Goal: Task Accomplishment & Management: Manage account settings

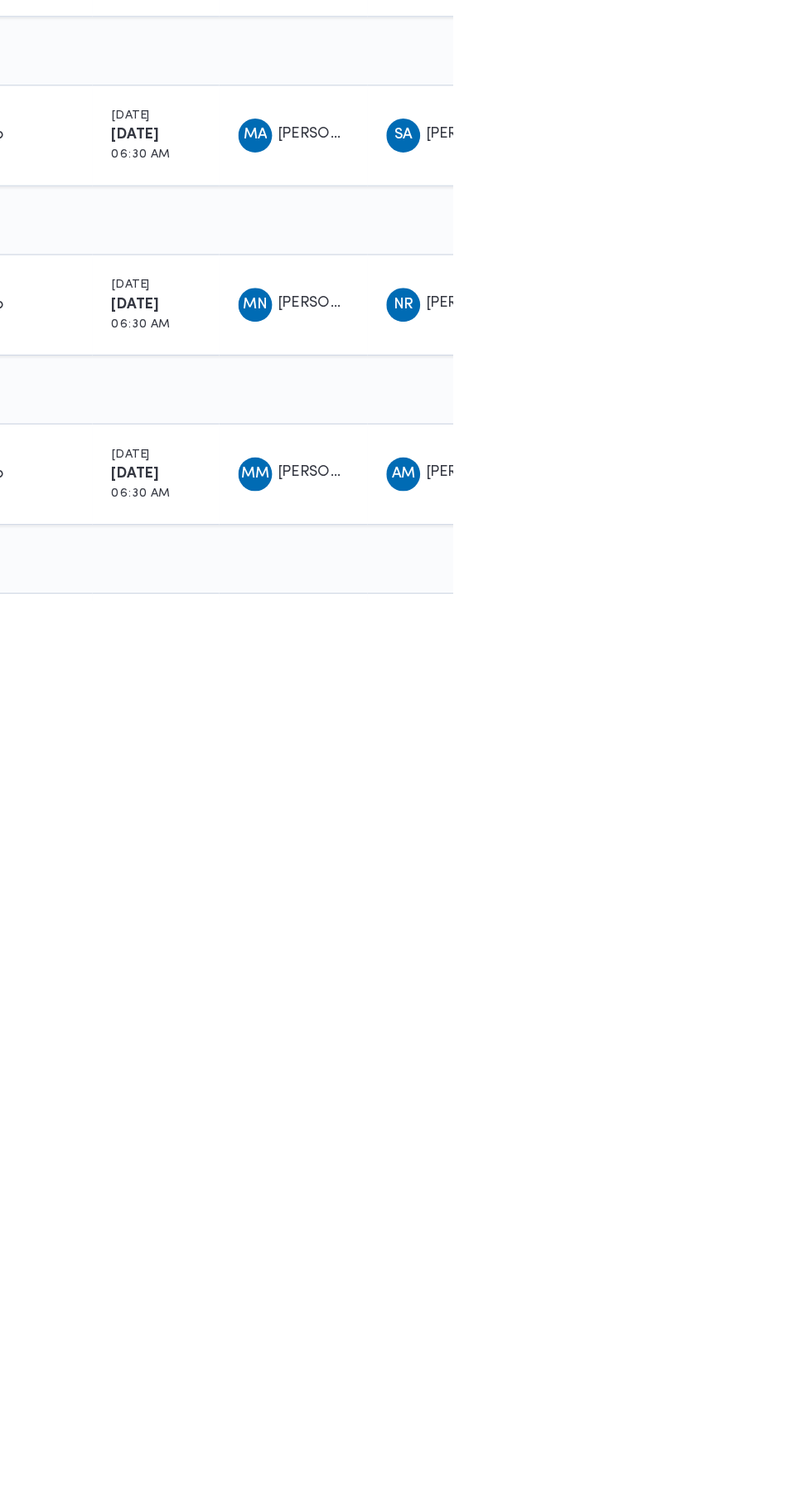
scroll to position [0, 26]
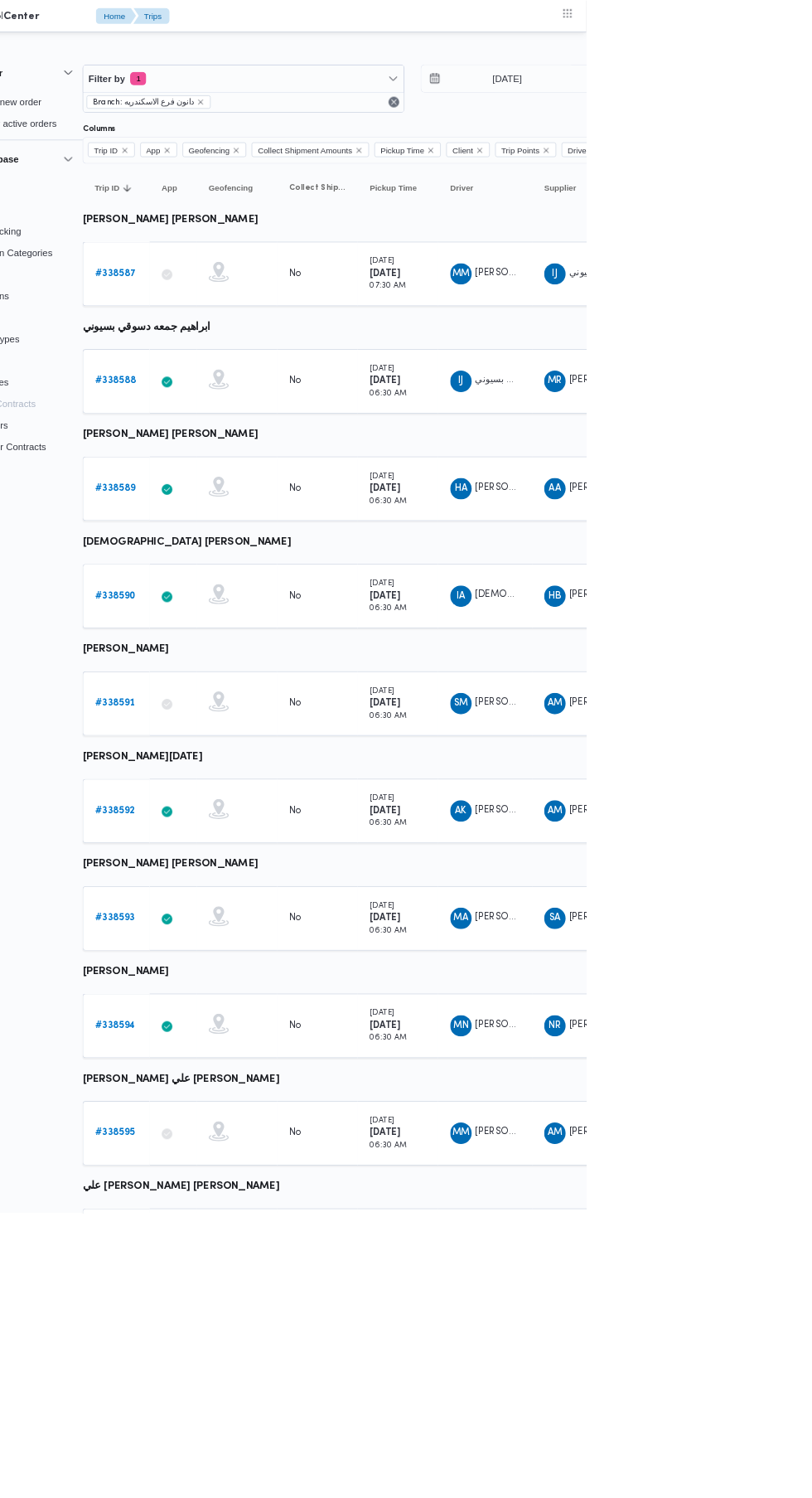
scroll to position [0, 26]
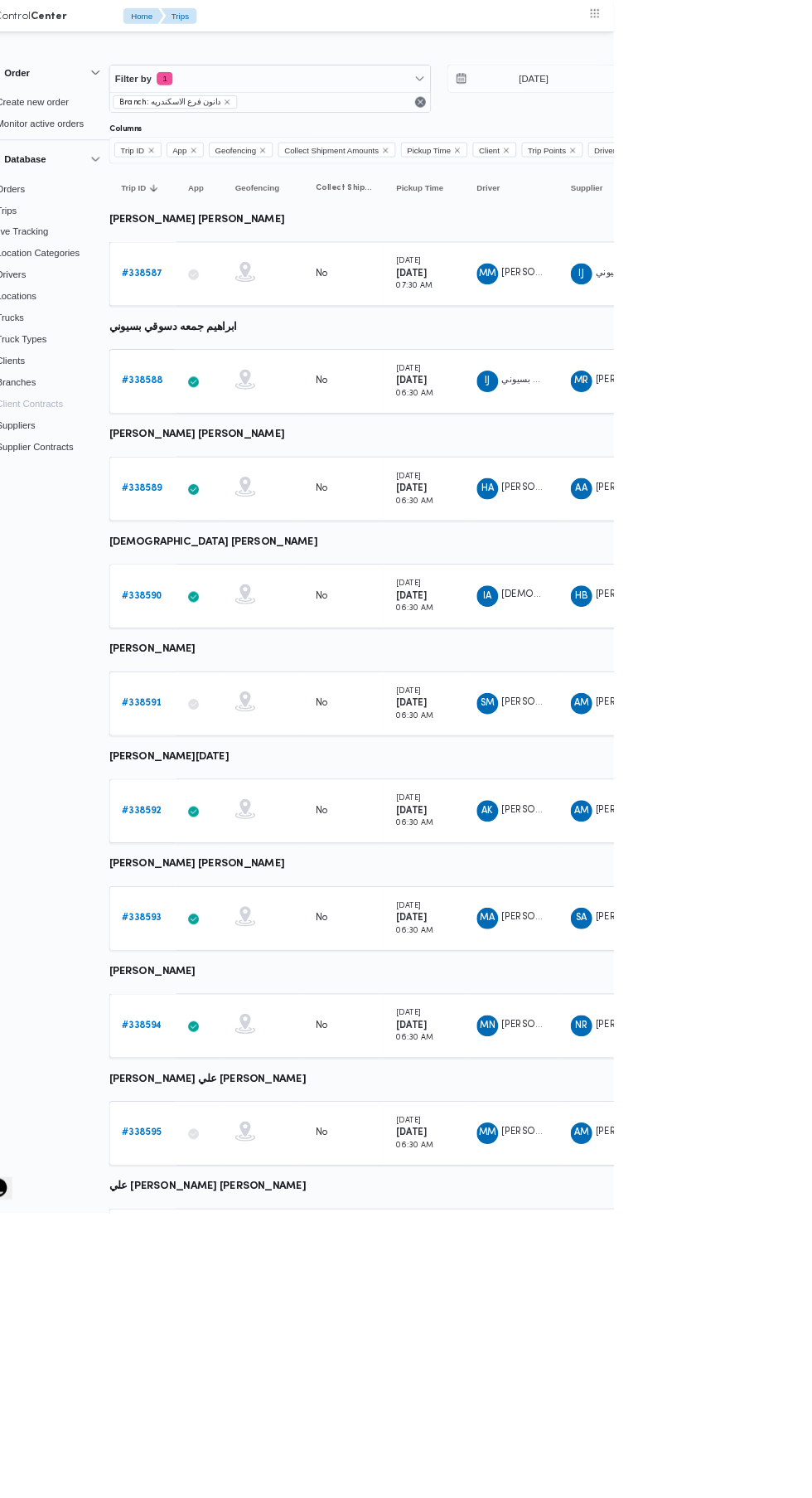
click at [209, 735] on b "# 338590" at bounding box center [229, 735] width 50 height 11
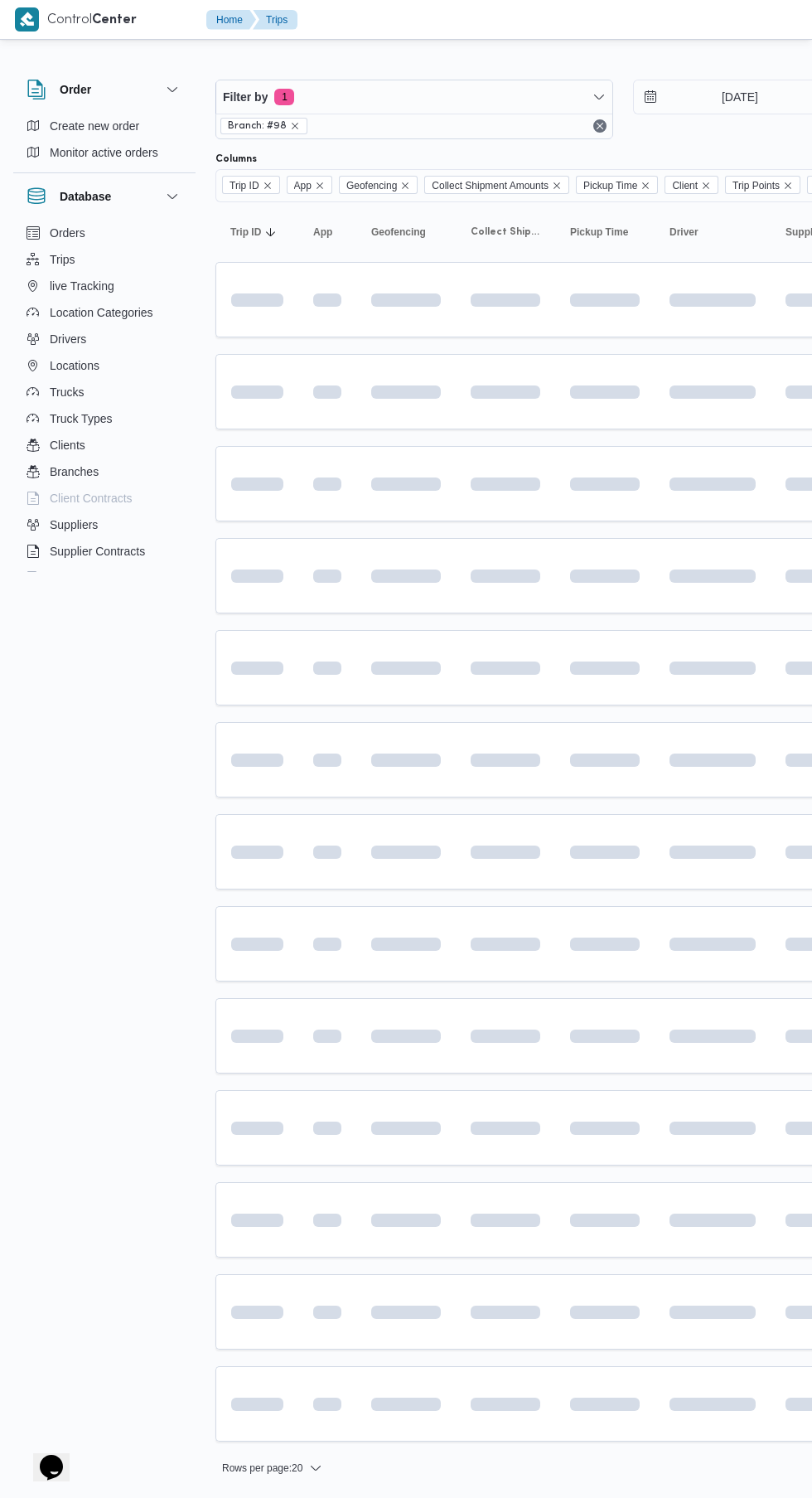
scroll to position [0, 26]
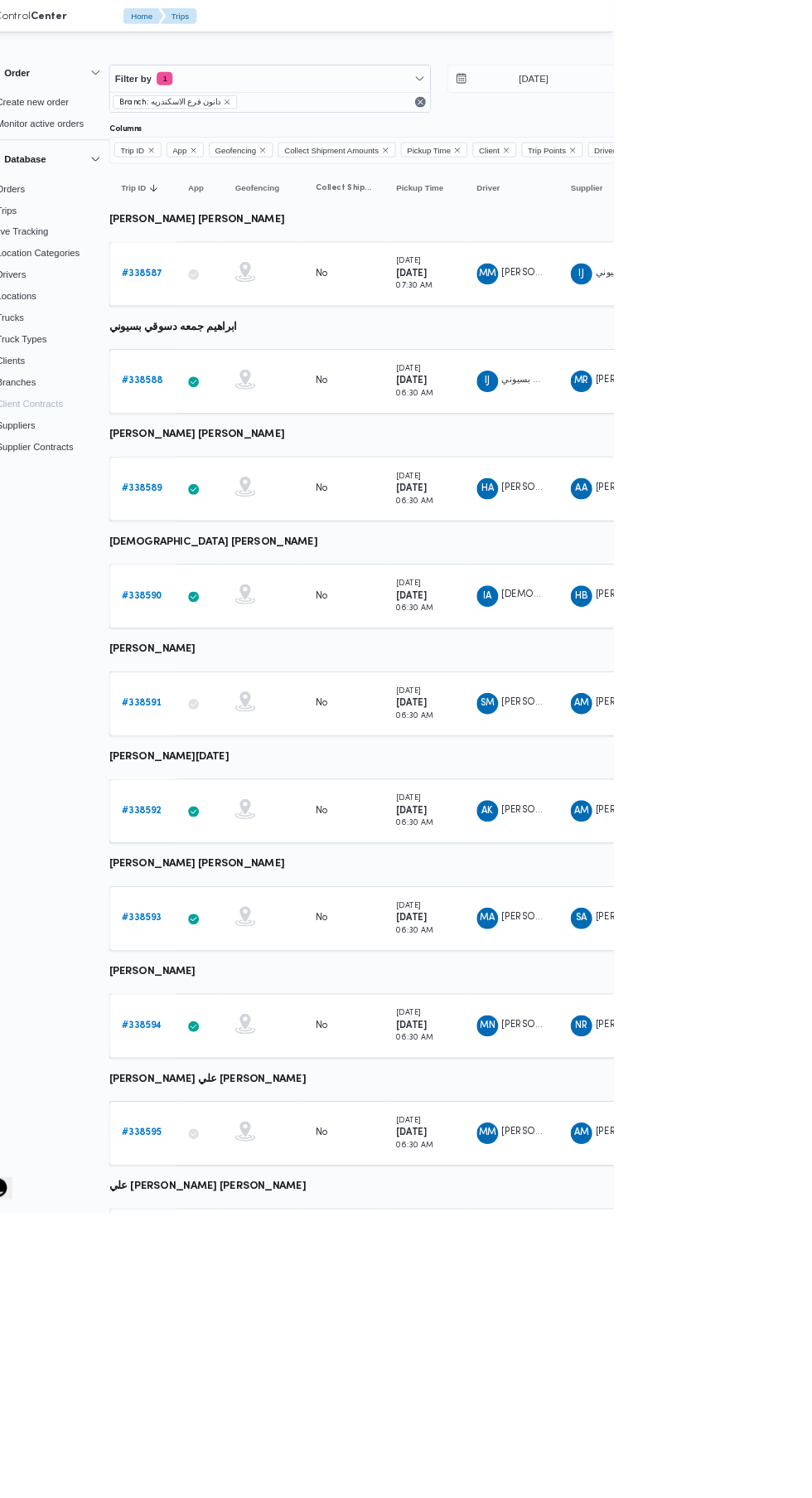
click at [227, 331] on link "# 338587" at bounding box center [230, 338] width 50 height 20
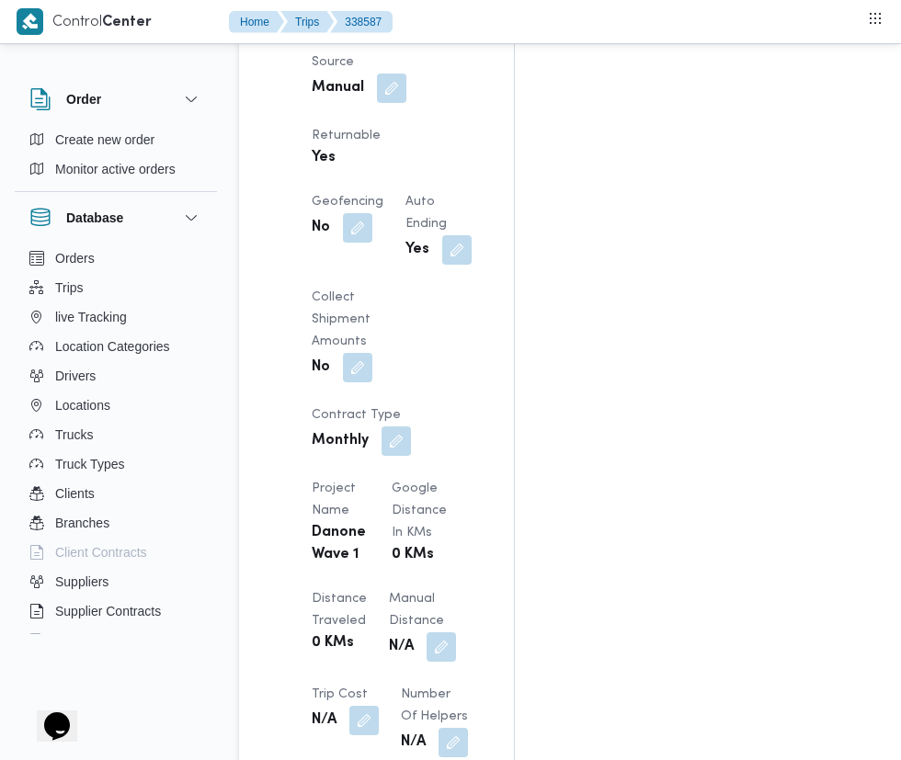
scroll to position [1360, 0]
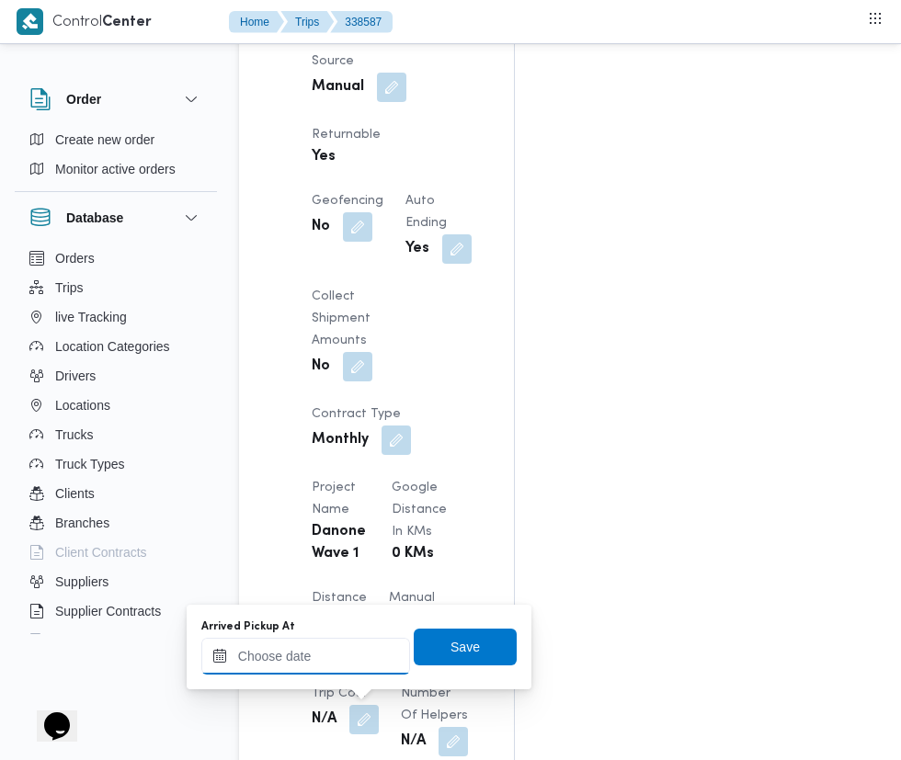
click at [345, 656] on input "Arrived Pickup At" at bounding box center [305, 656] width 209 height 37
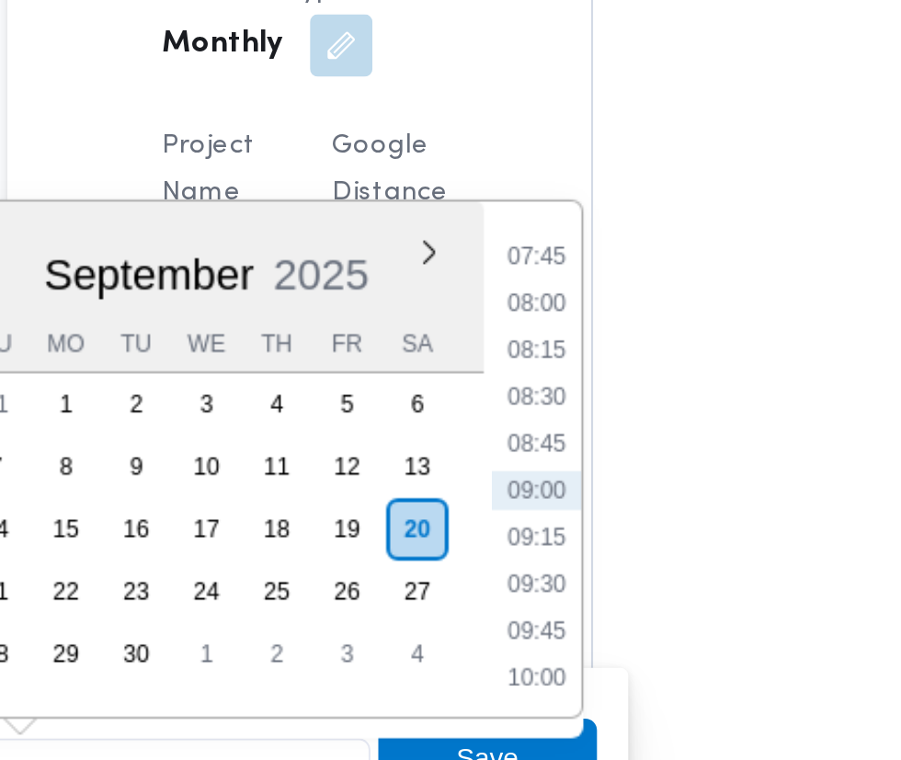
scroll to position [1516, 0]
click at [493, 388] on li "07:45" at bounding box center [488, 382] width 42 height 18
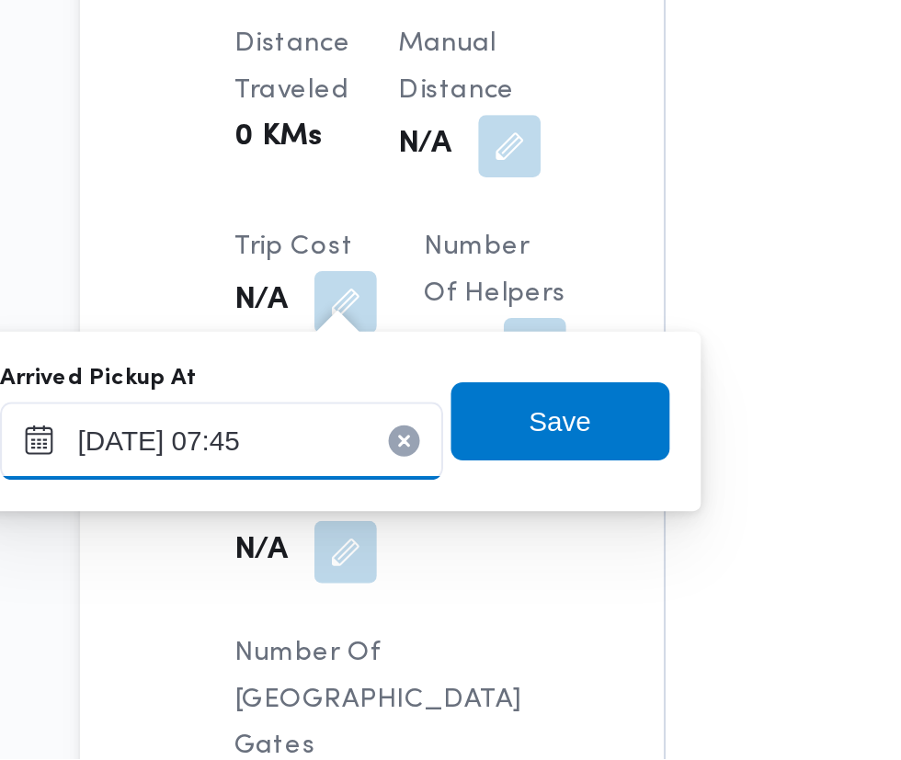
scroll to position [1535, 0]
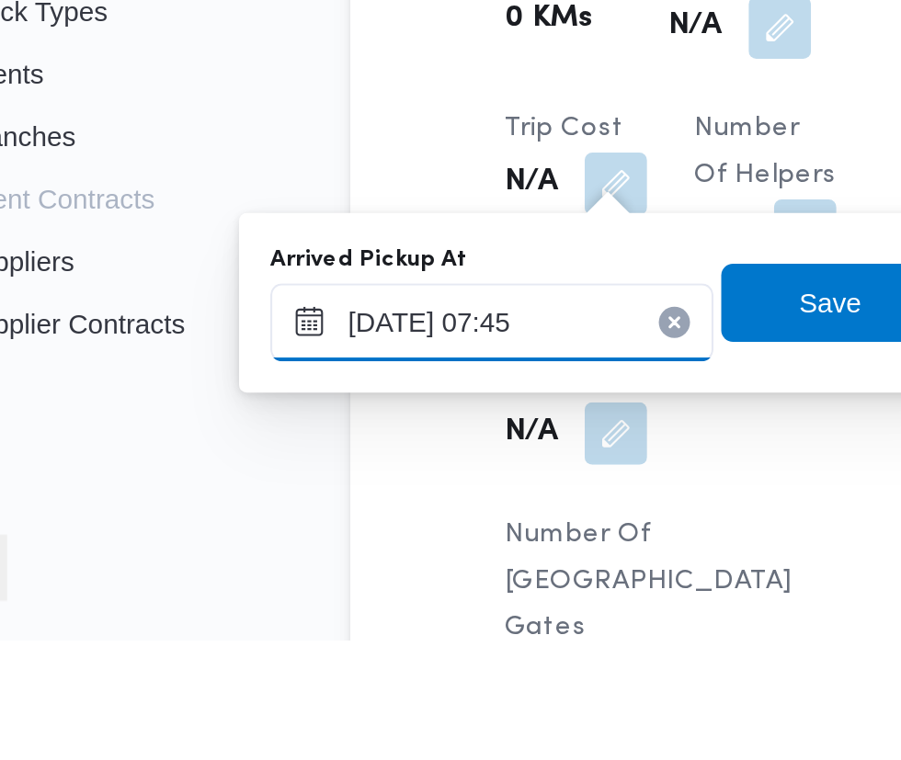
click at [341, 610] on input "[DATE] 07:45" at bounding box center [305, 610] width 209 height 37
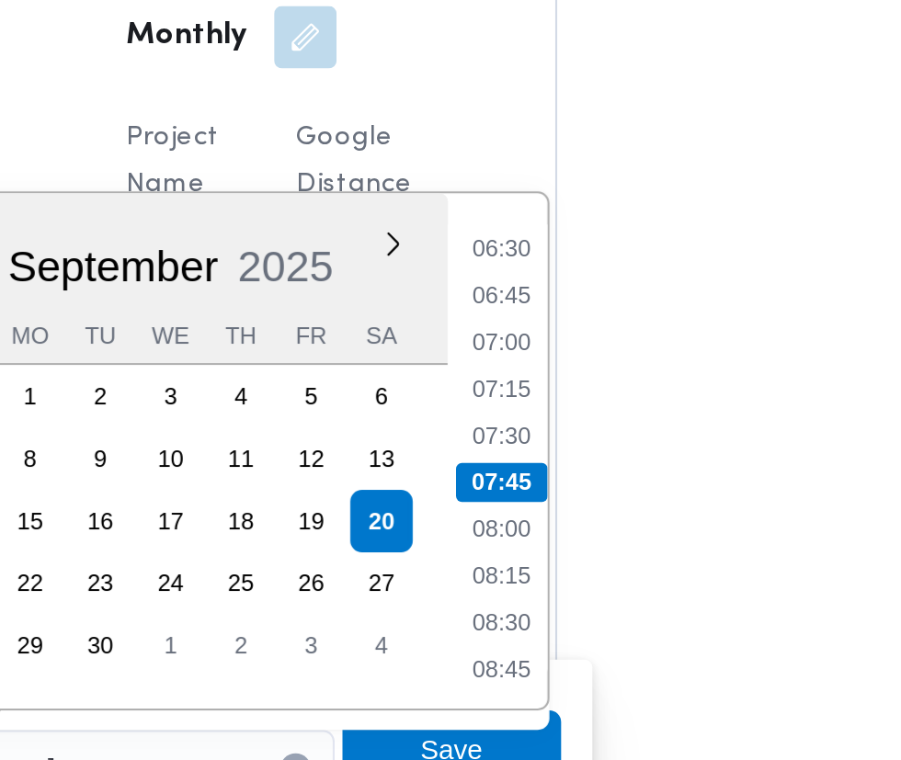
click at [499, 405] on li "07:00" at bounding box center [488, 409] width 42 height 18
type input "[DATE] 07:00"
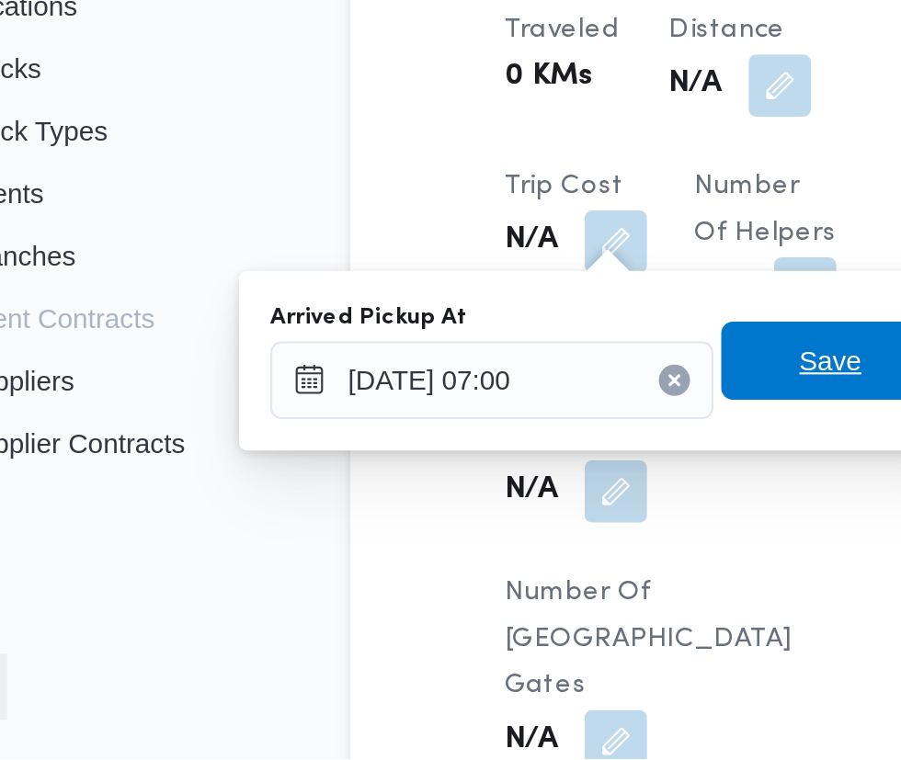
click at [462, 572] on span "Save" at bounding box center [465, 573] width 29 height 22
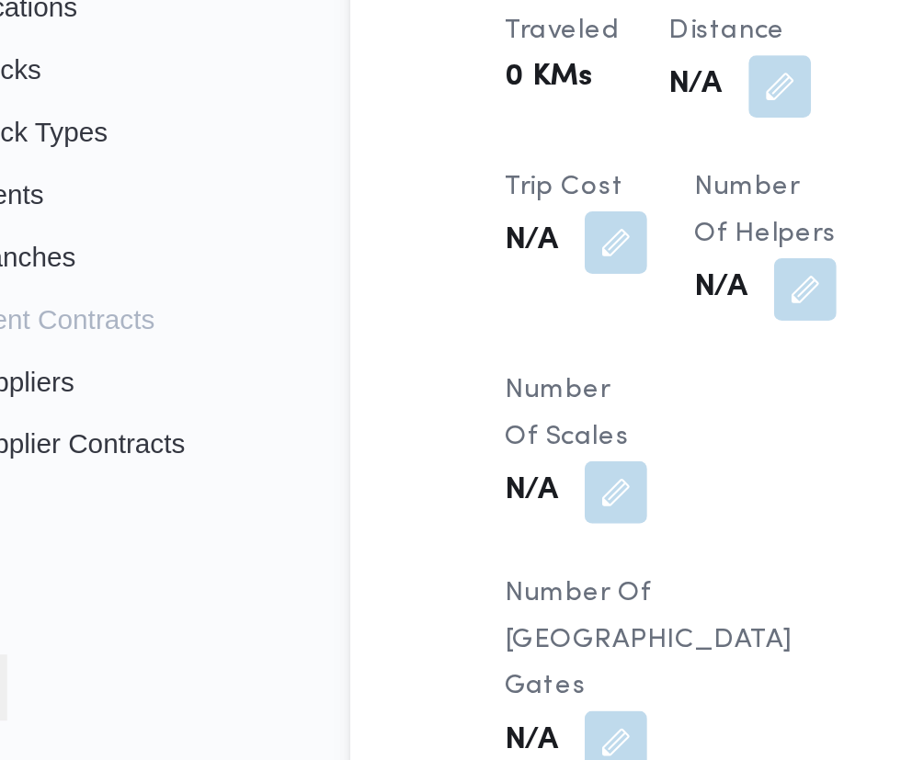
scroll to position [1541, 0]
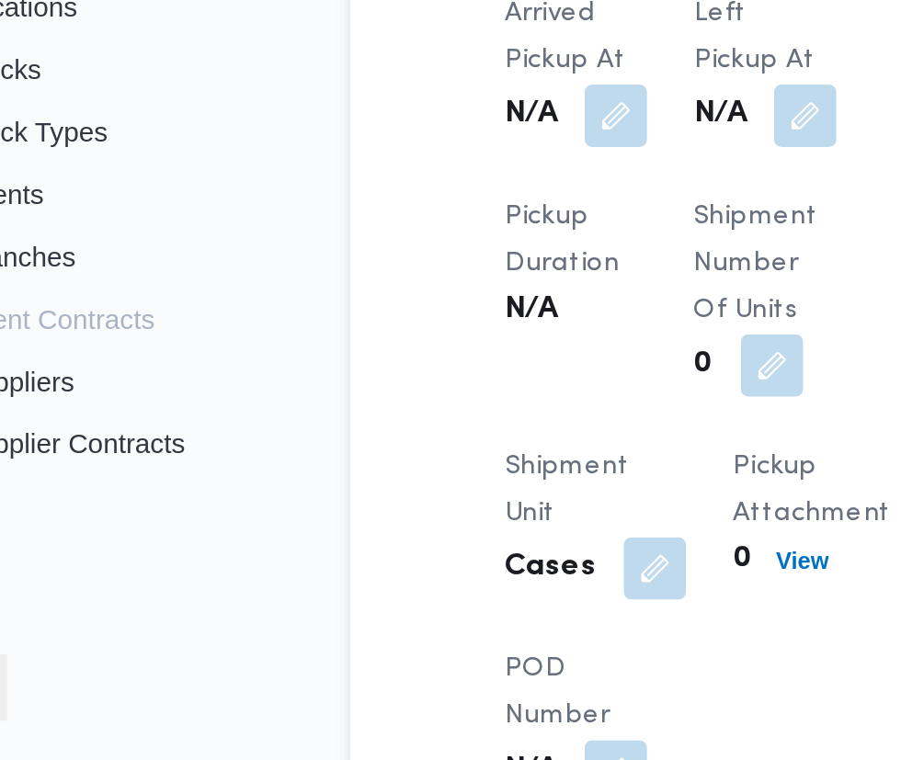
click at [450, 472] on button "button" at bounding box center [453, 456] width 29 height 29
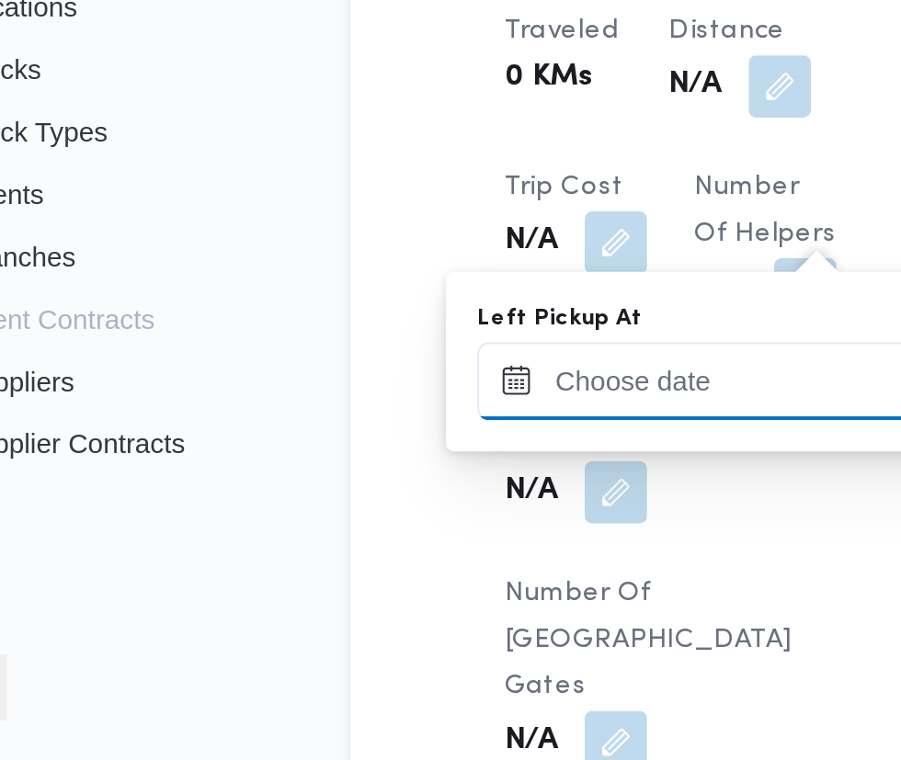
click at [385, 583] on input "Left Pickup At" at bounding box center [403, 582] width 209 height 37
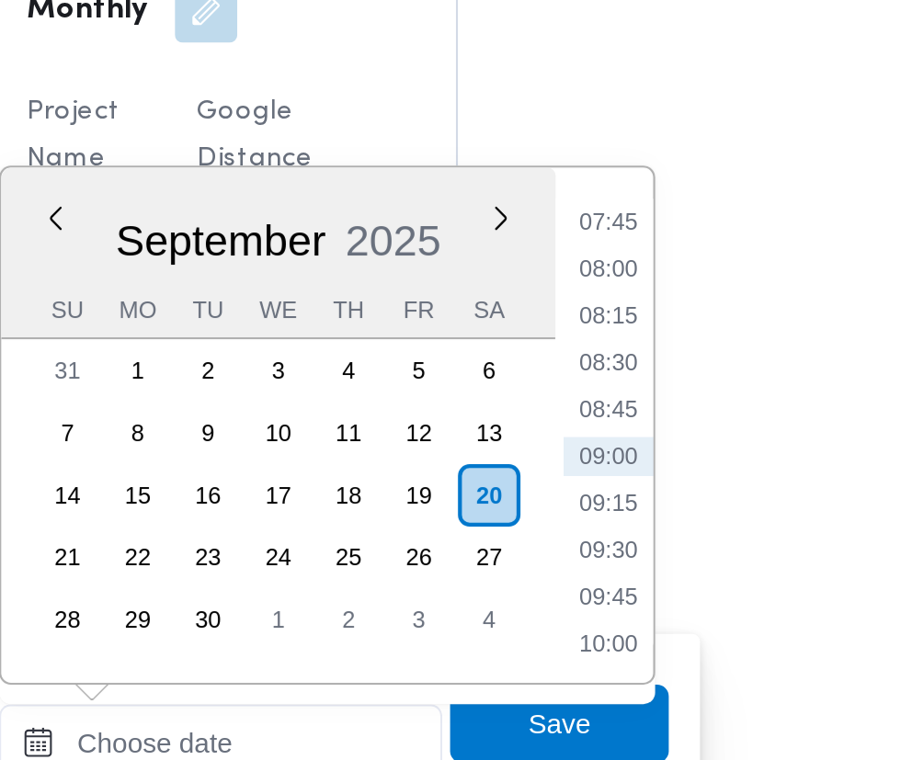
scroll to position [1562, 0]
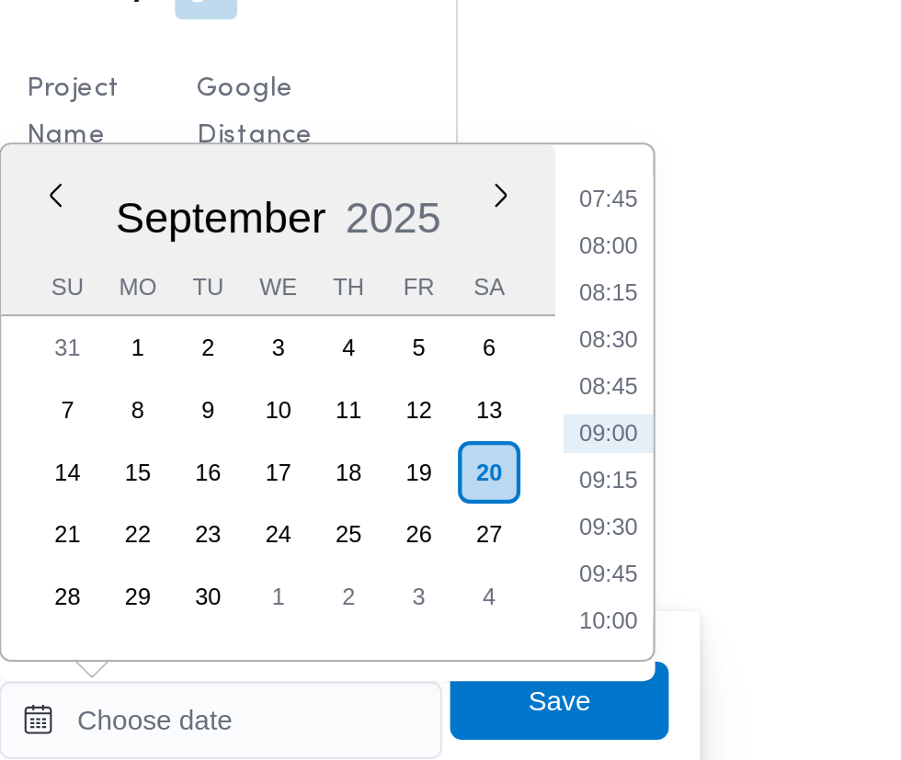
click at [585, 450] on li "09:00" at bounding box center [586, 448] width 42 height 18
type input "[DATE] 09:00"
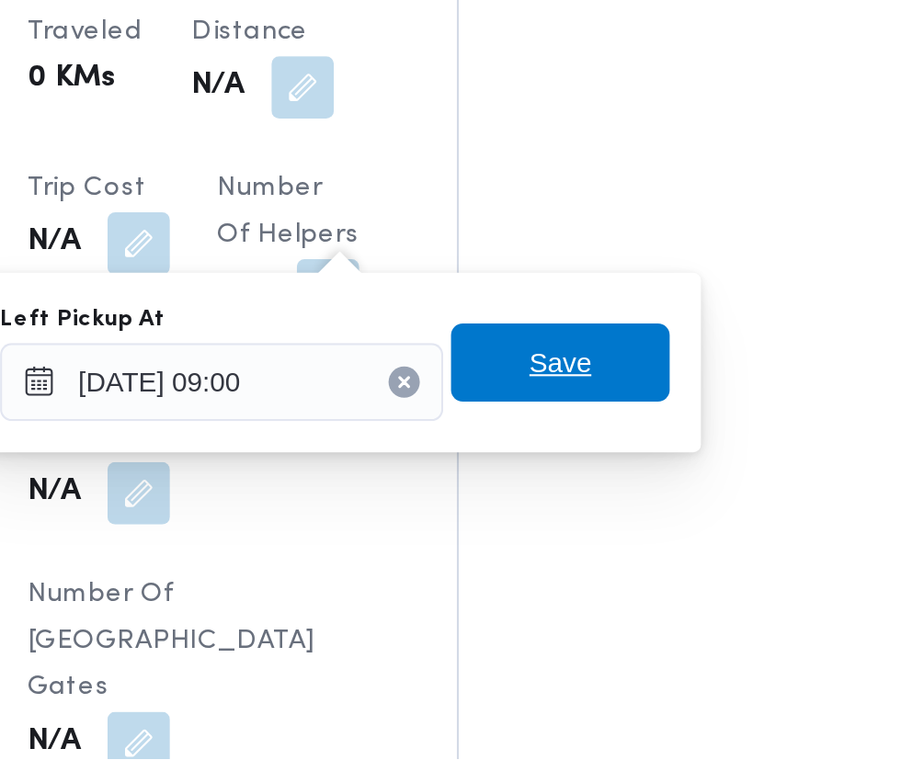
click at [588, 575] on span "Save" at bounding box center [562, 573] width 103 height 37
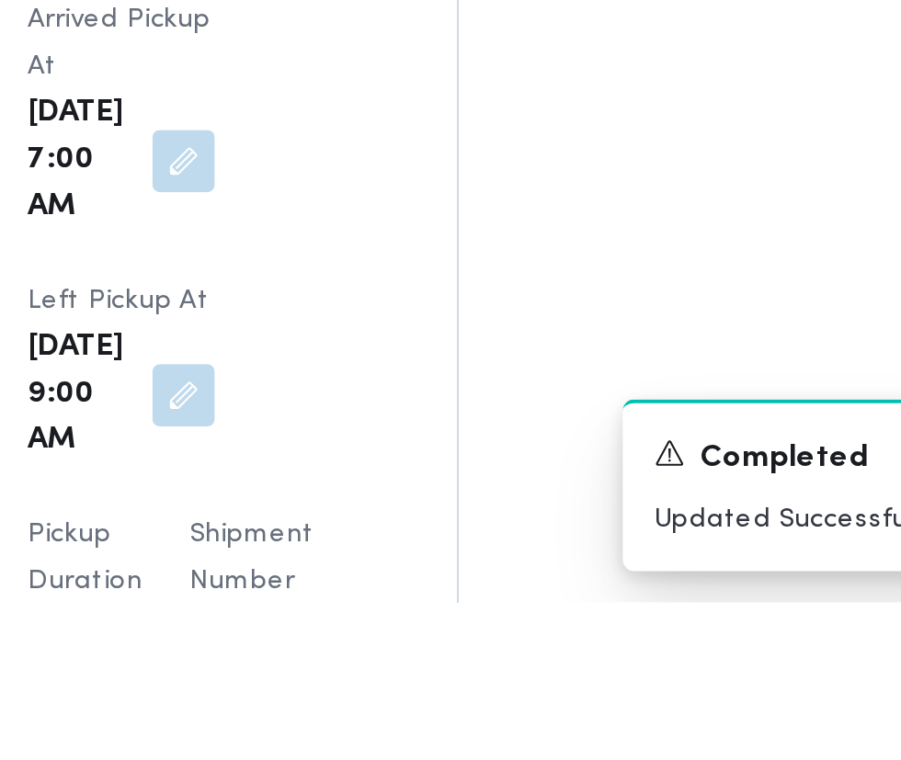
scroll to position [2091, 0]
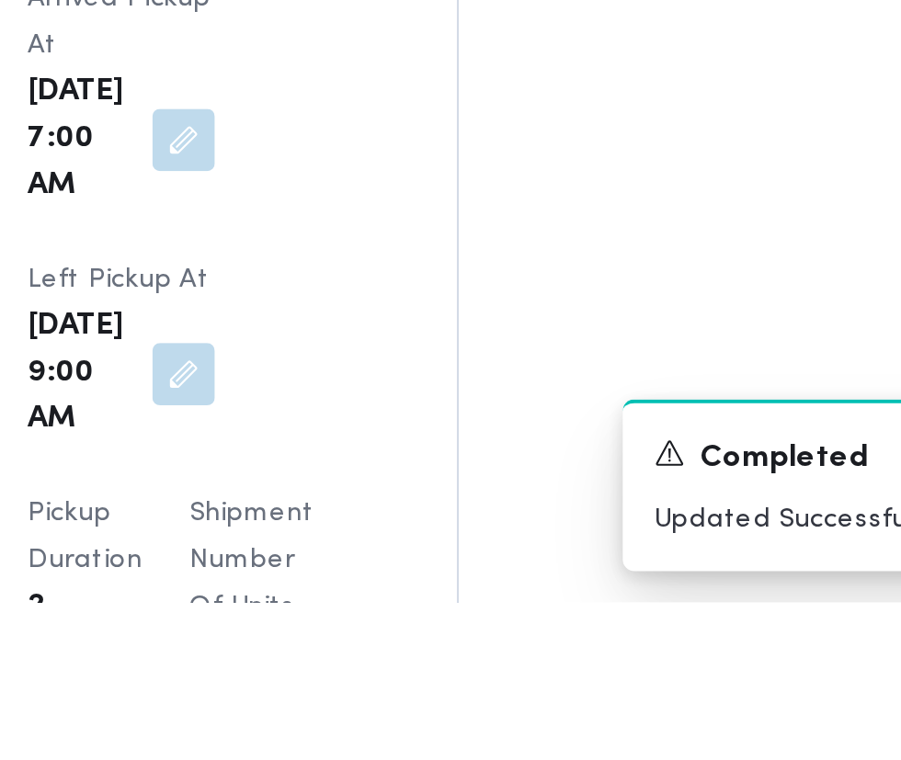
click at [615, 746] on div "A new notification appears Completed Updated Successfully" at bounding box center [739, 705] width 294 height 81
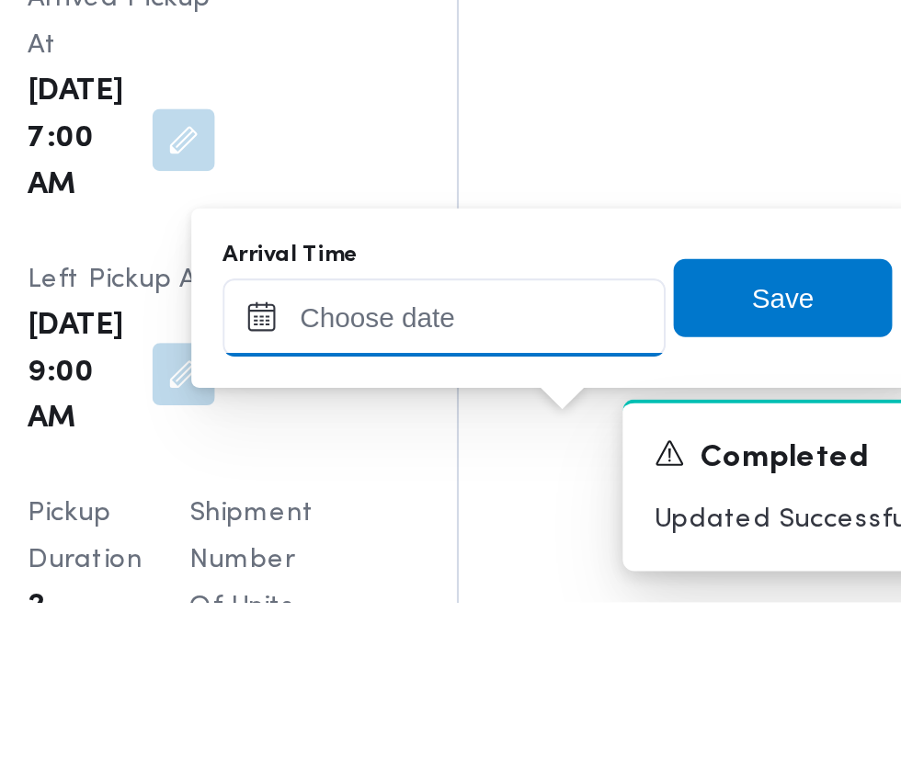
click at [528, 623] on input "Arrival Time" at bounding box center [508, 626] width 209 height 37
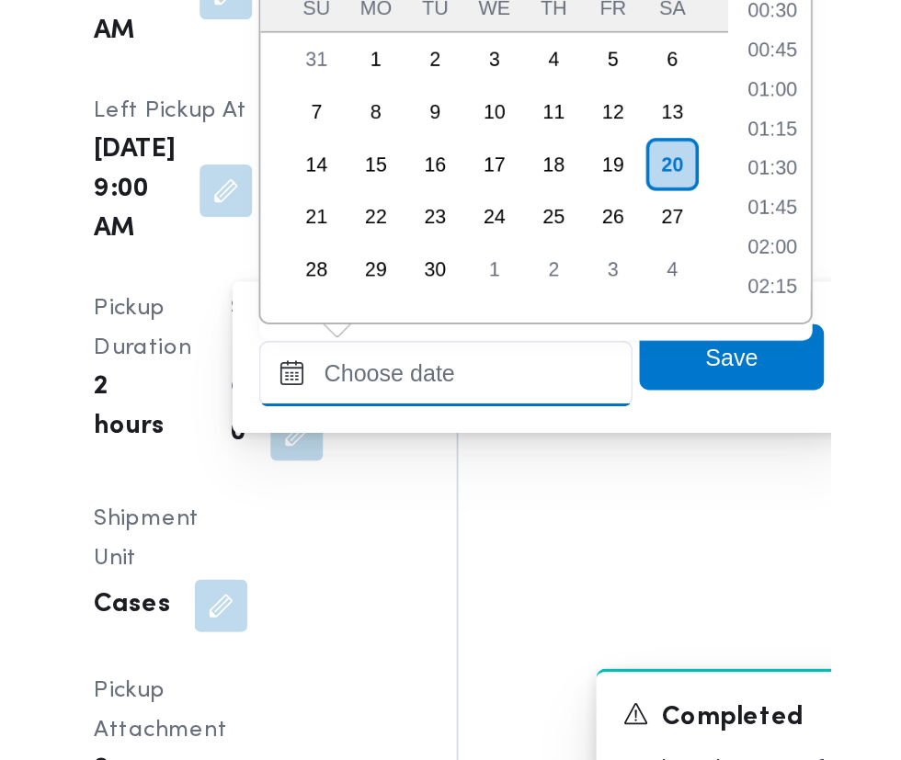
scroll to position [682, 0]
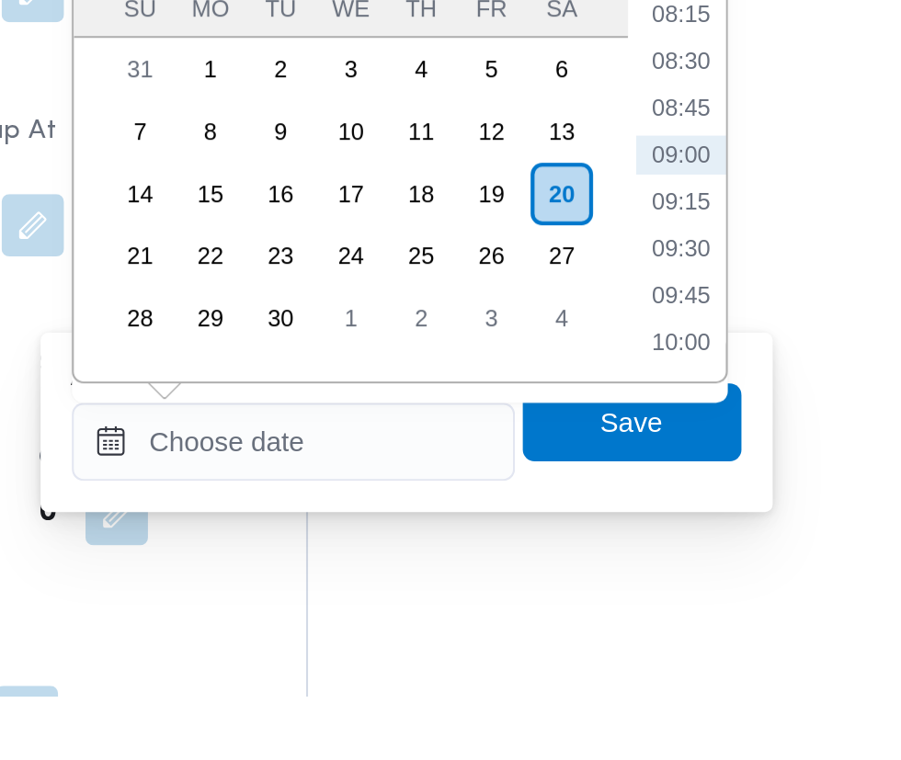
click at [689, 551] on li "09:30" at bounding box center [690, 550] width 42 height 18
type input "[DATE] 09:30"
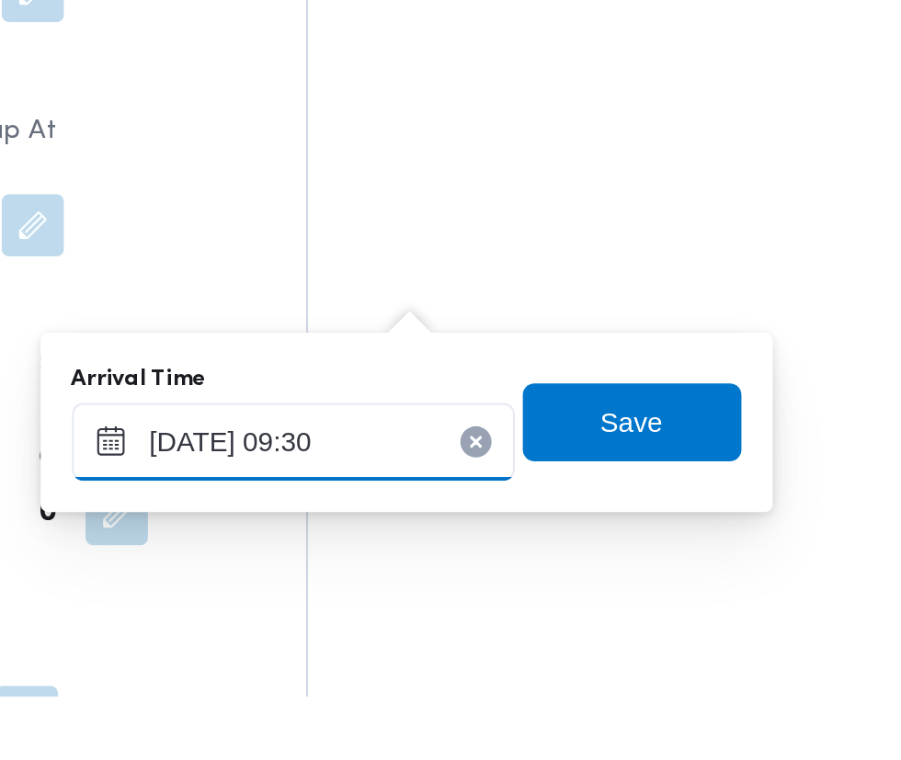
scroll to position [2206, 0]
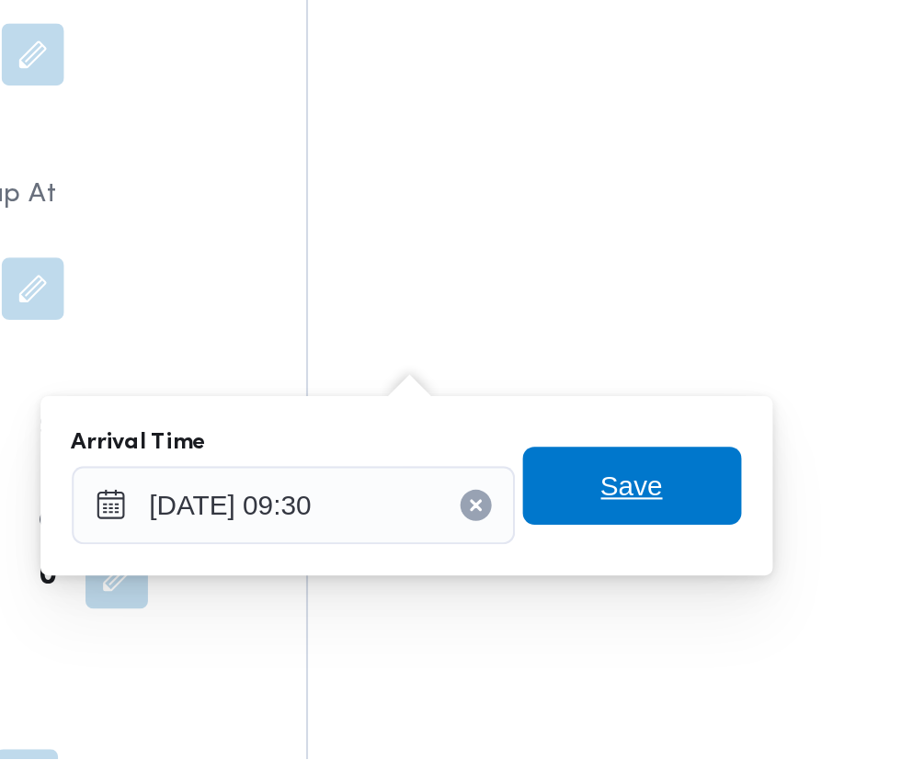
click at [690, 632] on span "Save" at bounding box center [667, 631] width 103 height 37
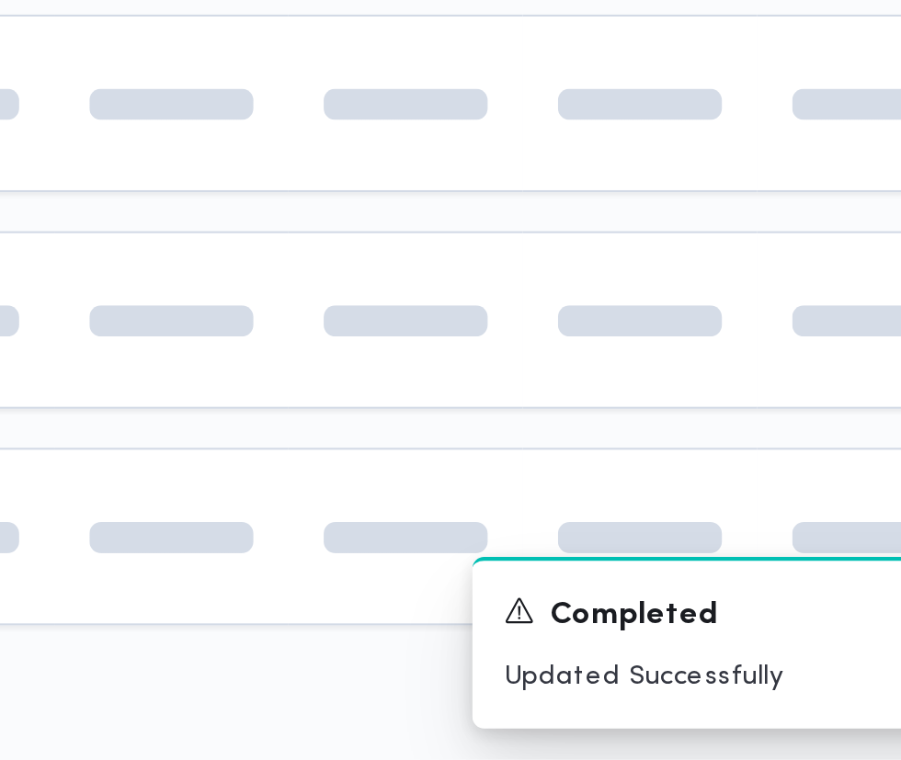
scroll to position [0, 29]
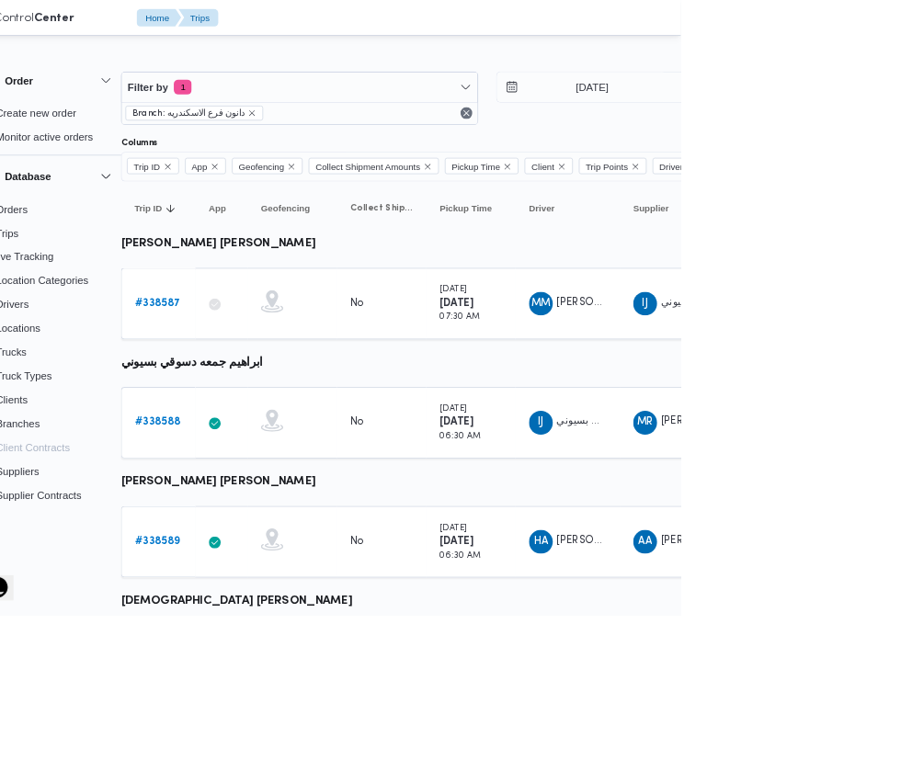
click at [257, 519] on b "# 338588" at bounding box center [255, 522] width 56 height 12
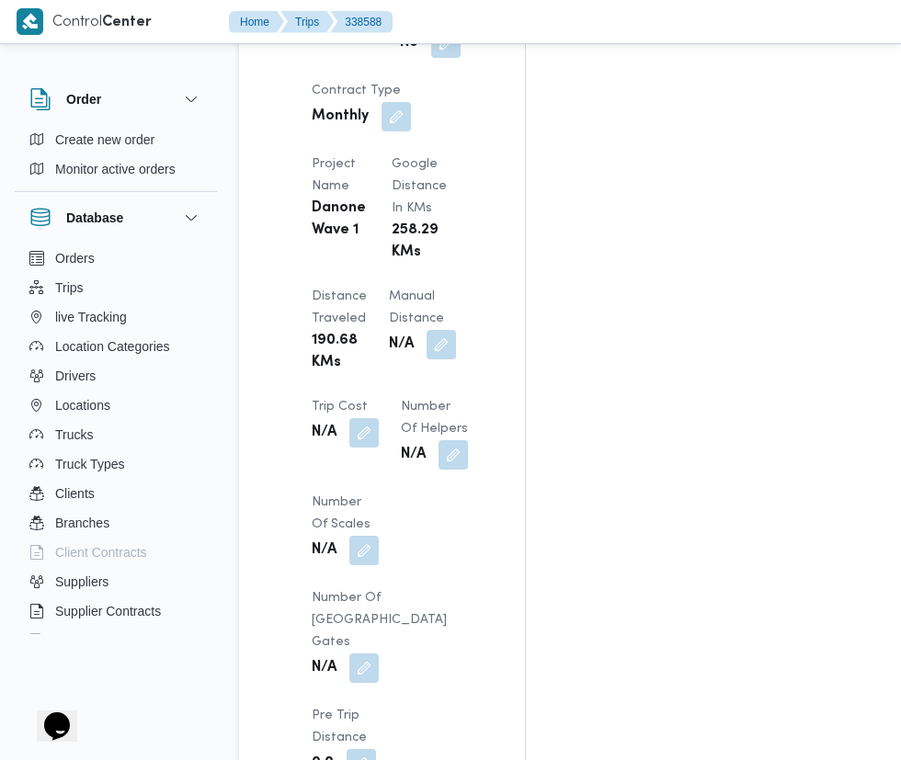
scroll to position [1649, 0]
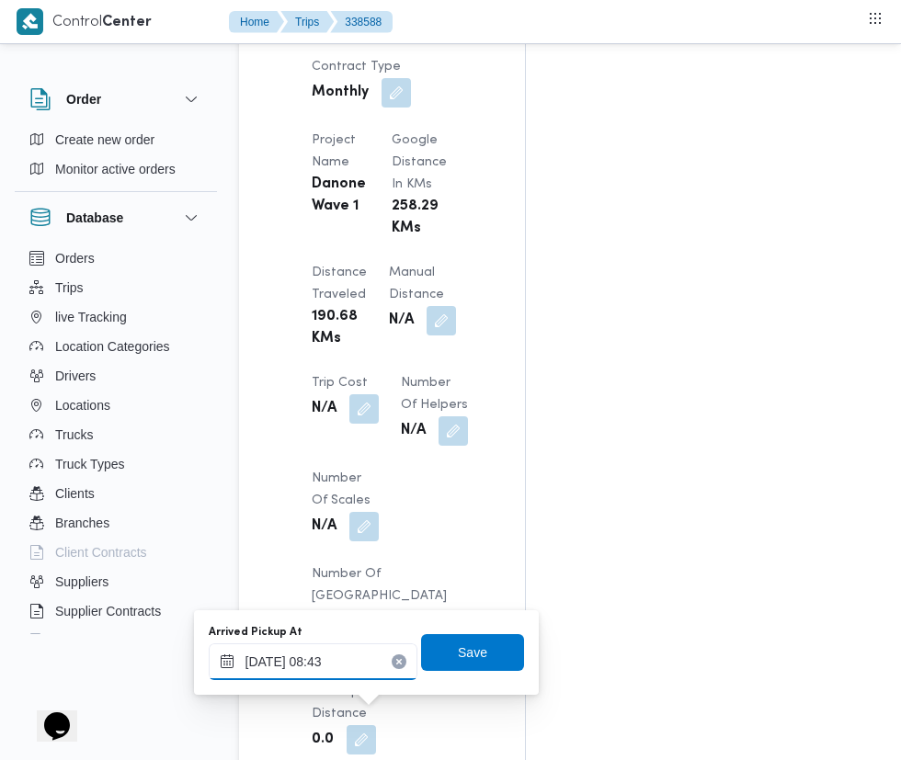
click at [326, 662] on input "[DATE] 08:43" at bounding box center [313, 662] width 209 height 37
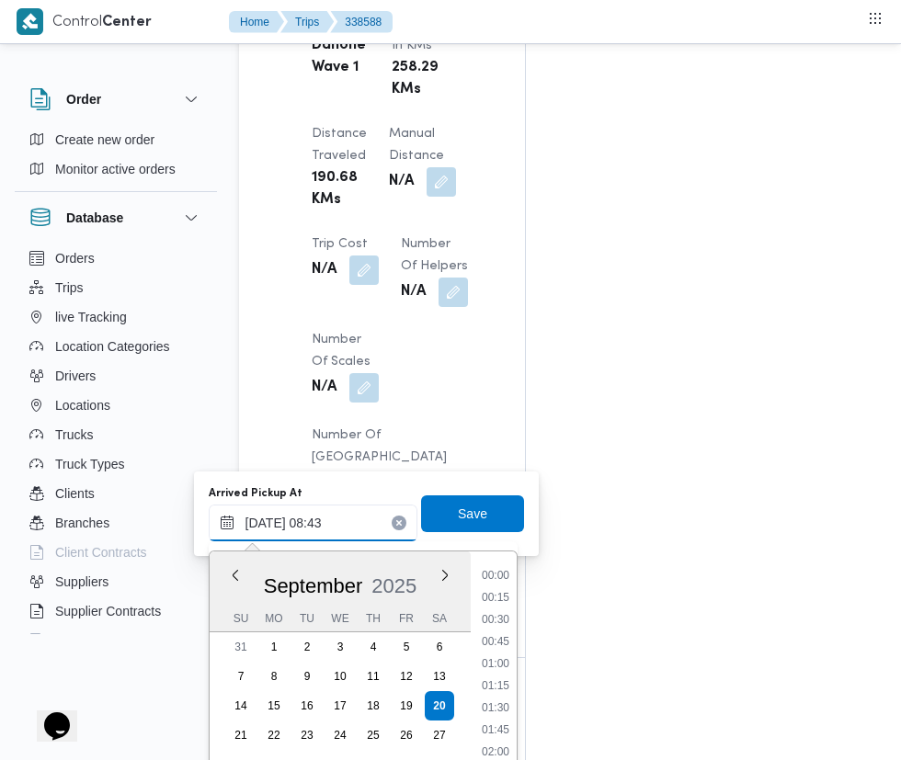
scroll to position [638, 0]
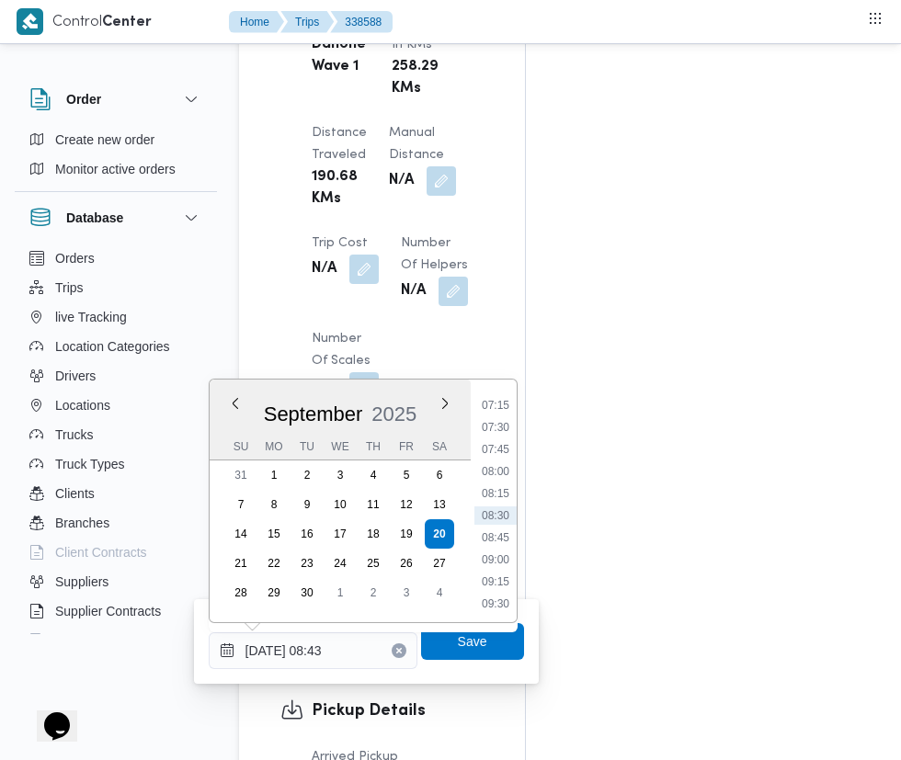
click at [493, 425] on li "07:30" at bounding box center [495, 427] width 42 height 18
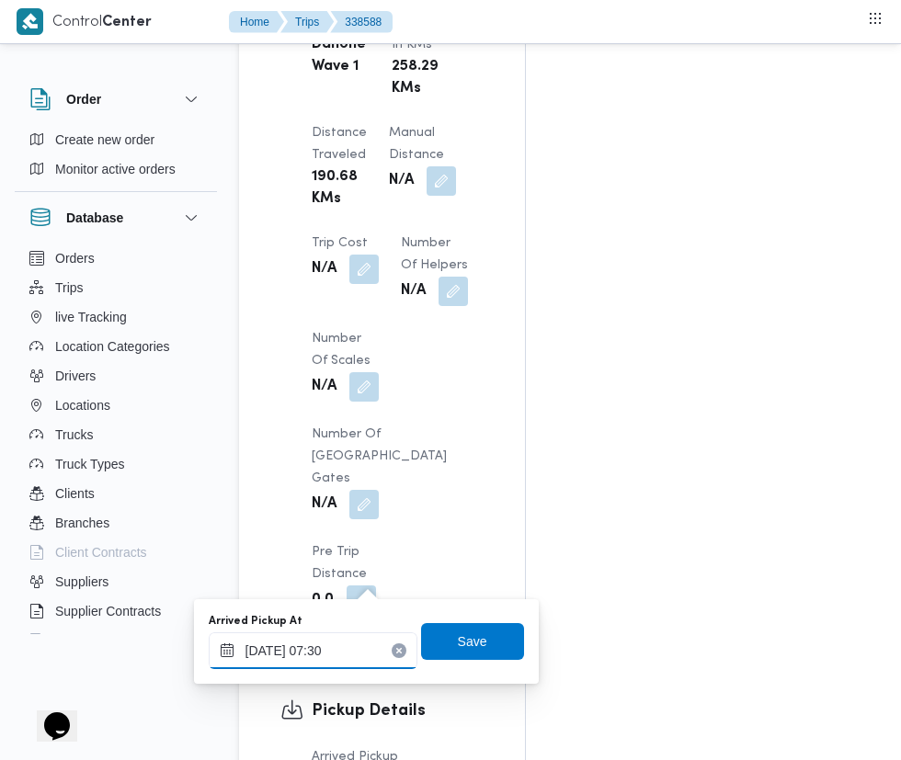
scroll to position [1856, 0]
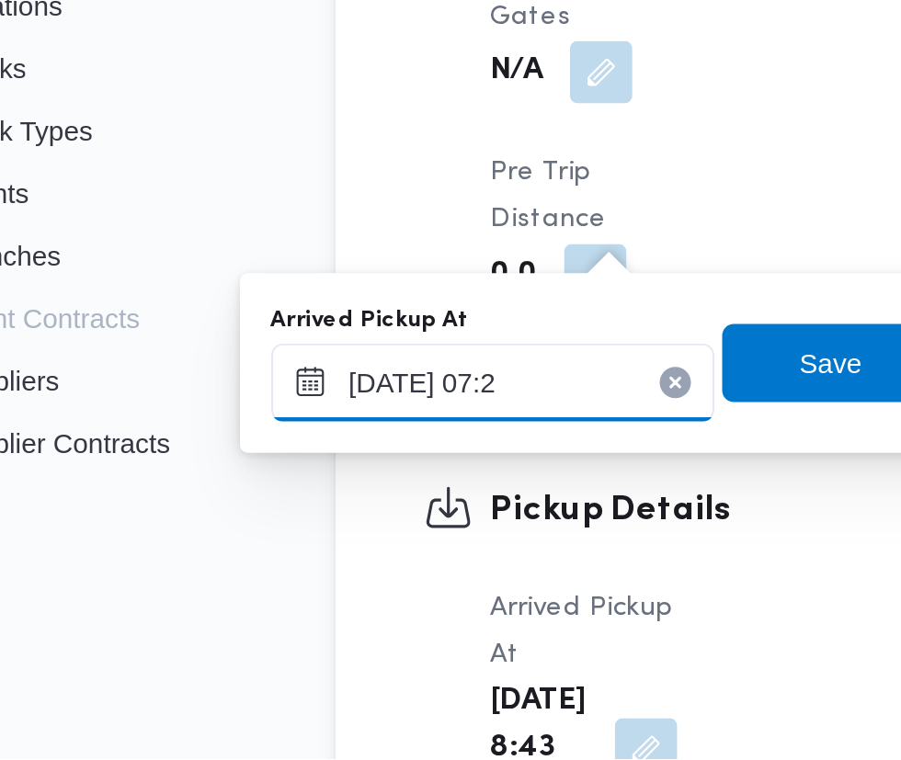
type input "[DATE] 07:20"
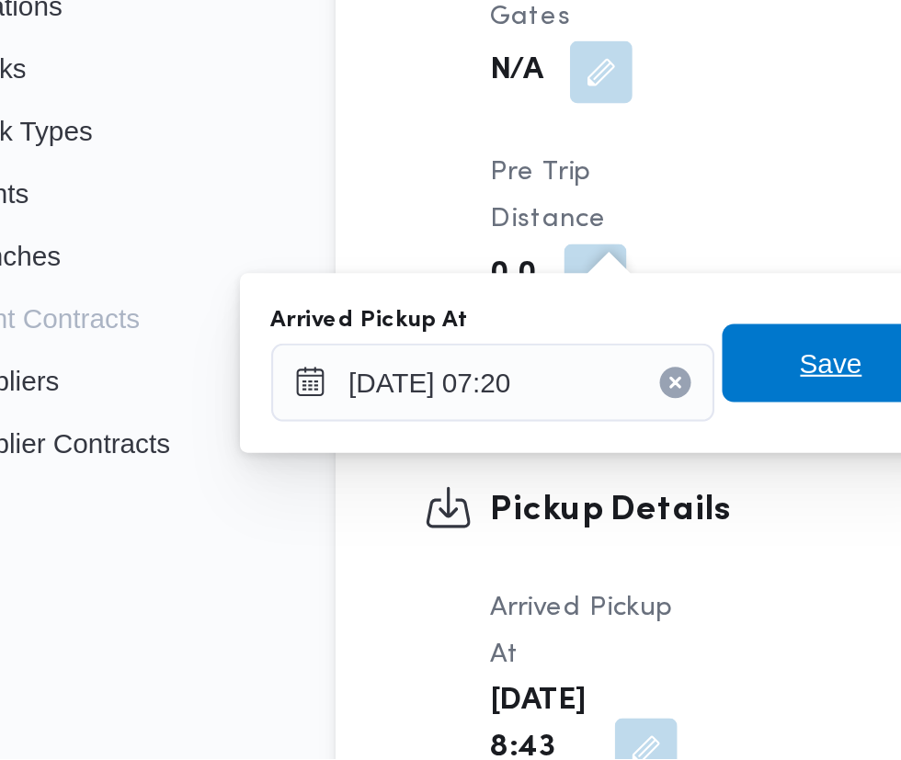
click at [481, 573] on span "Save" at bounding box center [472, 574] width 29 height 22
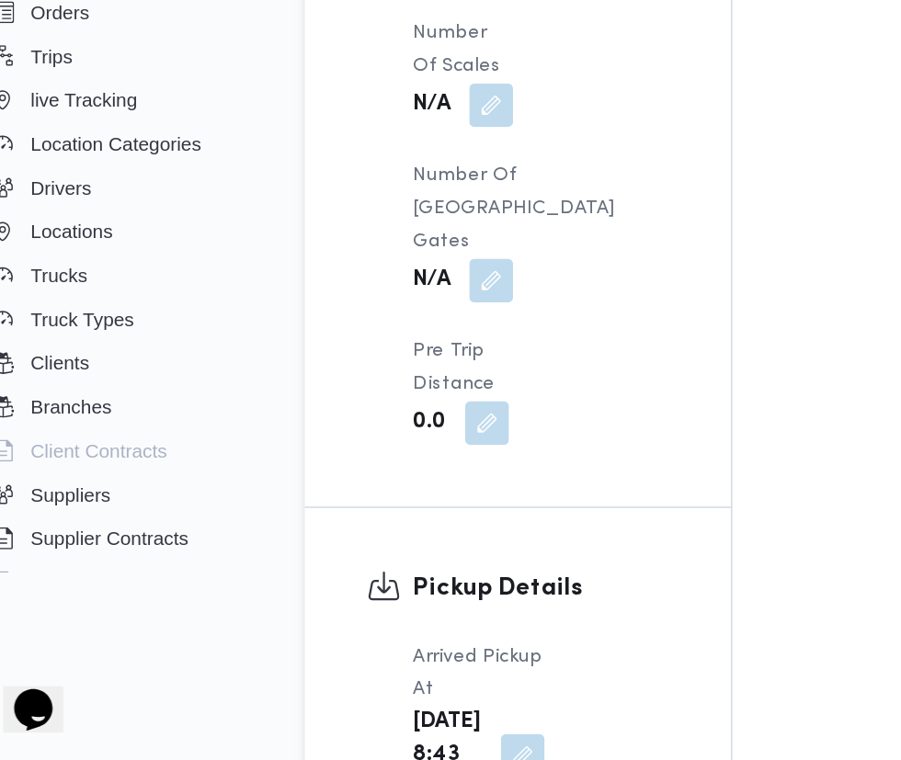
scroll to position [1854, 0]
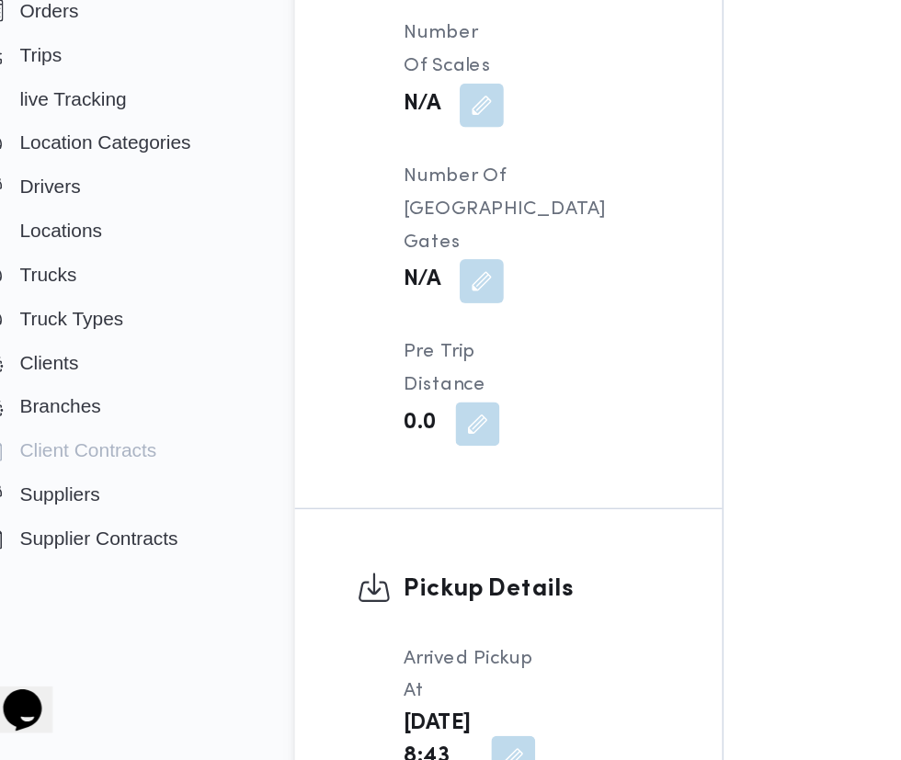
click at [372, 744] on button "button" at bounding box center [385, 758] width 29 height 29
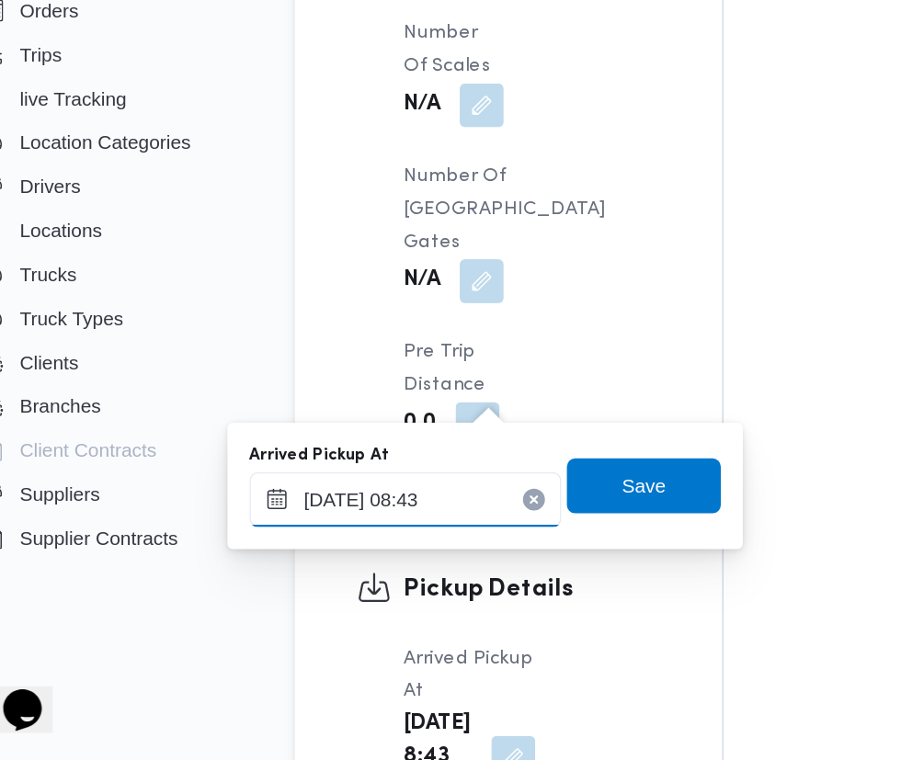
click at [354, 578] on input "[DATE] 08:43" at bounding box center [313, 585] width 209 height 37
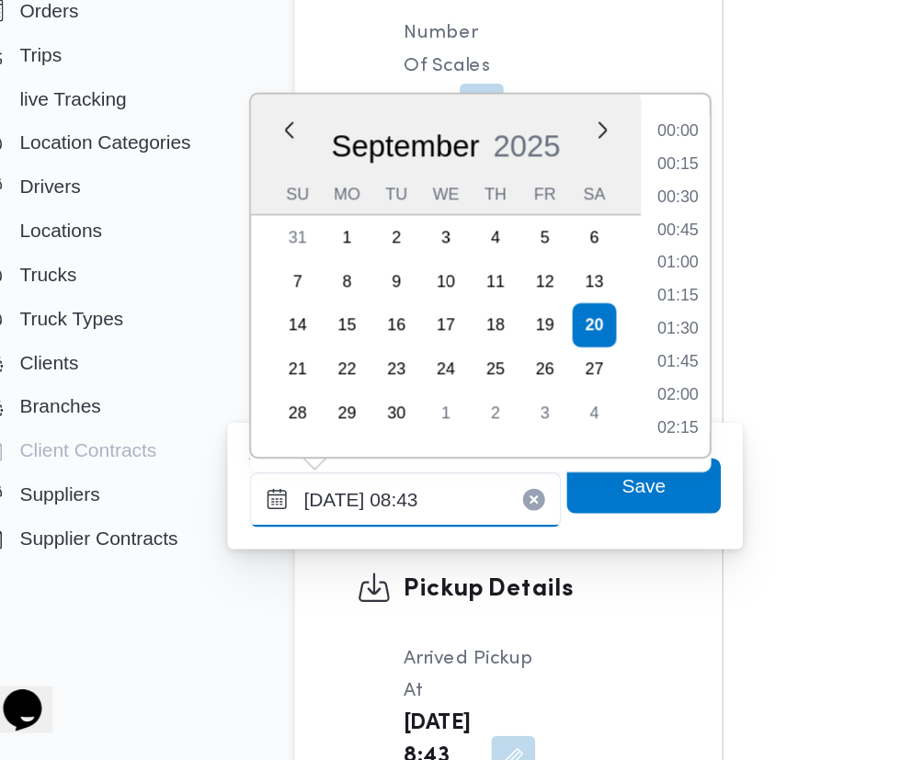
scroll to position [638, 0]
click at [496, 361] on li "07:30" at bounding box center [495, 362] width 42 height 18
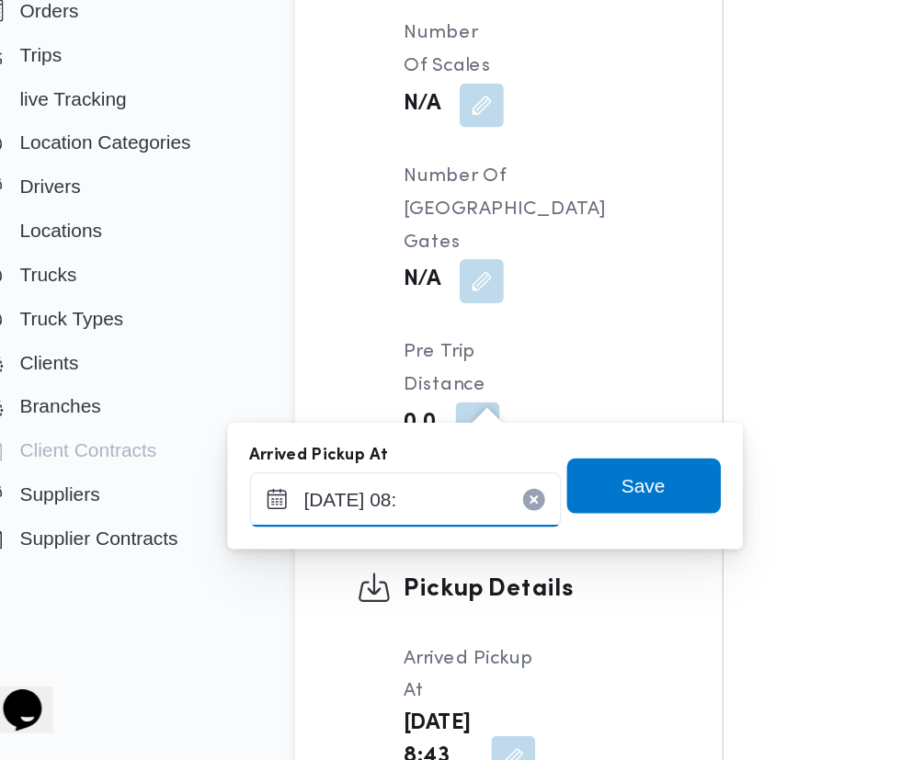
click at [342, 581] on input "[DATE] 08:" at bounding box center [313, 585] width 209 height 37
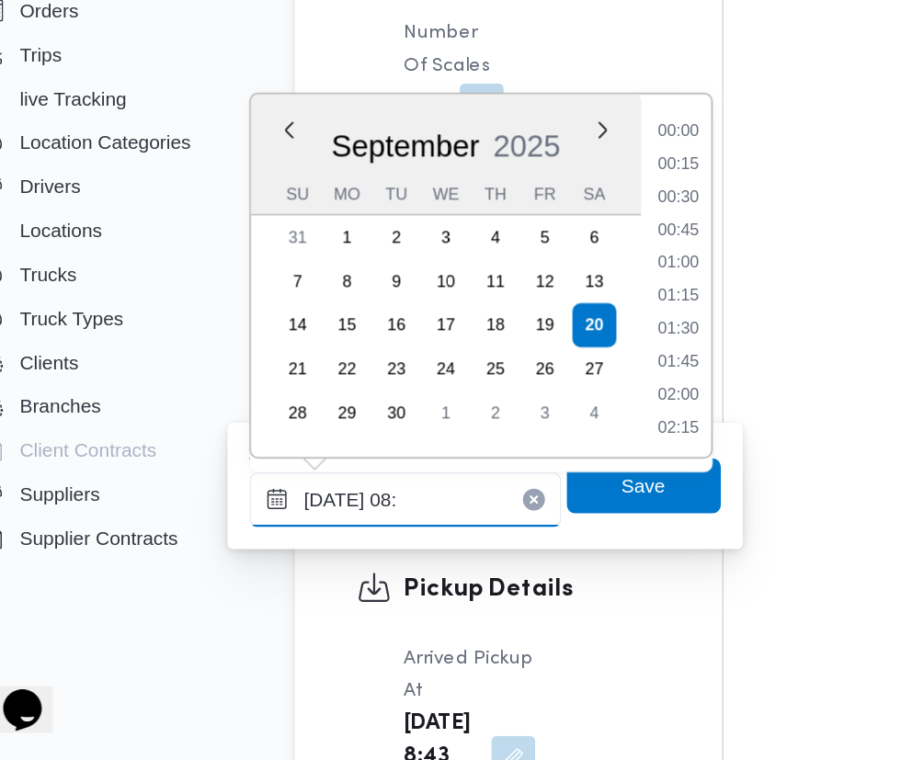
scroll to position [594, 0]
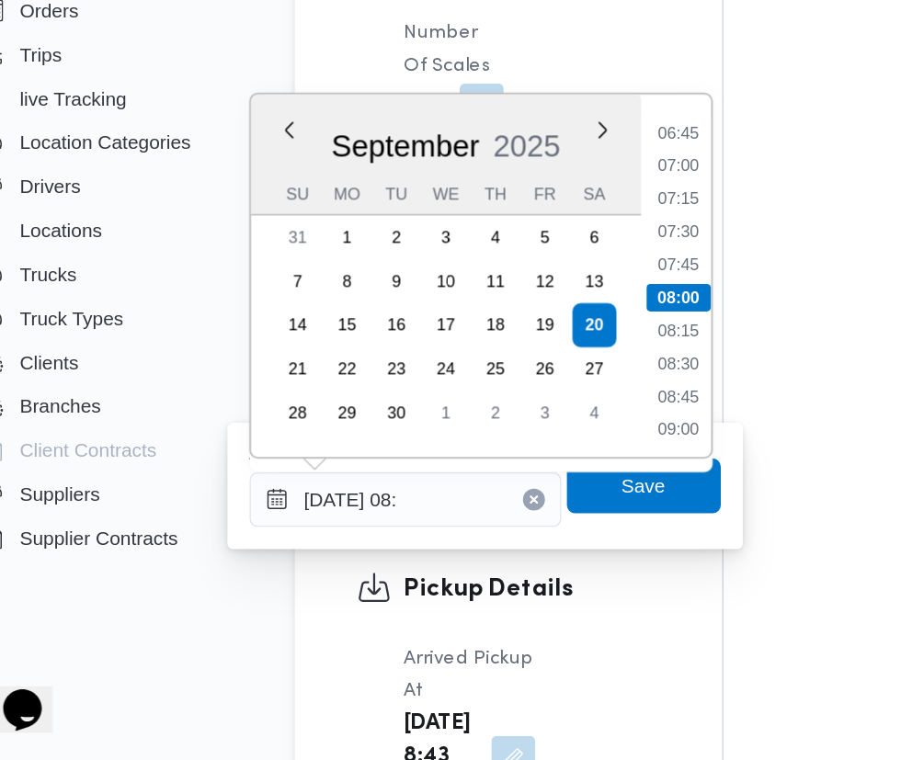
click at [504, 361] on li "07:00" at bounding box center [495, 362] width 42 height 18
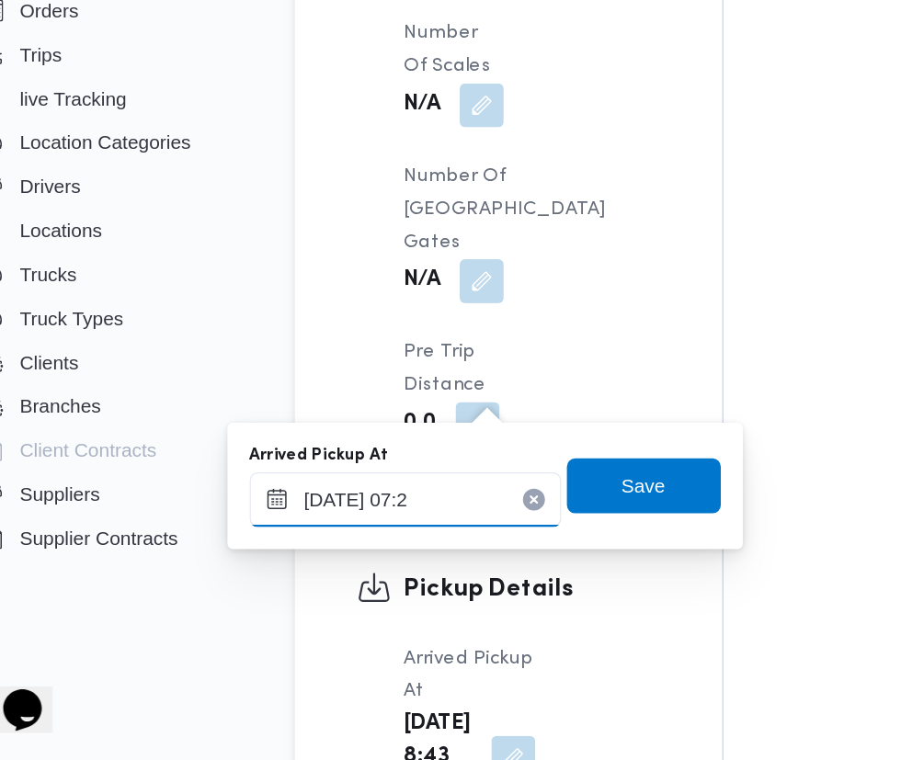
type input "[DATE] 07:20"
click at [493, 573] on span "Save" at bounding box center [472, 576] width 103 height 37
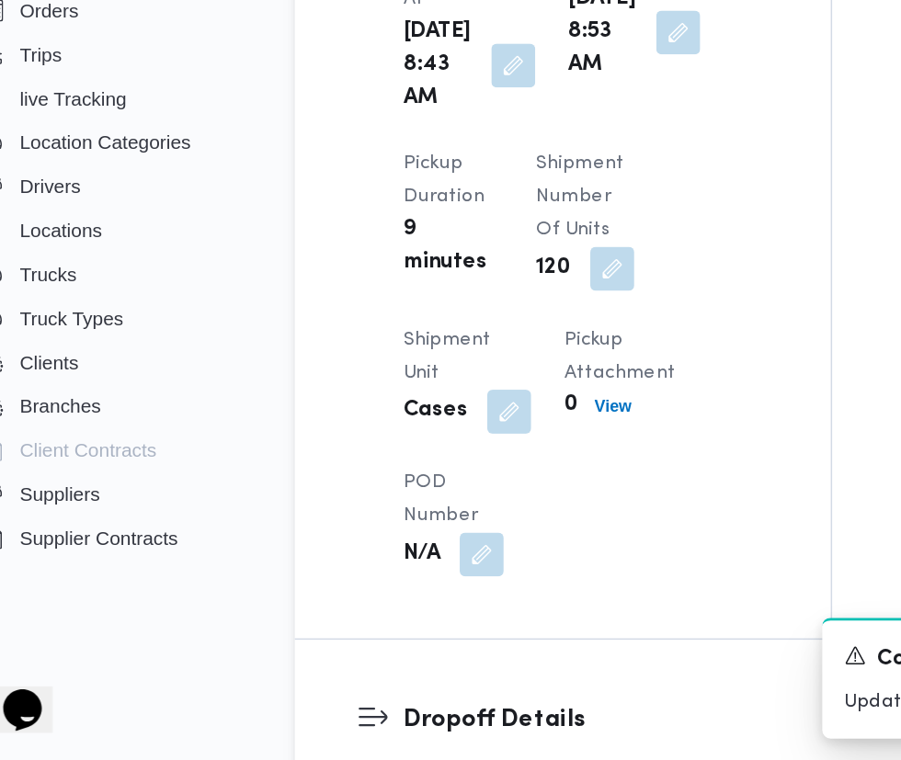
click at [94, 639] on div "Orders Trips live Tracking Location Categories Drivers Locations Trucks Truck T…" at bounding box center [116, 443] width 202 height 398
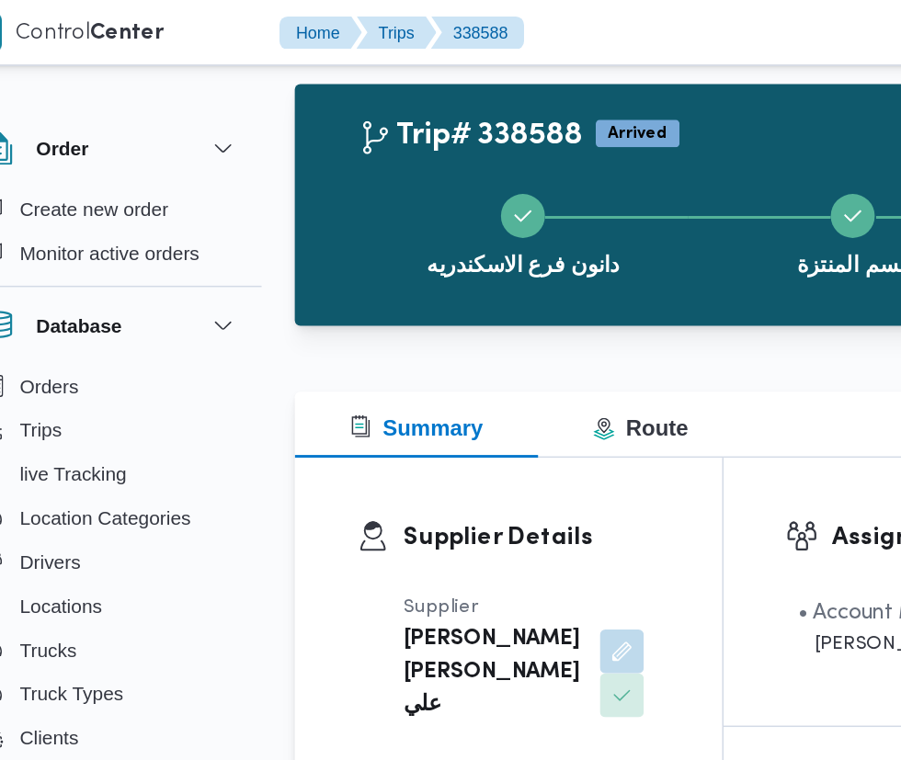
scroll to position [0, 0]
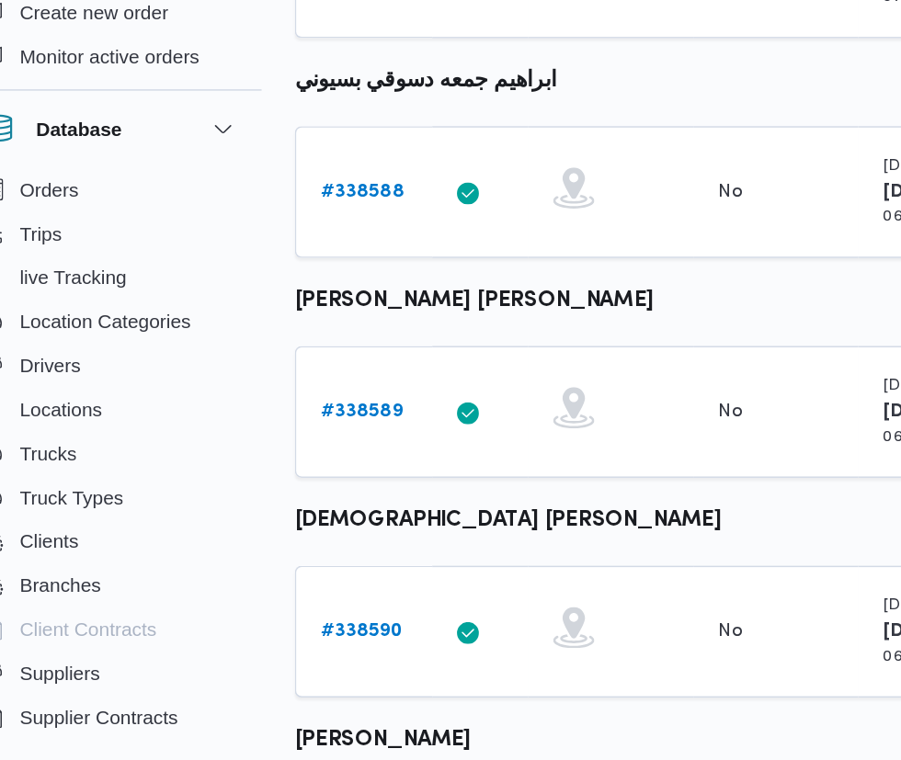
scroll to position [262, 0]
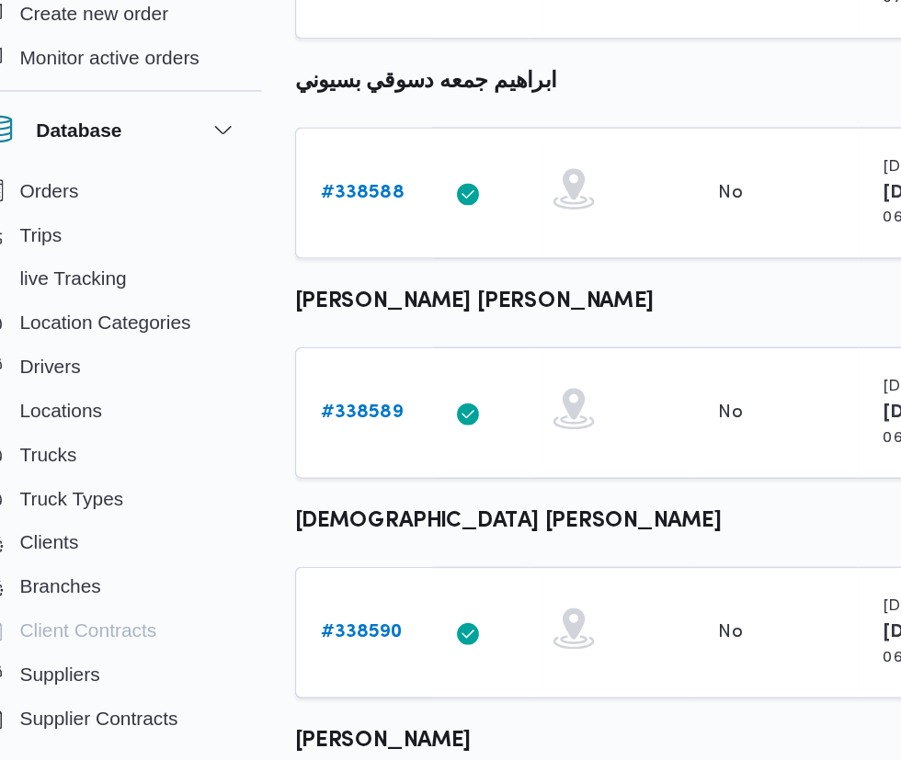
click at [288, 405] on b "# 338589" at bounding box center [284, 407] width 55 height 12
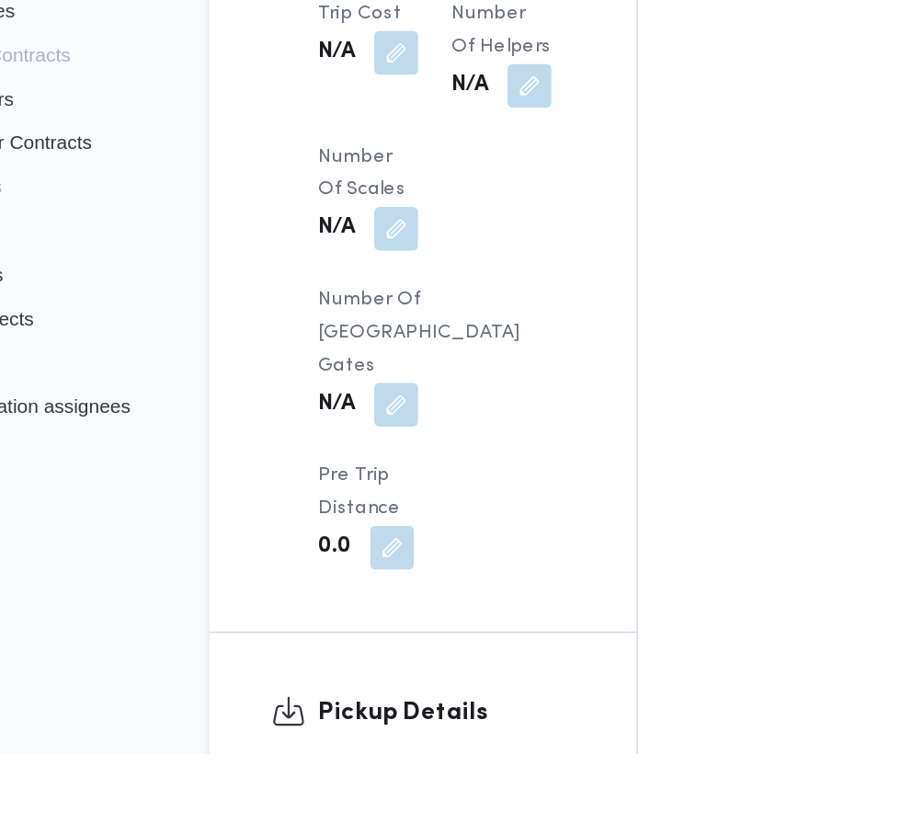
scroll to position [1670, 0]
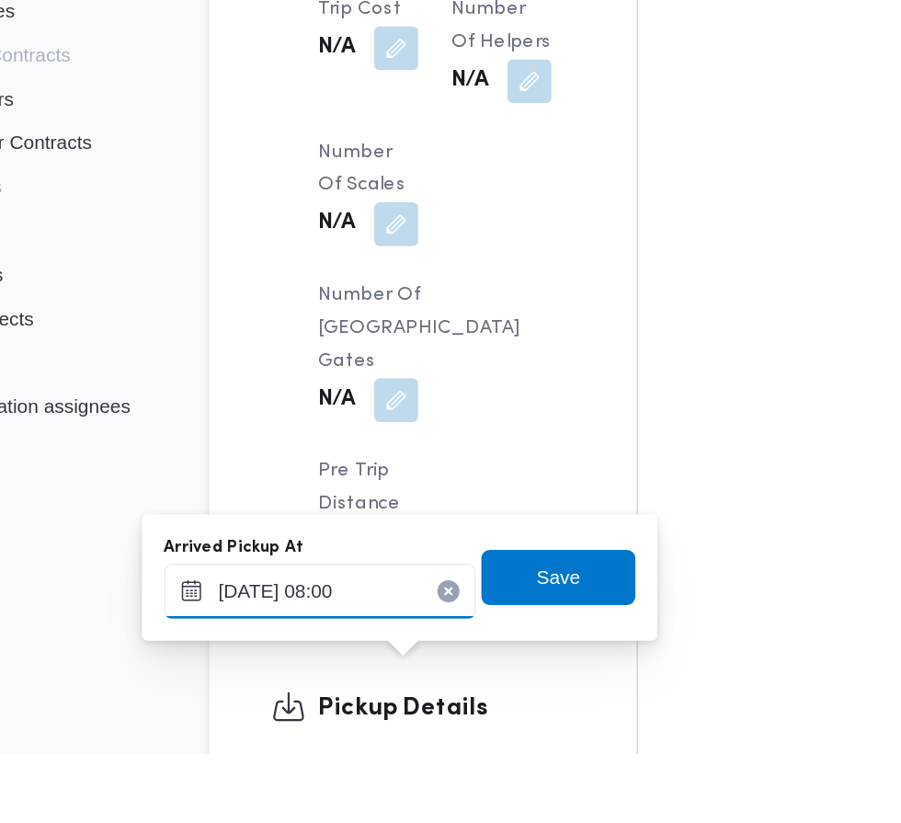
click at [318, 712] on input "[DATE] 08:00" at bounding box center [313, 714] width 209 height 37
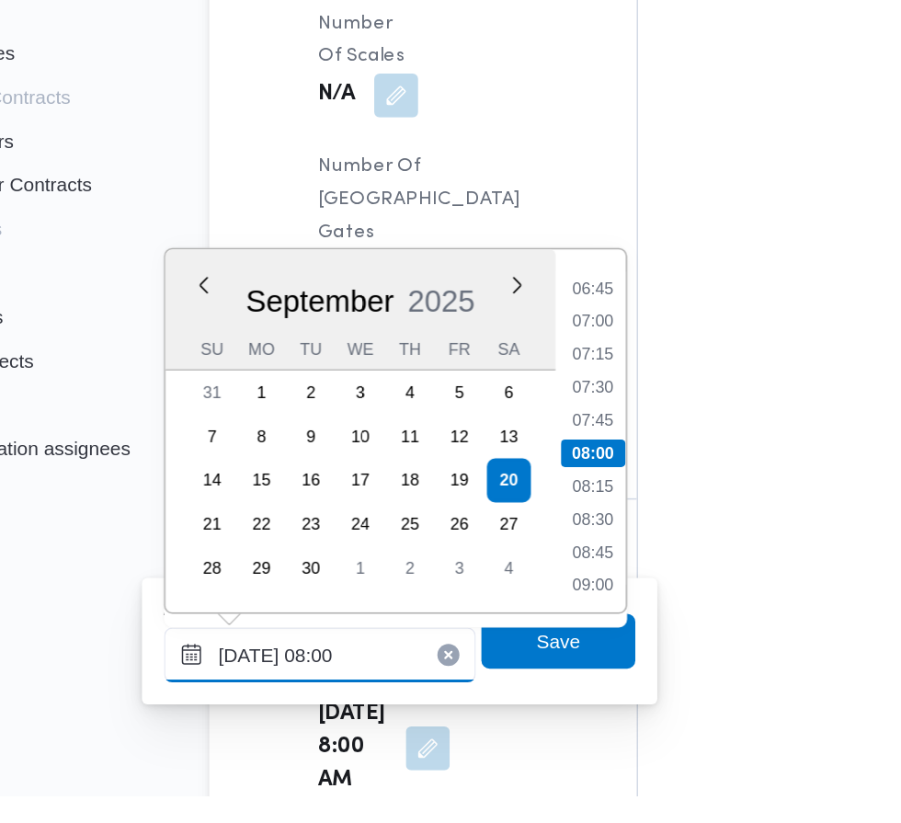
scroll to position [1856, 0]
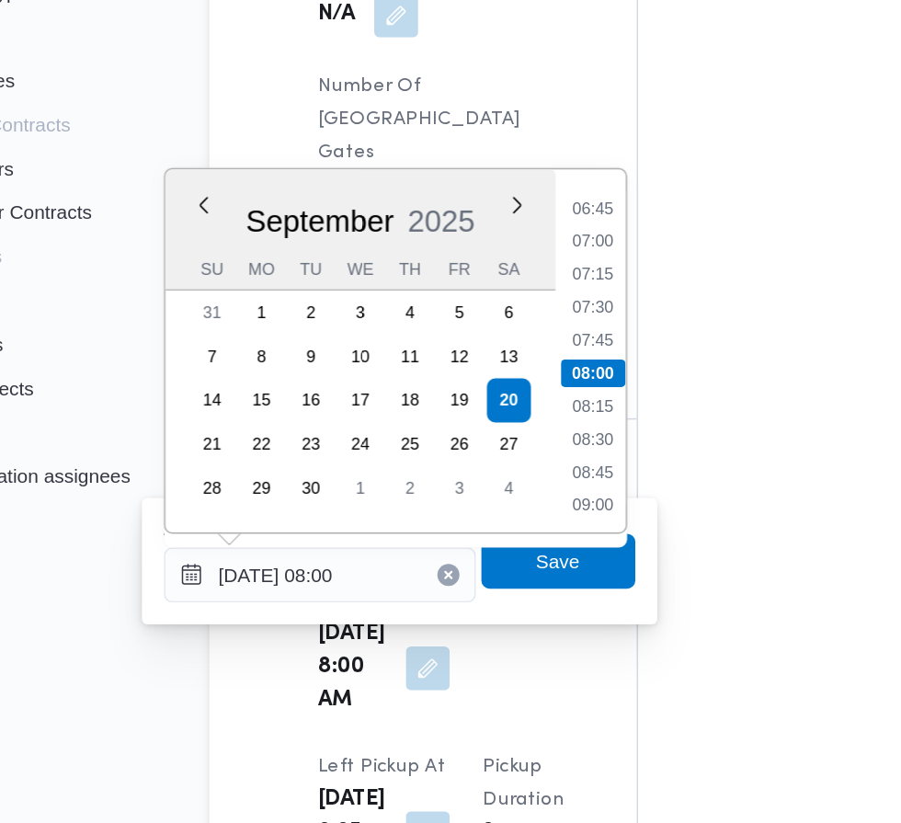
click at [497, 476] on li "07:30" at bounding box center [495, 477] width 42 height 18
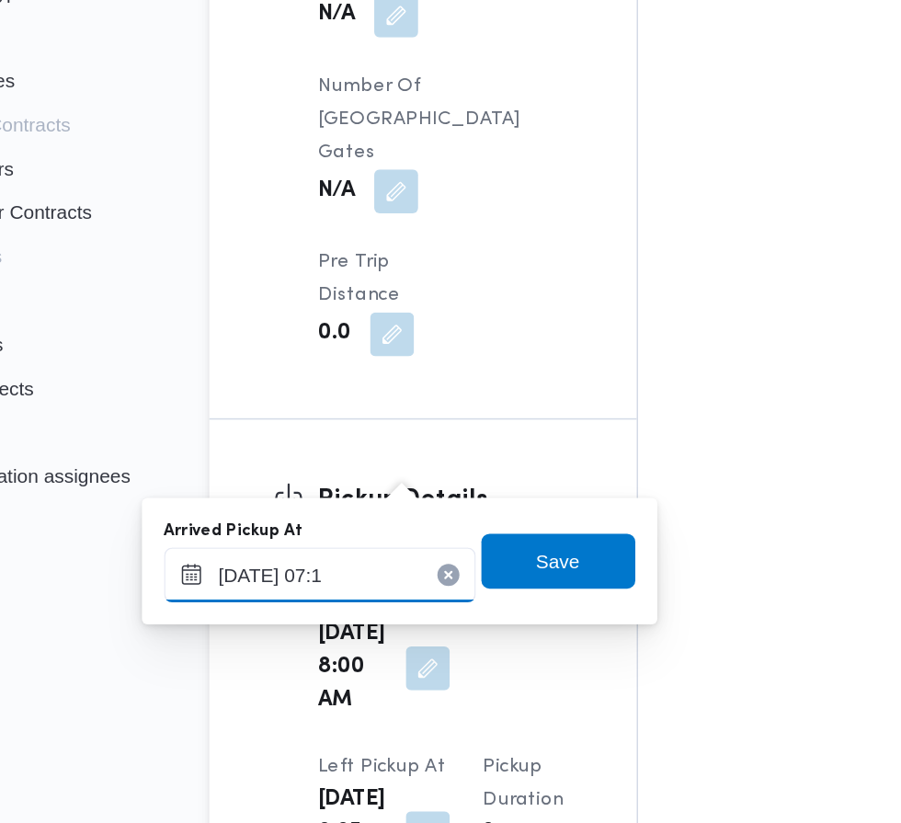
type input "[DATE] 07:10"
click at [480, 655] on span "Save" at bounding box center [472, 647] width 29 height 22
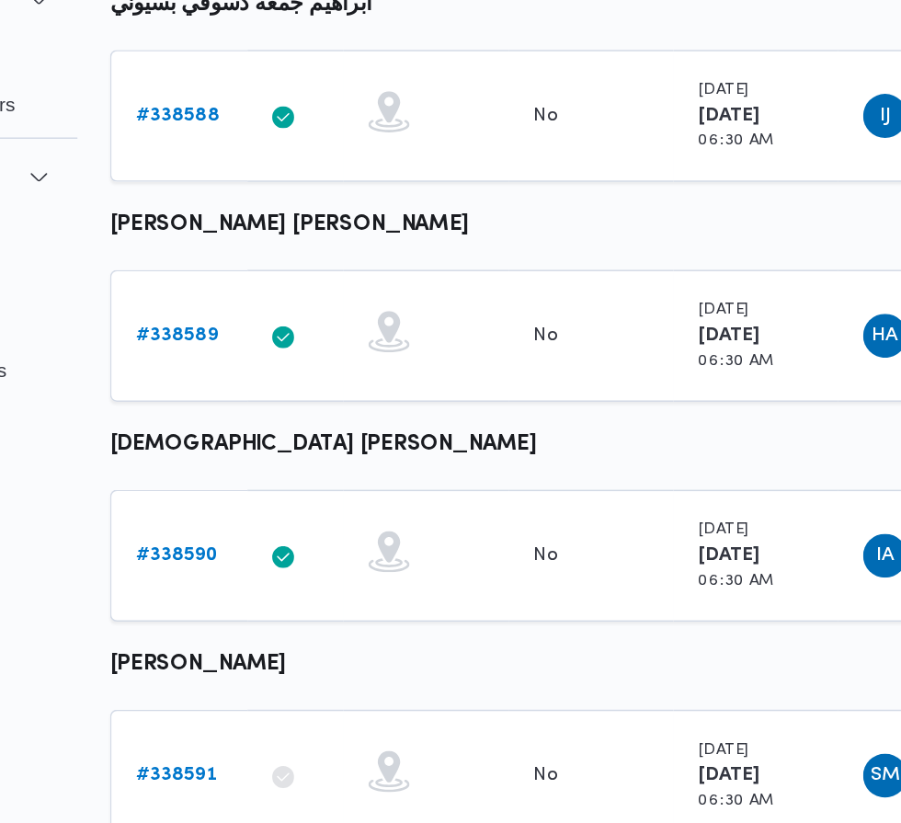
scroll to position [346, 0]
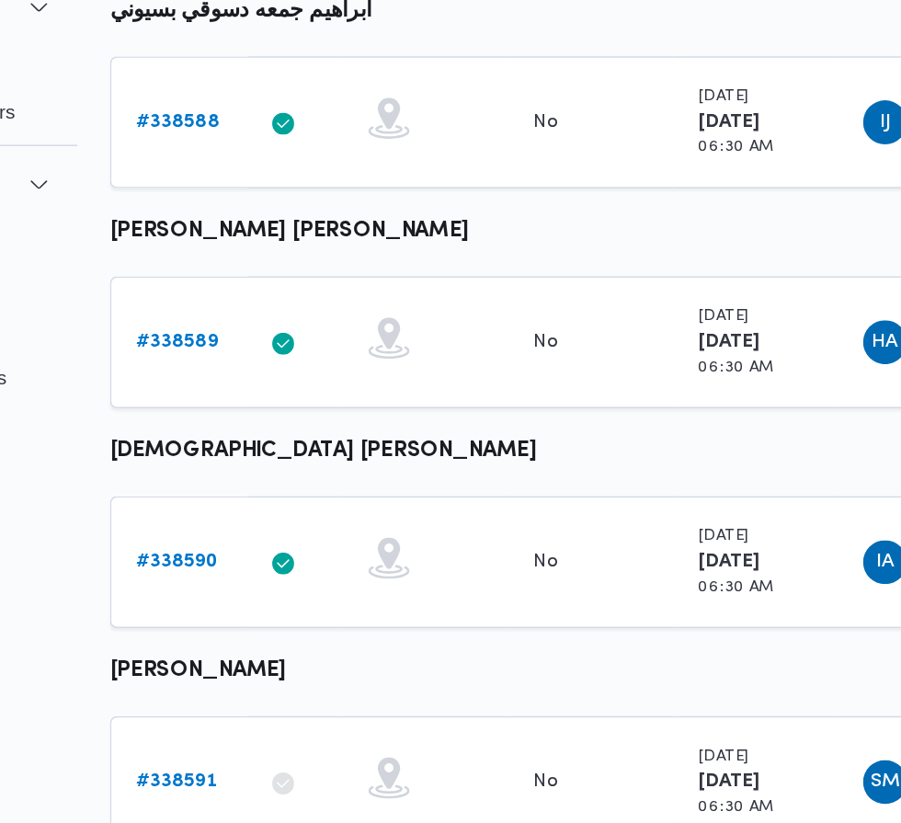
click at [285, 471] on b "# 338590" at bounding box center [284, 470] width 55 height 12
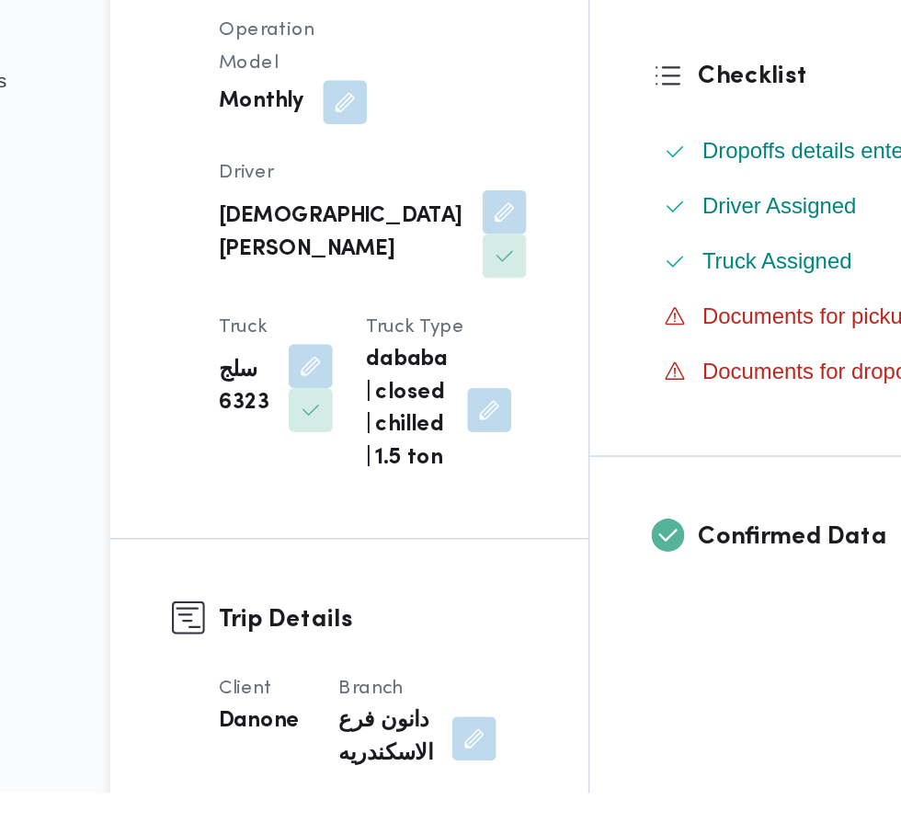
scroll to position [269, 0]
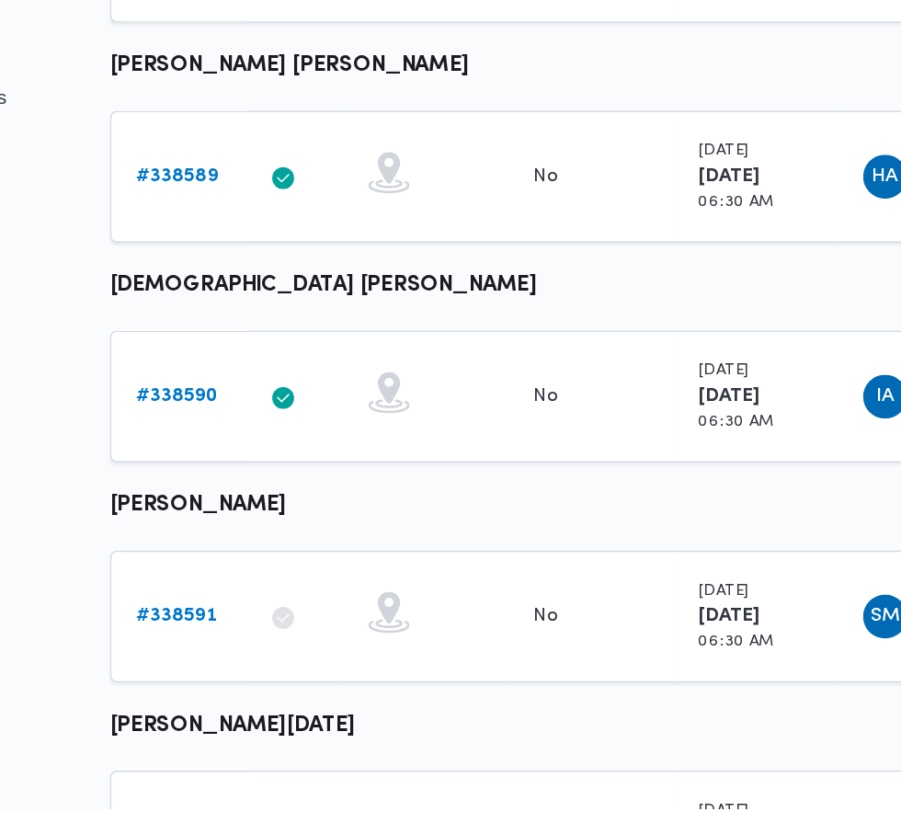
scroll to position [431, 0]
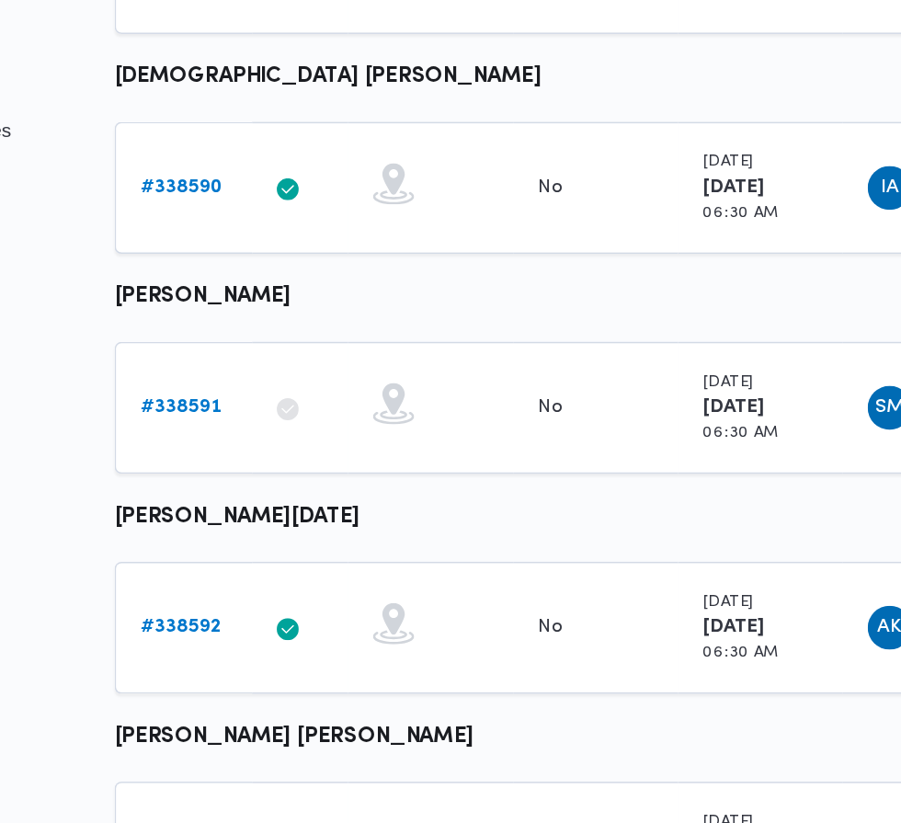
click at [288, 530] on b "# 338591" at bounding box center [284, 532] width 54 height 12
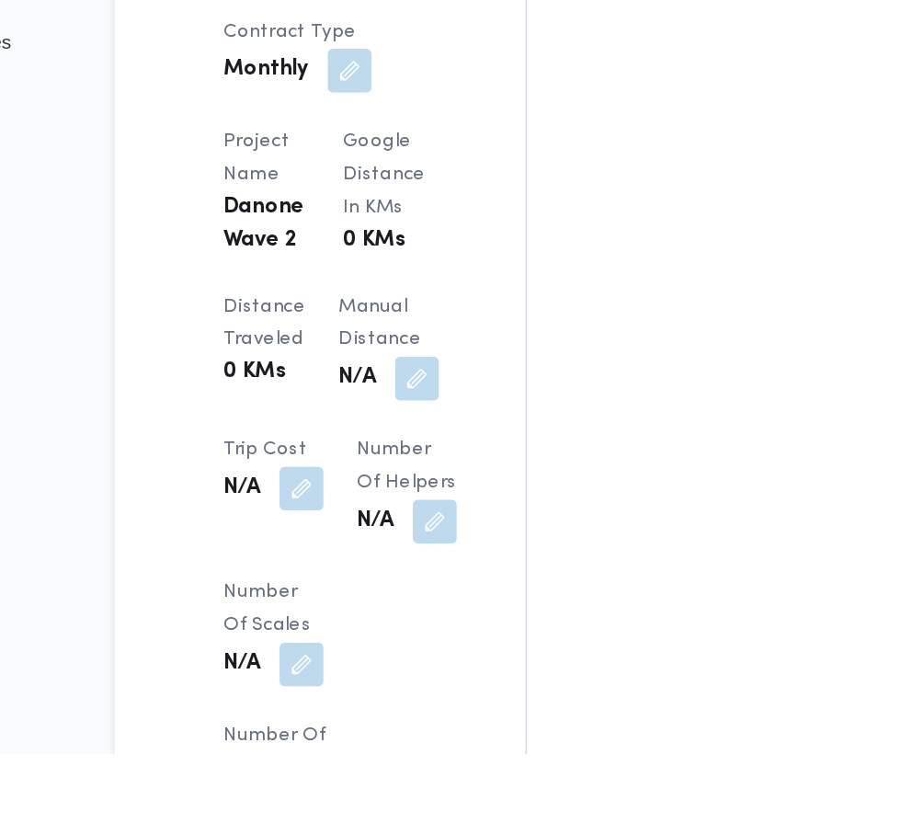
scroll to position [1430, 0]
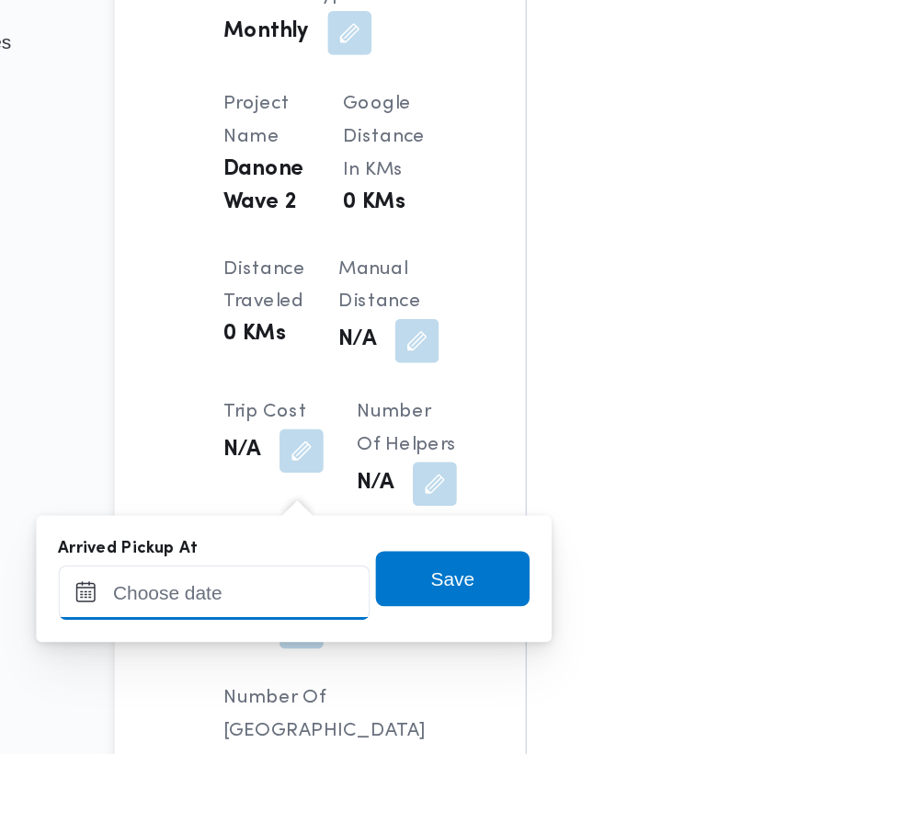
click at [327, 711] on input "Arrived Pickup At" at bounding box center [305, 715] width 209 height 37
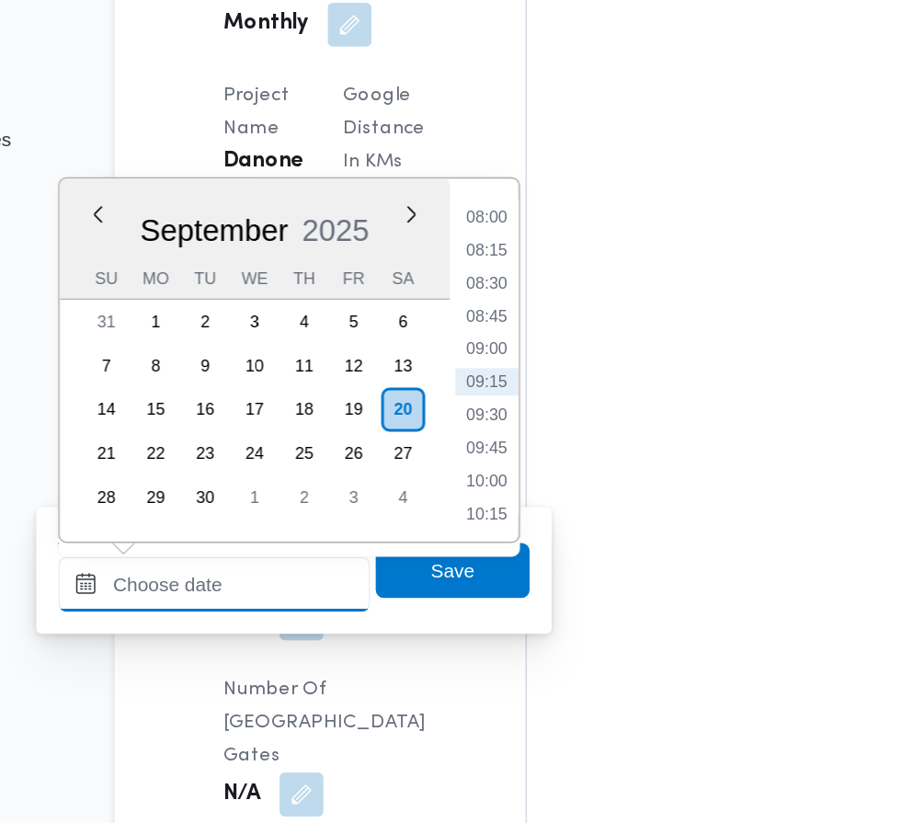
scroll to position [1501, 0]
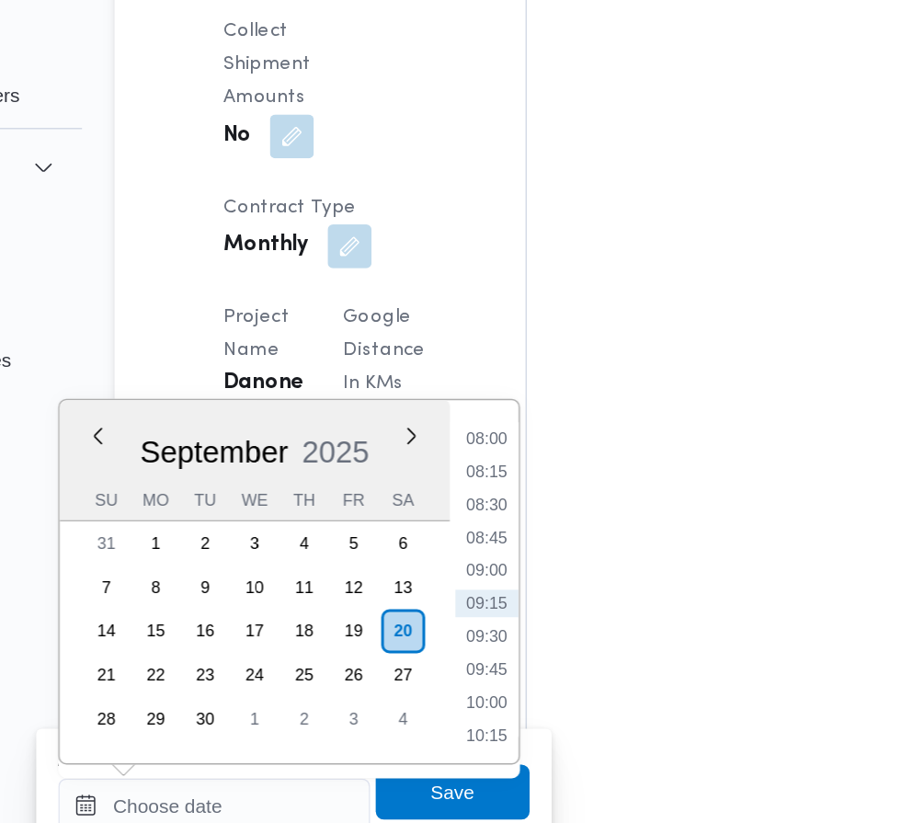
click at [494, 404] on li "08:00" at bounding box center [488, 399] width 42 height 18
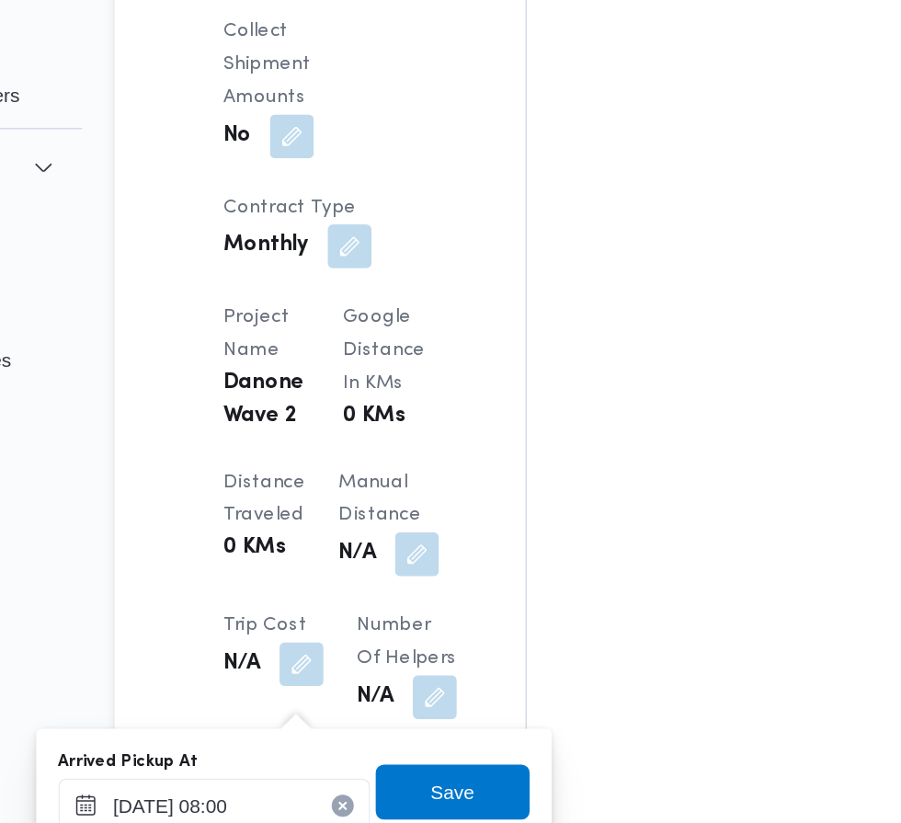
scroll to position [1556, 0]
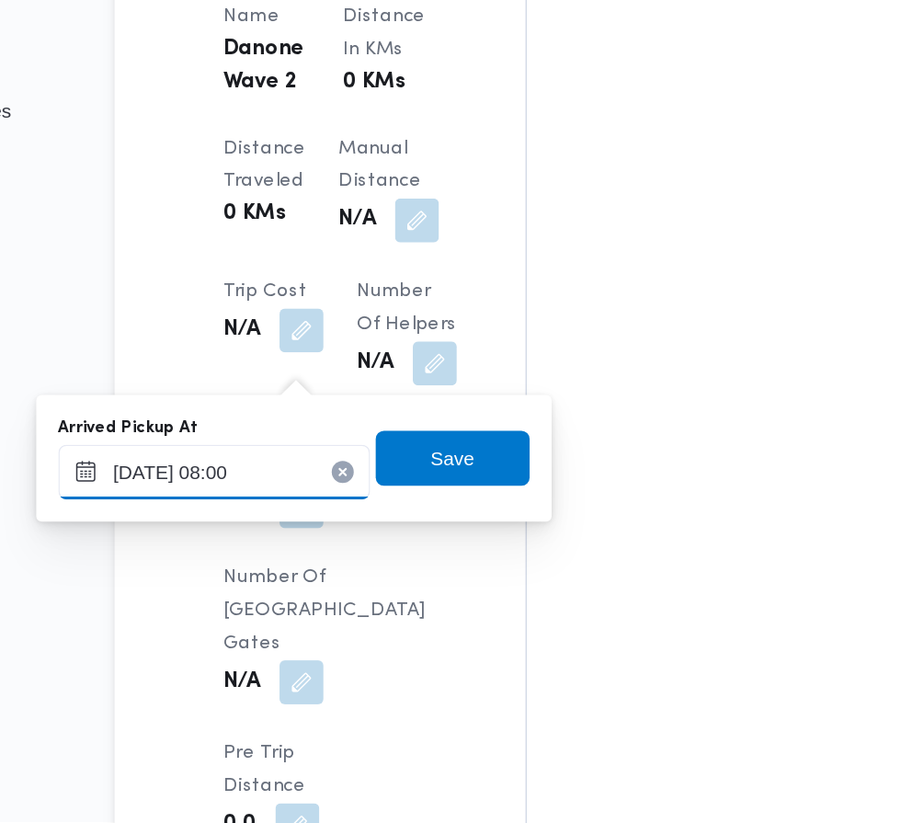
click at [350, 588] on input "[DATE] 08:00" at bounding box center [305, 588] width 209 height 37
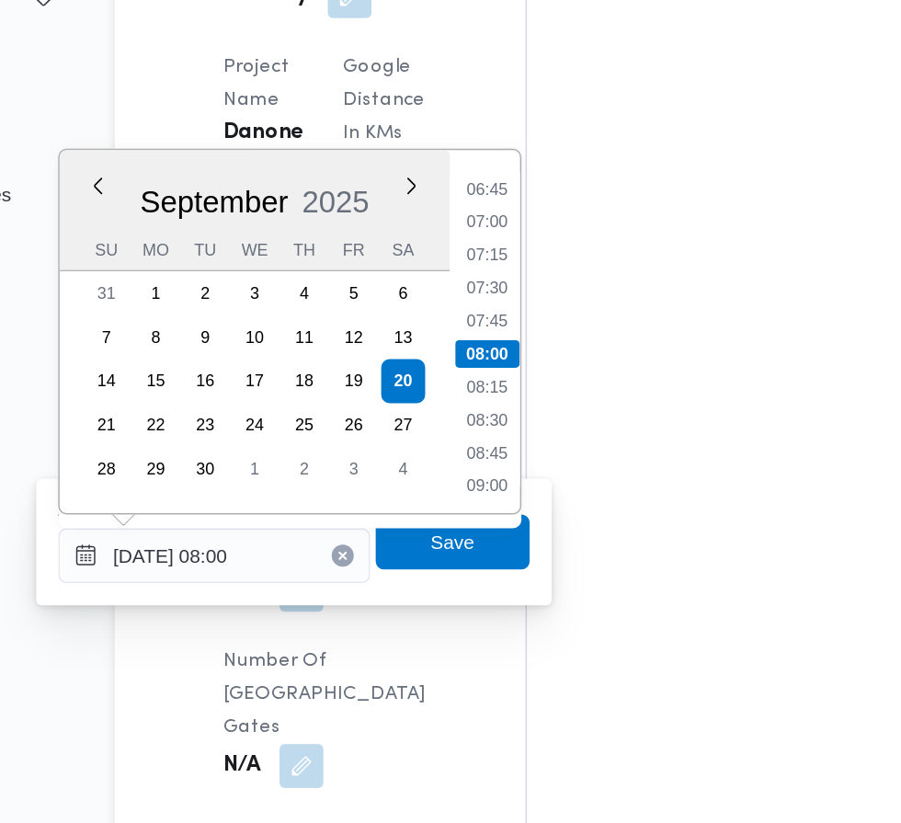
click at [491, 394] on li "07:15" at bounding box center [488, 387] width 42 height 18
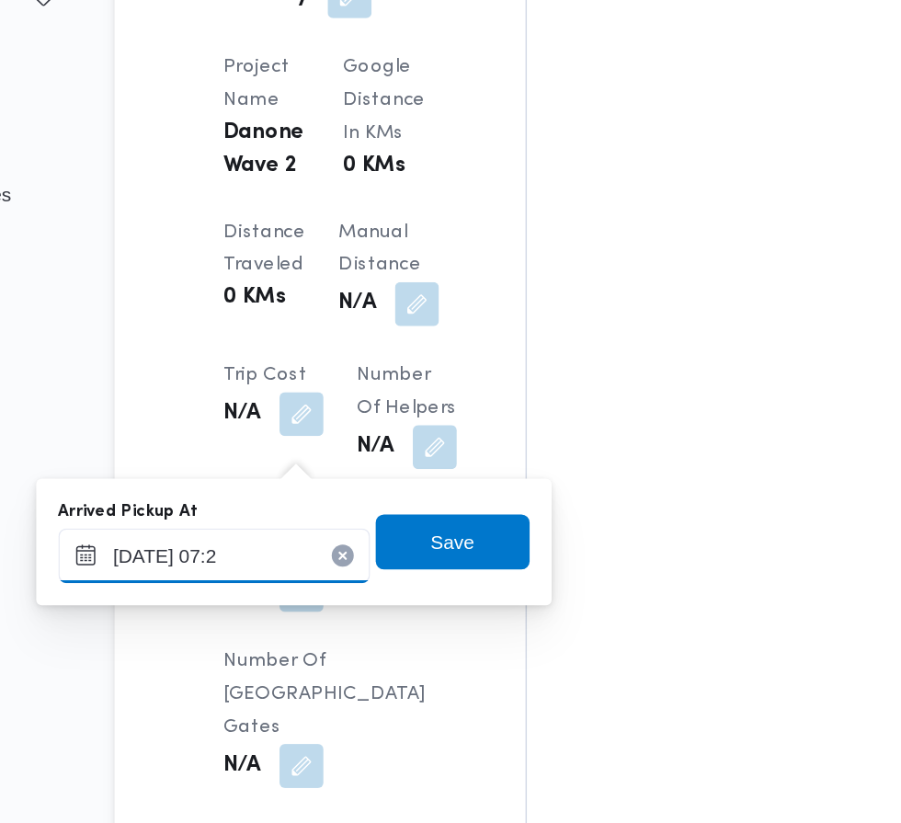
type input "[DATE] 07:20"
click at [468, 583] on span "Save" at bounding box center [465, 579] width 29 height 22
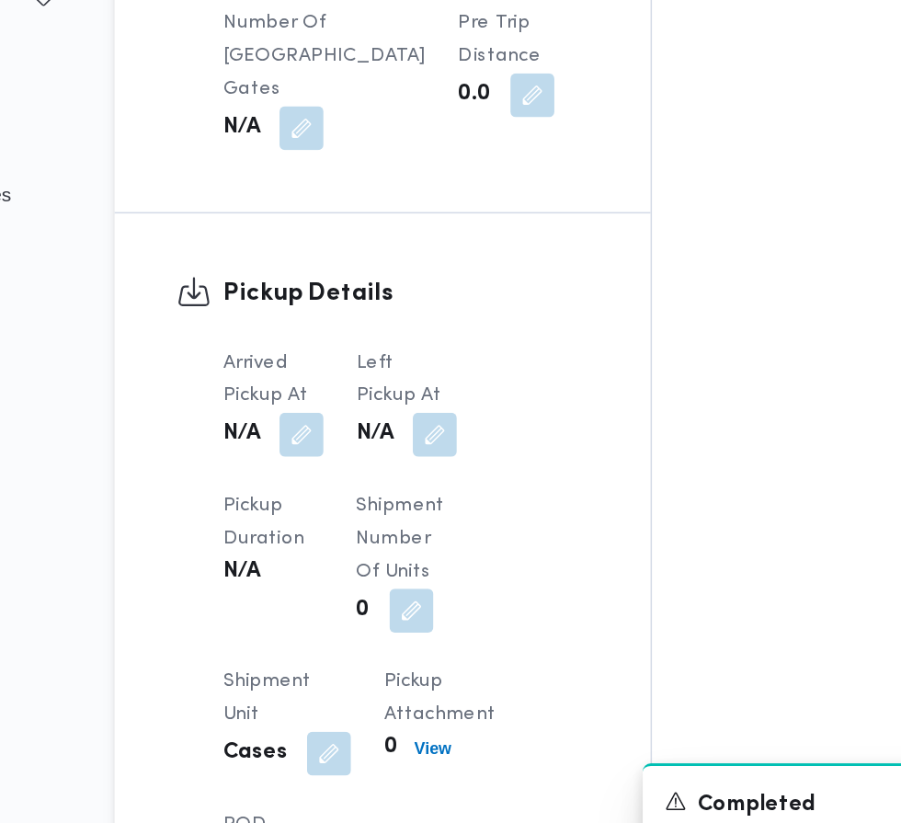
click at [462, 493] on button "button" at bounding box center [453, 507] width 29 height 29
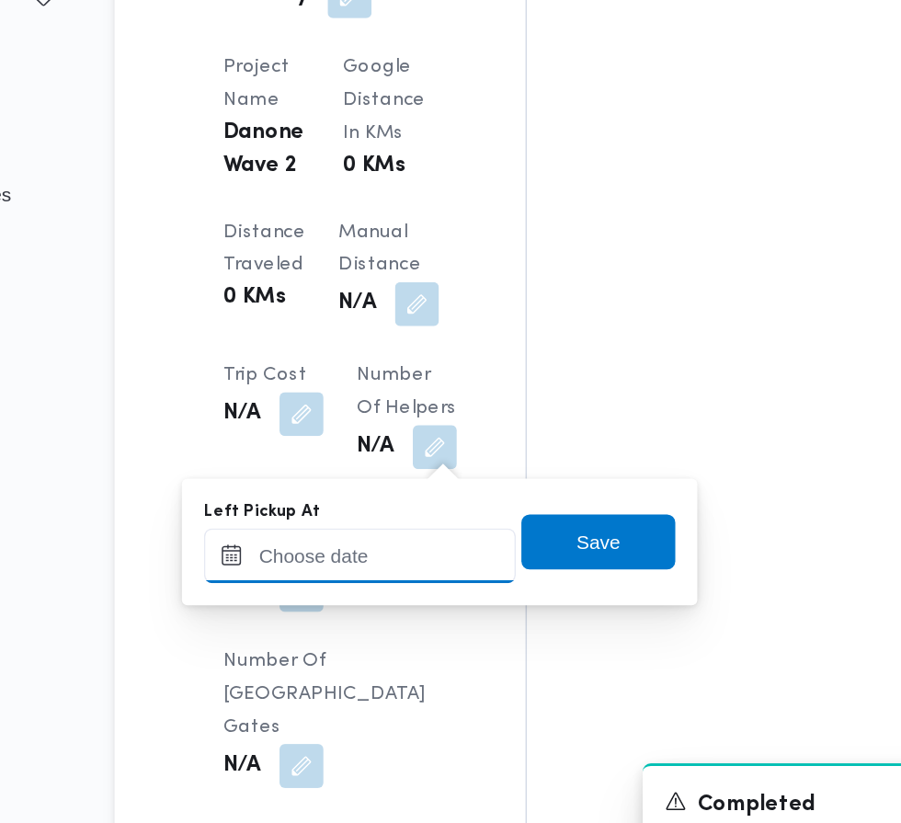
click at [404, 588] on input "Left Pickup At" at bounding box center [403, 588] width 209 height 37
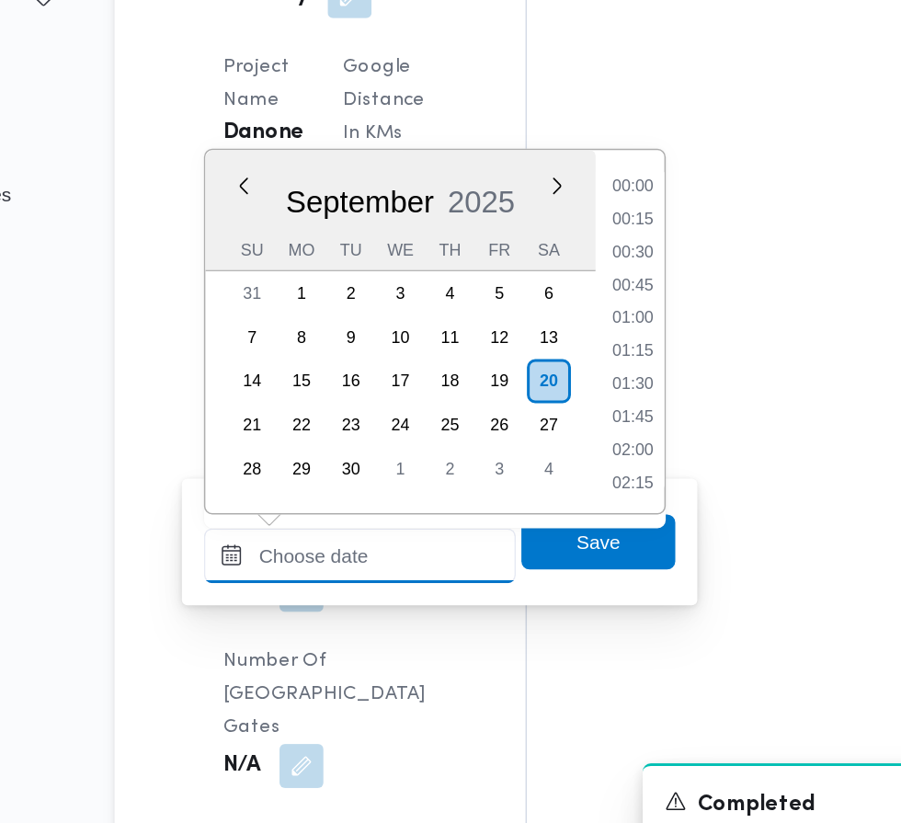
scroll to position [704, 0]
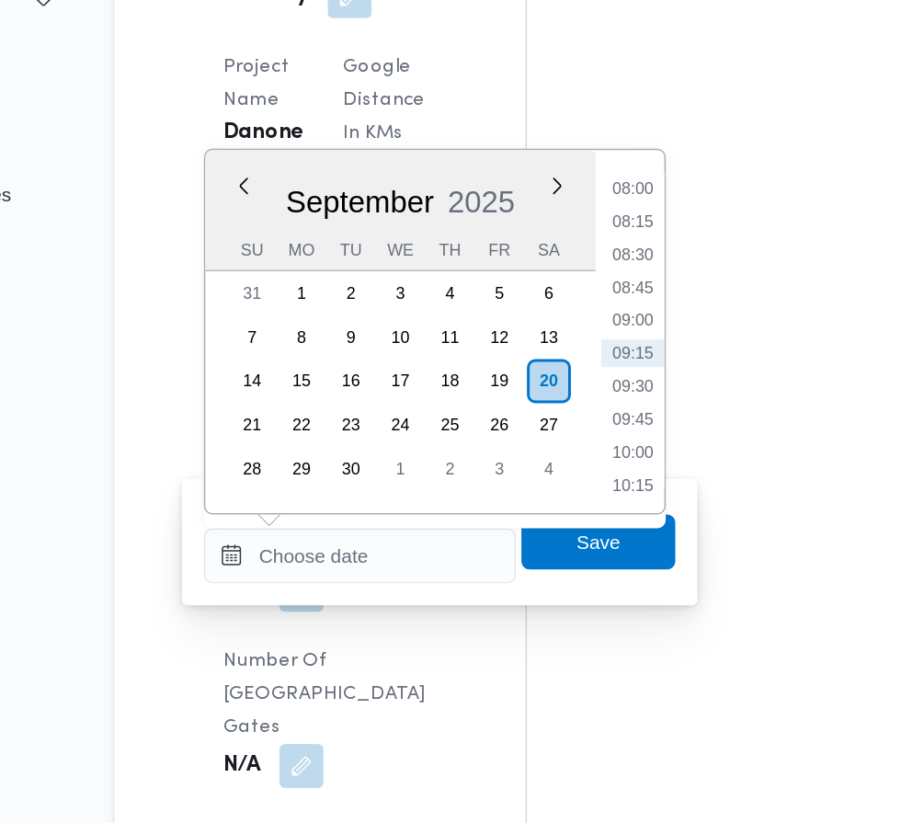
click at [594, 447] on li "09:15" at bounding box center [586, 453] width 42 height 18
type input "[DATE] 09:15"
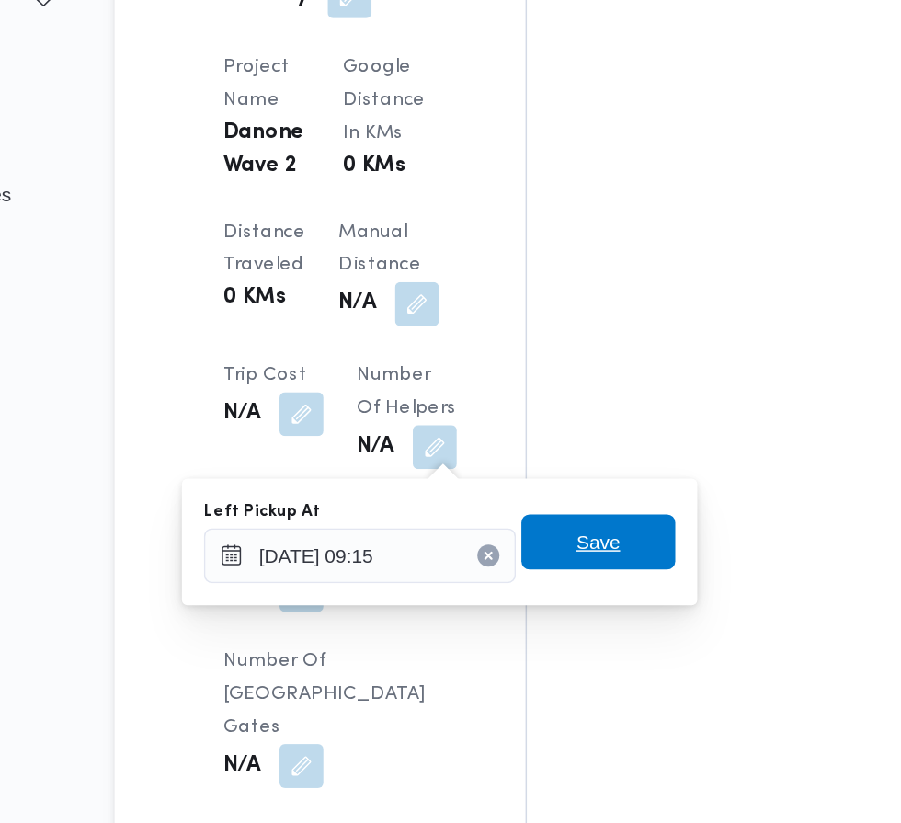
click at [569, 587] on span "Save" at bounding box center [562, 579] width 29 height 22
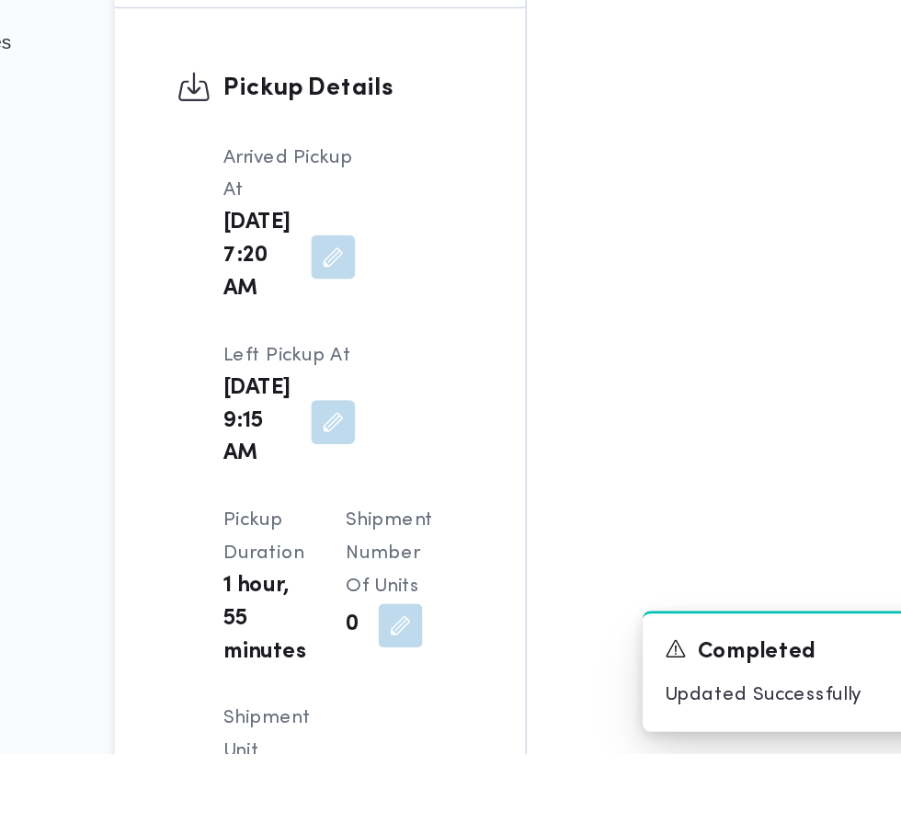
scroll to position [2114, 0]
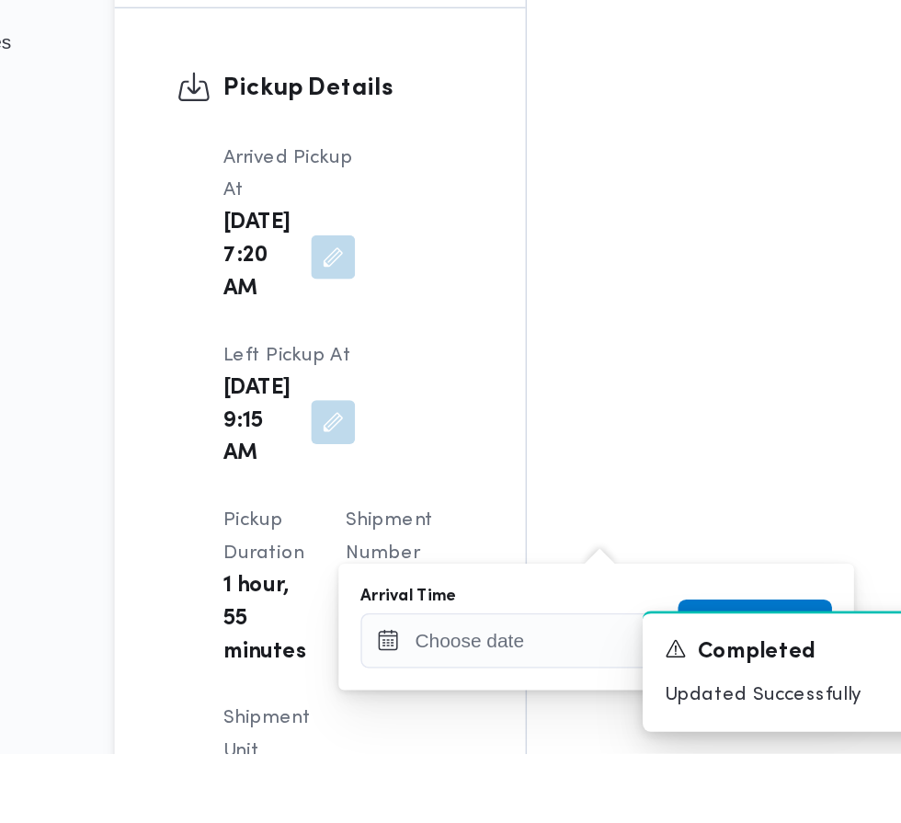
click at [504, 711] on div "Arrival Time" at bounding box center [508, 718] width 209 height 15
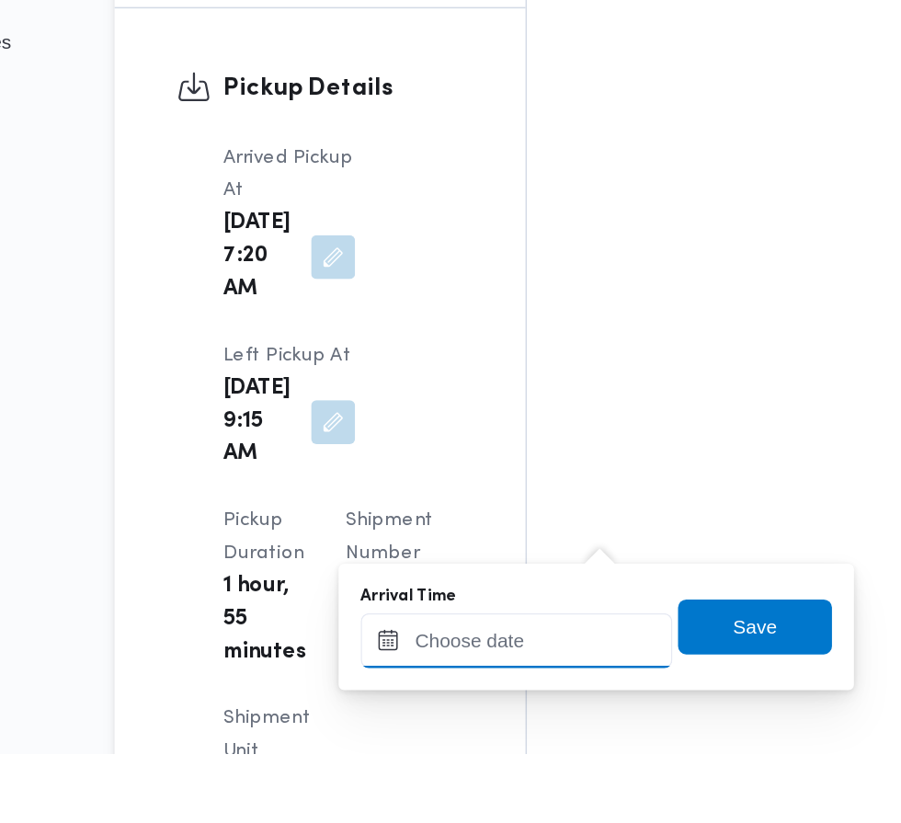
click at [541, 746] on input "Arrival Time" at bounding box center [508, 747] width 209 height 37
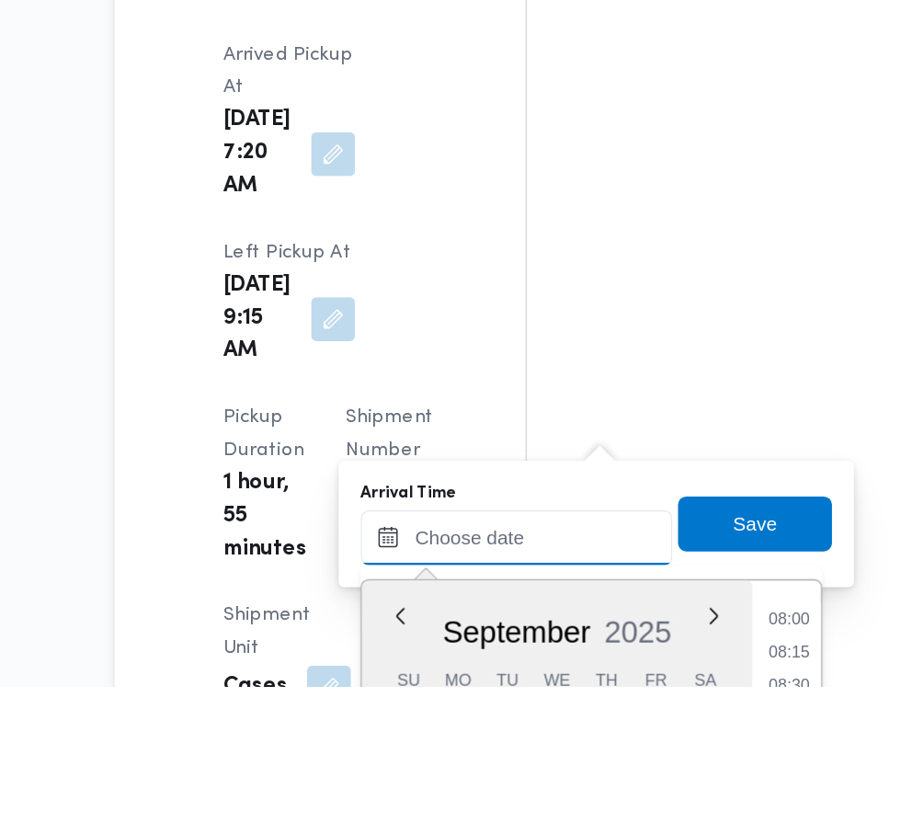
scroll to position [2186, 0]
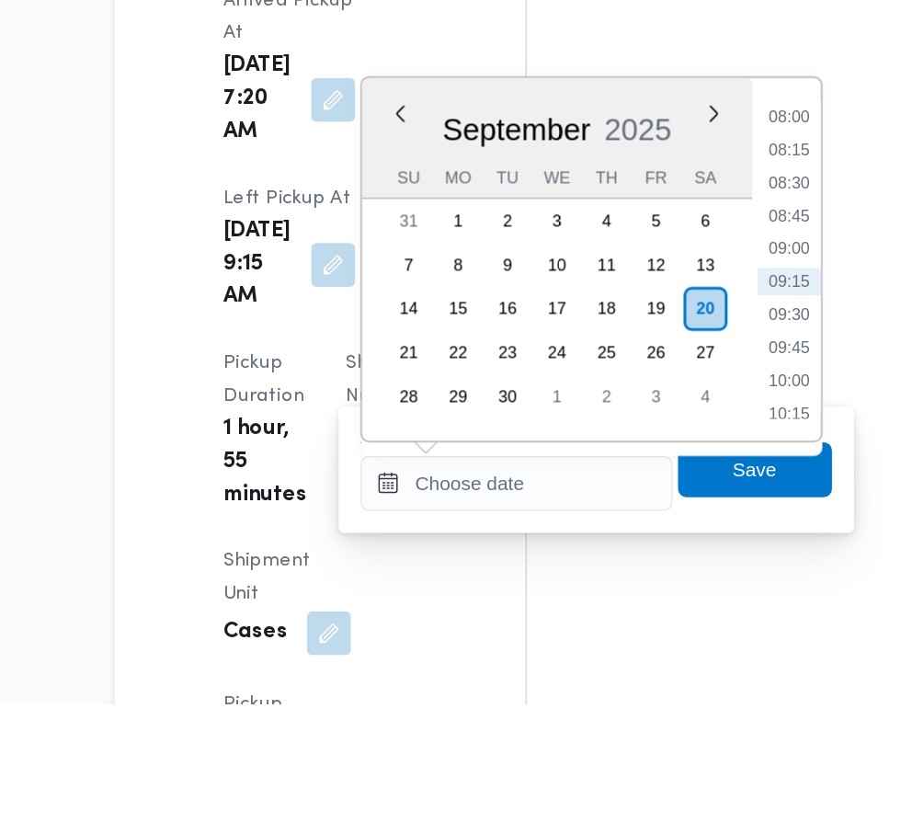
click at [695, 564] on li "09:30" at bounding box center [690, 563] width 42 height 18
type input "[DATE] 09:30"
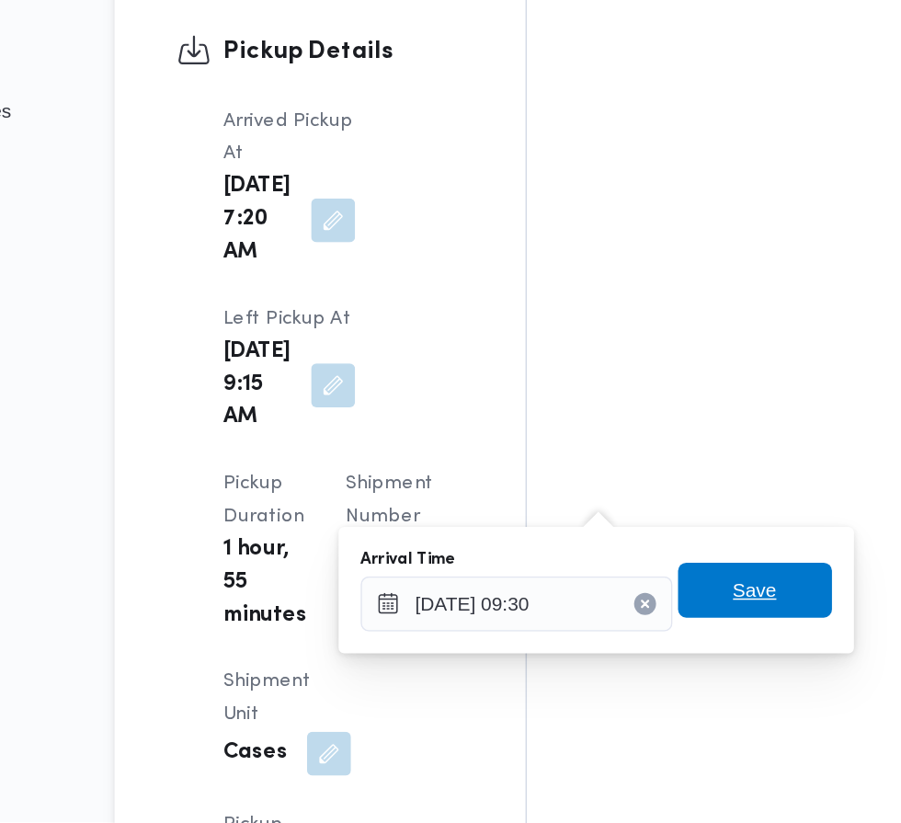
click at [682, 675] on span "Save" at bounding box center [667, 668] width 29 height 22
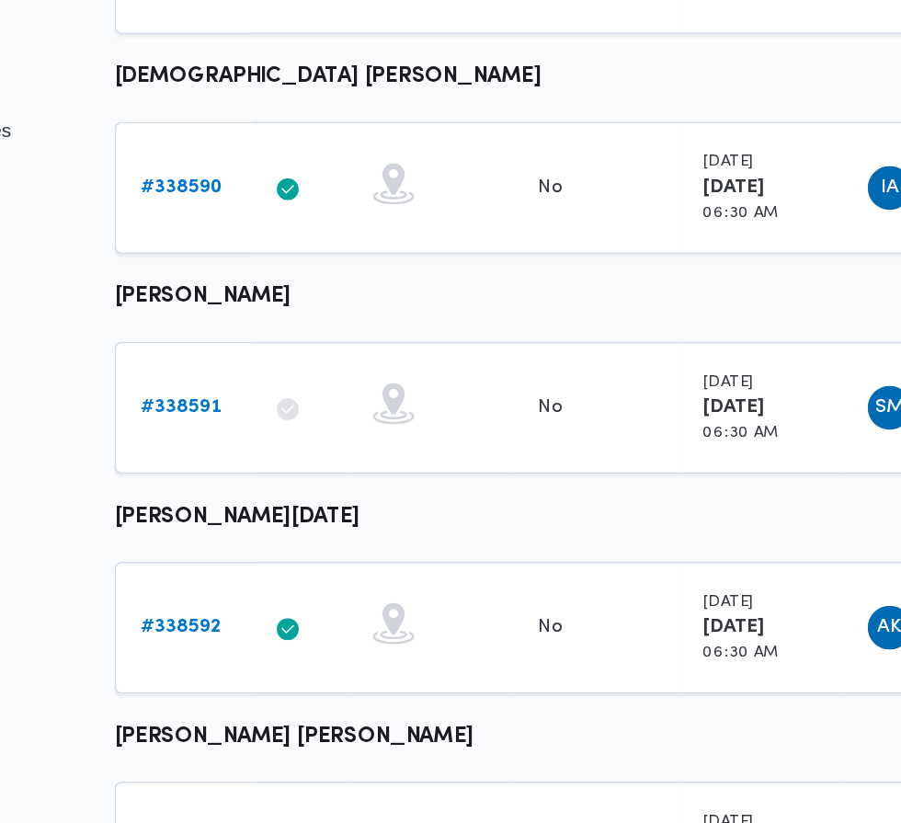
scroll to position [651, 0]
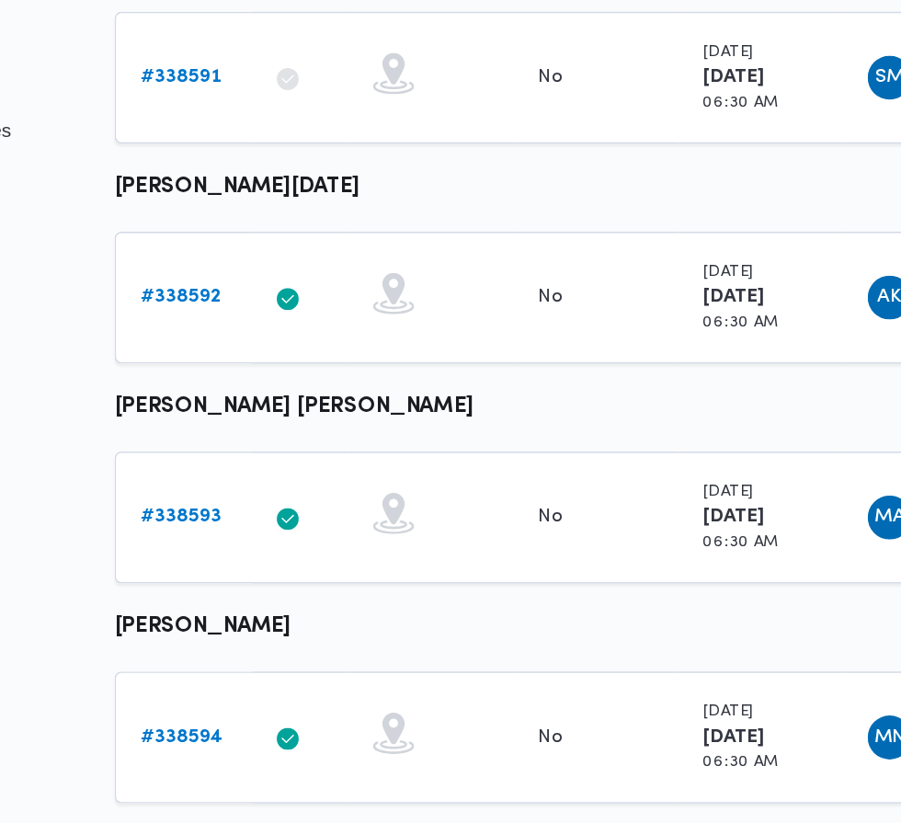
click at [288, 602] on b "# 338593" at bounding box center [284, 606] width 54 height 12
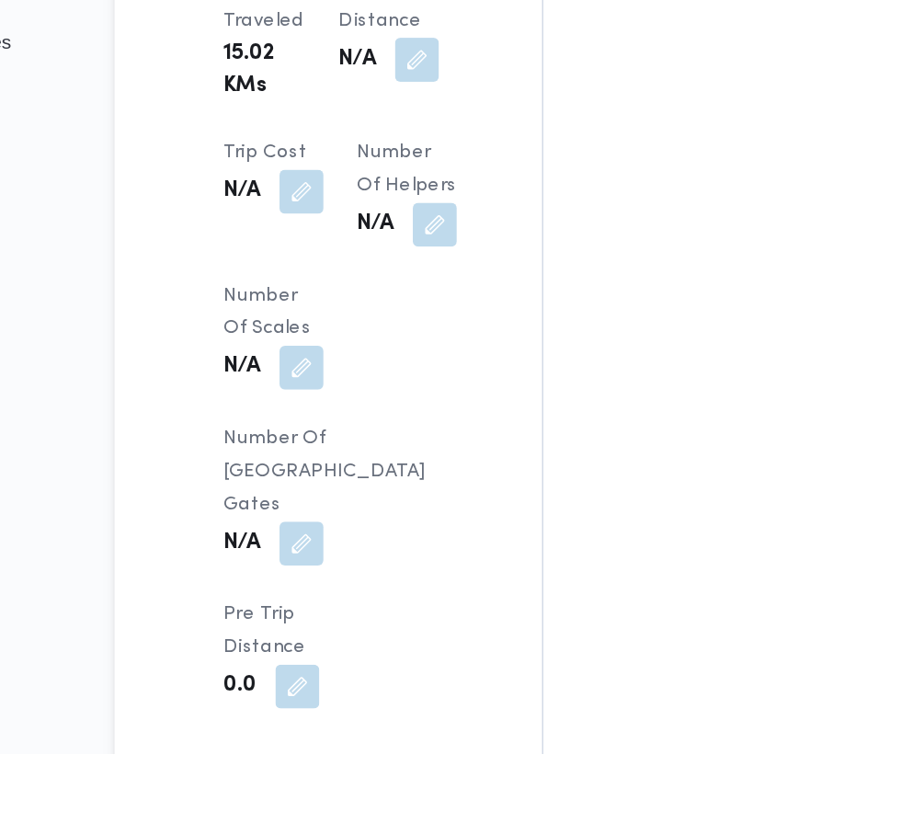
scroll to position [1593, 0]
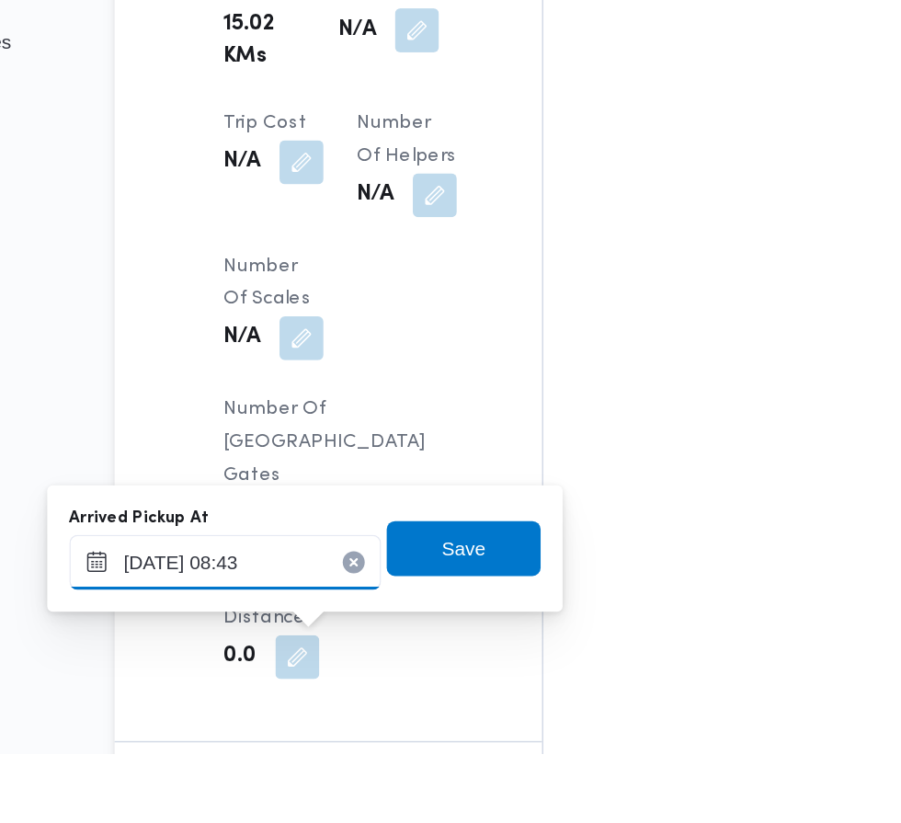
click at [348, 701] on input "[DATE] 08:43" at bounding box center [313, 695] width 209 height 37
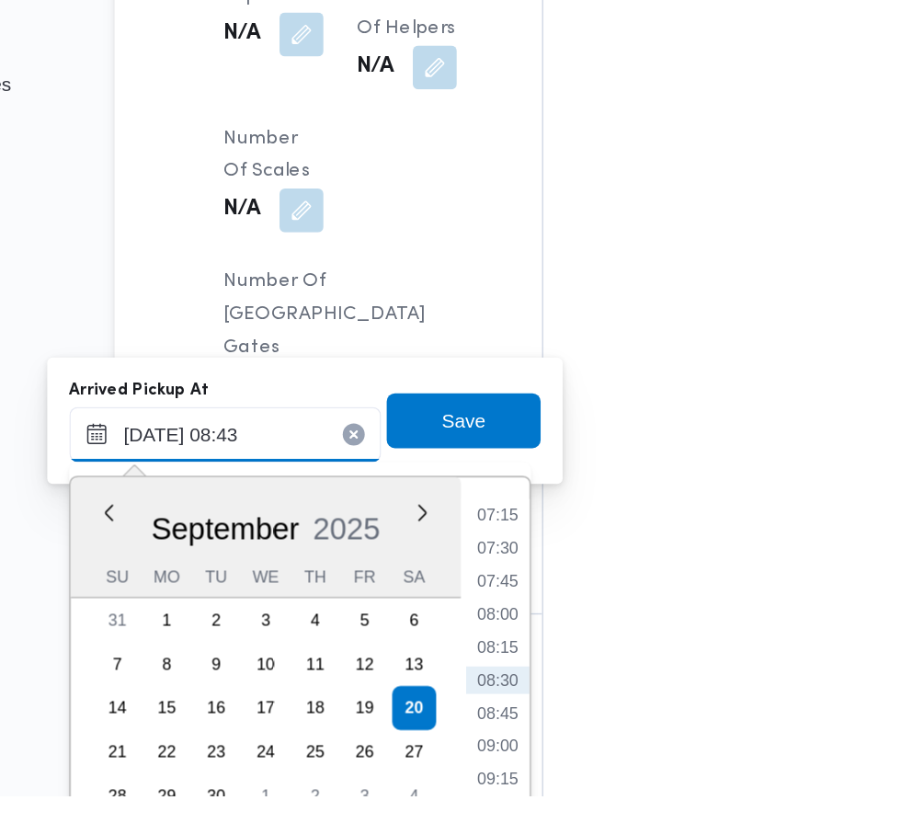
scroll to position [1779, 0]
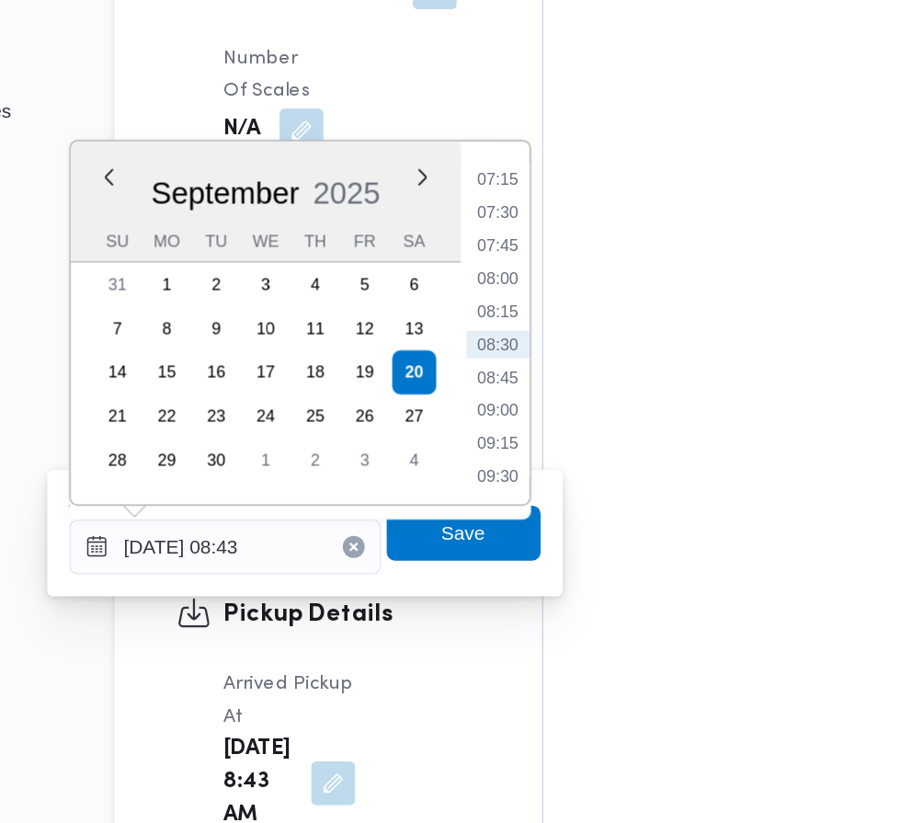
click at [505, 416] on li "07:30" at bounding box center [495, 414] width 42 height 18
type input "[DATE] 07:30"
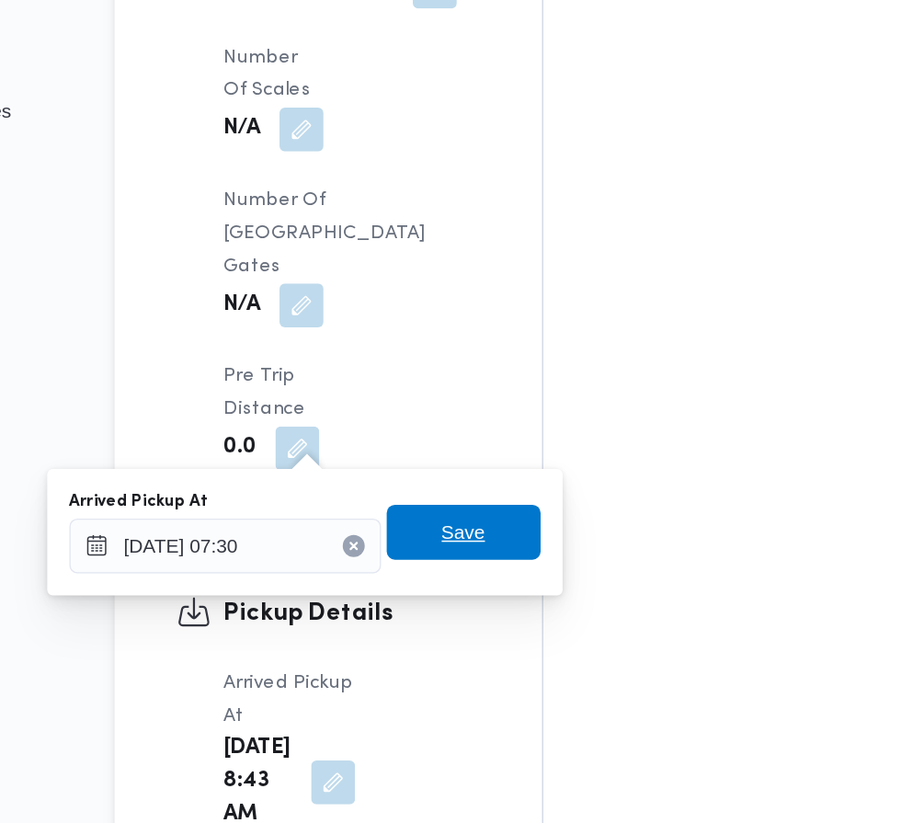
click at [499, 633] on span "Save" at bounding box center [472, 629] width 103 height 37
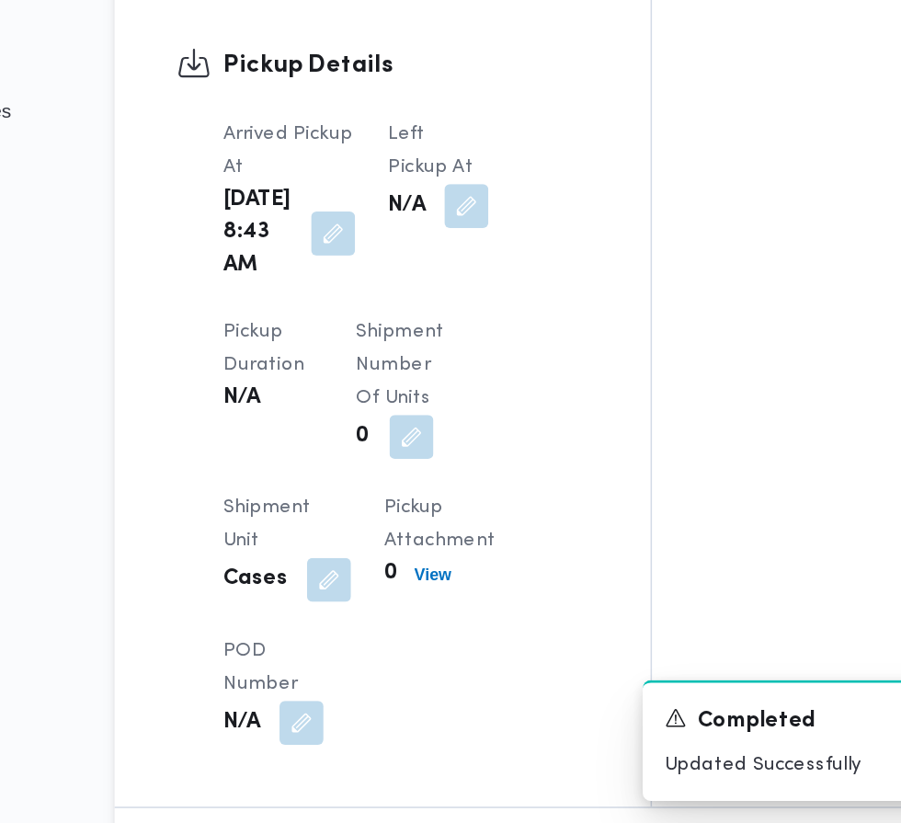
click at [463, 425] on button "button" at bounding box center [474, 409] width 29 height 29
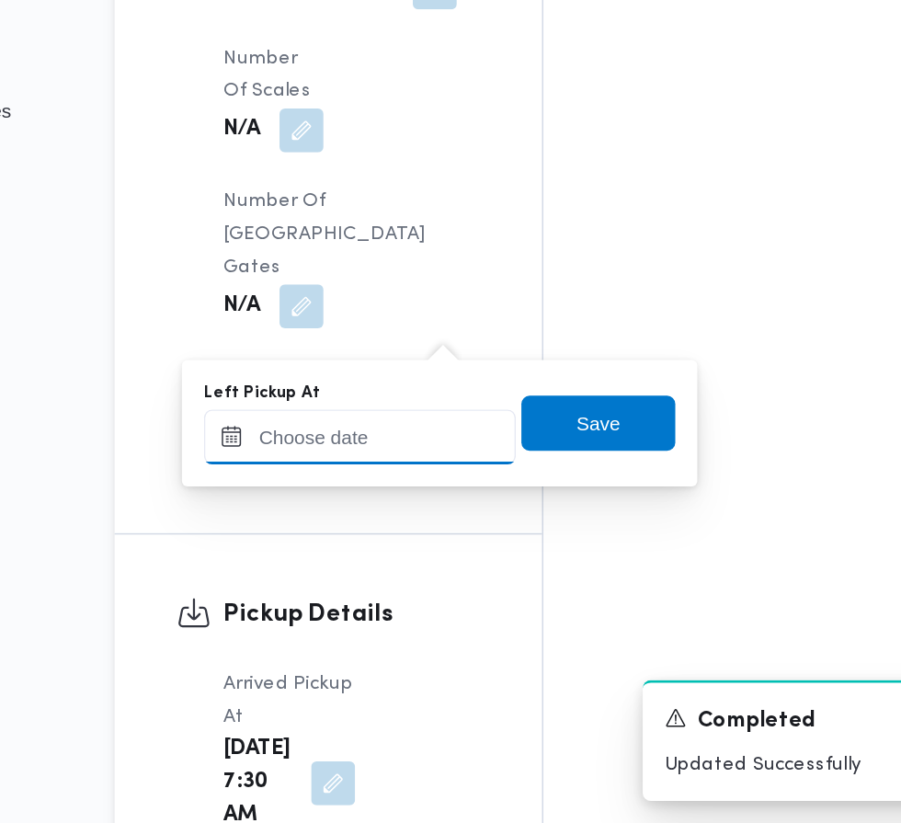
click at [435, 564] on div at bounding box center [403, 564] width 209 height 37
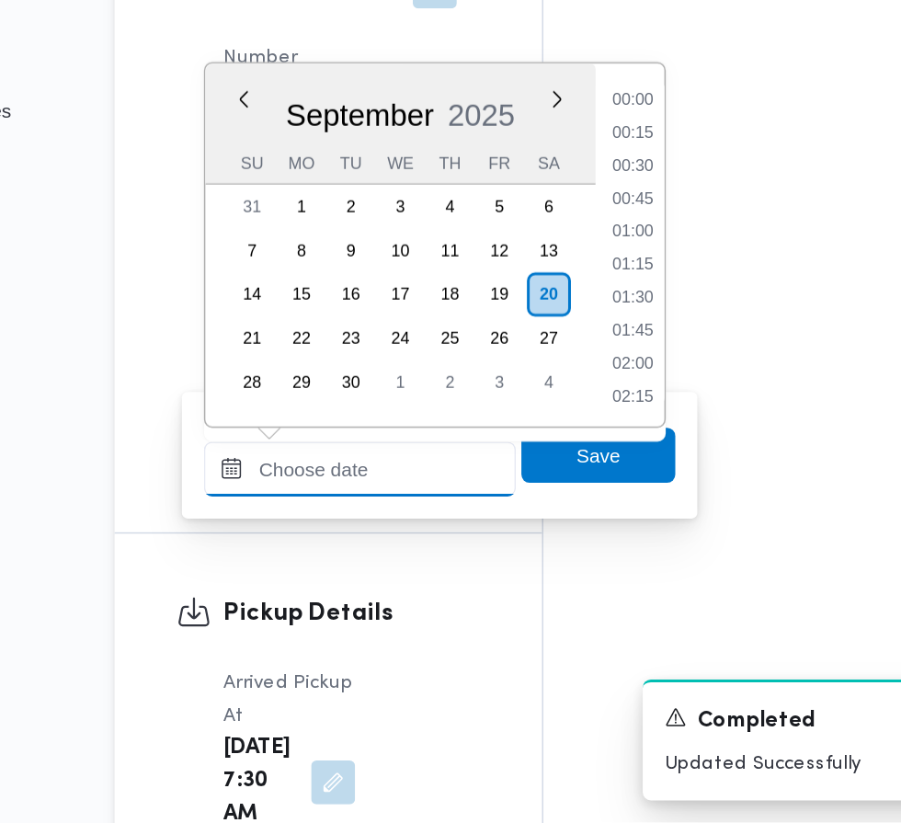
scroll to position [704, 0]
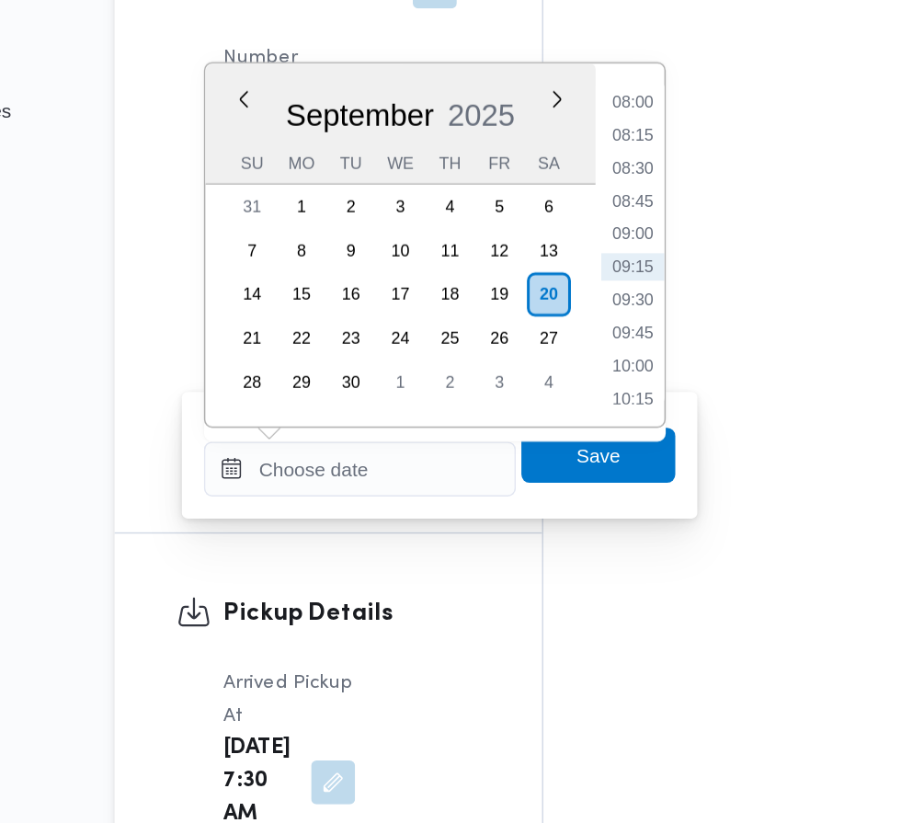
click at [586, 410] on li "08:45" at bounding box center [586, 407] width 42 height 18
type input "[DATE] 08:45"
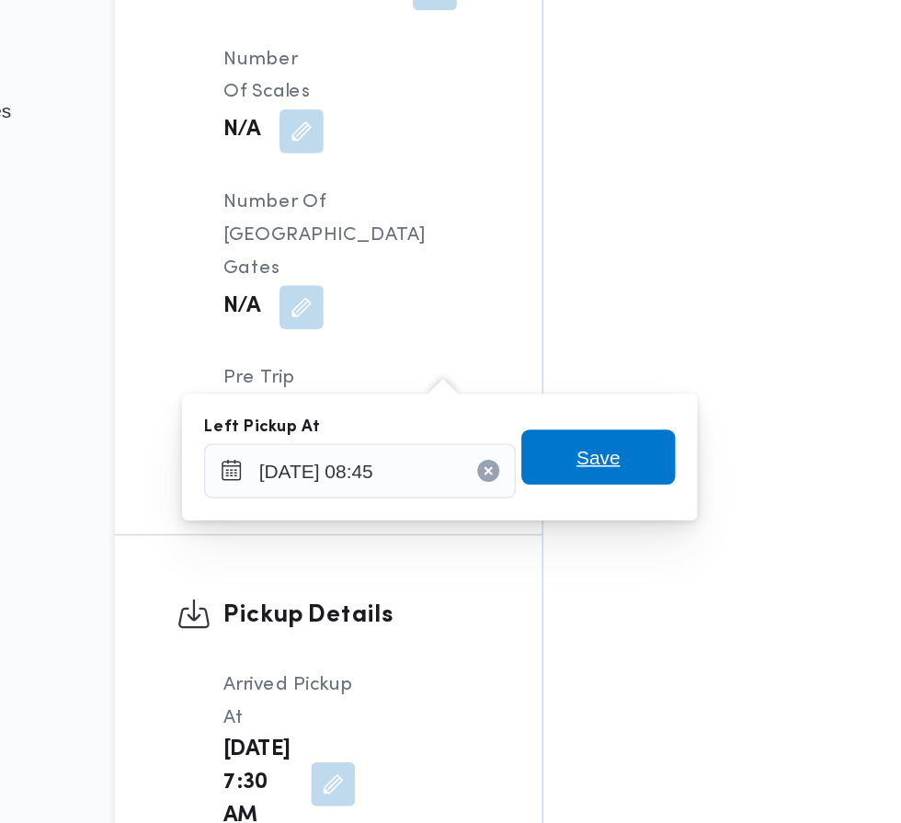
click at [584, 579] on span "Save" at bounding box center [562, 578] width 103 height 37
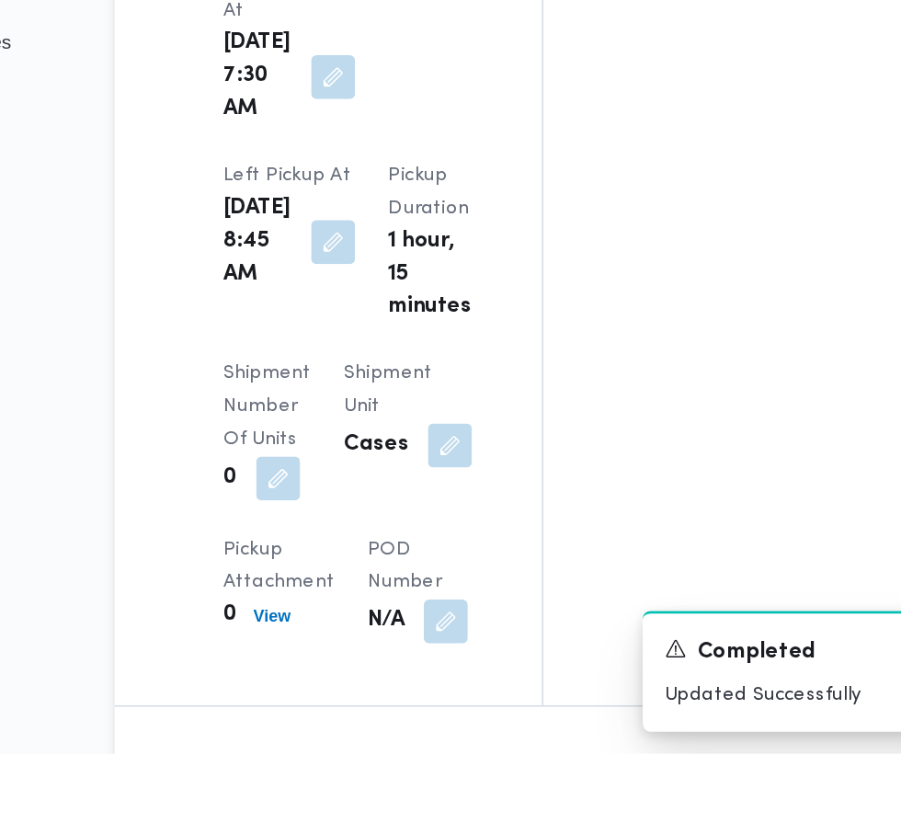
scroll to position [2286, 0]
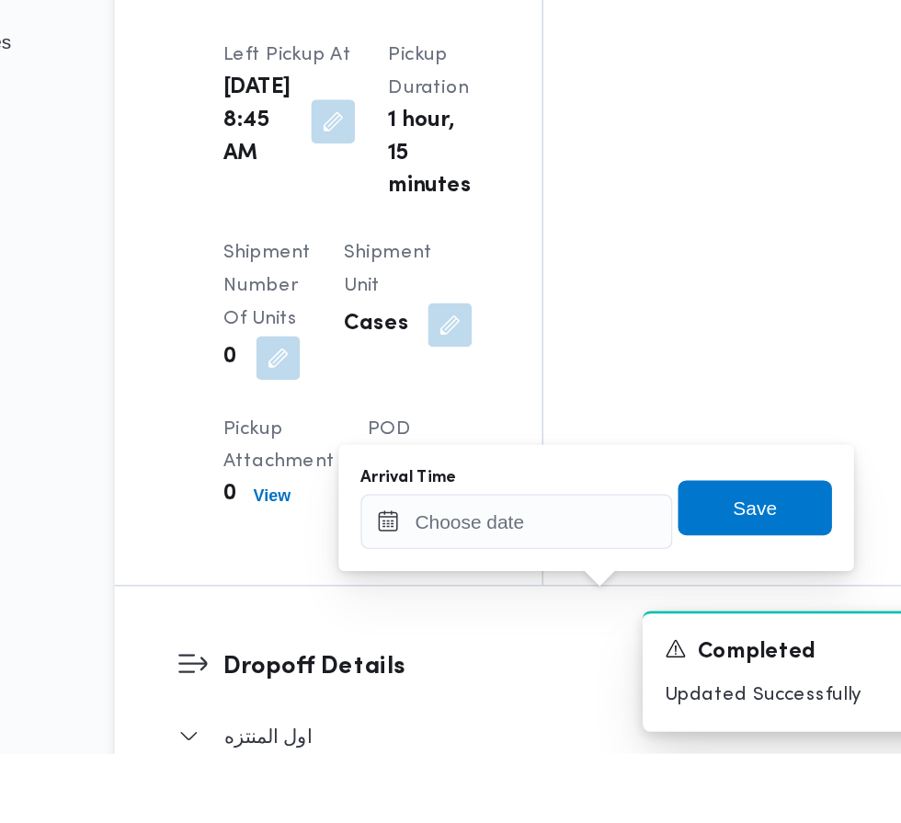
click at [512, 694] on div "You are in a dialog. To close this dialog, hit escape. Arrival Time Save" at bounding box center [561, 658] width 345 height 85
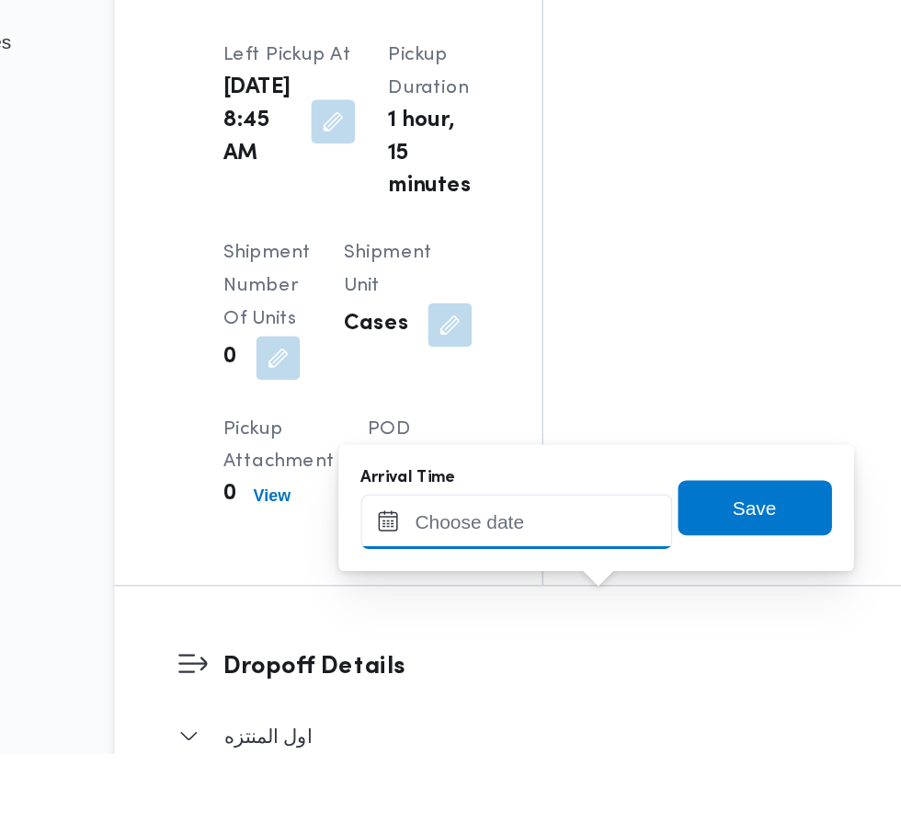
click at [536, 664] on input "Arrival Time" at bounding box center [508, 667] width 209 height 37
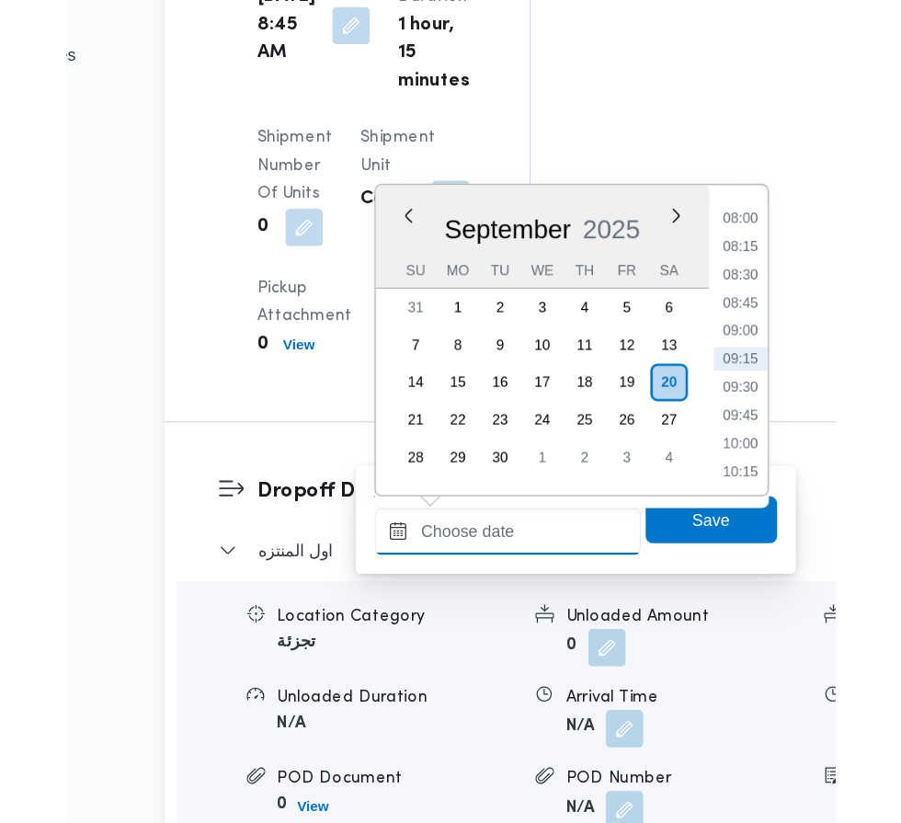
scroll to position [2361, 0]
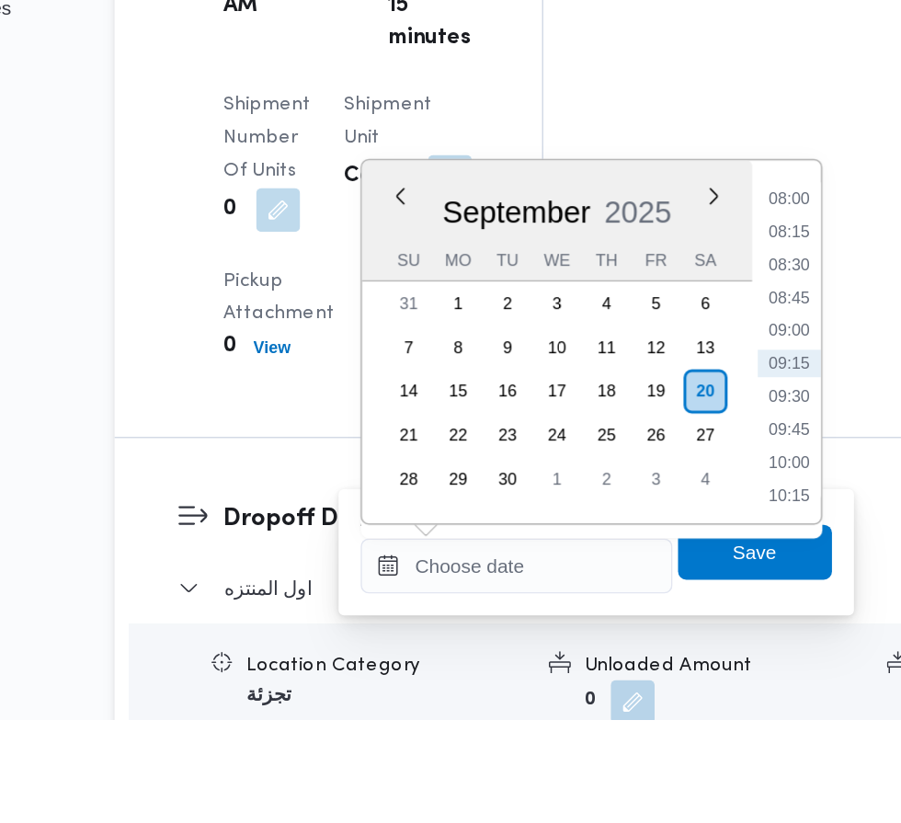
click at [697, 611] on li "09:30" at bounding box center [690, 607] width 42 height 18
type input "[DATE] 09:30"
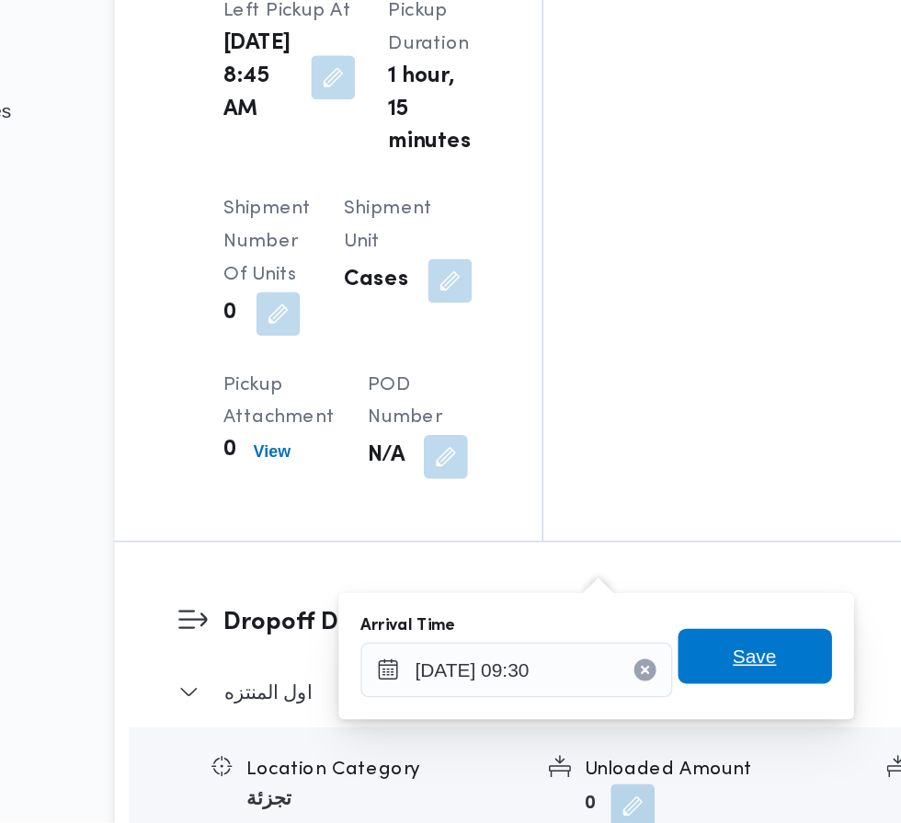
click at [664, 718] on span "Save" at bounding box center [667, 712] width 29 height 22
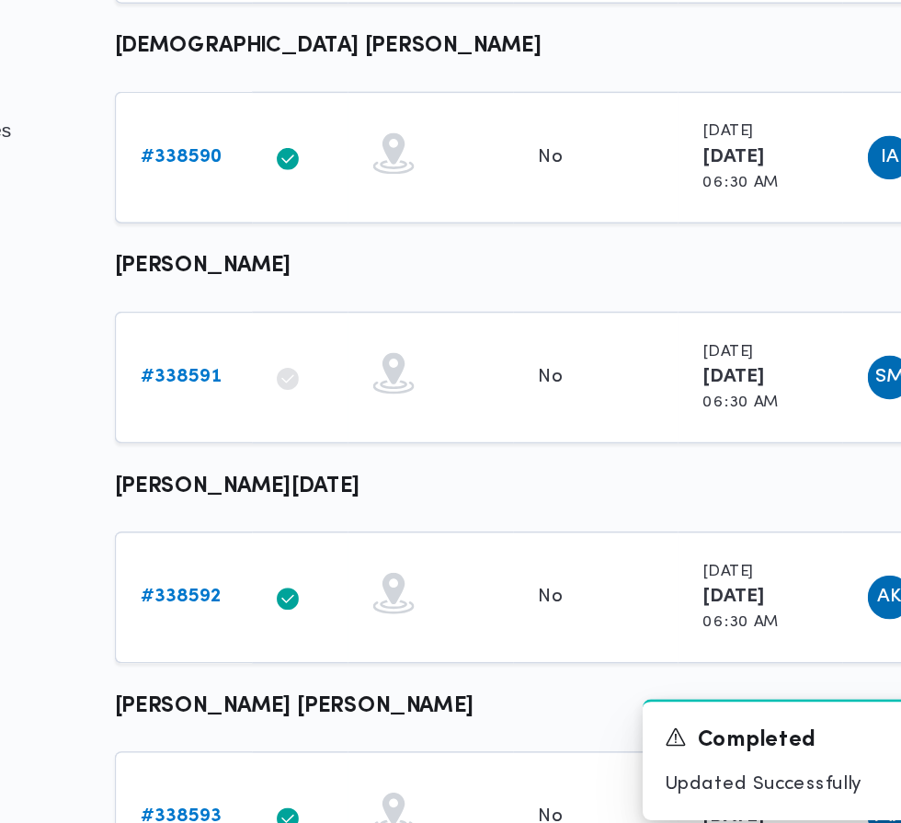
scroll to position [669, 0]
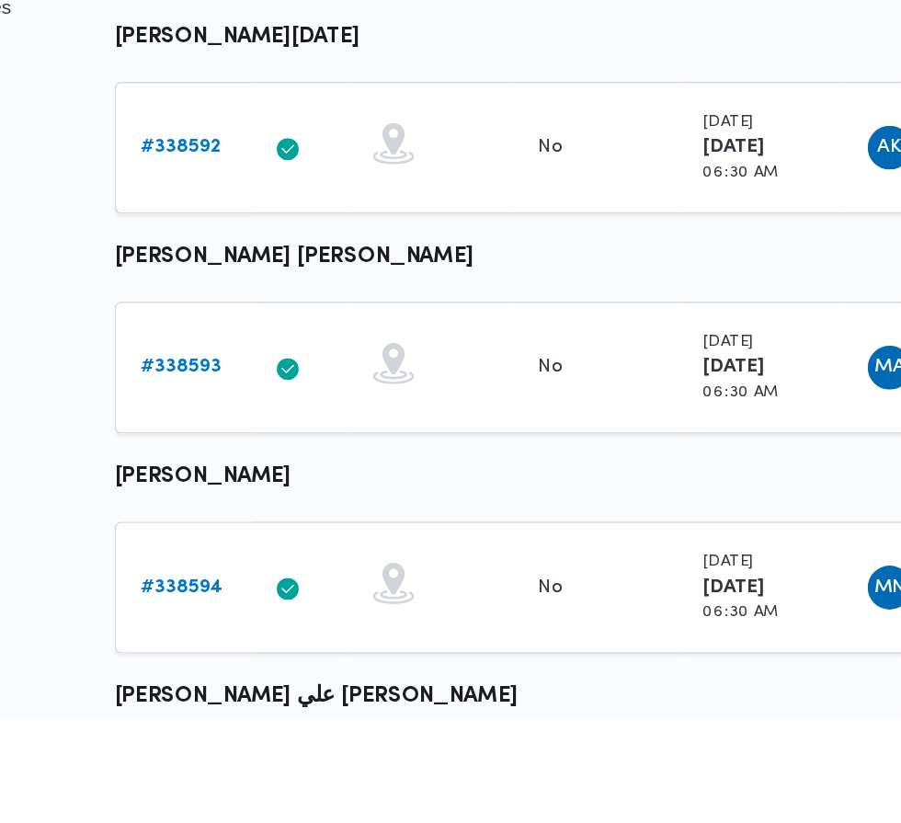
click at [281, 733] on b "# 338594" at bounding box center [284, 734] width 55 height 12
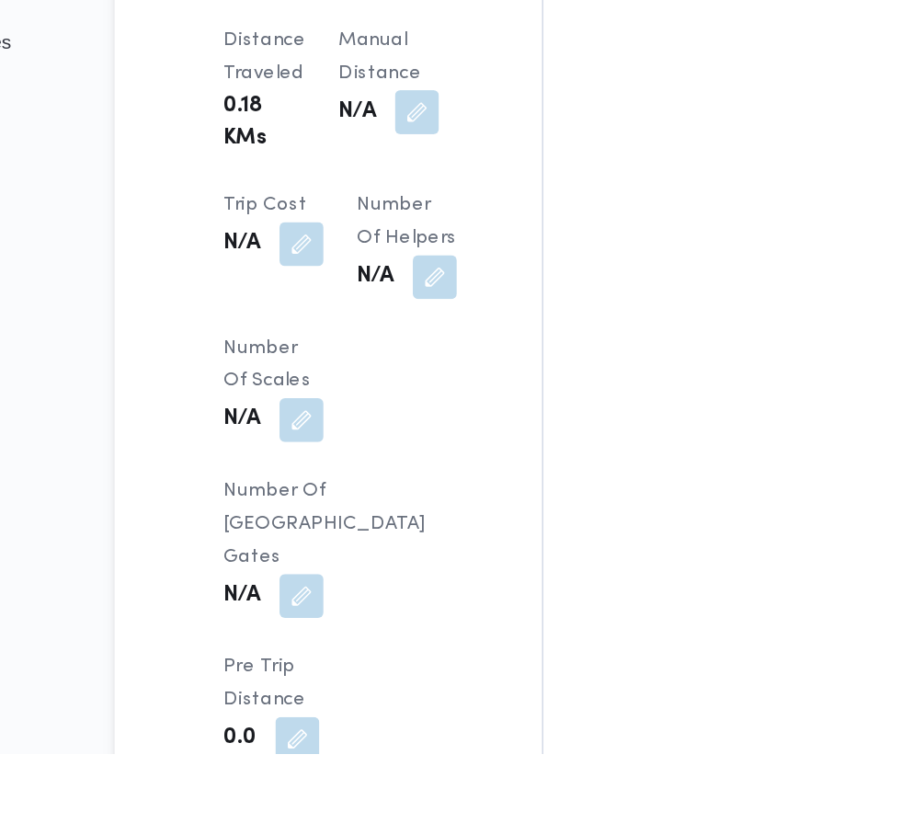
scroll to position [1574, 0]
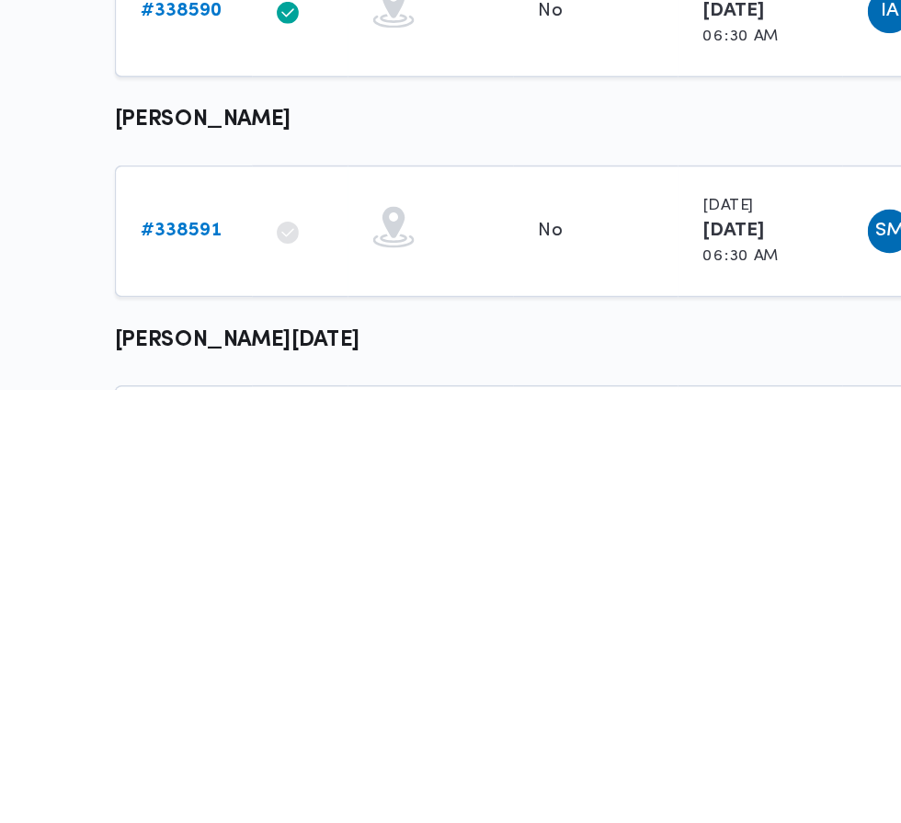
scroll to position [508, 0]
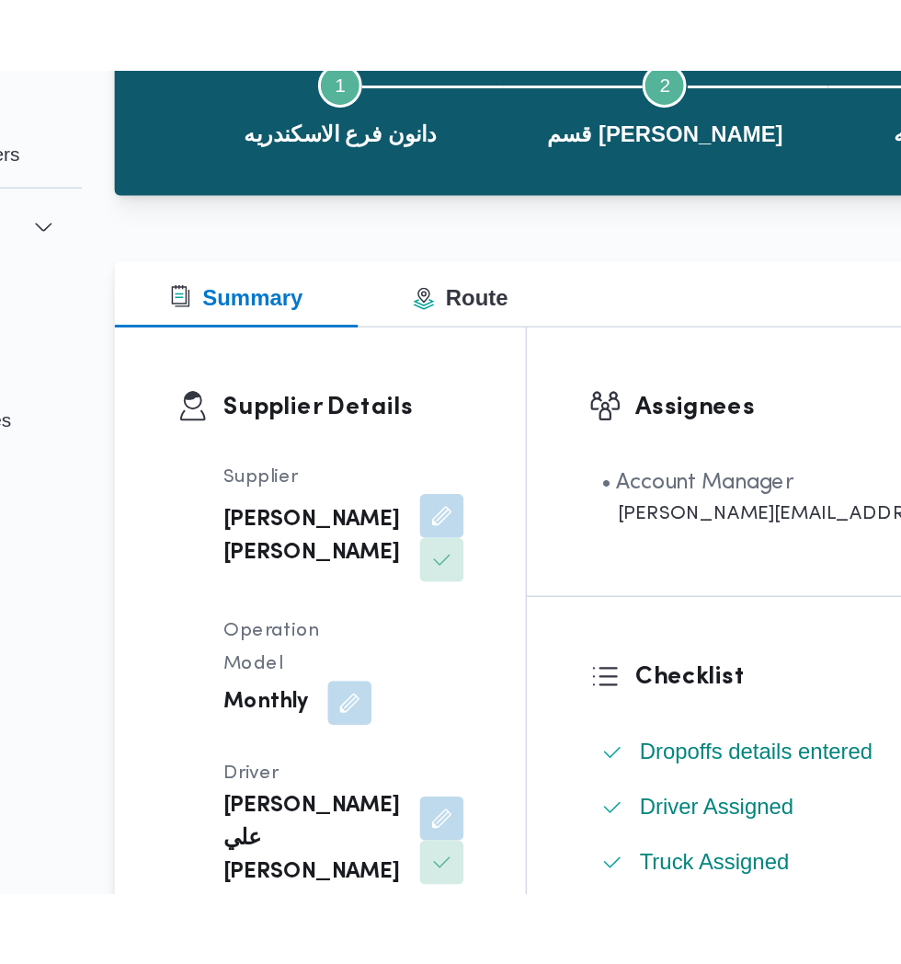
scroll to position [51, 0]
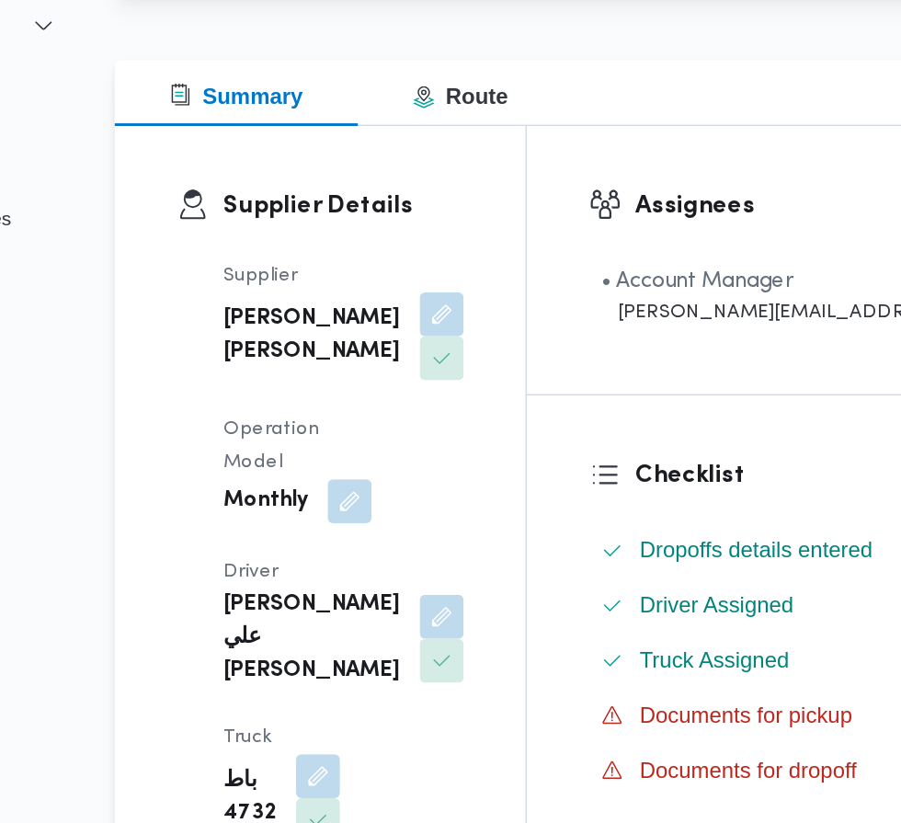
click at [390, 705] on button "button" at bounding box center [374, 719] width 29 height 29
click at [484, 566] on div "Supplier [PERSON_NAME] [PERSON_NAME] Operation Model Monthly Driver [PERSON_NAM…" at bounding box center [392, 635] width 183 height 544
click at [443, 628] on button "button" at bounding box center [457, 613] width 29 height 29
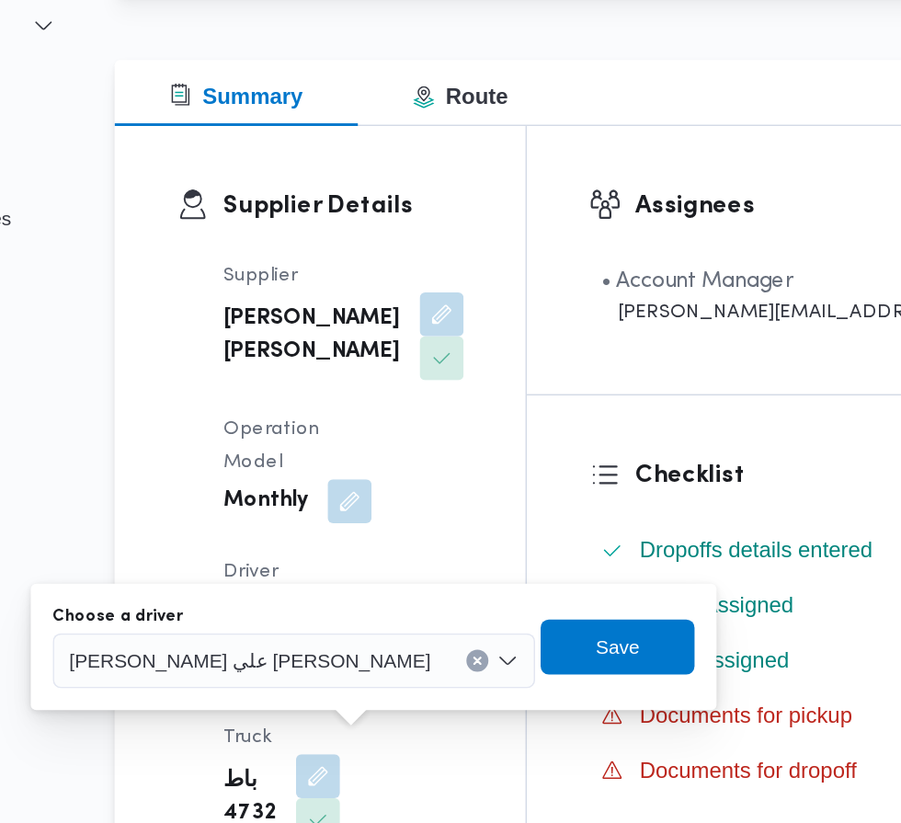
click at [384, 641] on span "[PERSON_NAME] علي [PERSON_NAME]" at bounding box center [330, 642] width 242 height 20
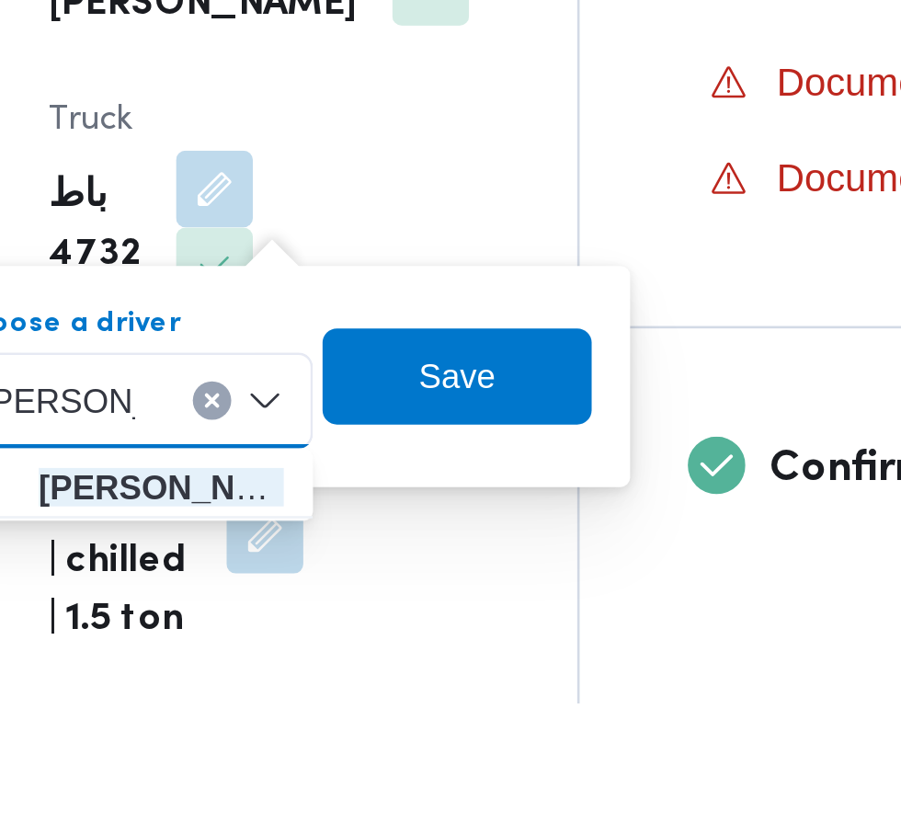
scroll to position [0, 0]
type input "[PERSON_NAME]"
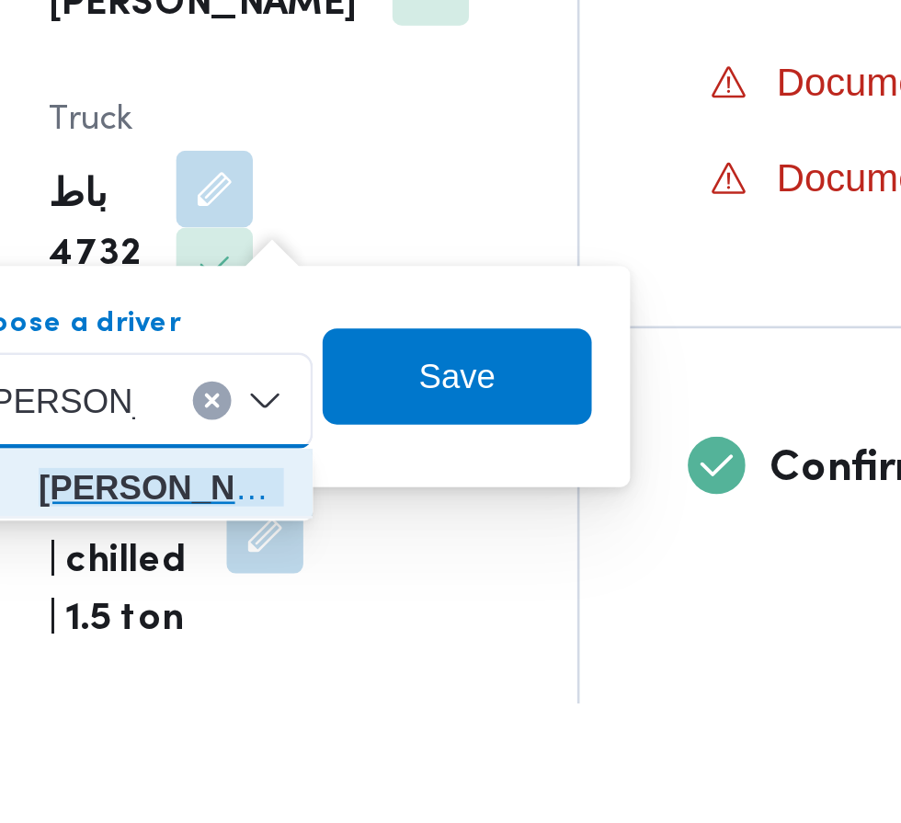
click at [371, 746] on span "[PERSON_NAME] ي [PERSON_NAME]" at bounding box center [355, 740] width 94 height 22
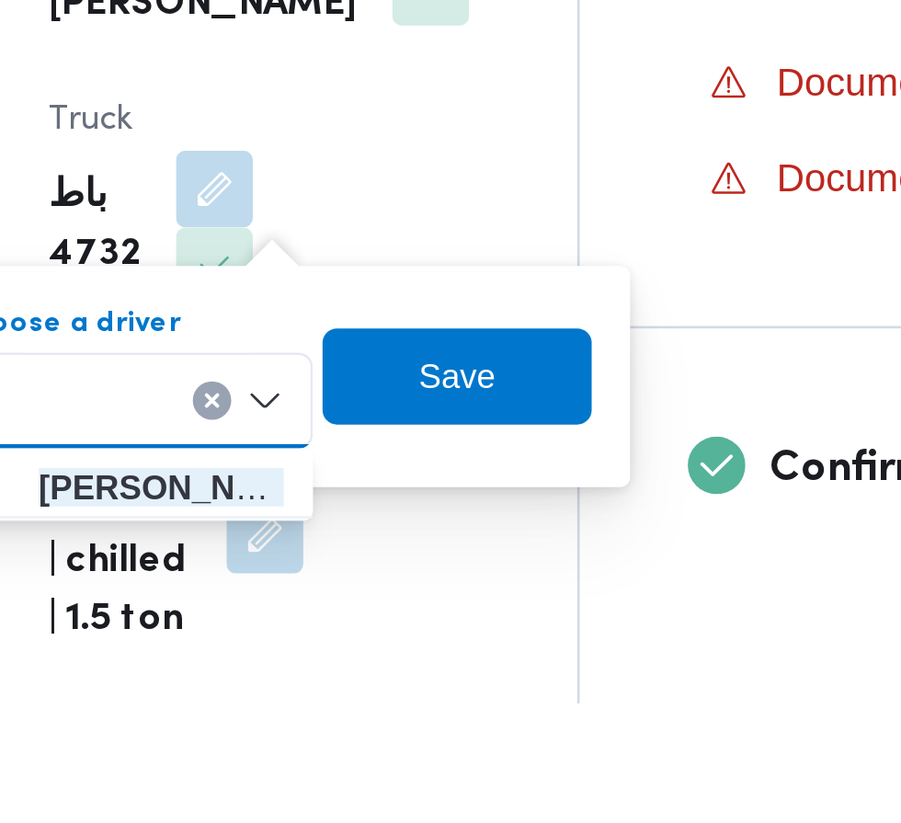
scroll to position [145, 0]
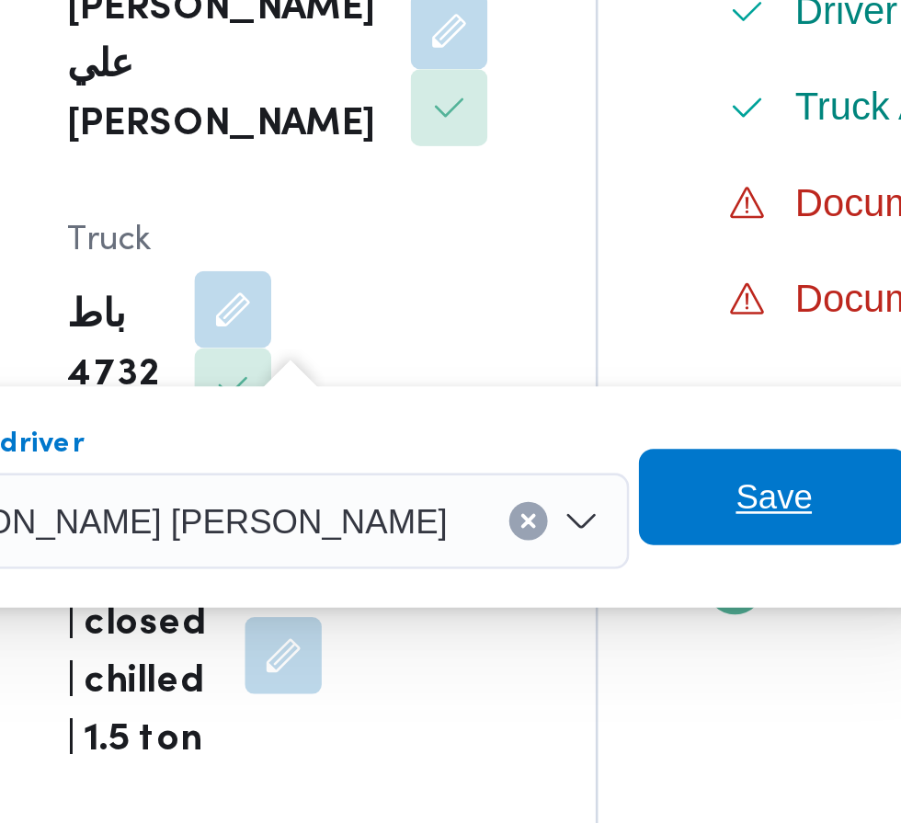
click at [567, 707] on span "Save" at bounding box center [581, 698] width 29 height 22
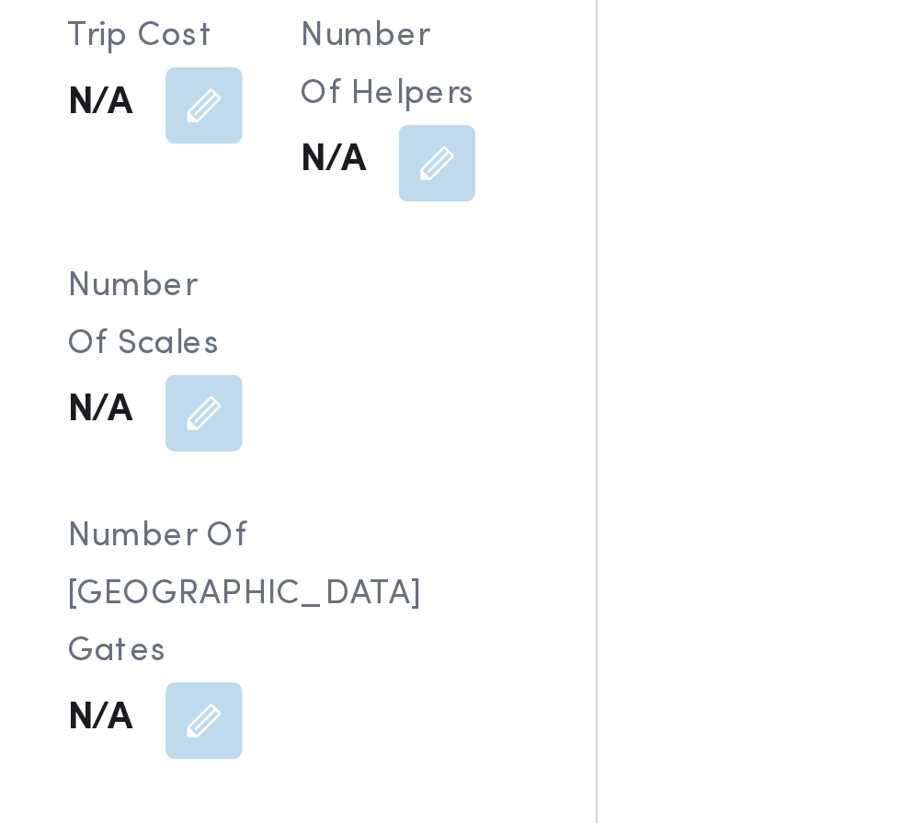
scroll to position [1690, 0]
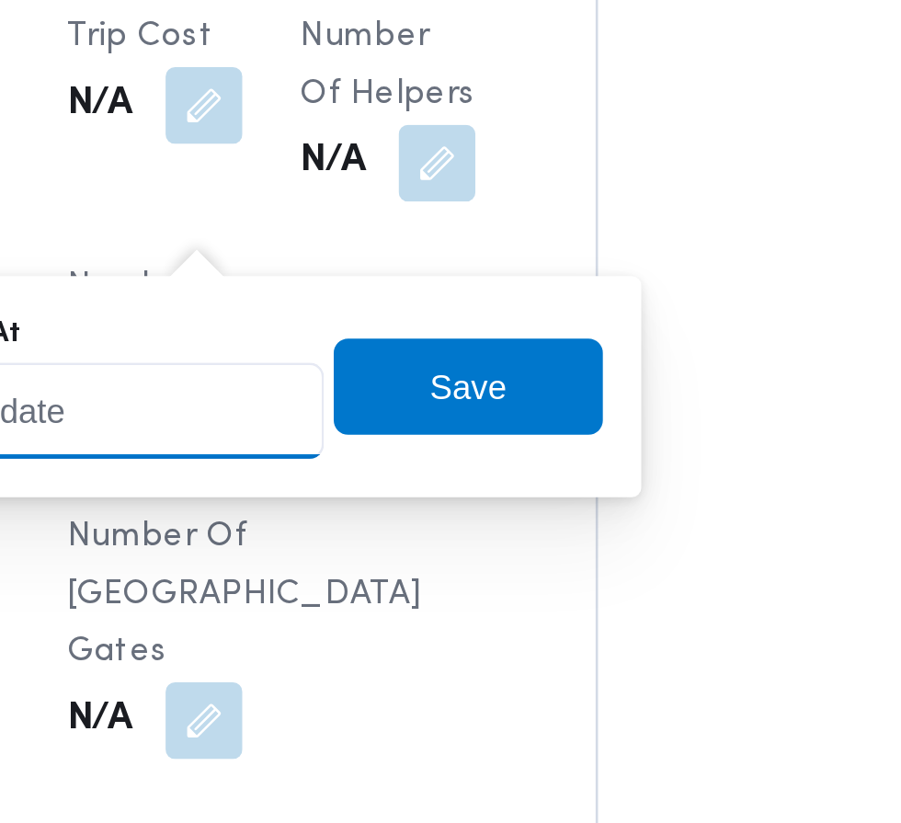
click at [344, 469] on input "Arrived Pickup At" at bounding box center [305, 477] width 209 height 37
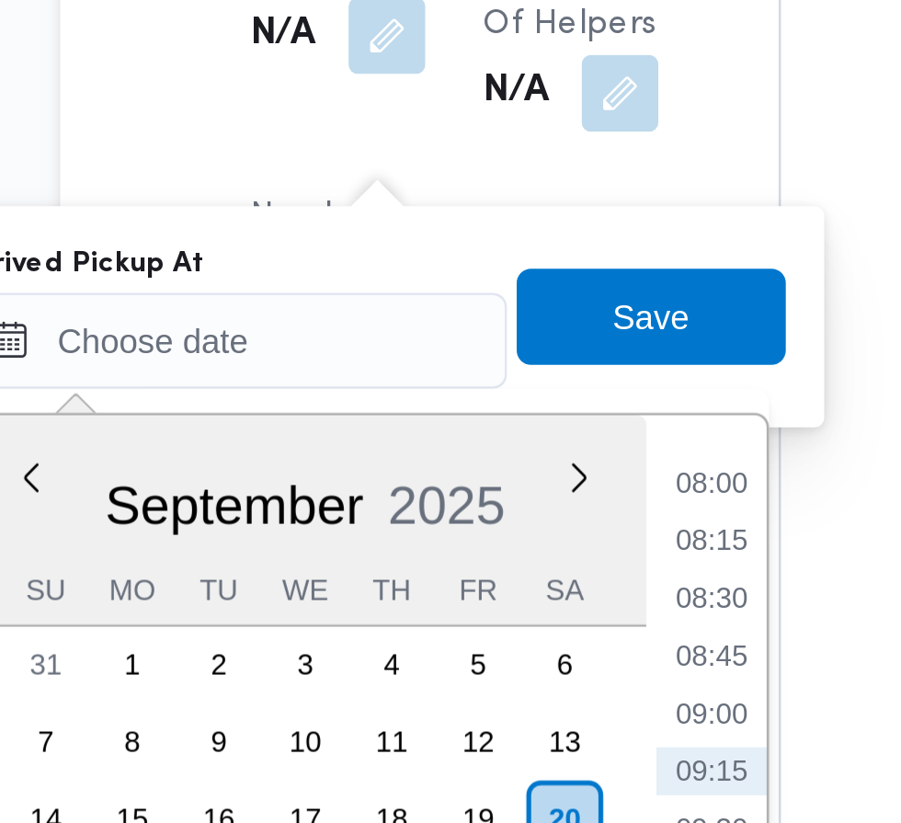
click at [496, 533] on li "08:00" at bounding box center [488, 531] width 42 height 18
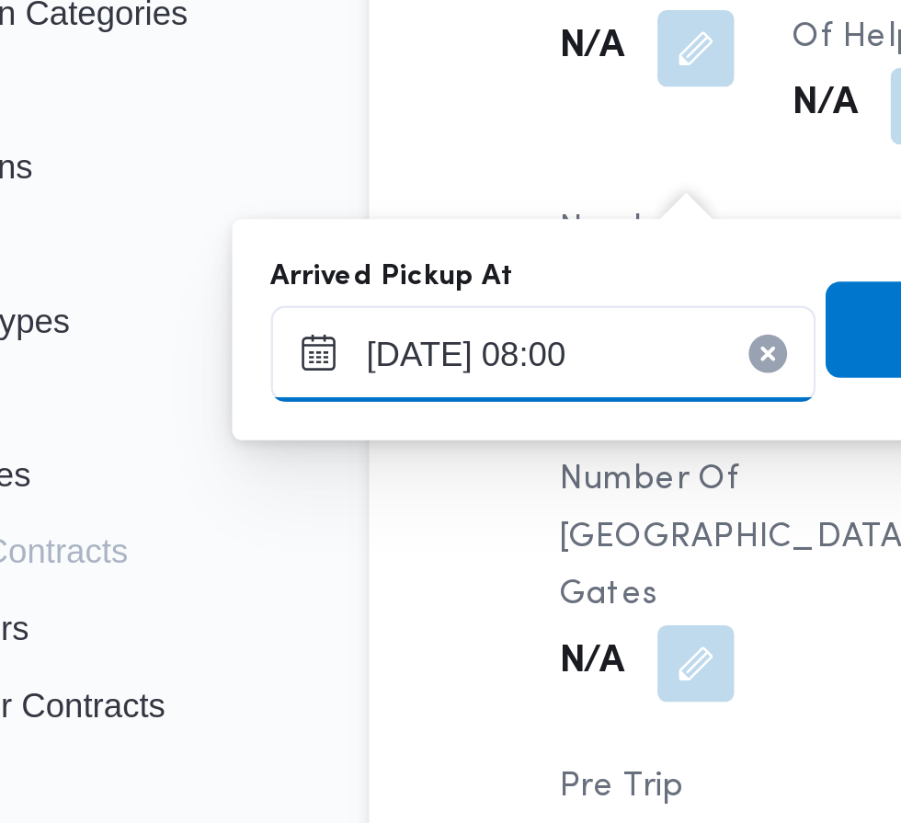
click at [246, 473] on input "[DATE] 08:00" at bounding box center [305, 477] width 209 height 37
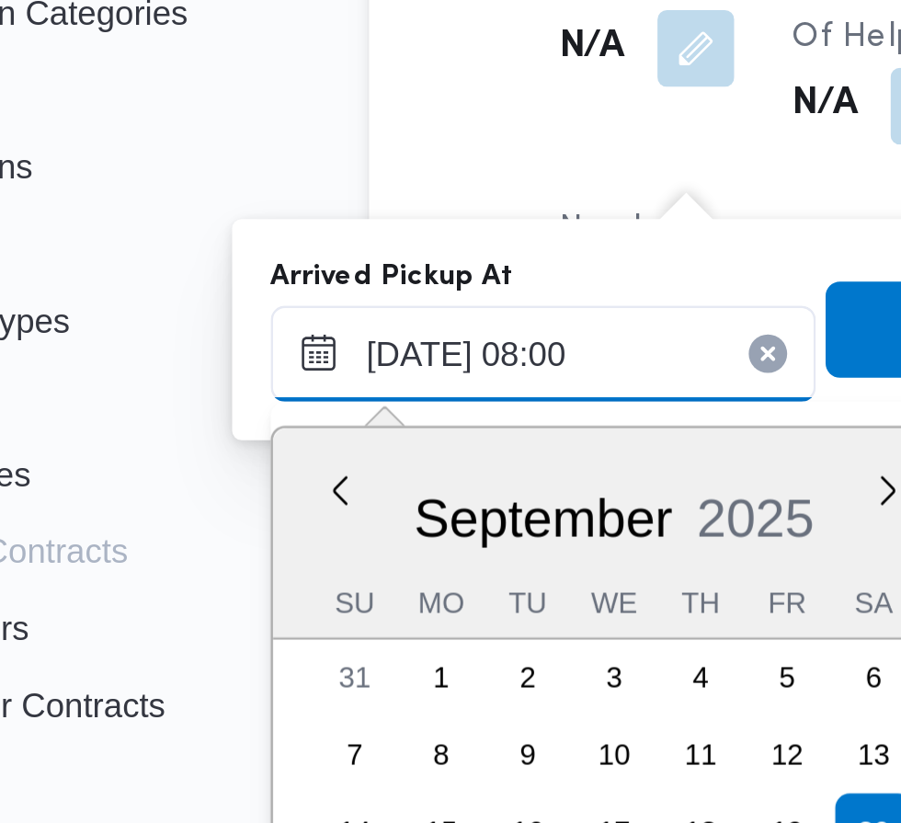
scroll to position [594, 0]
click at [318, 476] on input "[DATE] 08:00" at bounding box center [305, 477] width 209 height 37
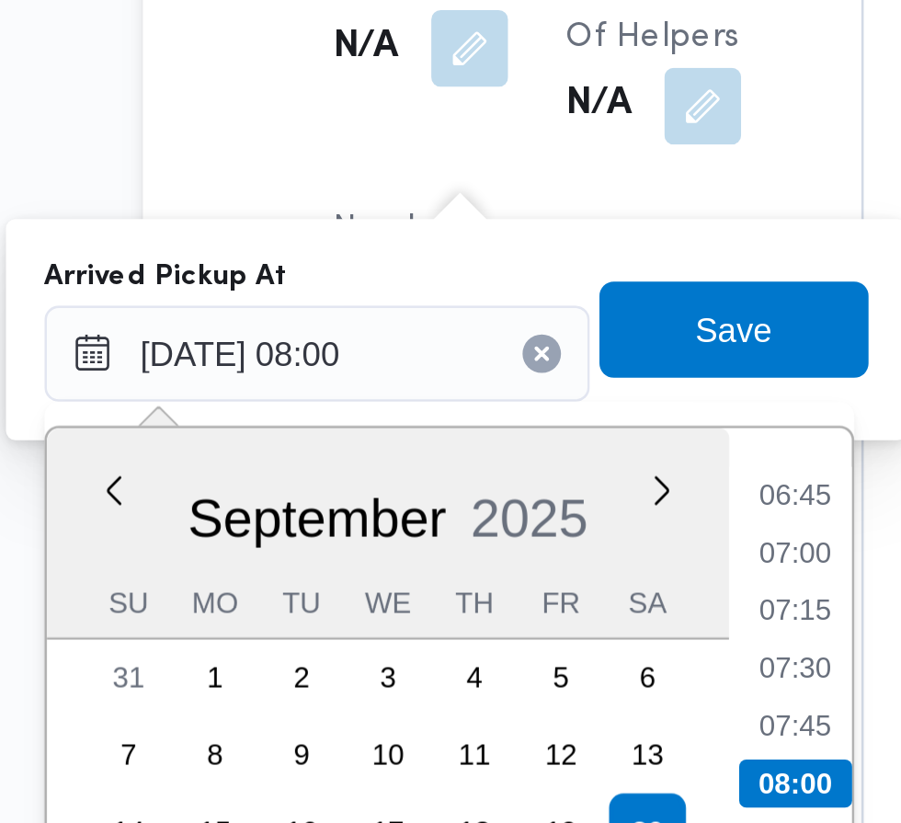
click at [493, 593] on li "07:30" at bounding box center [488, 597] width 42 height 18
type input "[DATE] 07:30"
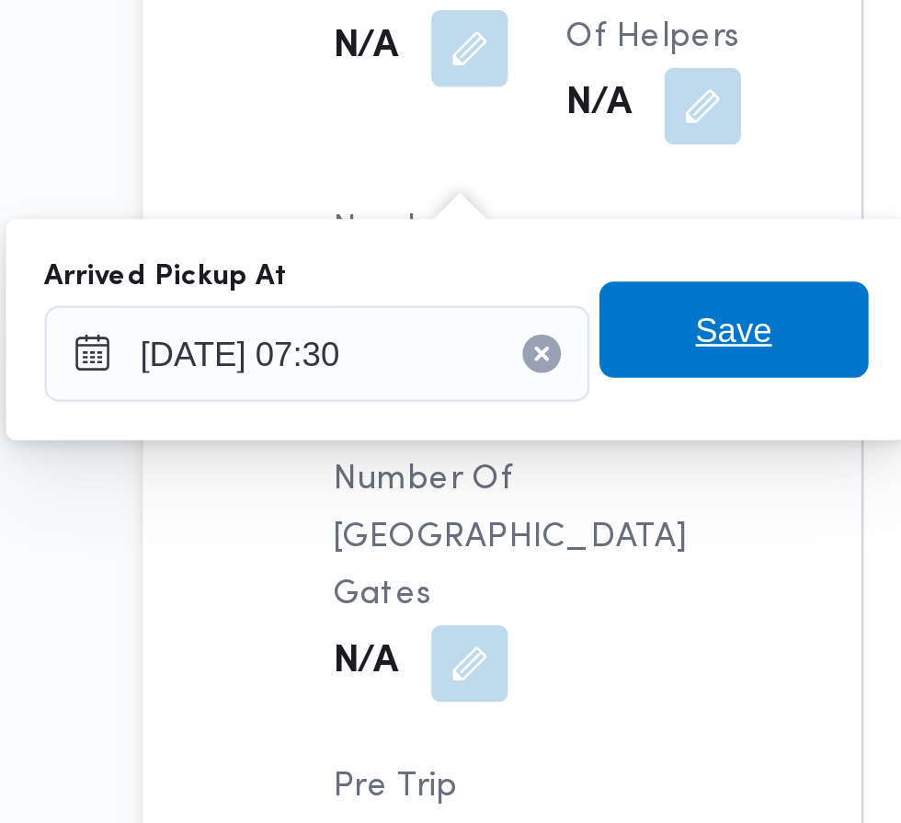
click at [480, 463] on span "Save" at bounding box center [465, 468] width 29 height 22
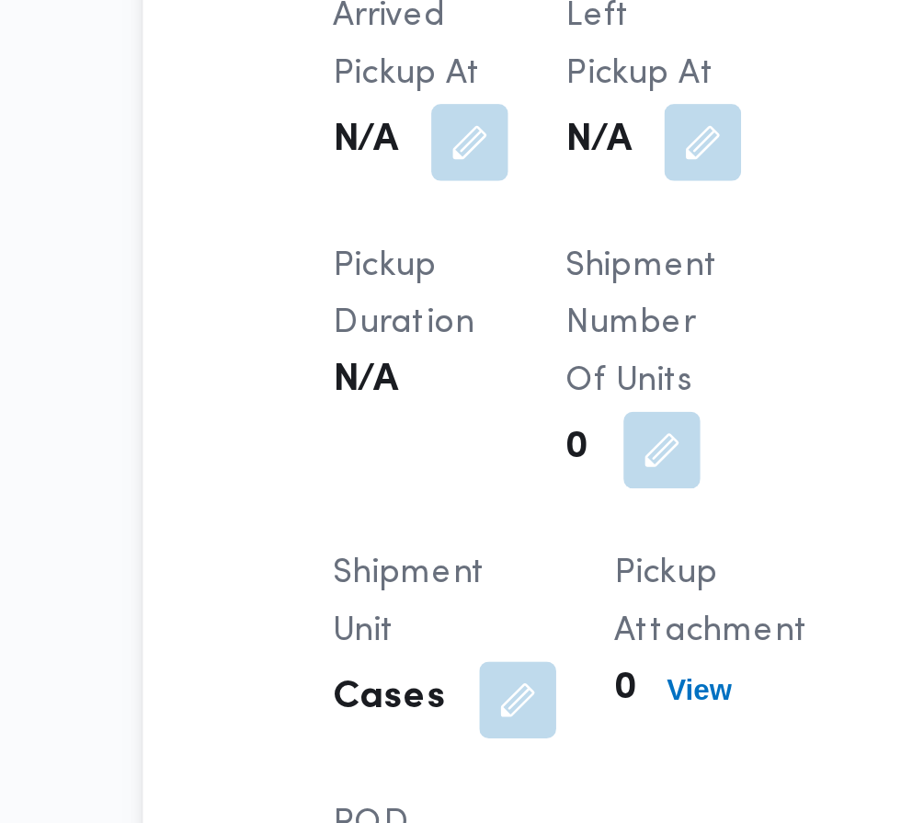
click at [447, 397] on button "button" at bounding box center [453, 396] width 29 height 29
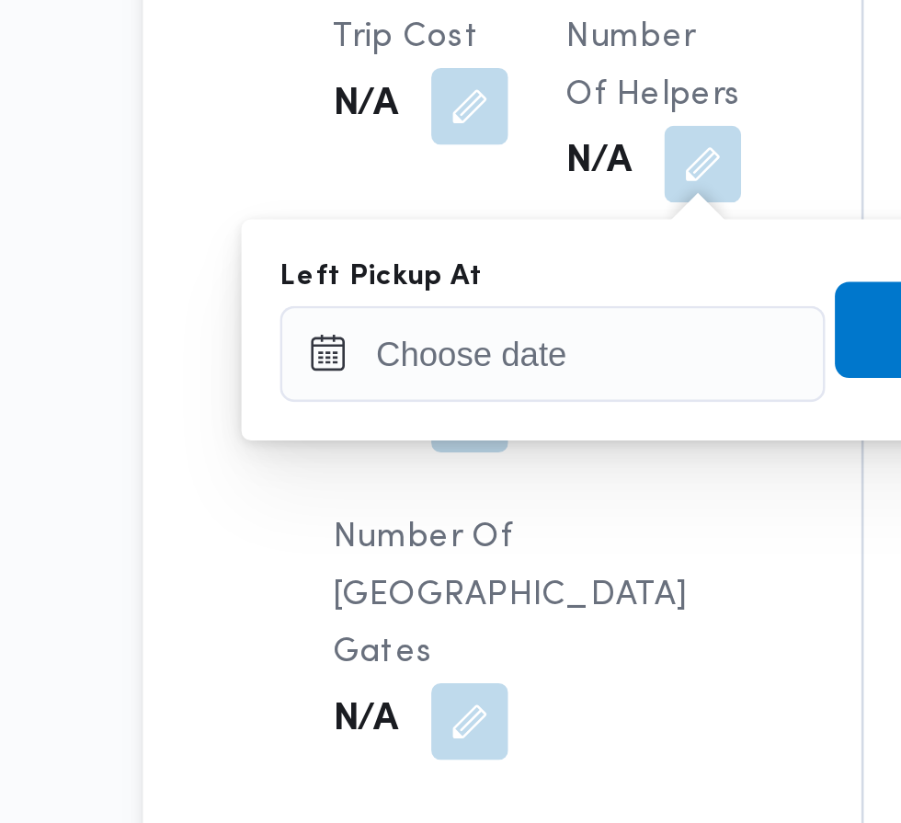
scroll to position [1690, 0]
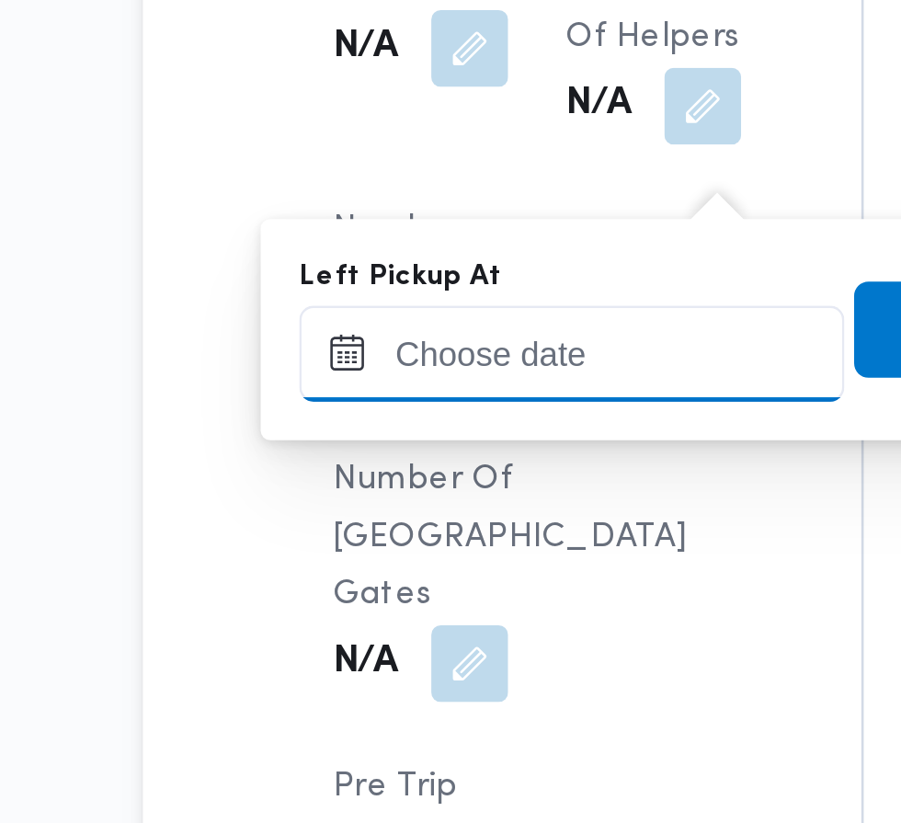
click at [426, 471] on input "Left Pickup At" at bounding box center [403, 477] width 209 height 37
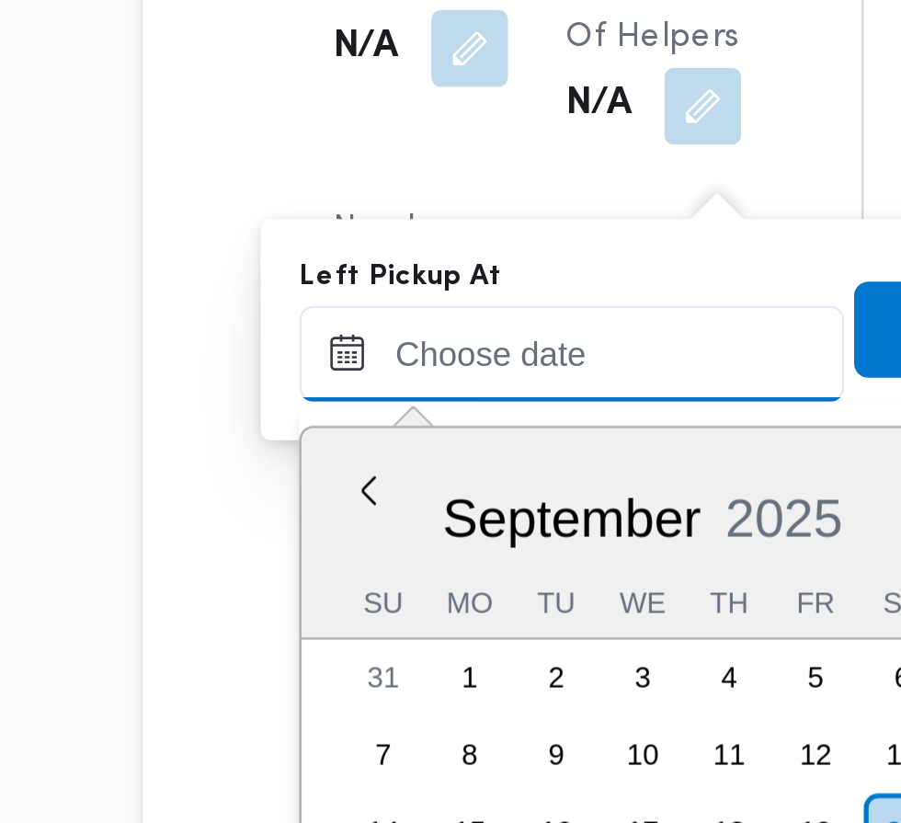
scroll to position [704, 0]
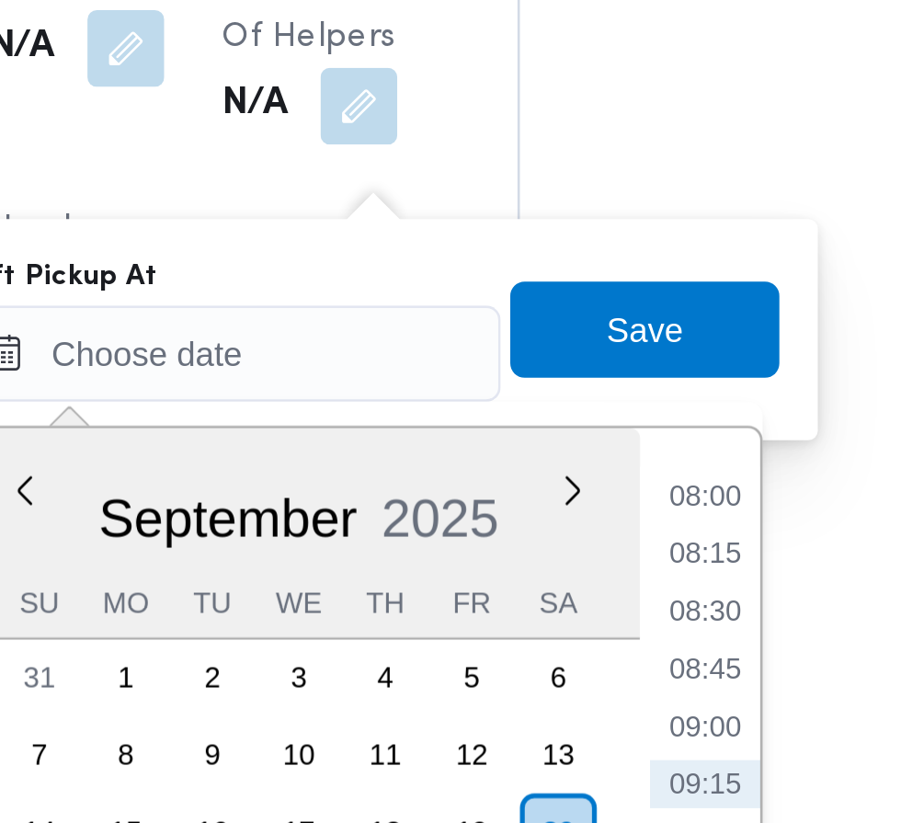
click at [596, 575] on li "08:30" at bounding box center [586, 575] width 42 height 18
type input "[DATE] 08:30"
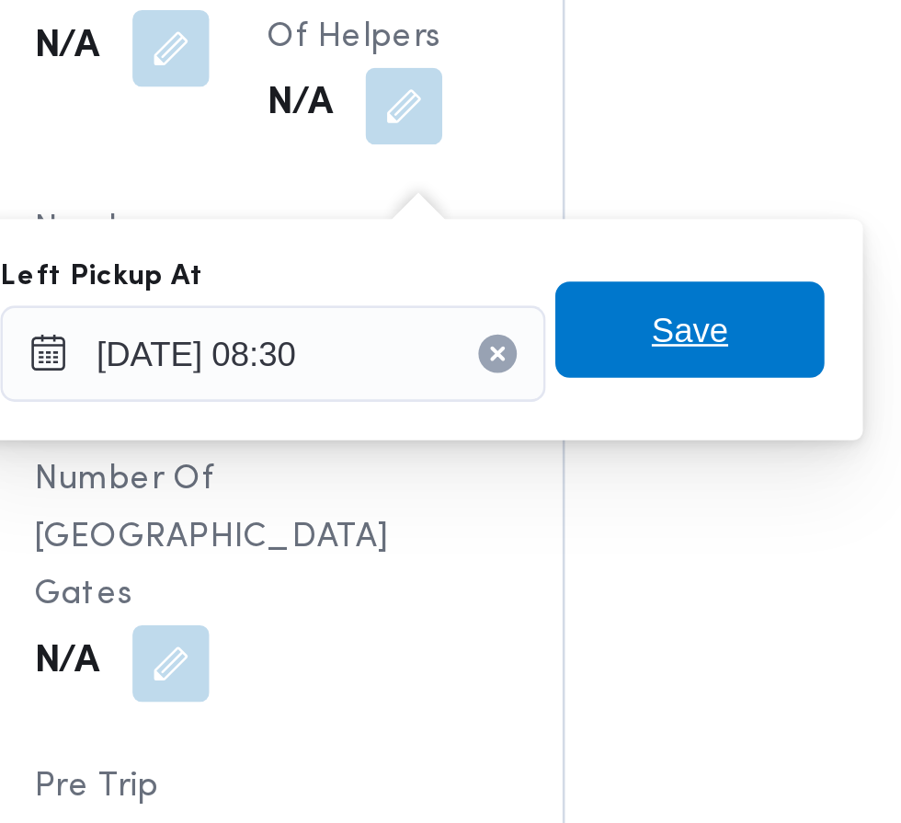
click at [573, 473] on span "Save" at bounding box center [562, 468] width 29 height 22
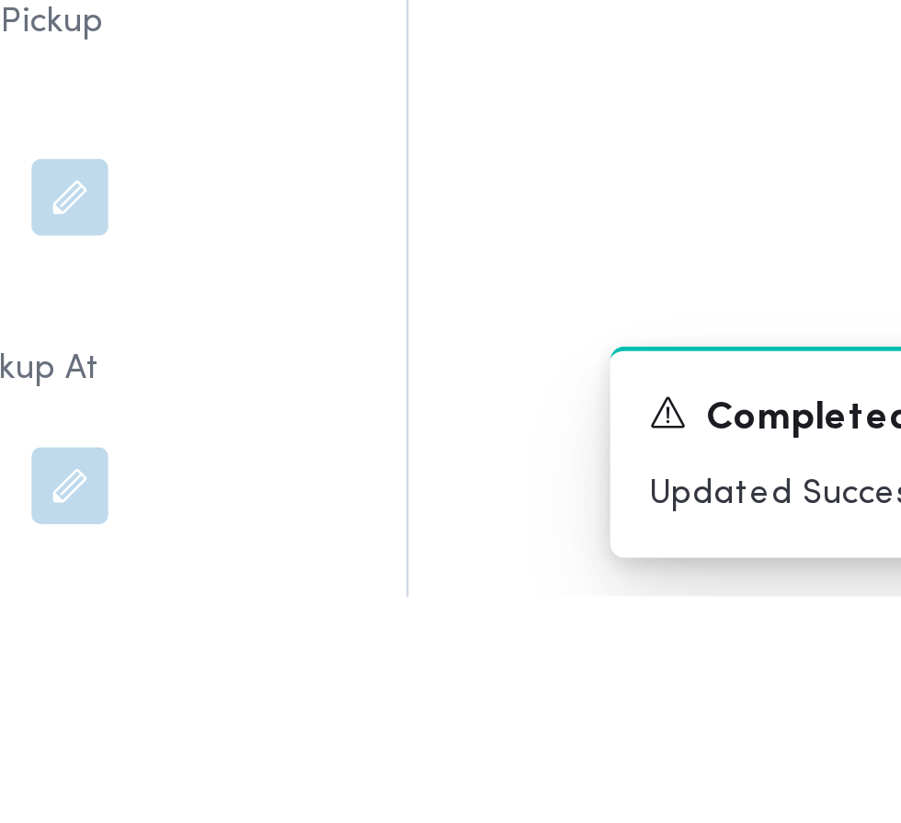
scroll to position [1935, 0]
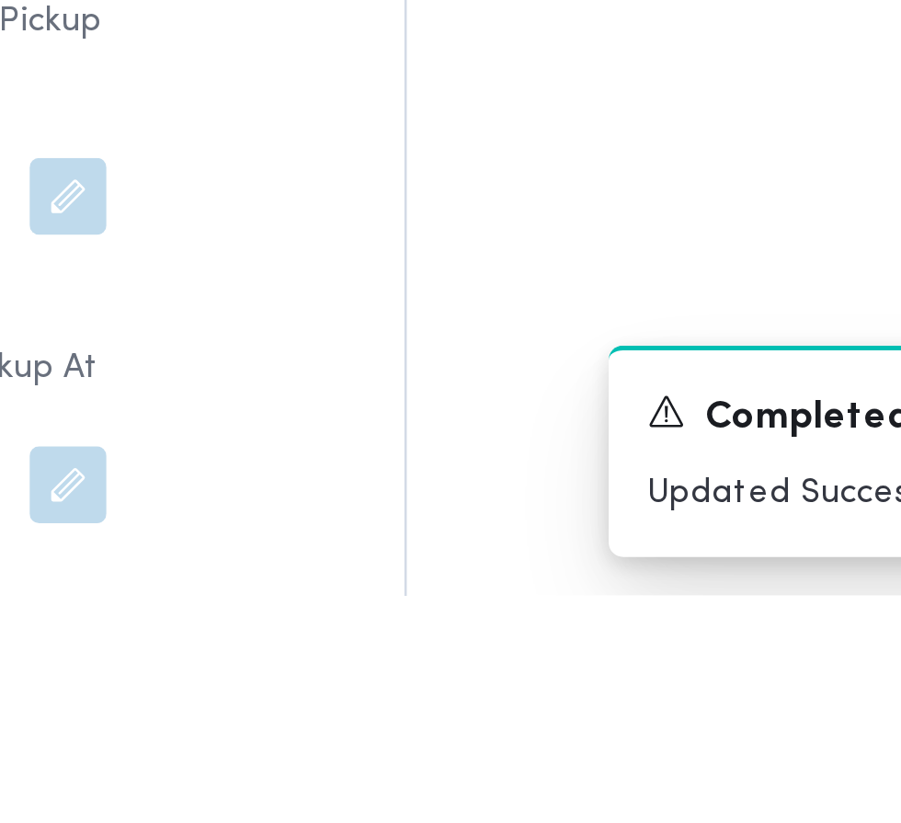
click at [564, 823] on div "A new notification appears Completed Updated Successfully" at bounding box center [717, 768] width 368 height 110
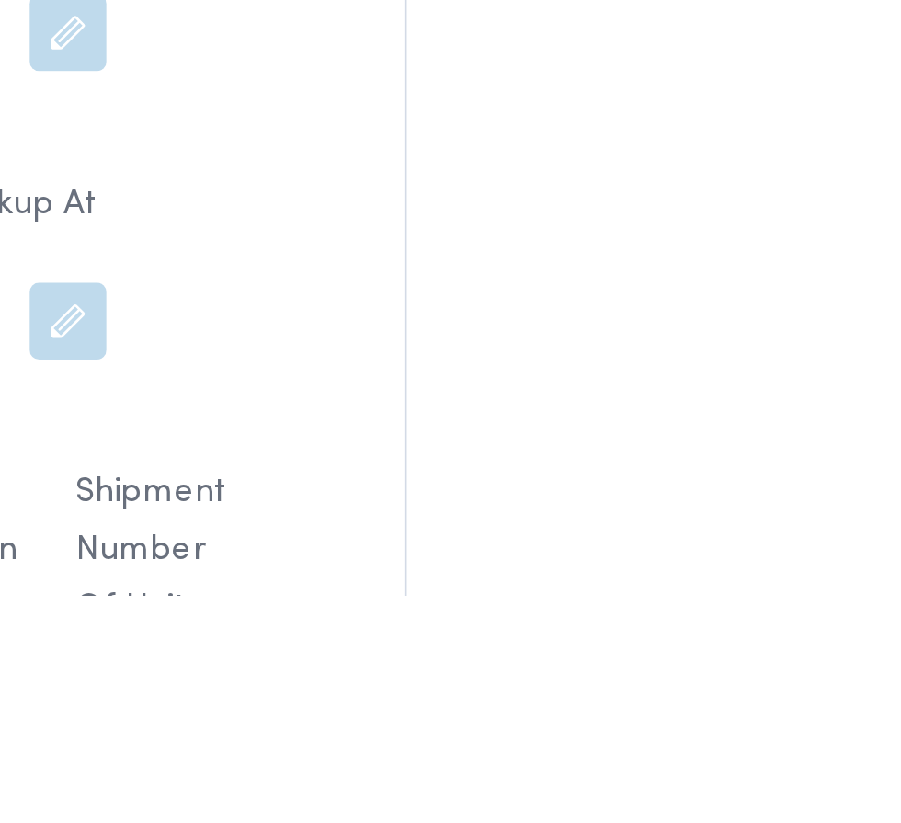
scroll to position [1997, 0]
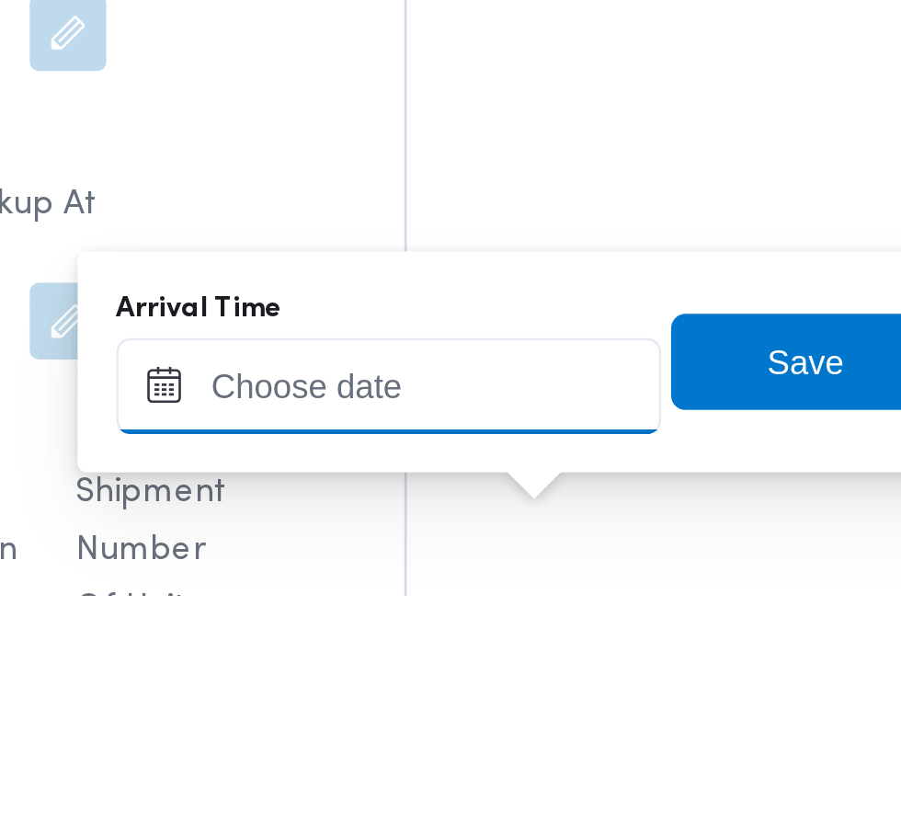
click at [556, 736] on input "Arrival Time" at bounding box center [508, 743] width 209 height 37
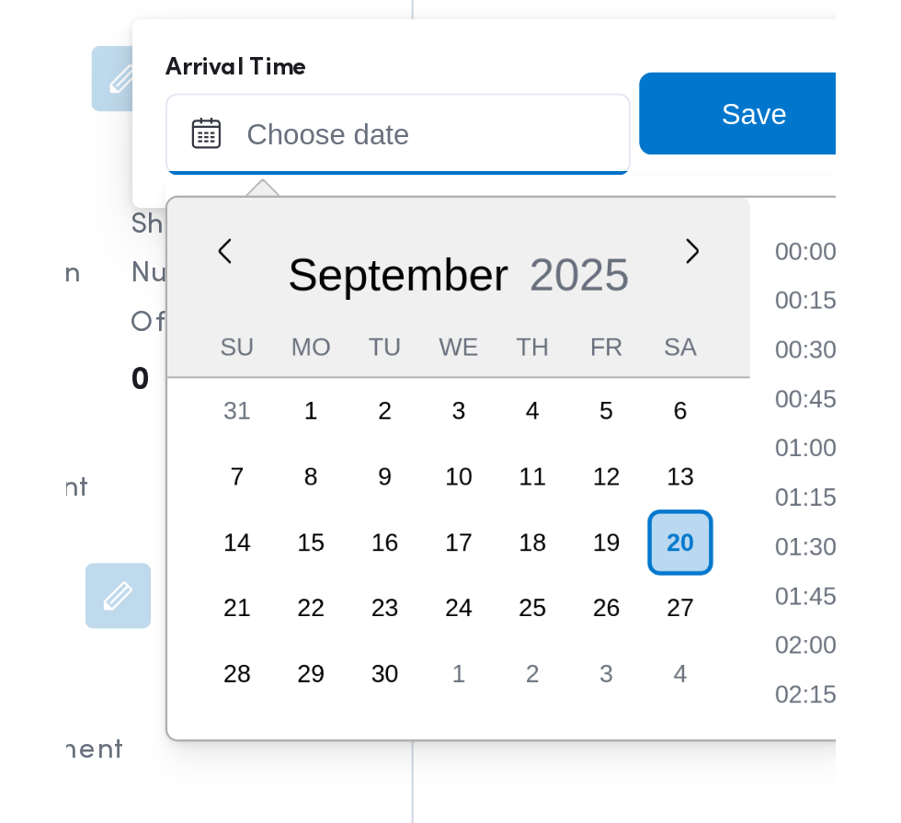
scroll to position [704, 0]
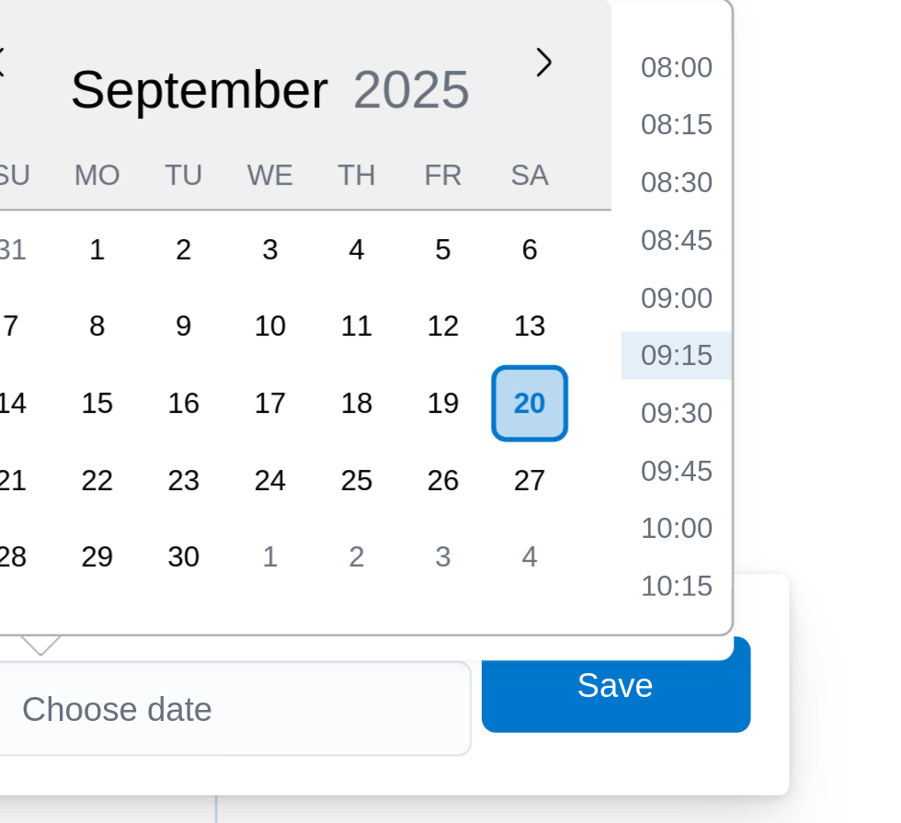
click at [697, 633] on li "09:30" at bounding box center [690, 630] width 42 height 18
type input "[DATE] 09:30"
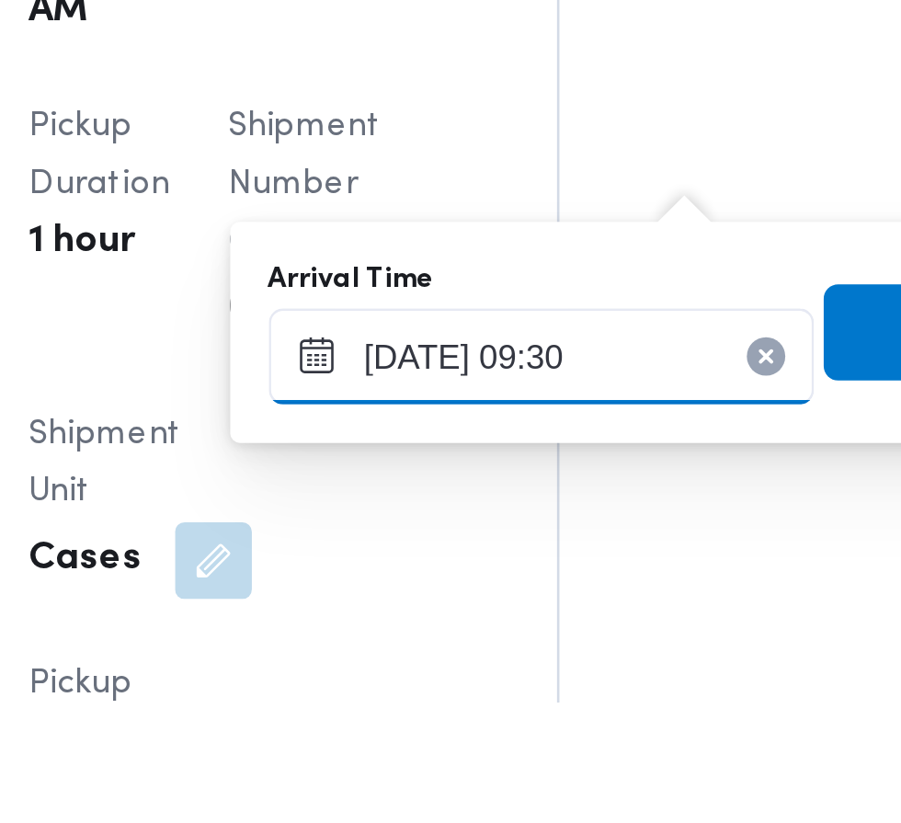
scroll to position [2179, 0]
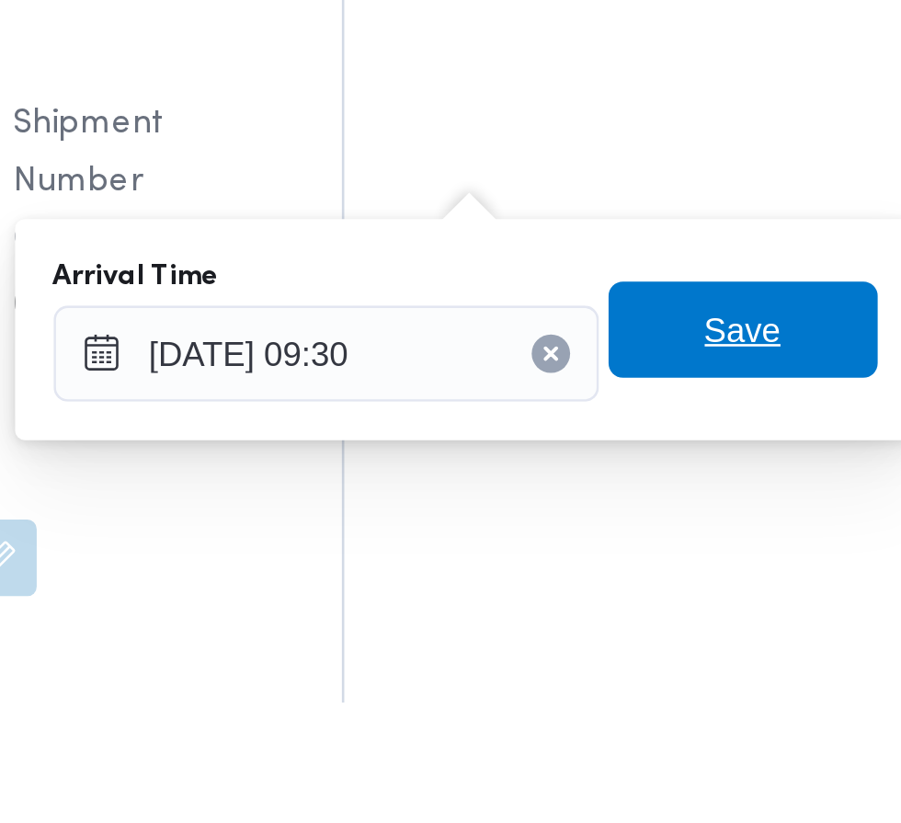
click at [664, 681] on span "Save" at bounding box center [667, 680] width 29 height 22
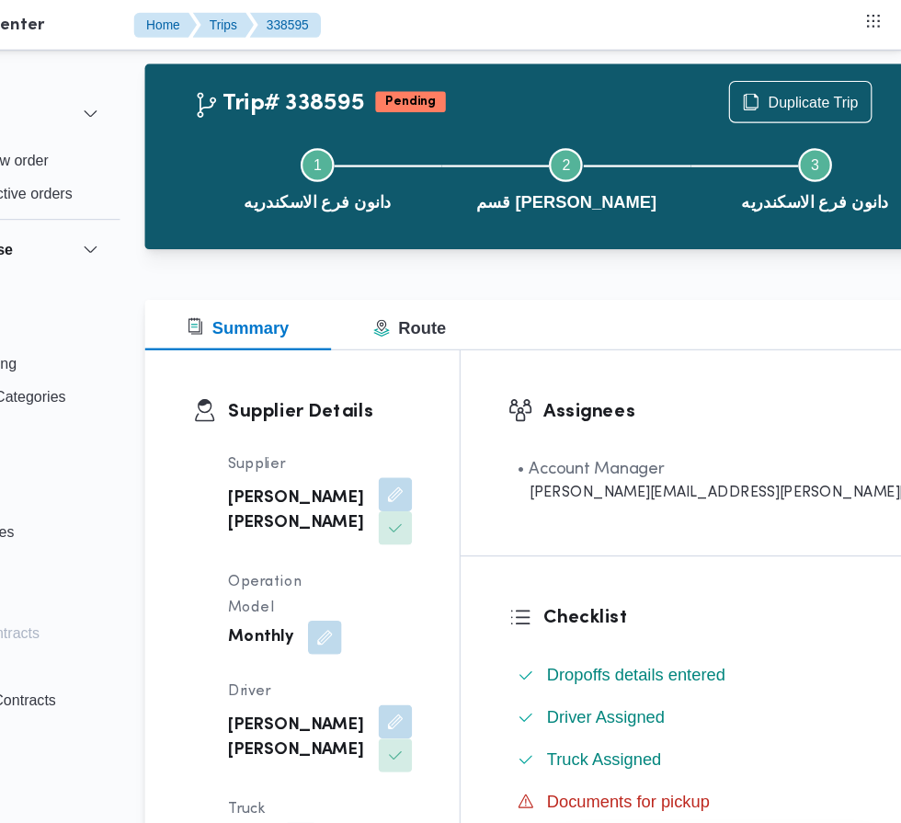
scroll to position [0, 0]
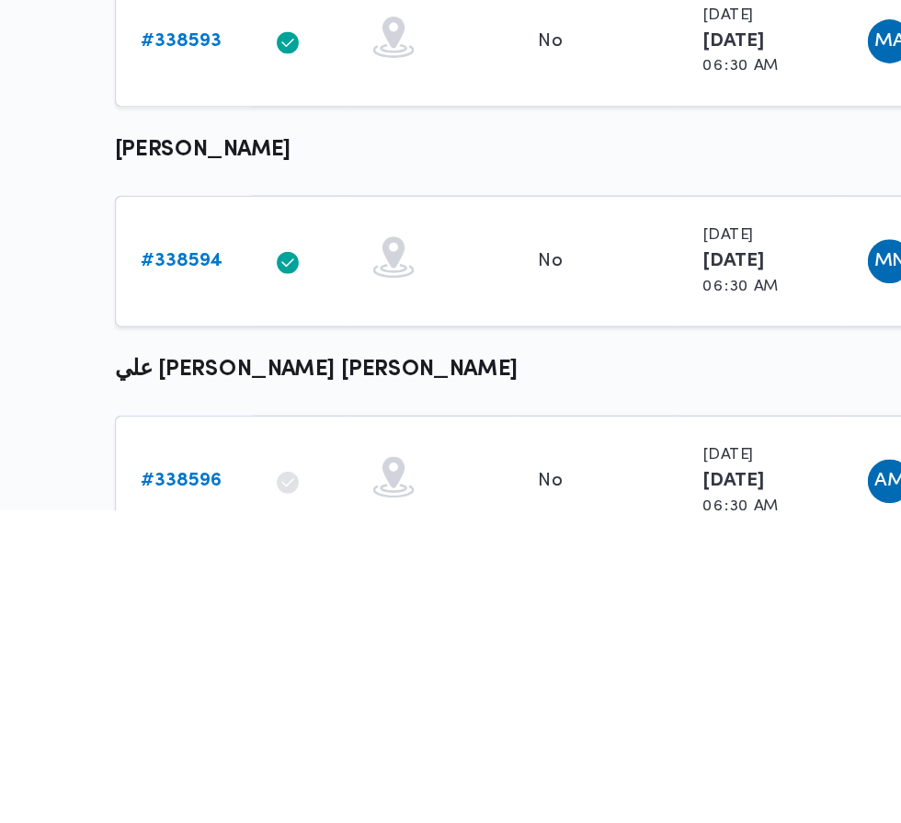
scroll to position [896, 0]
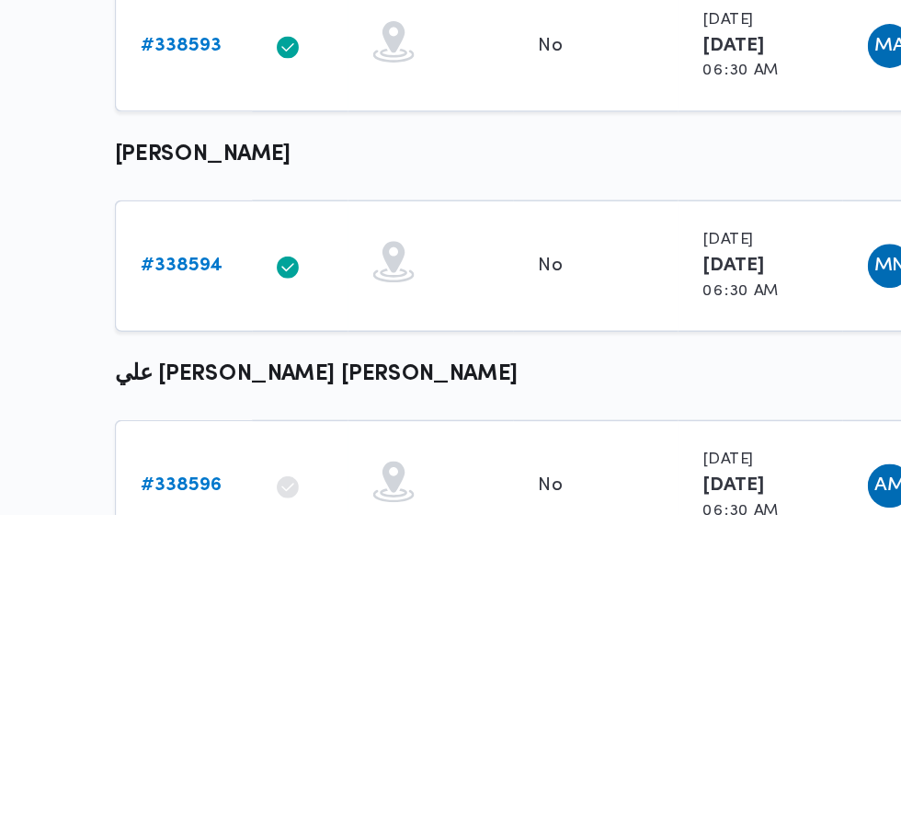
click at [288, 800] on b "# 338596" at bounding box center [284, 803] width 55 height 12
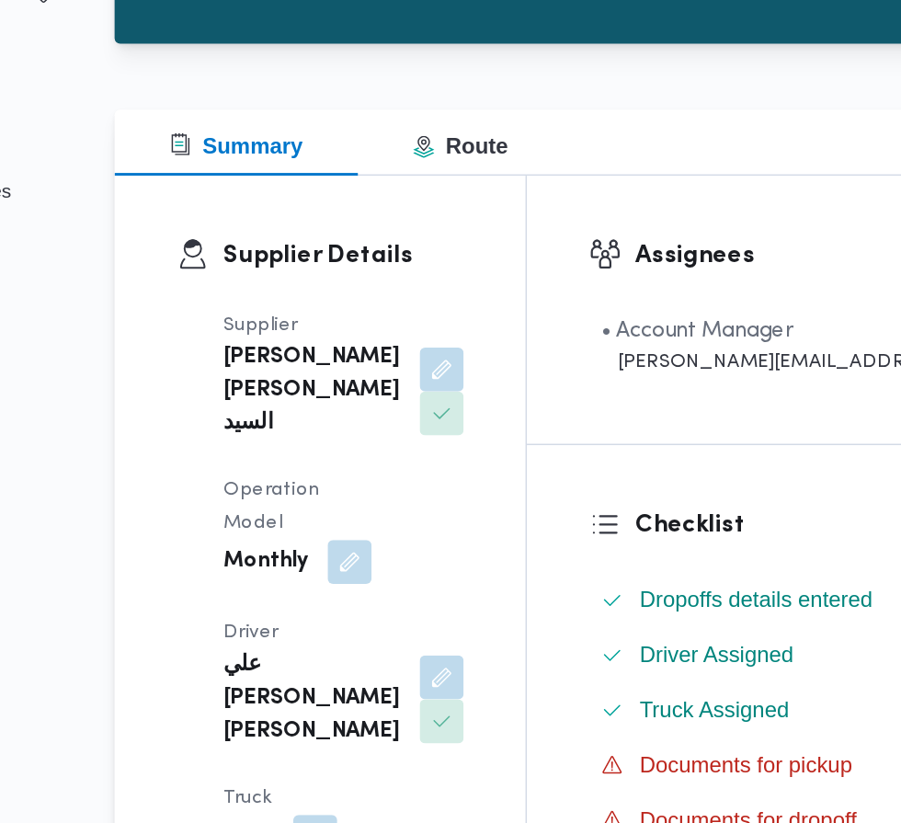
click at [443, 657] on button "button" at bounding box center [457, 671] width 29 height 29
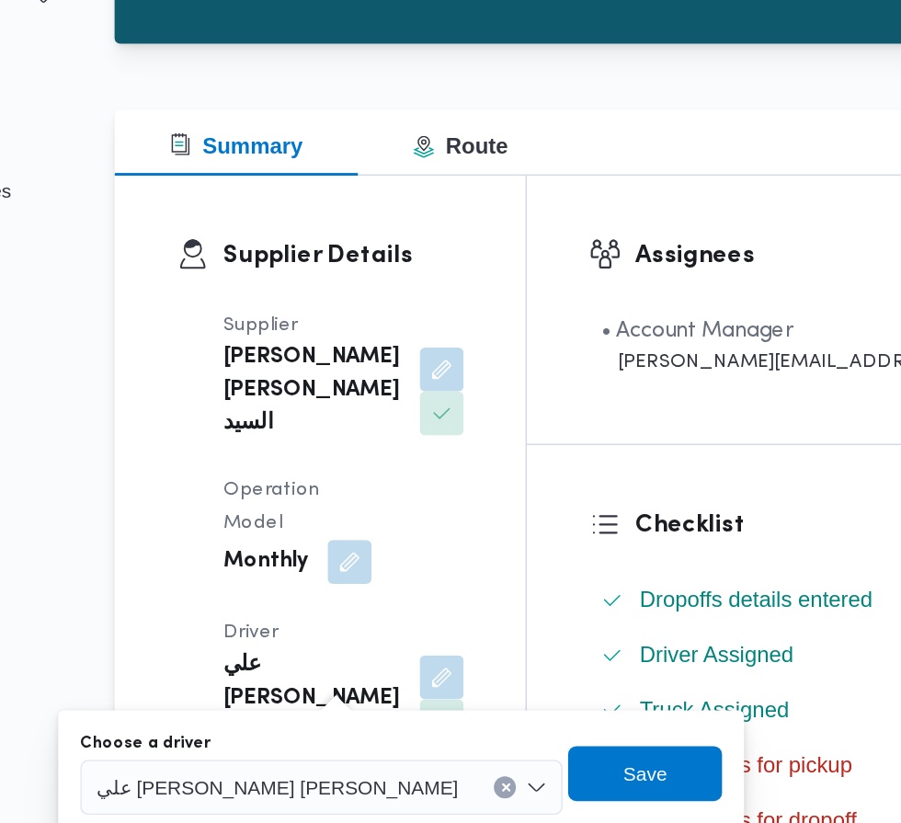
click at [346, 748] on span "علي [PERSON_NAME] [PERSON_NAME]" at bounding box center [348, 745] width 242 height 20
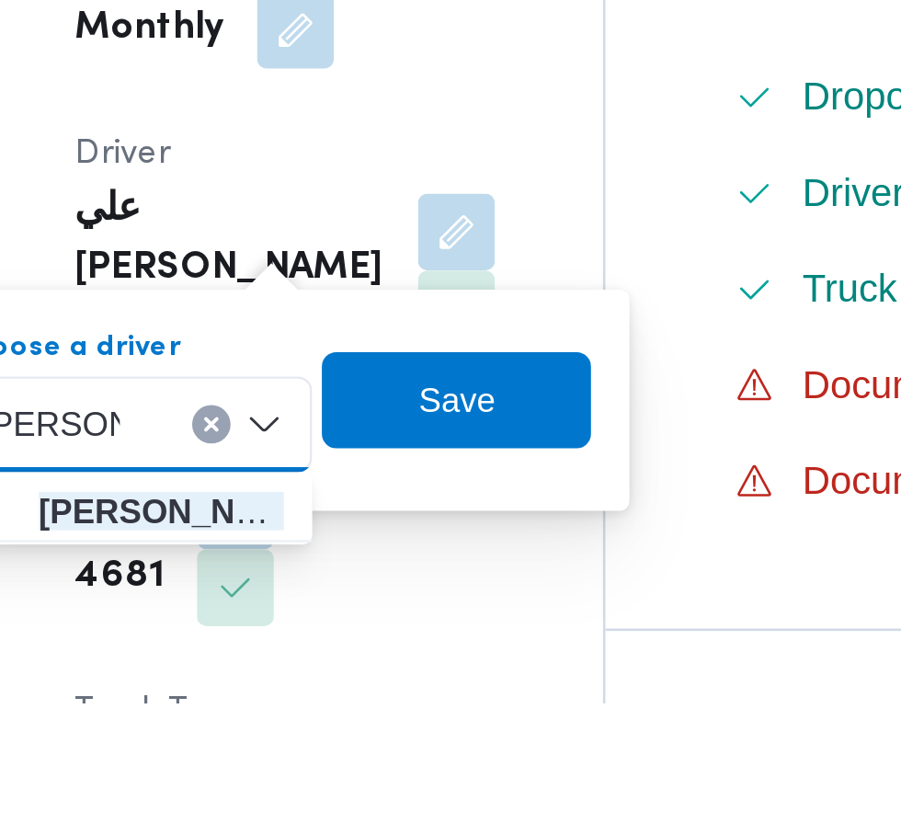
type input "[PERSON_NAME]"
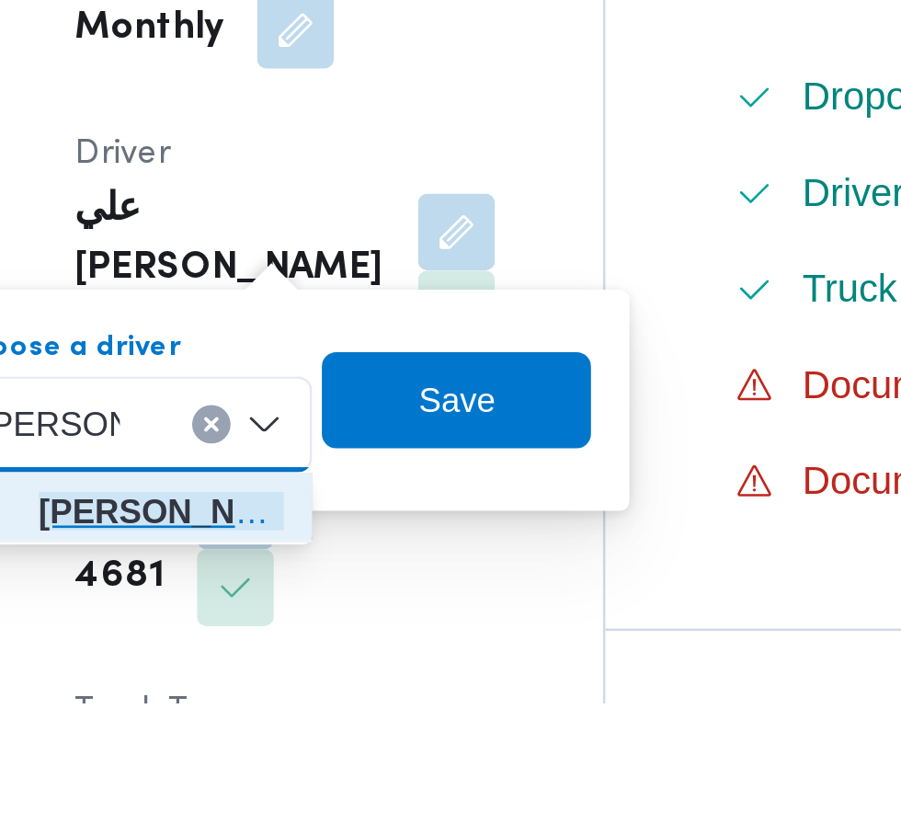
click at [369, 747] on span "[PERSON_NAME] ي [PERSON_NAME]" at bounding box center [345, 749] width 94 height 22
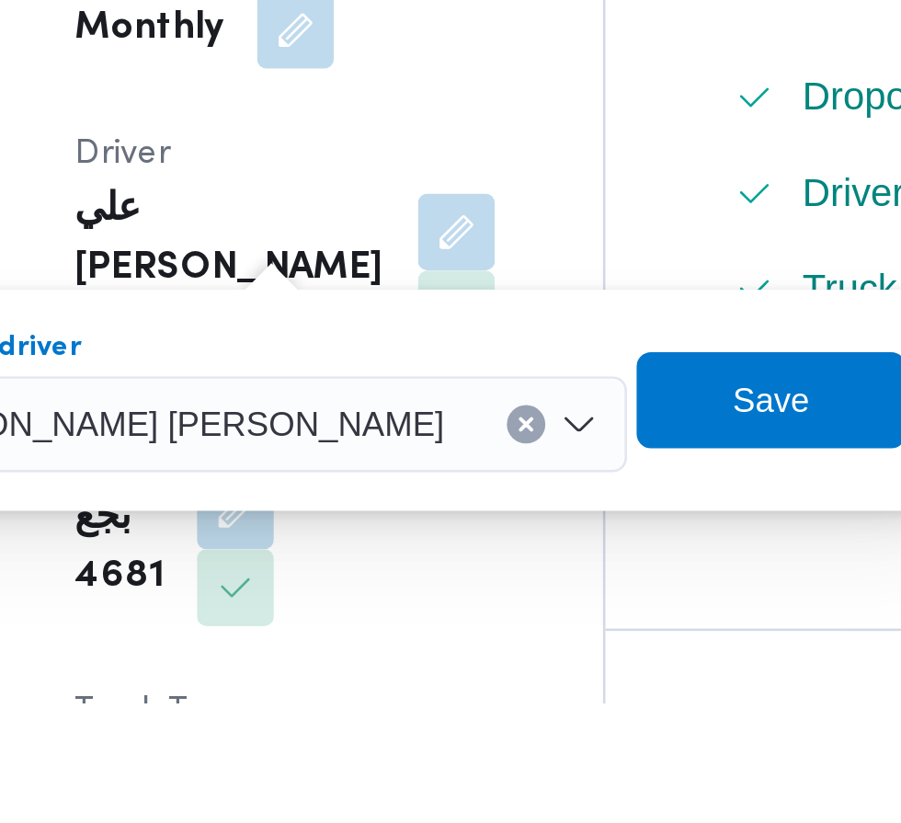
scroll to position [30, 0]
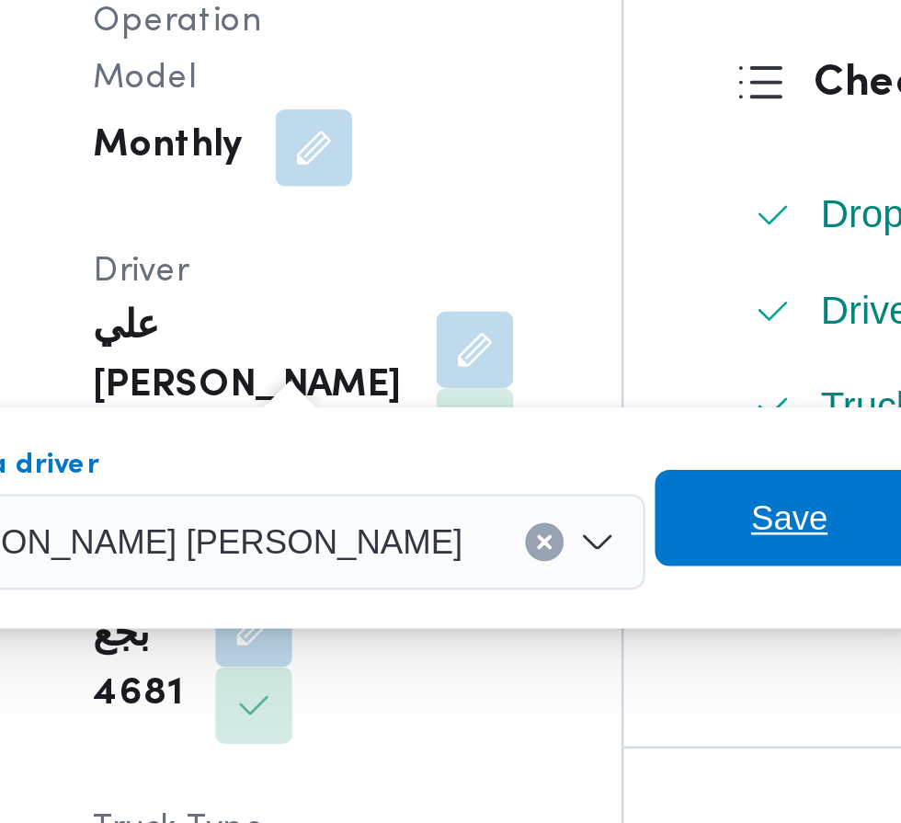
click at [564, 704] on span "Save" at bounding box center [578, 706] width 29 height 22
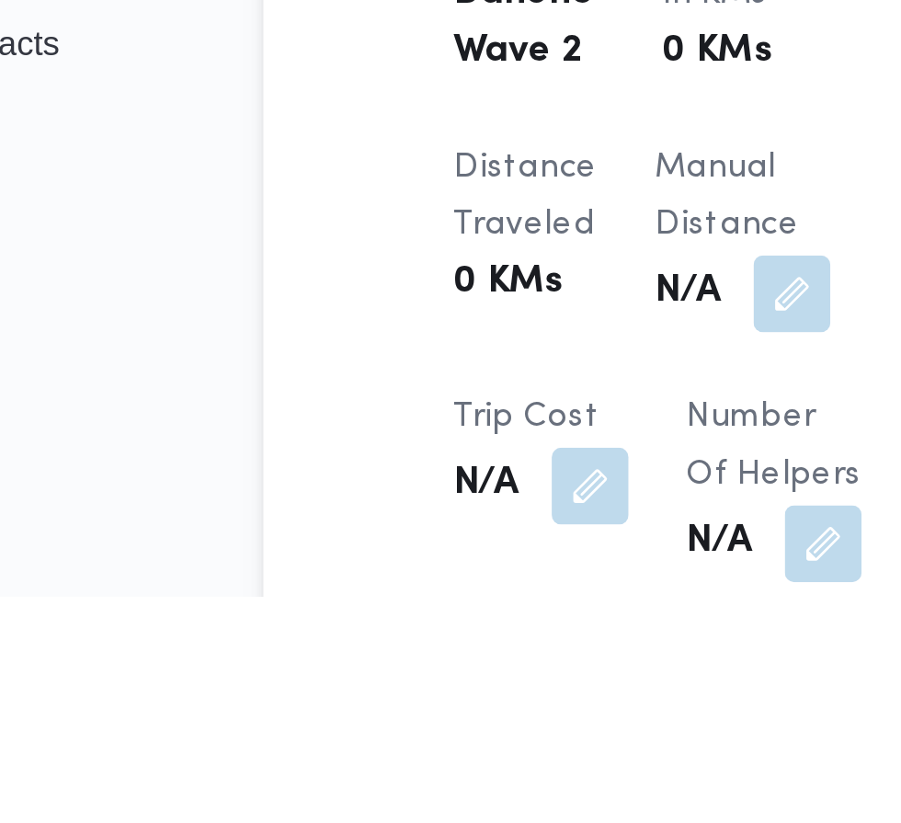
scroll to position [1277, 0]
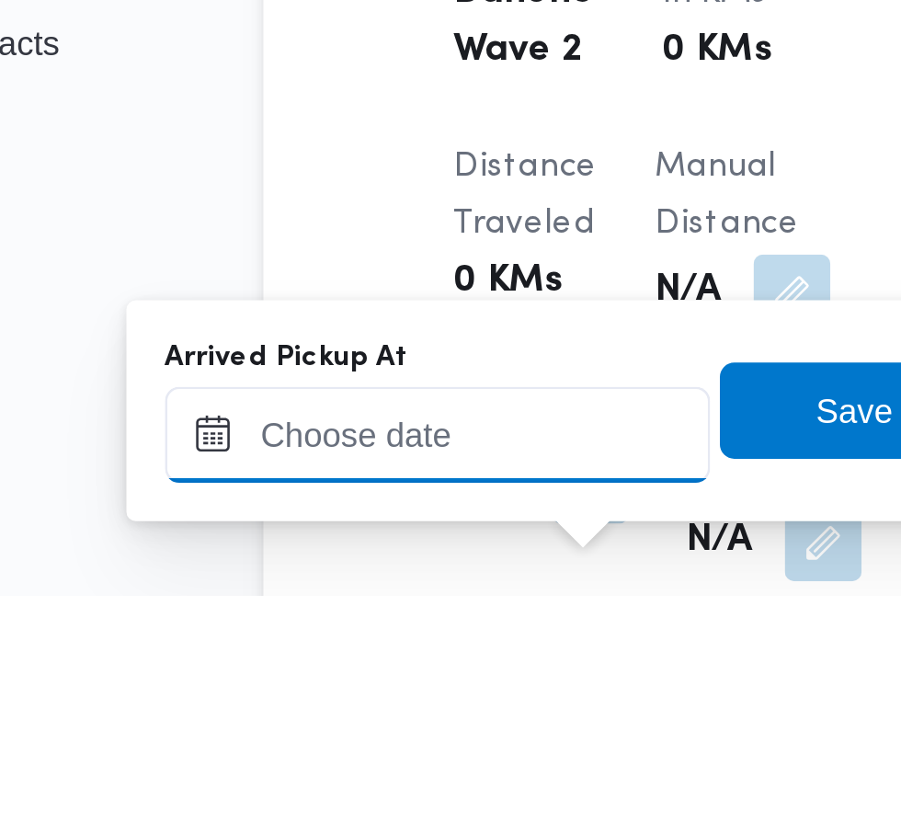
click at [352, 763] on input "Arrived Pickup At" at bounding box center [305, 761] width 209 height 37
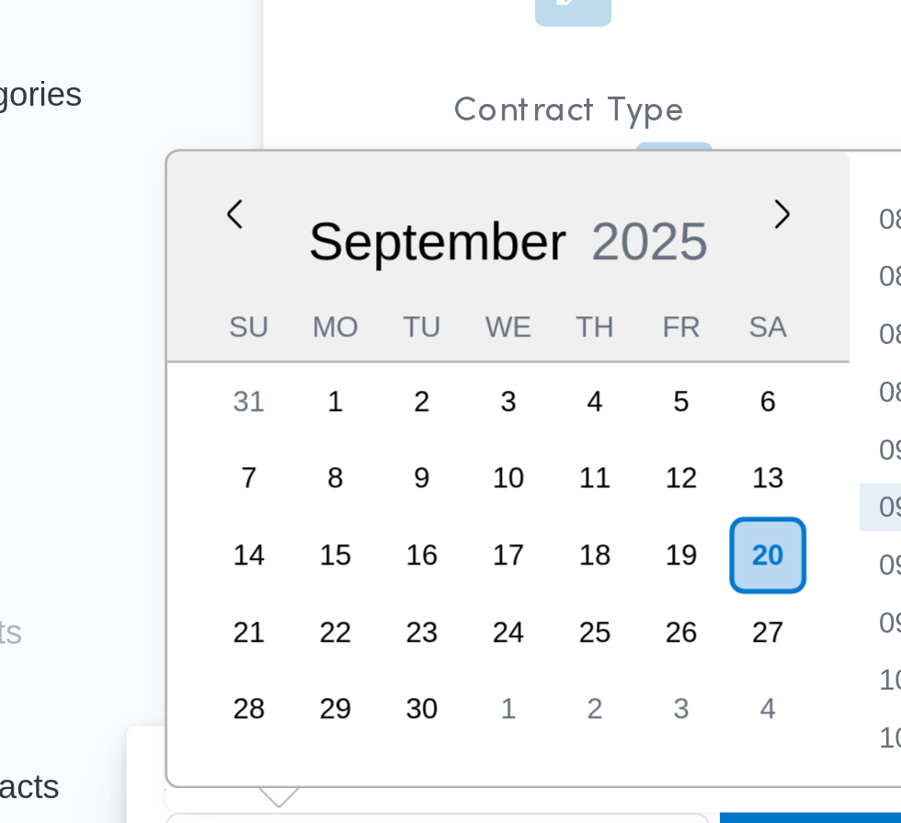
scroll to position [1398, 0]
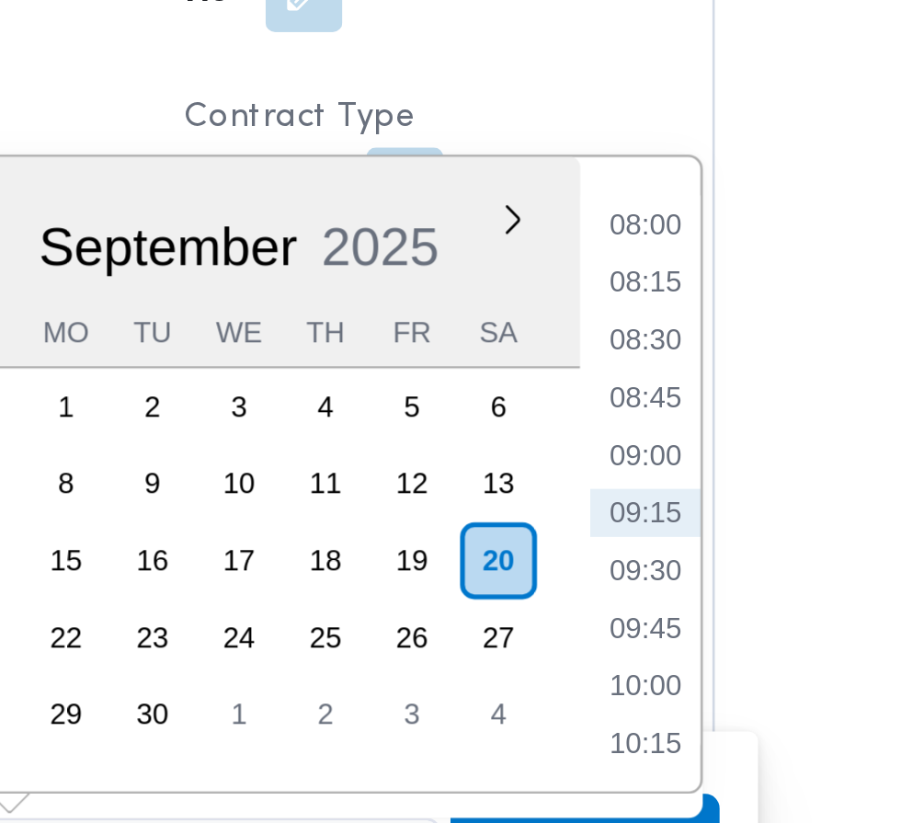
click at [496, 397] on li "08:00" at bounding box center [488, 394] width 42 height 18
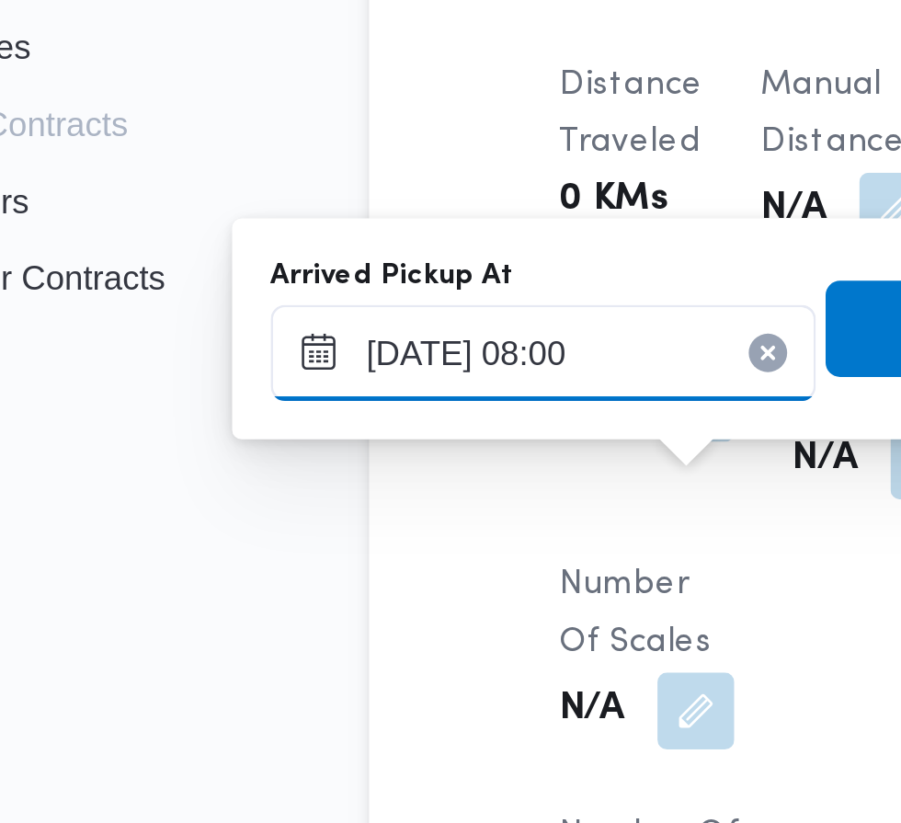
click at [293, 642] on input "[DATE] 08:00" at bounding box center [305, 640] width 209 height 37
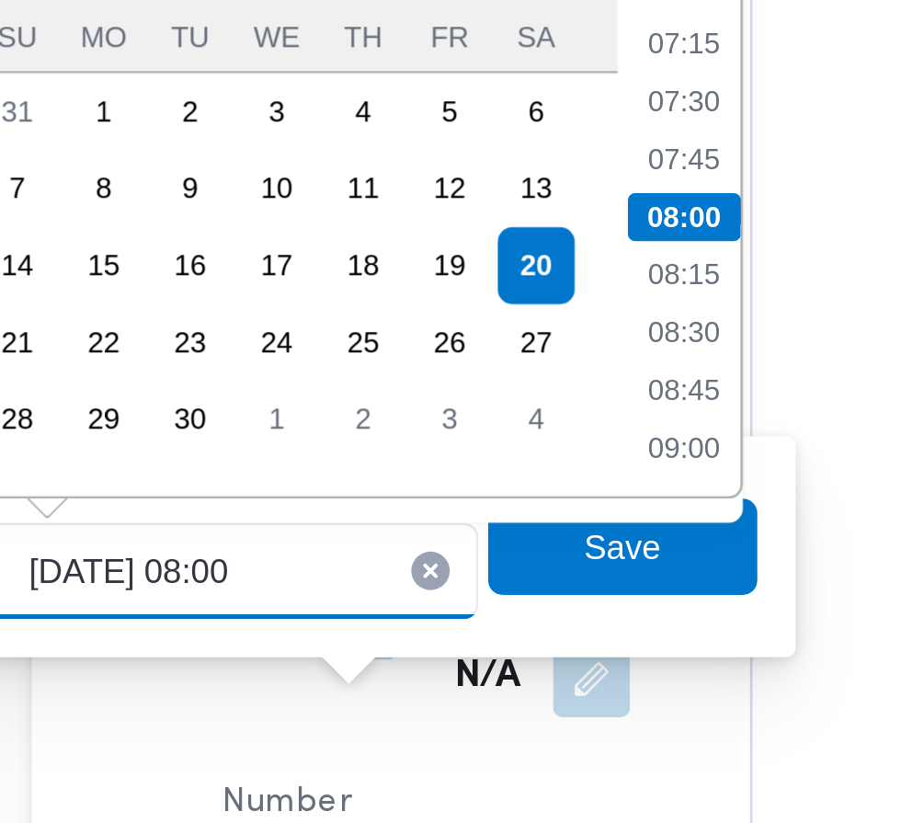
scroll to position [1399, 0]
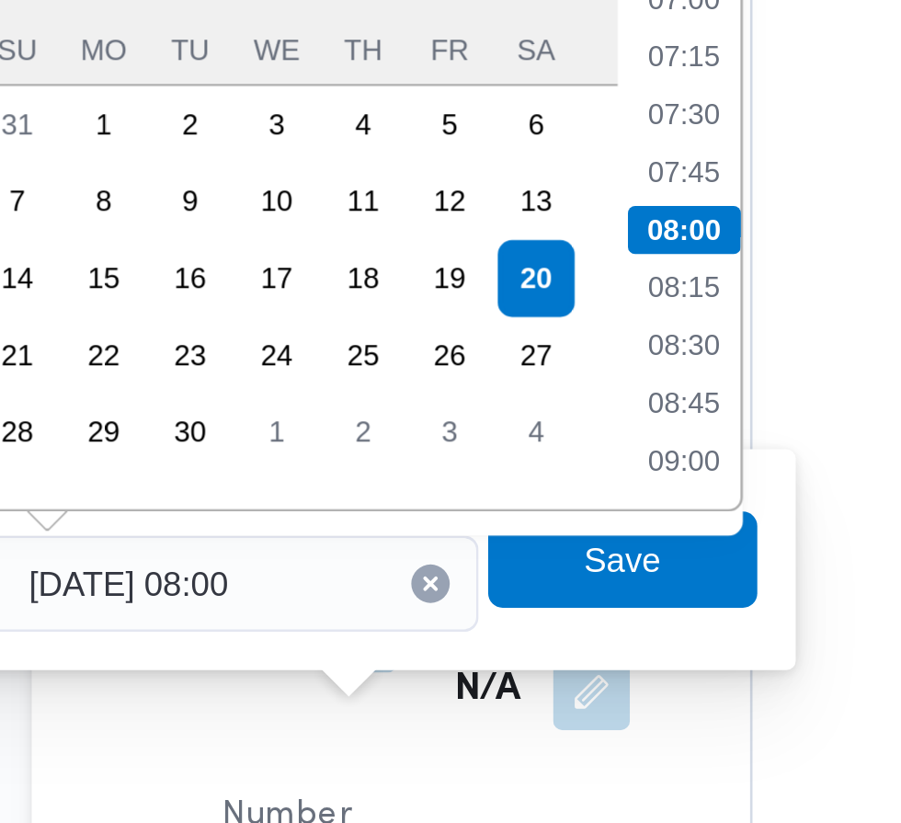
click at [501, 457] on li "07:30" at bounding box center [488, 460] width 42 height 18
type input "[DATE] 07:30"
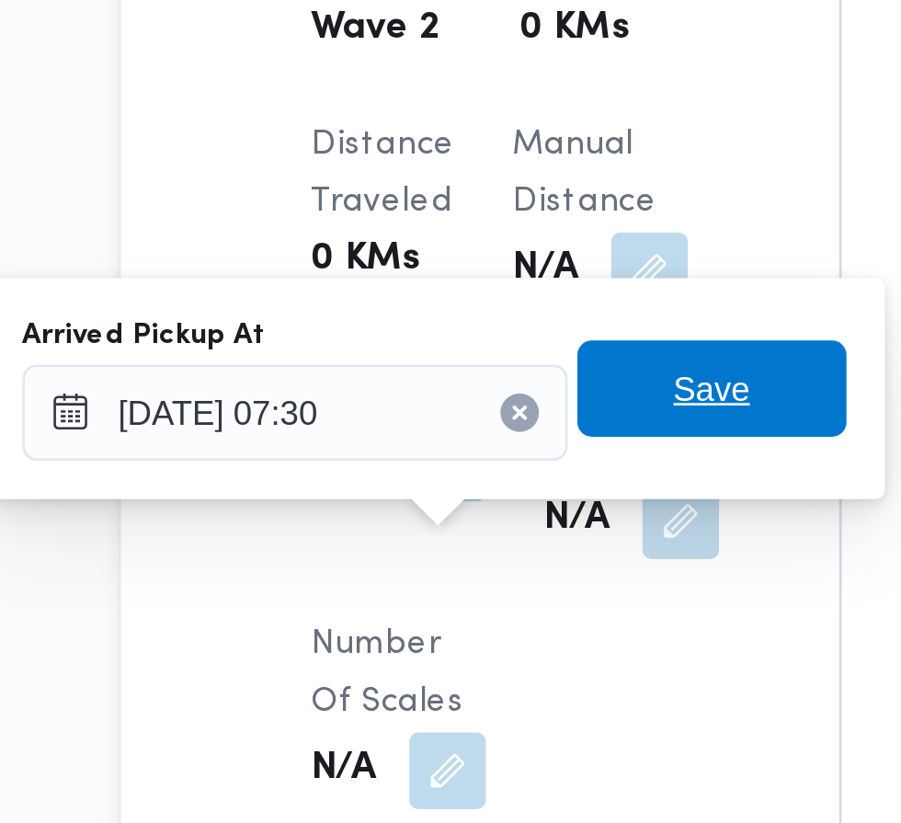
click at [473, 627] on span "Save" at bounding box center [465, 631] width 29 height 22
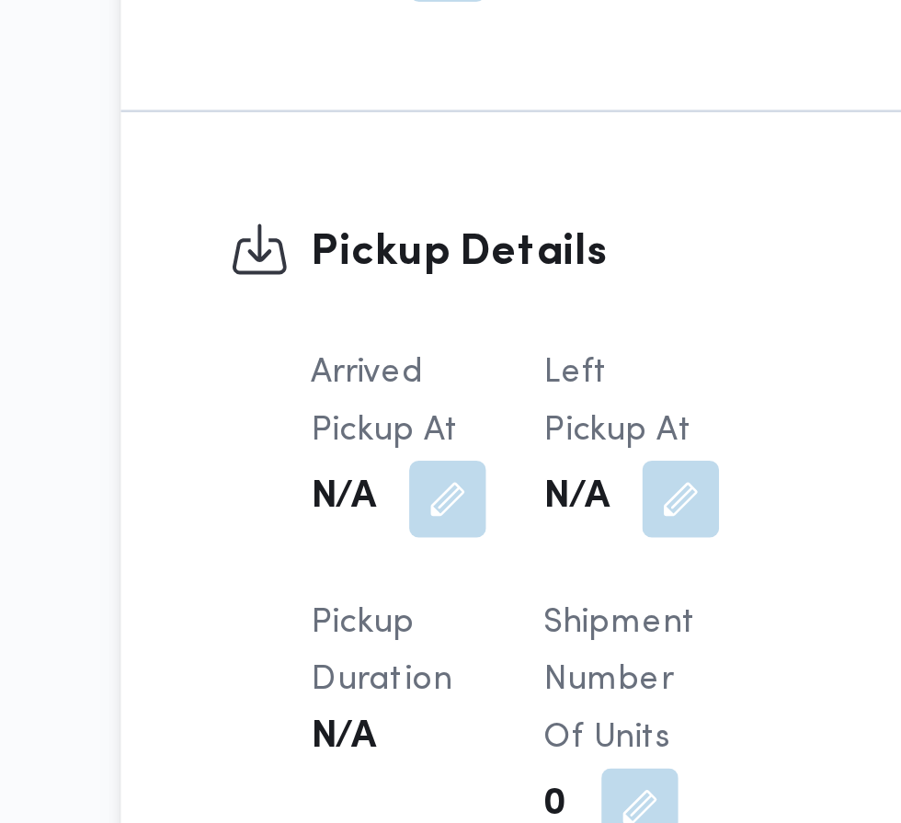
click at [450, 685] on button "button" at bounding box center [453, 672] width 29 height 29
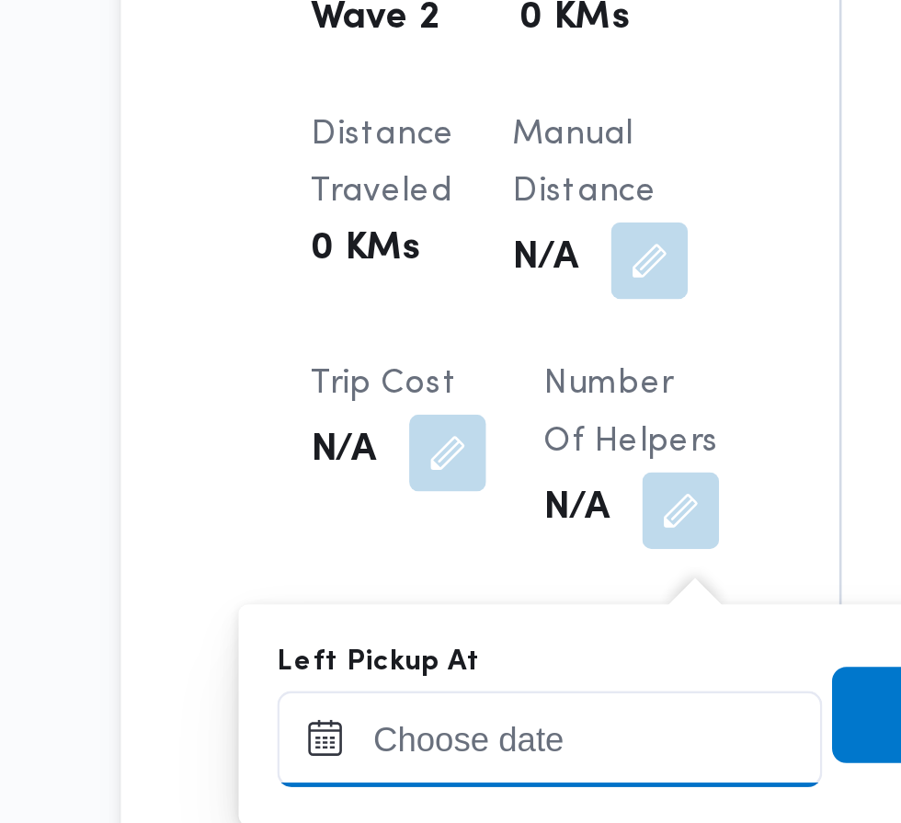
click at [394, 754] on div at bounding box center [403, 768] width 209 height 37
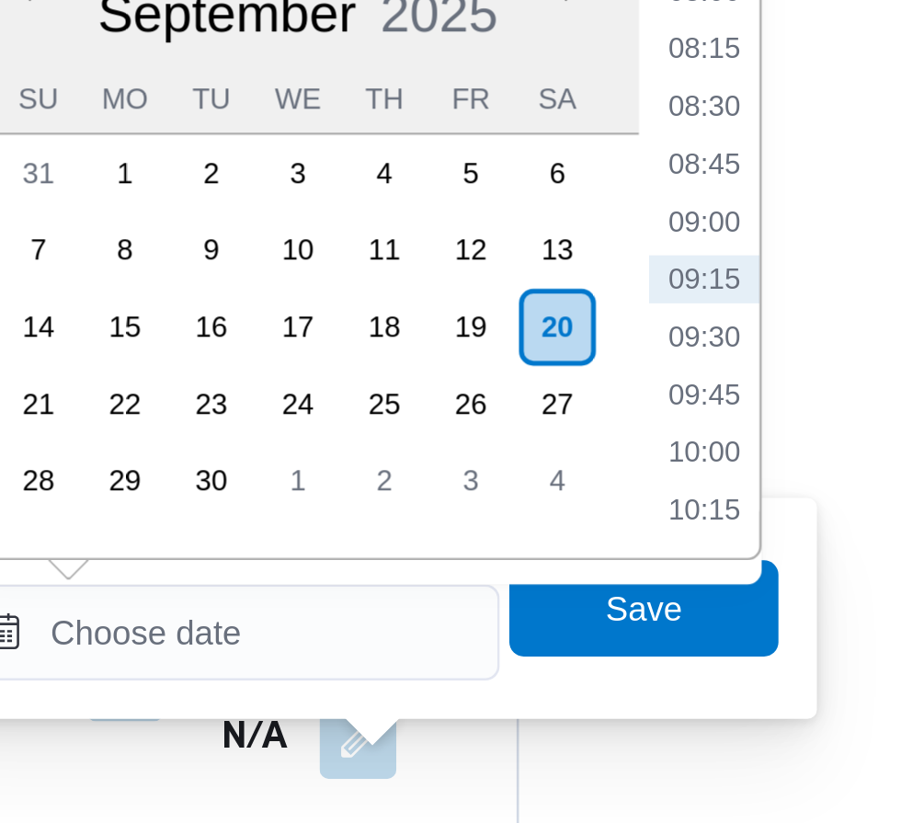
click at [594, 529] on li "09:30" at bounding box center [586, 527] width 42 height 18
type input "[DATE] 09:30"
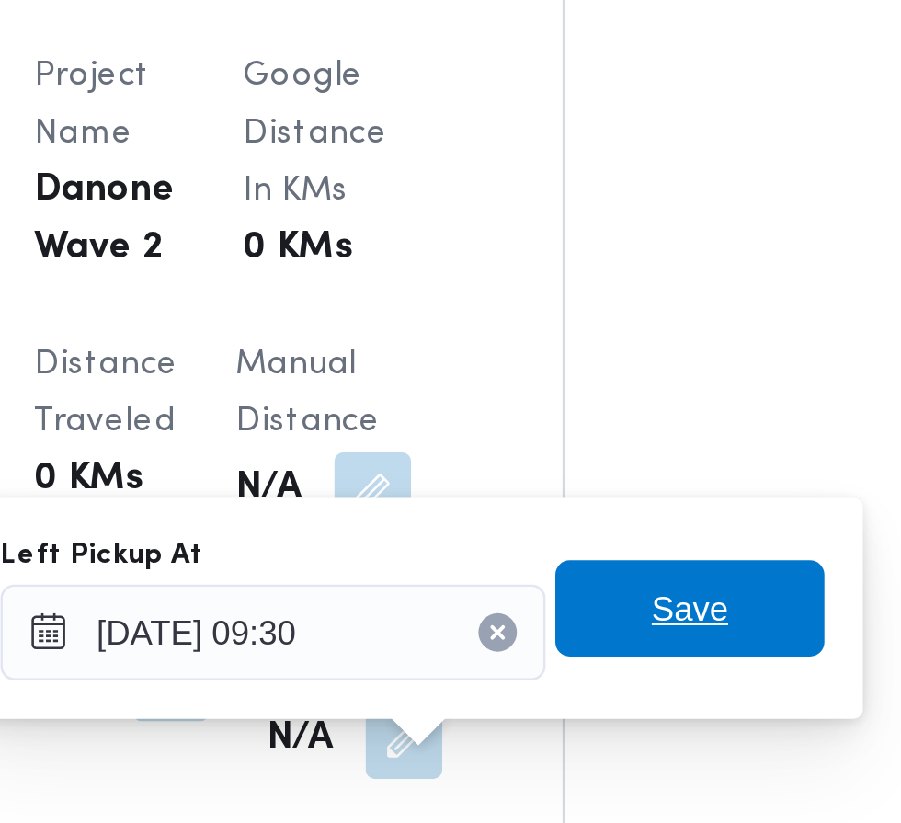
click at [570, 630] on span "Save" at bounding box center [562, 631] width 29 height 22
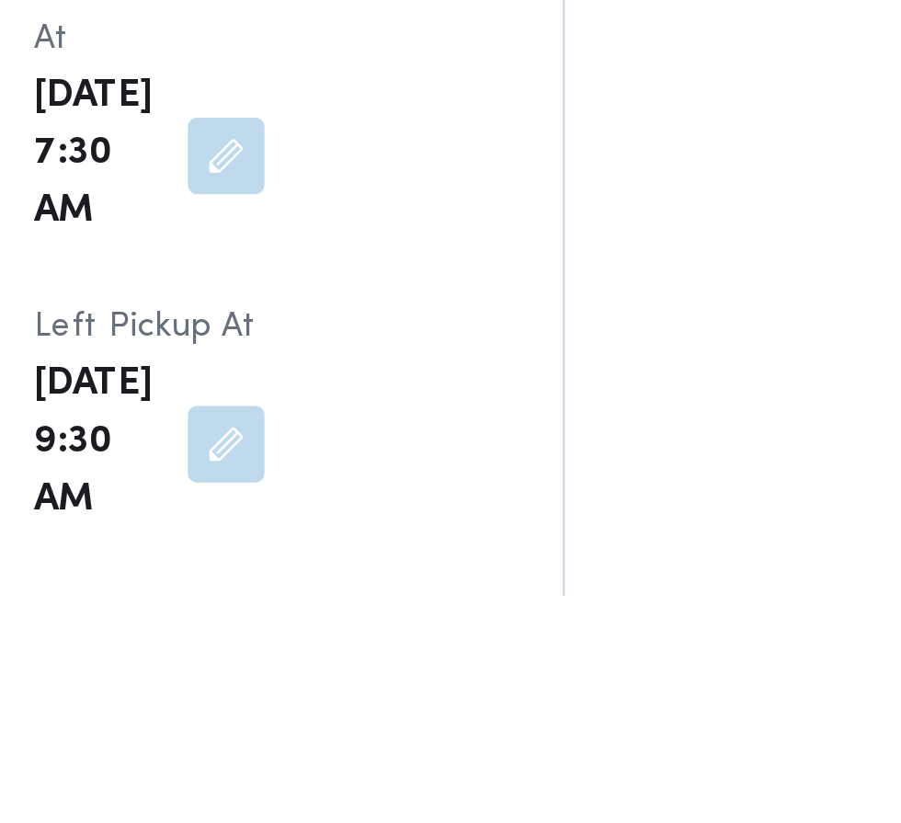
scroll to position [1981, 0]
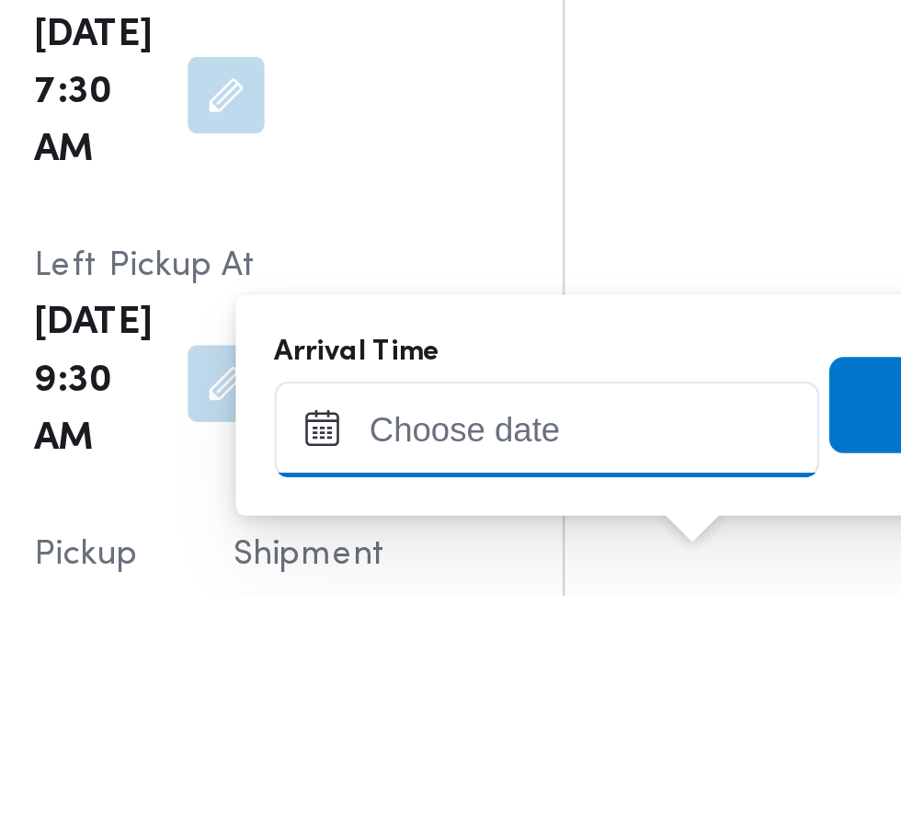
click at [538, 759] on input "Arrival Time" at bounding box center [508, 759] width 209 height 37
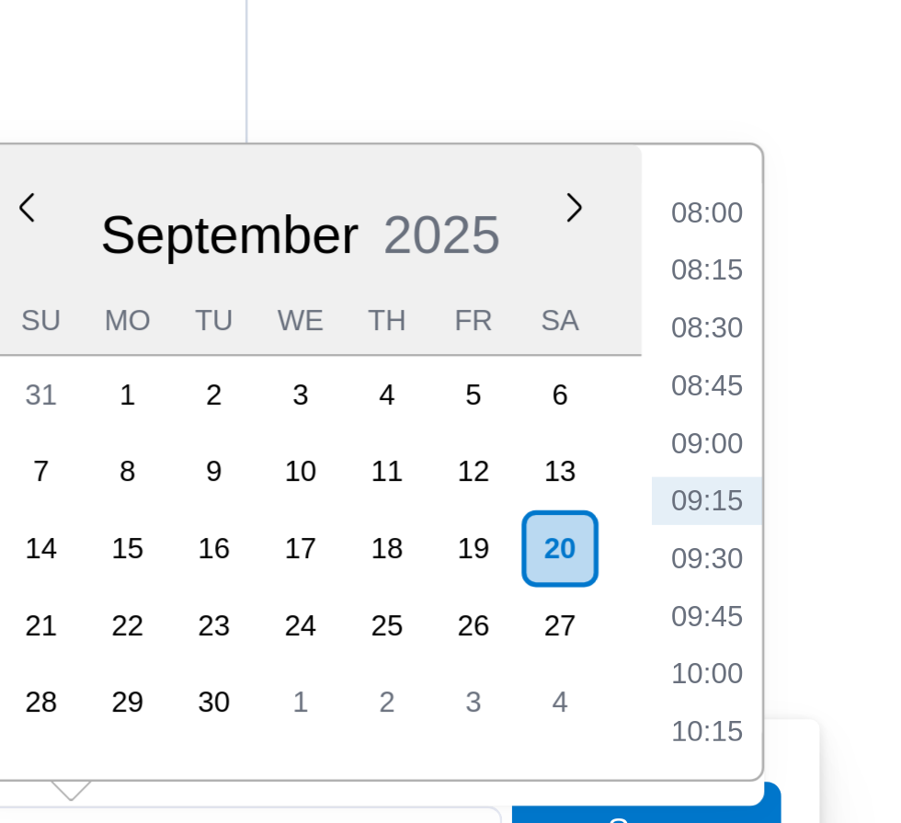
scroll to position [2104, 0]
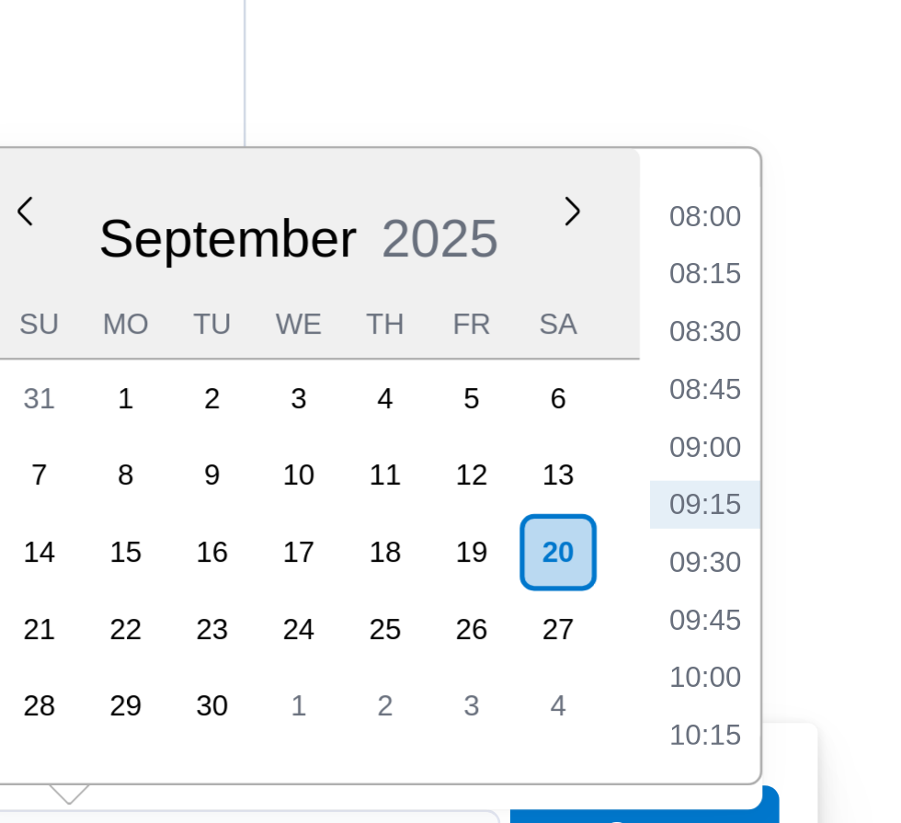
click at [695, 672] on li "09:45" at bounding box center [690, 674] width 42 height 18
type input "[DATE] 09:45"
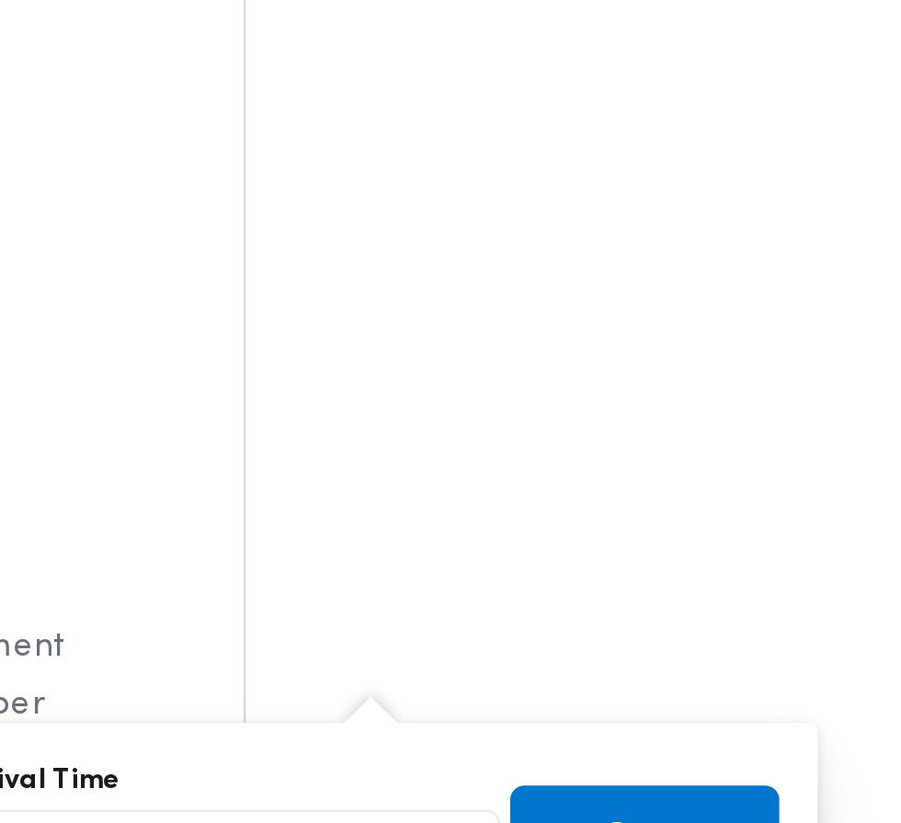
scroll to position [2179, 0]
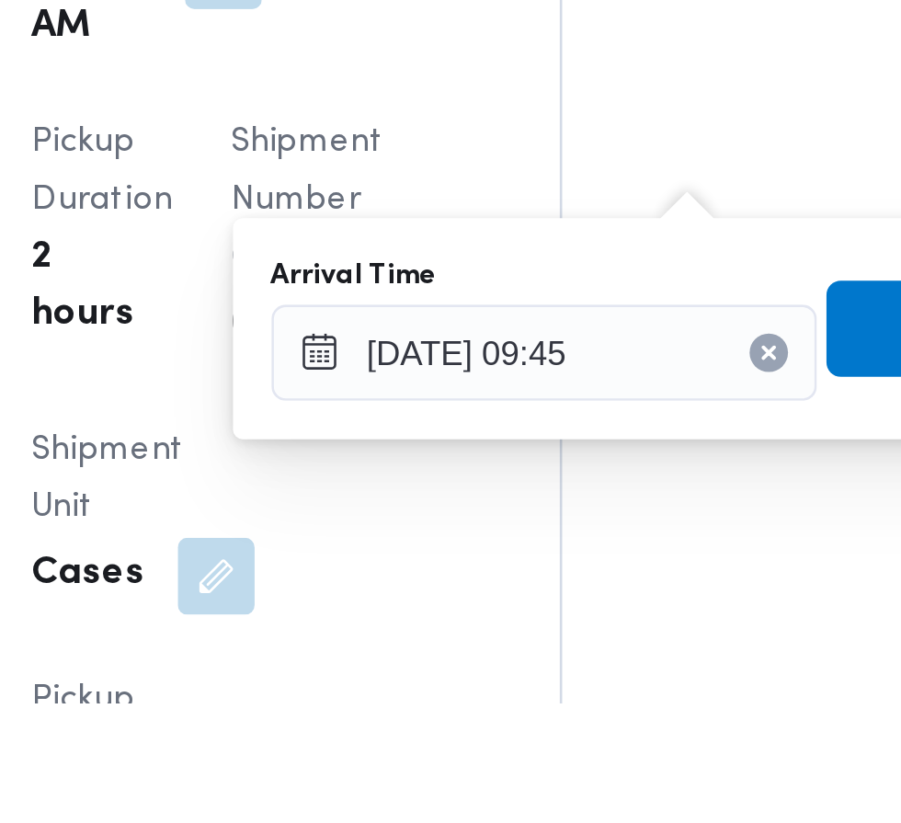
click at [621, 679] on span "Save" at bounding box center [667, 679] width 103 height 37
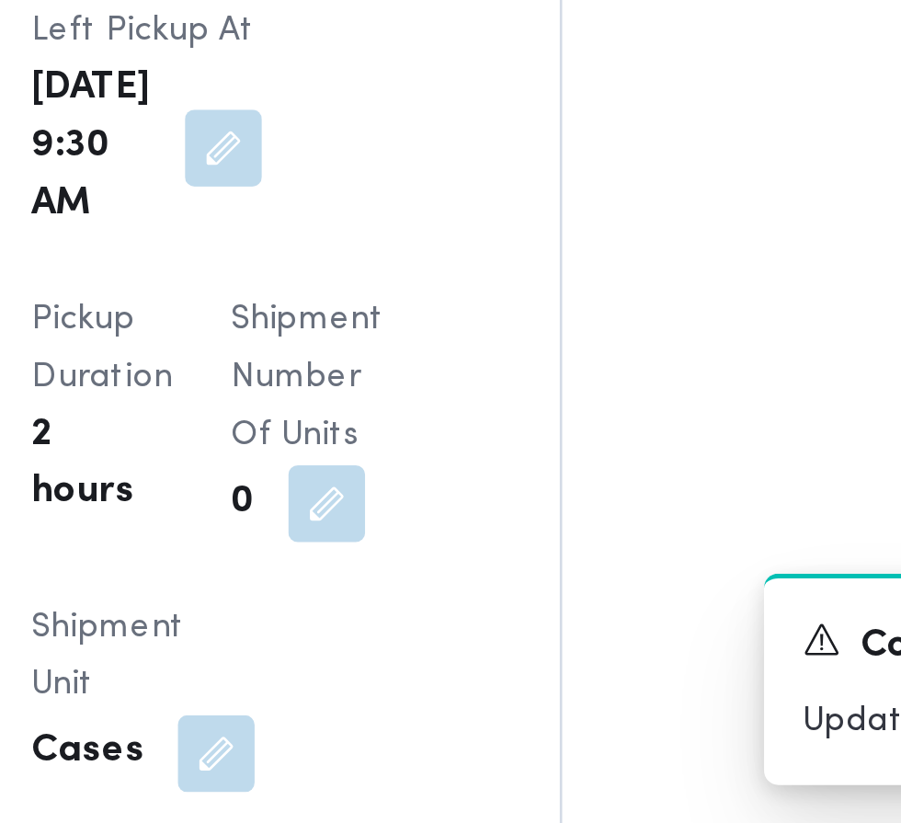
scroll to position [2180, 0]
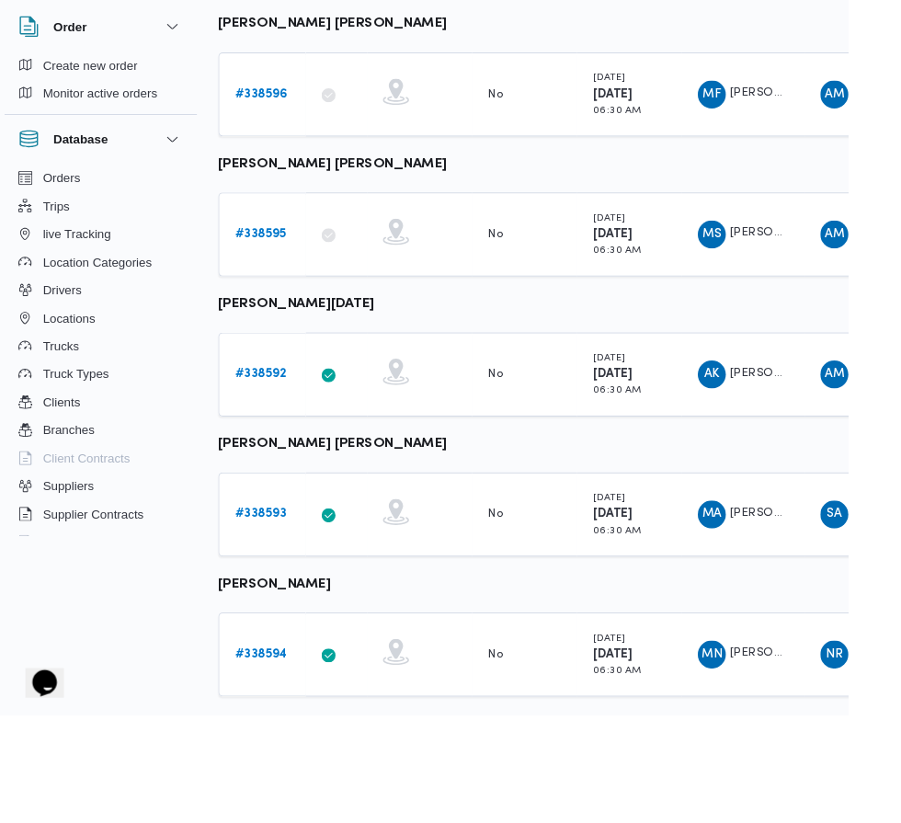
scroll to position [941, 0]
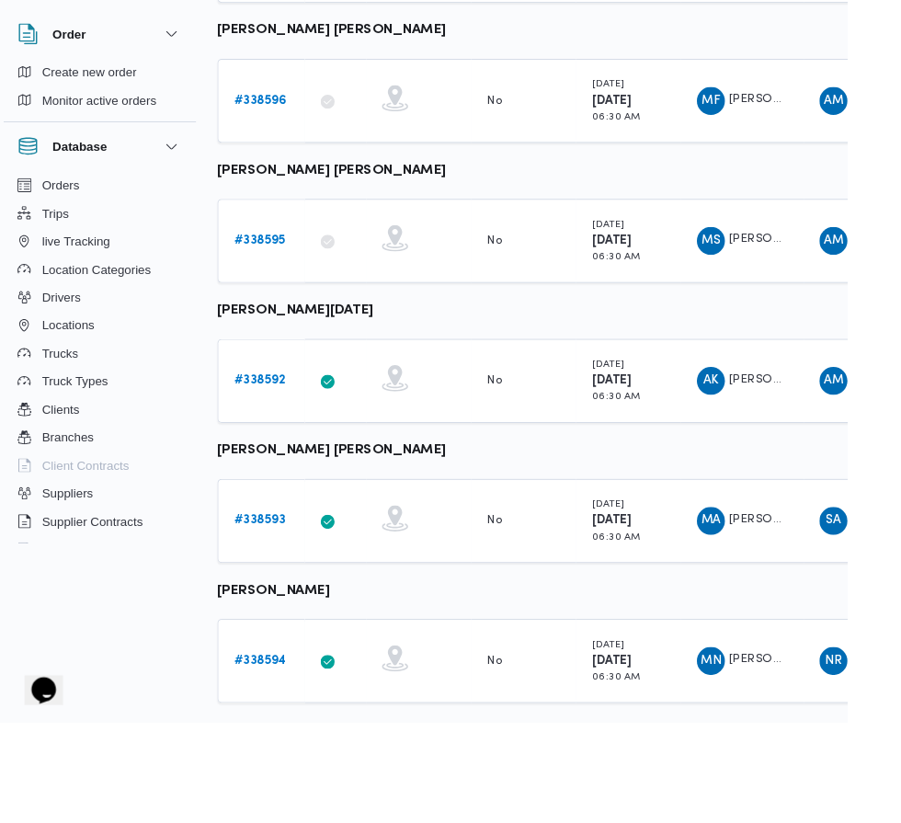
click at [288, 472] on link "# 338592" at bounding box center [284, 464] width 54 height 22
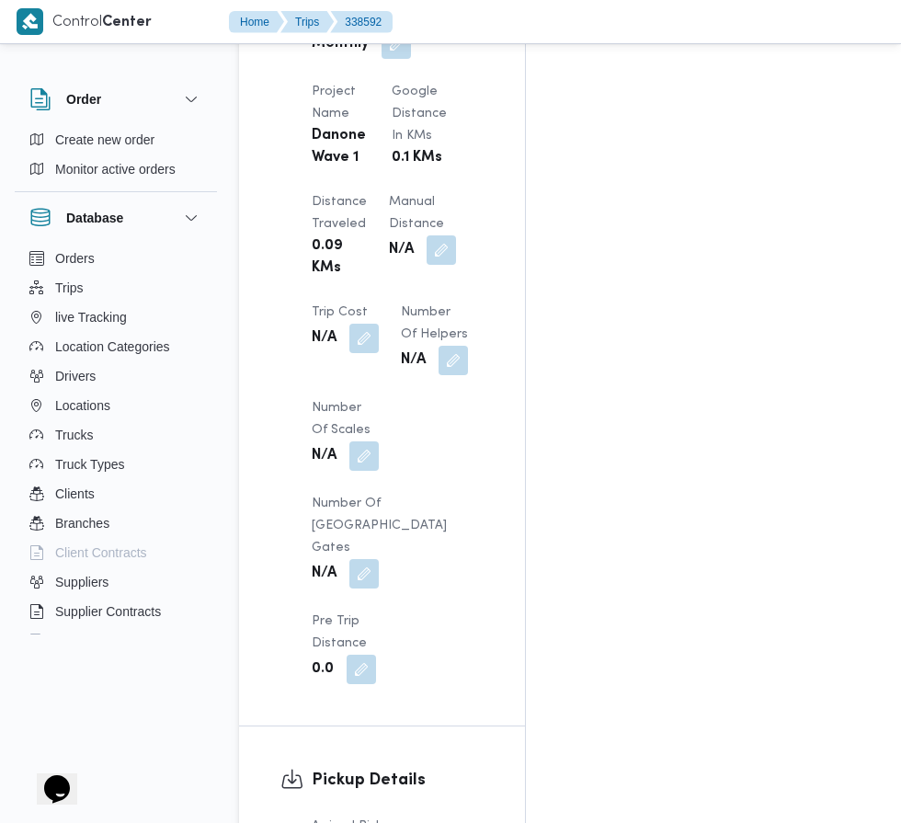
scroll to position [1662, 0]
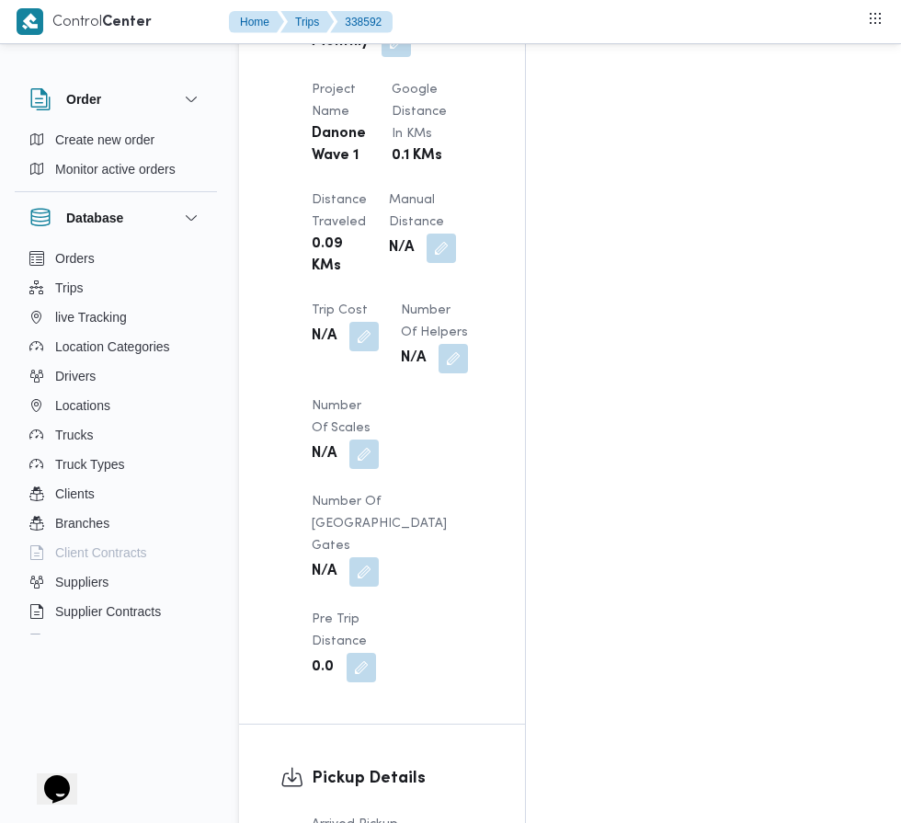
click at [639, 860] on div "Assignees • Account Manager [PERSON_NAME][EMAIL_ADDRESS][PERSON_NAME][DOMAIN_NA…" at bounding box center [751, 29] width 451 height 2711
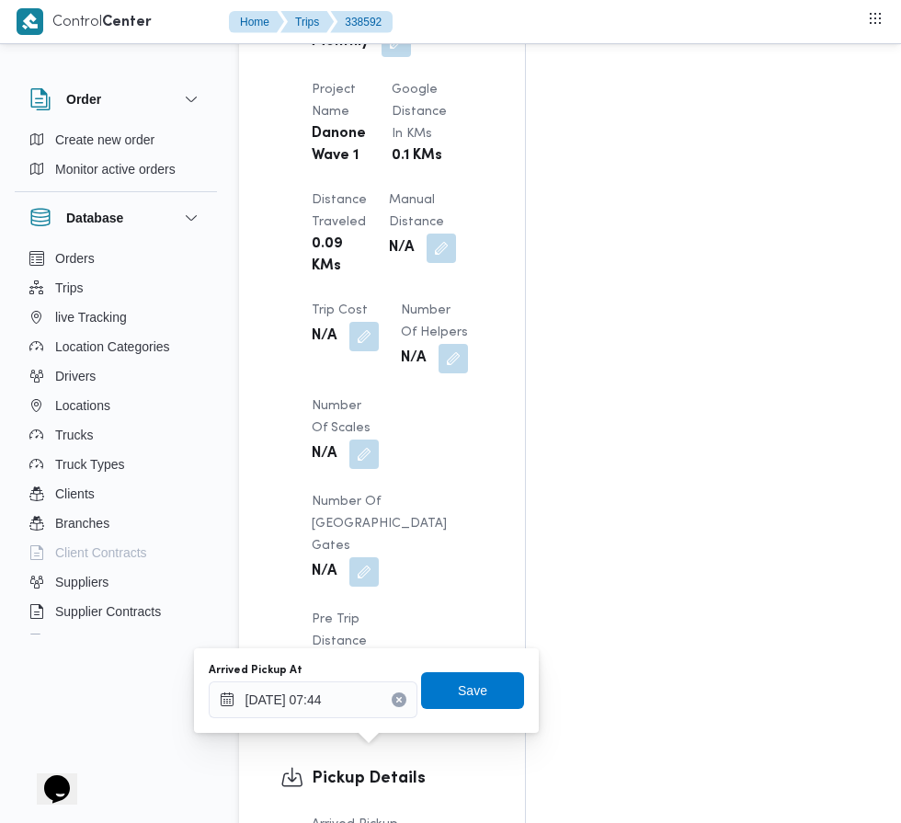
click at [310, 699] on input "[DATE] 07:44" at bounding box center [313, 699] width 209 height 37
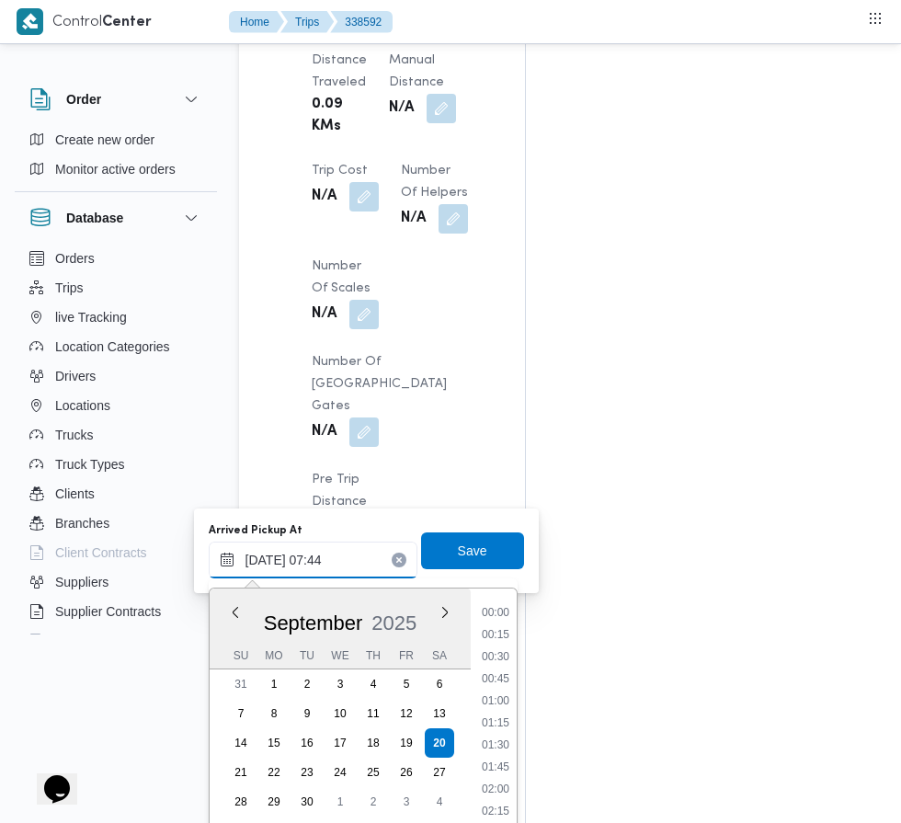
scroll to position [550, 0]
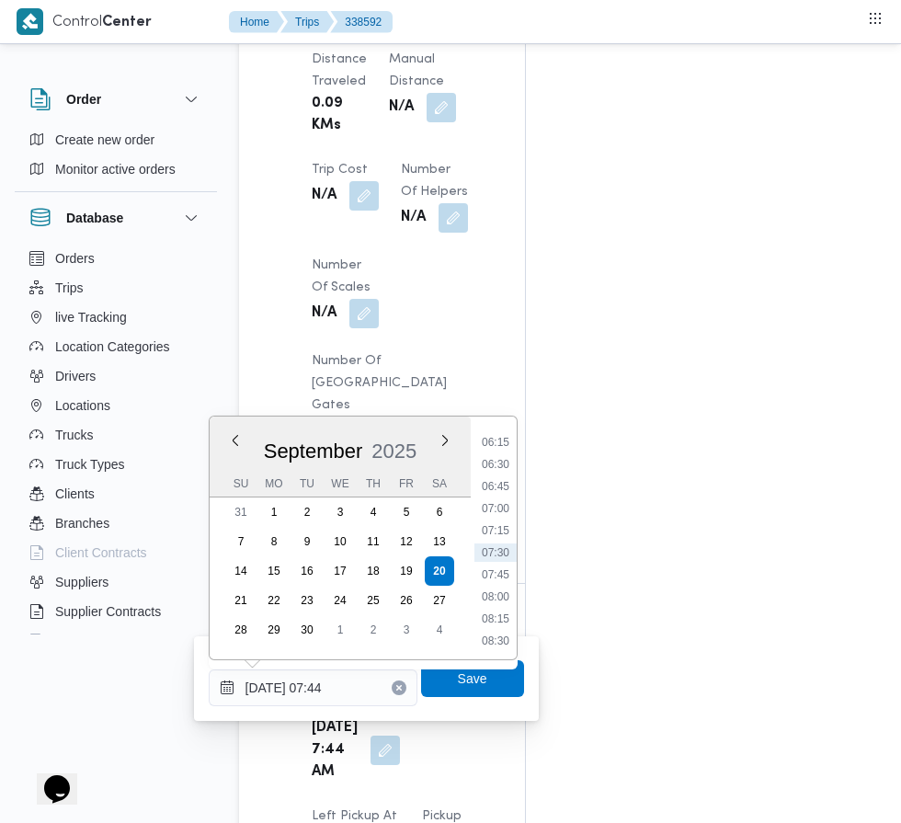
click at [500, 549] on li "07:30" at bounding box center [495, 552] width 42 height 18
type input "[DATE] 07:30"
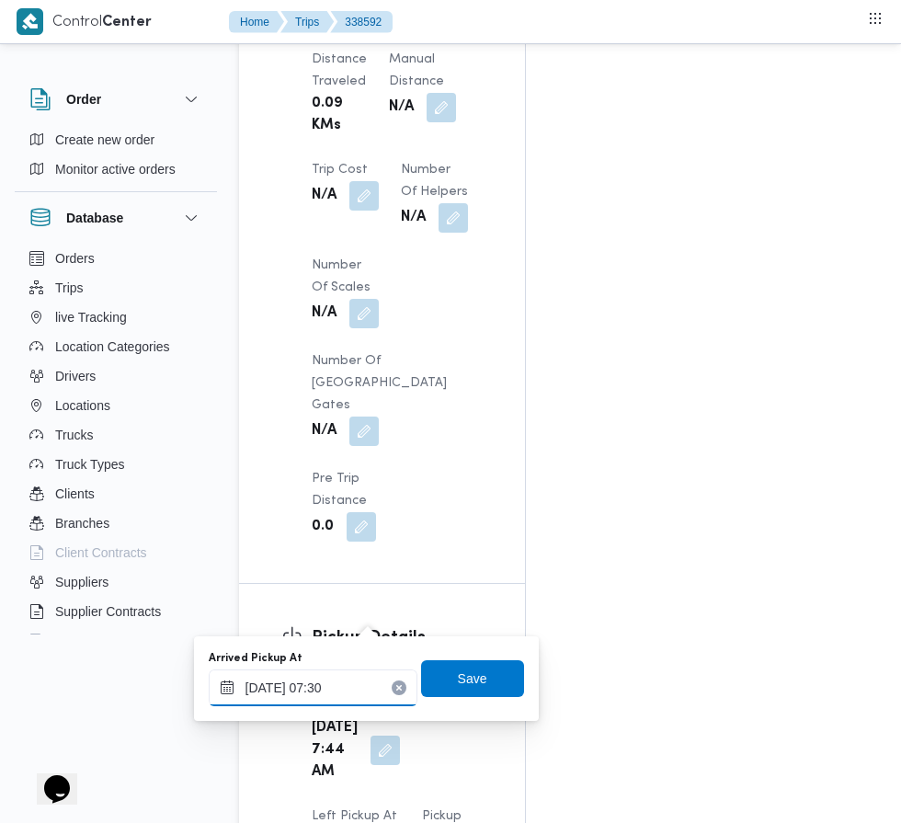
scroll to position [1860, 0]
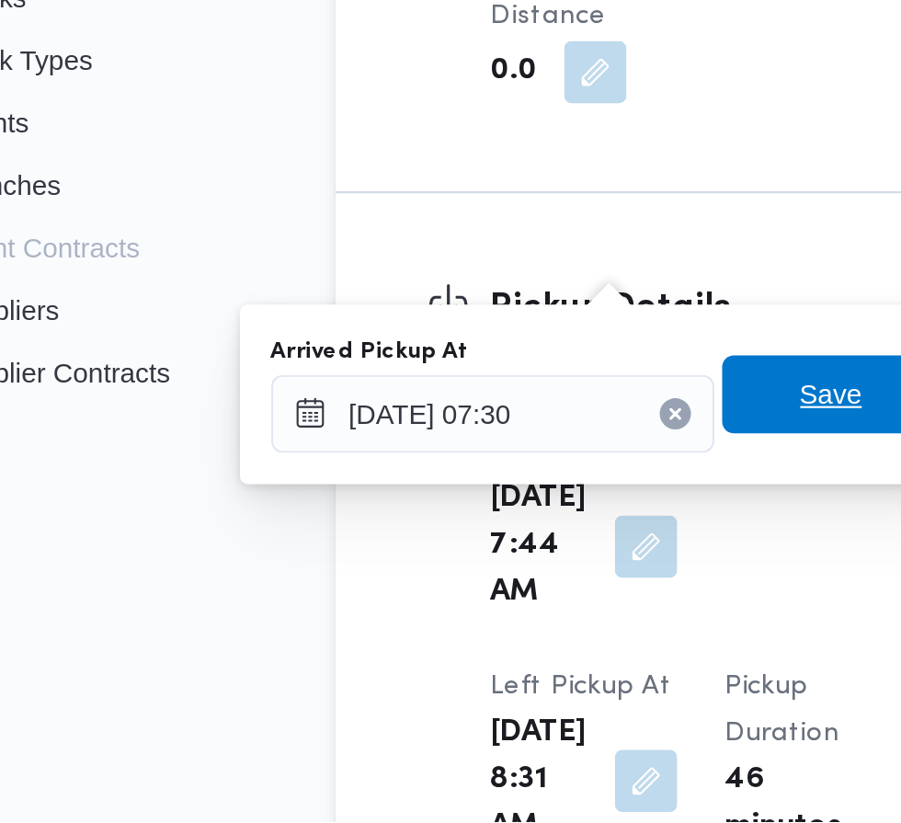
click at [464, 618] on span "Save" at bounding box center [472, 622] width 29 height 22
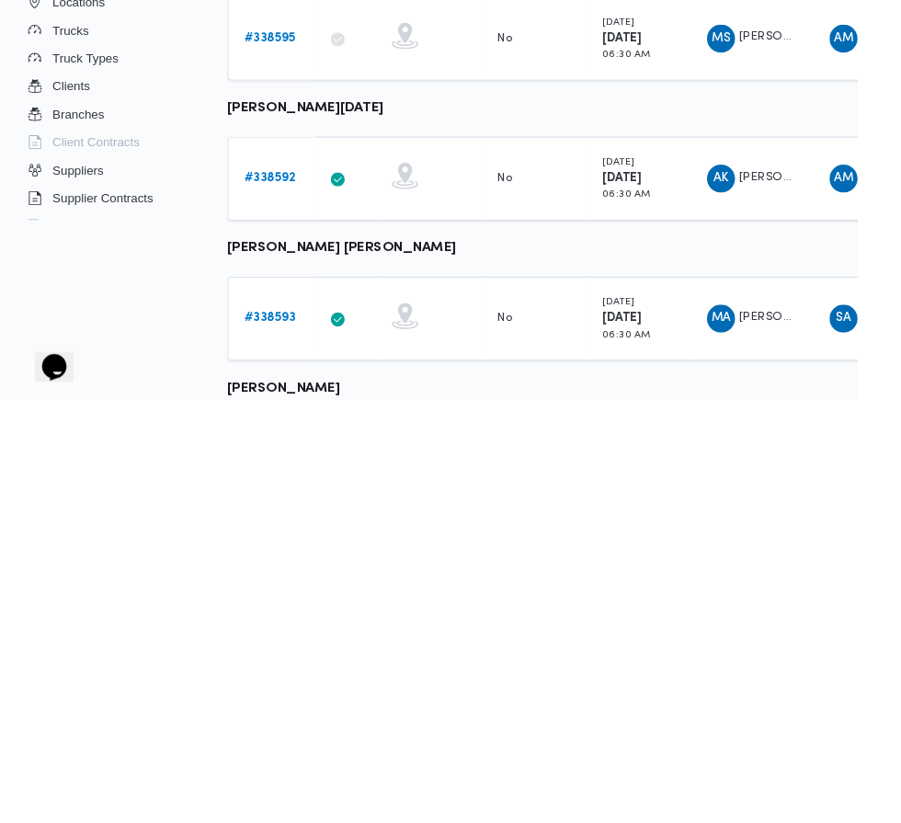
scroll to position [828, 0]
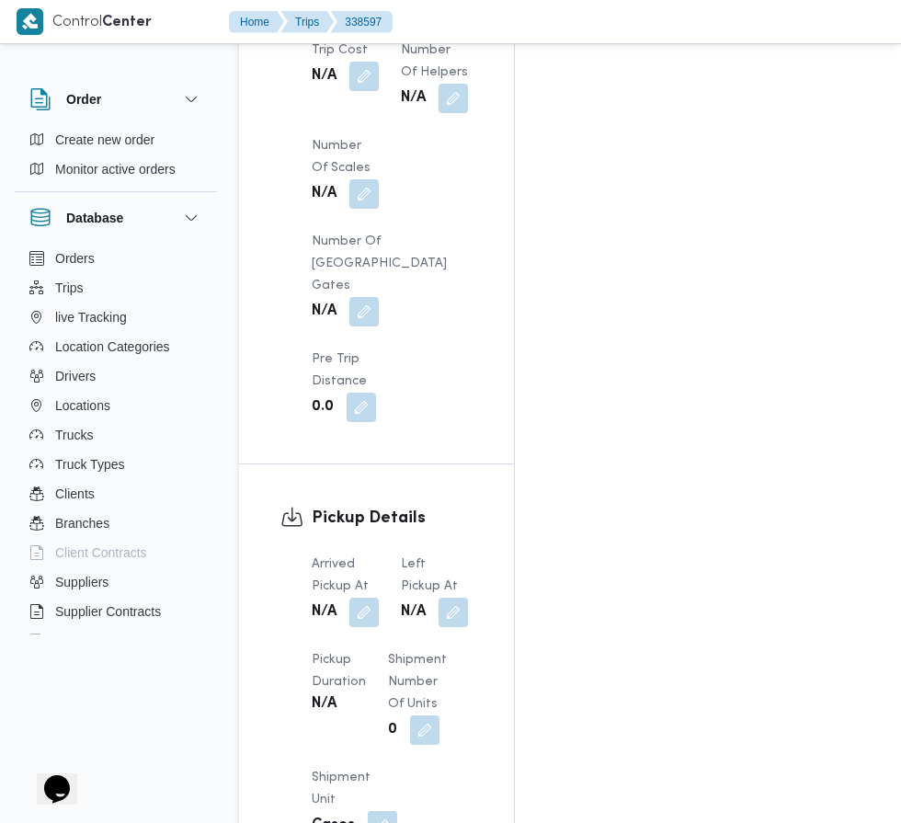
scroll to position [1793, 0]
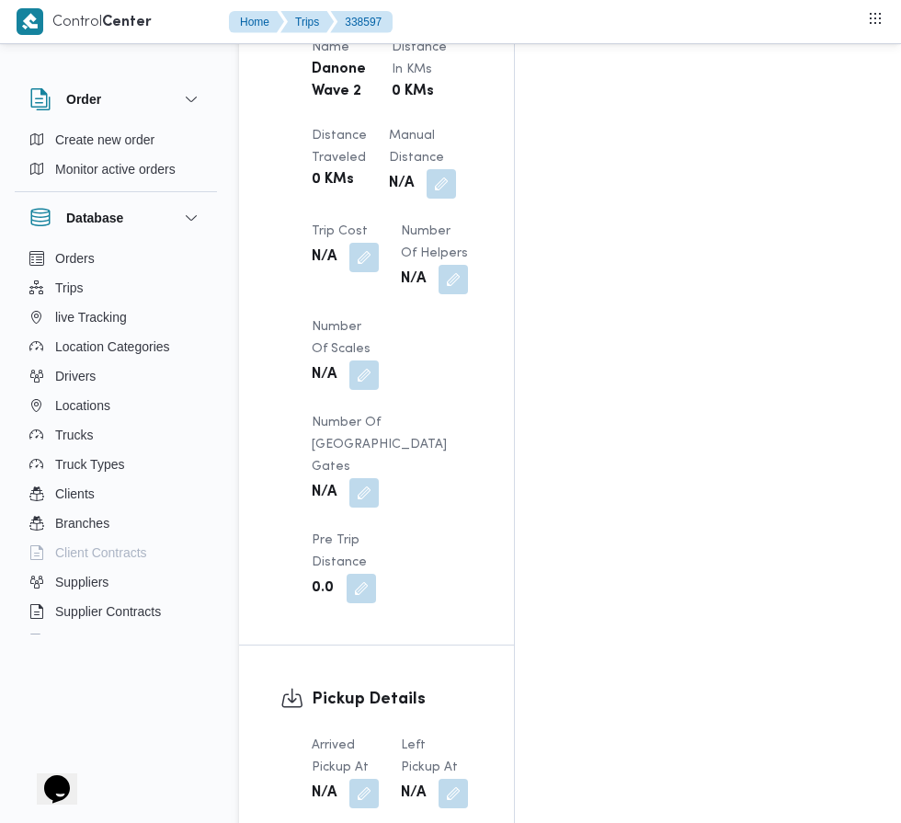
click at [365, 779] on button "button" at bounding box center [363, 793] width 29 height 29
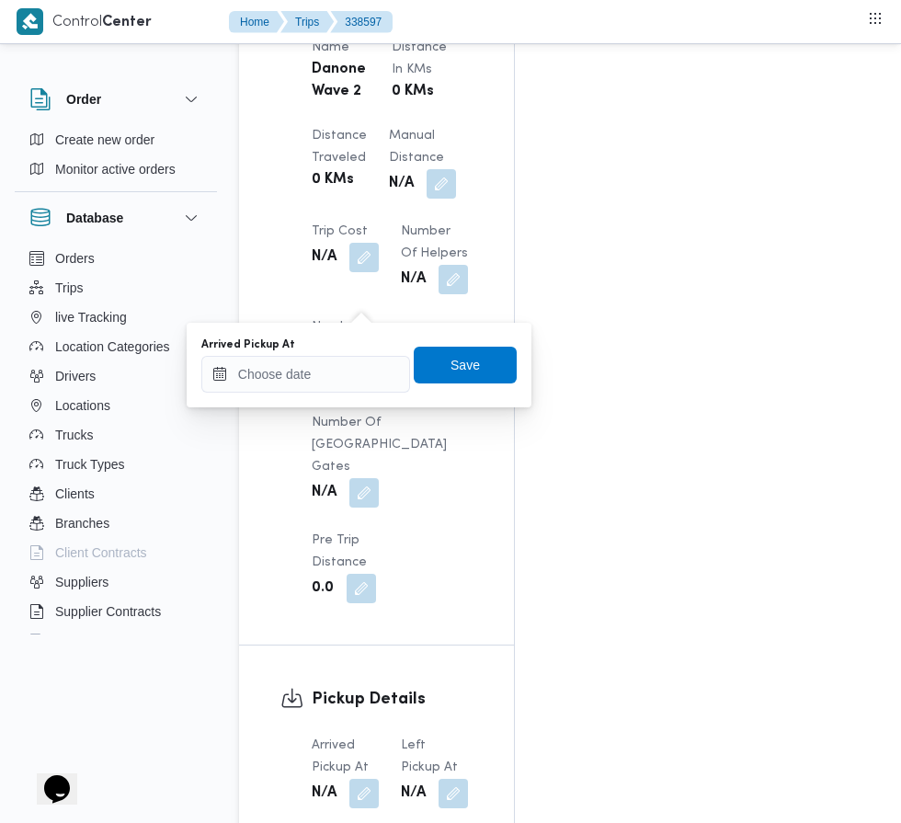
click at [349, 323] on div at bounding box center [349, 323] width 0 height 0
click at [337, 370] on input "Arrived Pickup At" at bounding box center [305, 374] width 209 height 37
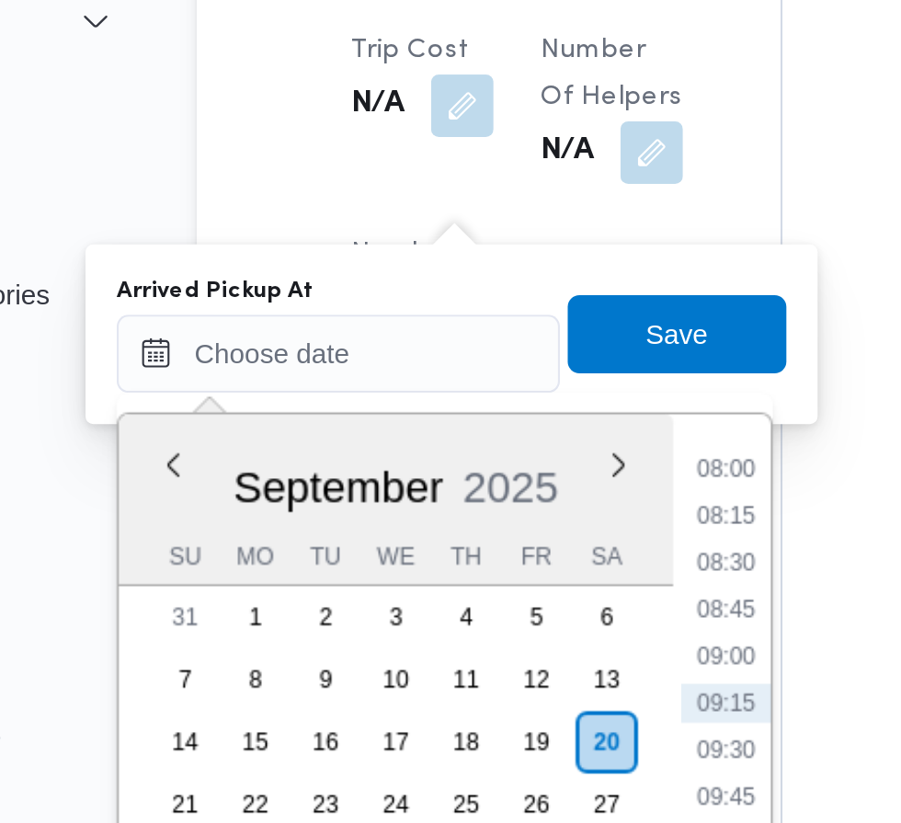
click at [500, 430] on li "08:00" at bounding box center [488, 428] width 42 height 18
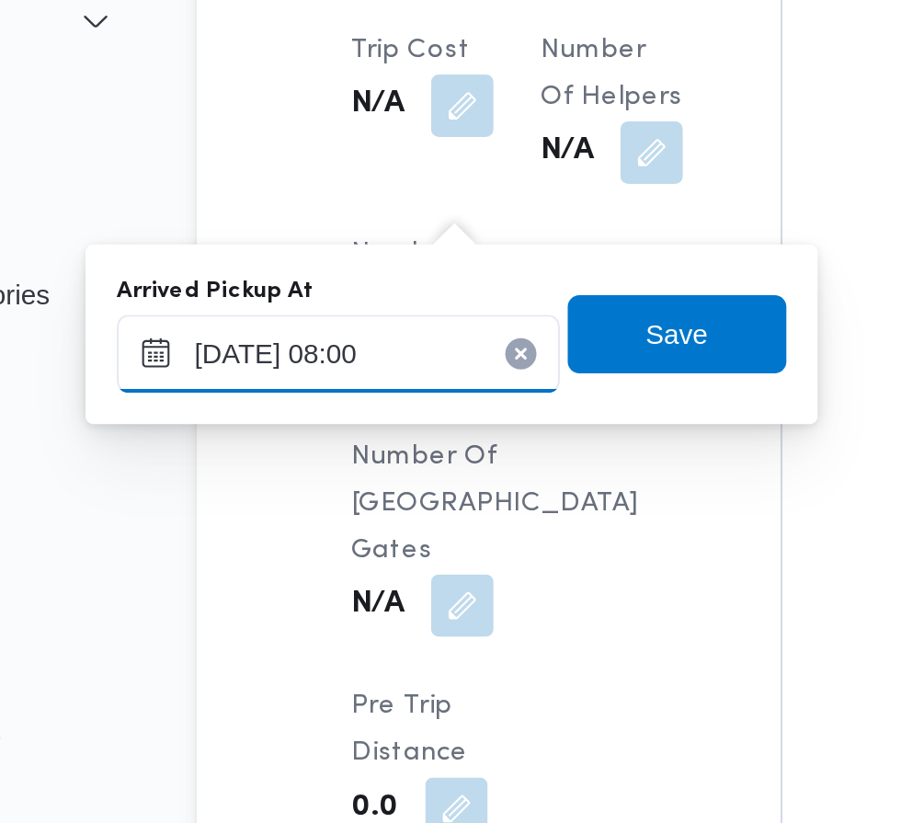
click at [329, 379] on input "[DATE] 08:00" at bounding box center [305, 374] width 209 height 37
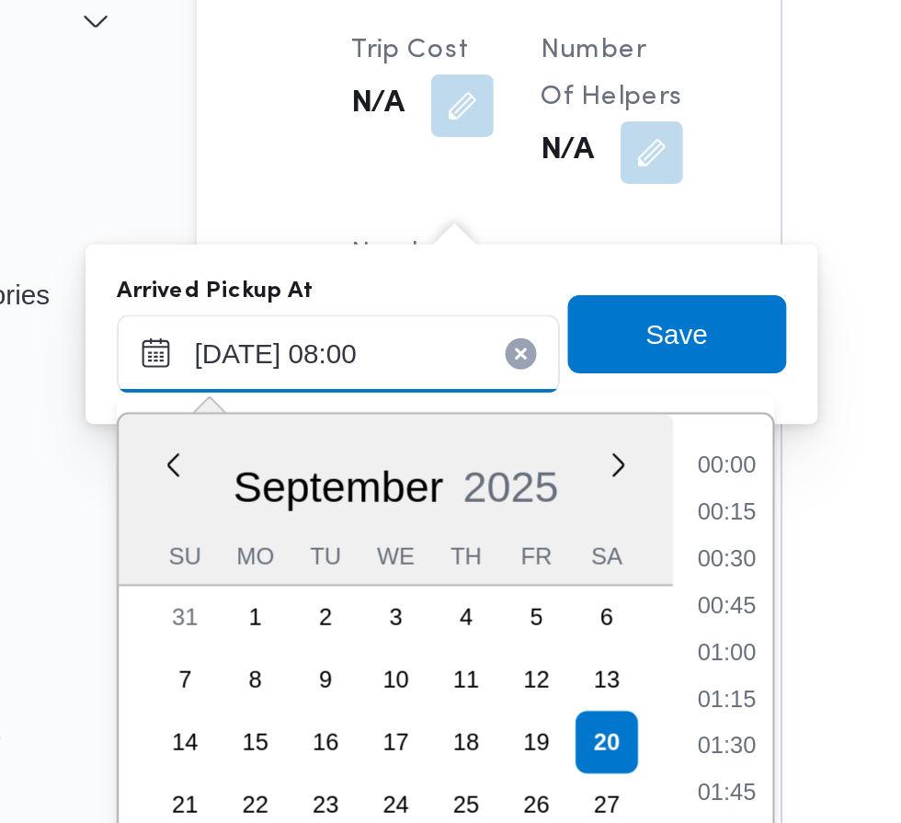
scroll to position [594, 0]
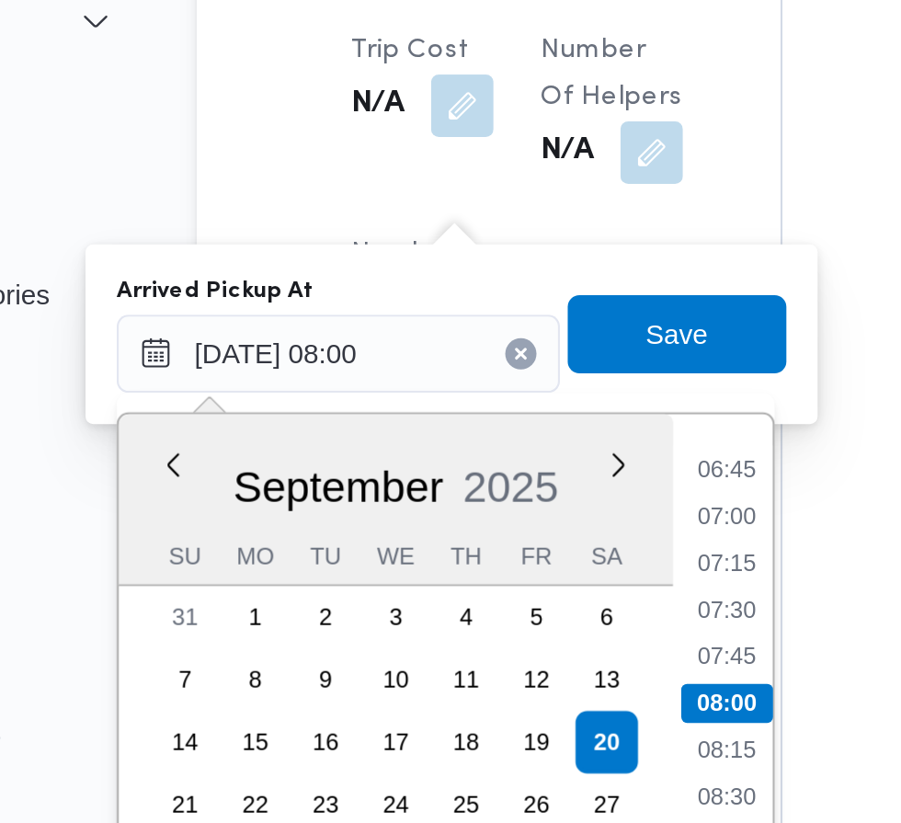
click at [498, 494] on li "07:30" at bounding box center [488, 494] width 42 height 18
type input "[DATE] 07:30"
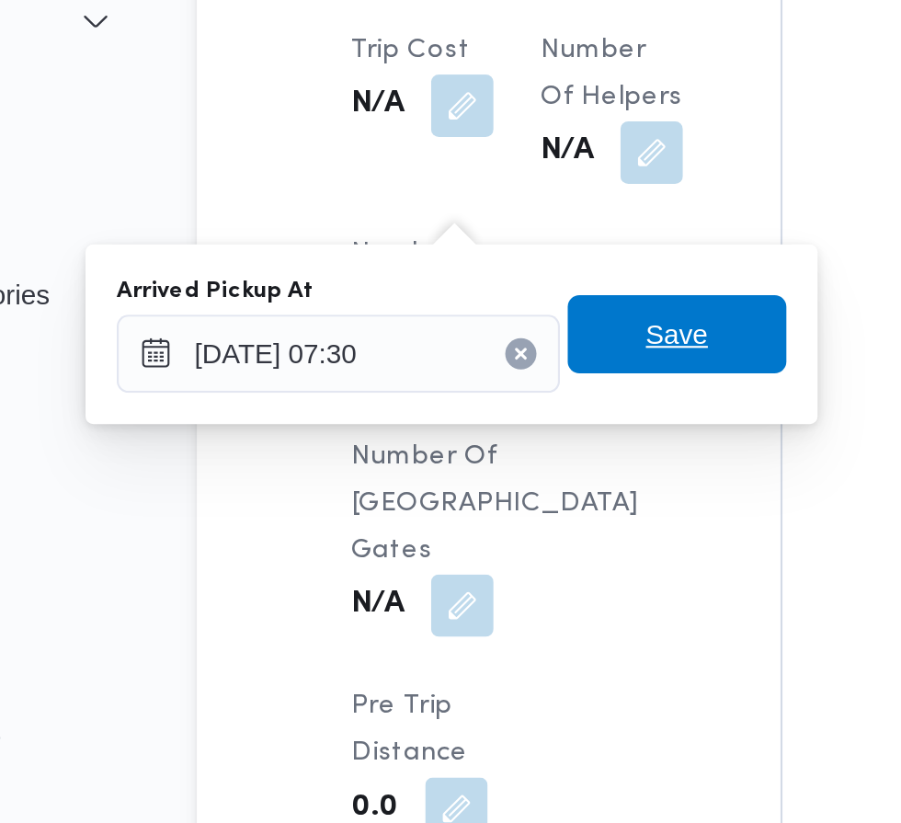
click at [480, 364] on span "Save" at bounding box center [465, 365] width 29 height 22
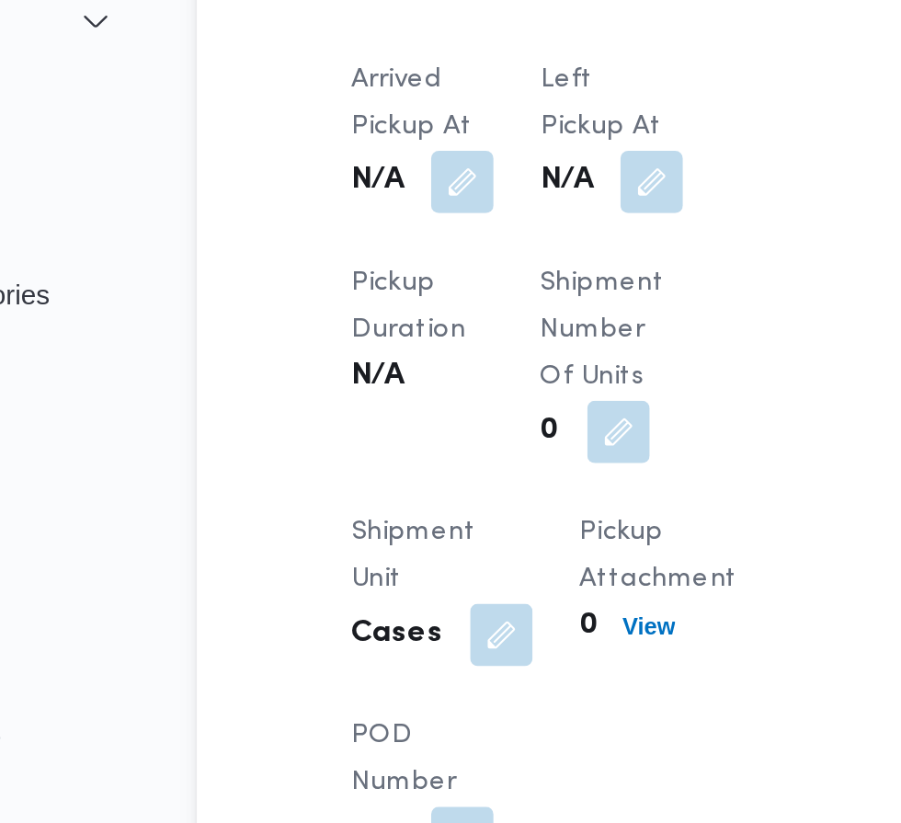
click at [459, 306] on button "button" at bounding box center [453, 293] width 29 height 29
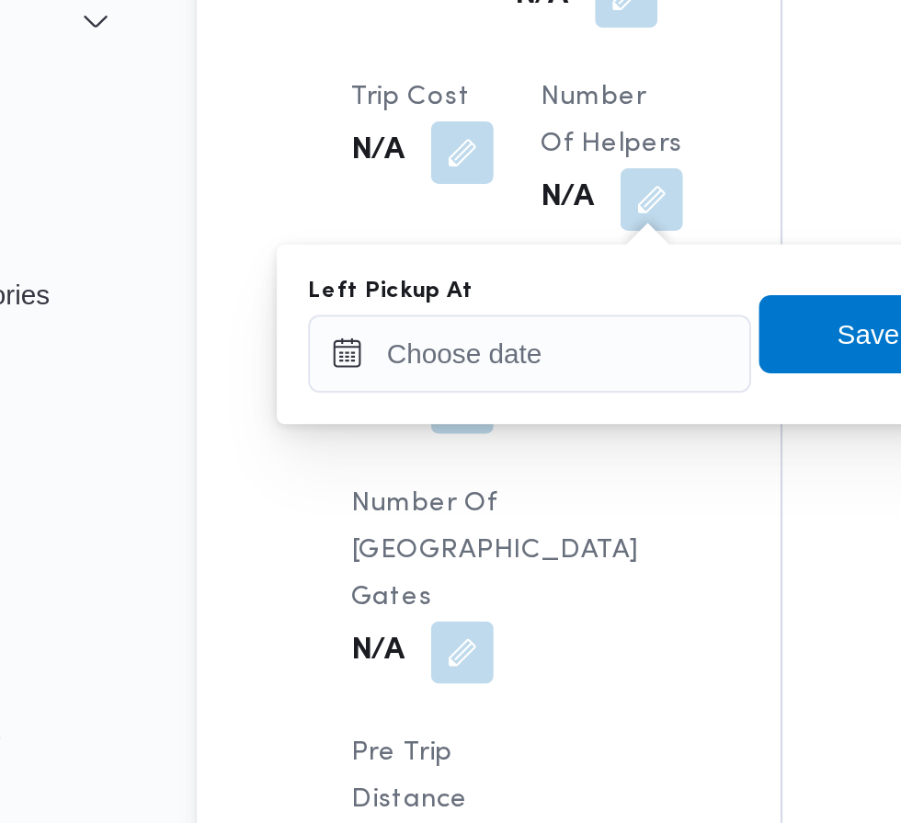
scroll to position [1793, 0]
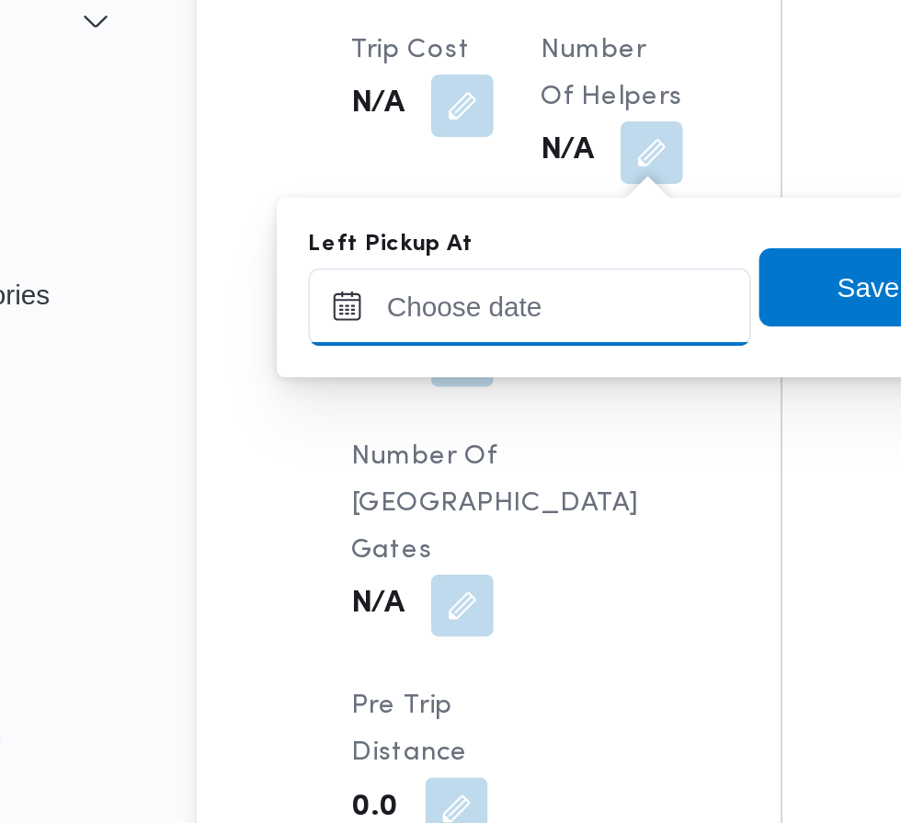
click at [417, 352] on div "Left Pickup At" at bounding box center [395, 342] width 209 height 55
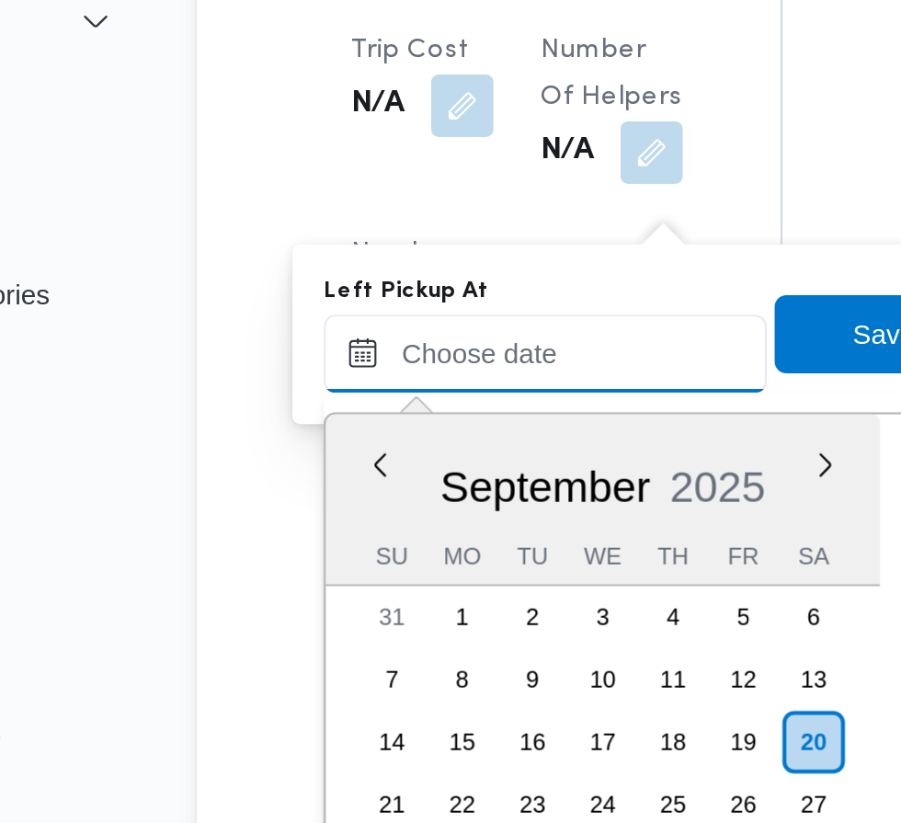
scroll to position [704, 0]
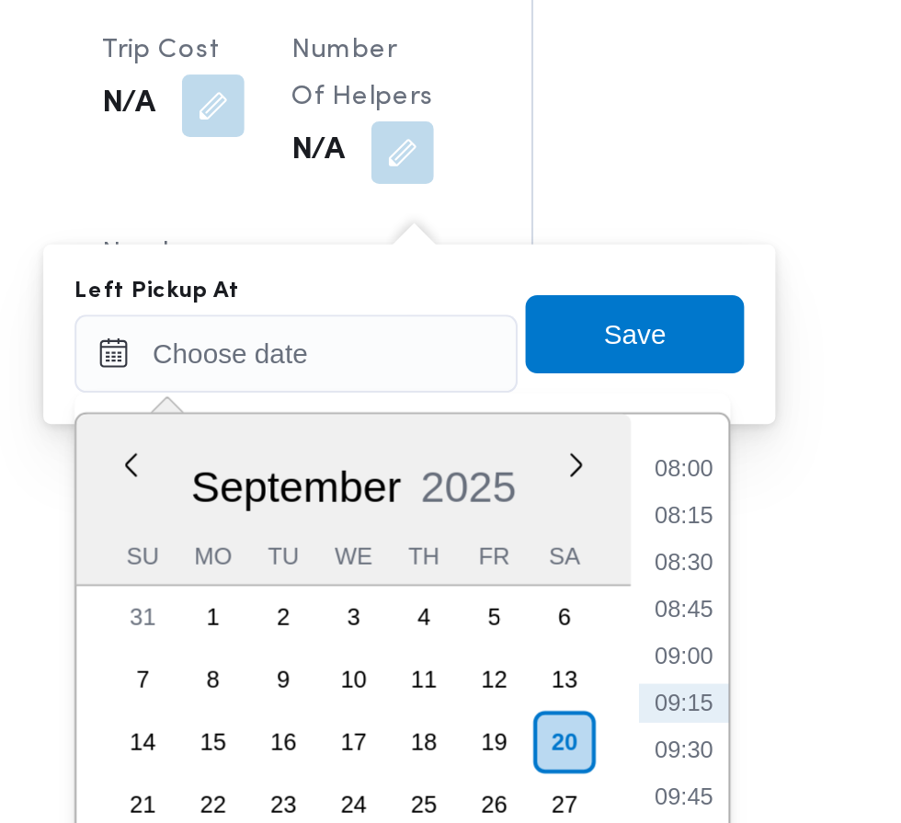
click at [587, 494] on li "08:45" at bounding box center [586, 494] width 42 height 18
type input "[DATE] 08:45"
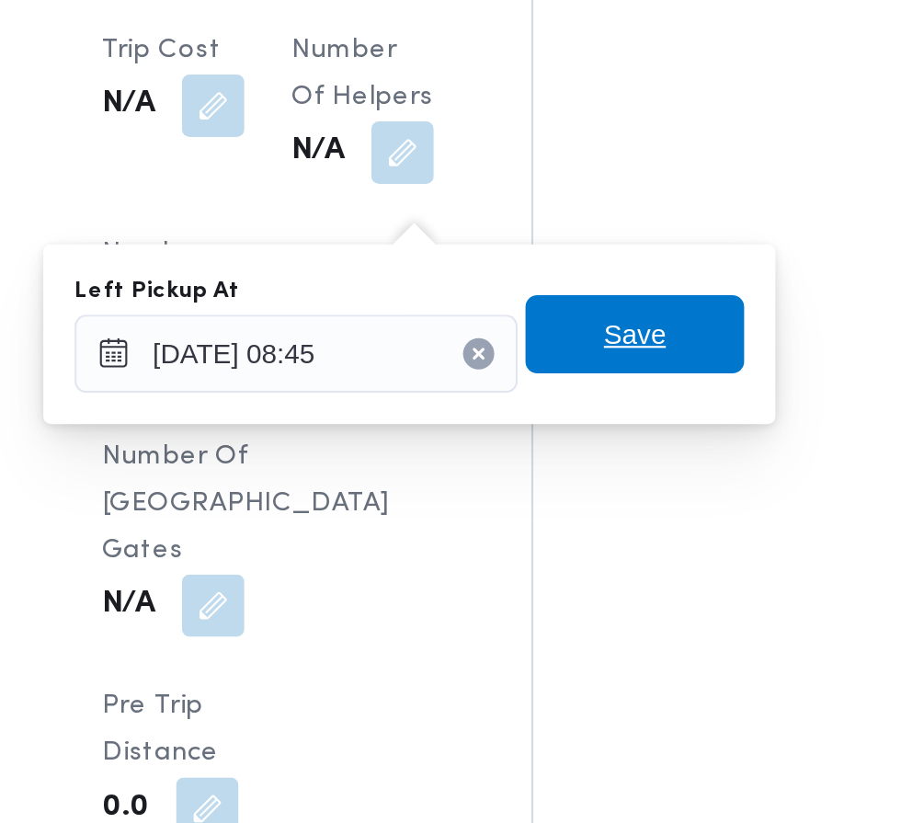
click at [583, 365] on span "Save" at bounding box center [562, 365] width 103 height 37
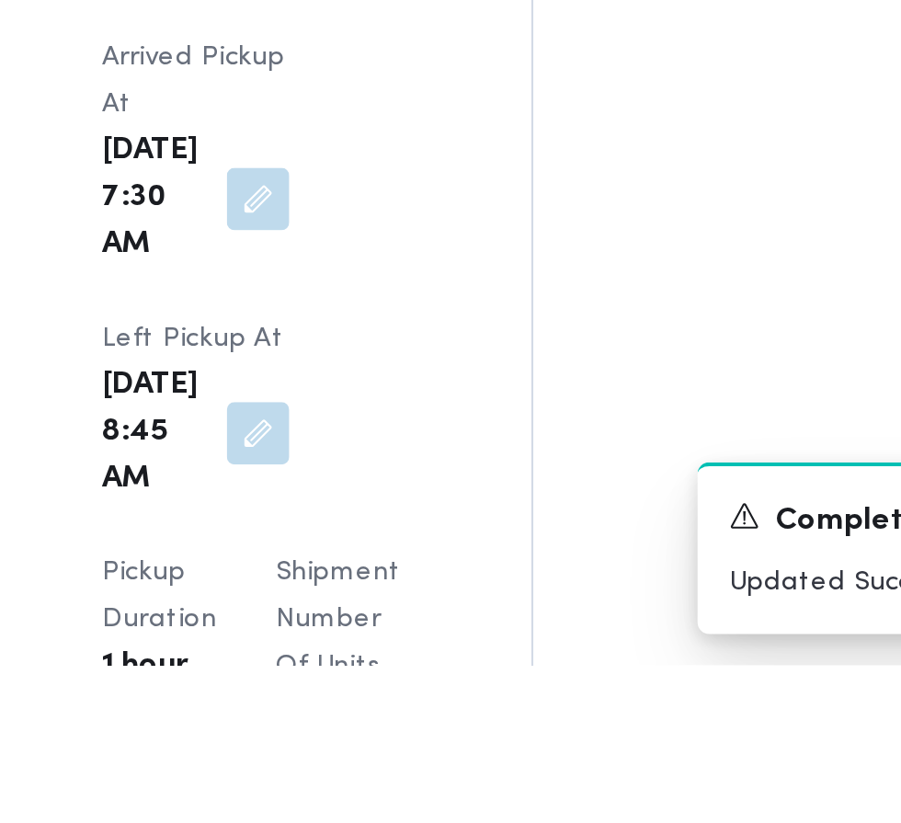
scroll to position [2008, 0]
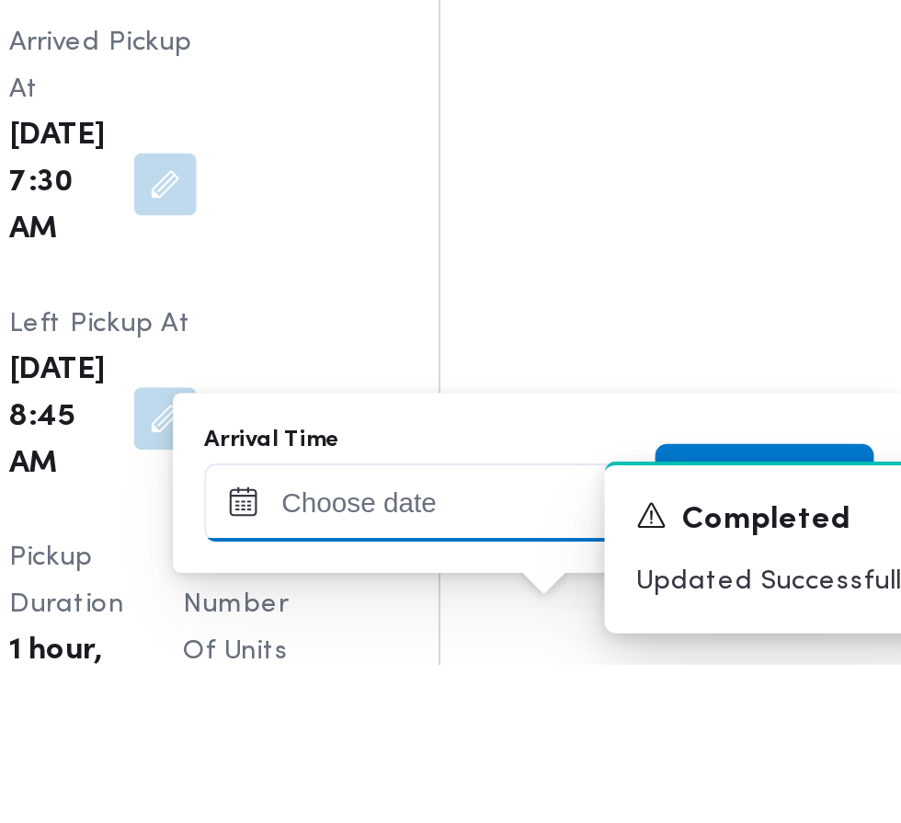
click at [534, 750] on input "Arrival Time" at bounding box center [508, 746] width 209 height 37
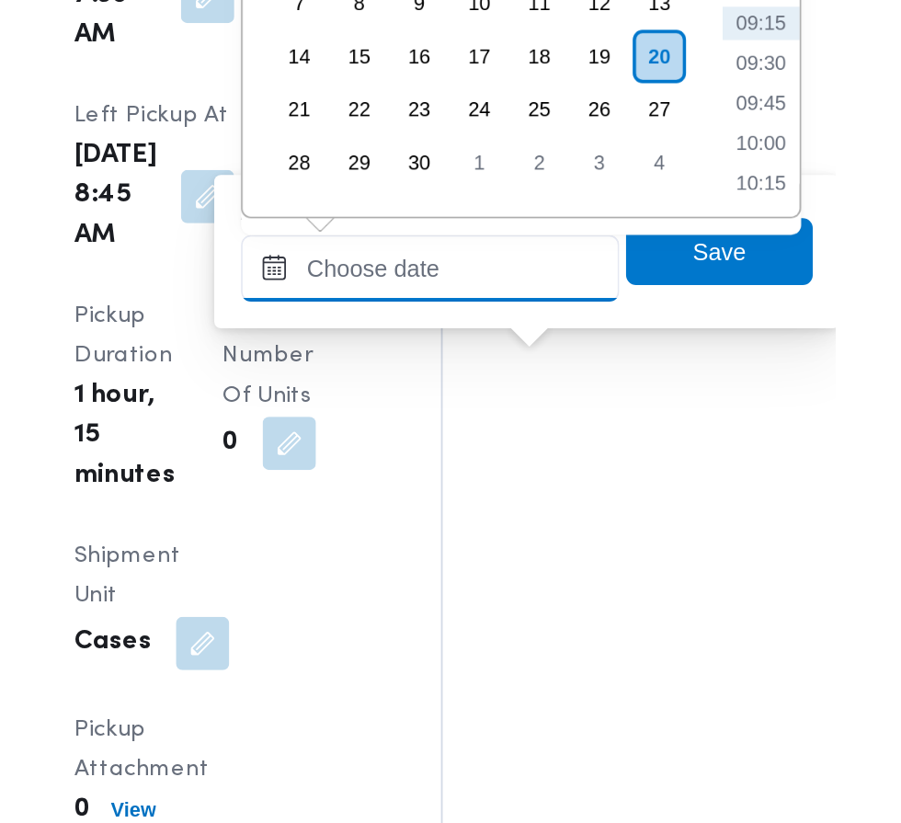
scroll to position [2115, 0]
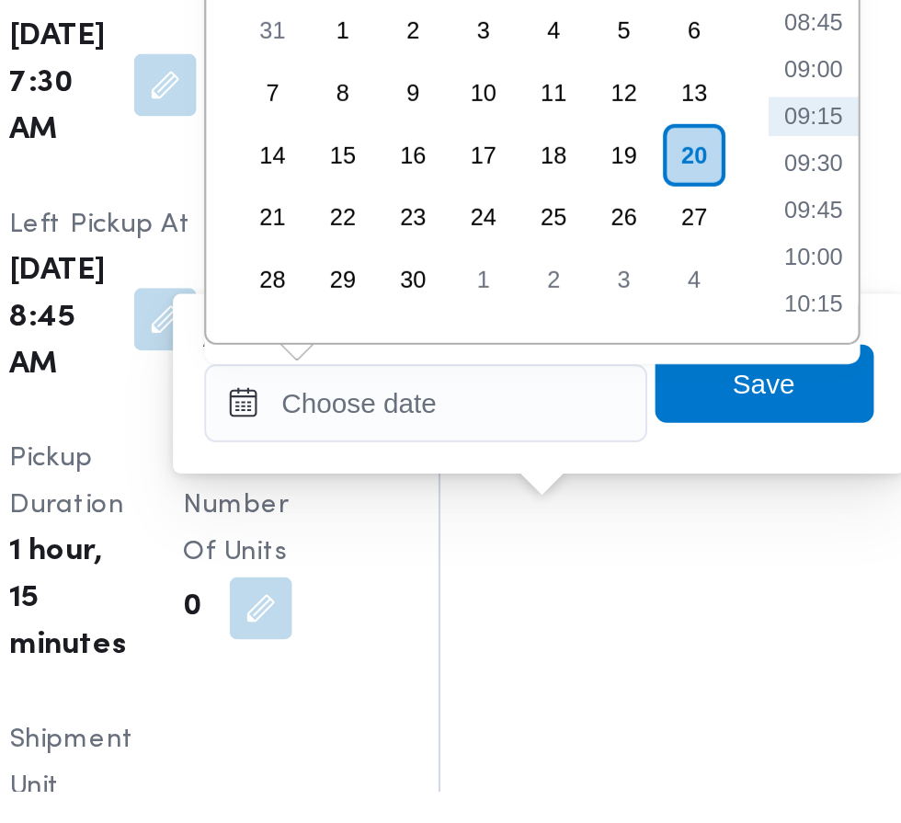
click at [693, 503] on li "09:15" at bounding box center [690, 505] width 42 height 18
type input "[DATE] 09:15"
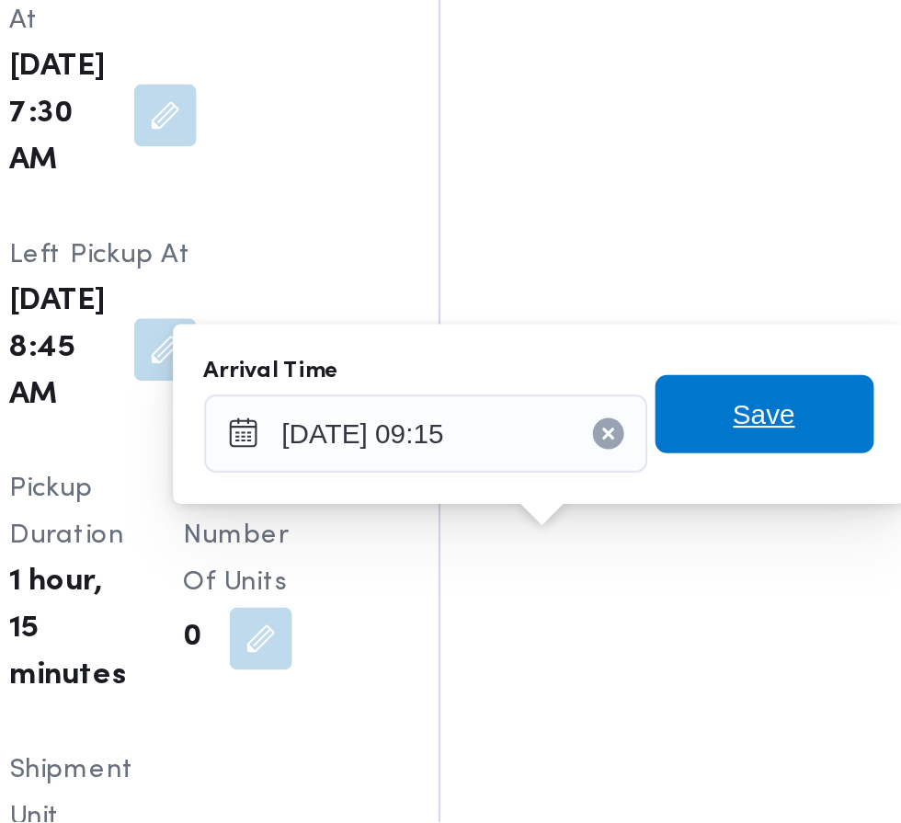
click at [691, 626] on span "Save" at bounding box center [667, 630] width 103 height 37
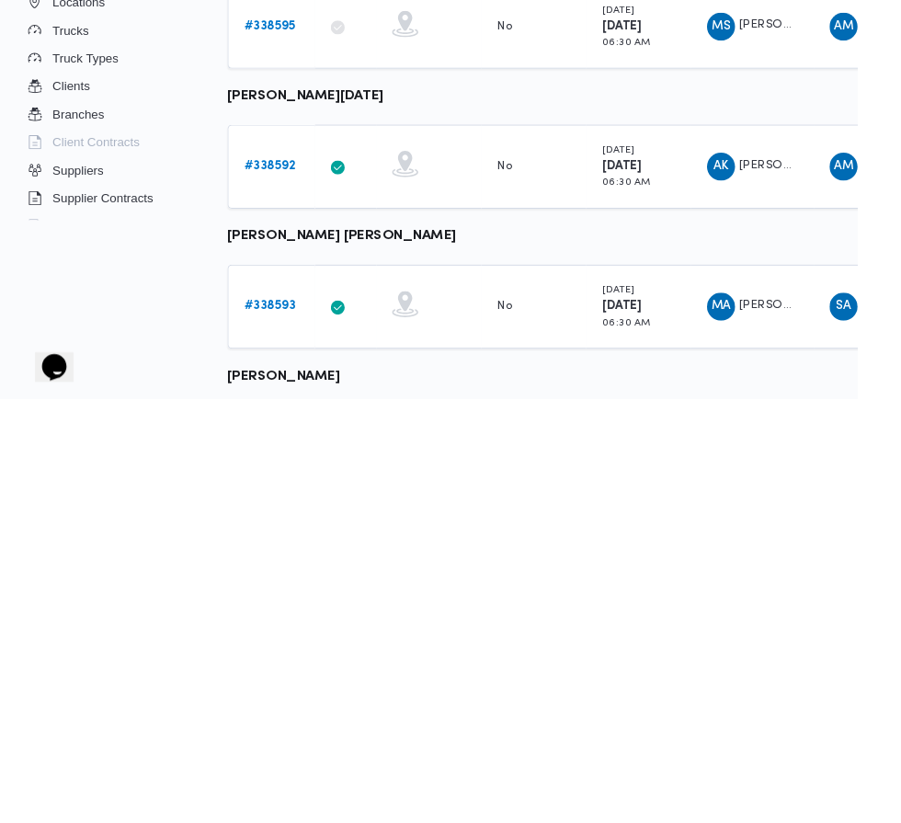
scroll to position [828, 0]
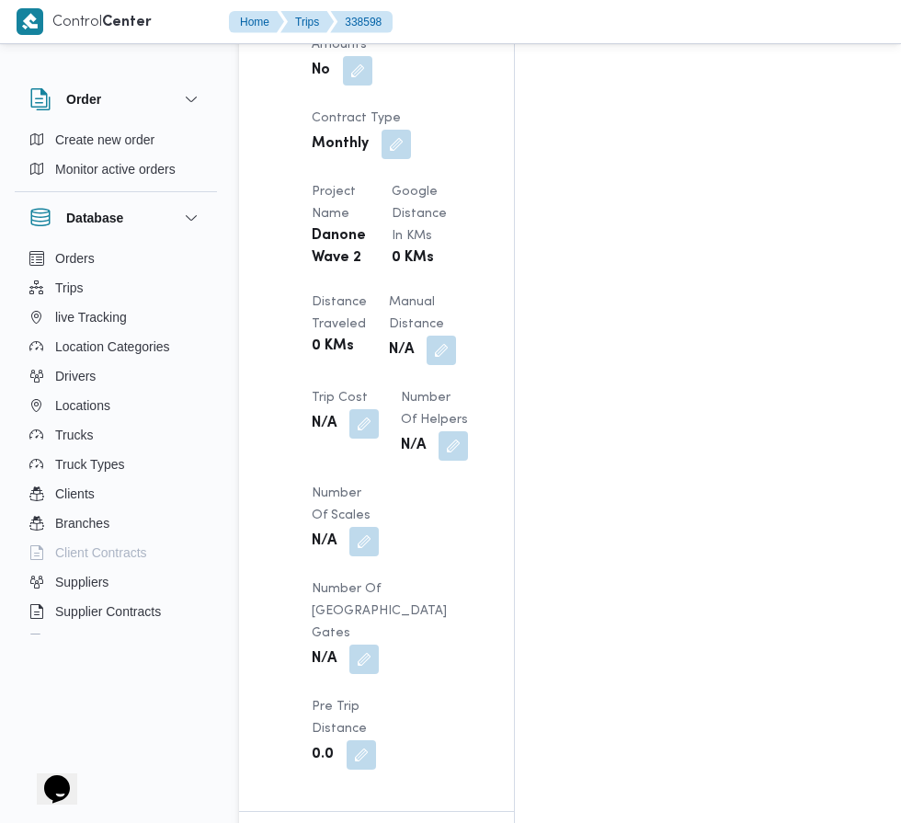
scroll to position [1628, 0]
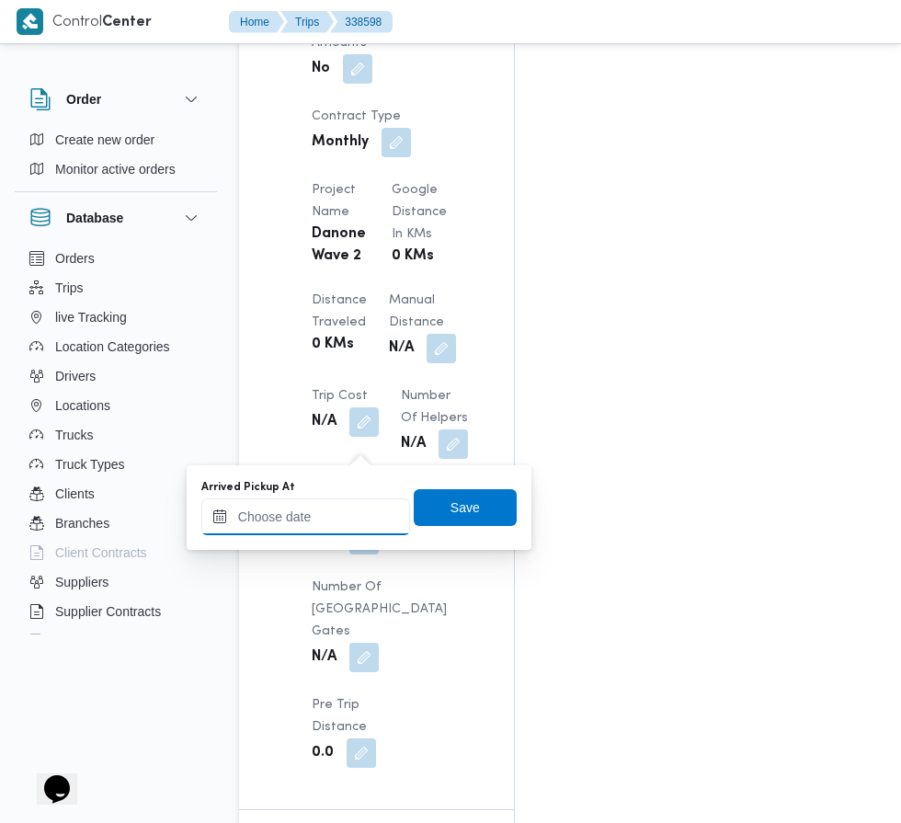
click at [316, 519] on input "Arrived Pickup At" at bounding box center [305, 516] width 209 height 37
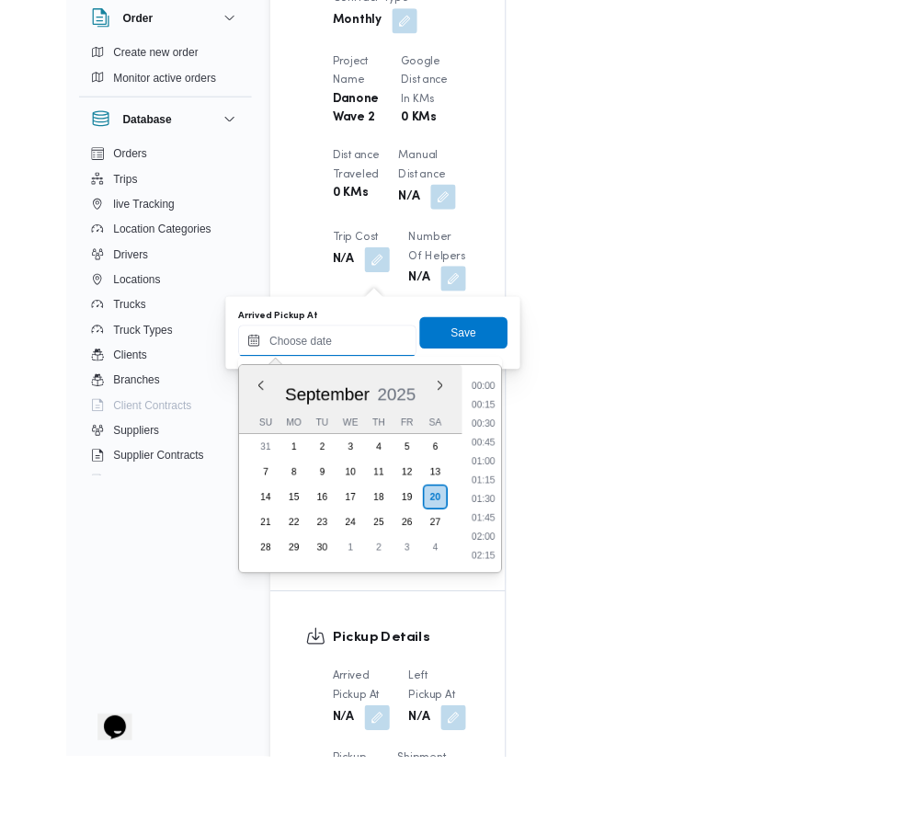
scroll to position [1668, 0]
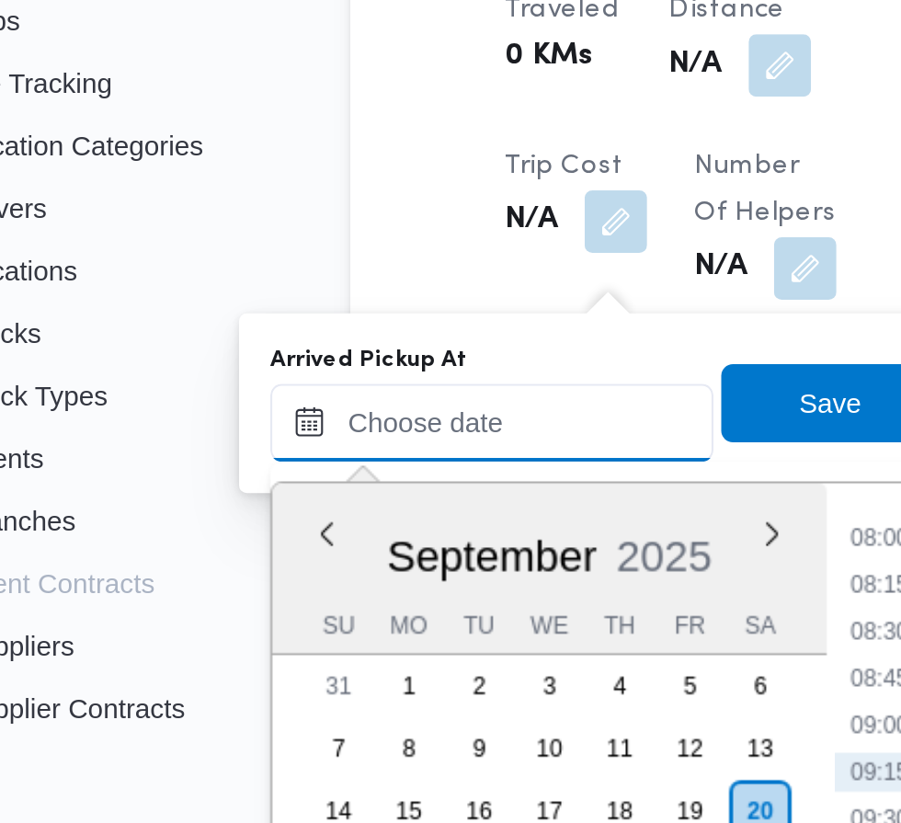
paste input "[DATE] 07:30"
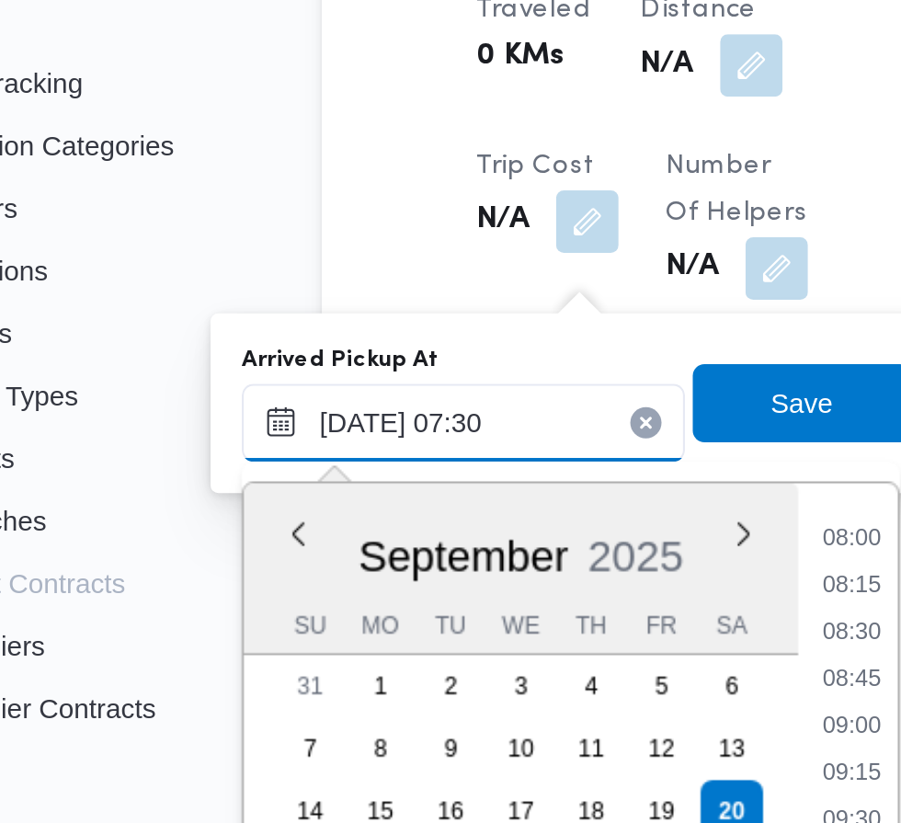
scroll to position [662, 0]
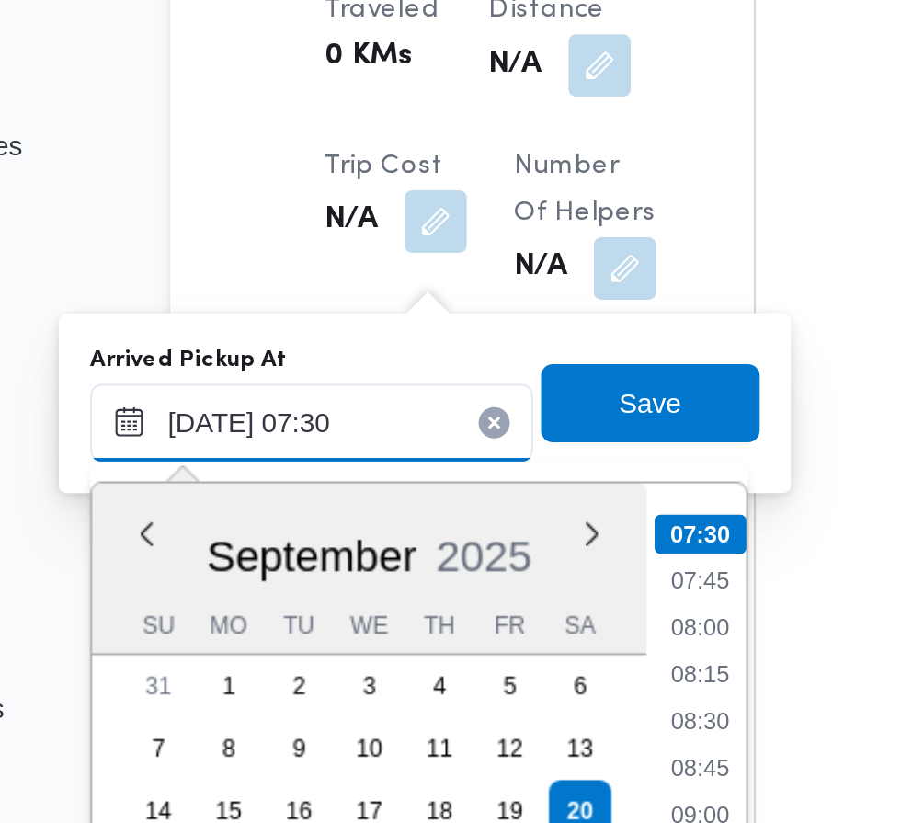
type input "[DATE] 07:30"
click at [500, 523] on li "07:30" at bounding box center [488, 529] width 43 height 18
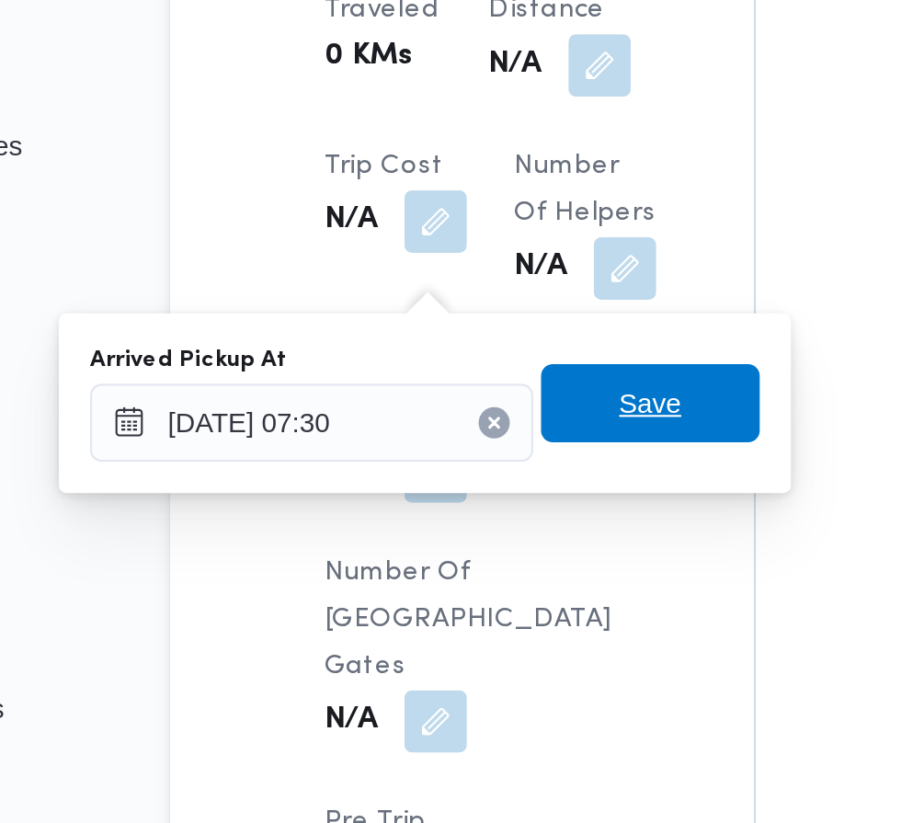
click at [485, 462] on span "Save" at bounding box center [465, 468] width 103 height 37
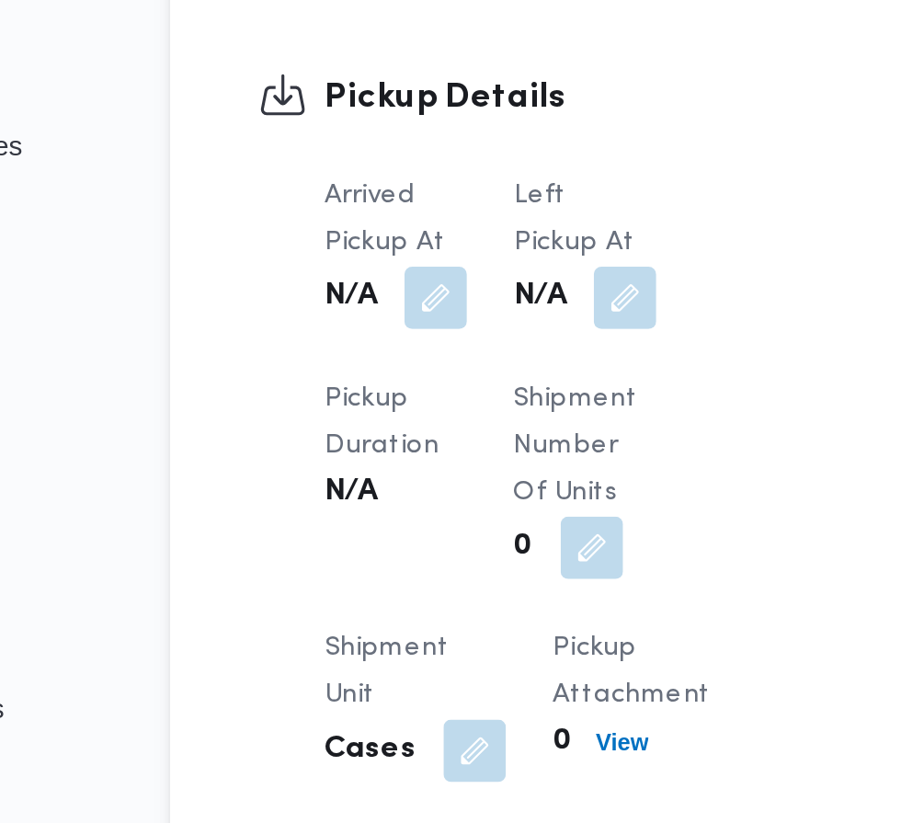
click at [454, 407] on button "button" at bounding box center [453, 418] width 29 height 29
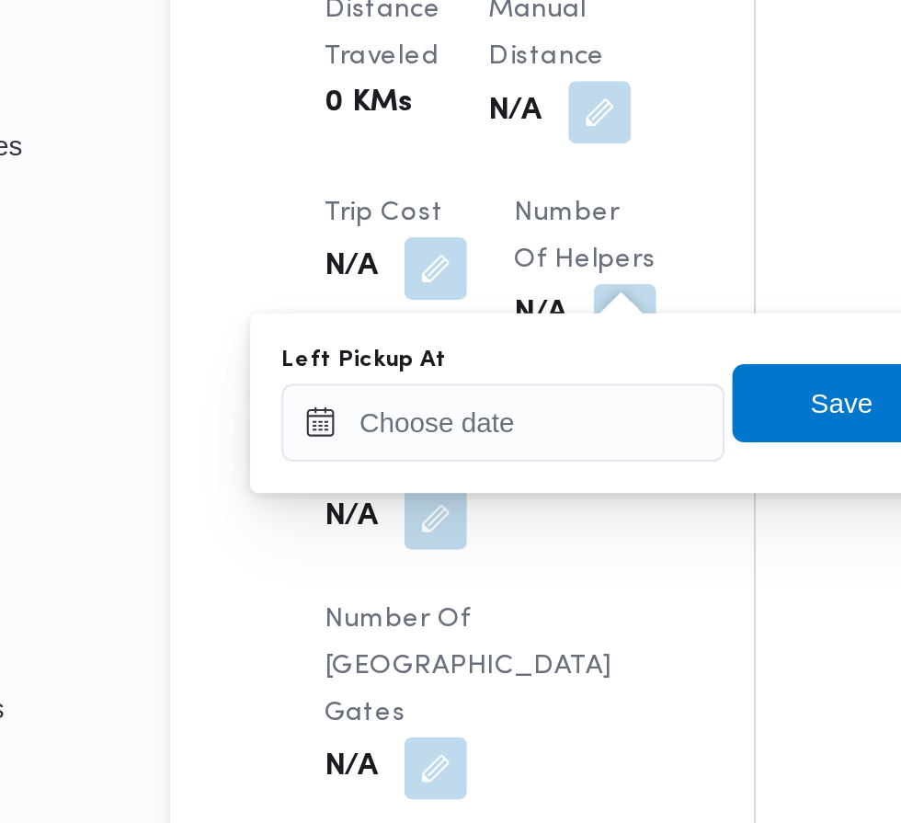
scroll to position [1668, 0]
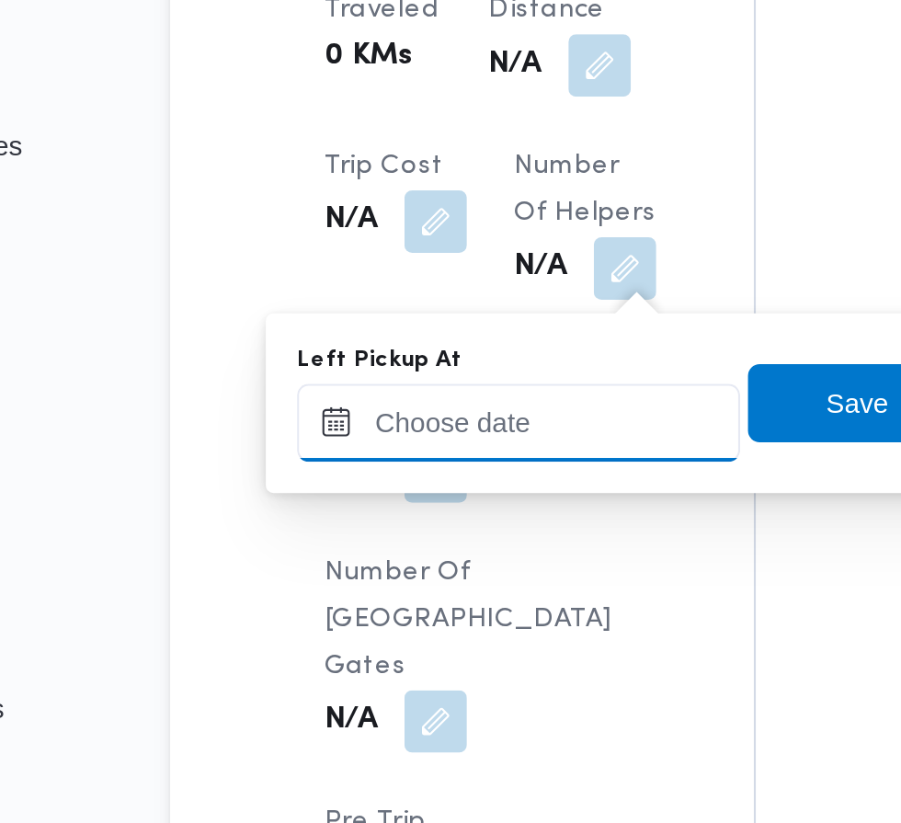
click at [420, 476] on input "Left Pickup At" at bounding box center [403, 477] width 209 height 37
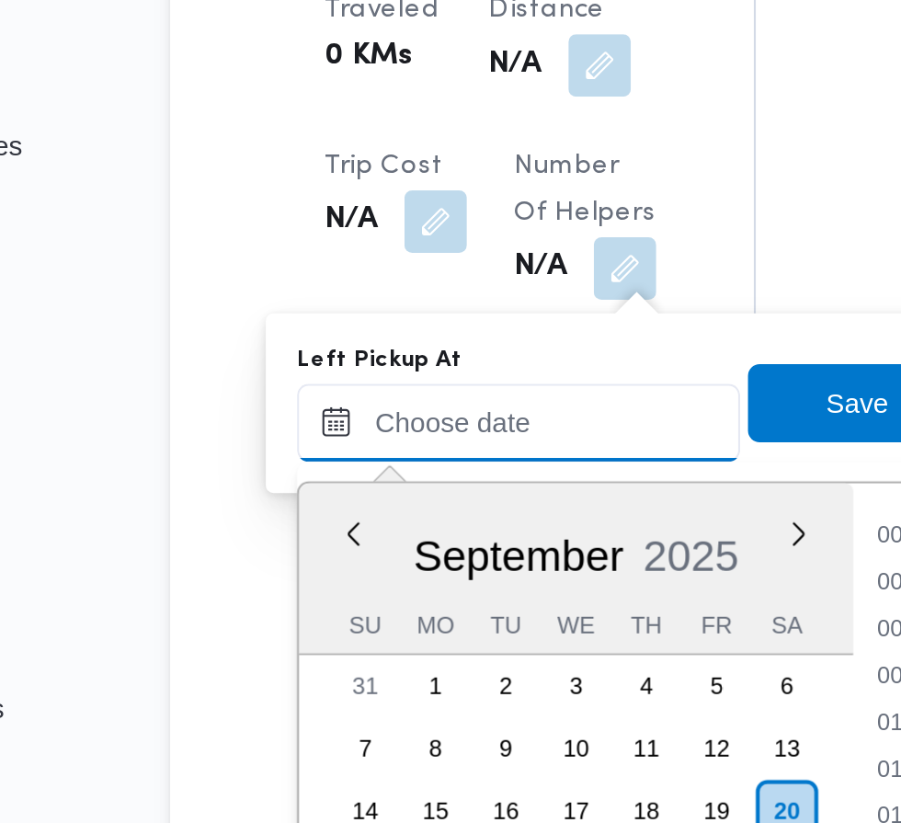
scroll to position [704, 0]
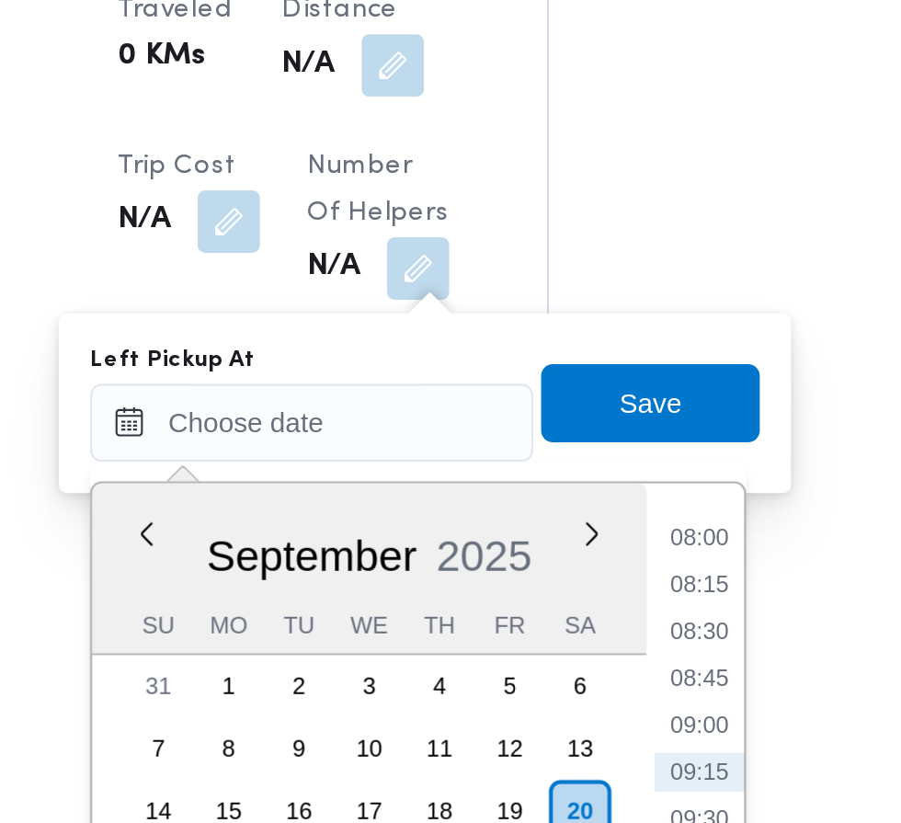
click at [583, 569] on li "08:30" at bounding box center [586, 575] width 42 height 18
type input "[DATE] 08:30"
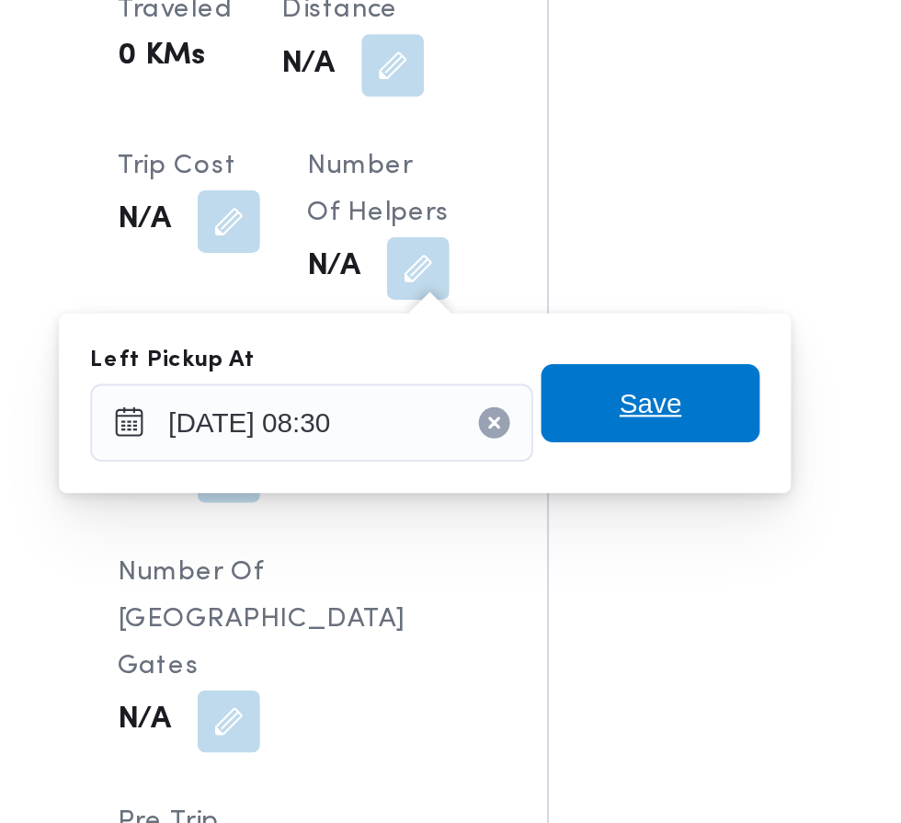
click at [593, 471] on span "Save" at bounding box center [562, 468] width 103 height 37
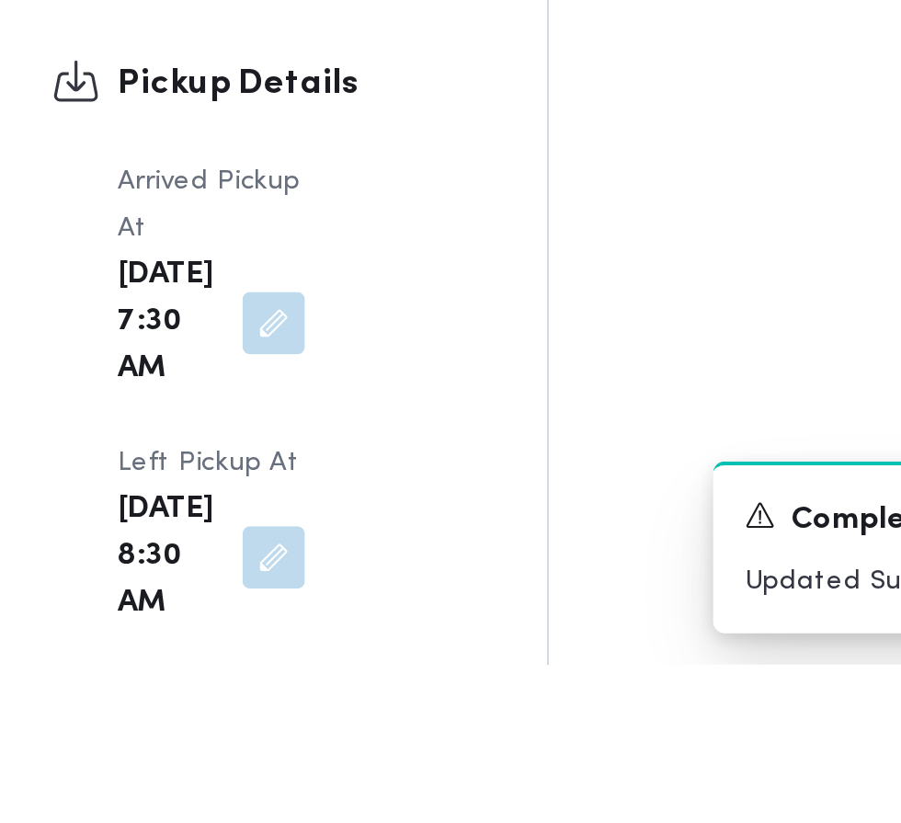
scroll to position [1944, 0]
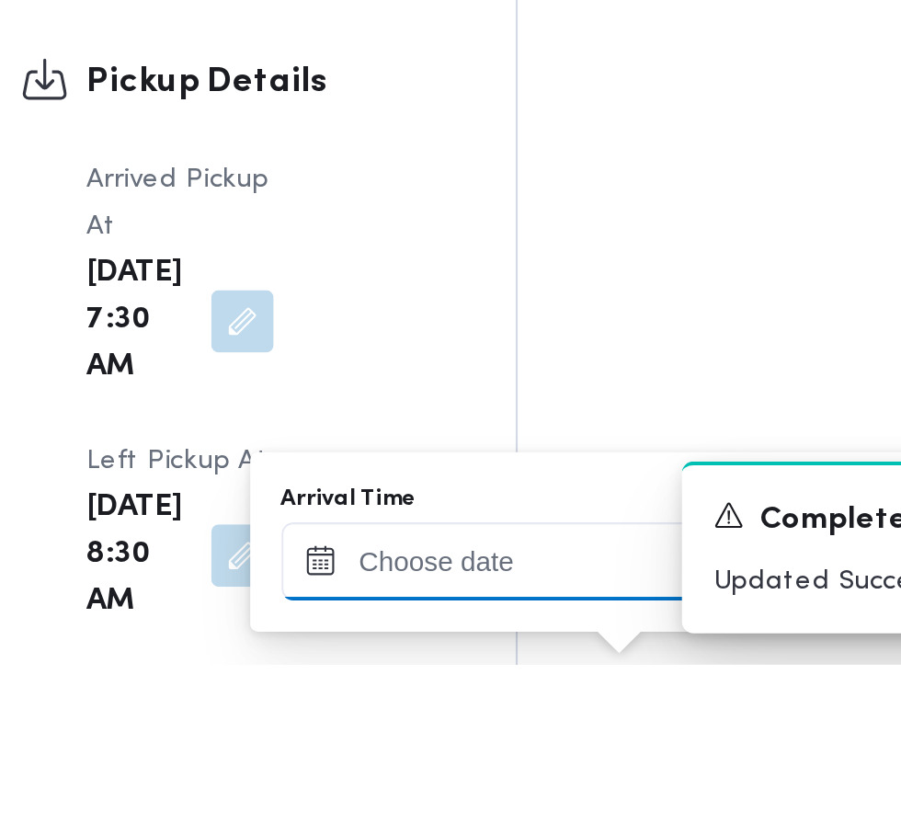
click at [515, 777] on input "Arrival Time" at bounding box center [508, 774] width 209 height 37
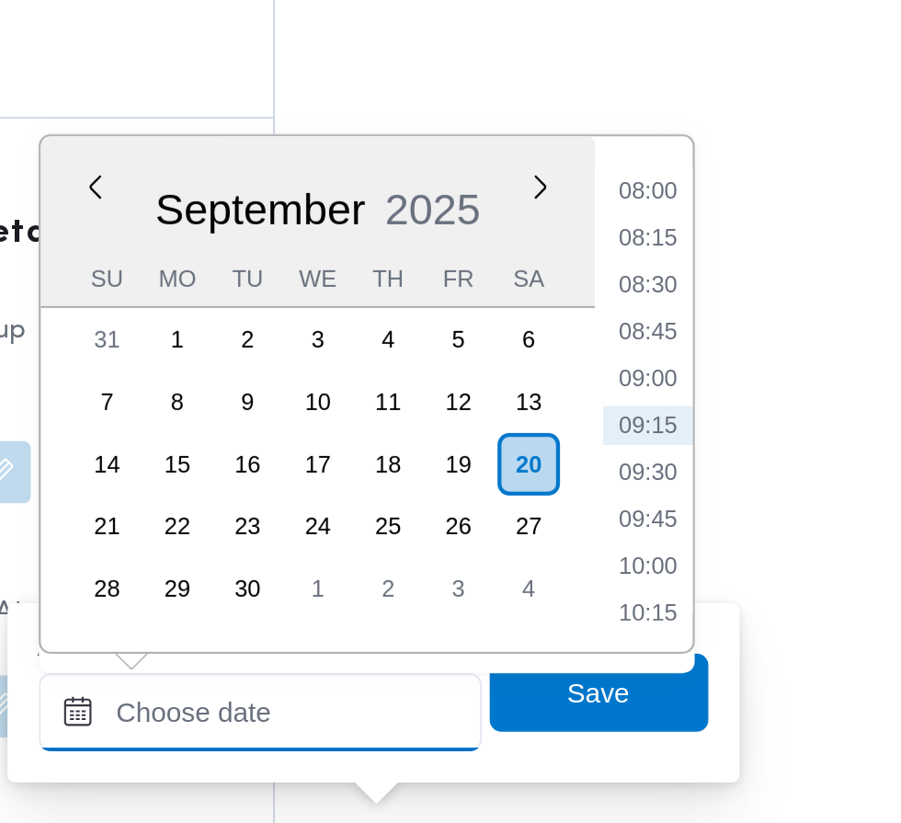
scroll to position [2170, 0]
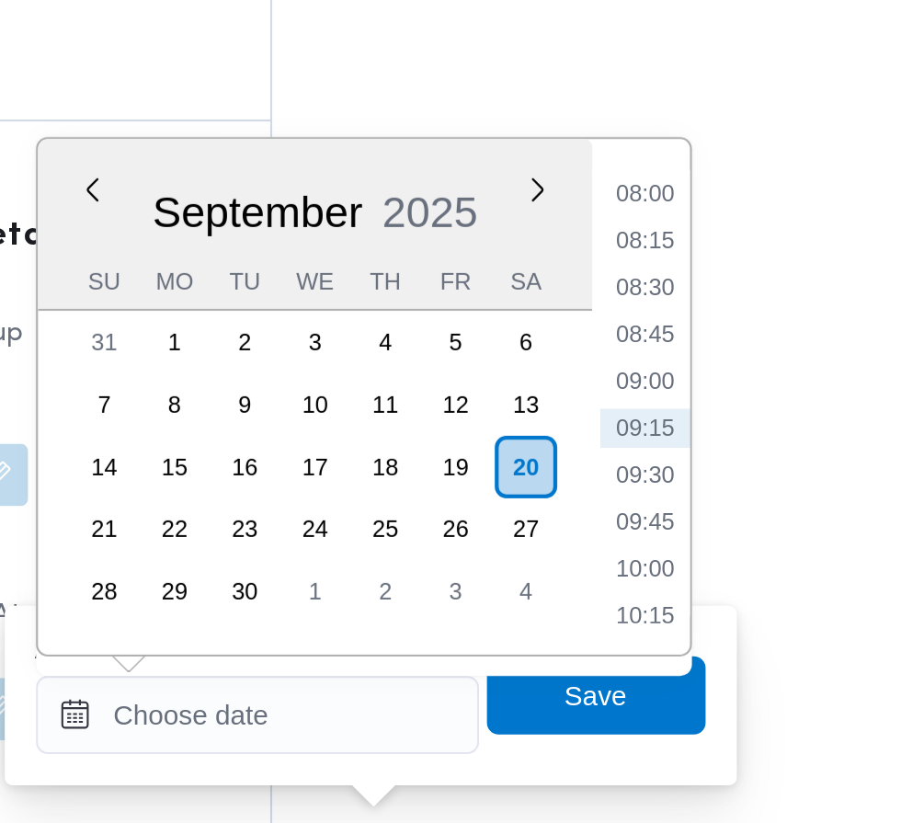
click at [702, 457] on li "09:45" at bounding box center [690, 457] width 42 height 18
type input "[DATE] 09:45"
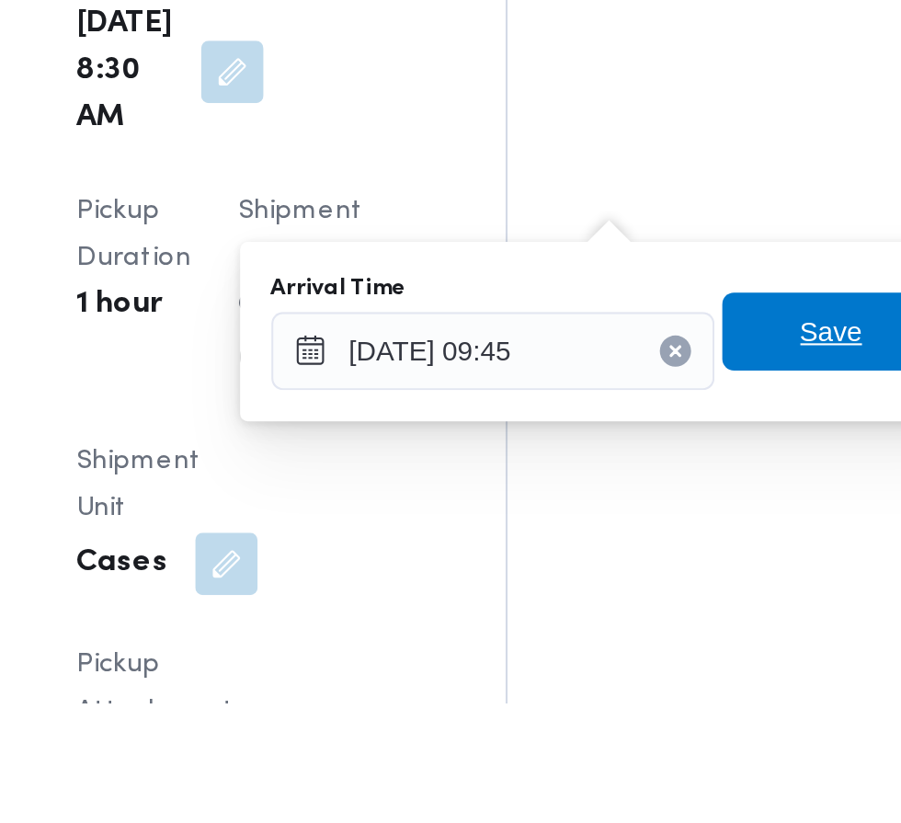
click at [657, 651] on span "Save" at bounding box center [667, 648] width 29 height 22
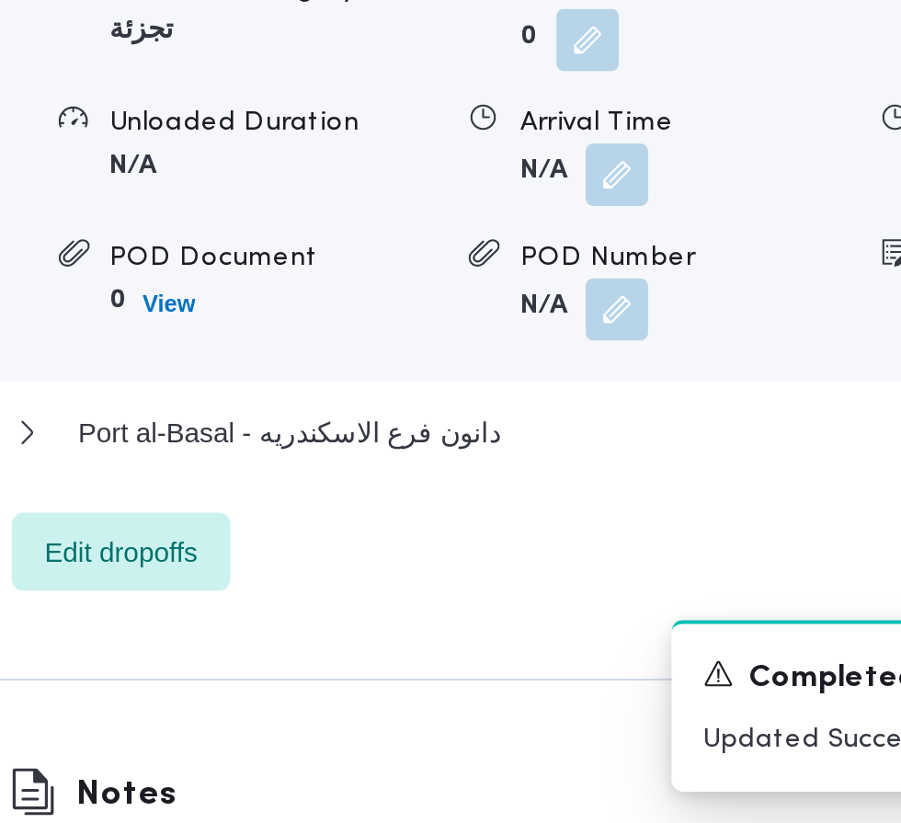
scroll to position [2167, 0]
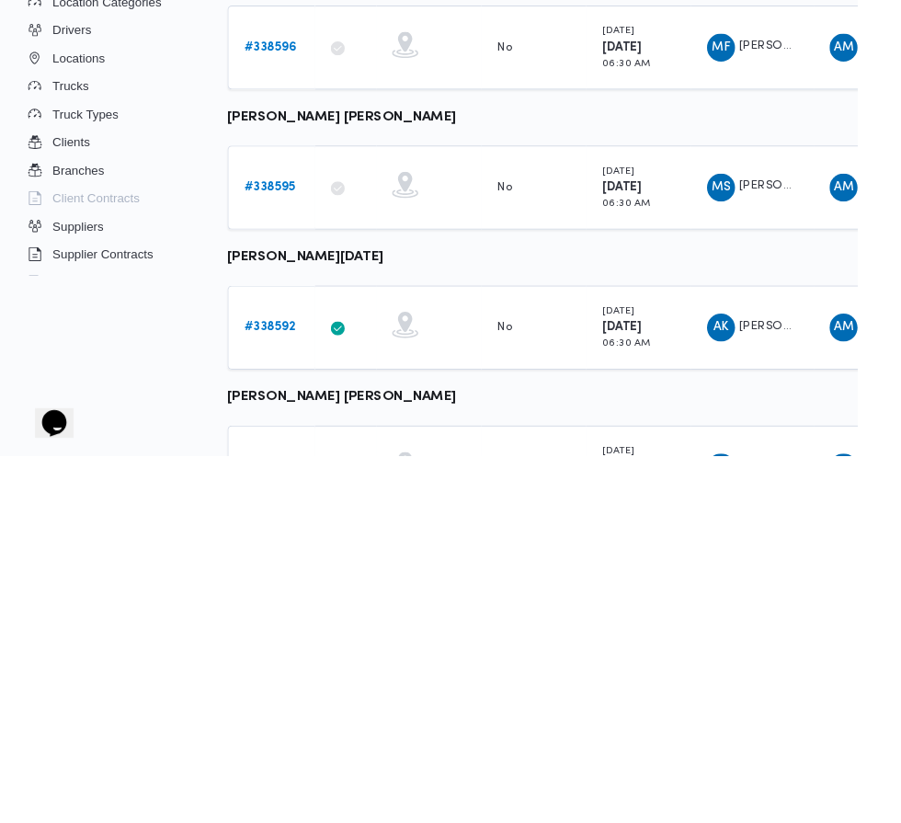
scroll to position [828, 0]
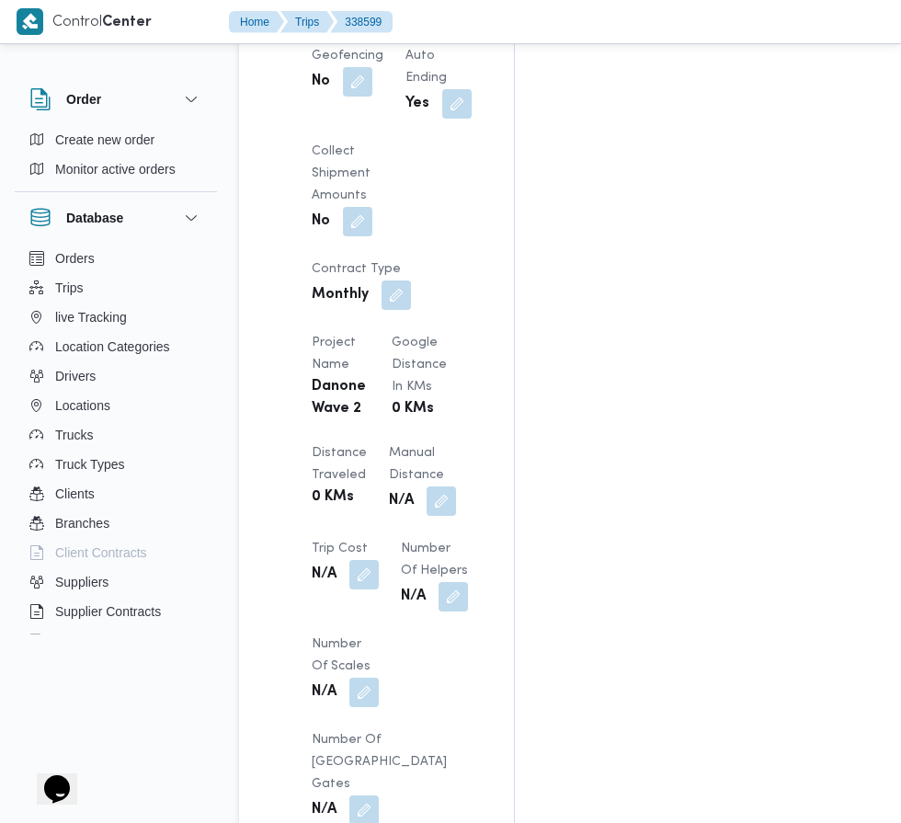
scroll to position [1487, 0]
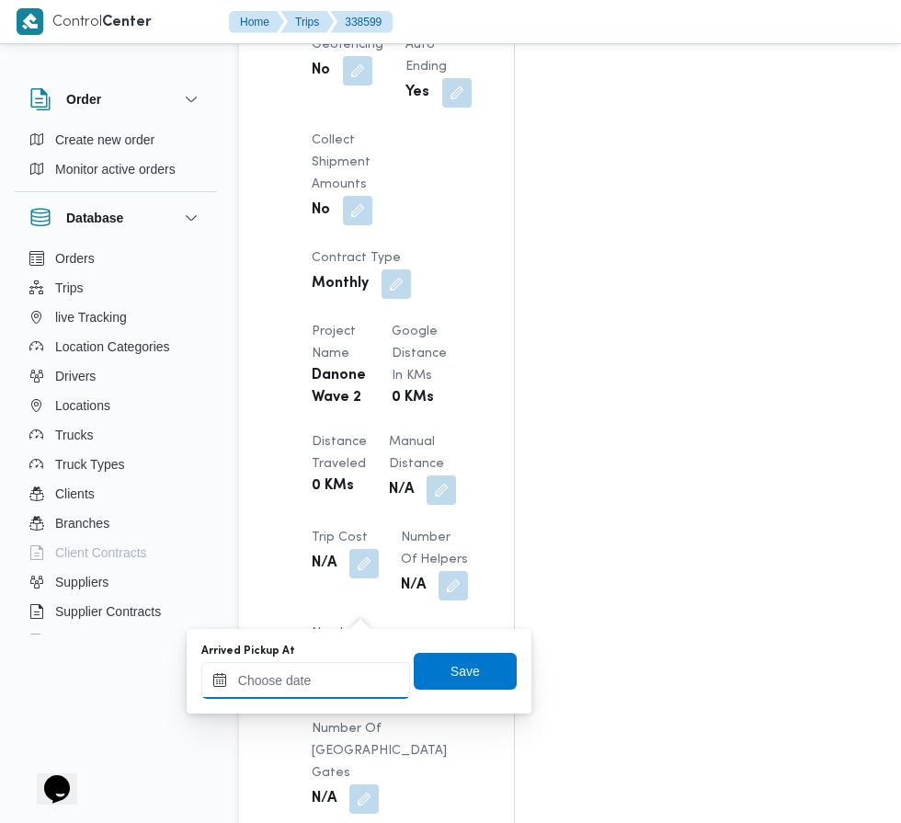
click at [321, 680] on input "Arrived Pickup At" at bounding box center [305, 680] width 209 height 37
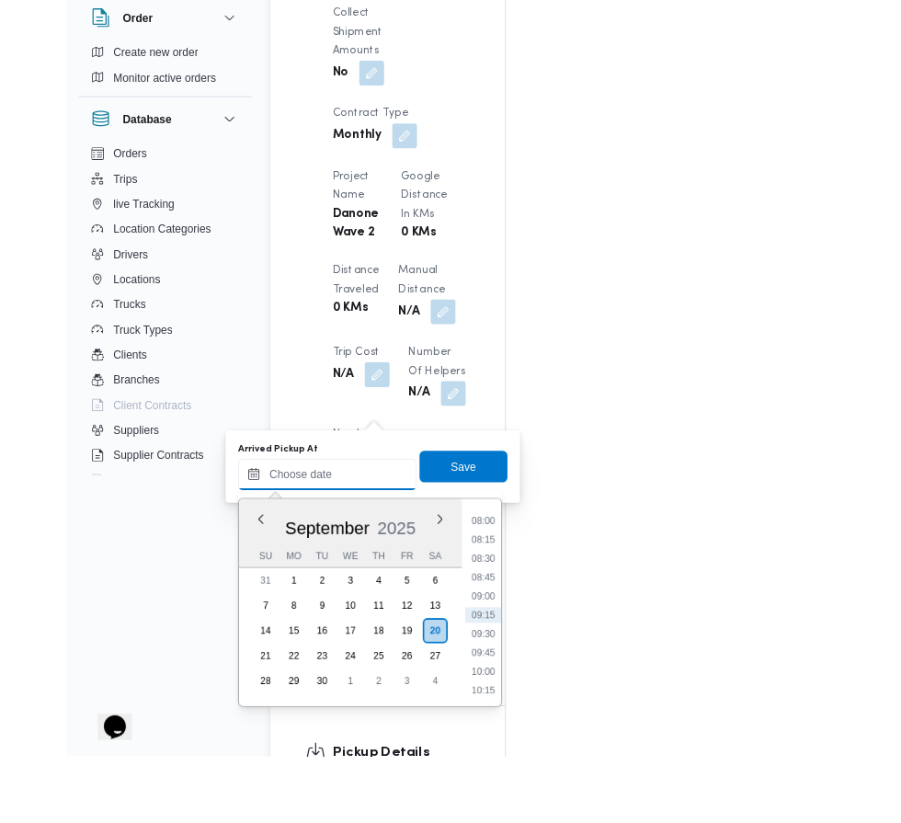
scroll to position [1534, 0]
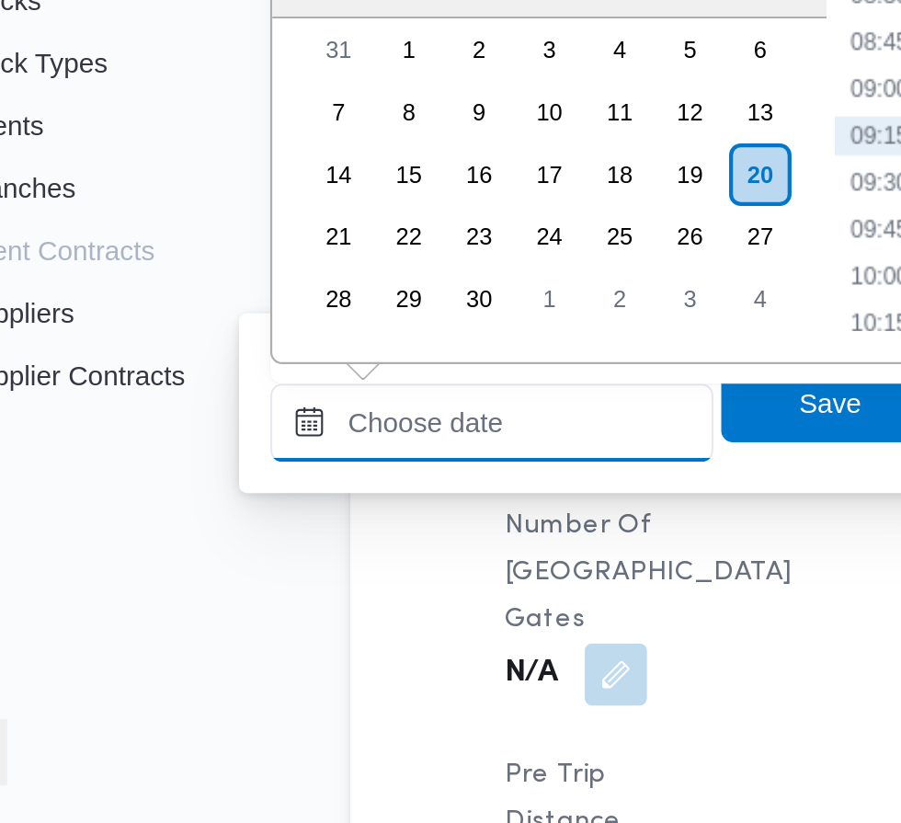
paste input "[DATE] 07:30"
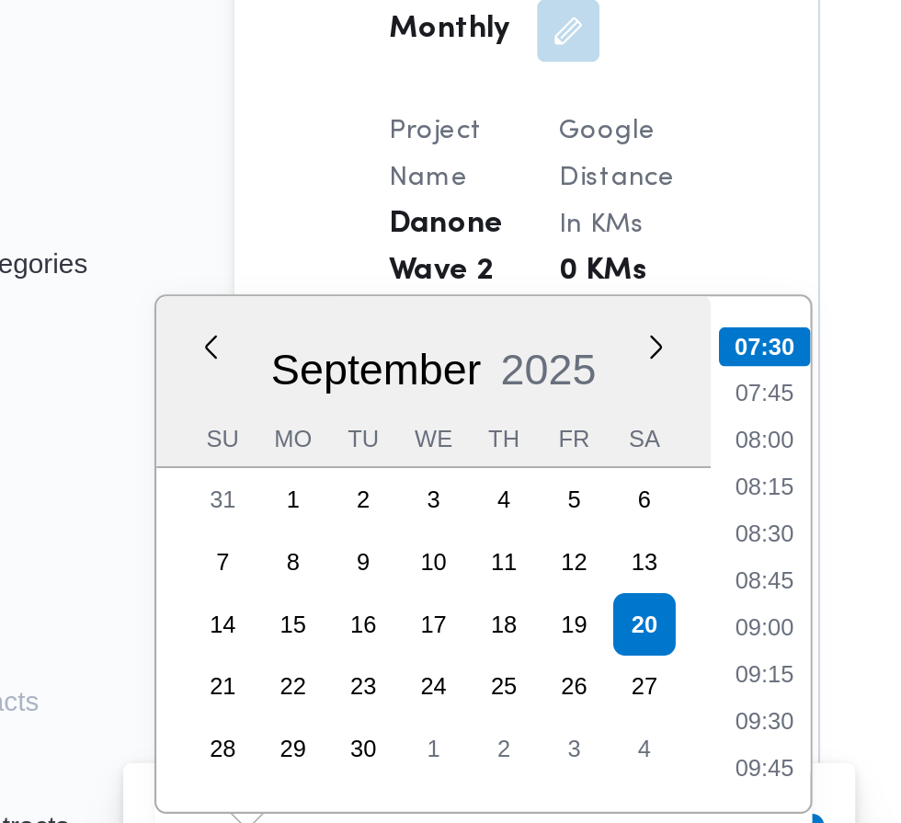
click at [497, 386] on li "07:30" at bounding box center [488, 386] width 43 height 18
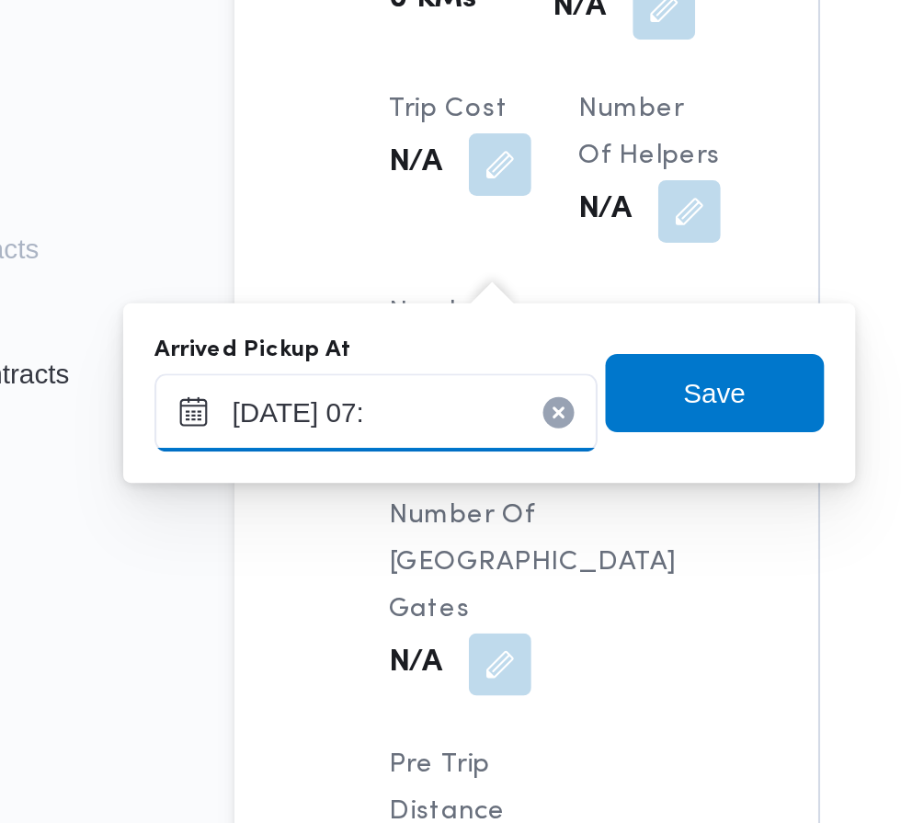
scroll to position [1536, 0]
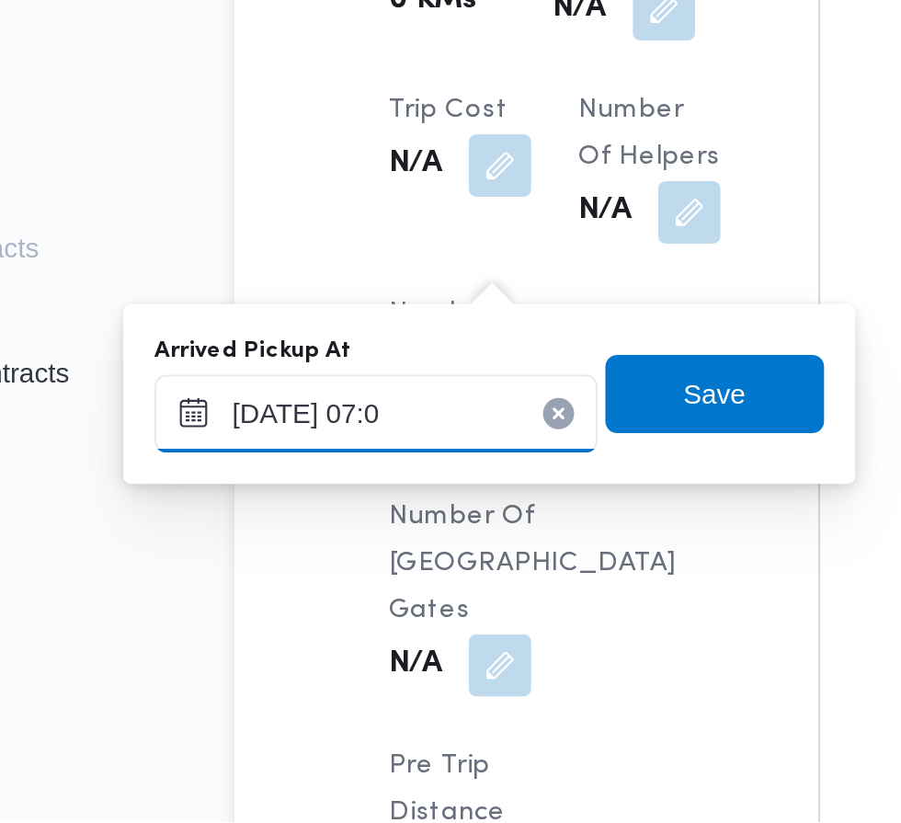
type input "[DATE] 07:00"
click at [490, 618] on span "Save" at bounding box center [465, 621] width 103 height 37
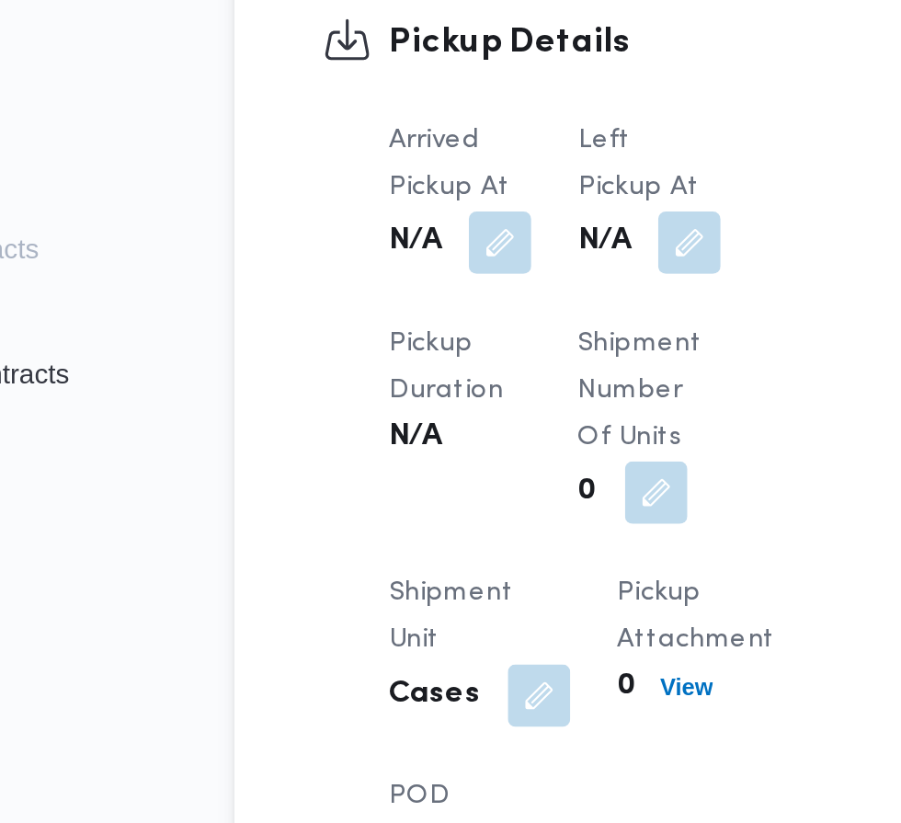
click at [454, 556] on button "button" at bounding box center [453, 549] width 29 height 29
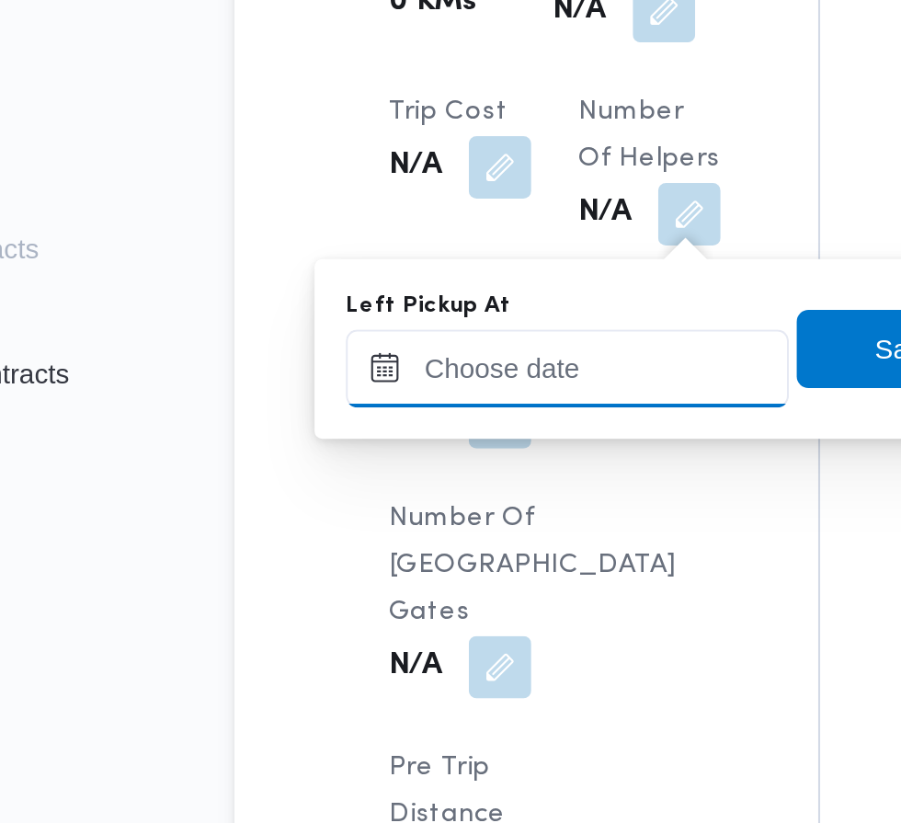
click at [414, 614] on div at bounding box center [395, 608] width 209 height 37
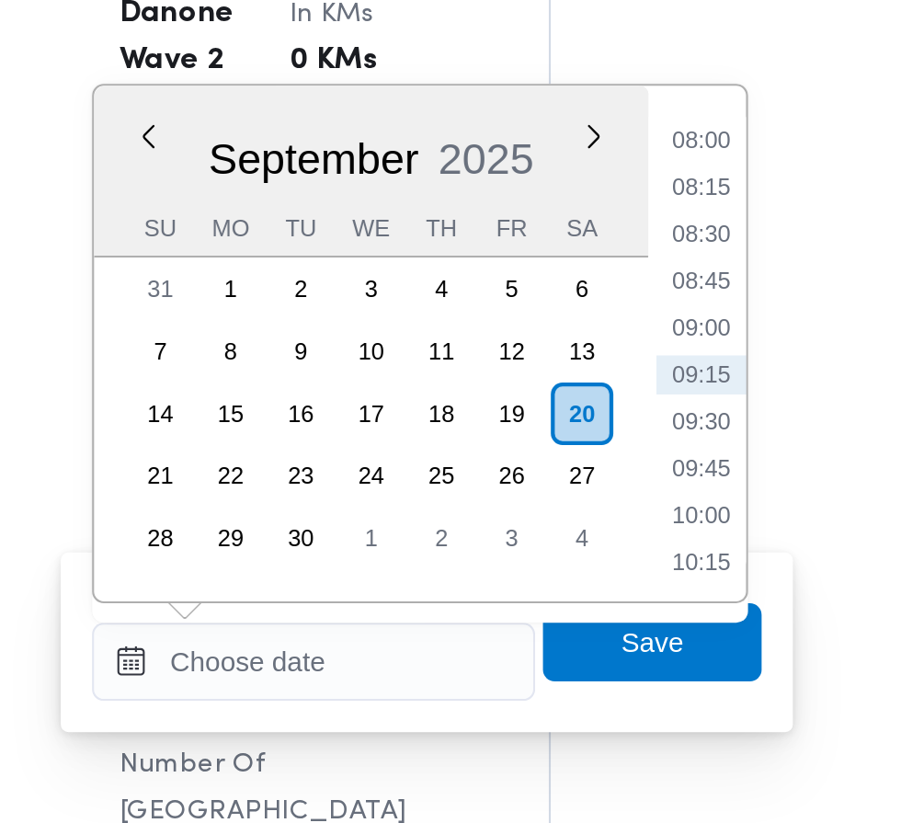
click at [591, 500] on li "09:15" at bounding box center [586, 495] width 42 height 18
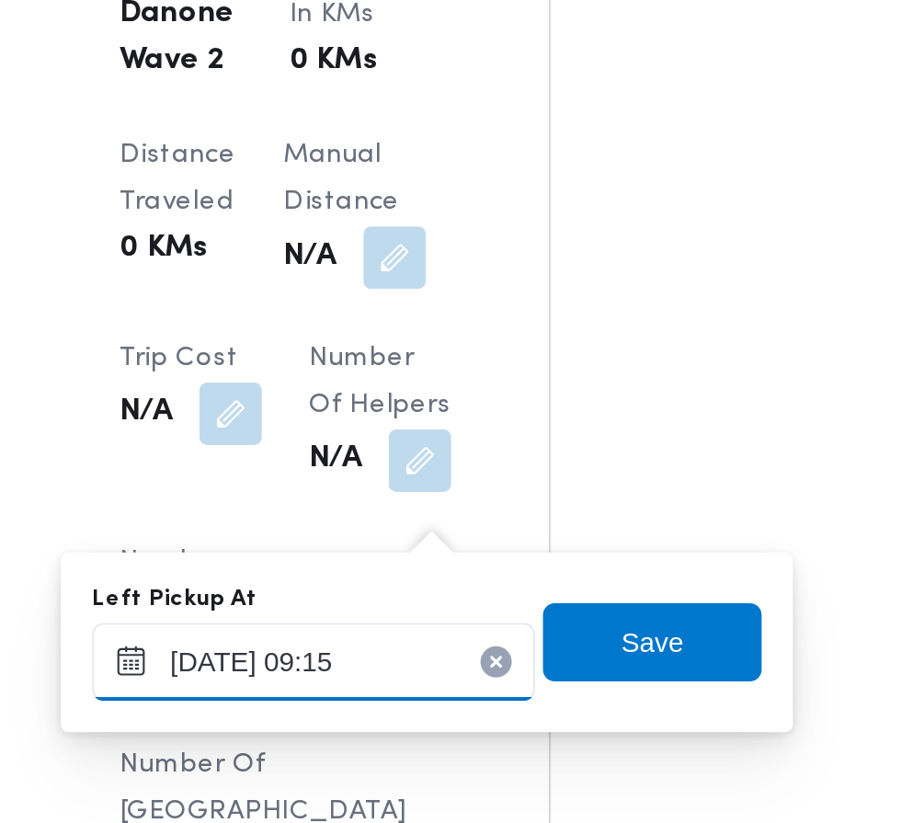
click at [460, 630] on input "[DATE] 09:15" at bounding box center [403, 630] width 209 height 37
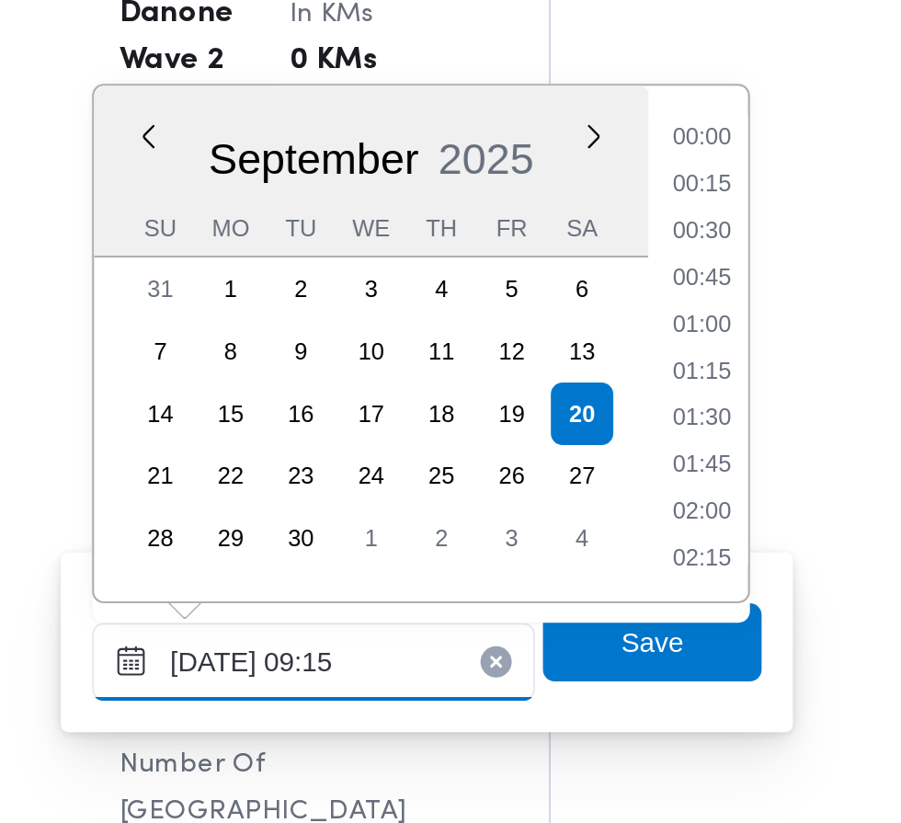
scroll to position [704, 0]
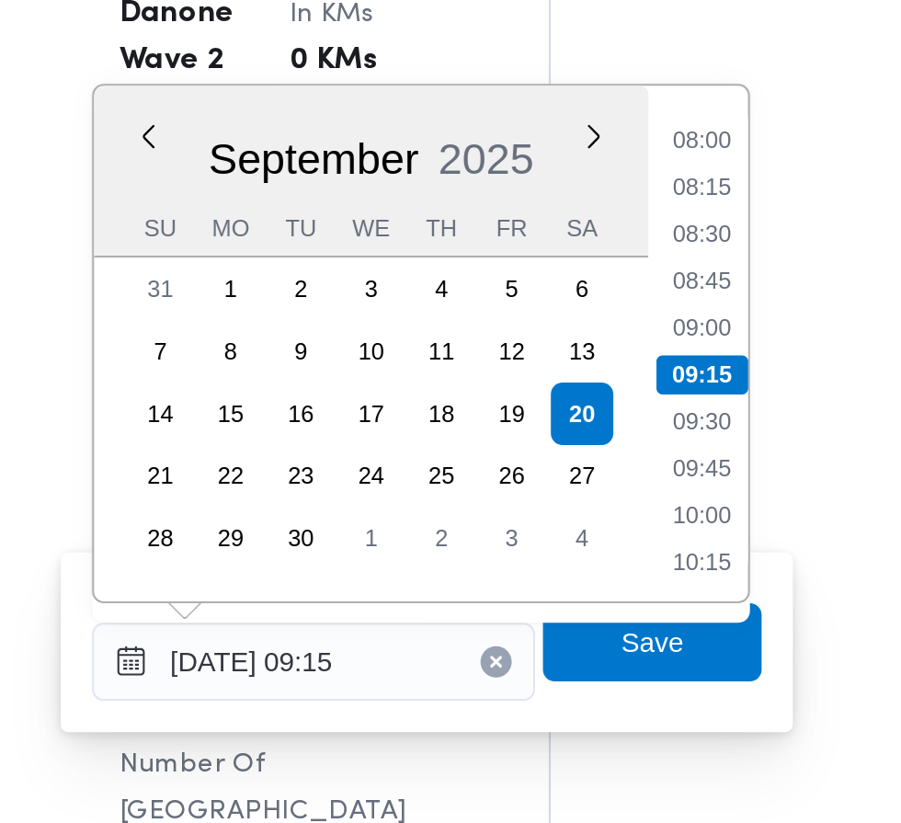
click at [592, 455] on li "08:45" at bounding box center [586, 451] width 42 height 18
type input "[DATE] 08:45"
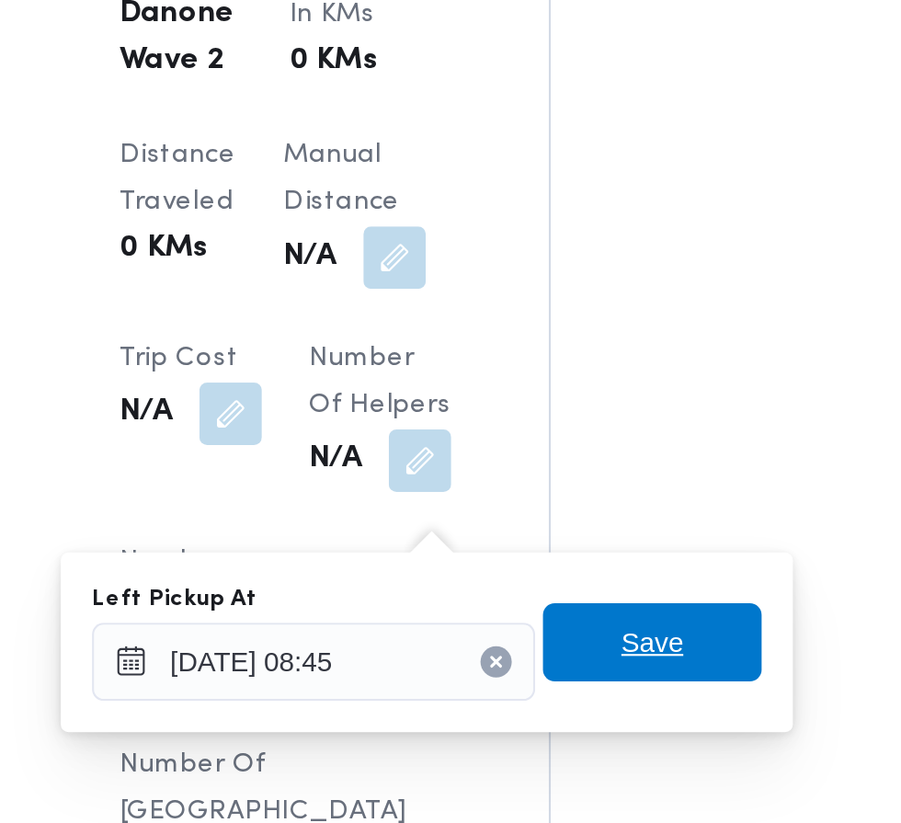
click at [581, 620] on span "Save" at bounding box center [562, 621] width 103 height 37
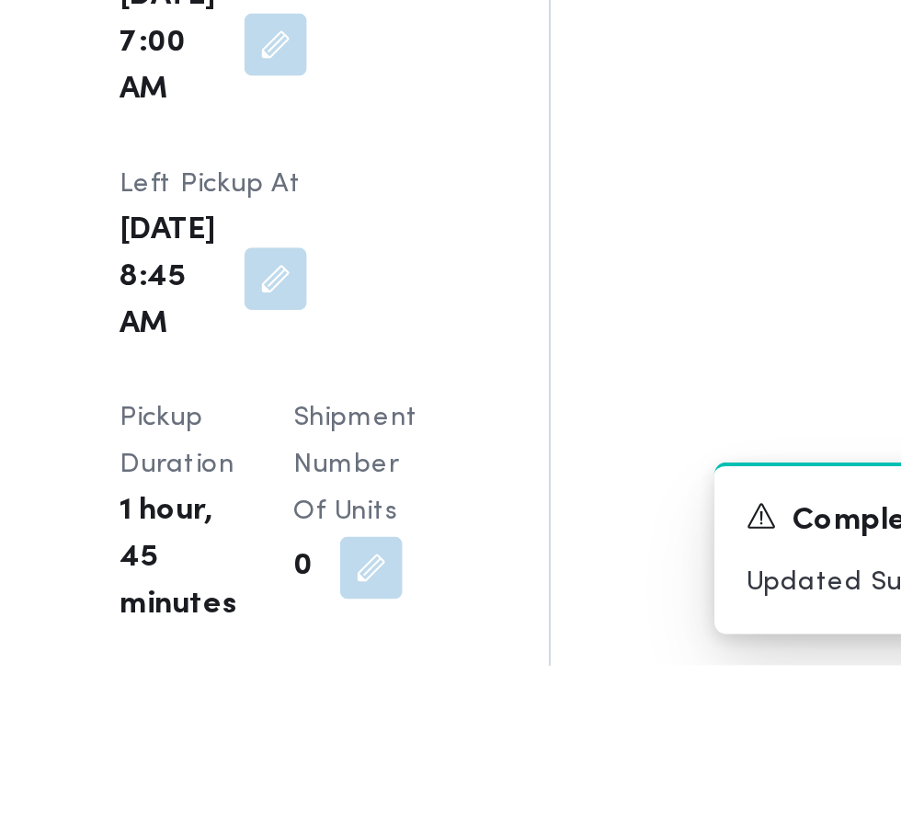
scroll to position [2073, 0]
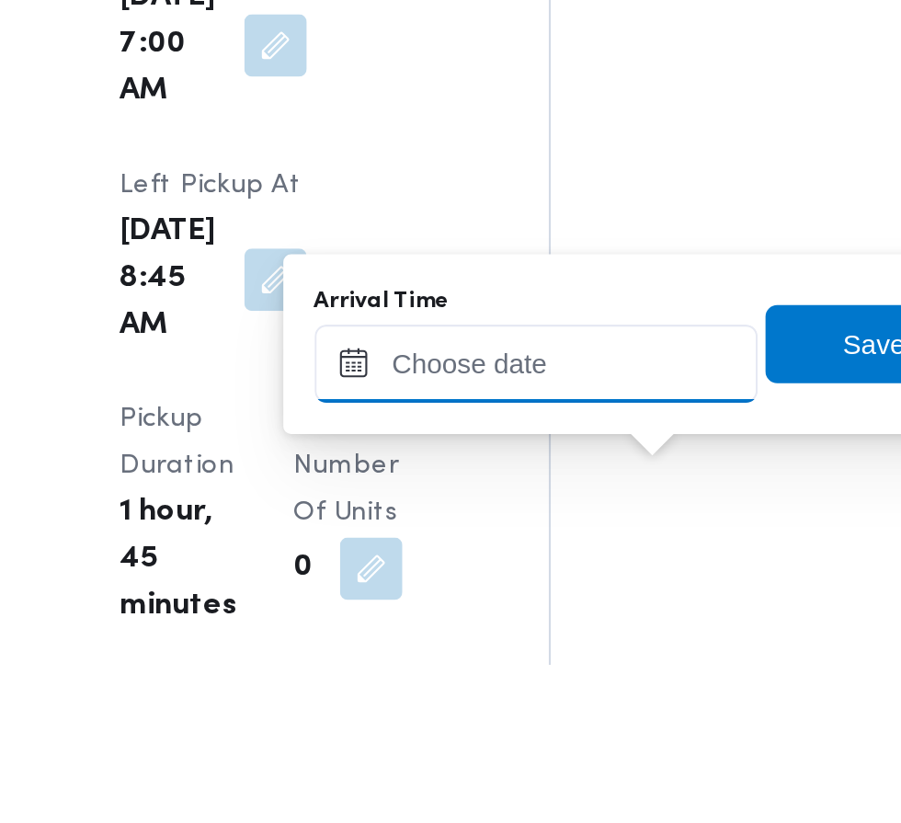
click at [561, 683] on input "Arrival Time" at bounding box center [508, 681] width 209 height 37
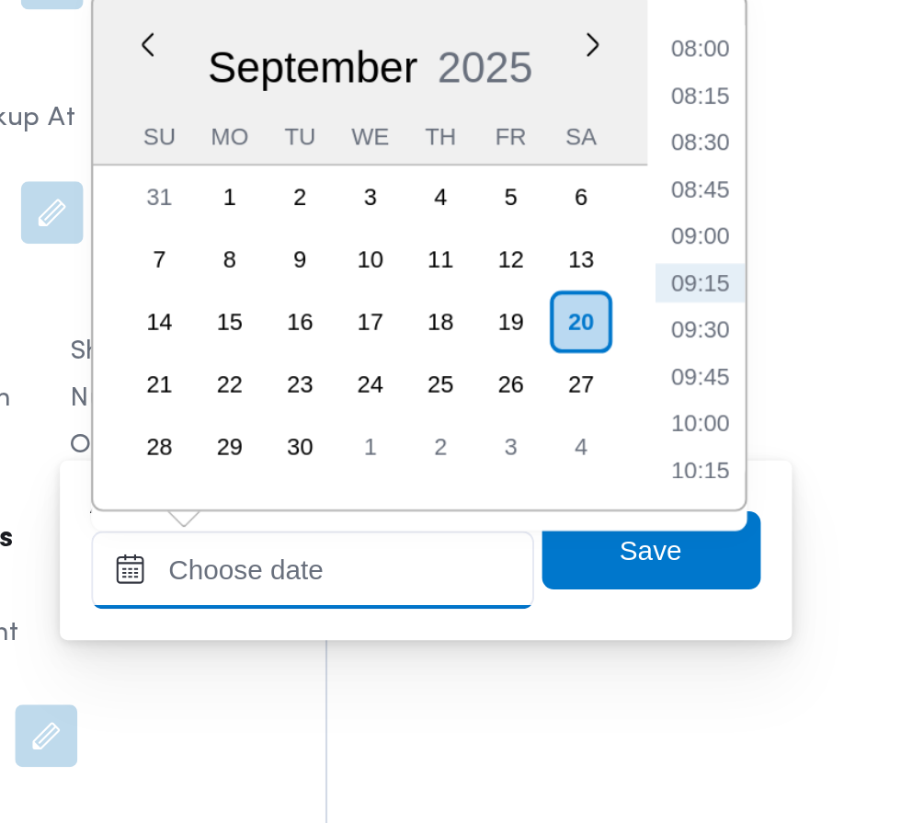
scroll to position [2180, 0]
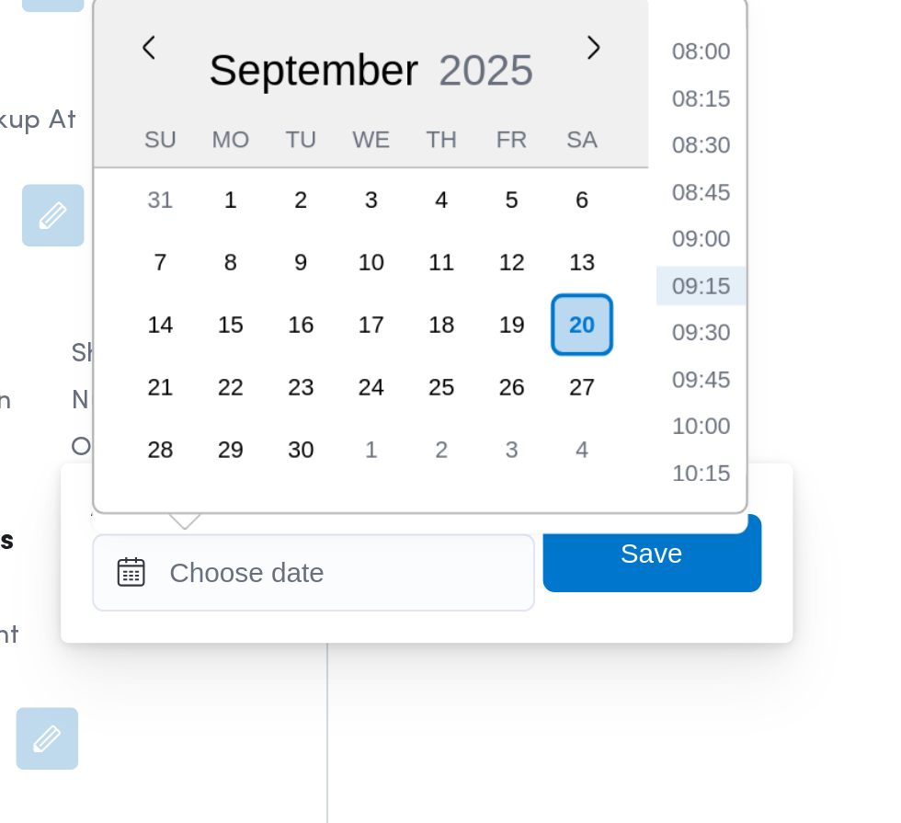
click at [708, 583] on li "09:30" at bounding box center [690, 590] width 42 height 18
type input "[DATE] 09:30"
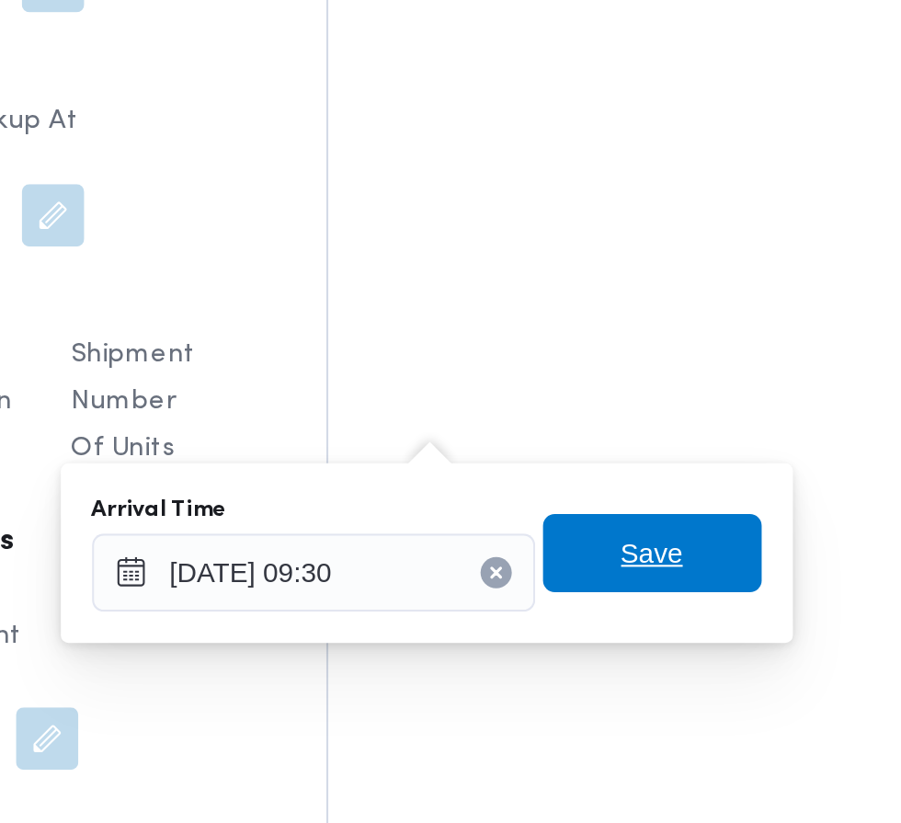
click at [670, 693] on span "Save" at bounding box center [667, 694] width 29 height 22
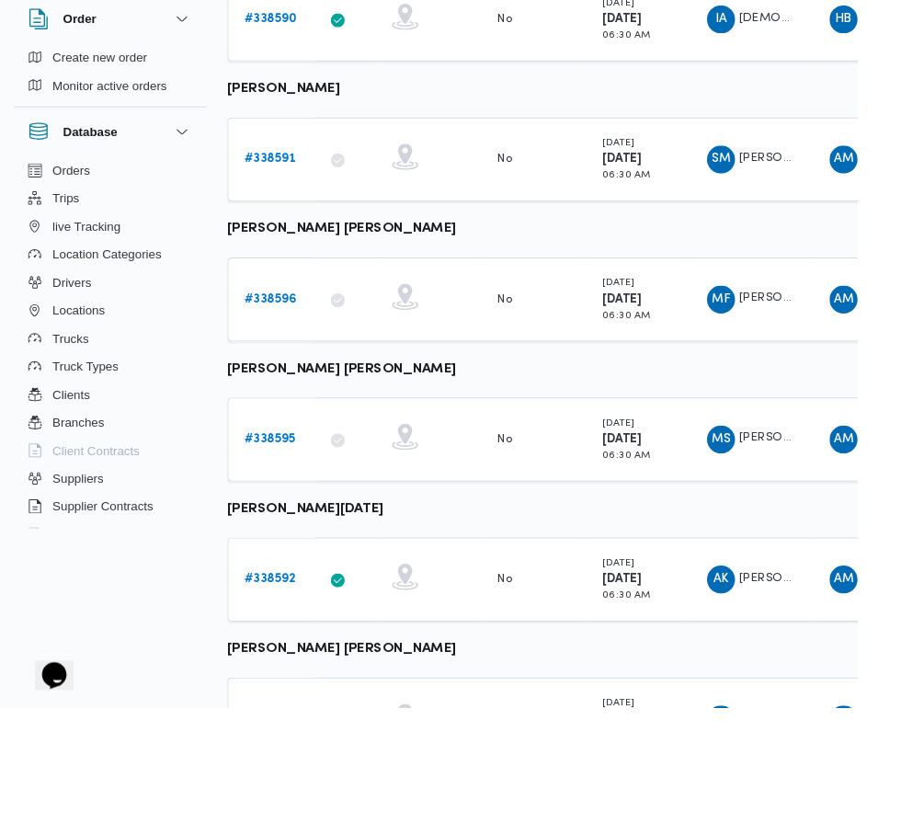
scroll to position [716, 0]
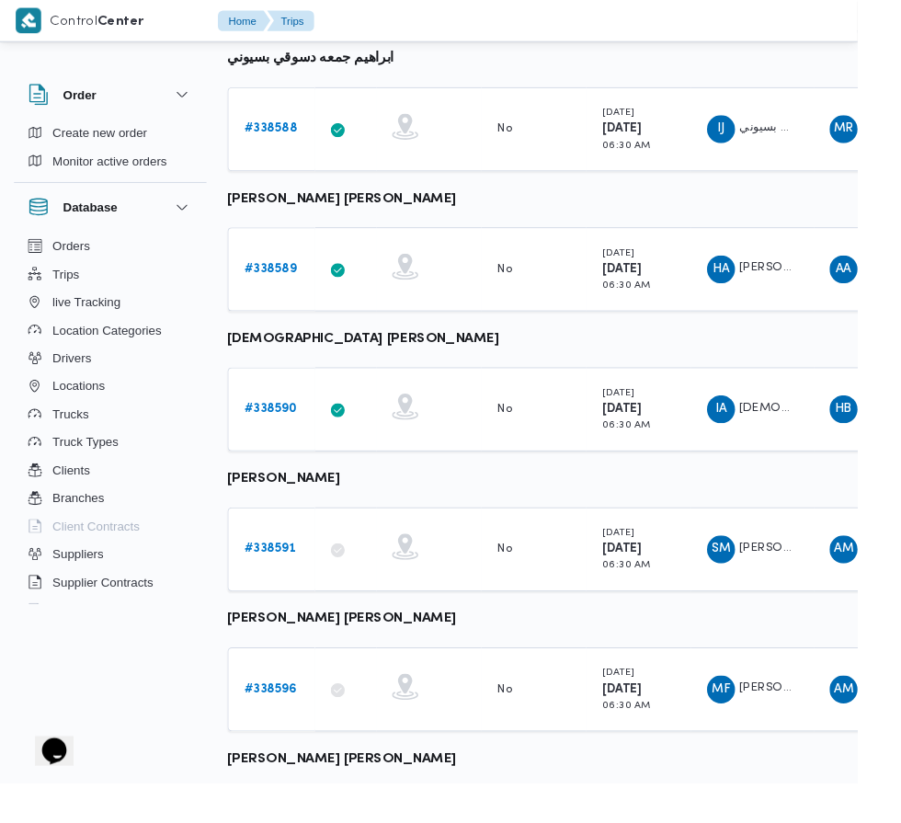
click at [294, 430] on b "# 338590" at bounding box center [284, 430] width 55 height 12
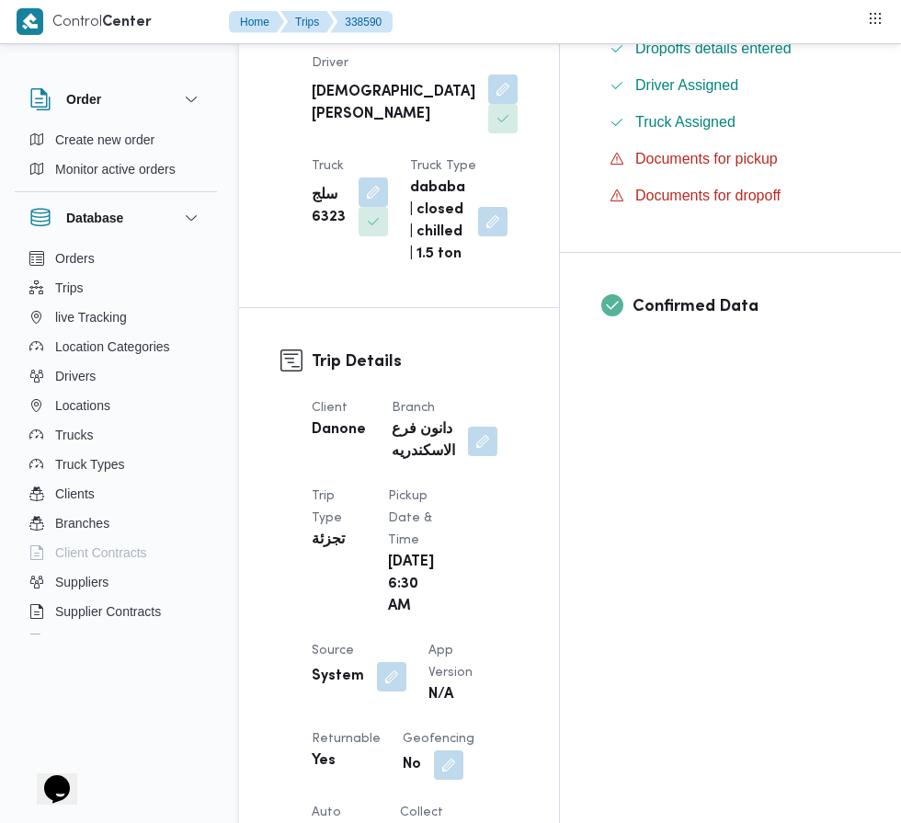
scroll to position [574, 0]
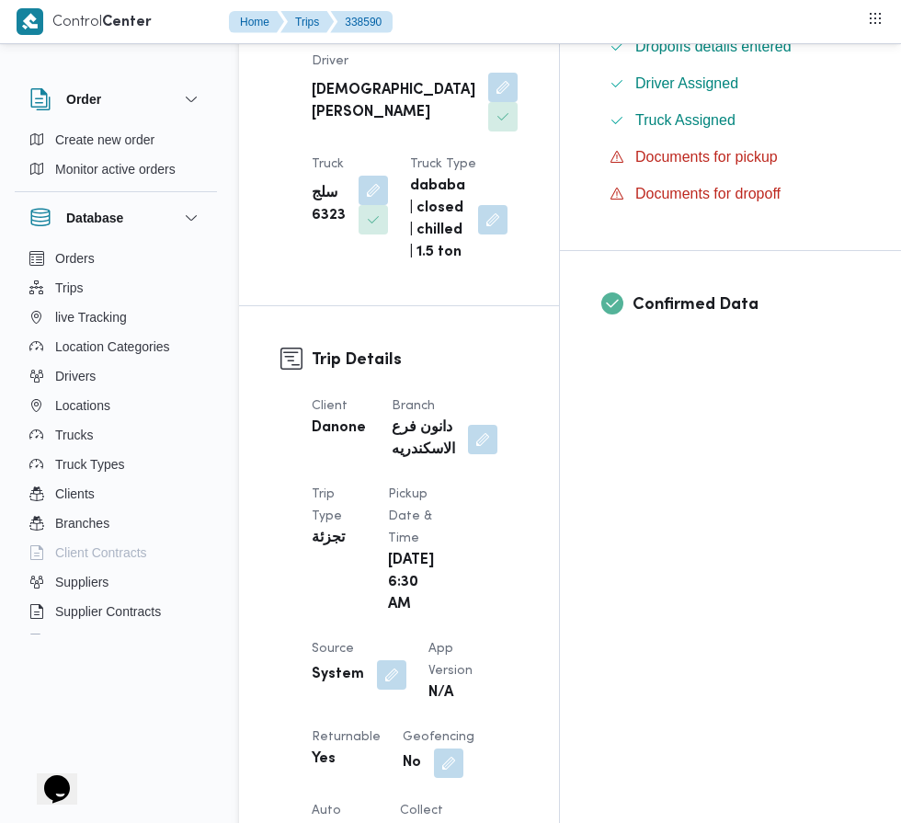
click at [388, 660] on button "button" at bounding box center [391, 674] width 29 height 29
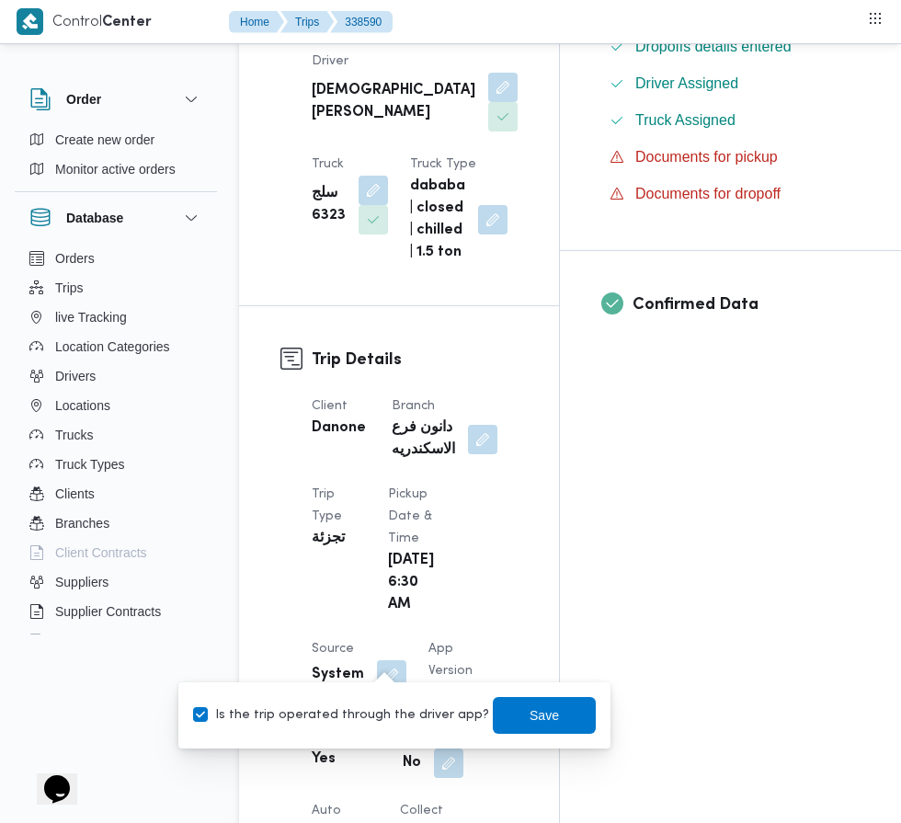
click at [357, 719] on label "Is the trip operated through the driver app?" at bounding box center [341, 715] width 296 height 22
checkbox input "false"
click at [530, 714] on span "Save" at bounding box center [544, 715] width 29 height 22
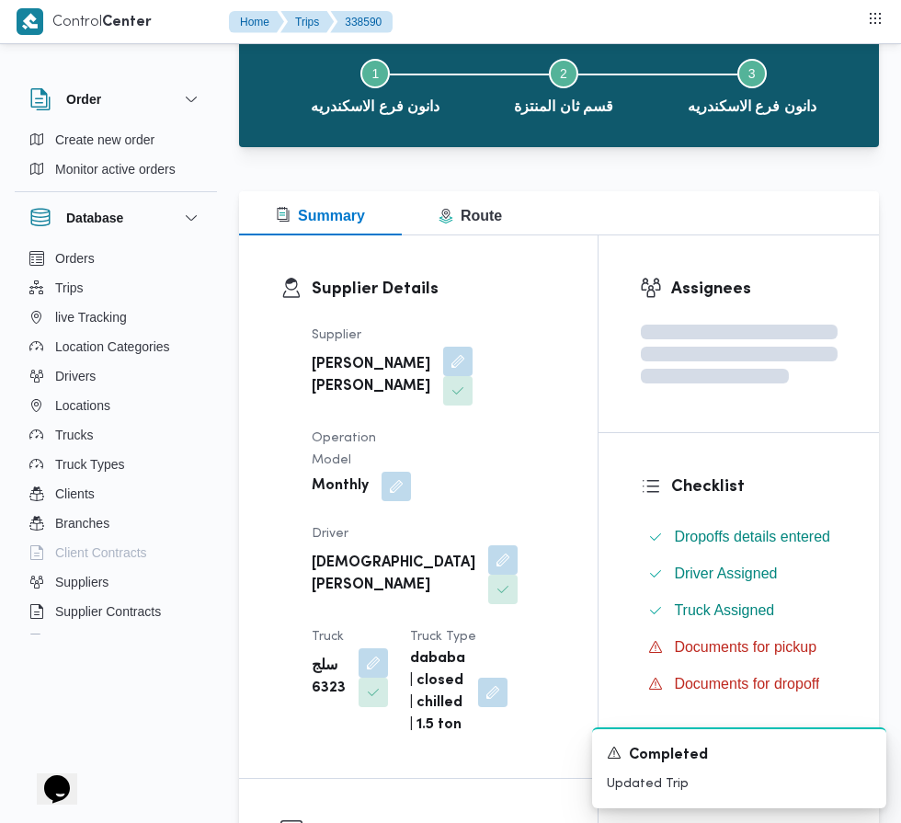
scroll to position [0, 0]
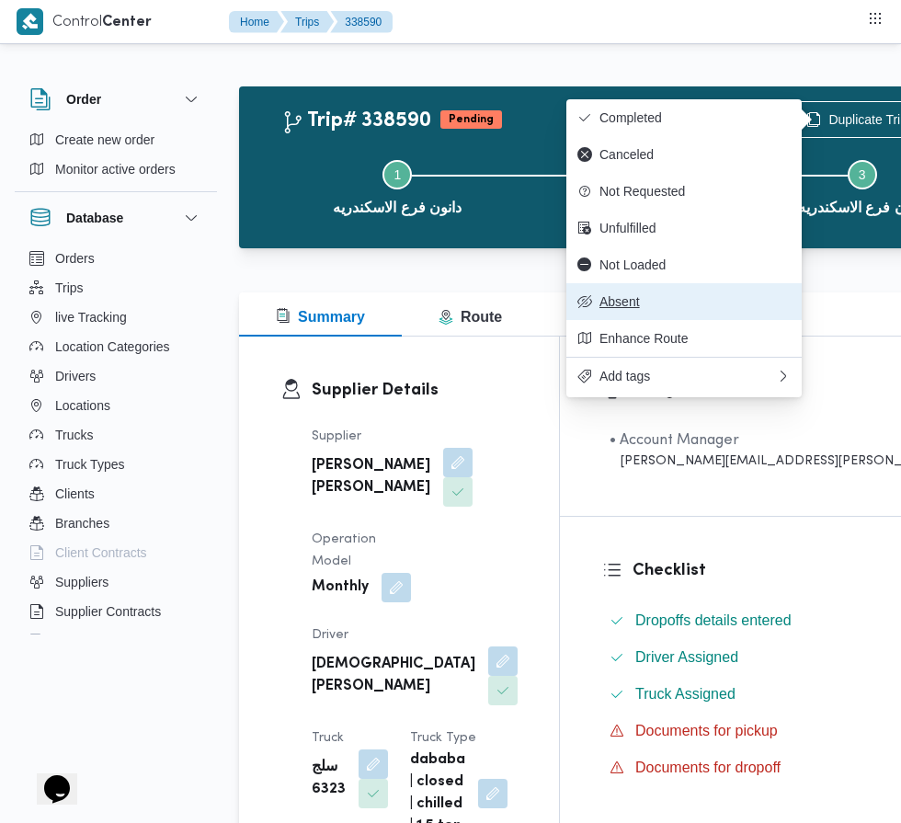
click at [718, 302] on span "Absent" at bounding box center [695, 301] width 191 height 15
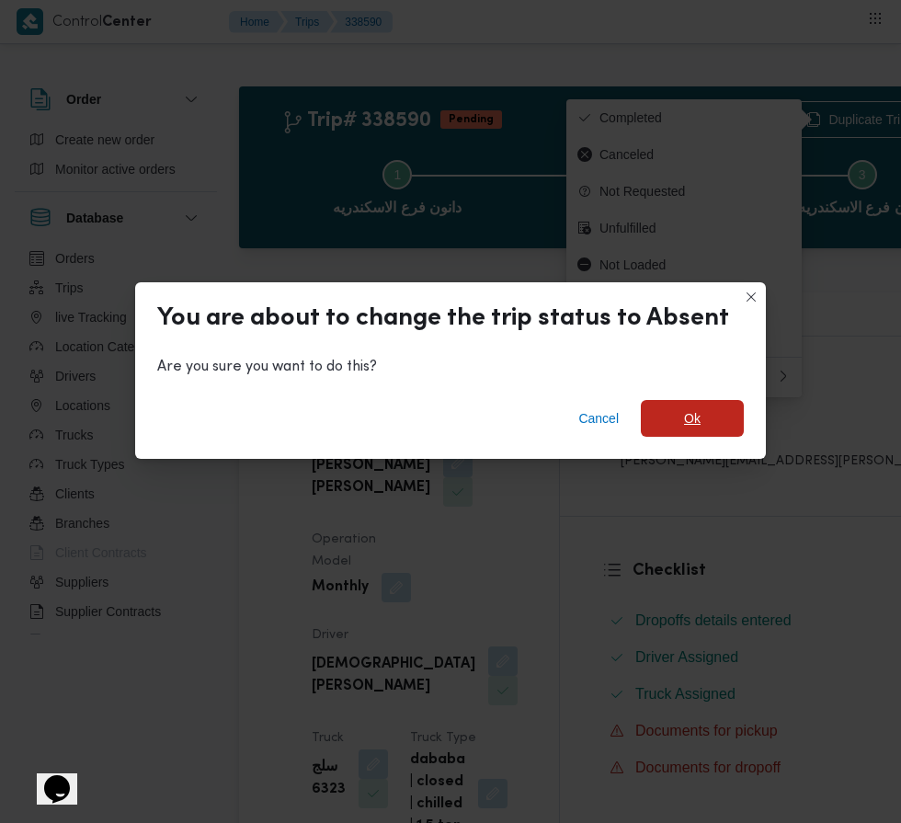
click at [688, 411] on span "Ok" at bounding box center [692, 418] width 17 height 22
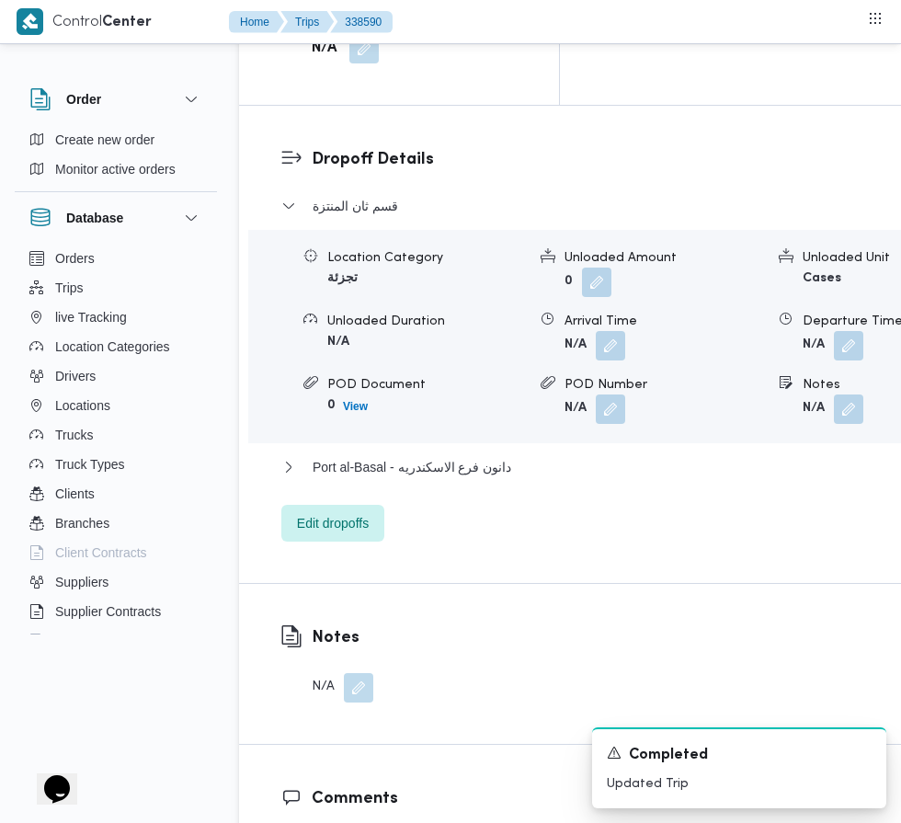
scroll to position [2551, 0]
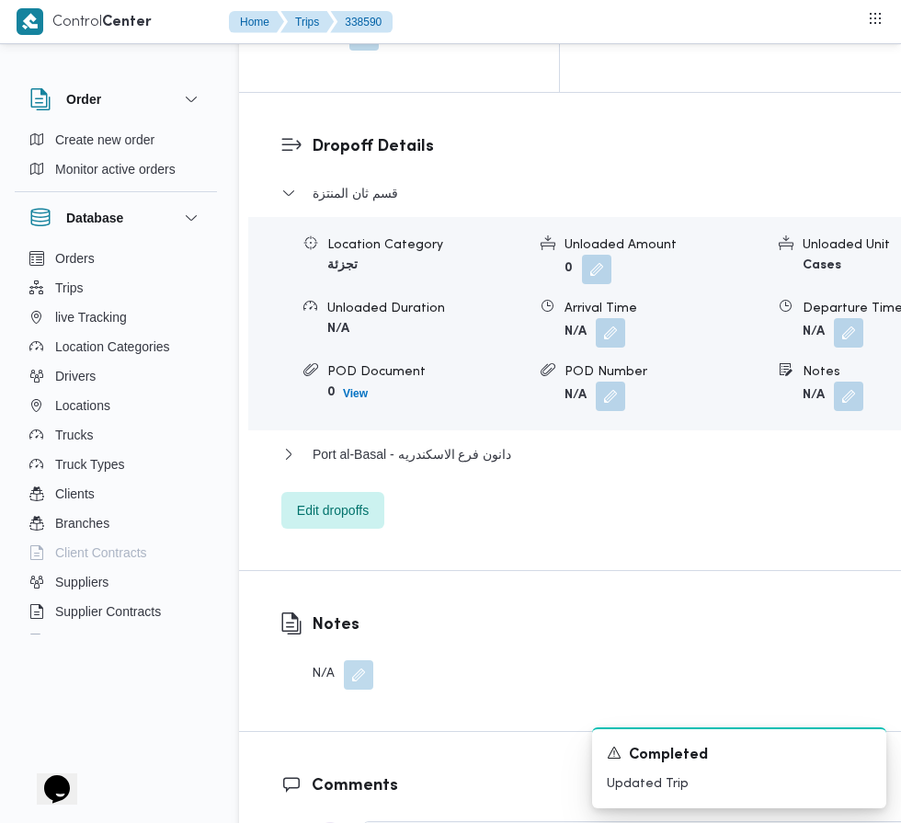
click at [364, 660] on button "button" at bounding box center [358, 674] width 29 height 29
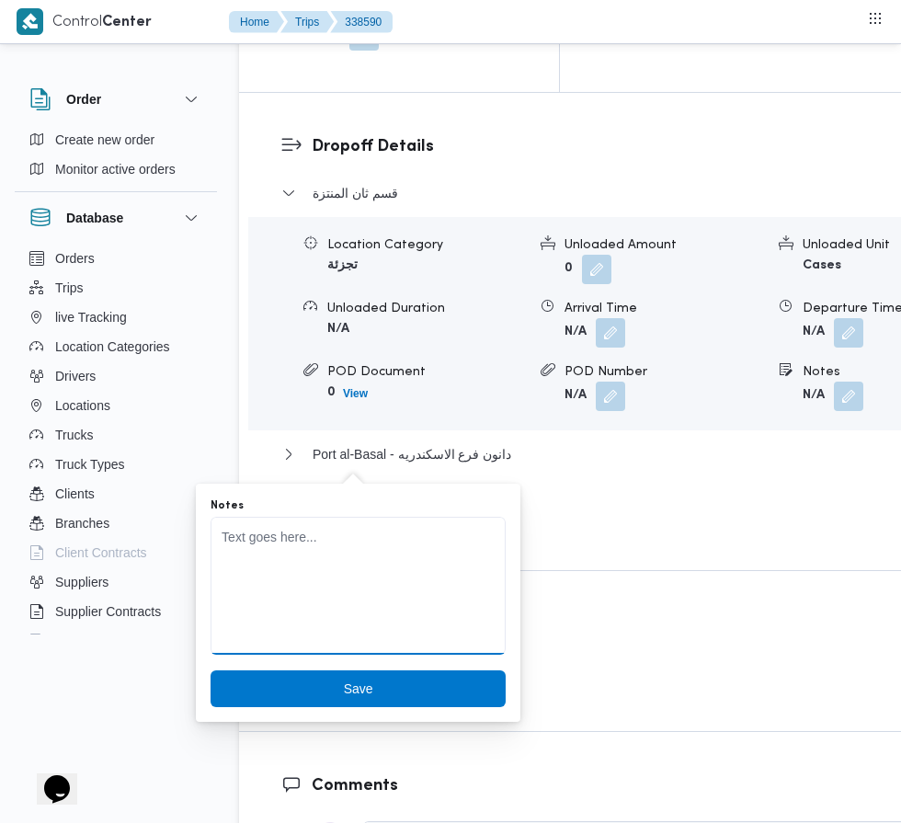
click at [379, 538] on textarea "Notes" at bounding box center [358, 586] width 295 height 138
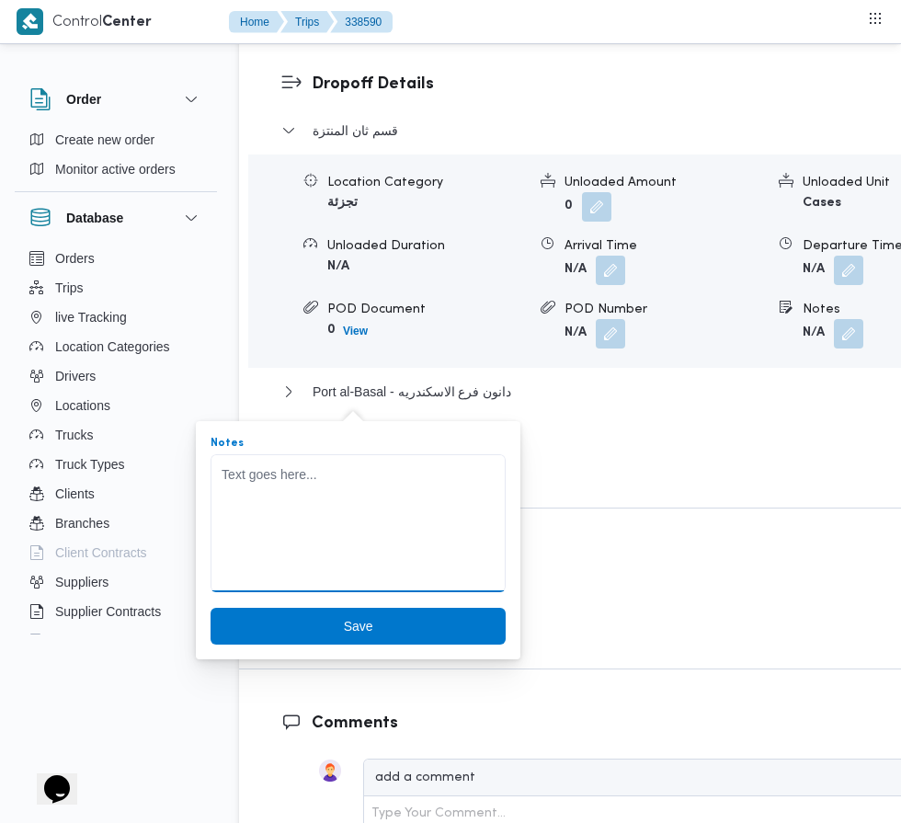
scroll to position [2690, 0]
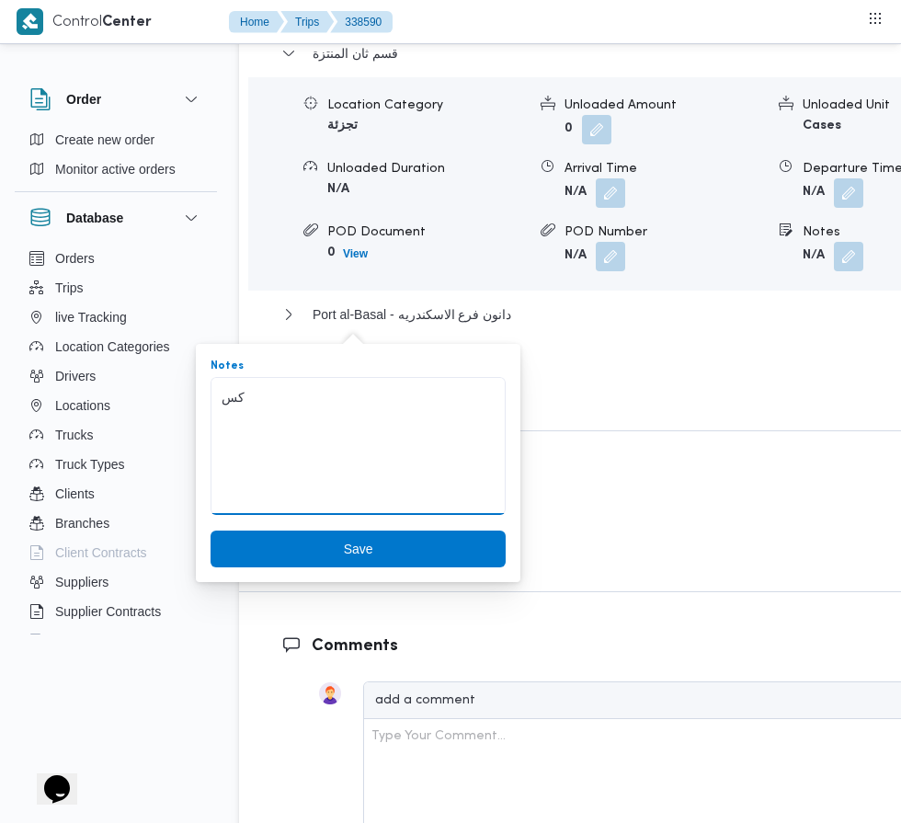
type textarea "ك"
type textarea "ع"
type textarea "العربيه تند الميكانيكي"
click at [390, 548] on span "Save" at bounding box center [358, 549] width 295 height 37
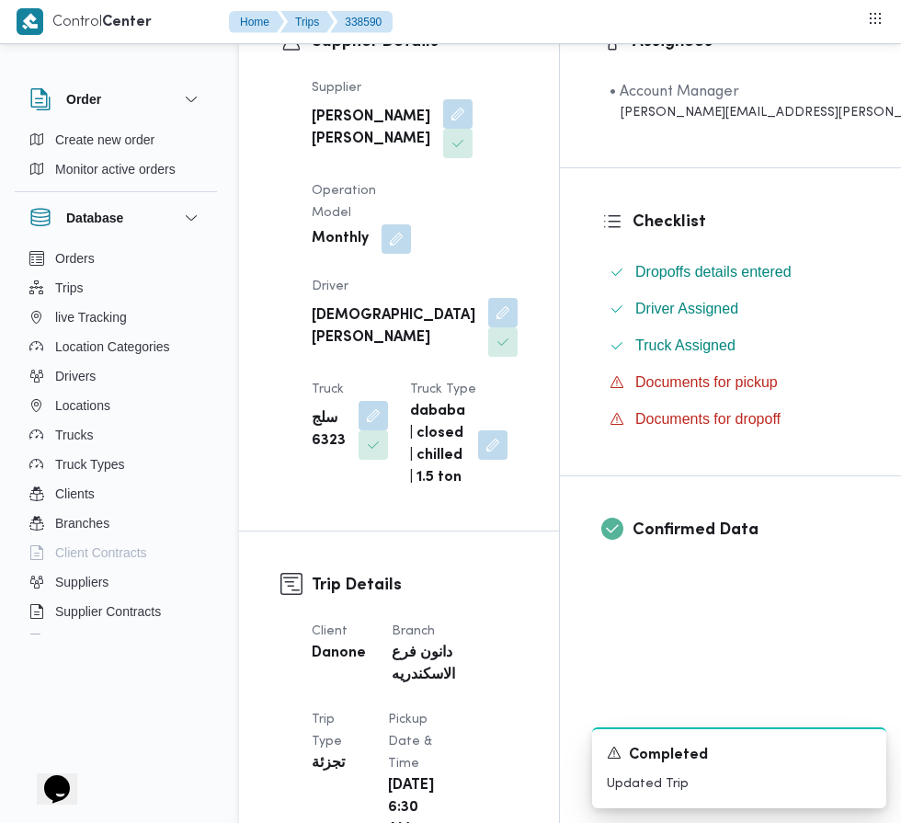
scroll to position [0, 0]
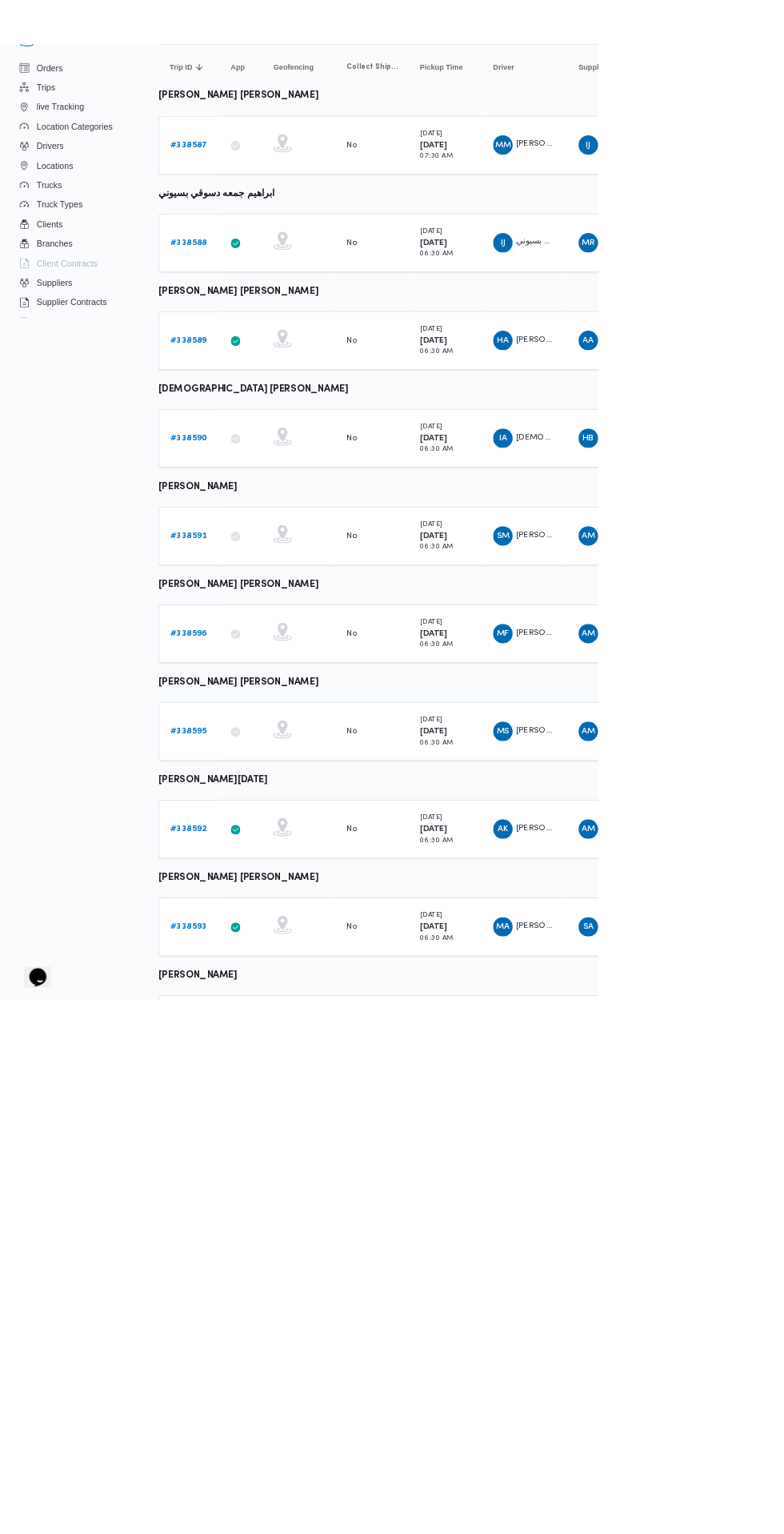
scroll to position [0, 14]
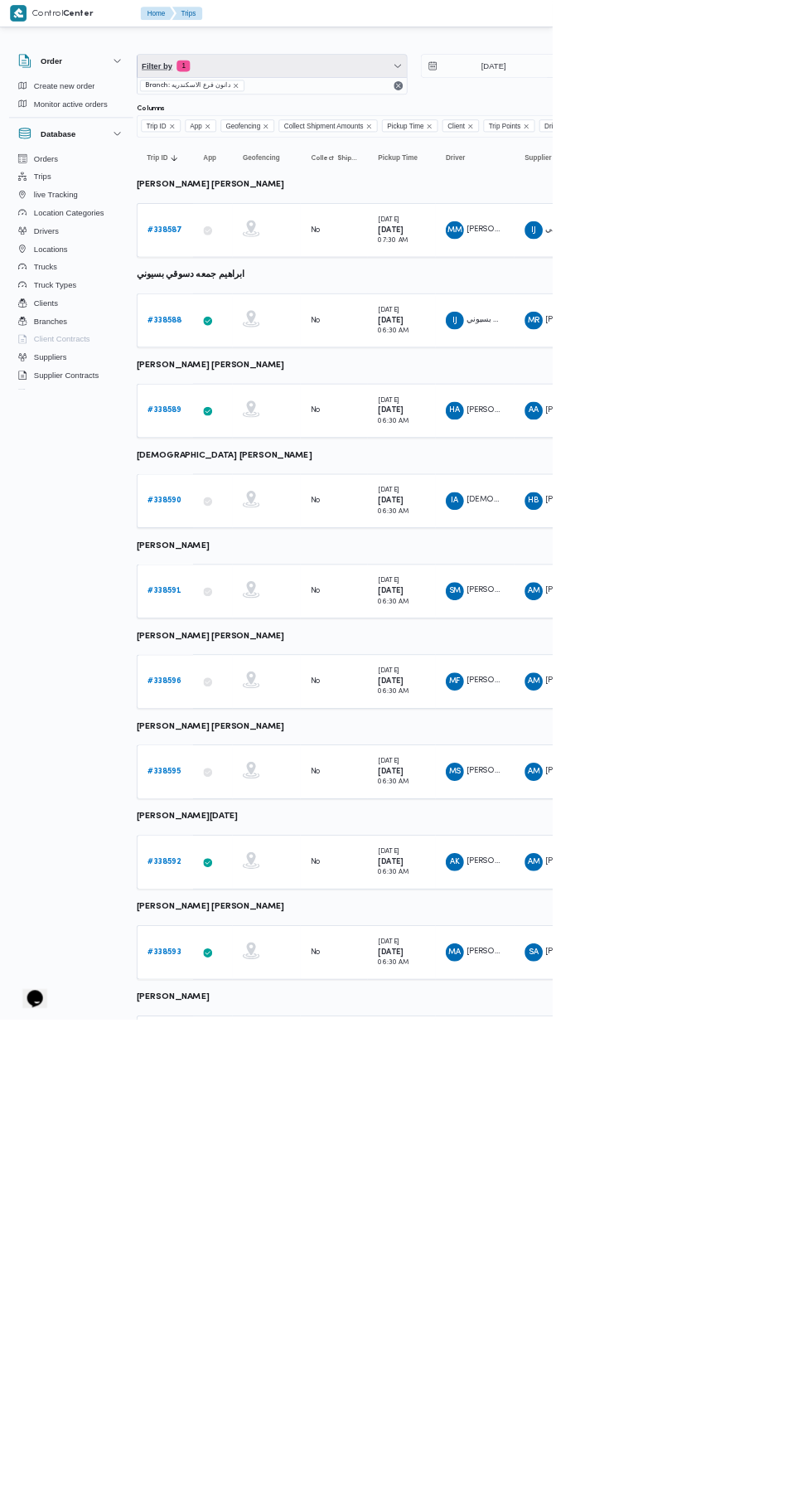
click at [397, 84] on span "Filter by 1" at bounding box center [400, 96] width 397 height 33
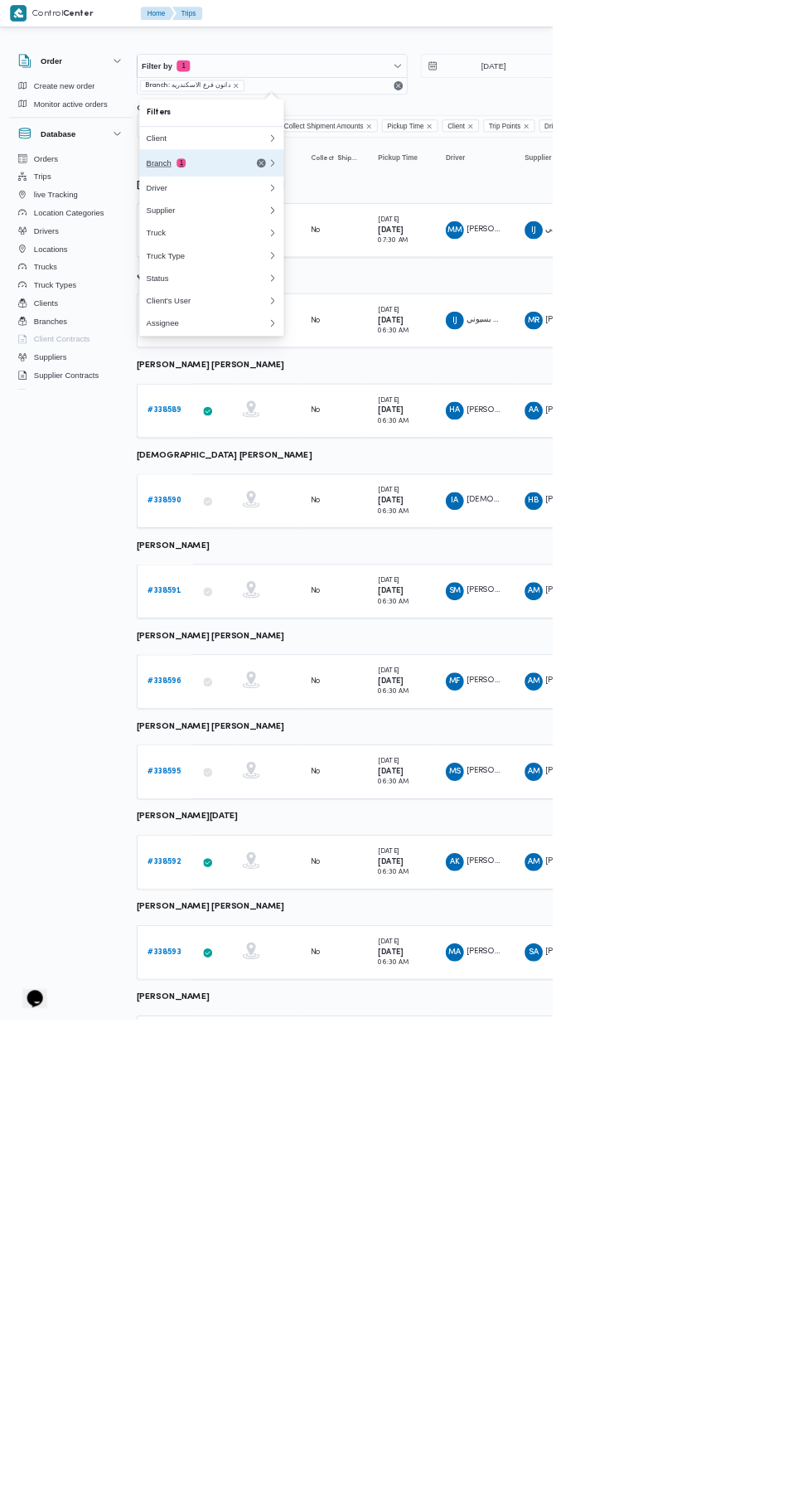
click at [314, 230] on div "Branch 1" at bounding box center [305, 240] width 199 height 40
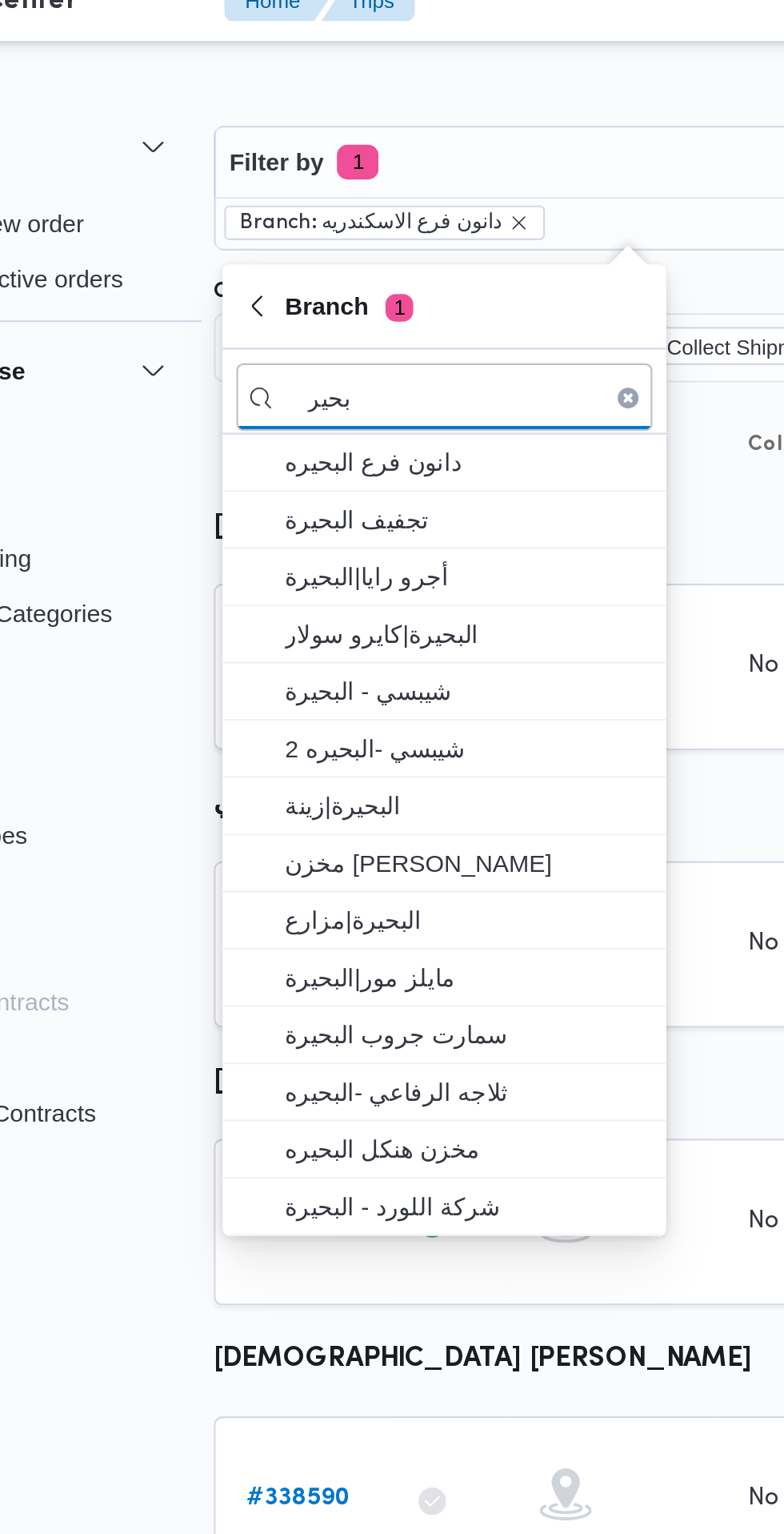
type input "بحير"
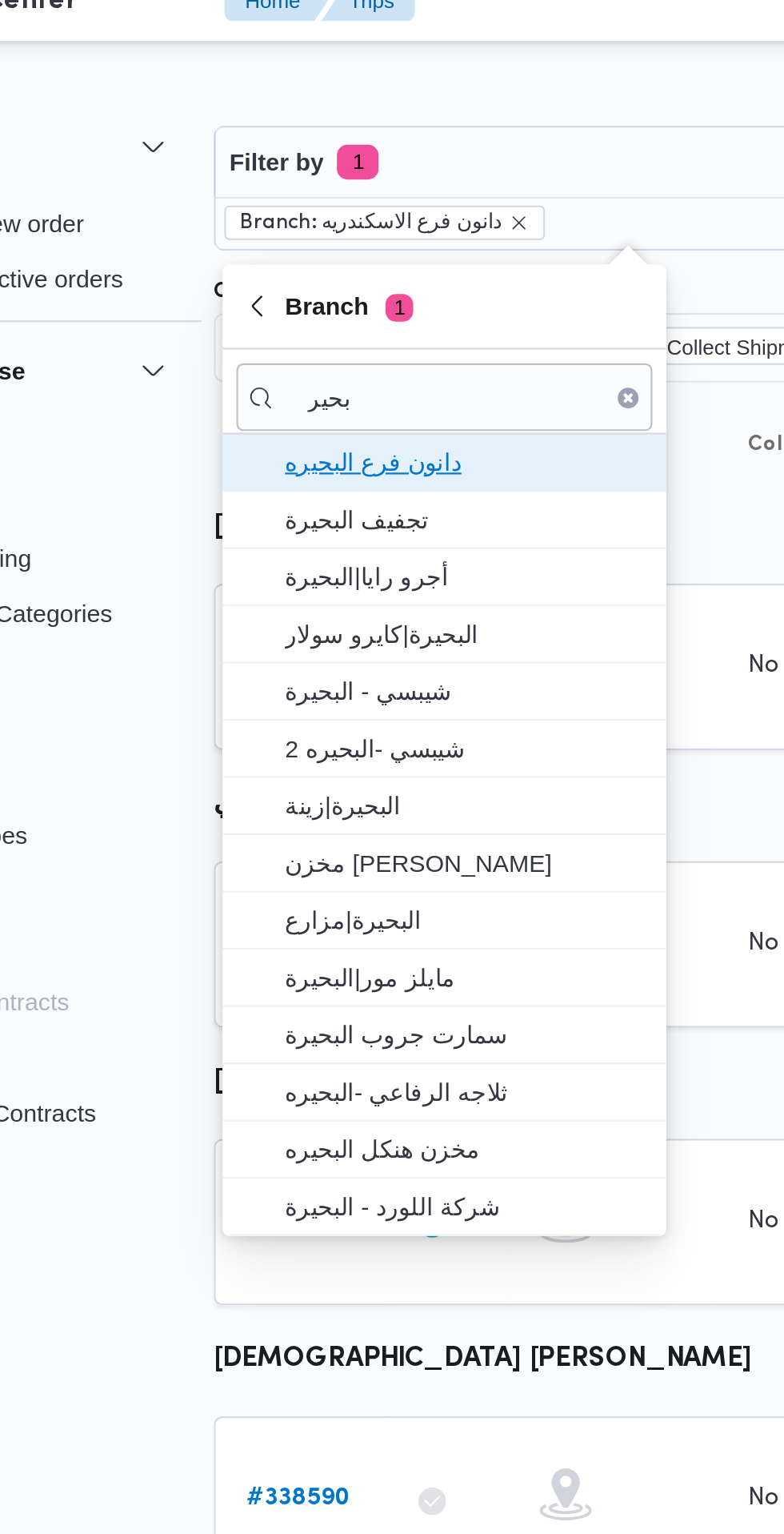
click at [340, 238] on span "دانون فرع البحيره" at bounding box center [310, 232] width 166 height 19
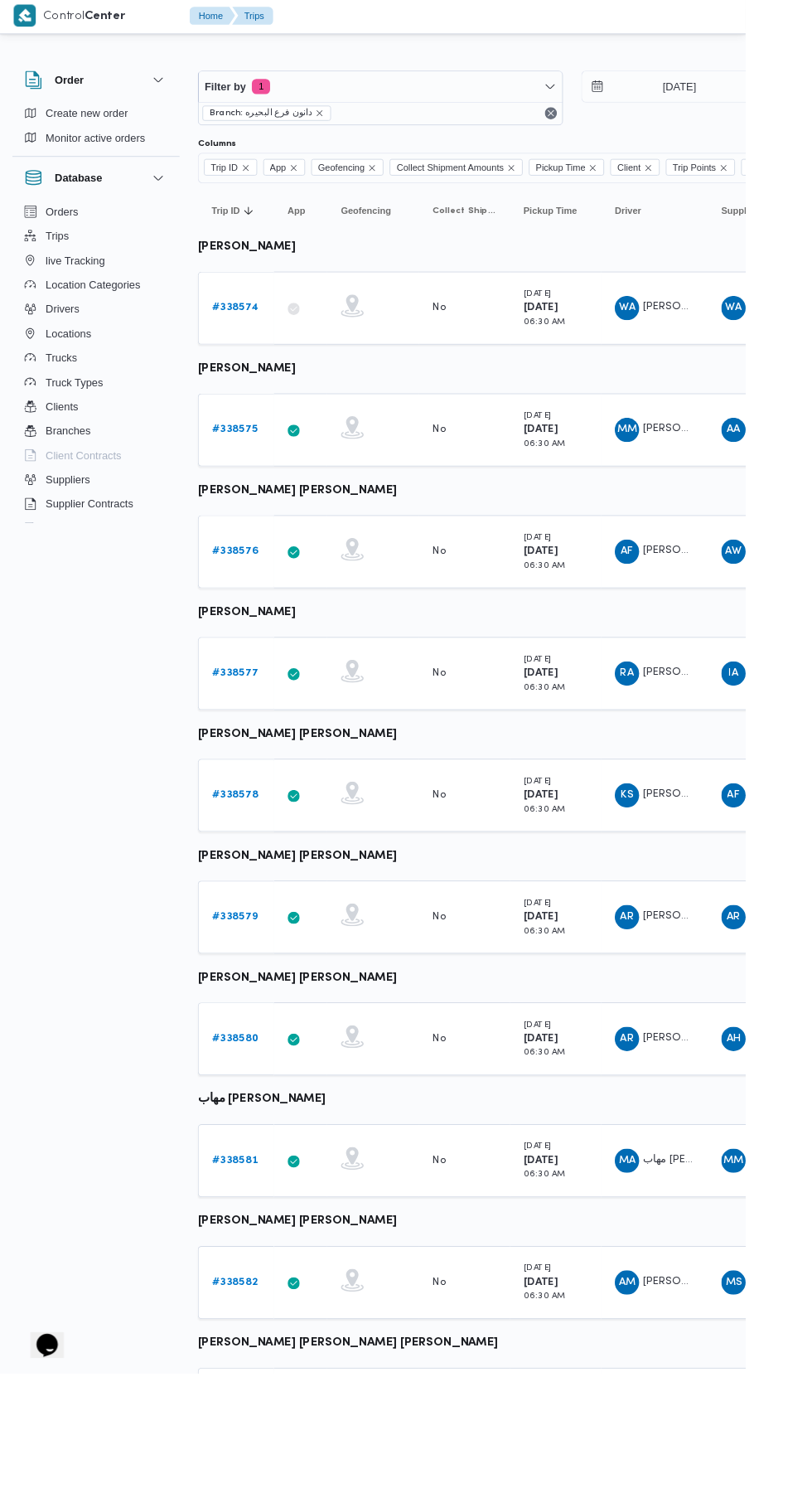
click at [255, 338] on b "# 338574" at bounding box center [257, 338] width 50 height 11
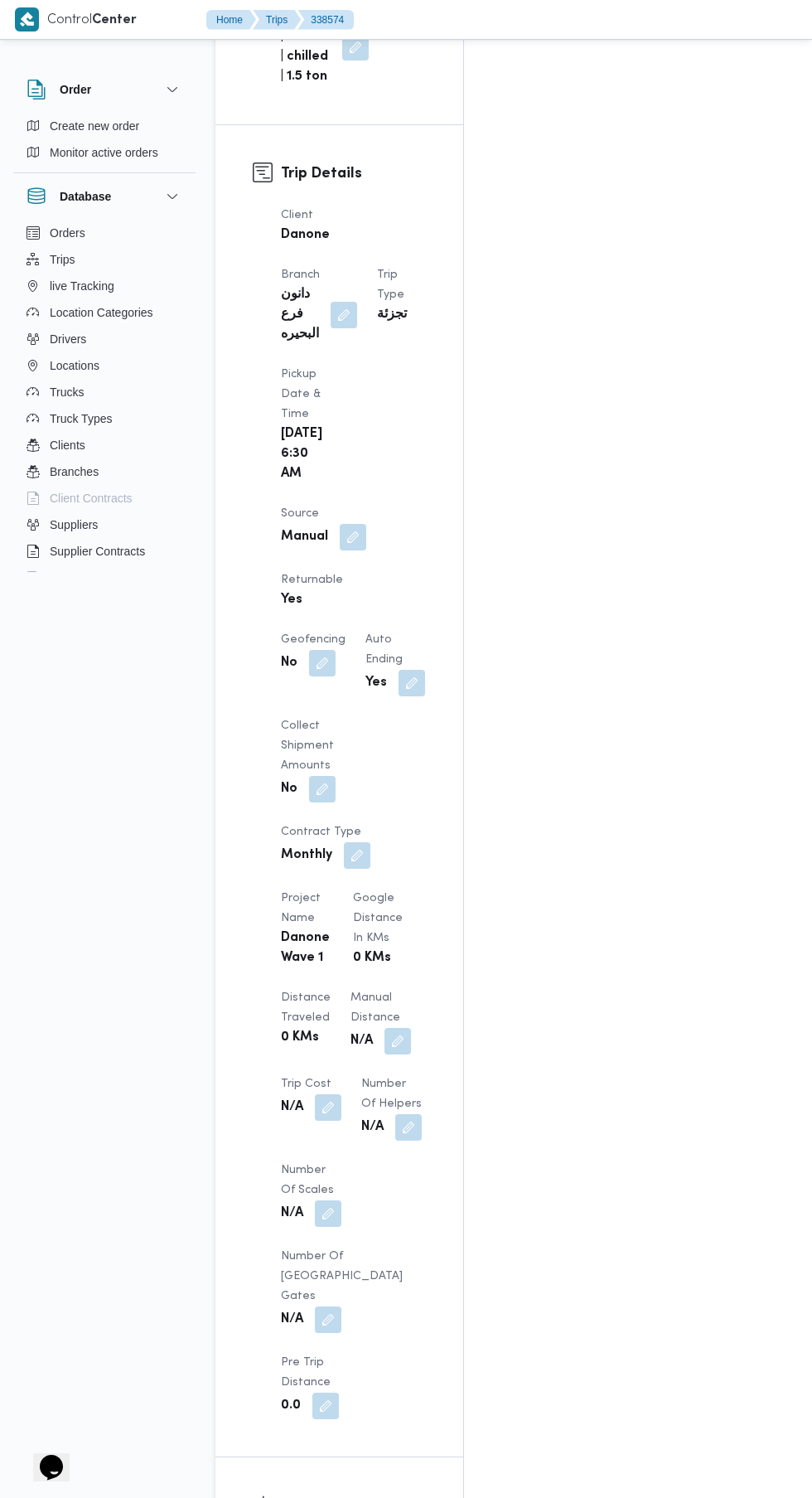
scroll to position [819, 0]
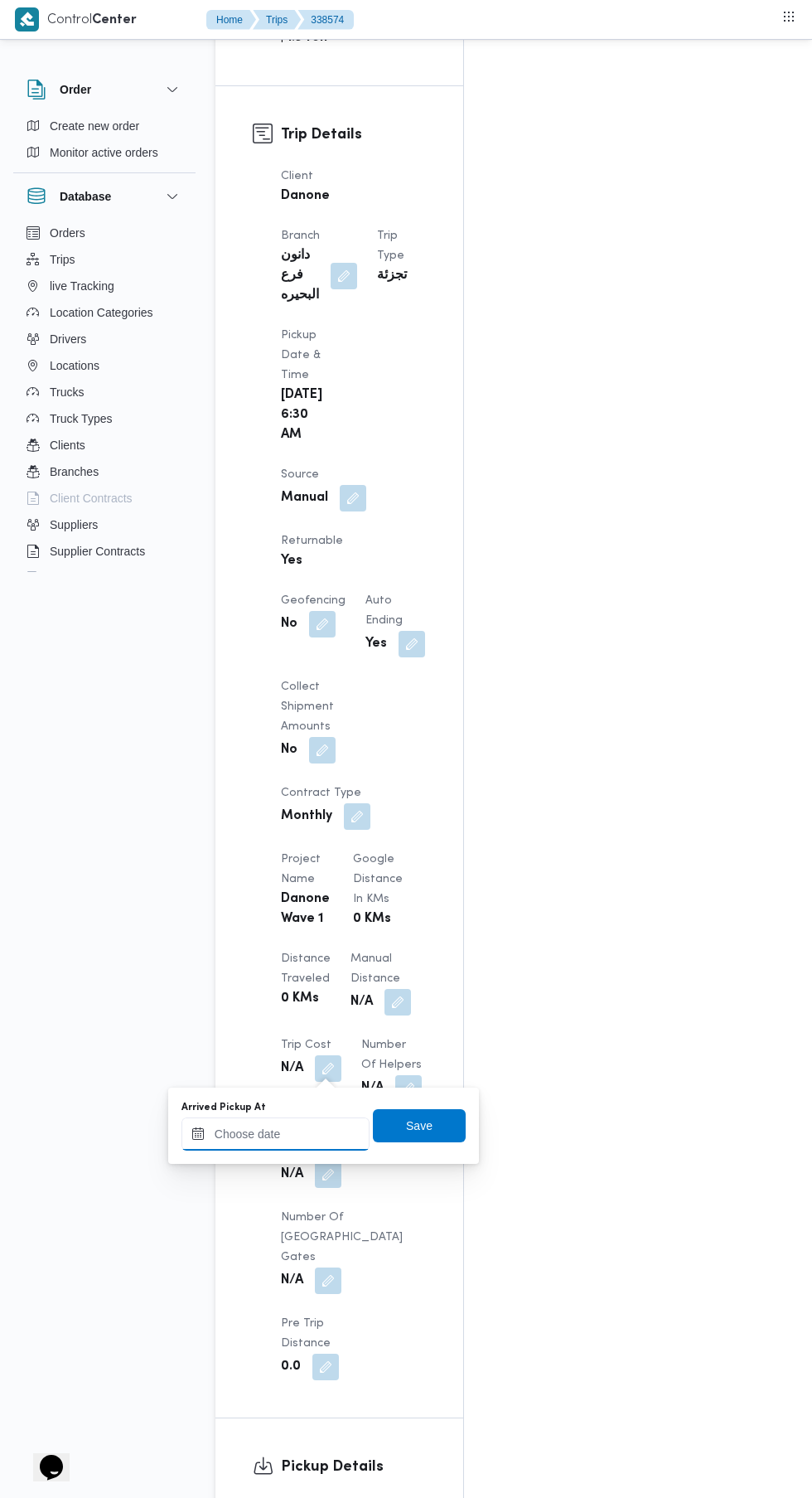
click at [293, 1133] on input "Arrived Pickup At" at bounding box center [275, 1133] width 188 height 33
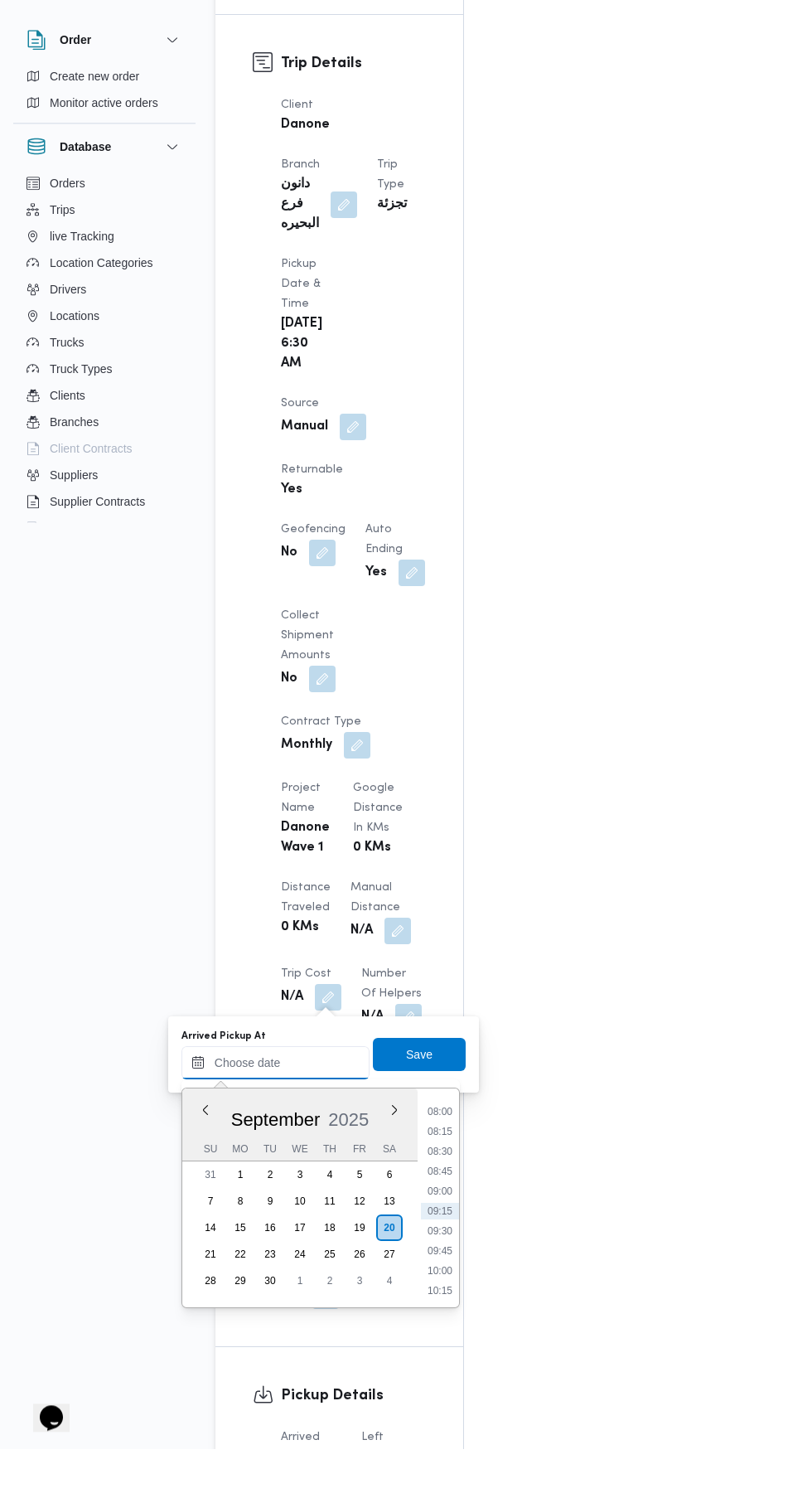
scroll to position [841, 0]
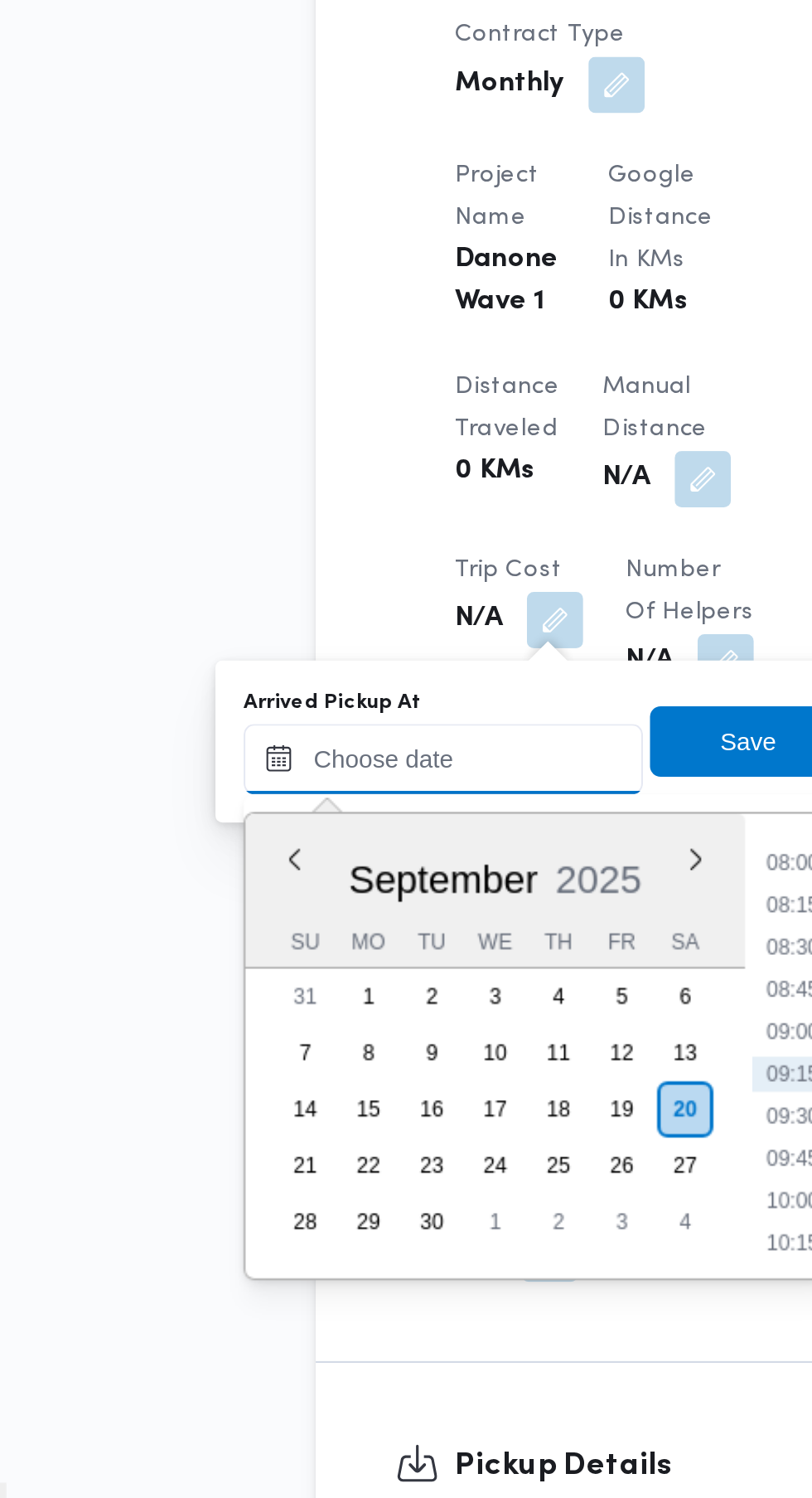
paste input "[DATE] 07:30"
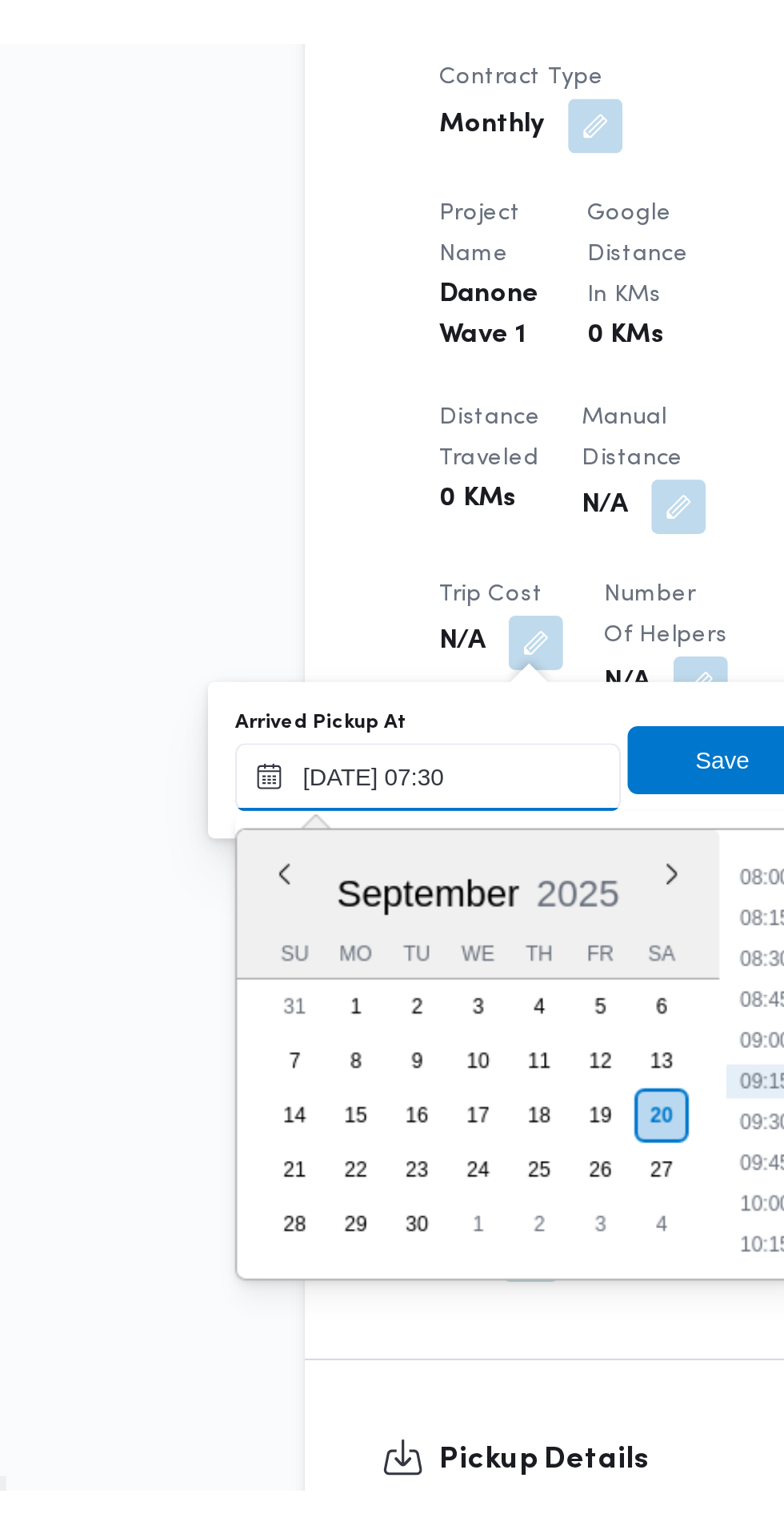
scroll to position [576, 0]
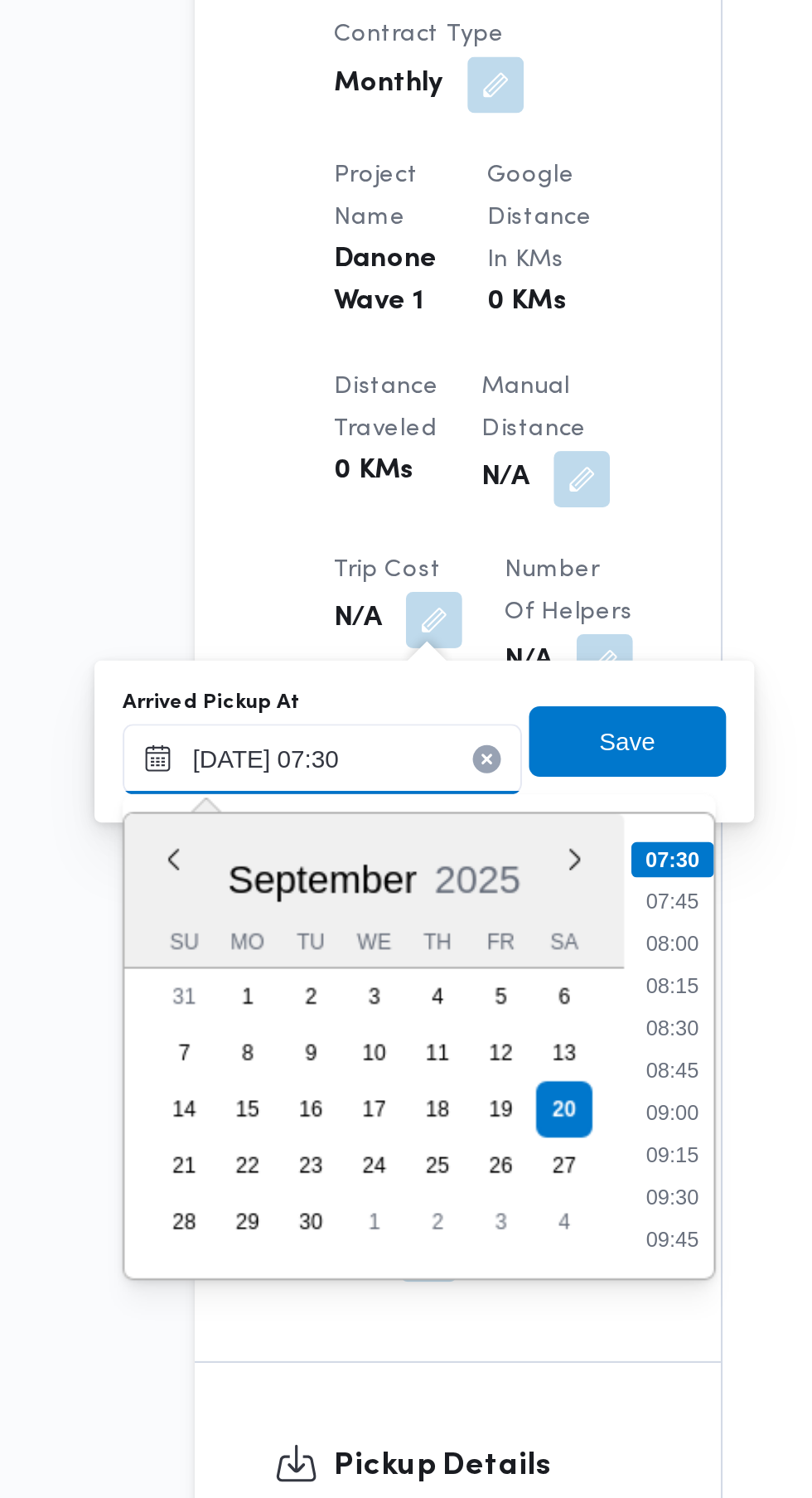
type input "[DATE] 07:30"
click at [441, 1163] on li "07:30" at bounding box center [440, 1159] width 39 height 16
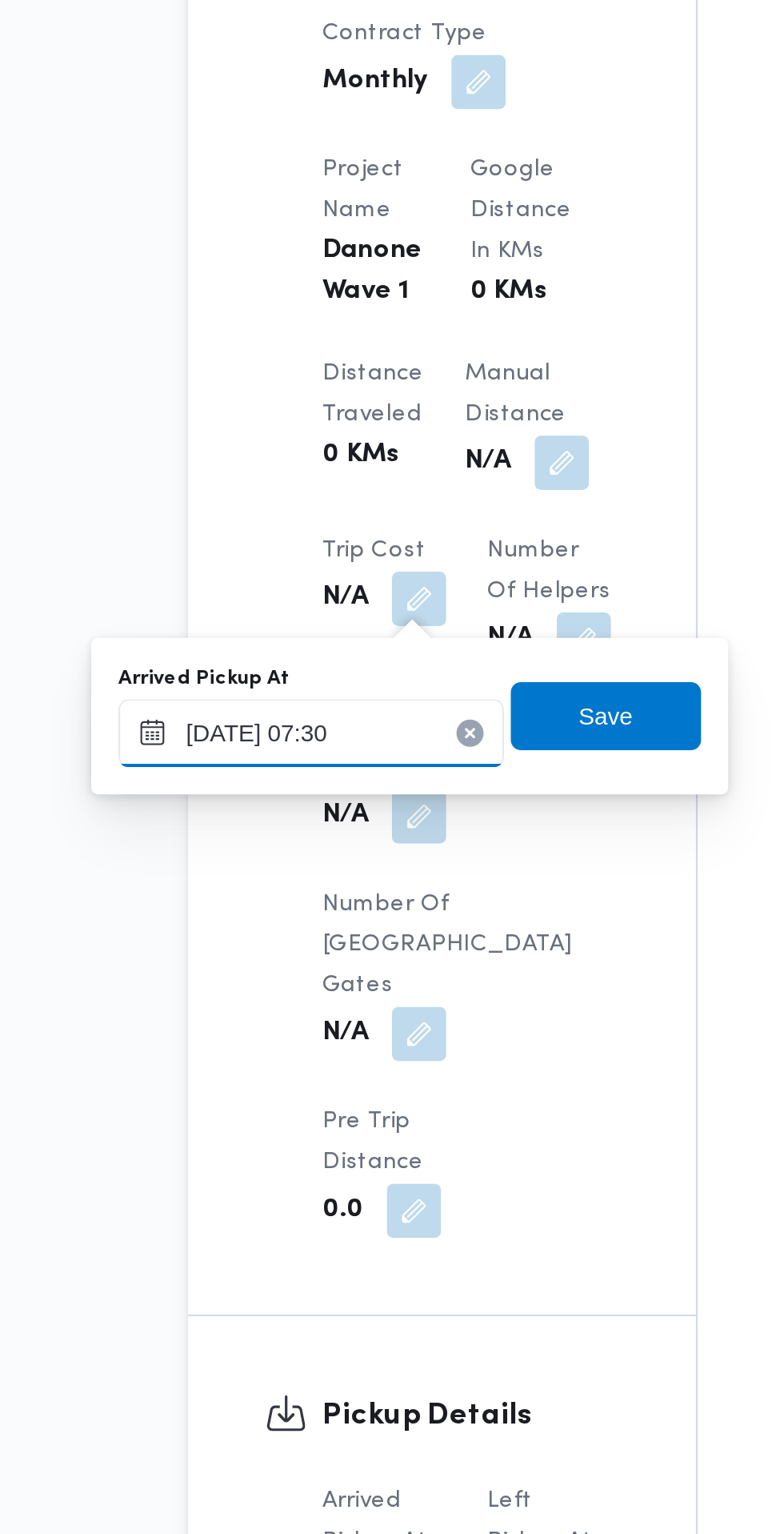
scroll to position [812, 0]
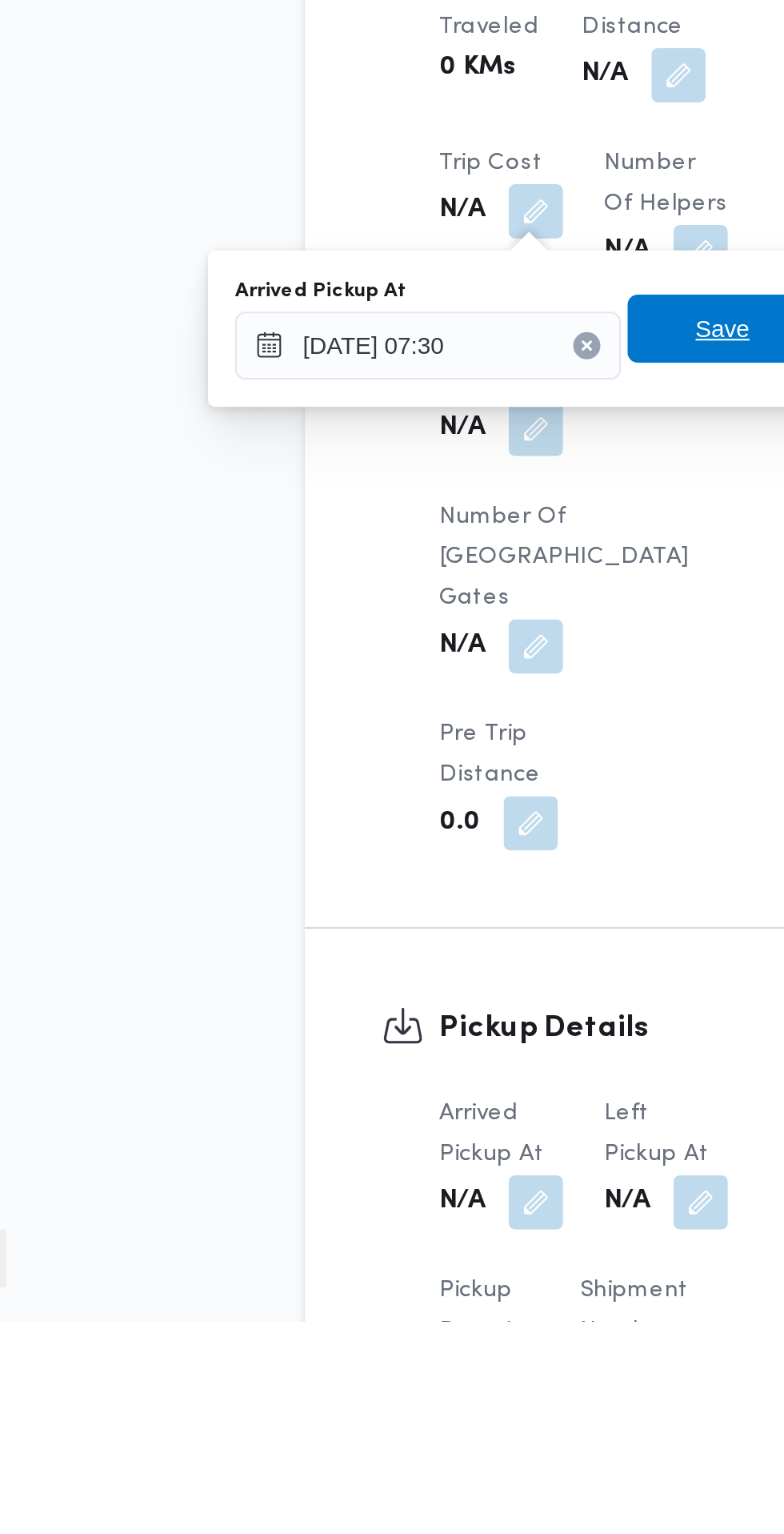
click at [403, 1069] on span "Save" at bounding box center [405, 1066] width 25 height 19
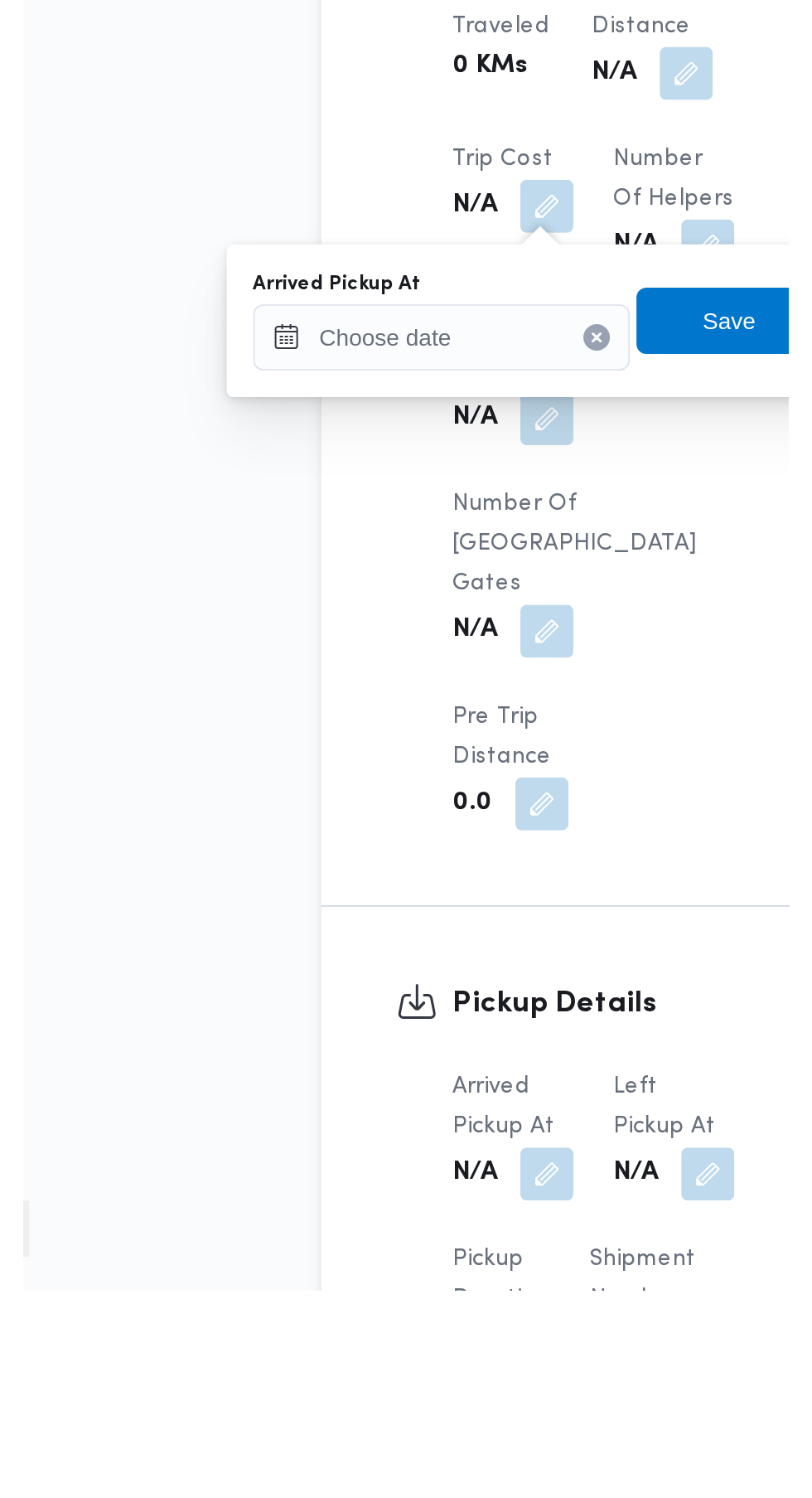
scroll to position [890, 0]
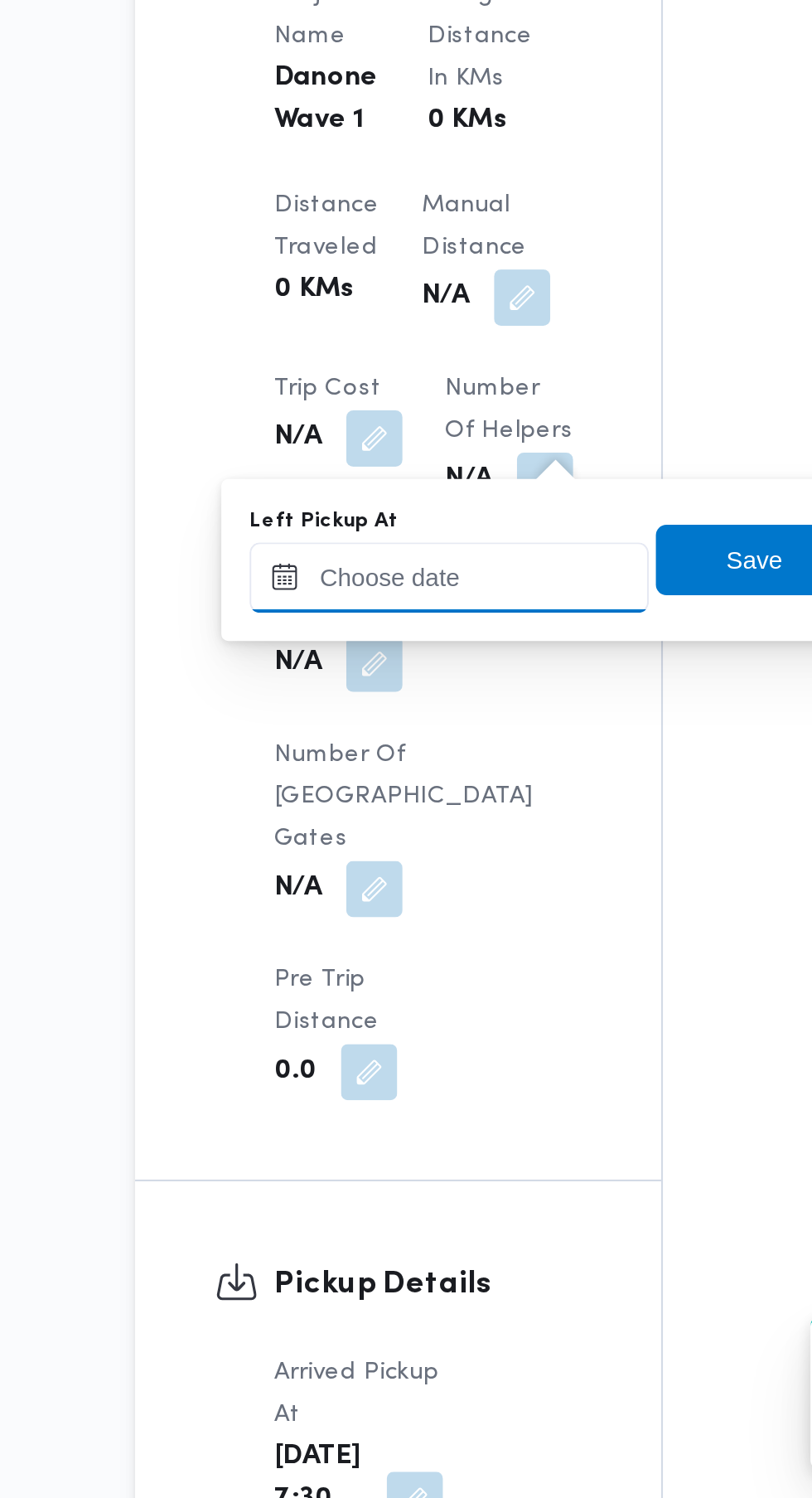
click at [353, 1065] on input "Left Pickup At" at bounding box center [363, 1064] width 188 height 33
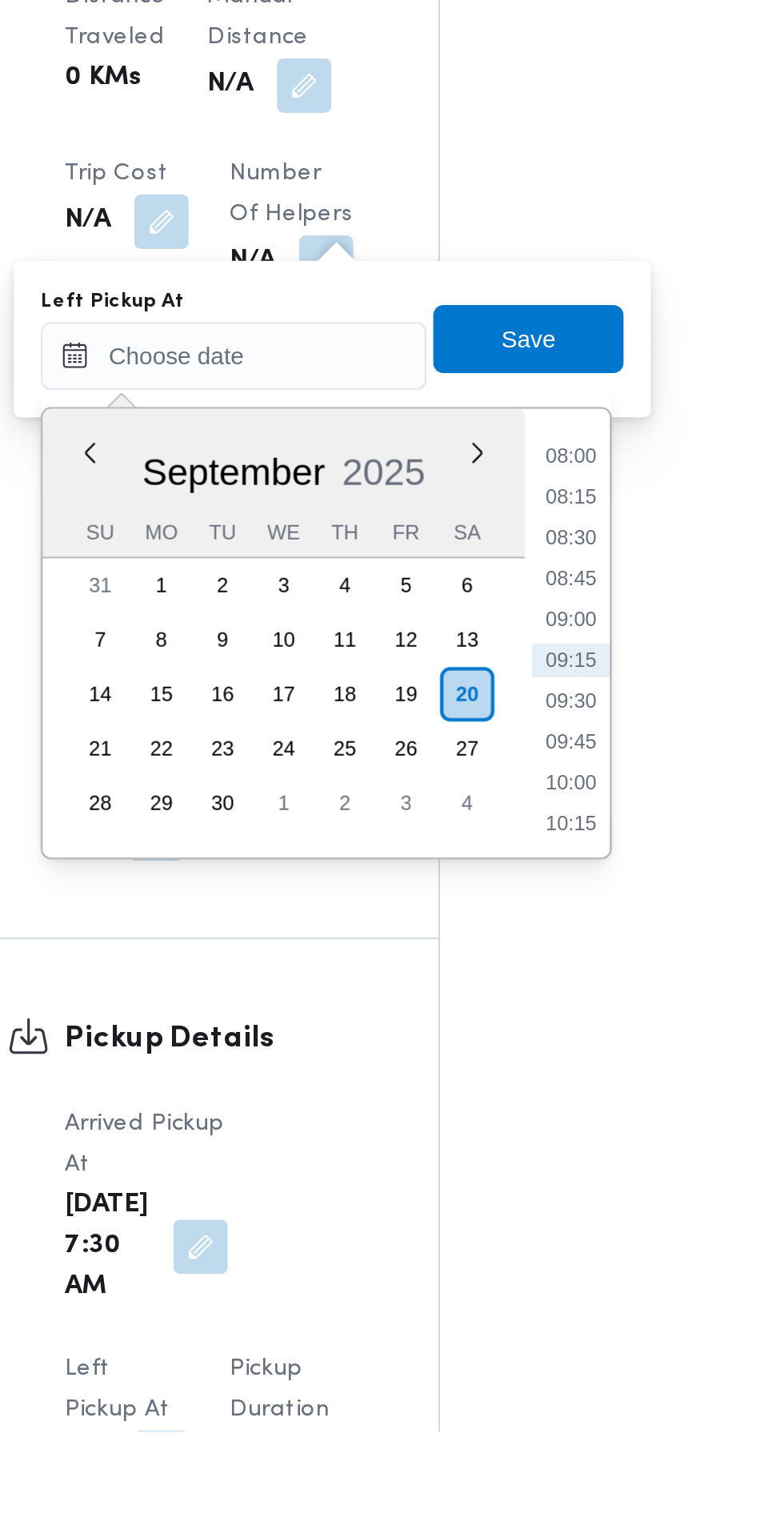
click at [511, 1132] on li "08:45" at bounding box center [510, 1133] width 37 height 16
type input "[DATE] 08:45"
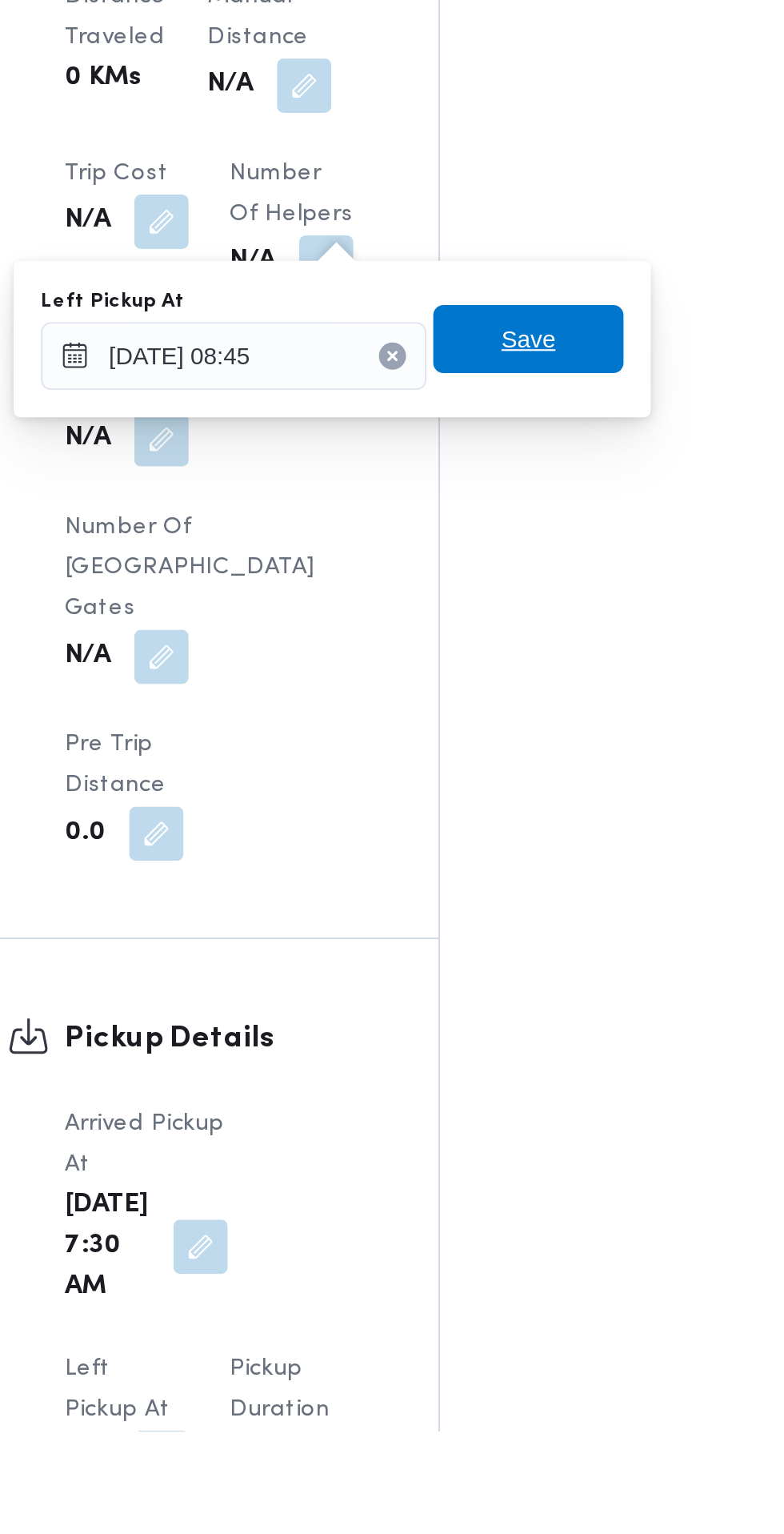
click at [509, 1027] on span "Save" at bounding box center [489, 1019] width 90 height 32
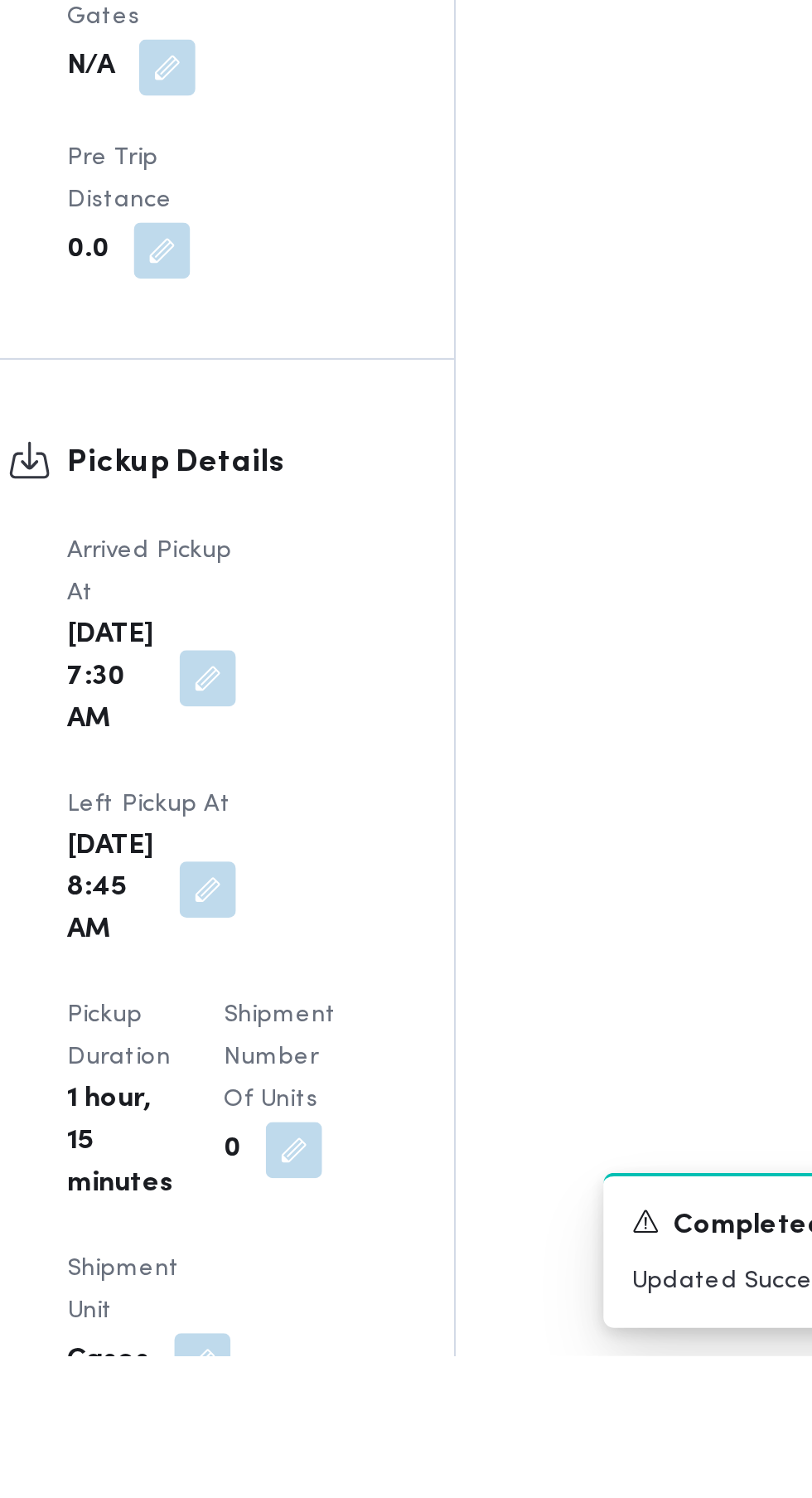
scroll to position [1229, 0]
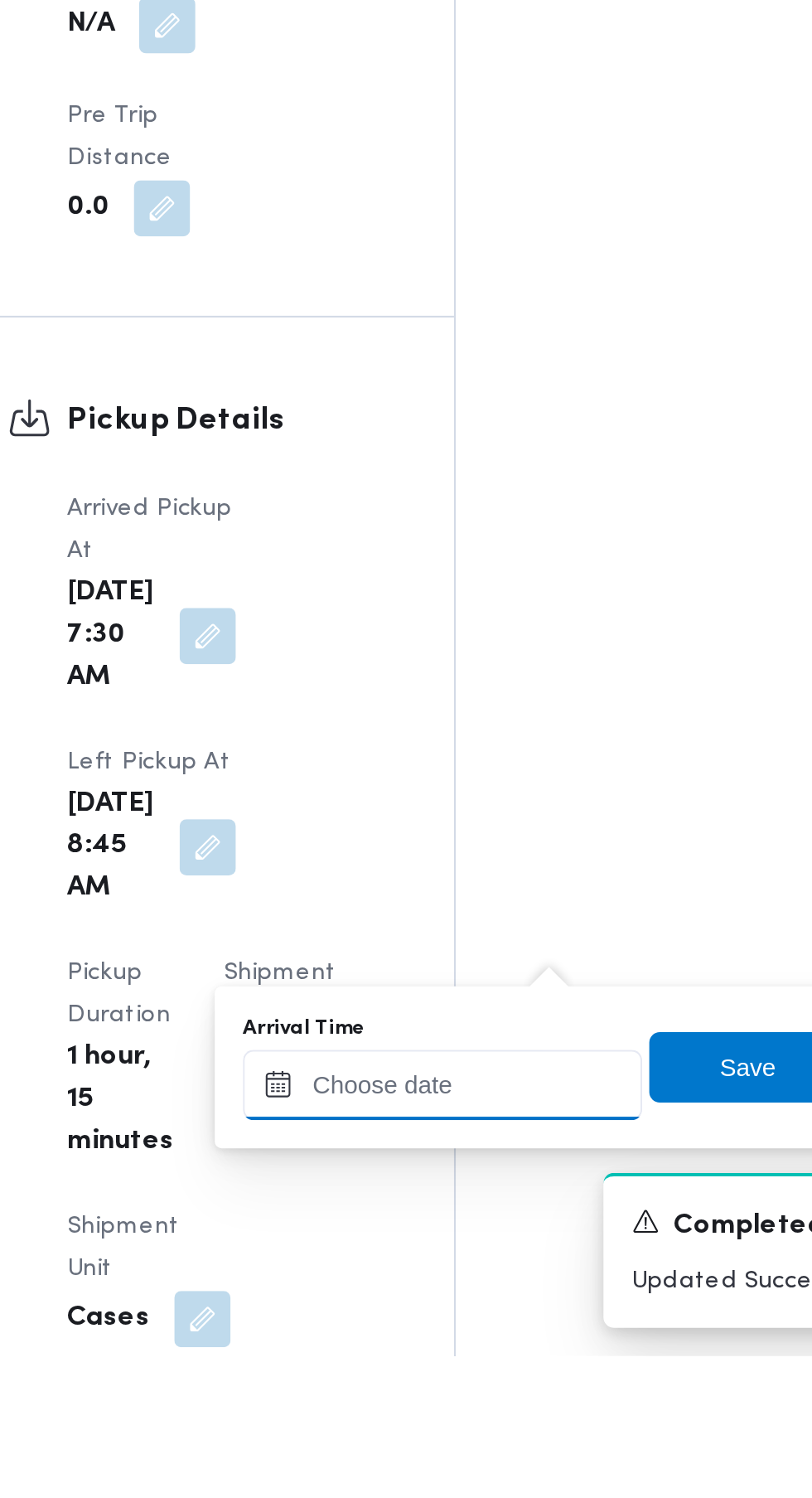
click at [463, 1373] on input "Arrival Time" at bounding box center [458, 1370] width 188 height 33
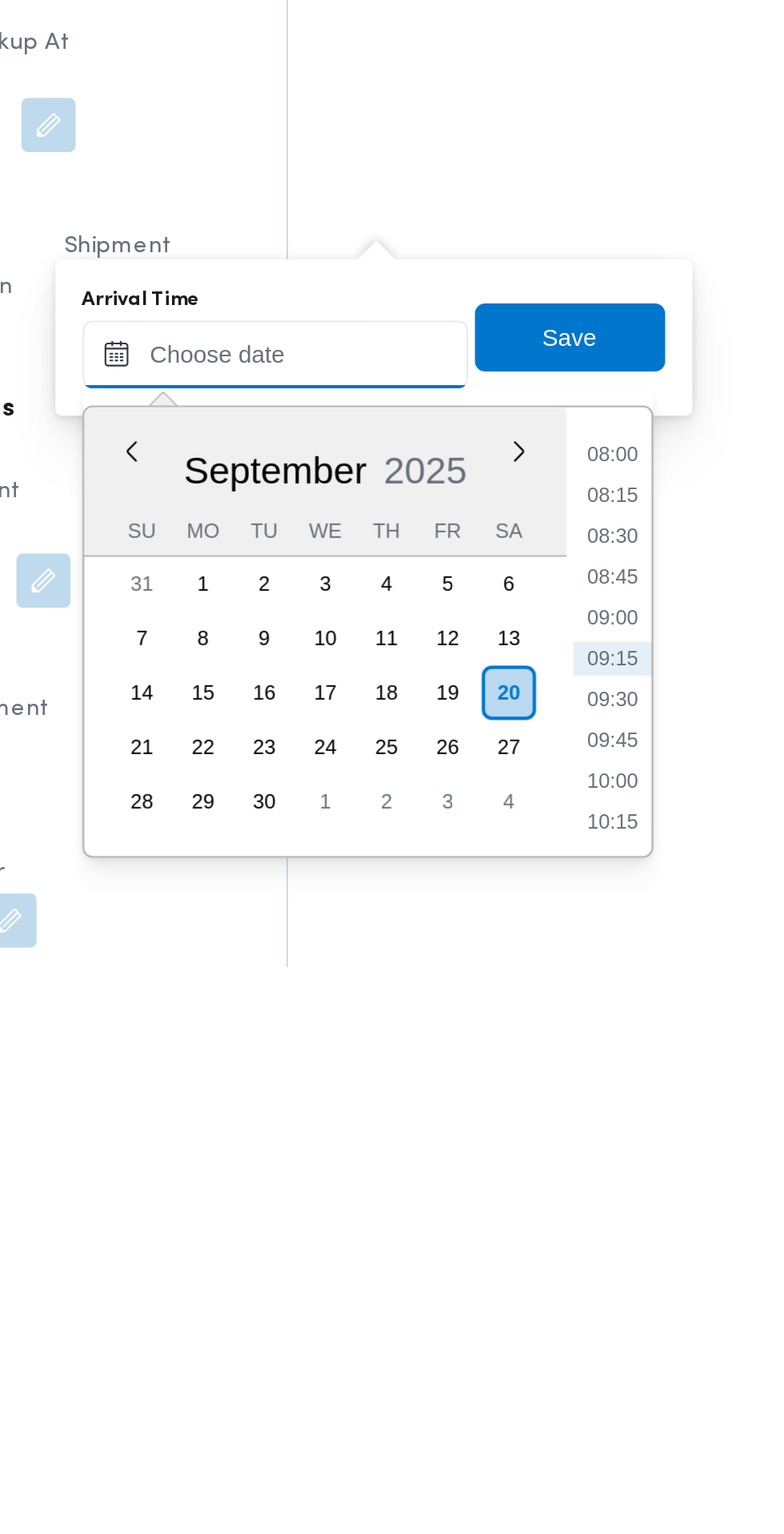
scroll to position [1265, 0]
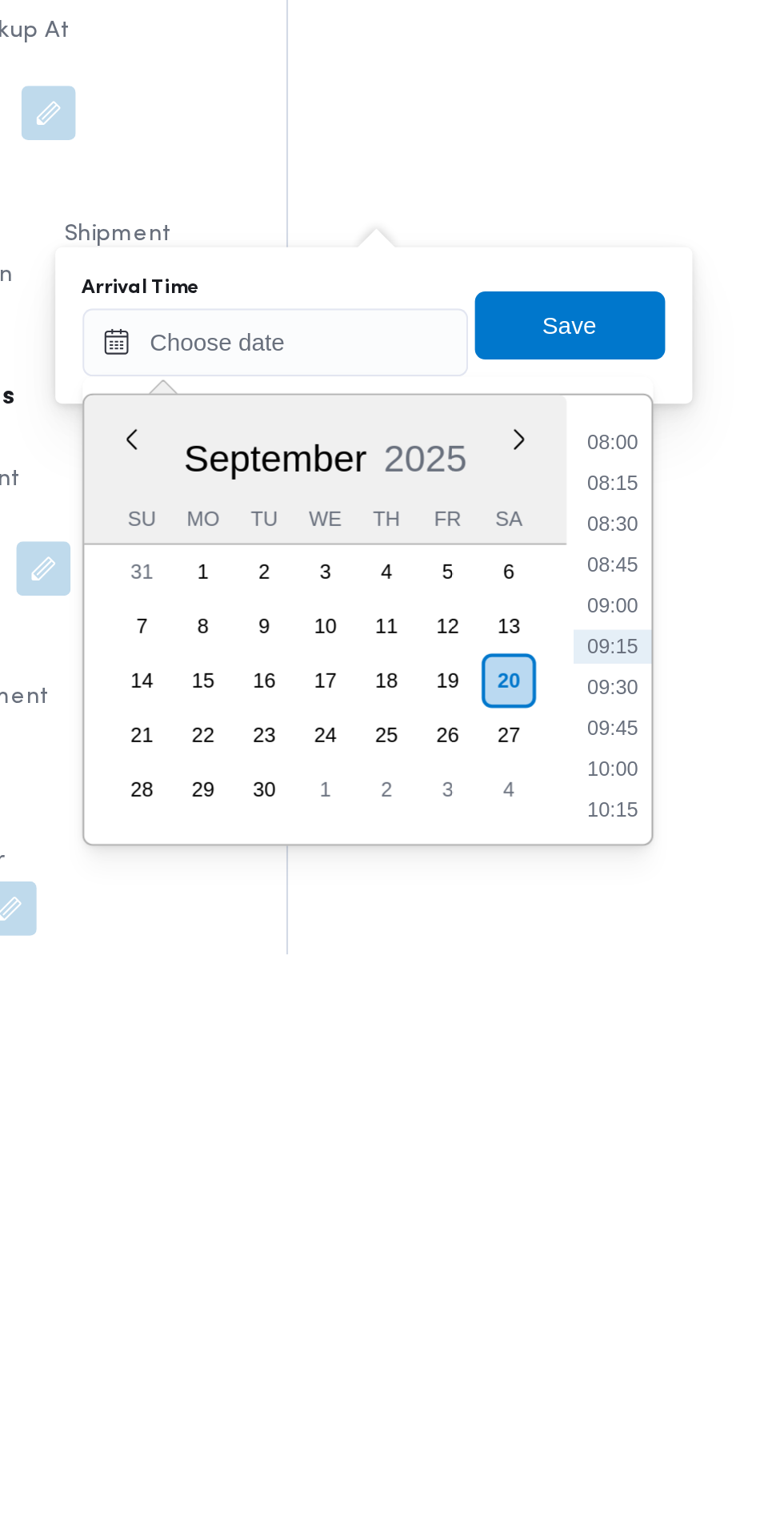
click at [601, 1372] on li "09:00" at bounding box center [600, 1369] width 37 height 16
type input "[DATE] 09:00"
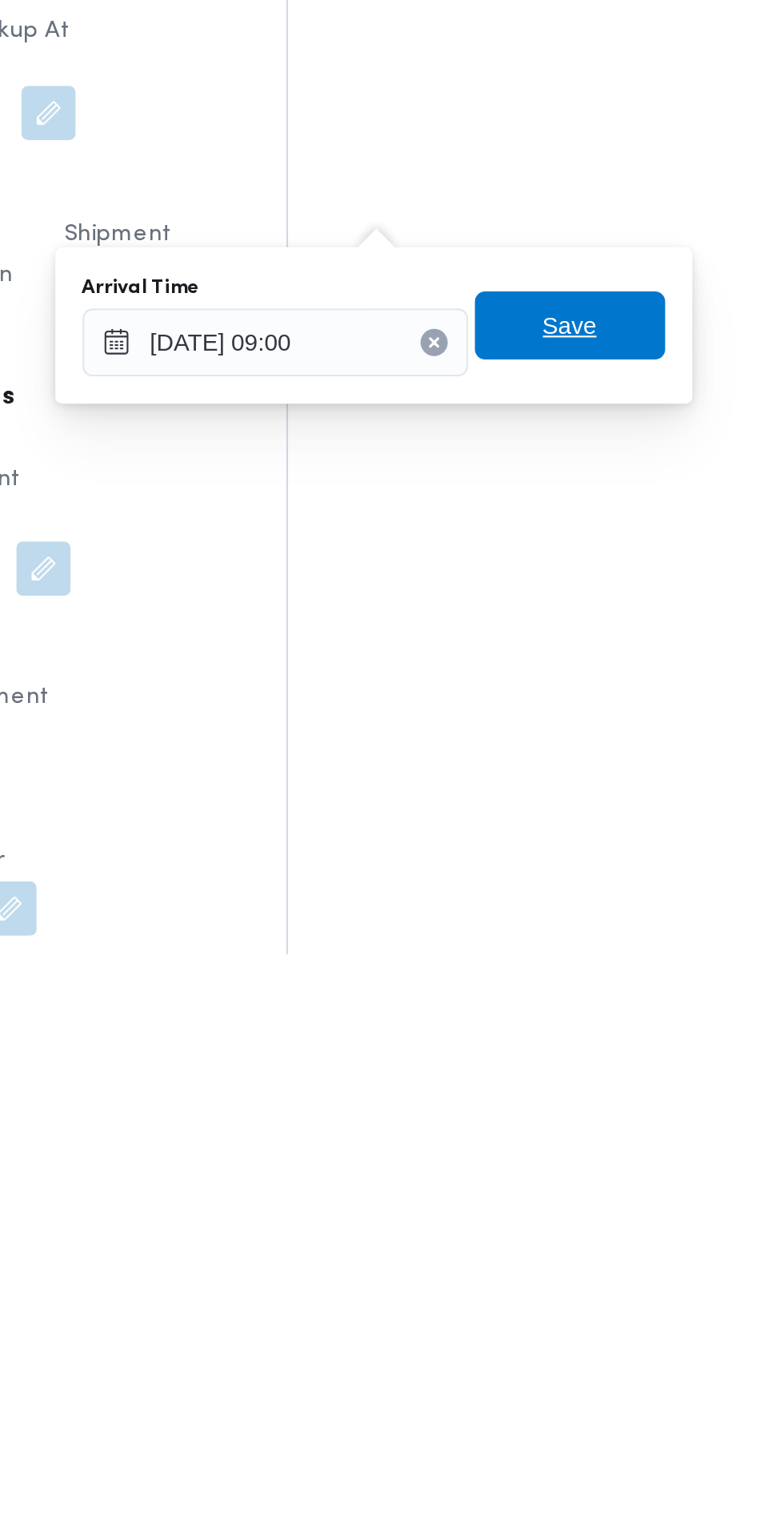
click at [593, 1237] on span "Save" at bounding box center [580, 1238] width 25 height 19
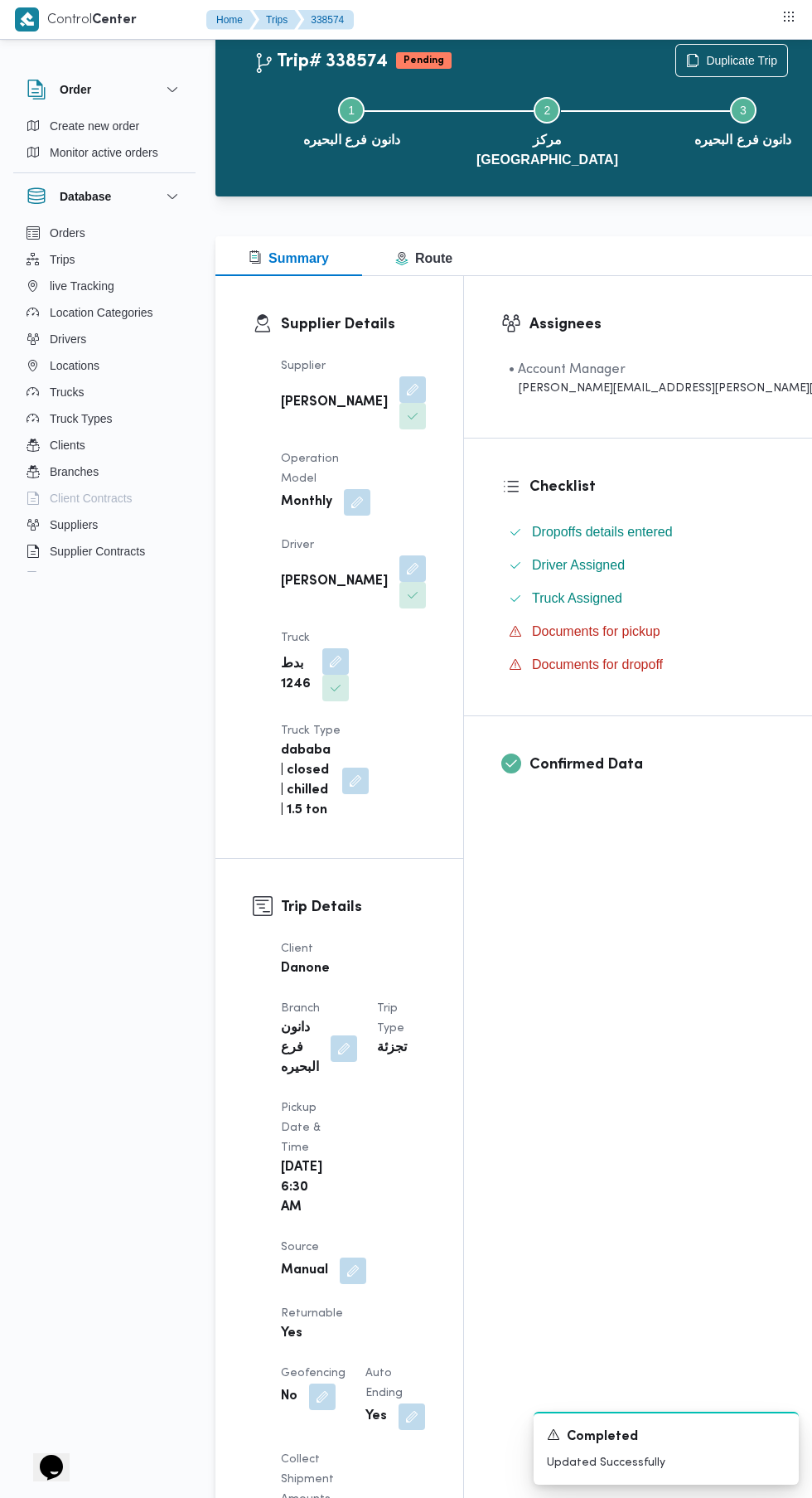
scroll to position [0, 0]
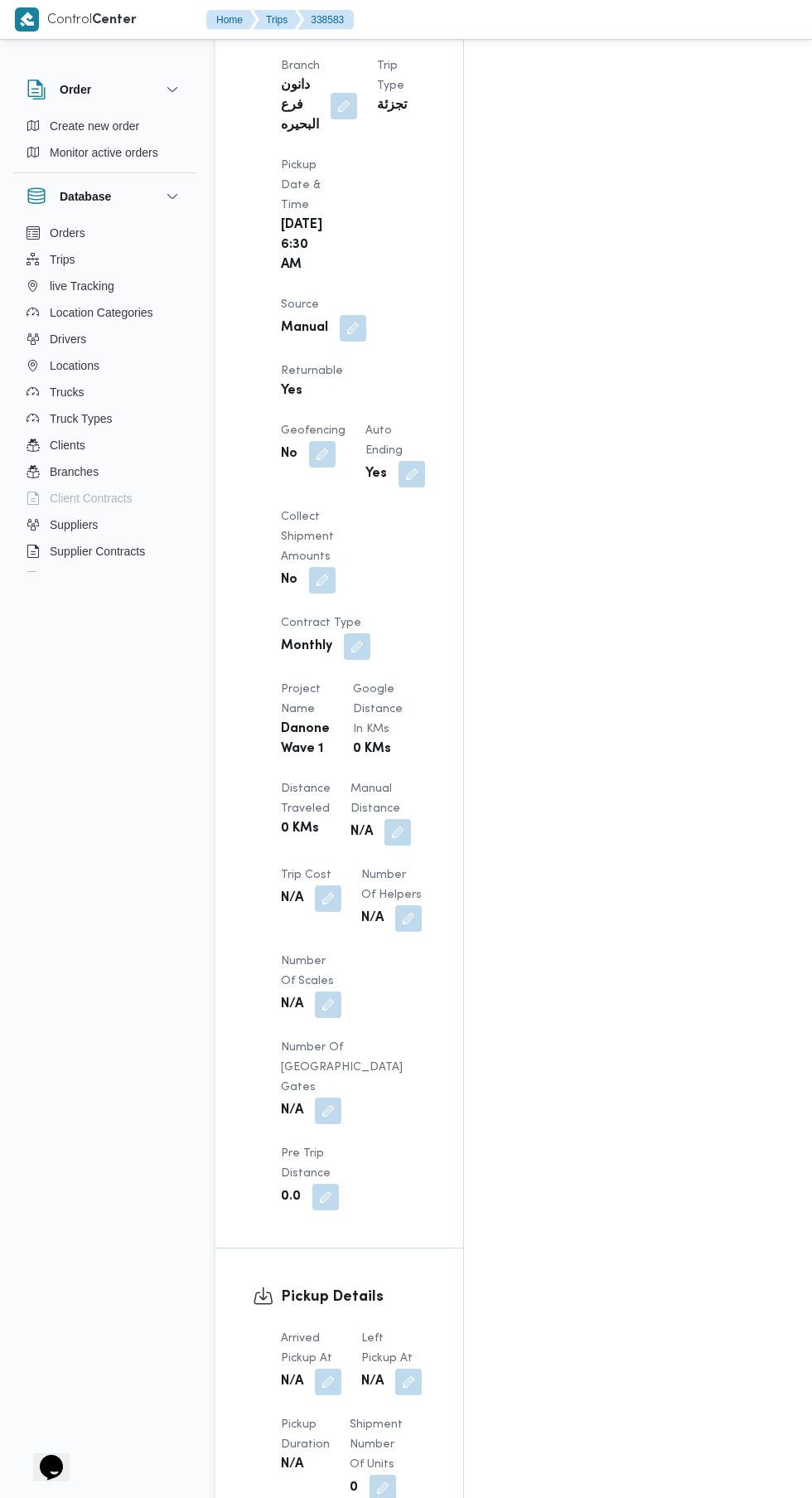
scroll to position [1025, 0]
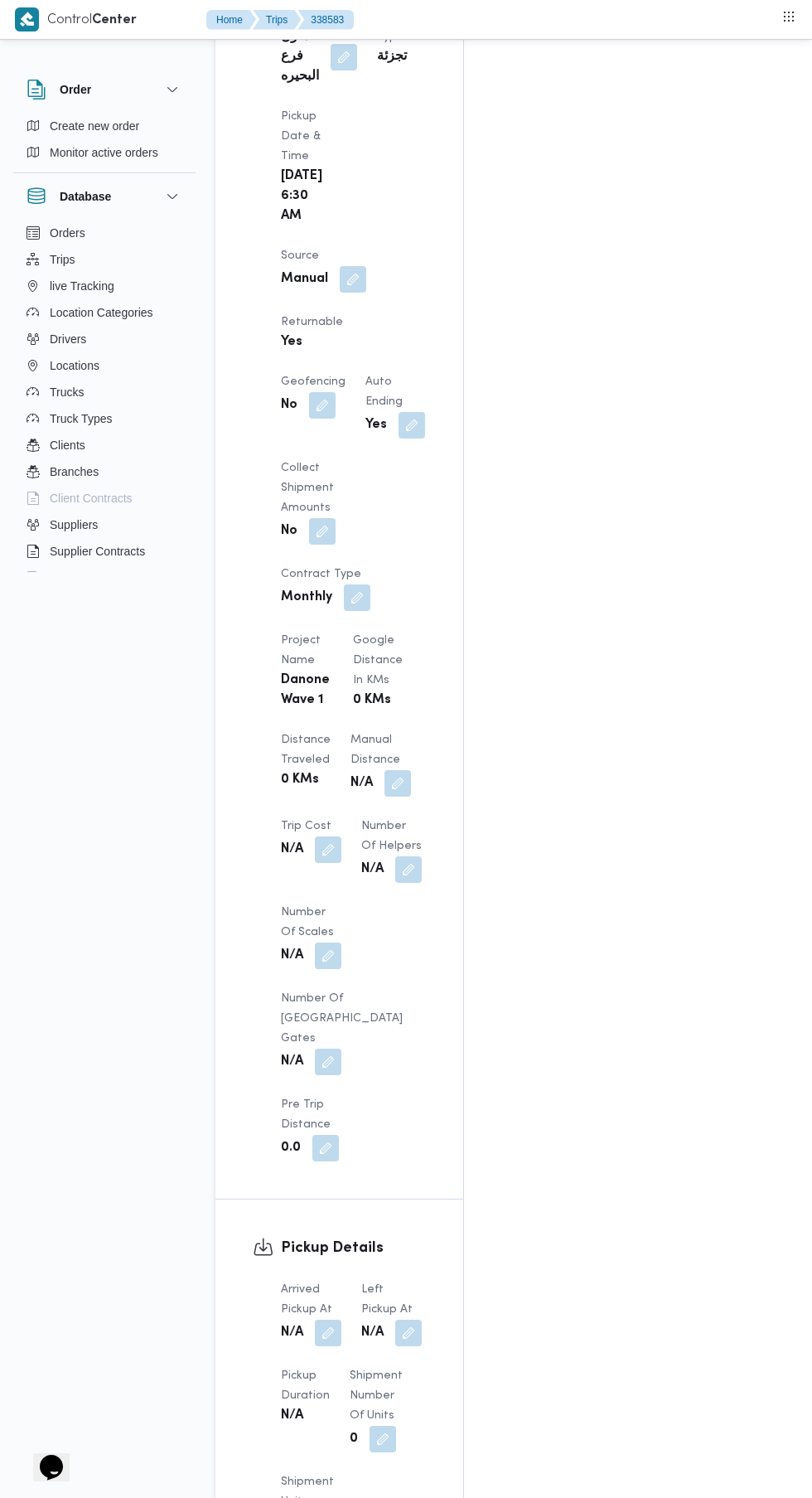
click at [319, 1320] on span at bounding box center [324, 1332] width 35 height 26
click at [286, 1370] on span "Pickup Duration" at bounding box center [306, 1385] width 49 height 31
click at [329, 1320] on button "button" at bounding box center [327, 1332] width 26 height 26
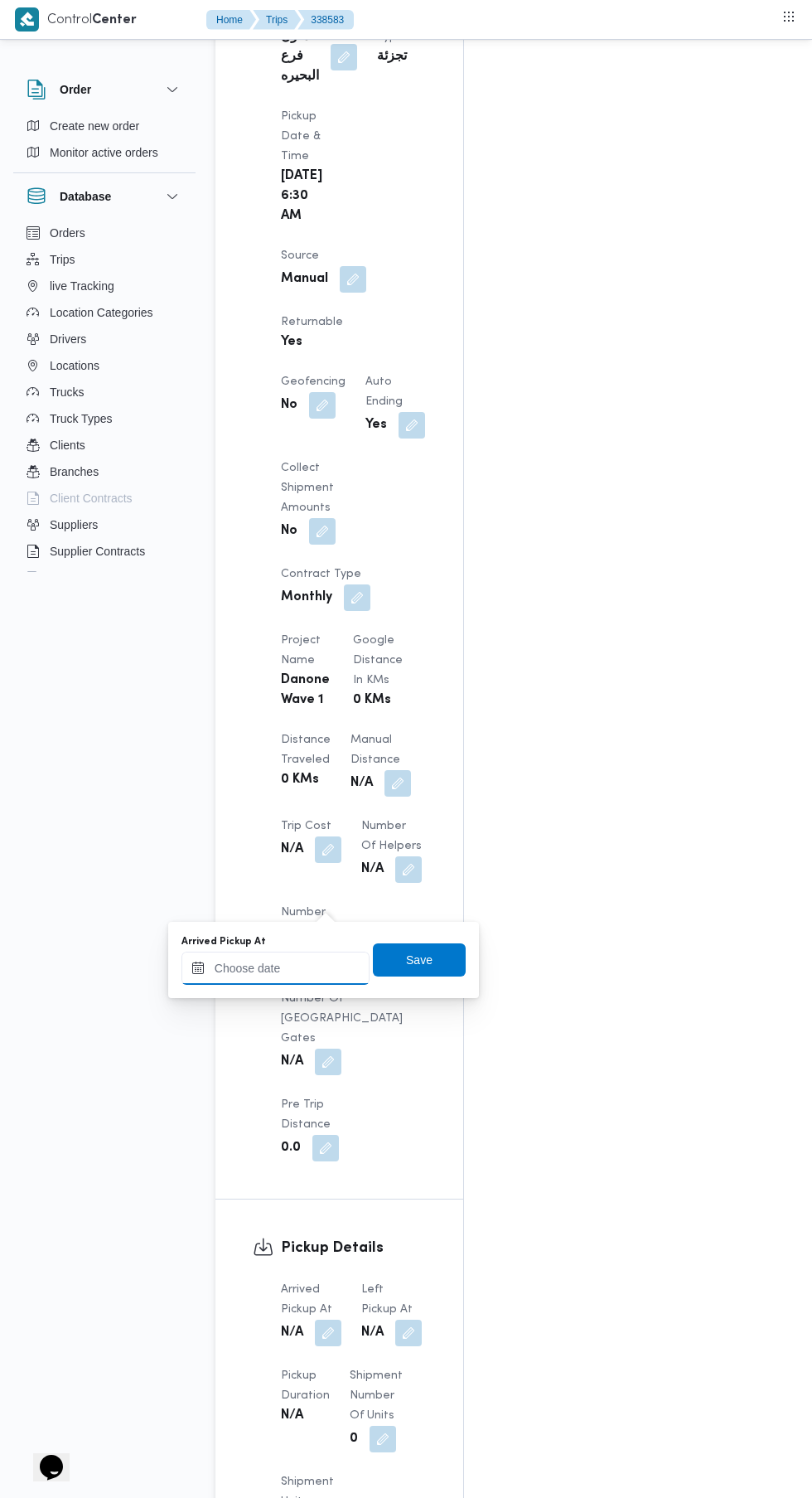
click at [297, 965] on input "Arrived Pickup At" at bounding box center [275, 968] width 188 height 33
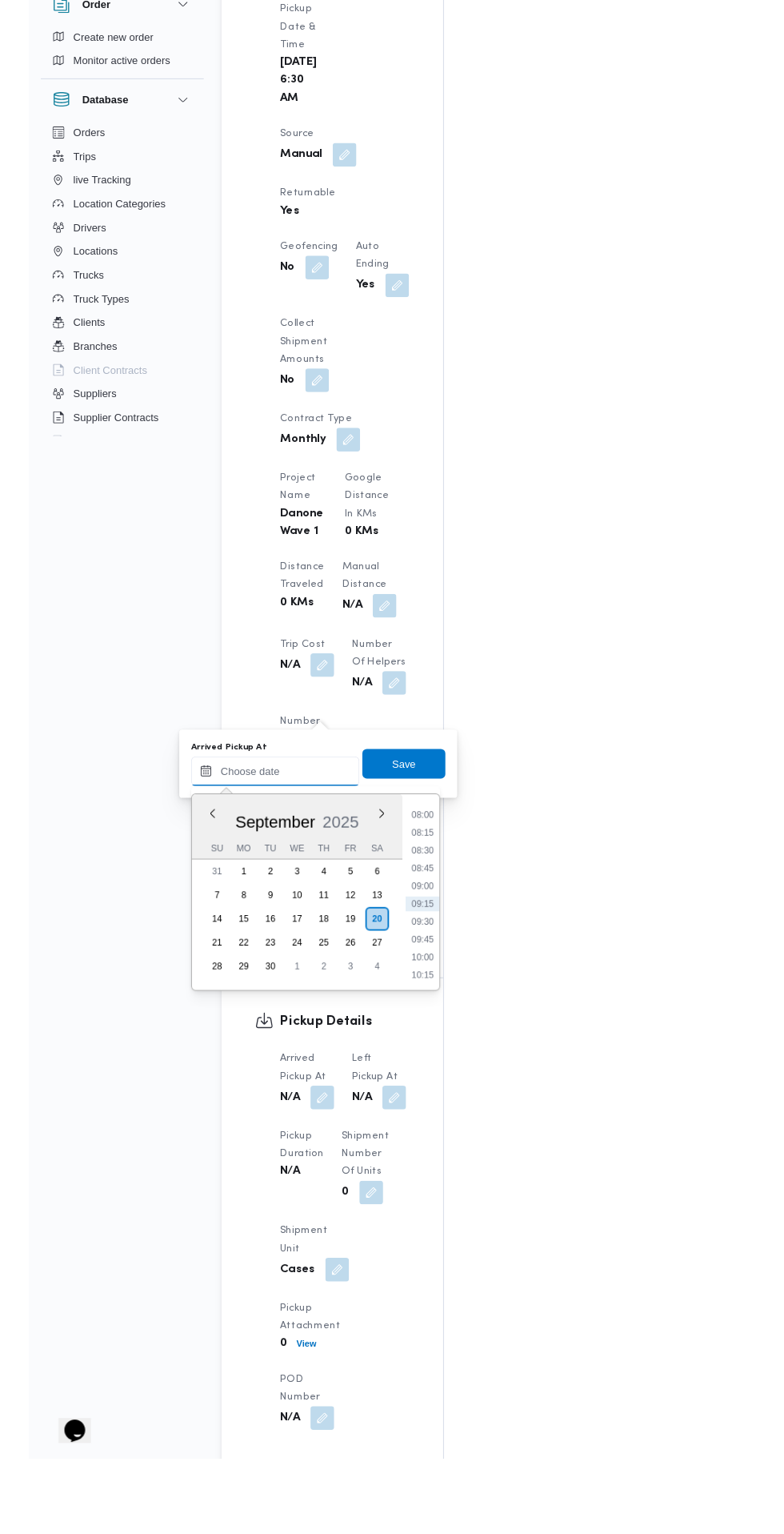
scroll to position [1011, 0]
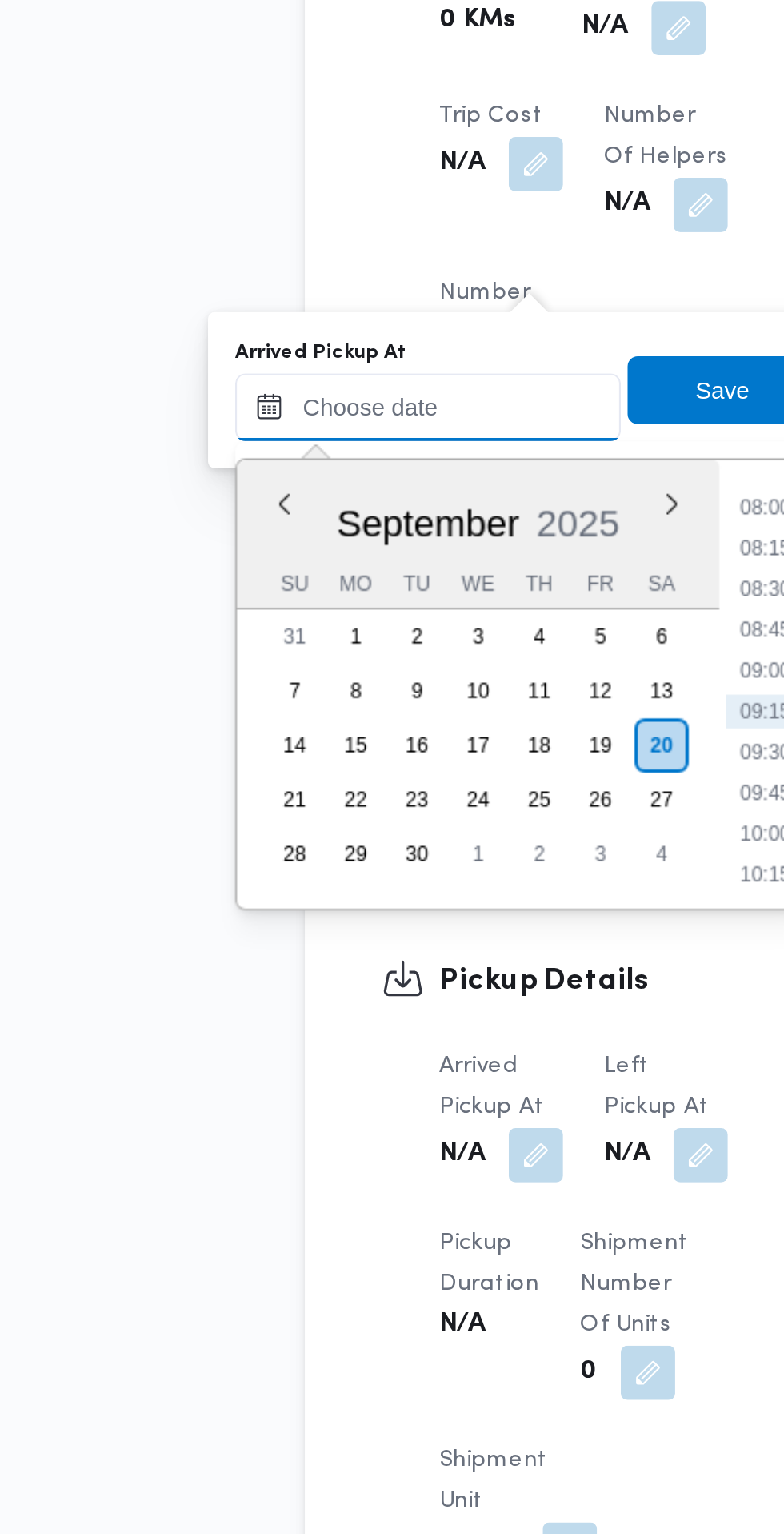
paste input "[DATE] 07:30"
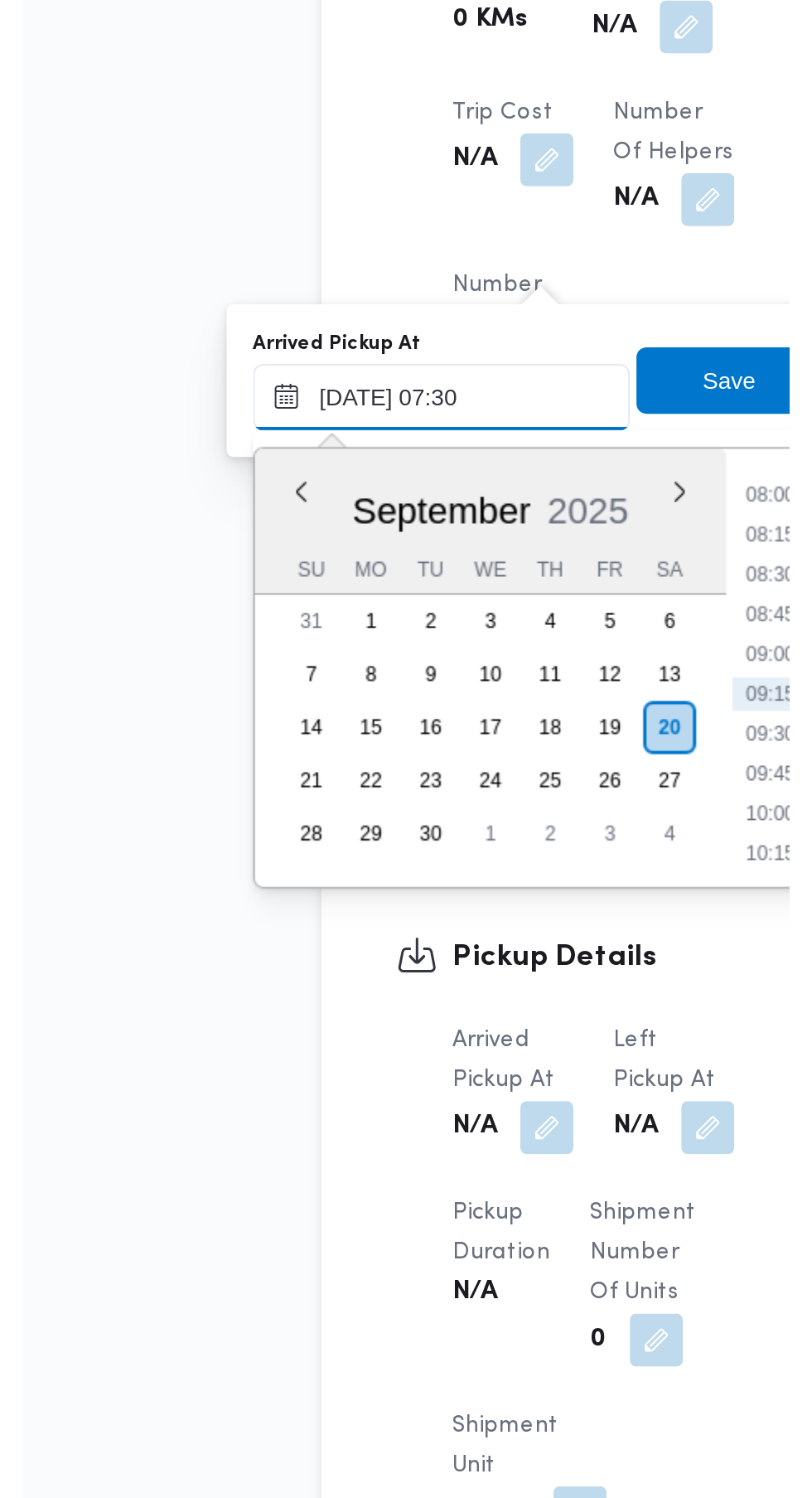
scroll to position [597, 0]
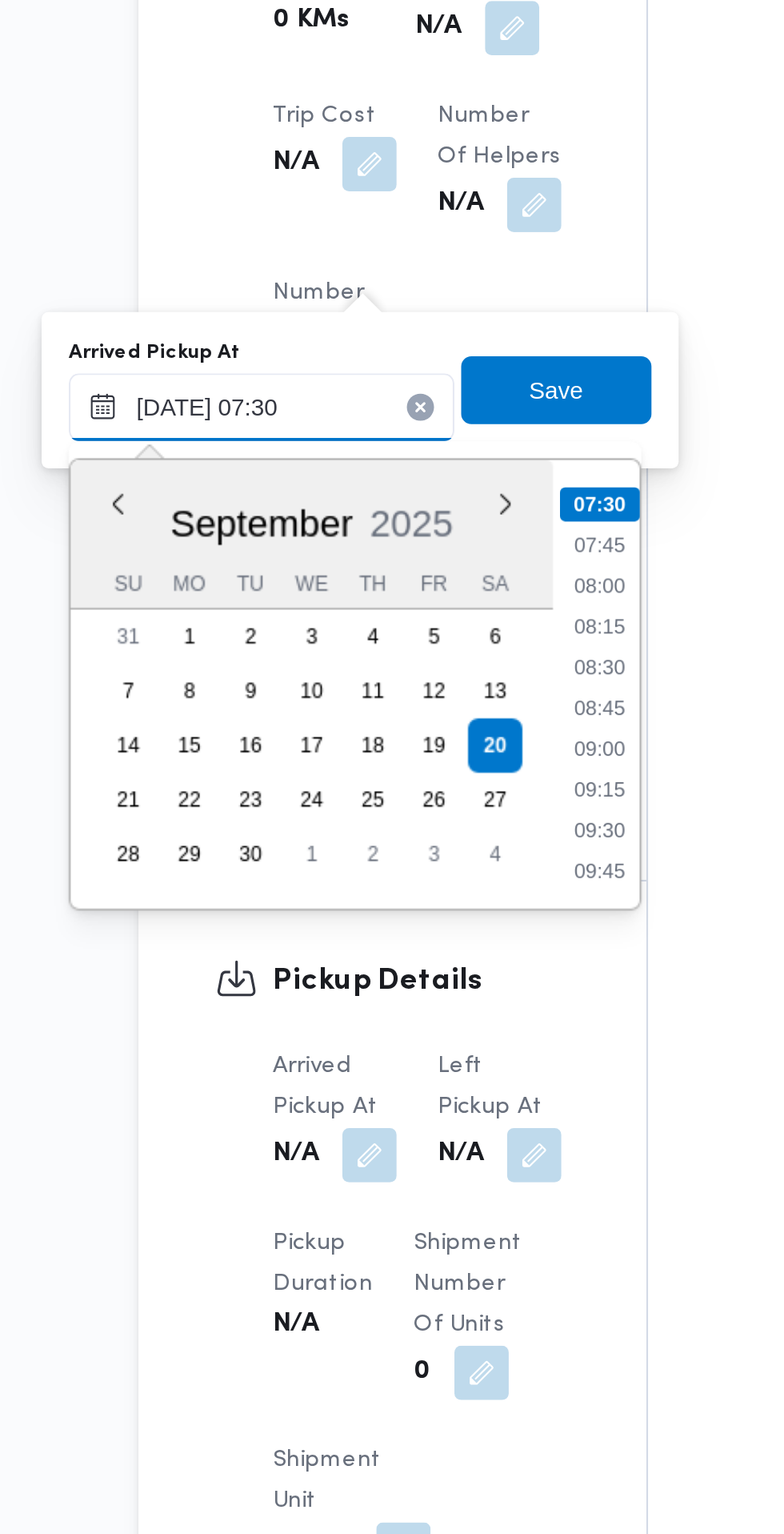
type input "[DATE] 07:30"
click at [430, 959] on li "07:30" at bounding box center [425, 959] width 37 height 16
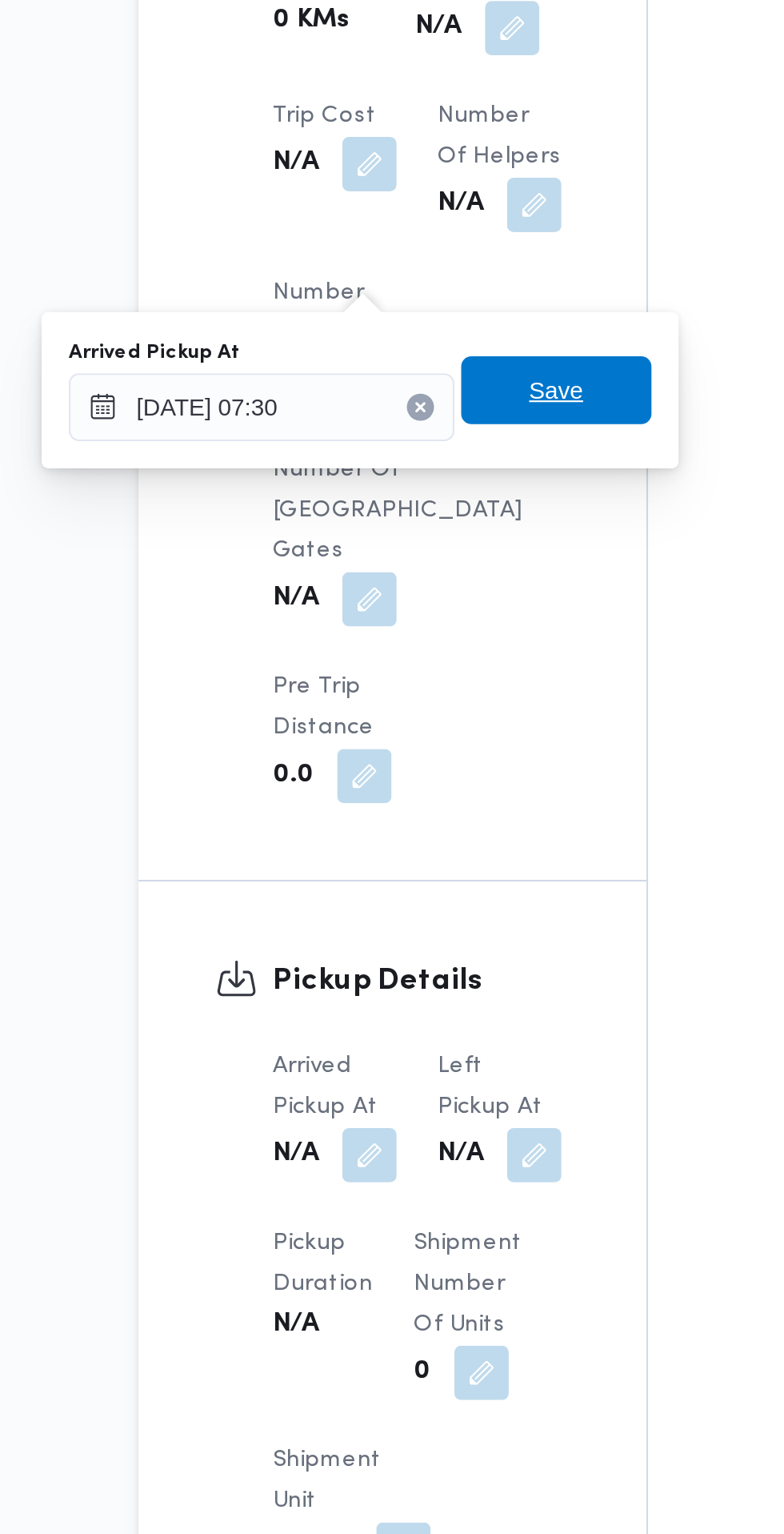
click at [418, 905] on span "Save" at bounding box center [405, 906] width 25 height 19
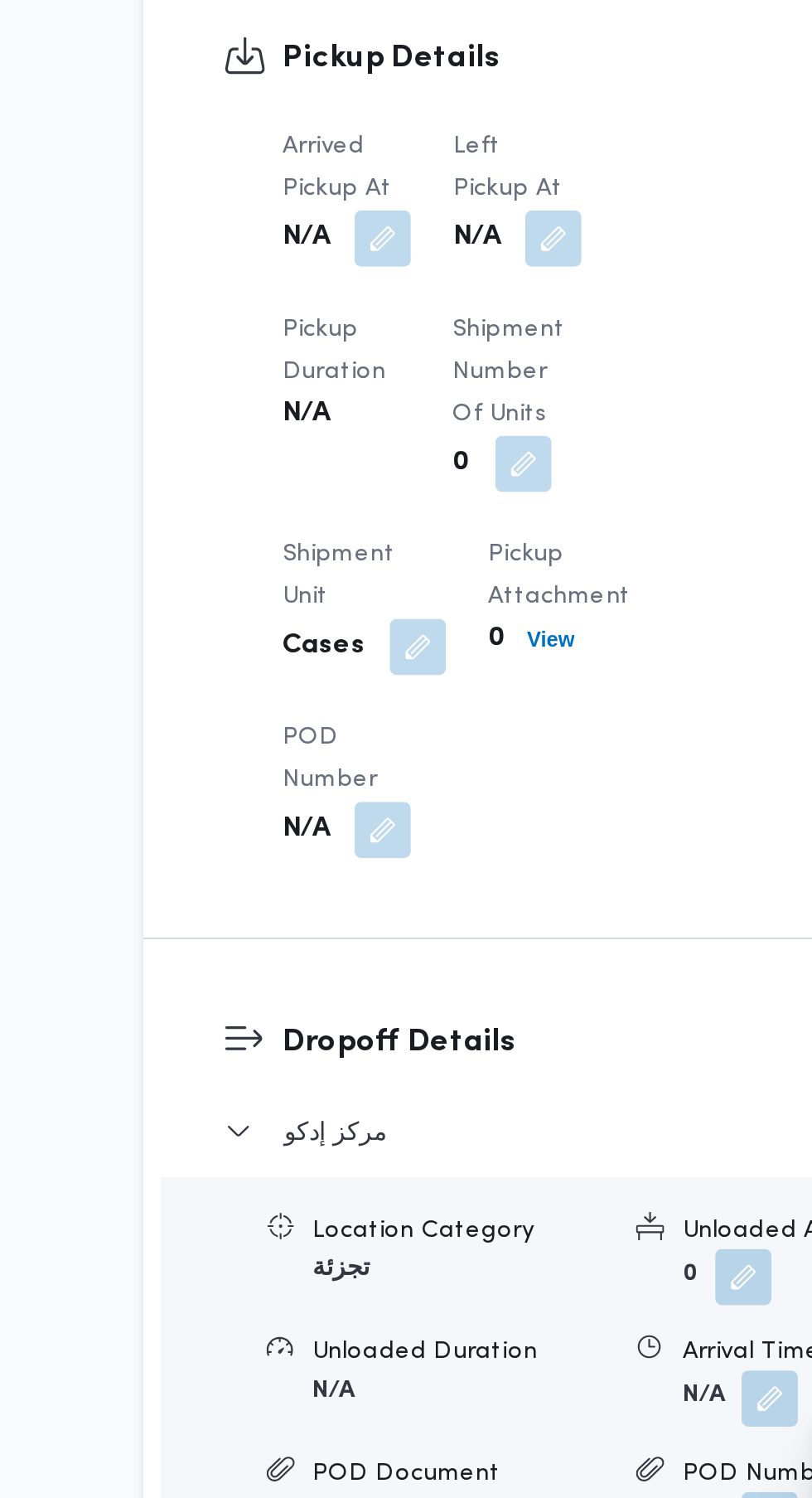
click at [407, 873] on button "button" at bounding box center [408, 860] width 26 height 26
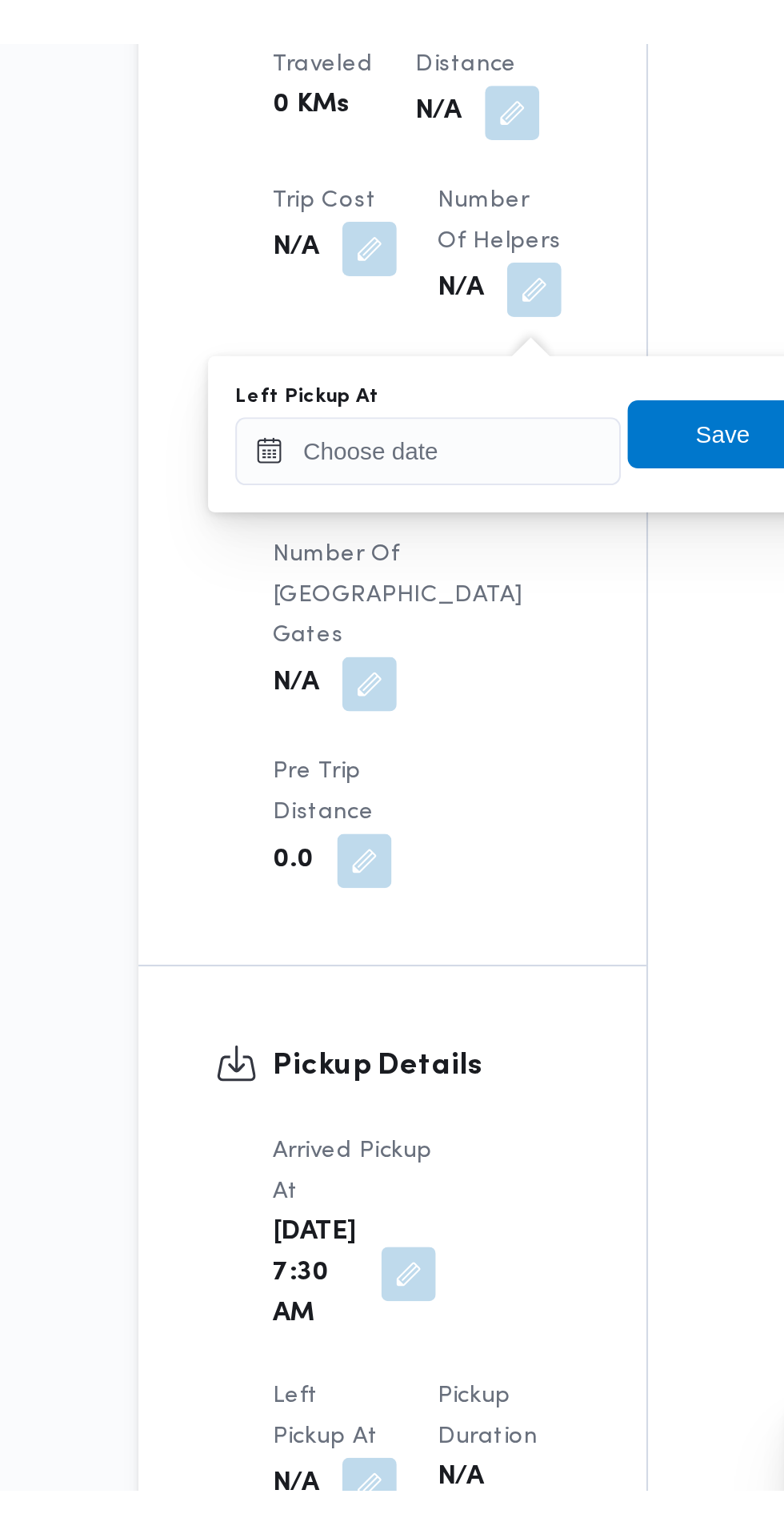
scroll to position [1011, 0]
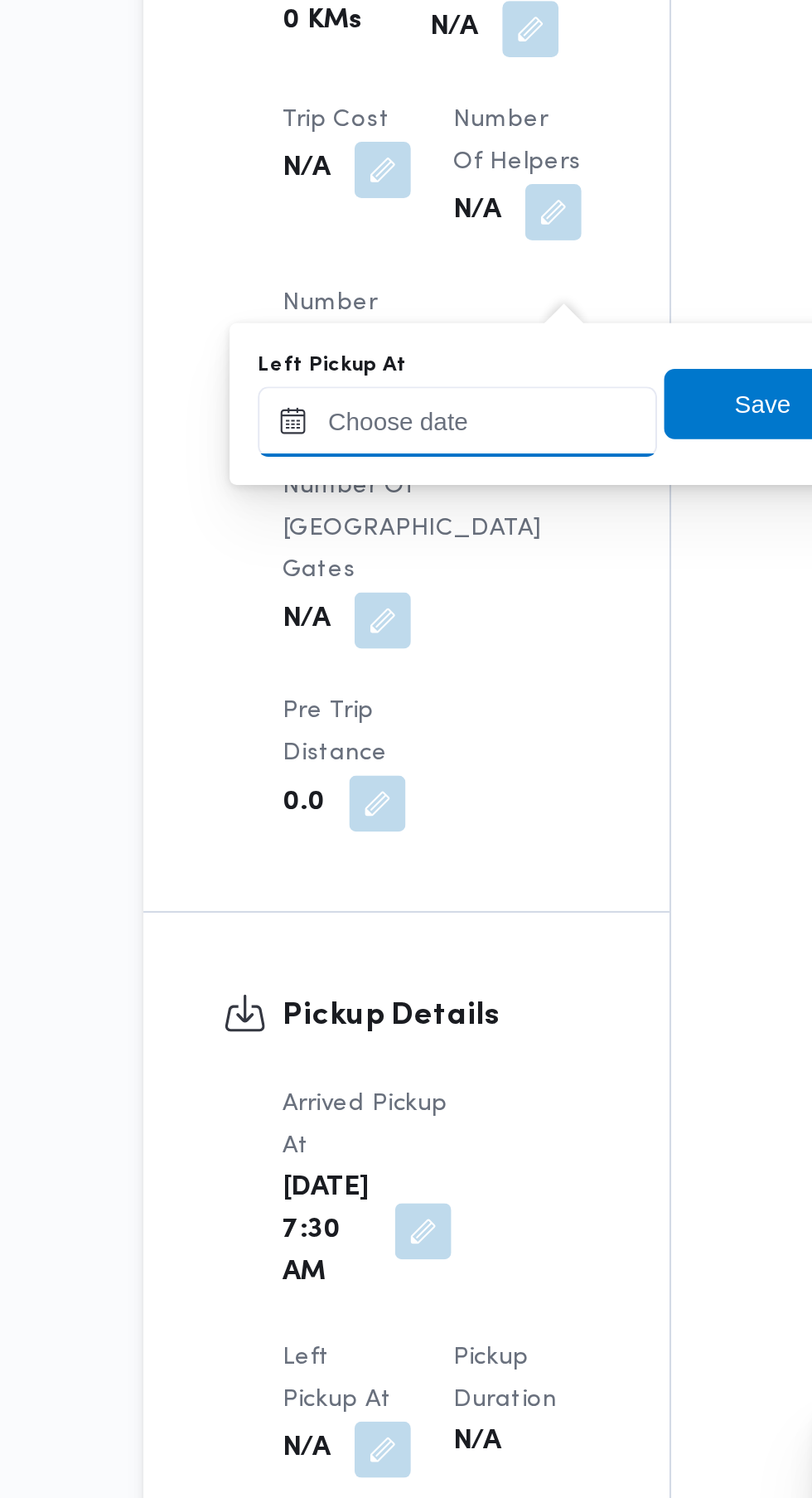
click at [370, 944] on input "Left Pickup At" at bounding box center [363, 946] width 188 height 33
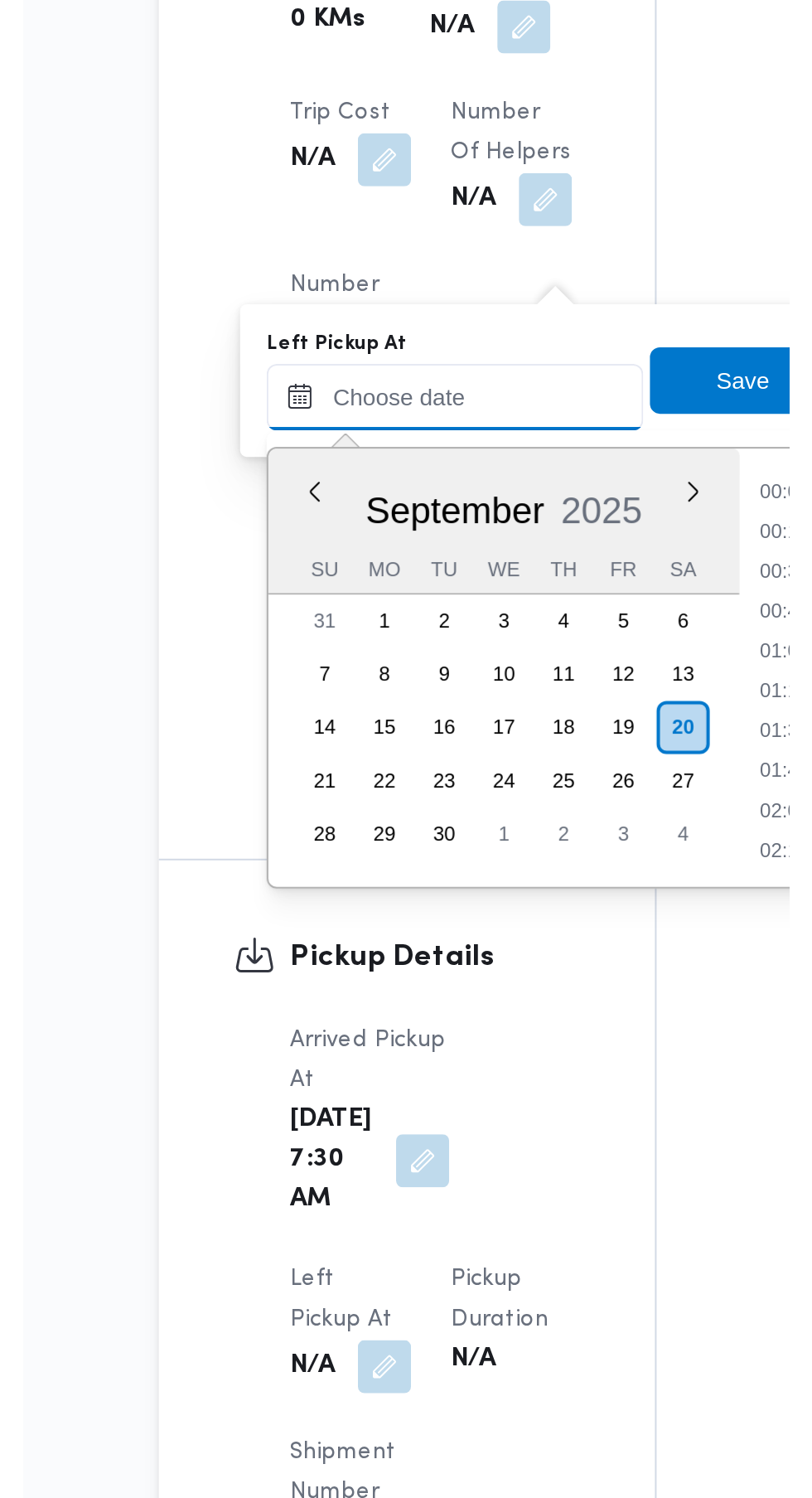
scroll to position [635, 0]
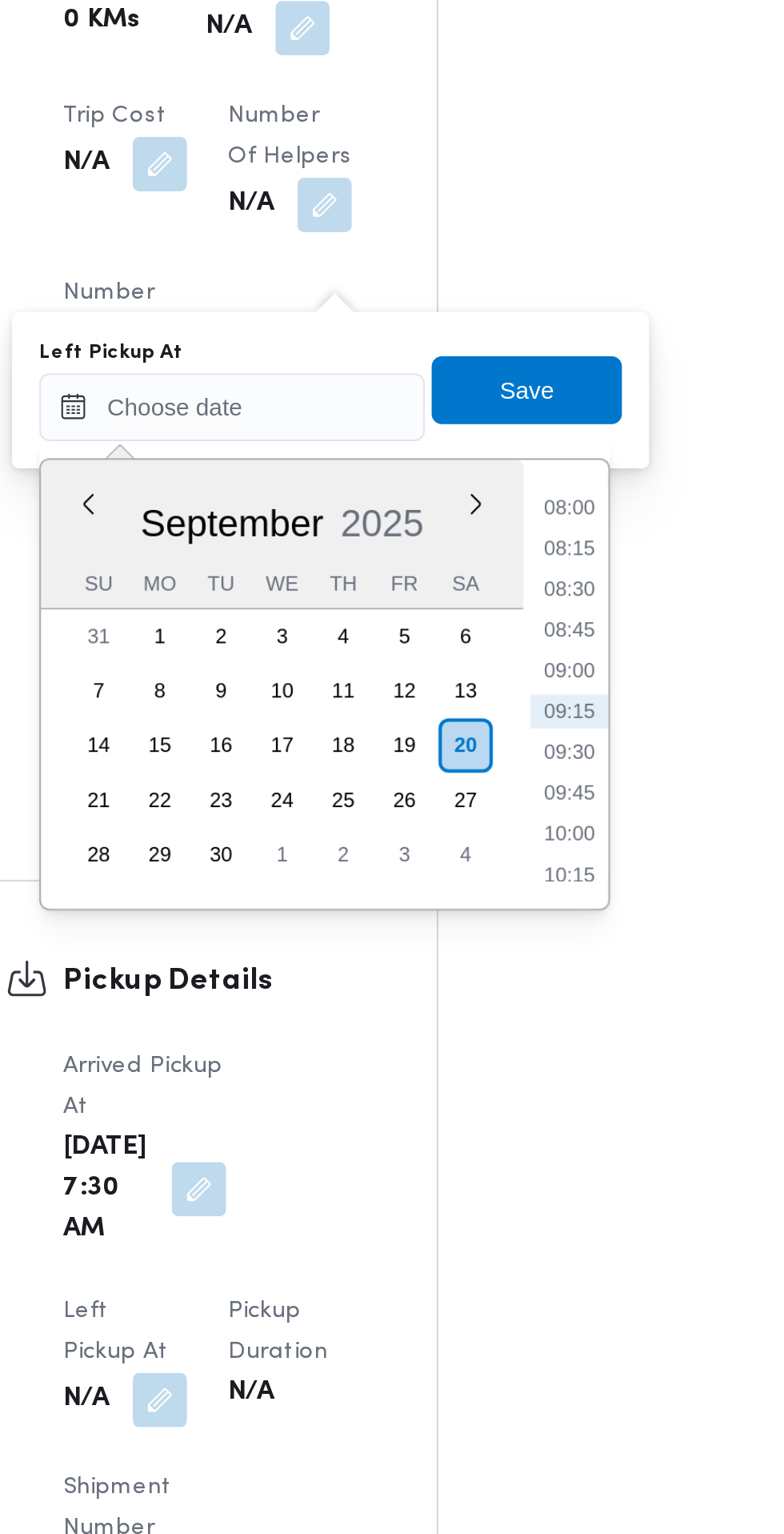
click at [511, 1019] on li "08:45" at bounding box center [510, 1019] width 37 height 16
type input "[DATE] 08:45"
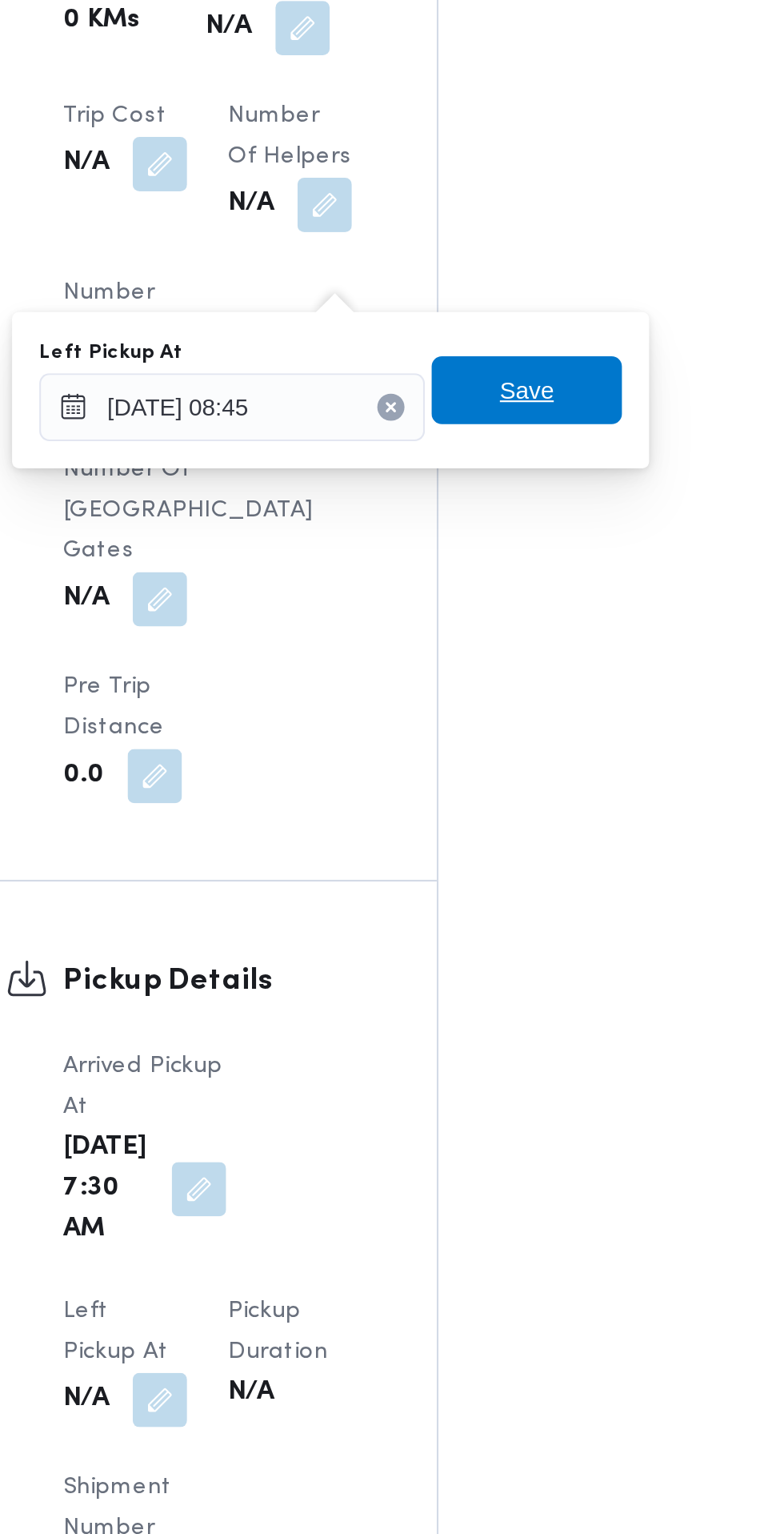
click at [502, 904] on span "Save" at bounding box center [489, 906] width 25 height 19
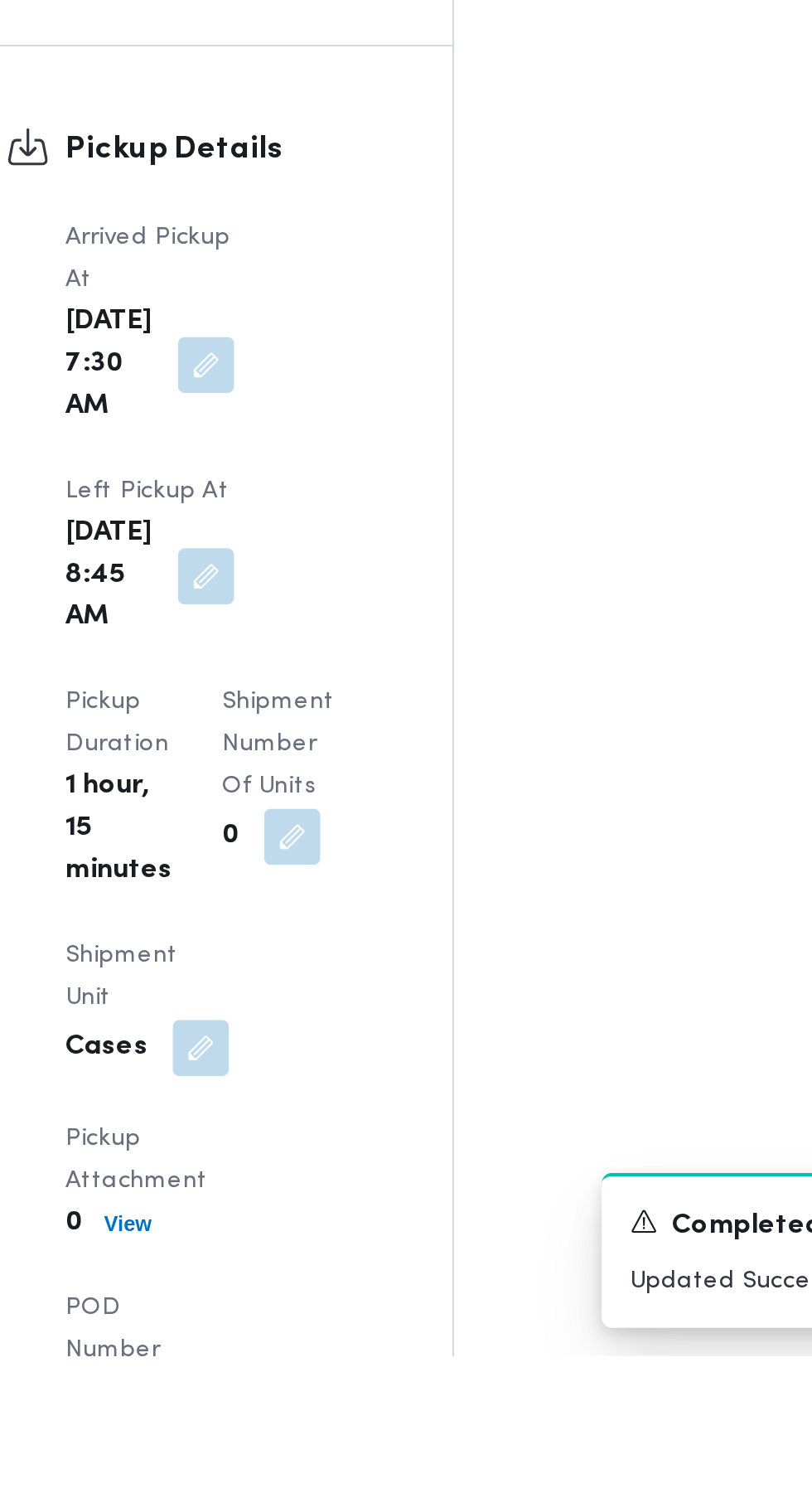
scroll to position [1364, 0]
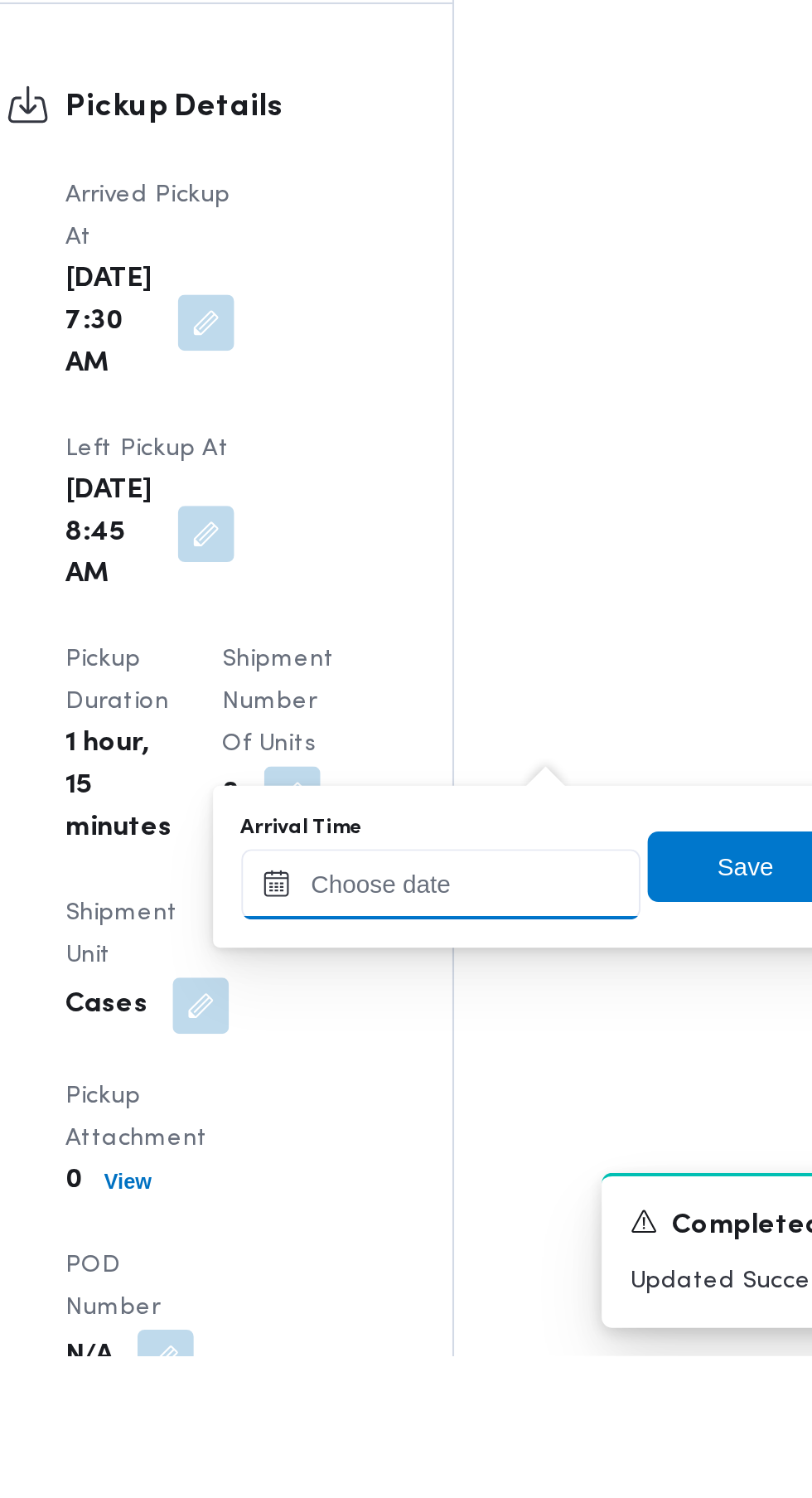
click at [458, 1275] on input "Arrival Time" at bounding box center [458, 1275] width 188 height 33
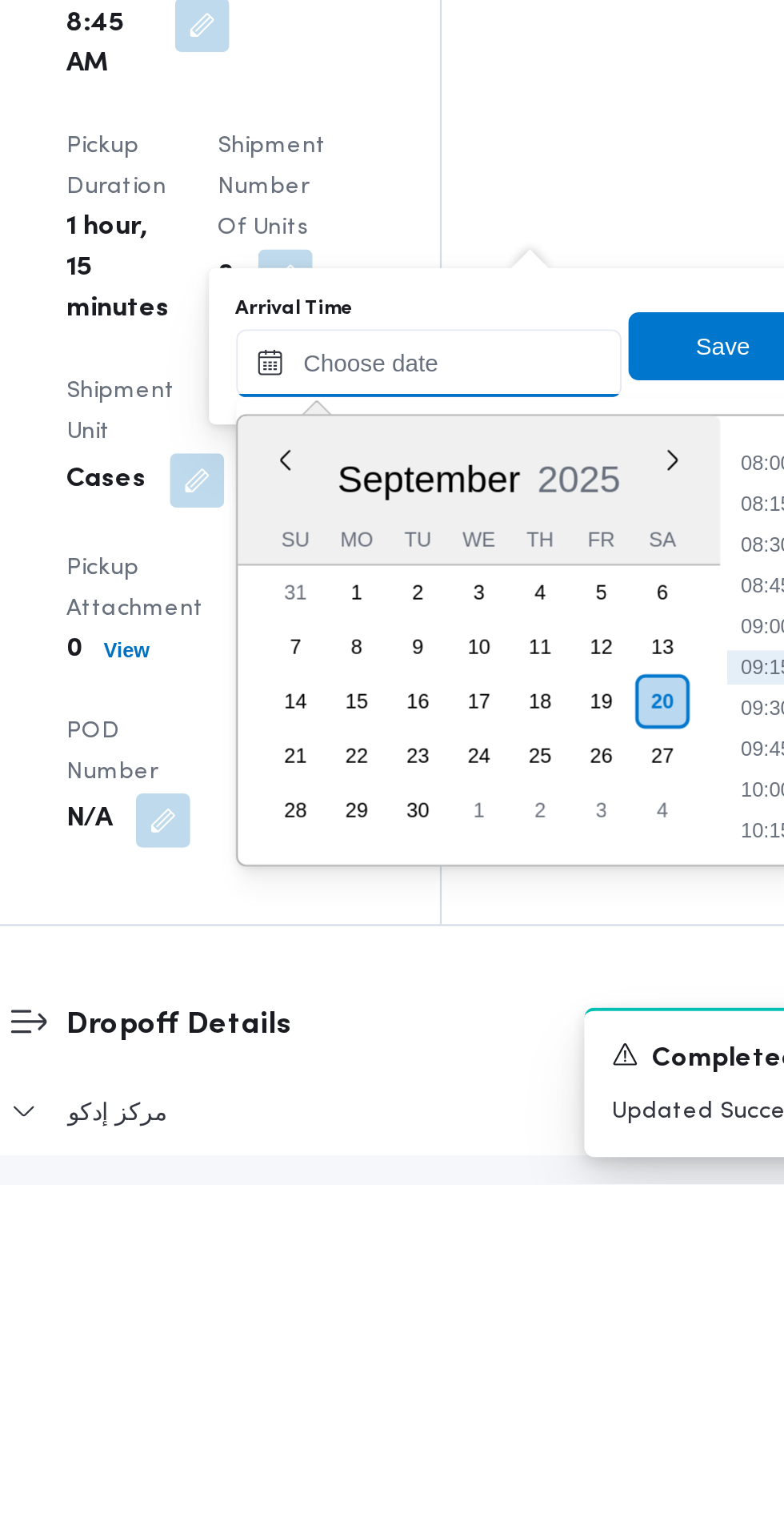
scroll to position [1403, 0]
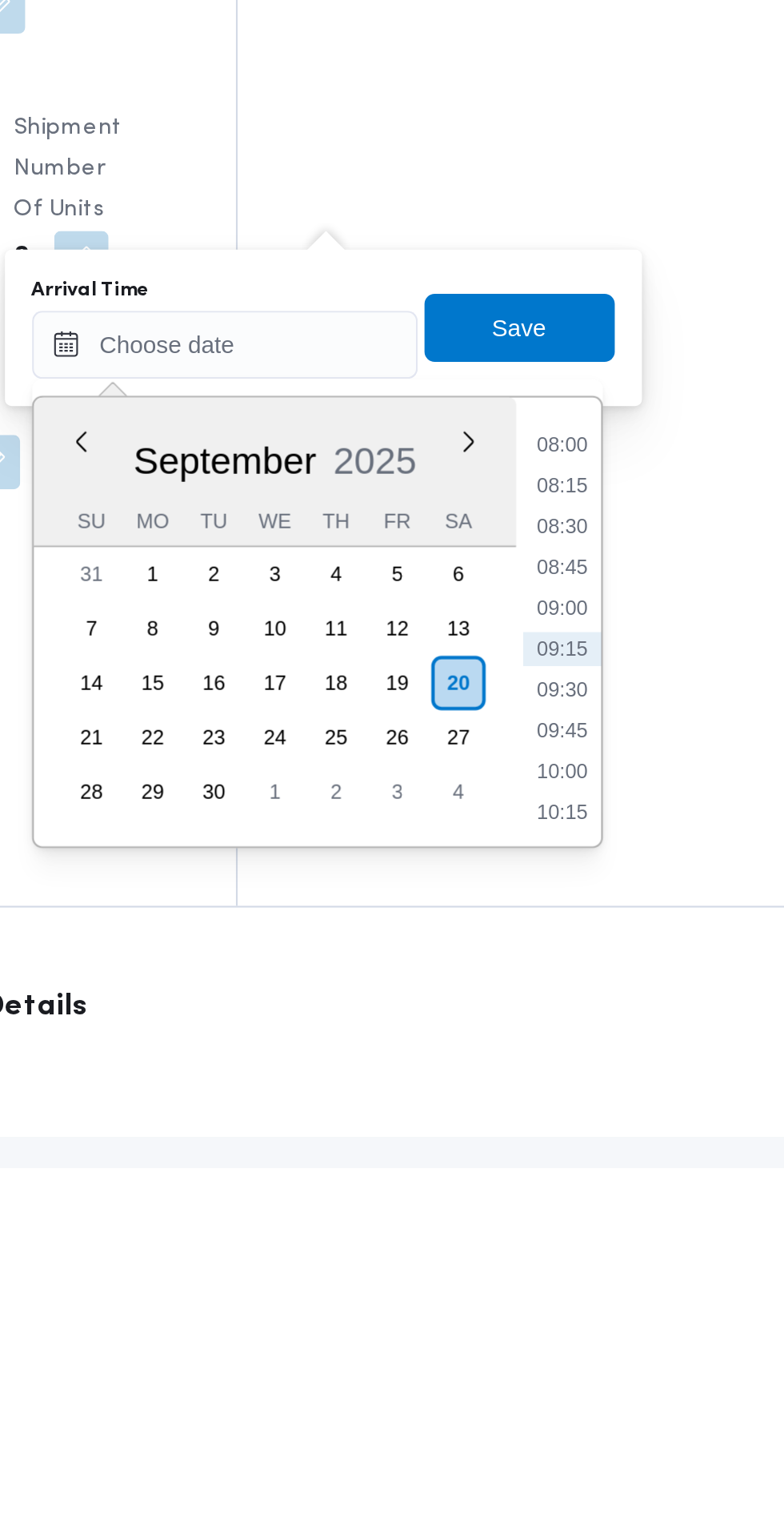
click at [609, 1287] on li "09:15" at bounding box center [600, 1289] width 37 height 16
type input "[DATE] 09:15"
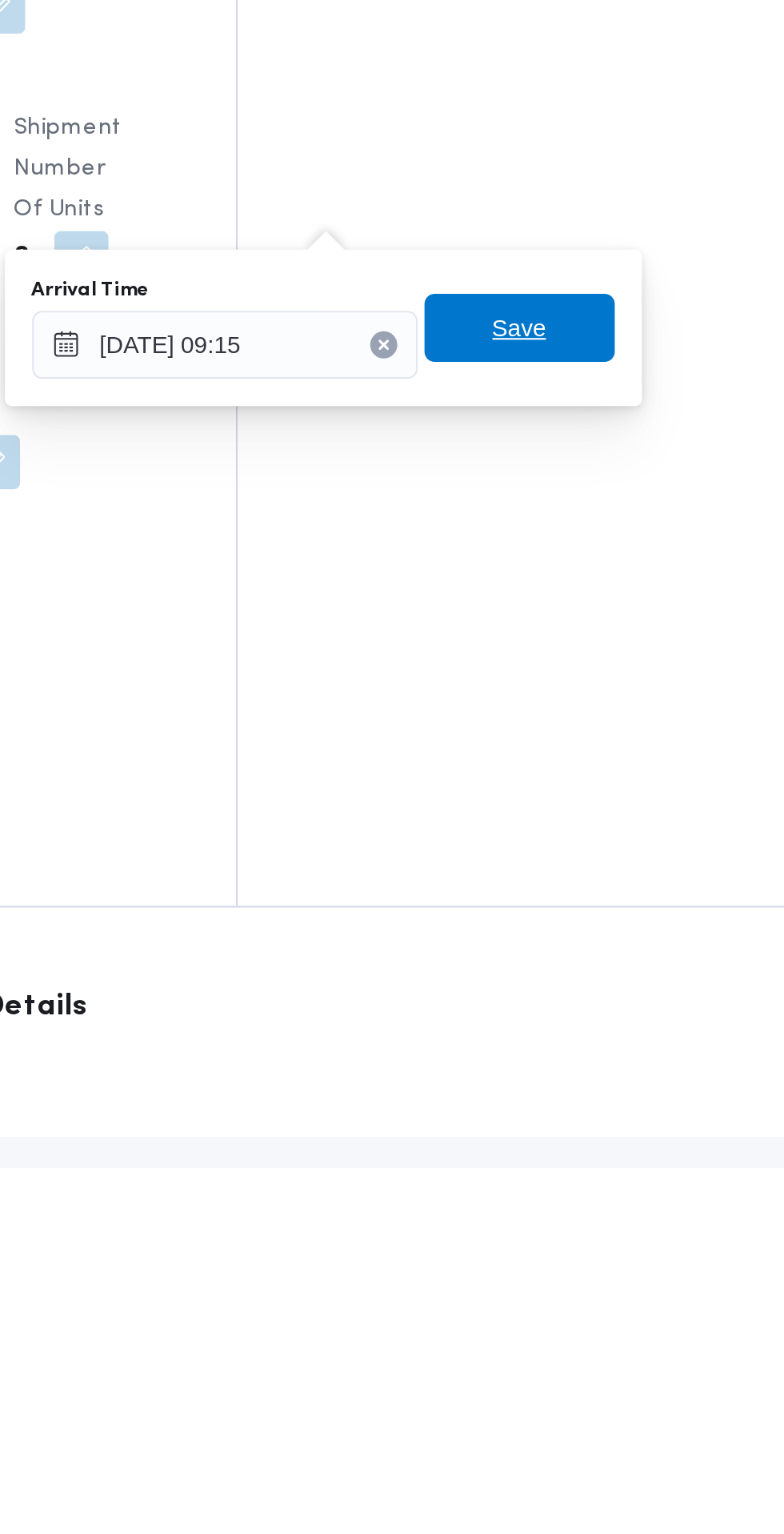
click at [598, 1135] on span "Save" at bounding box center [580, 1138] width 90 height 32
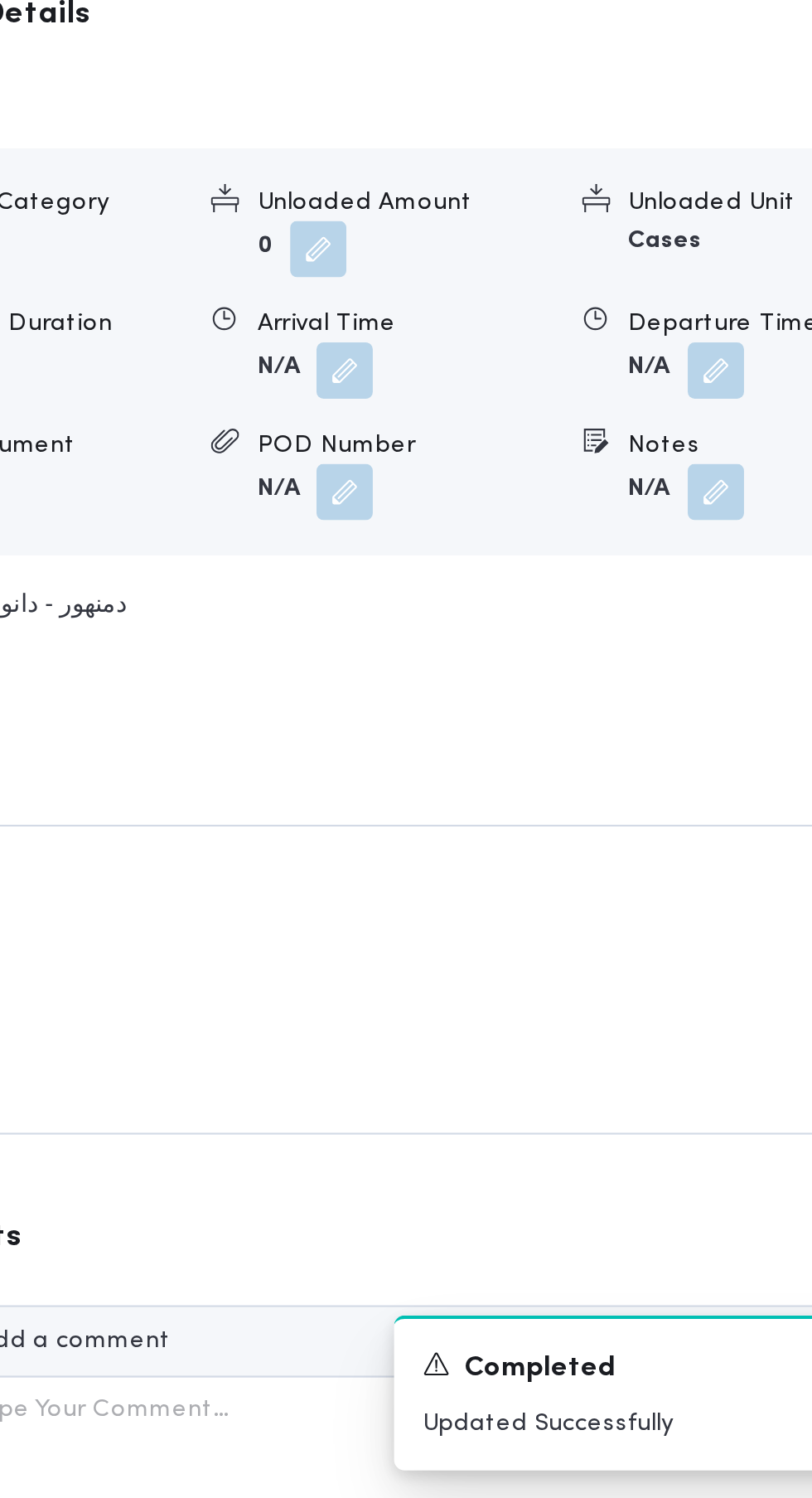
scroll to position [1480, 0]
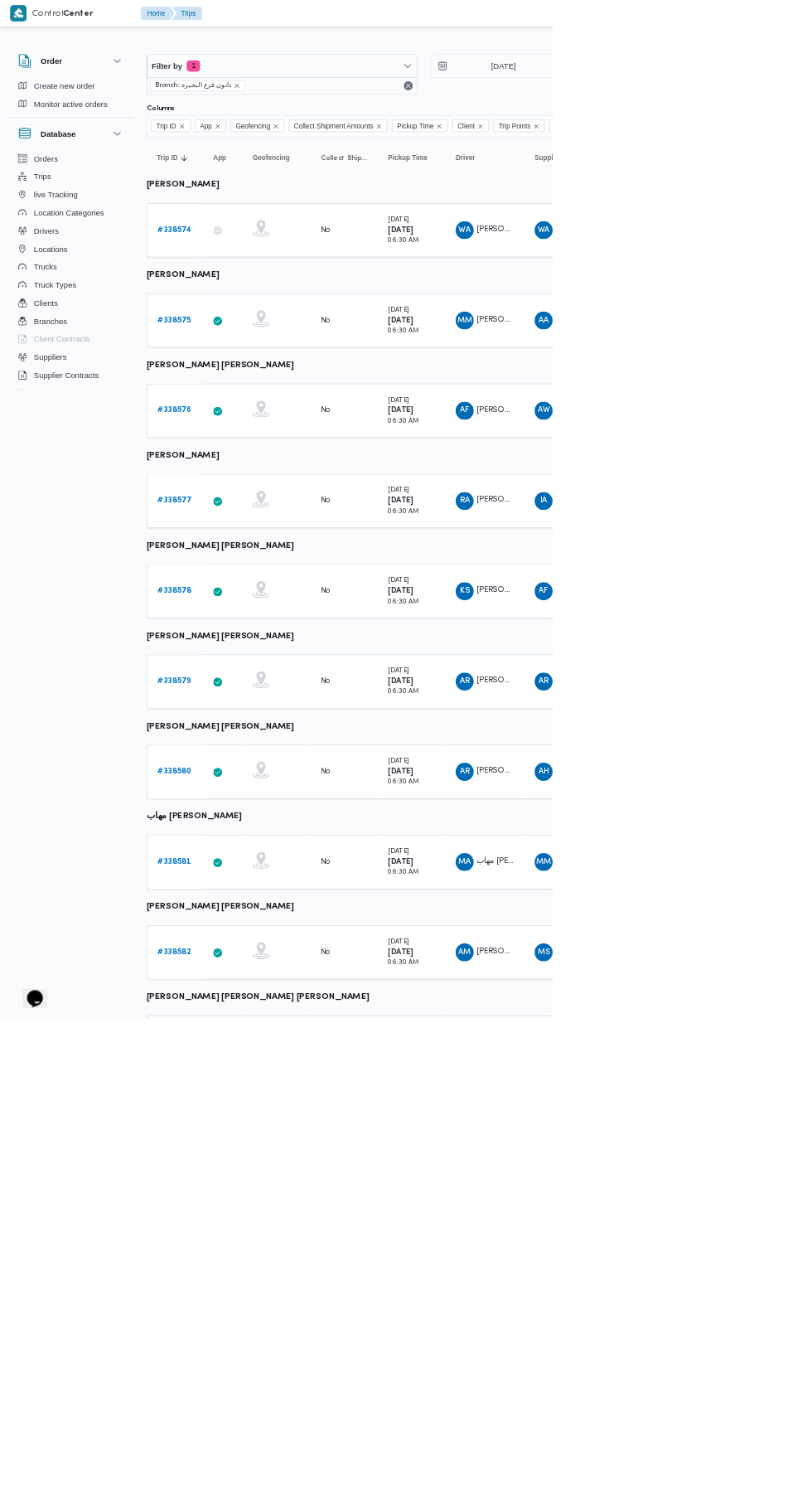
click at [255, 470] on b "# 338575" at bounding box center [256, 470] width 50 height 11
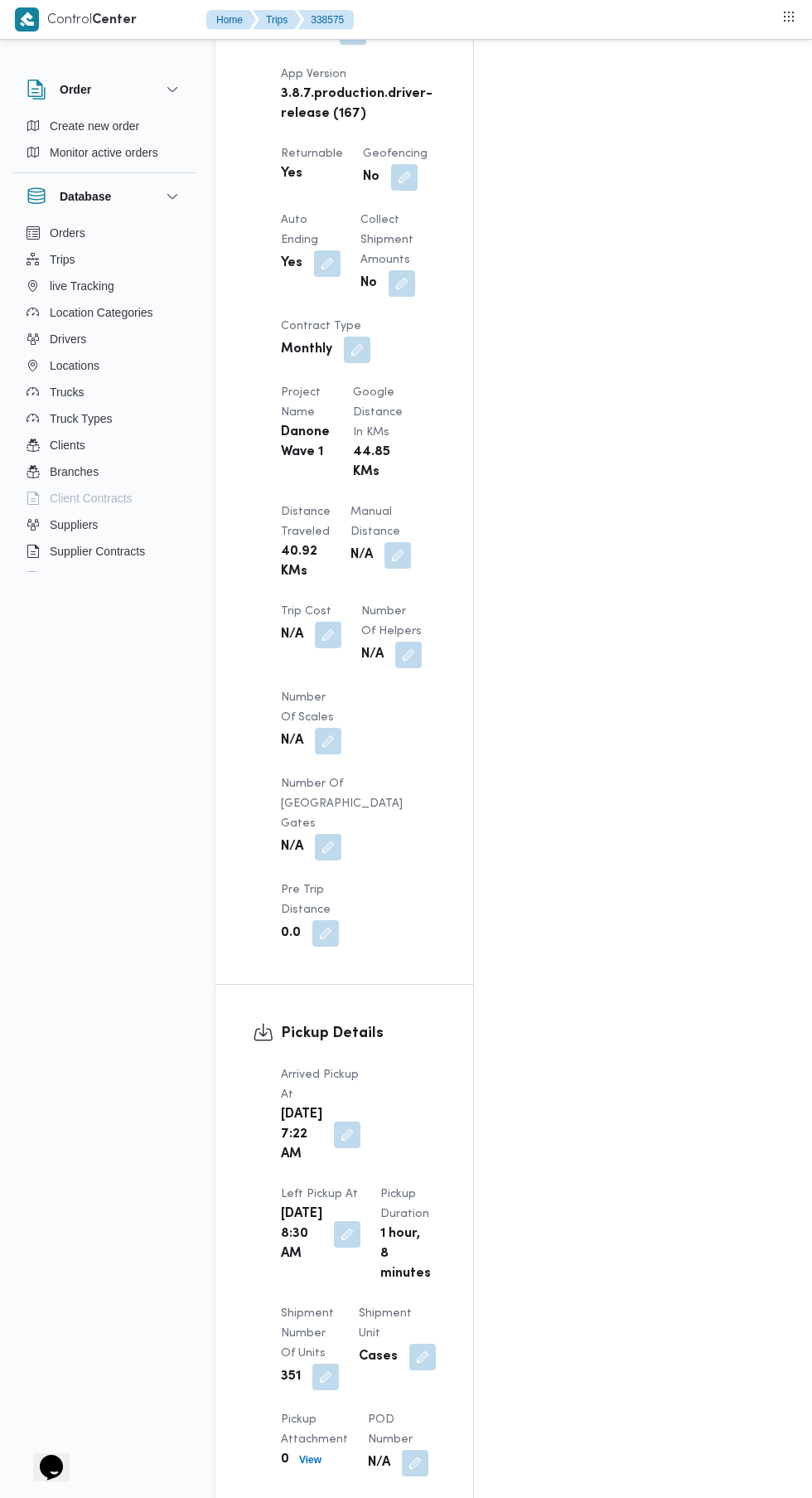
scroll to position [1320, 0]
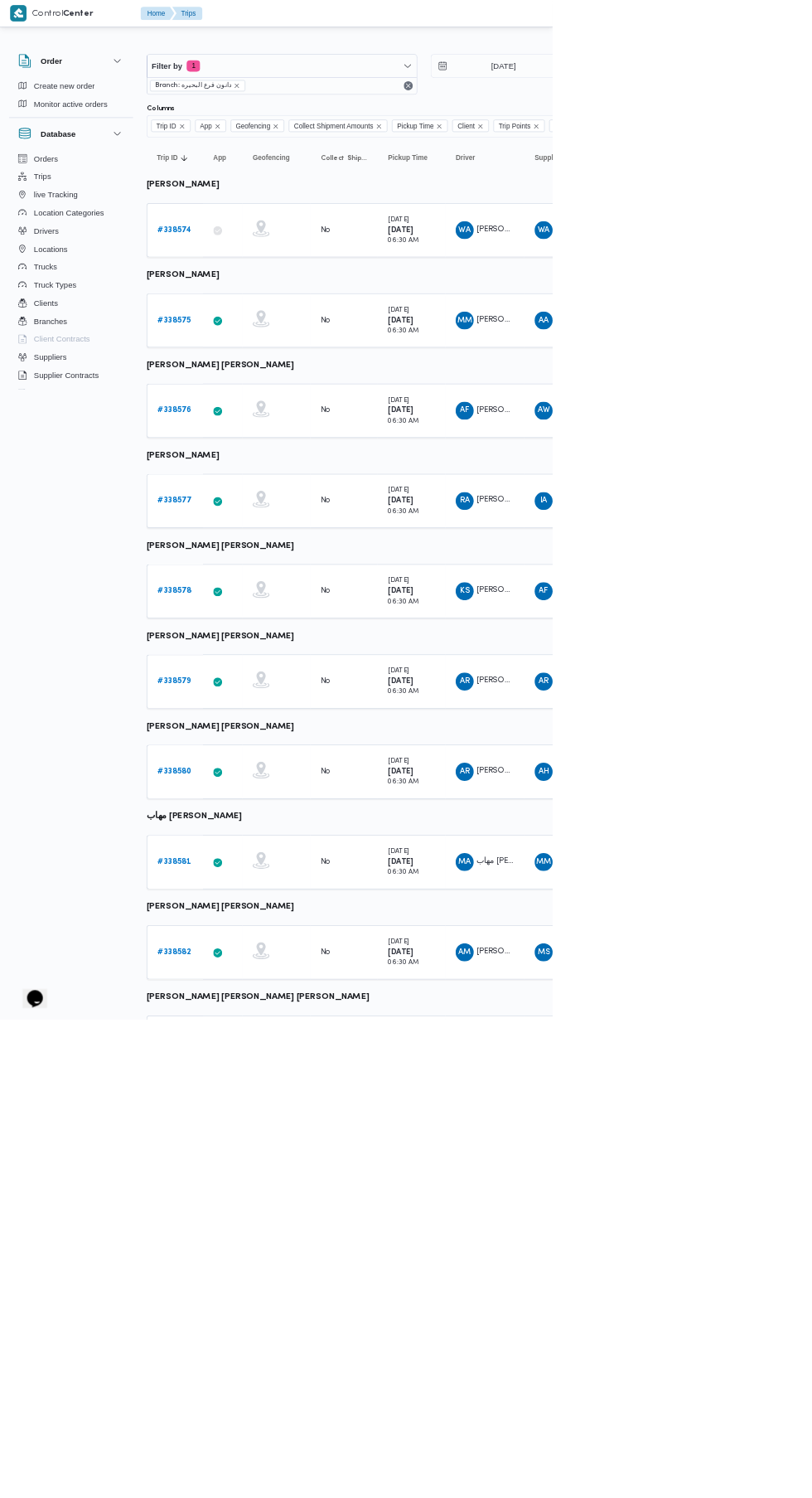
click at [260, 608] on link "# 338576" at bounding box center [257, 603] width 50 height 20
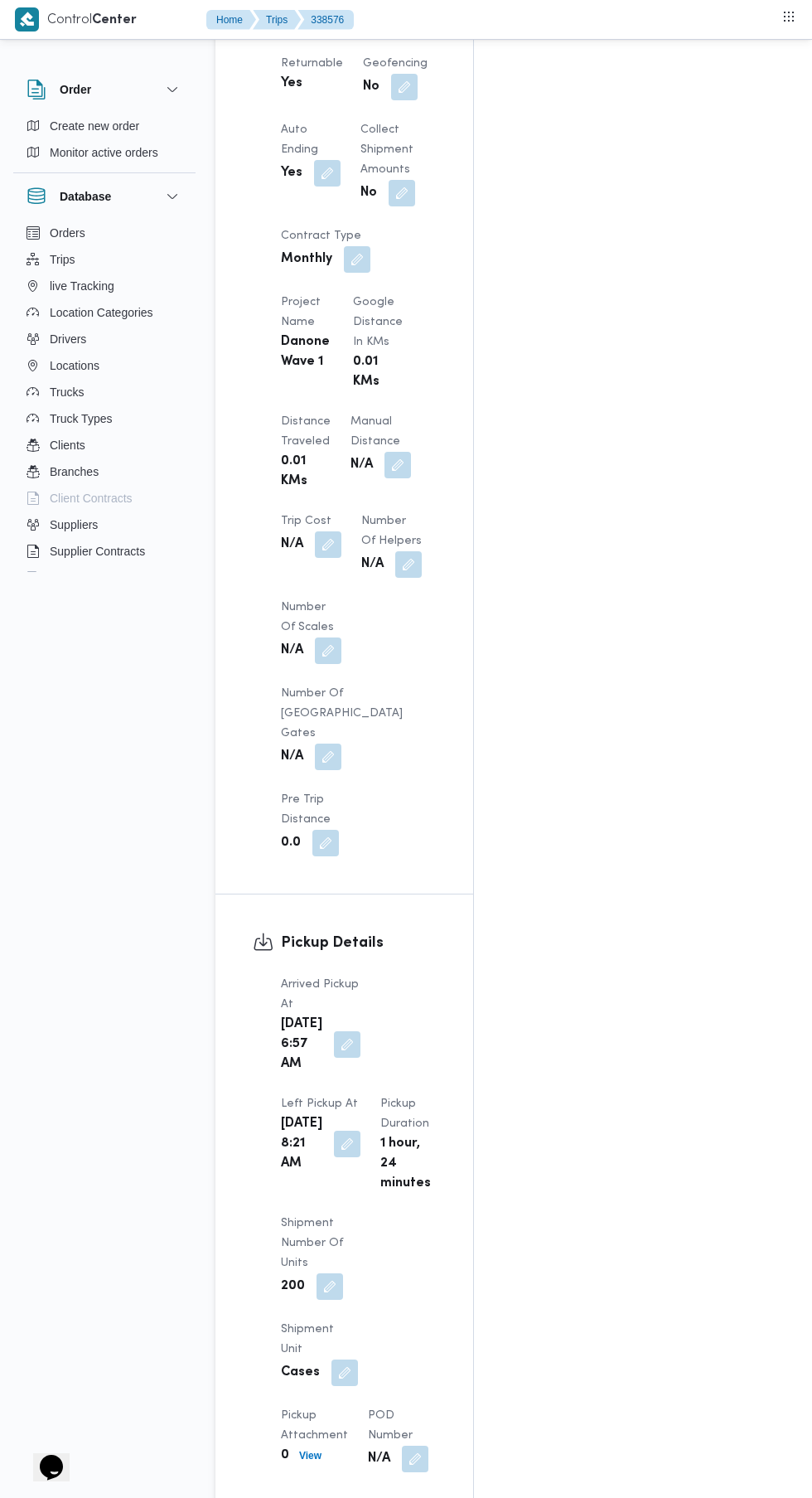
scroll to position [1319, 0]
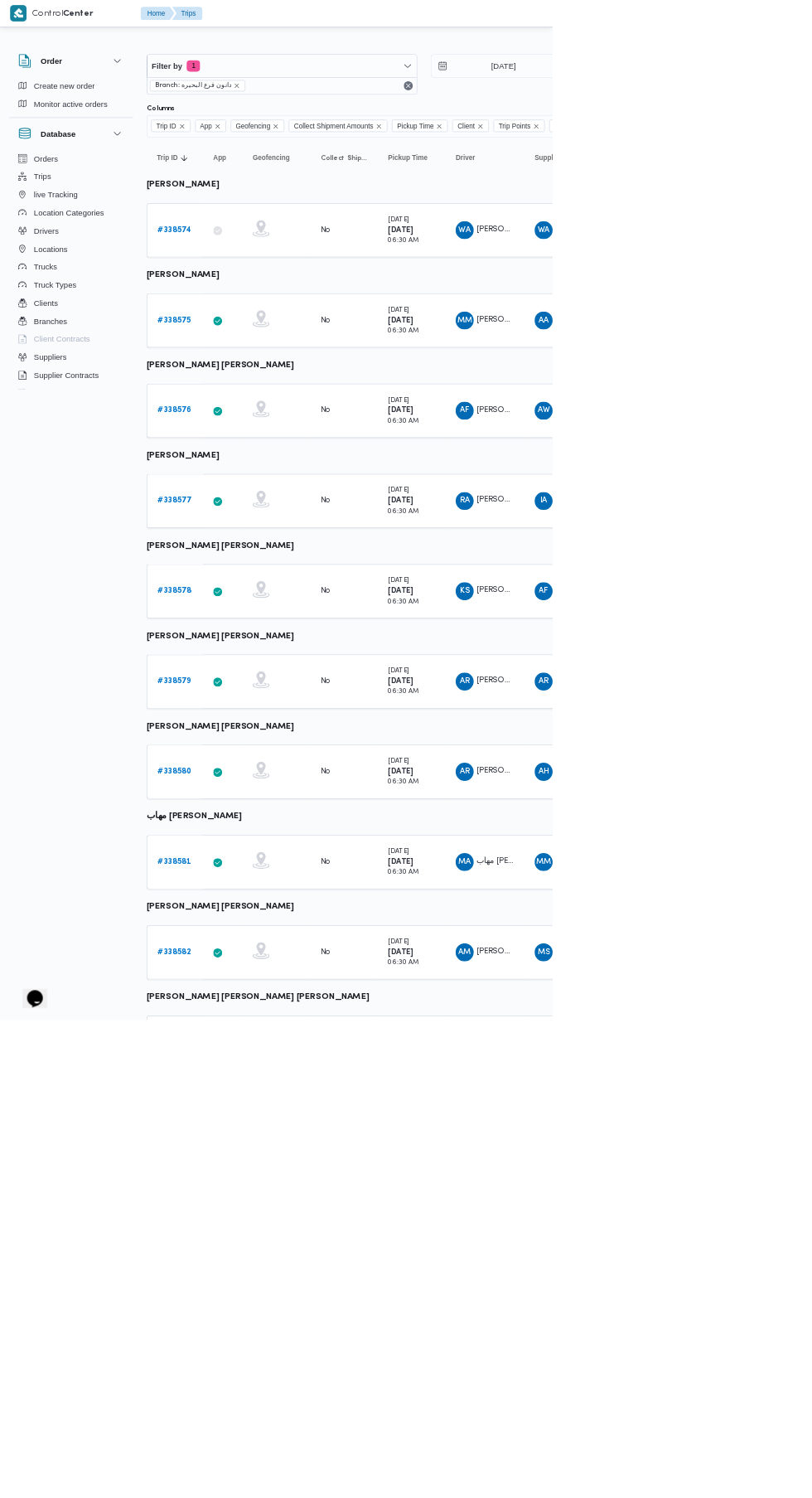
click at [242, 734] on b "# 338577" at bounding box center [257, 735] width 50 height 11
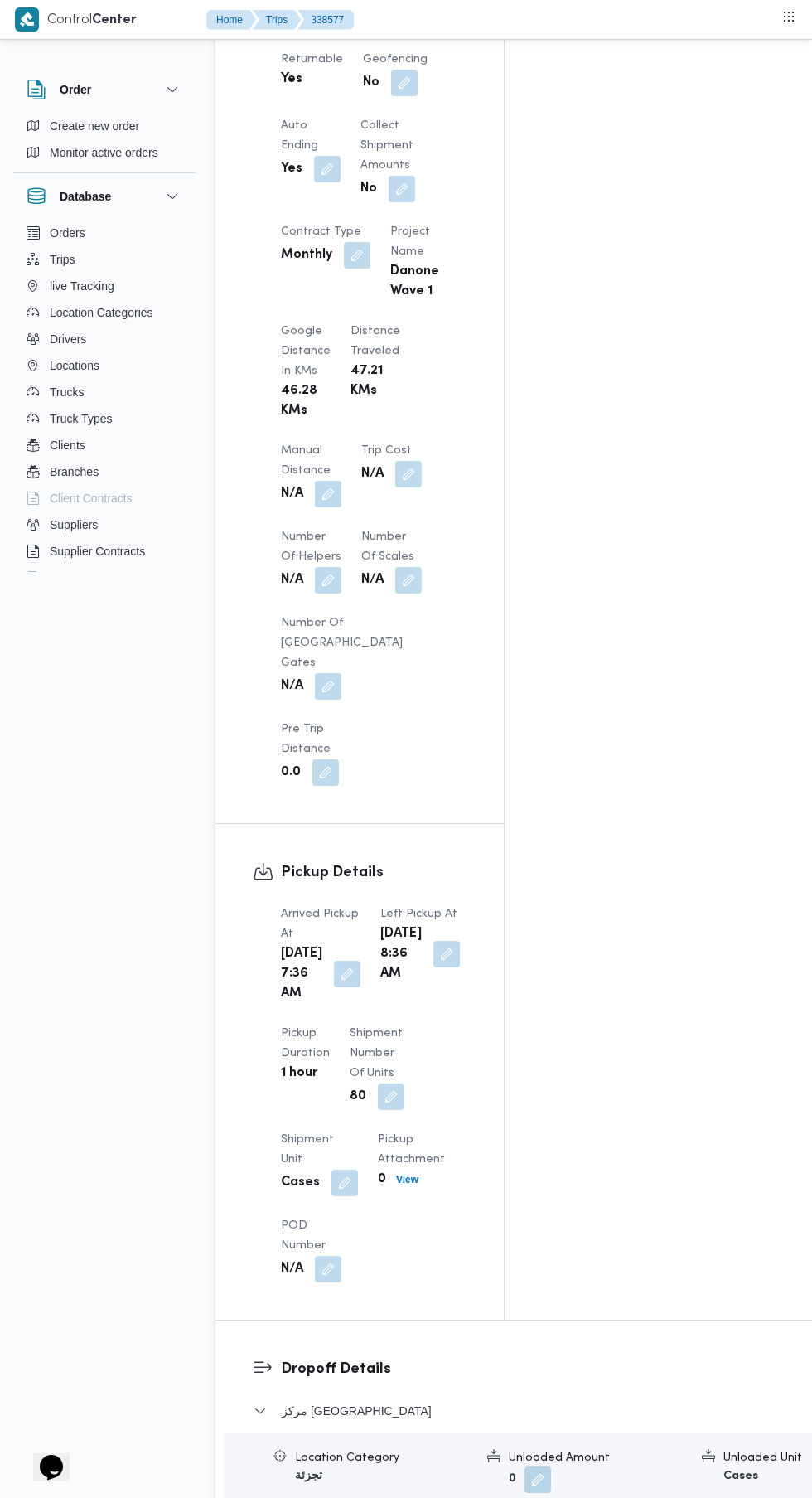
scroll to position [1269, 0]
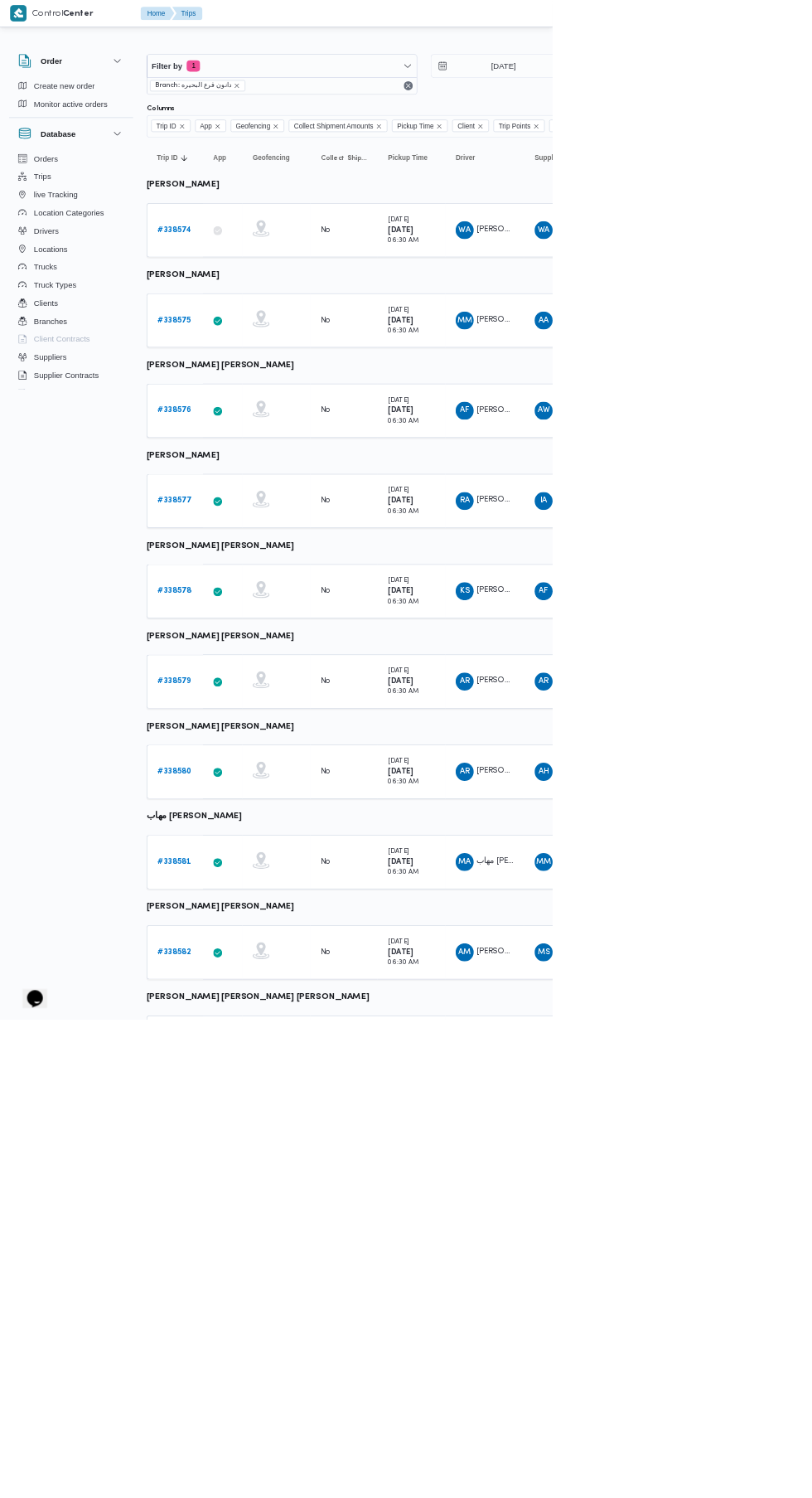
click at [260, 866] on b "# 338578" at bounding box center [257, 868] width 50 height 11
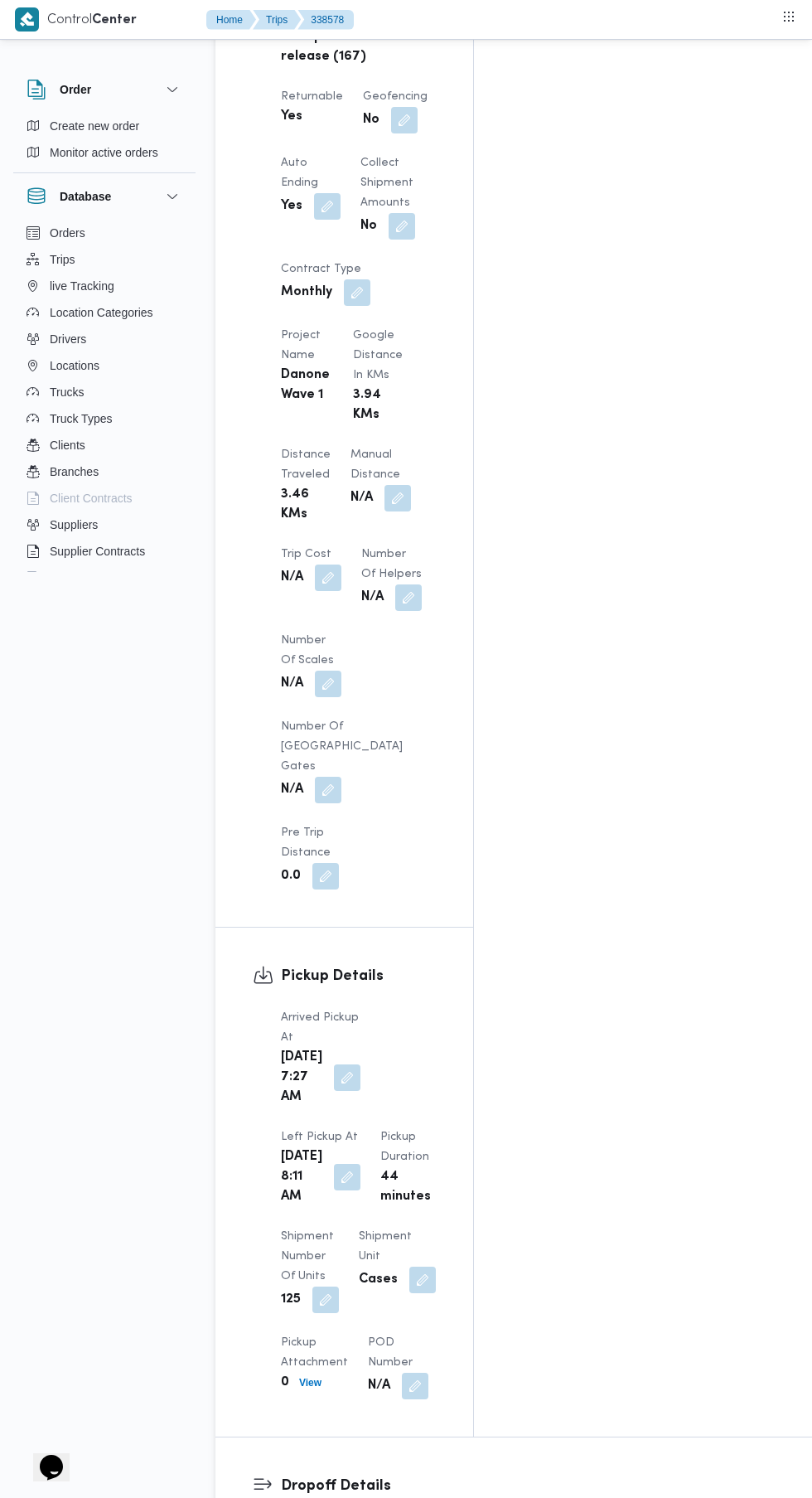
scroll to position [1340, 0]
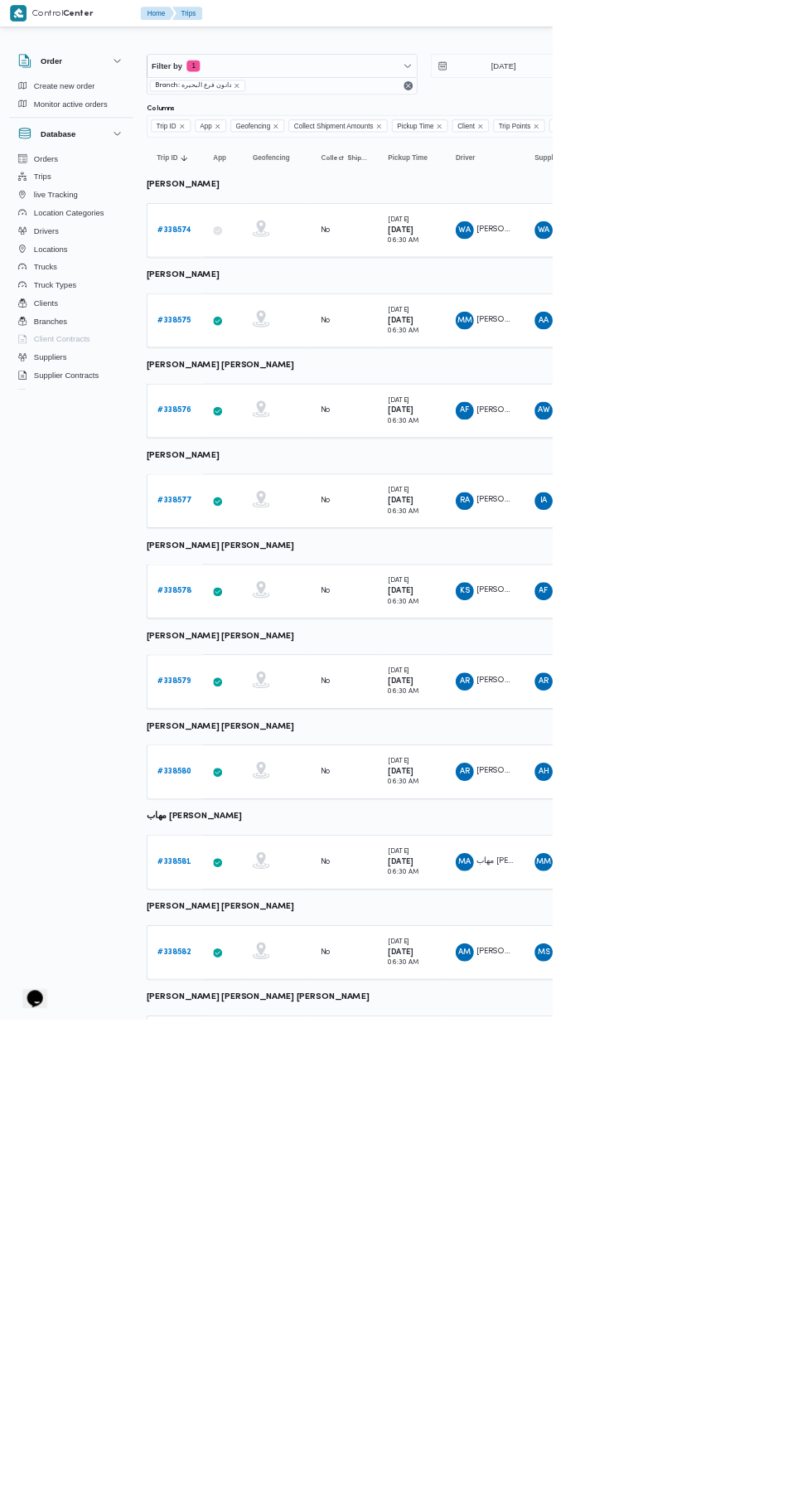
click at [260, 1000] on b "# 338579" at bounding box center [256, 1000] width 50 height 11
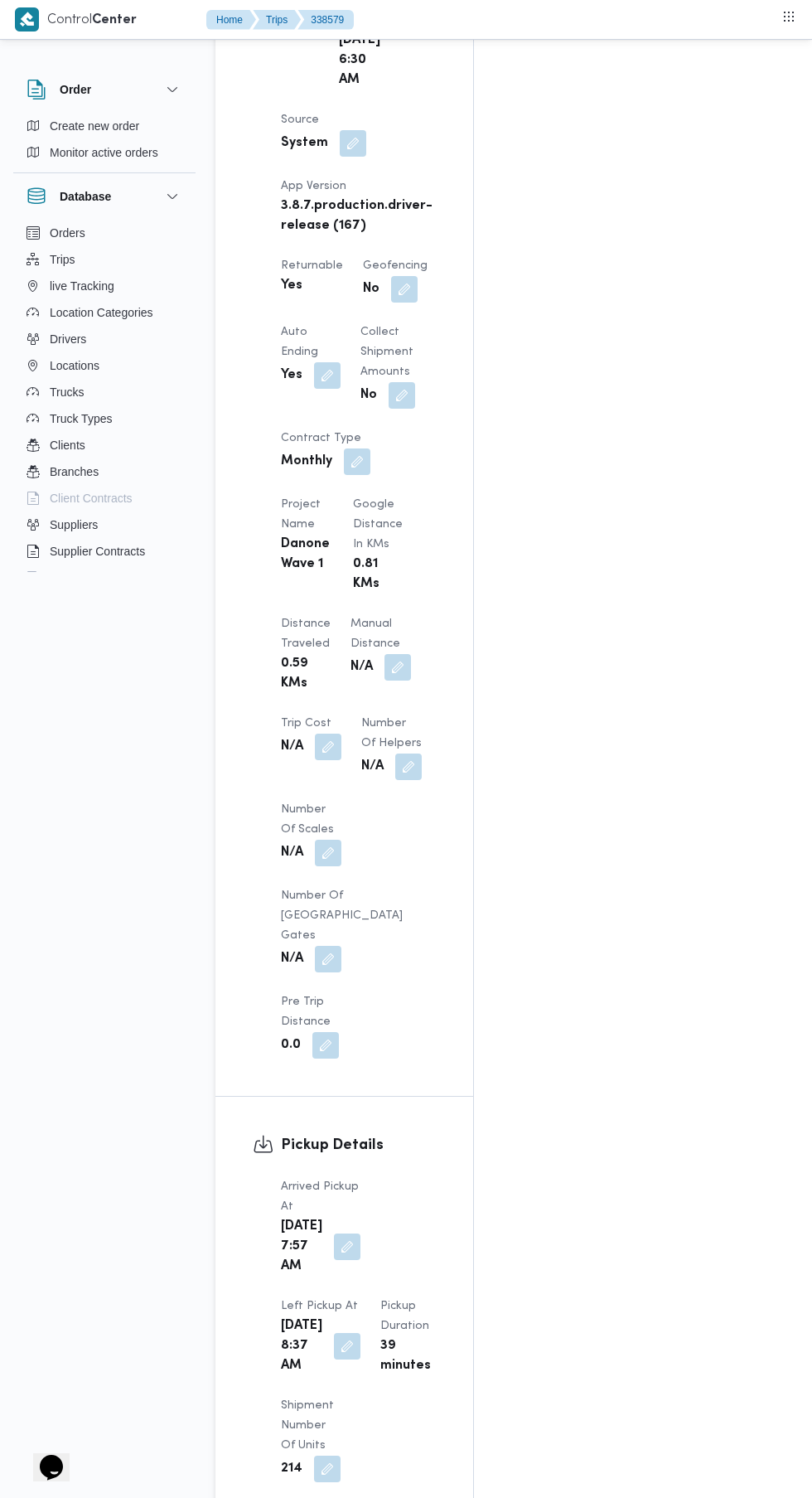
scroll to position [1092, 0]
click at [343, 1237] on button "button" at bounding box center [347, 1249] width 26 height 26
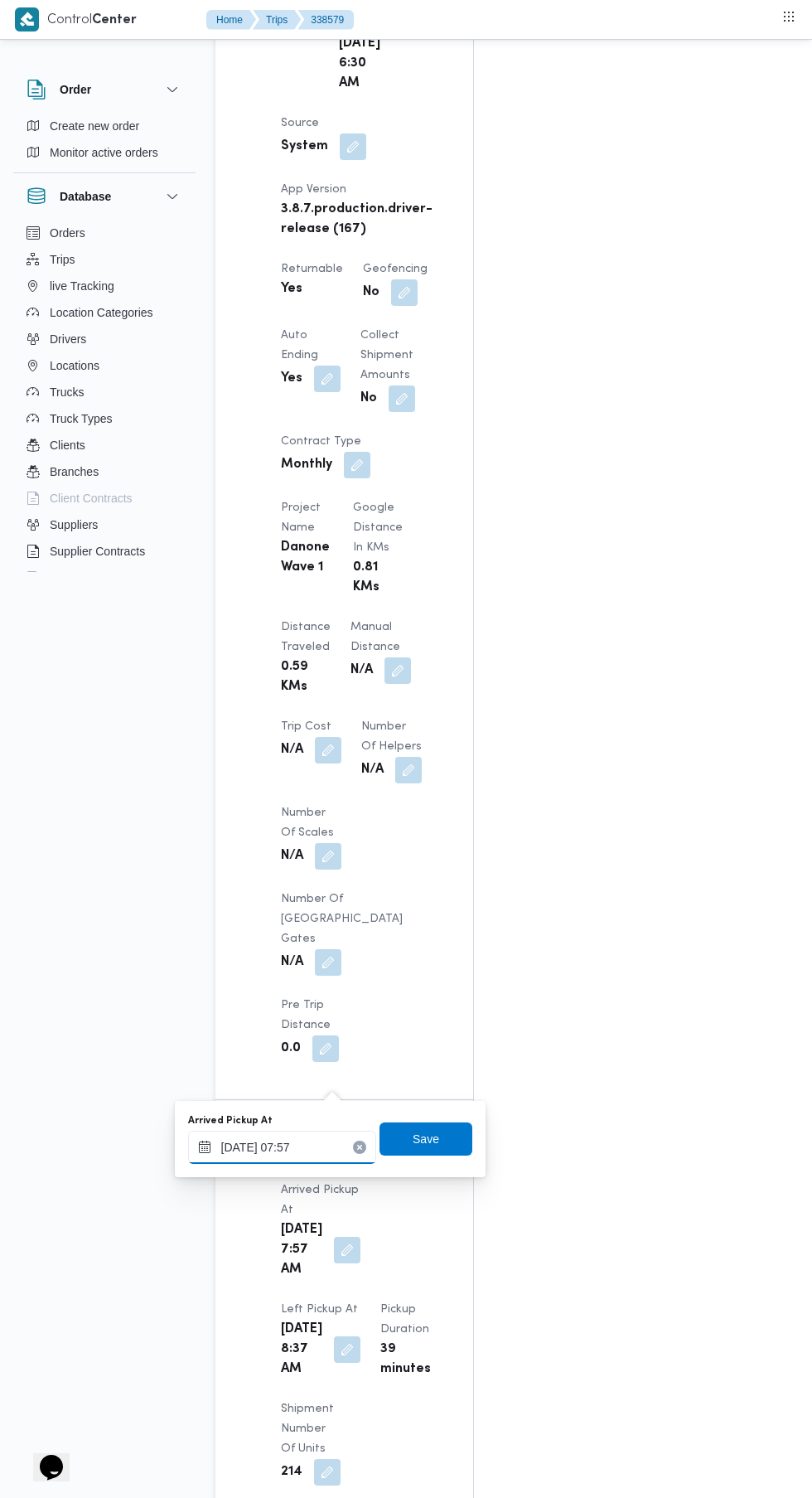
click at [323, 1146] on input "[DATE] 07:57" at bounding box center [282, 1146] width 188 height 33
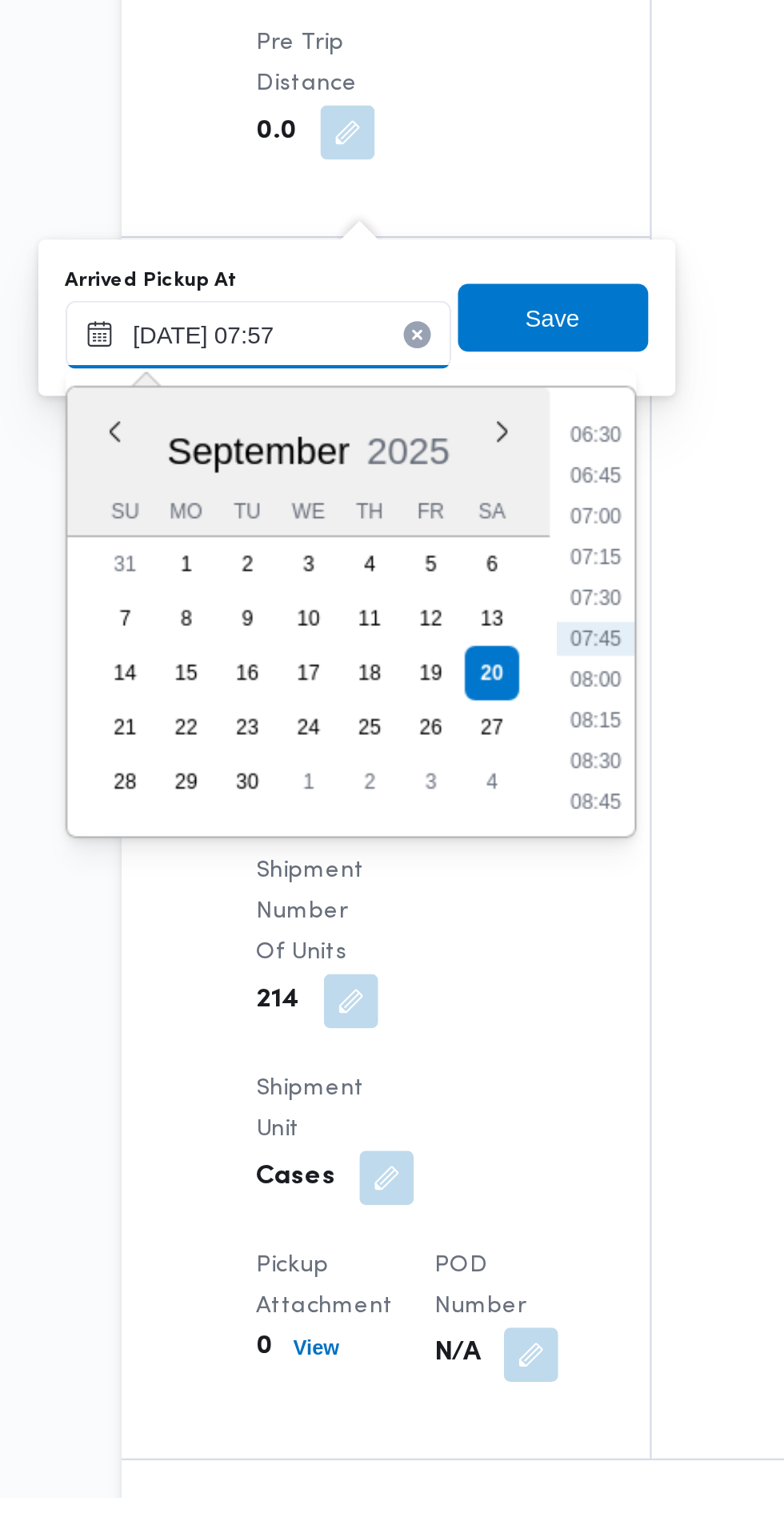
scroll to position [1176, 0]
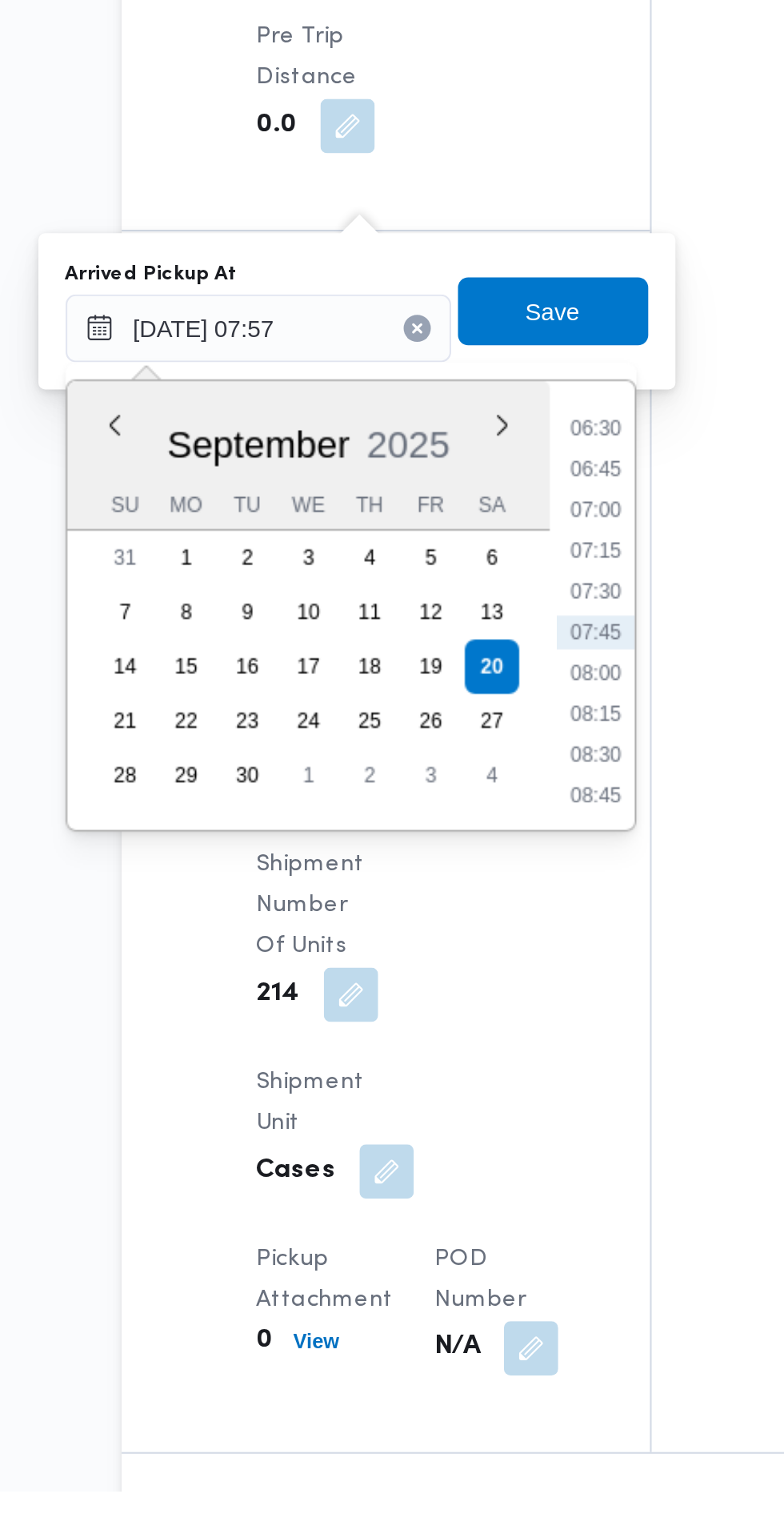
click at [433, 1110] on li "07:30" at bounding box center [431, 1110] width 37 height 16
type input "[DATE] 07:30"
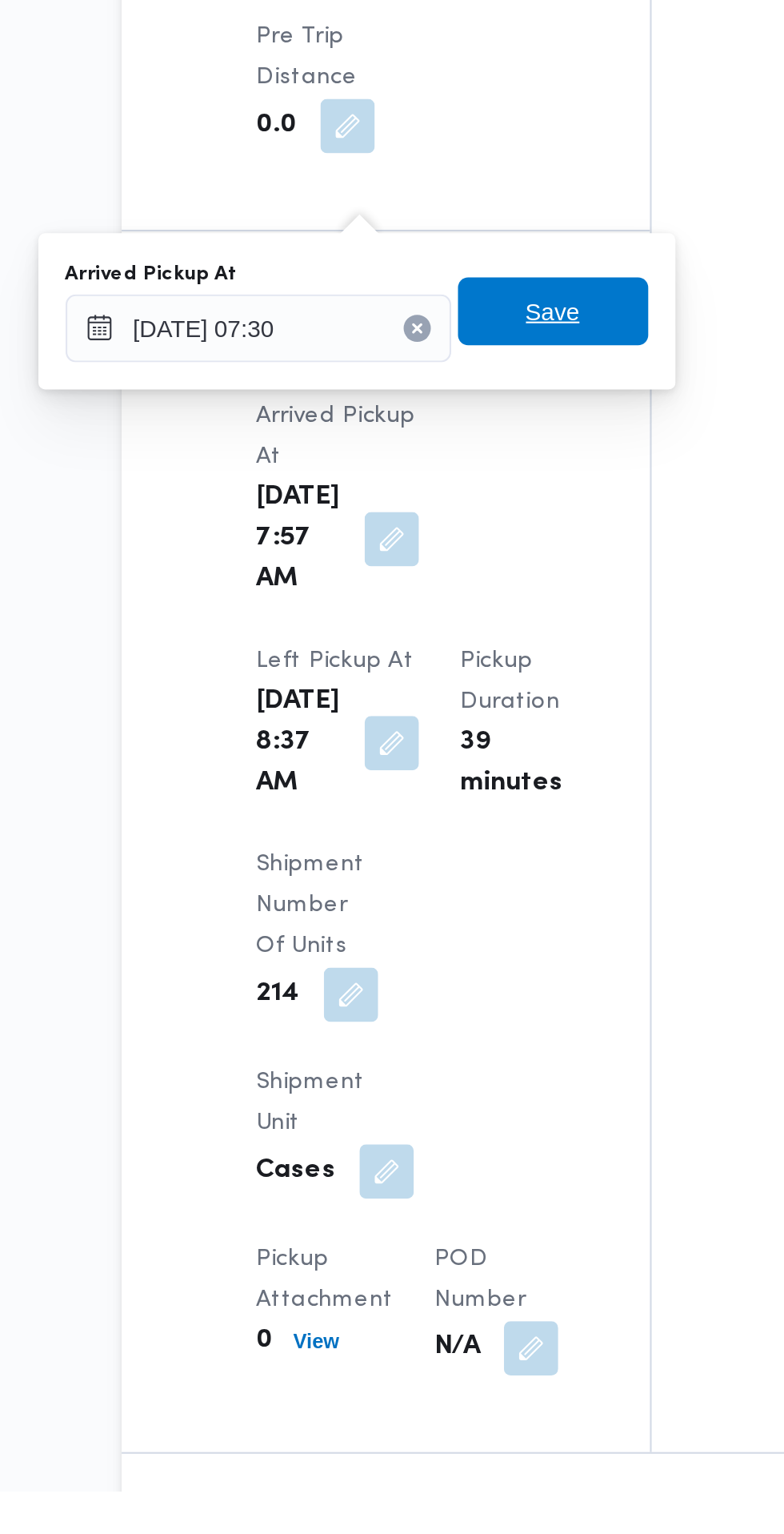
click at [420, 979] on span "Save" at bounding box center [411, 979] width 25 height 19
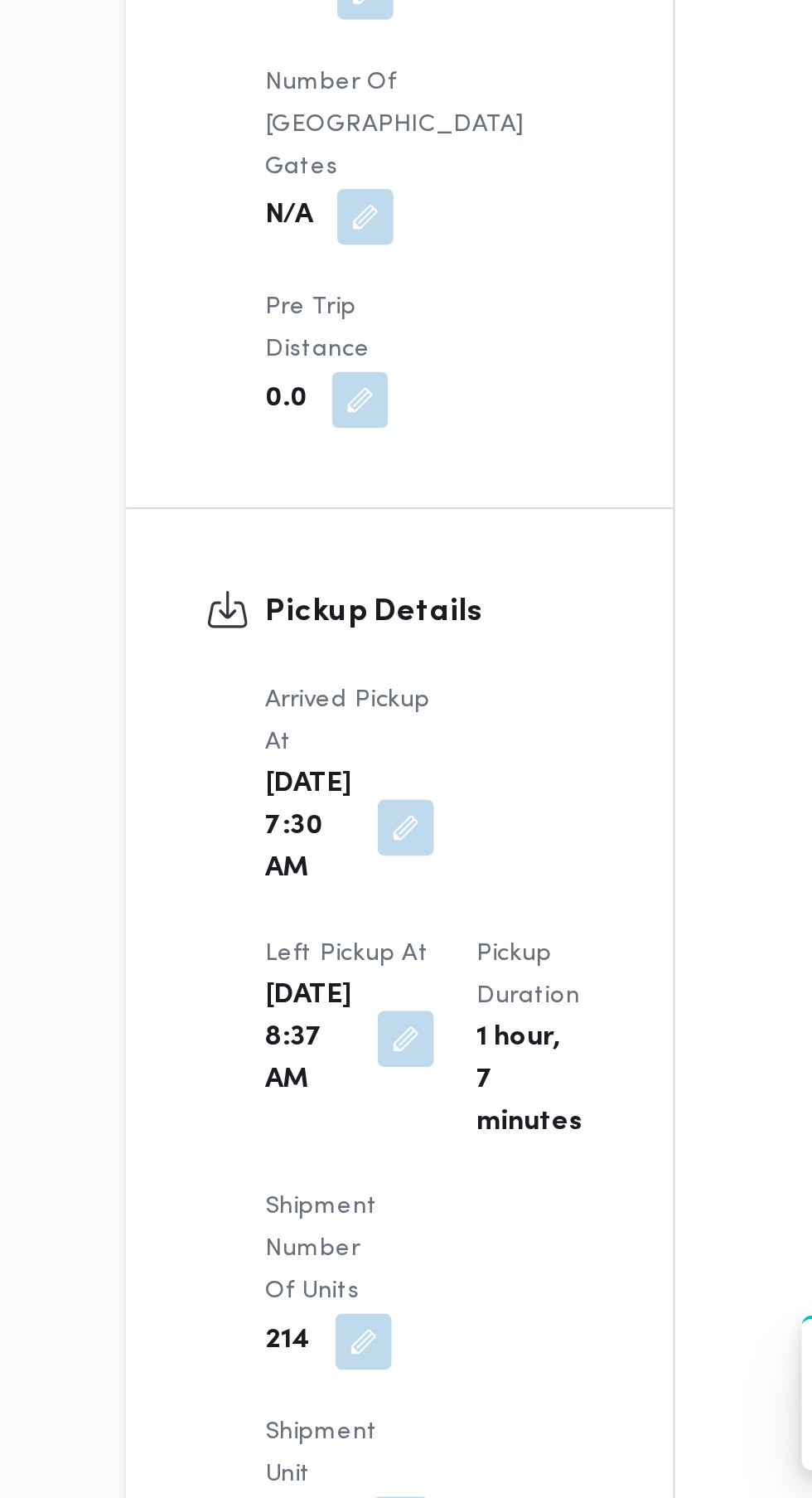
scroll to position [1265, 0]
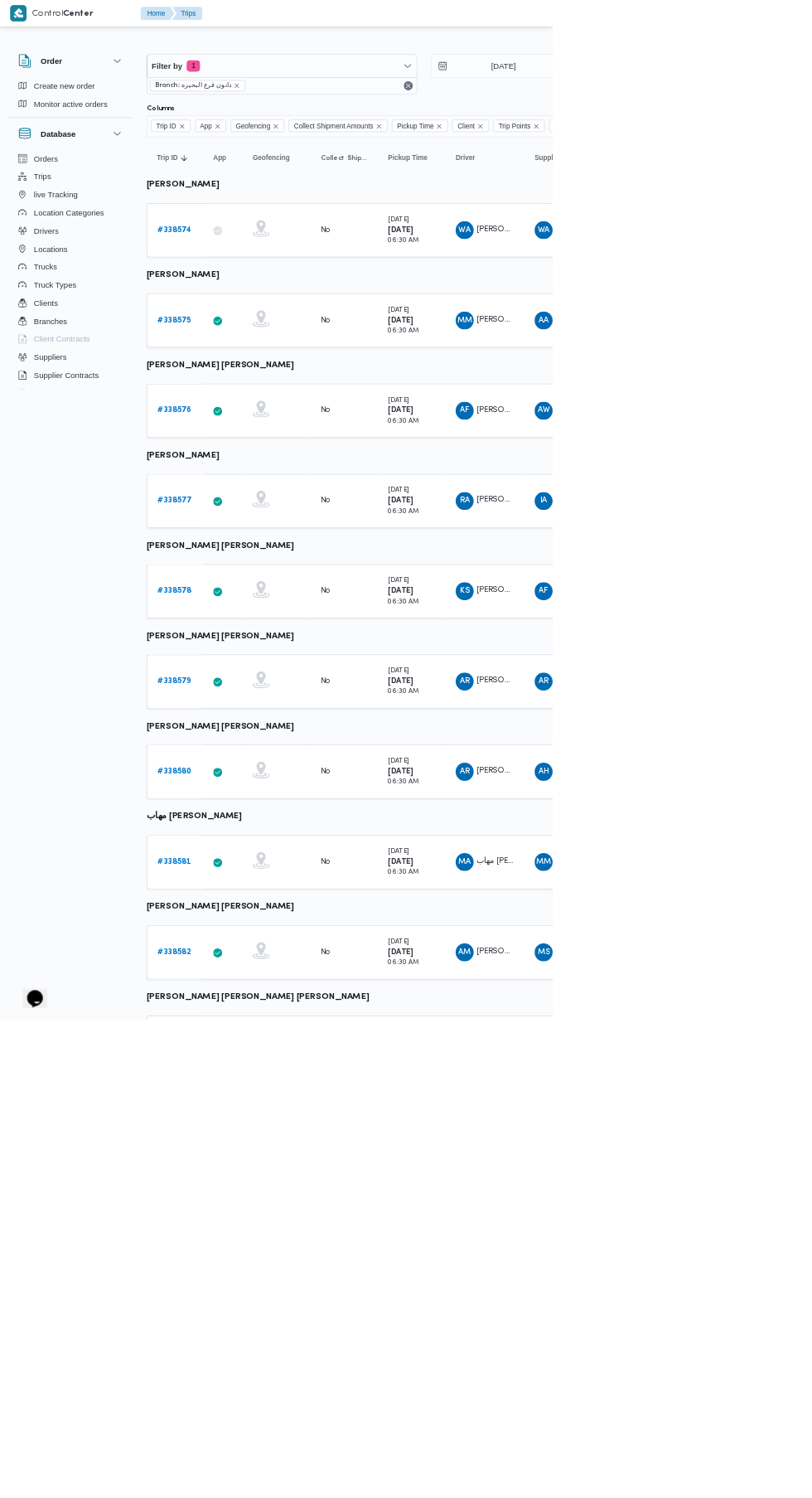
click at [255, 1132] on b "# 338580" at bounding box center [257, 1133] width 50 height 11
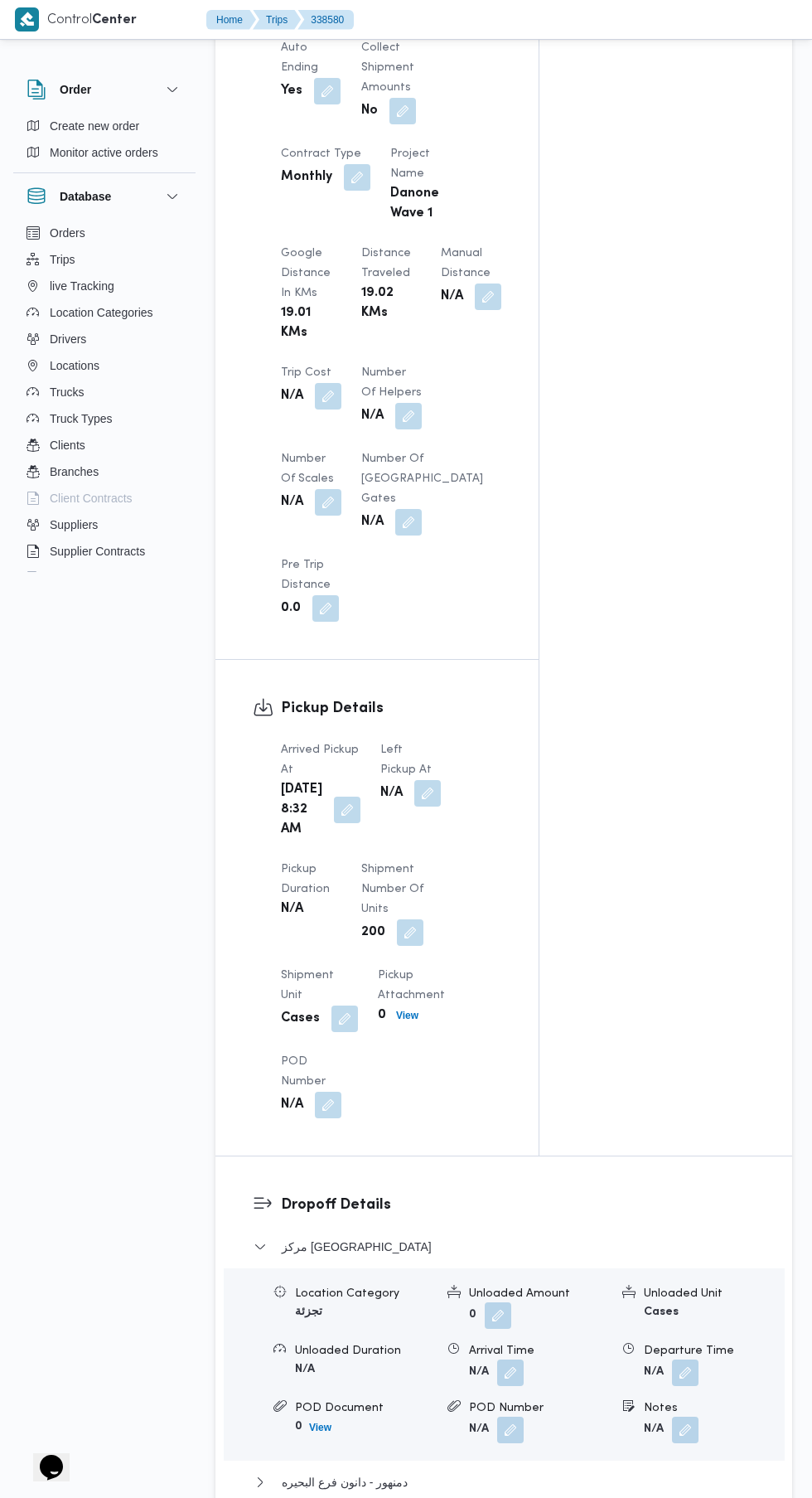
scroll to position [1279, 0]
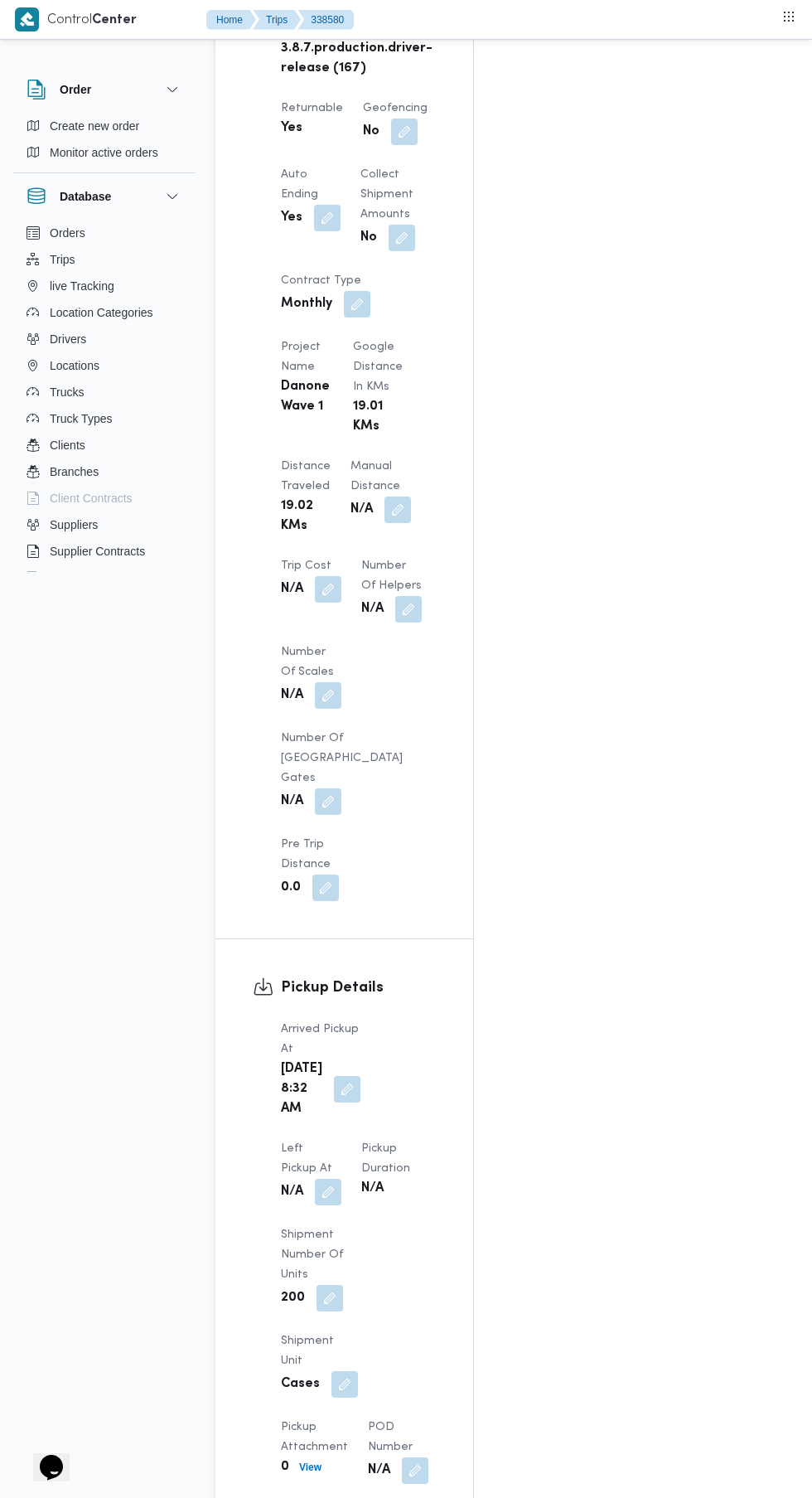
click at [334, 1076] on button "button" at bounding box center [347, 1089] width 26 height 26
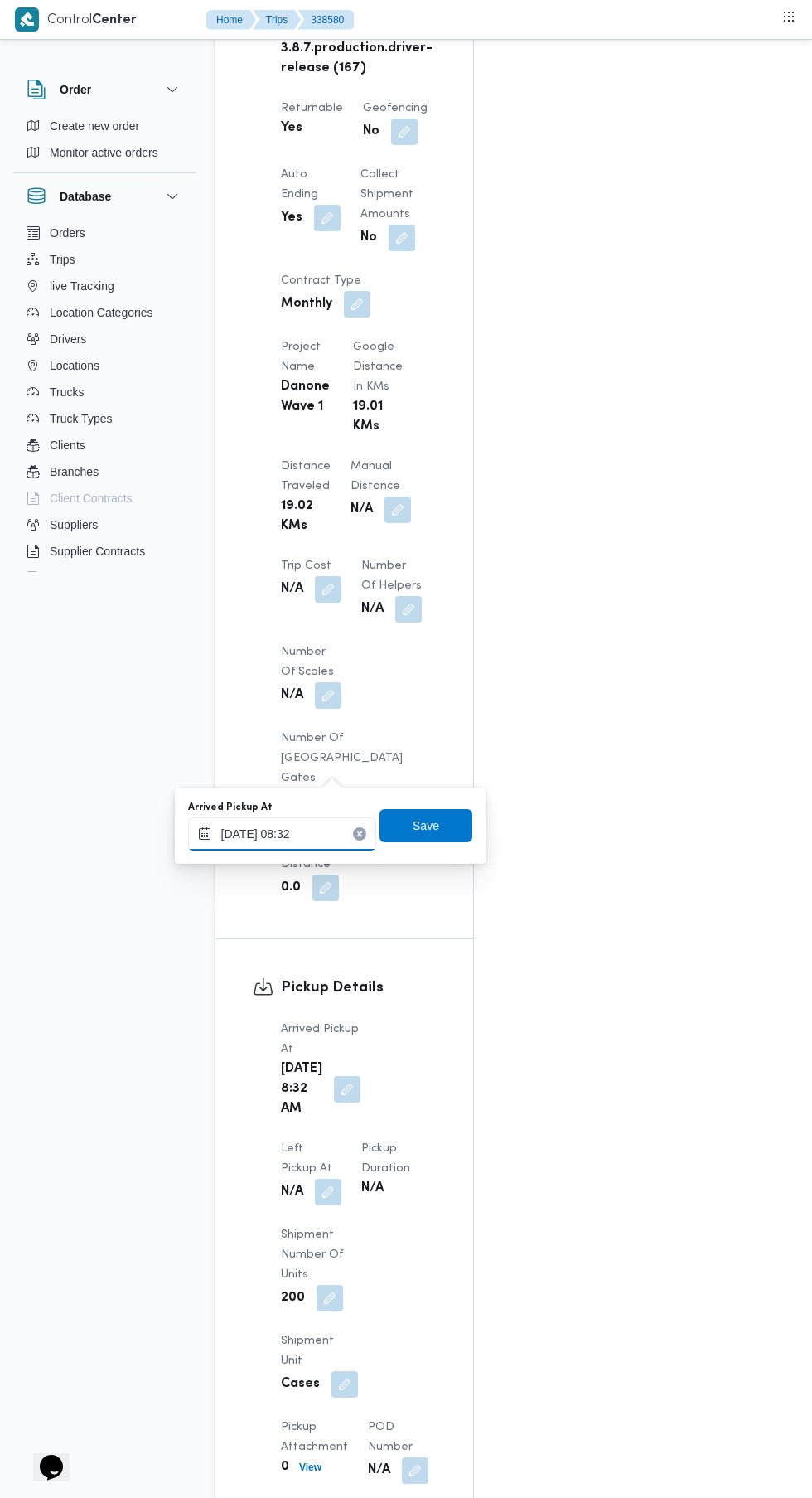
click at [297, 834] on input "[DATE] 08:32" at bounding box center [282, 834] width 188 height 33
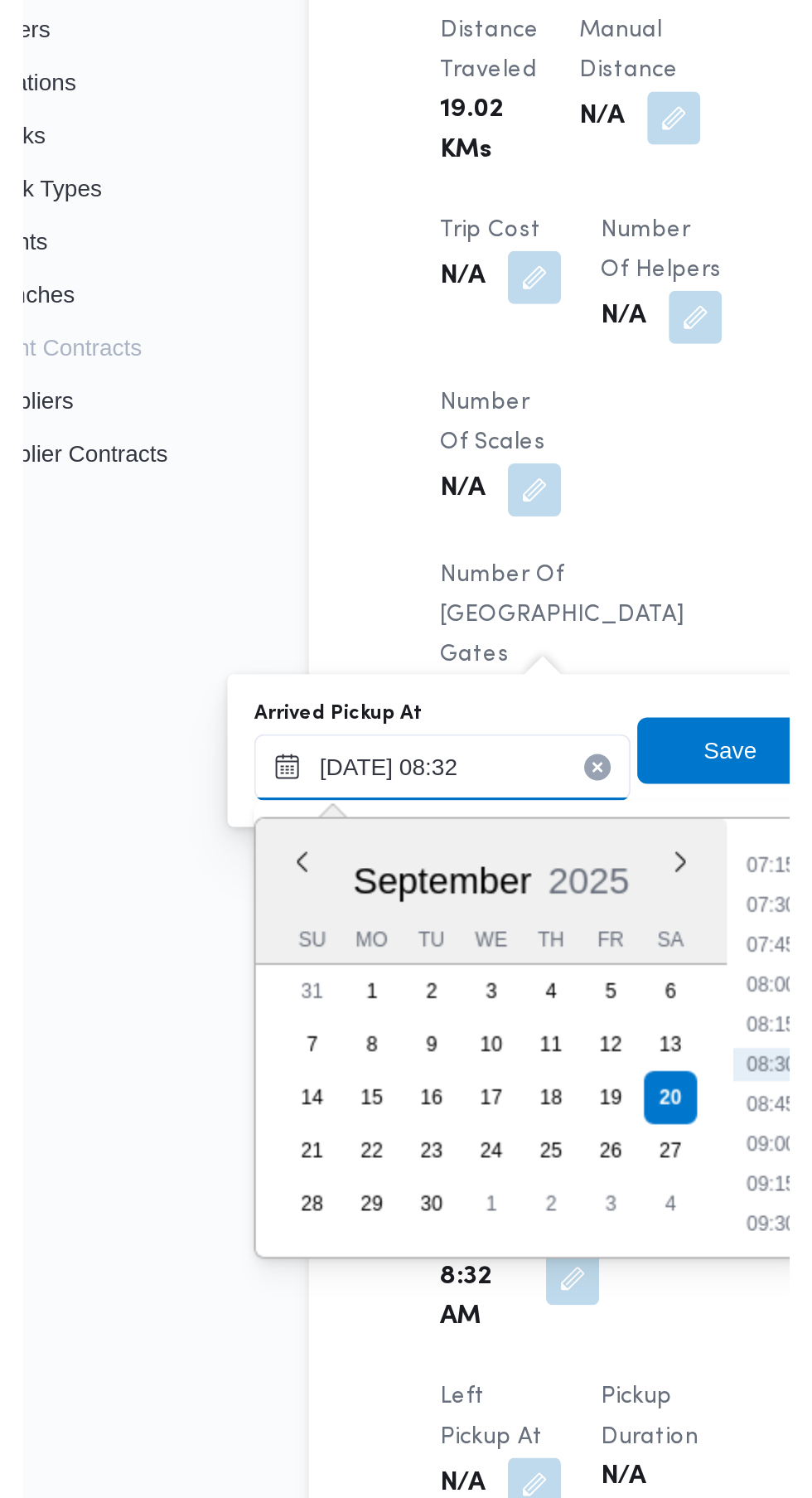
scroll to position [1405, 0]
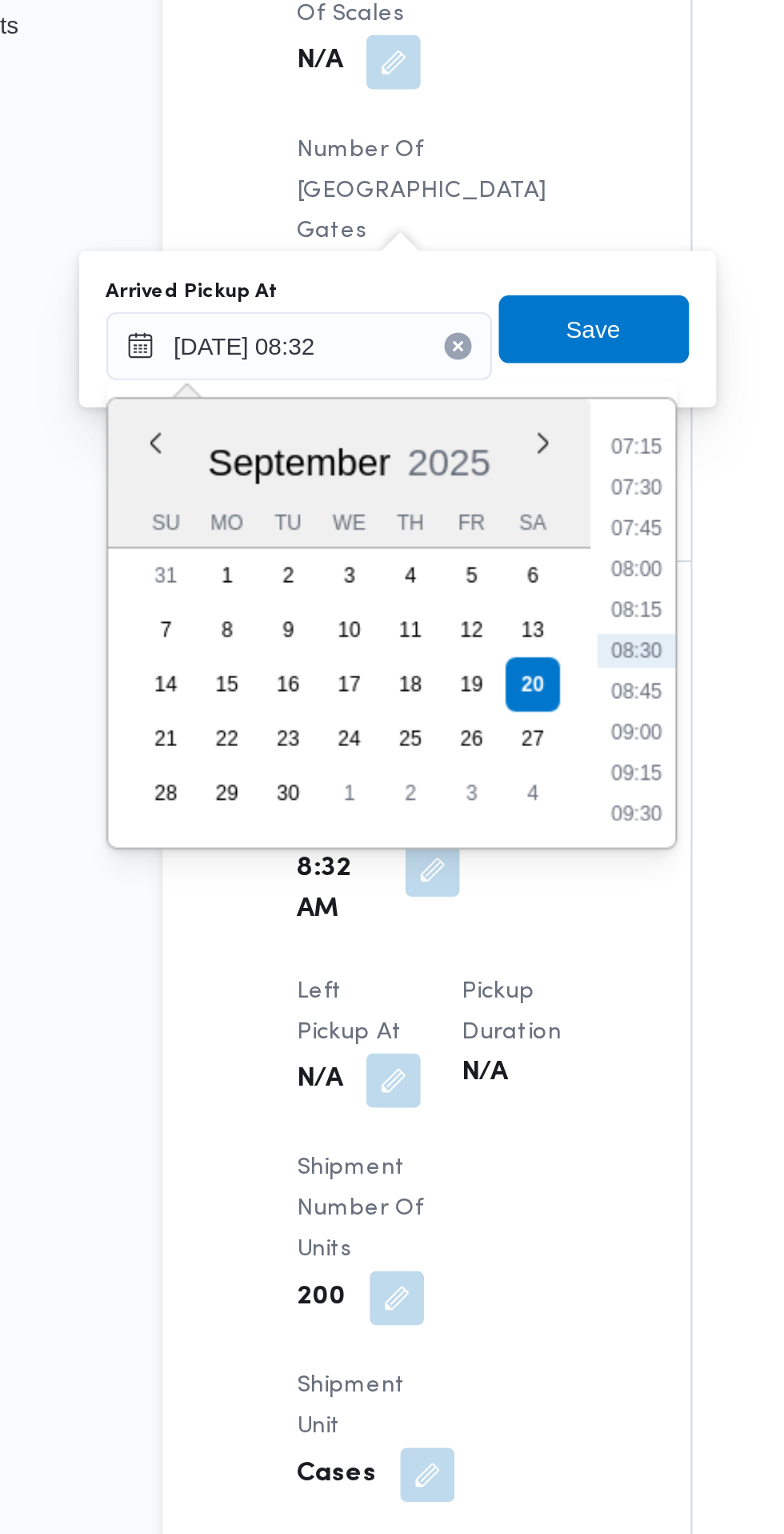
click at [432, 749] on li "07:30" at bounding box center [431, 750] width 37 height 16
type input "[DATE] 07:30"
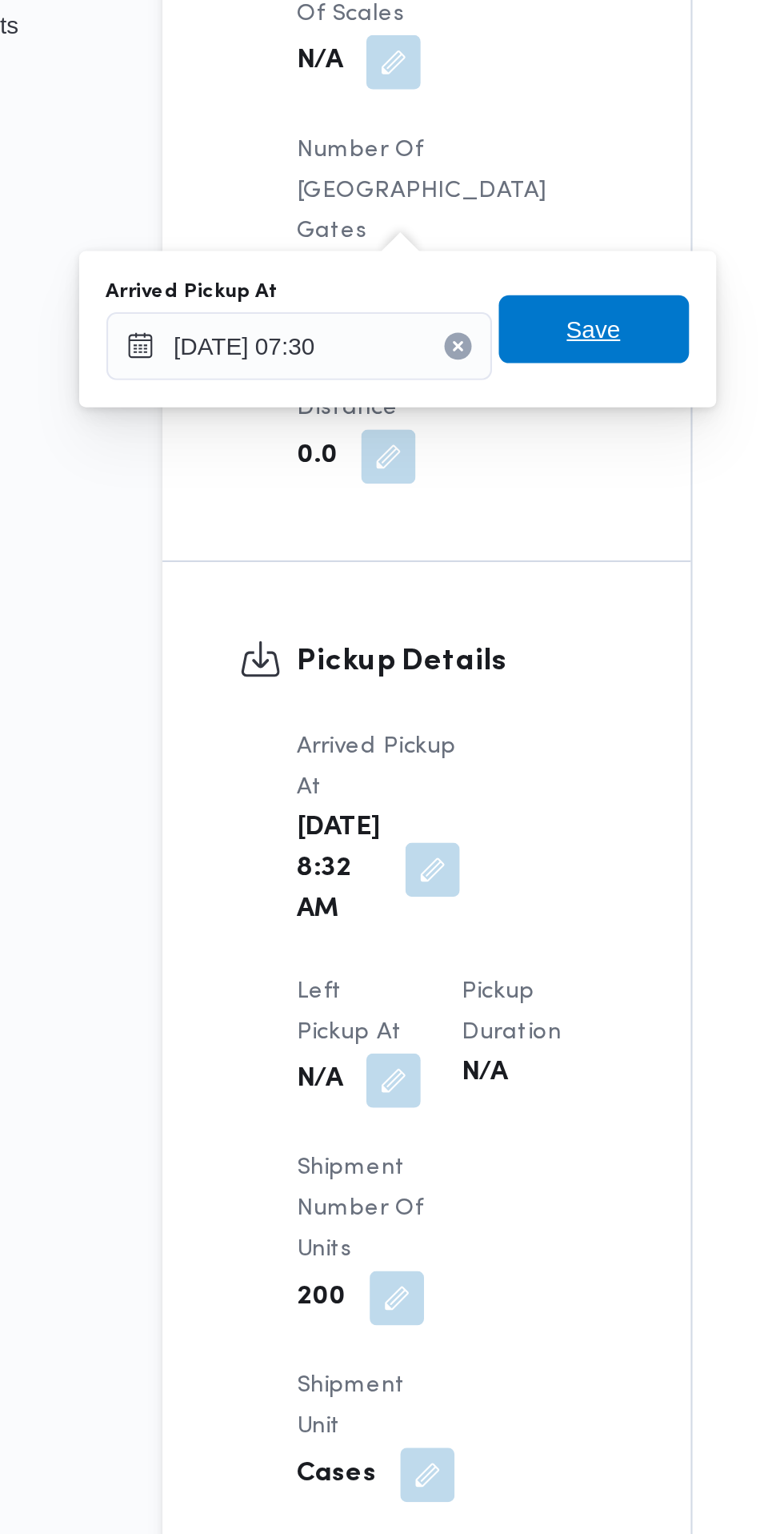
click at [424, 673] on span "Save" at bounding box center [411, 676] width 25 height 19
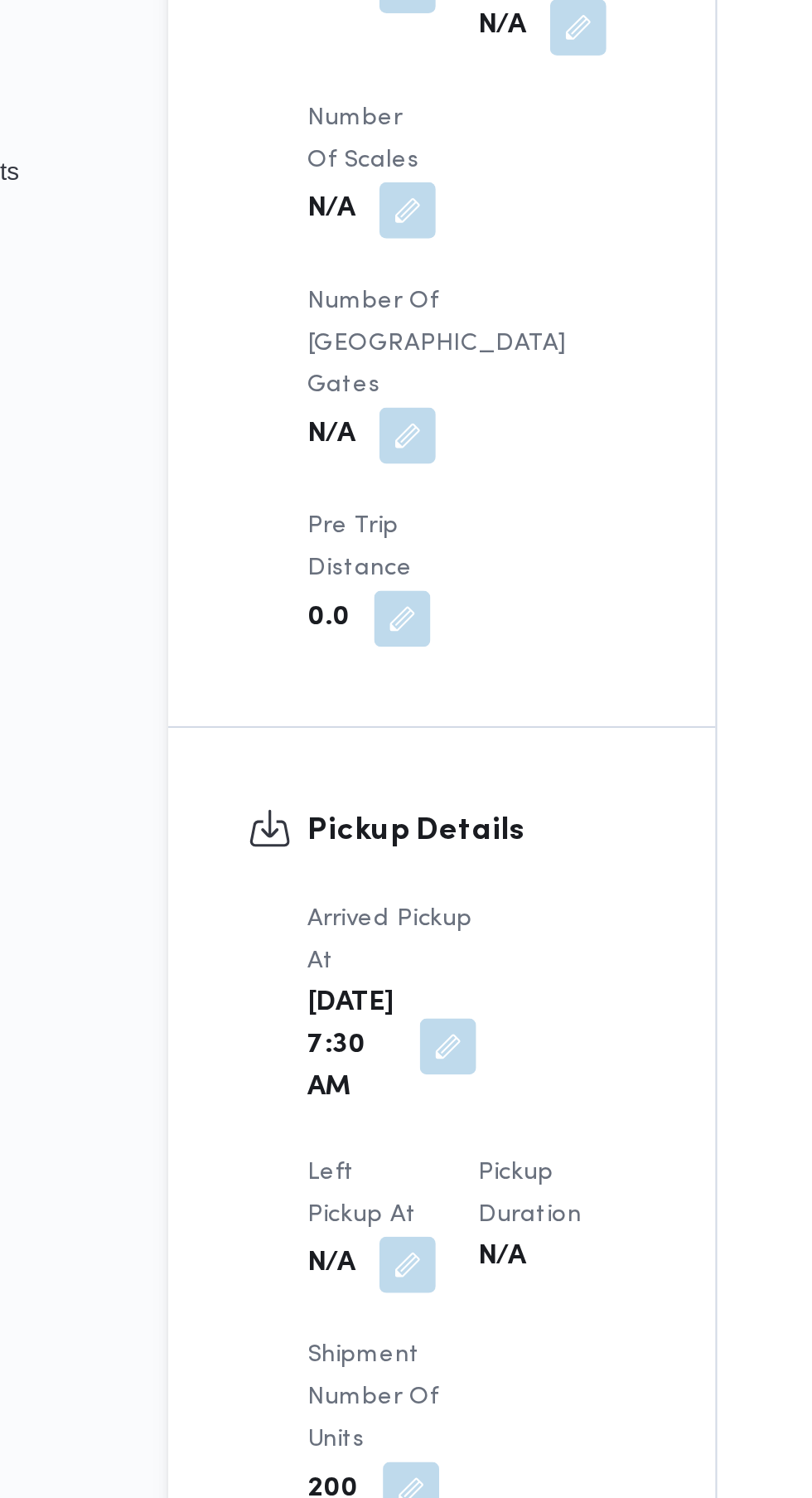
click at [342, 1053] on button "button" at bounding box center [327, 1065] width 26 height 26
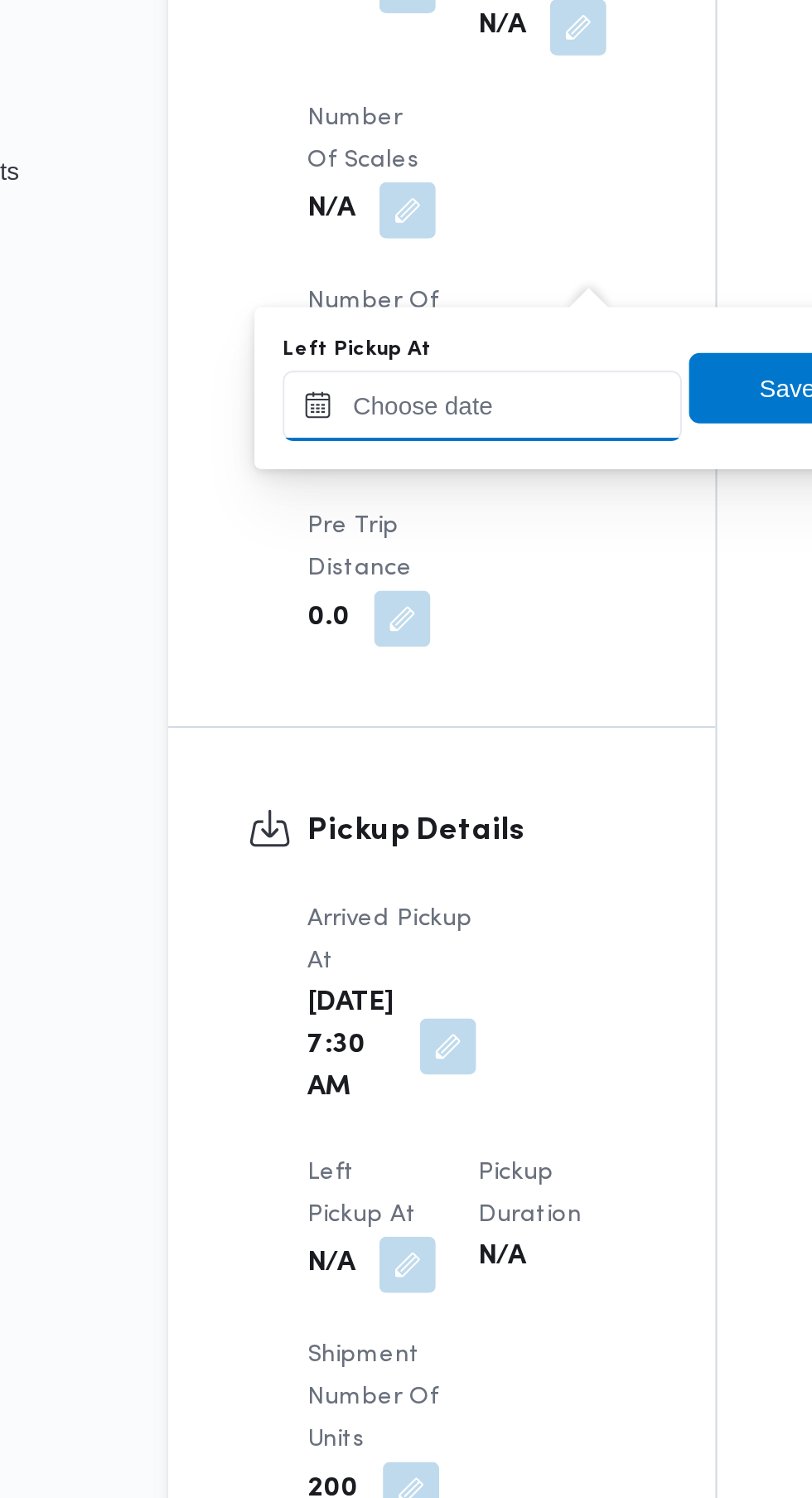
click at [396, 655] on input "Left Pickup At" at bounding box center [363, 661] width 188 height 33
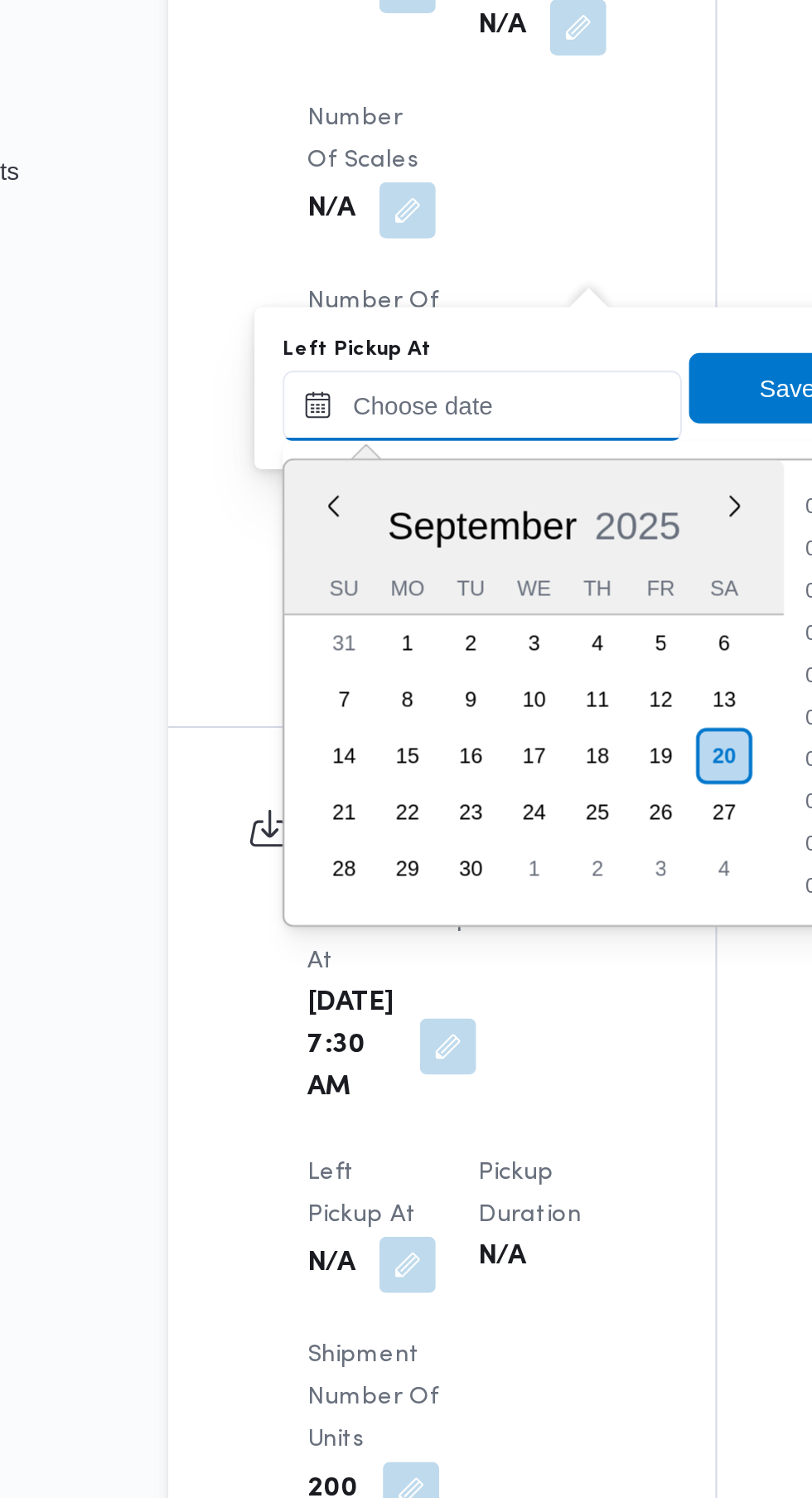
scroll to position [635, 0]
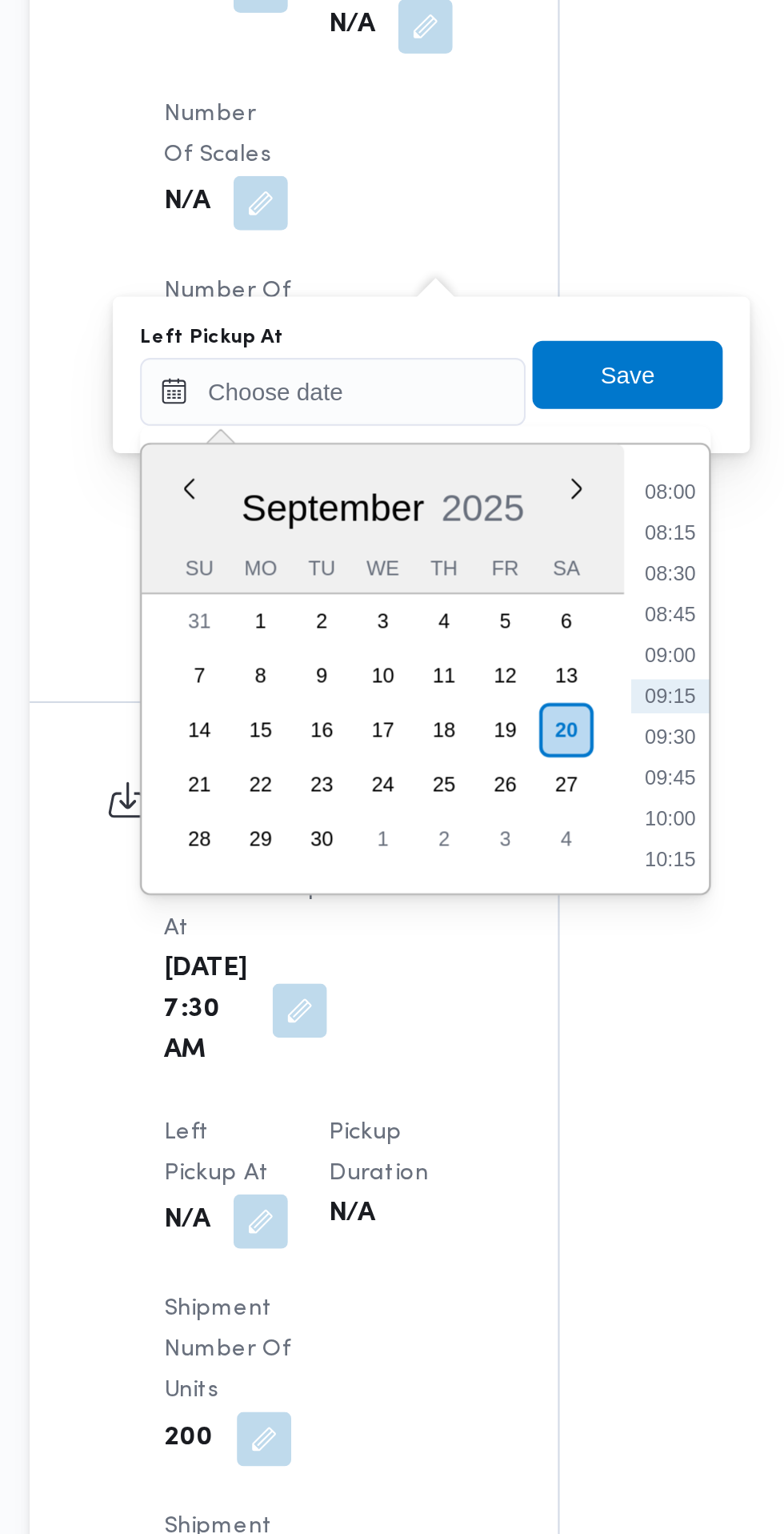
click at [508, 722] on li "08:30" at bounding box center [510, 724] width 37 height 16
type input "[DATE] 08:30"
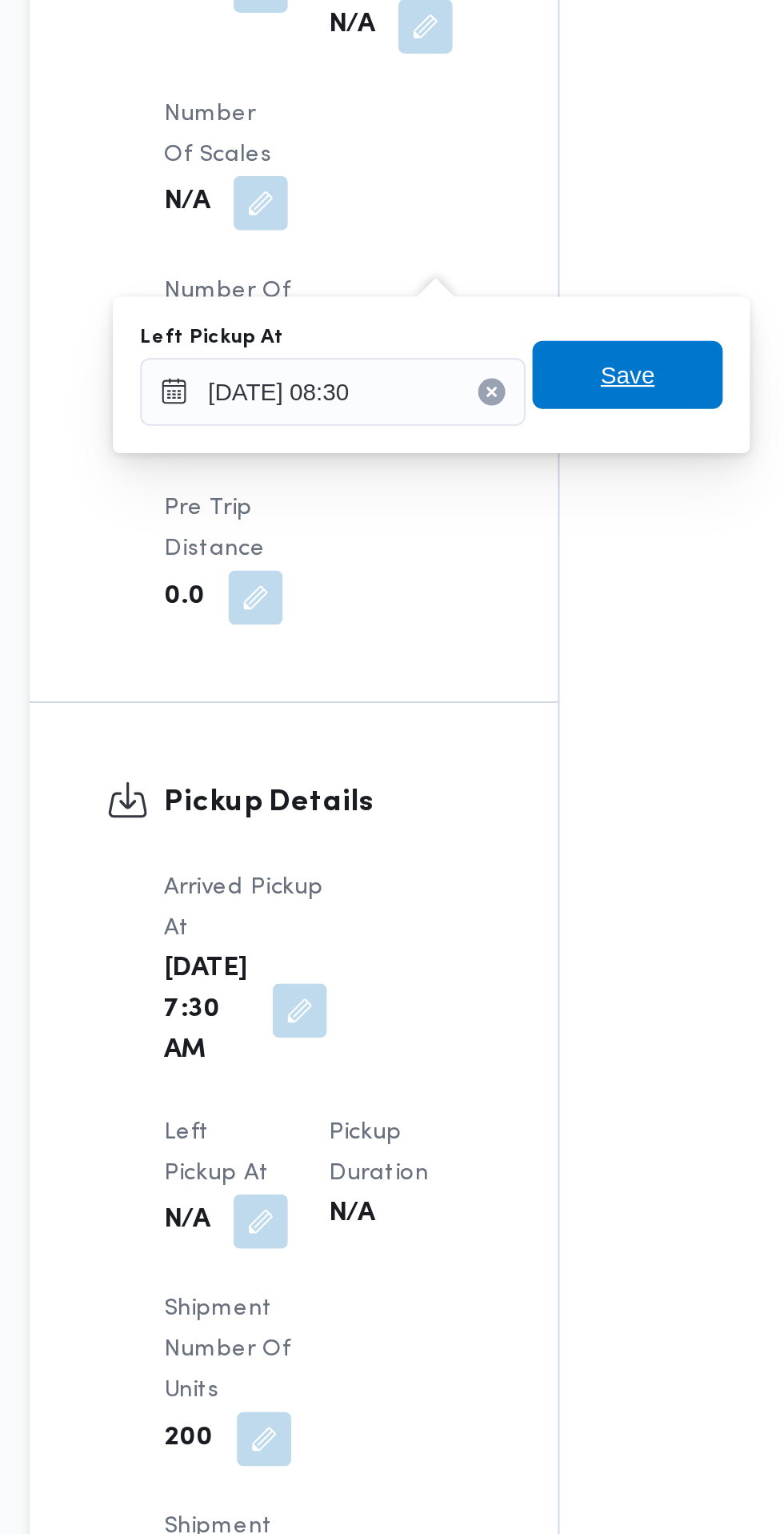
click at [506, 632] on span "Save" at bounding box center [489, 630] width 90 height 32
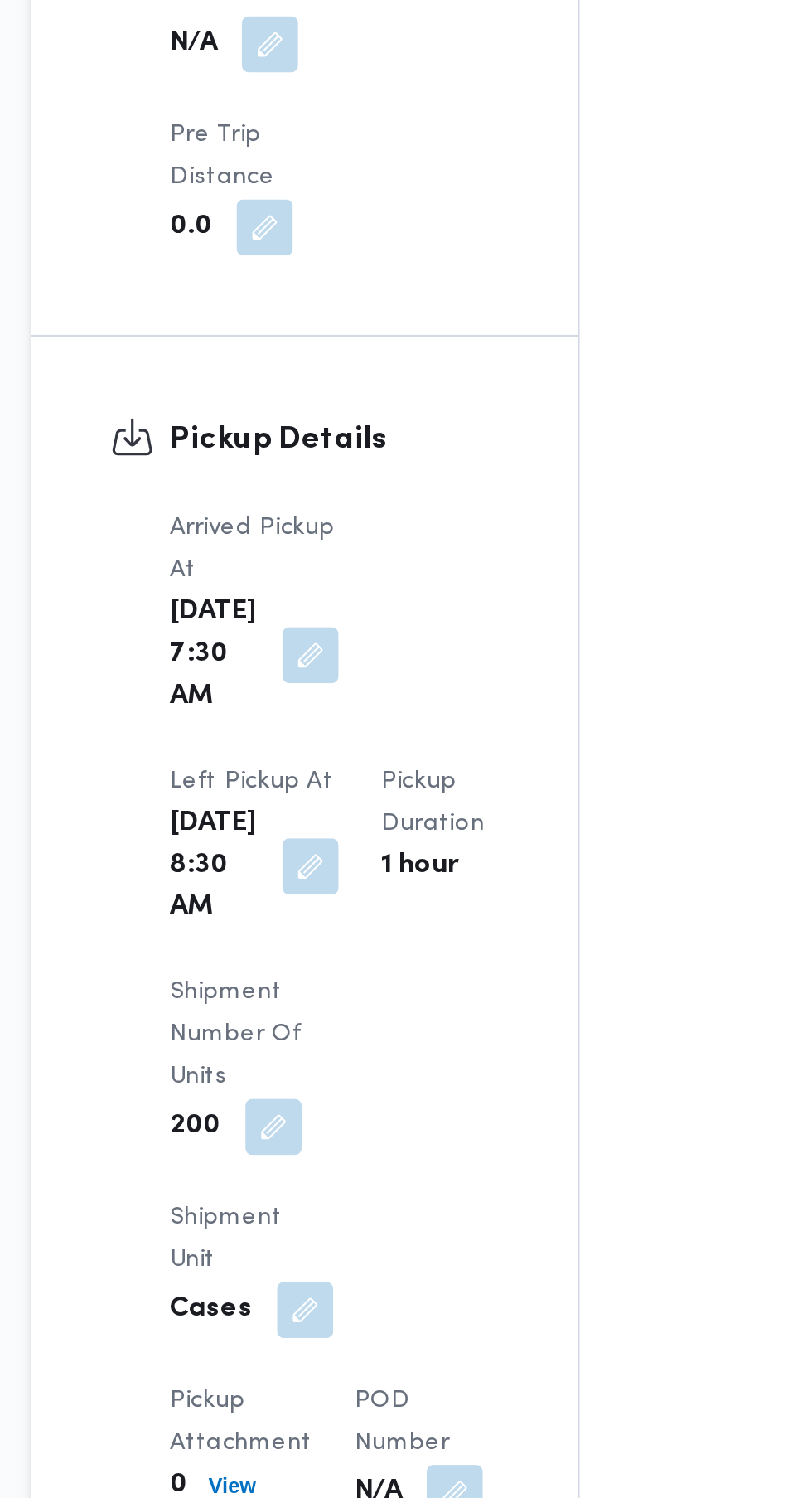
scroll to position [1405, 0]
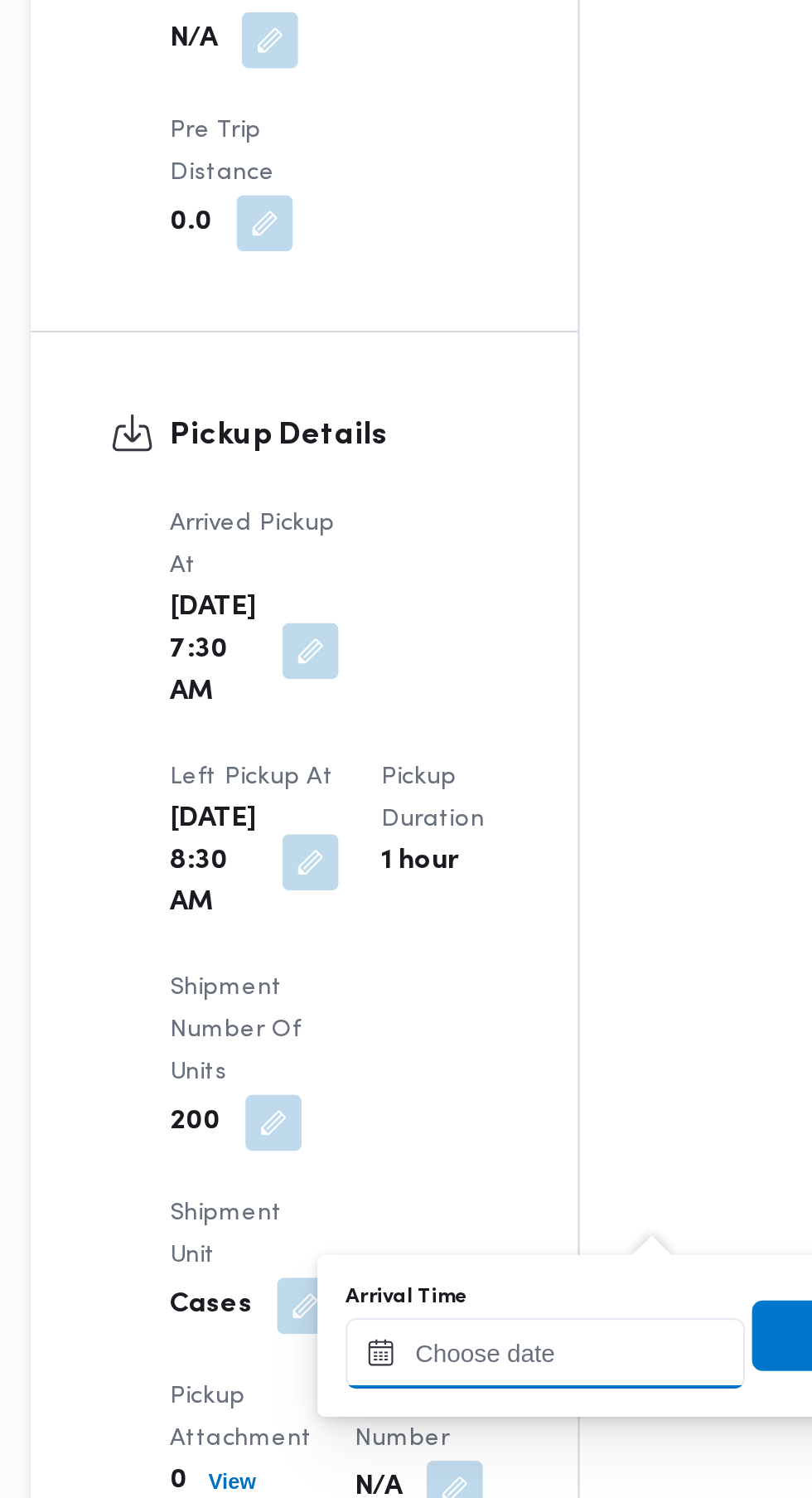
click at [472, 1292] on input "Arrival Time" at bounding box center [458, 1293] width 188 height 33
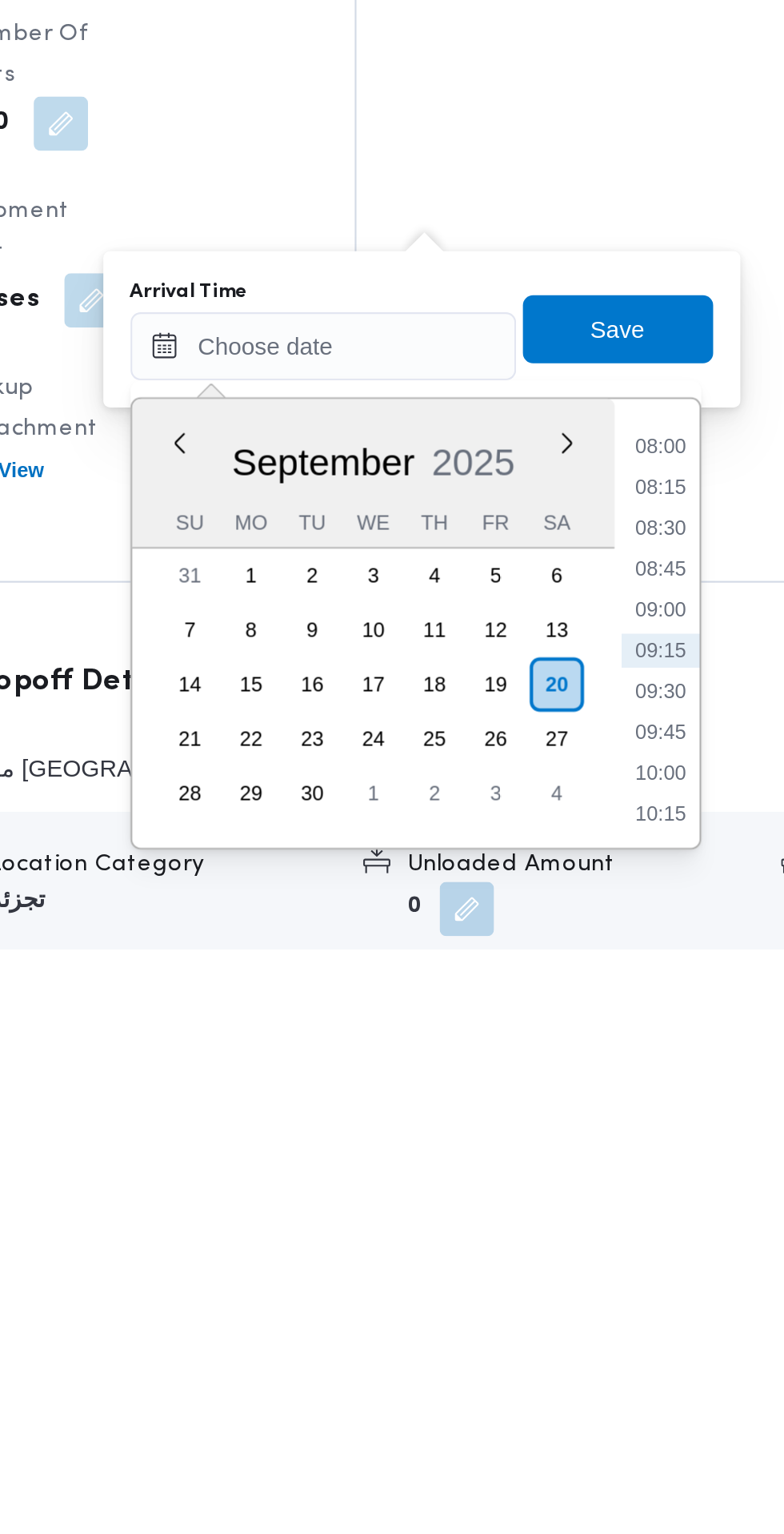
click at [610, 1380] on li "09:00" at bounding box center [600, 1374] width 37 height 16
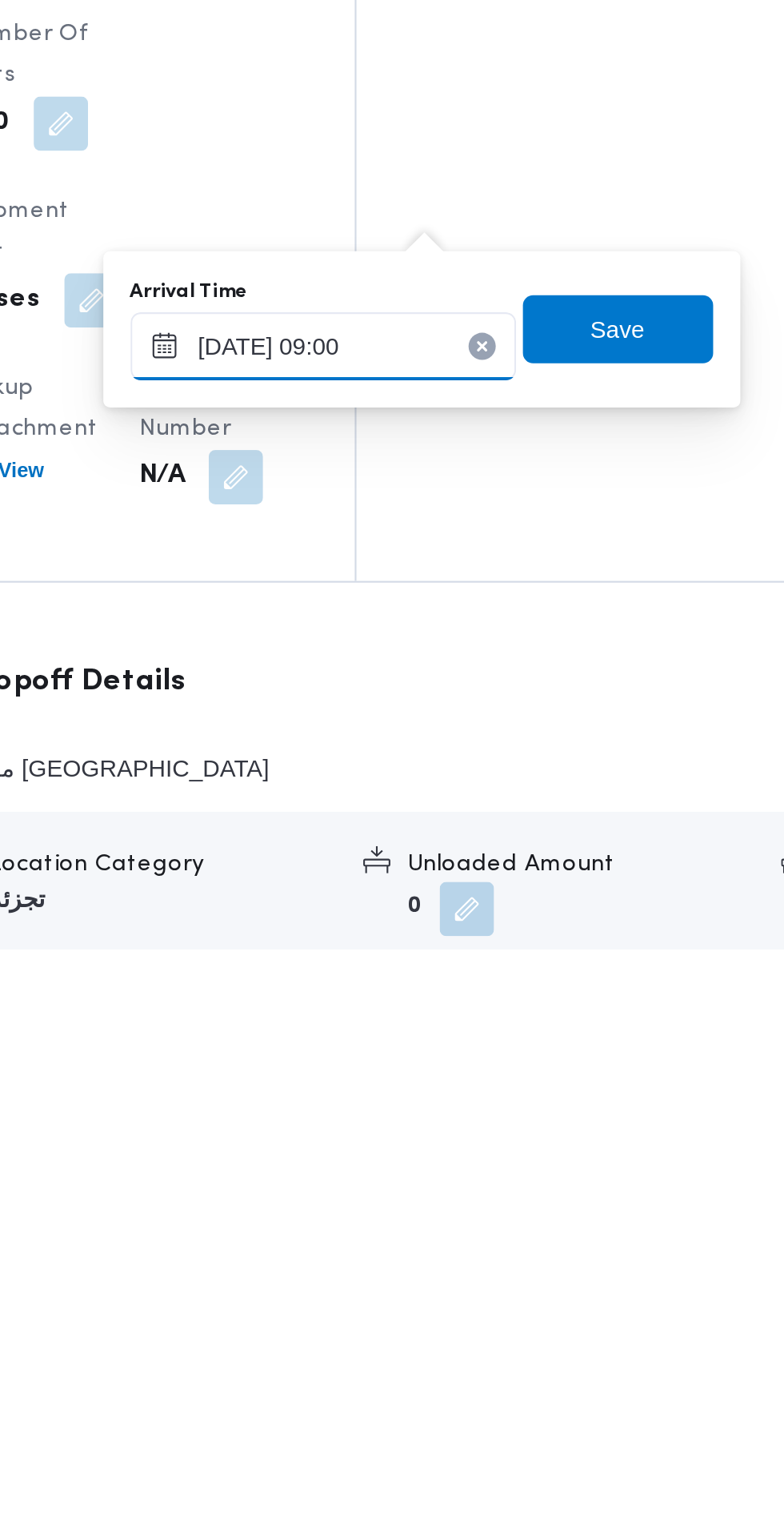
type input "[DATE] 09:00"
click at [596, 1246] on span "Save" at bounding box center [580, 1241] width 90 height 32
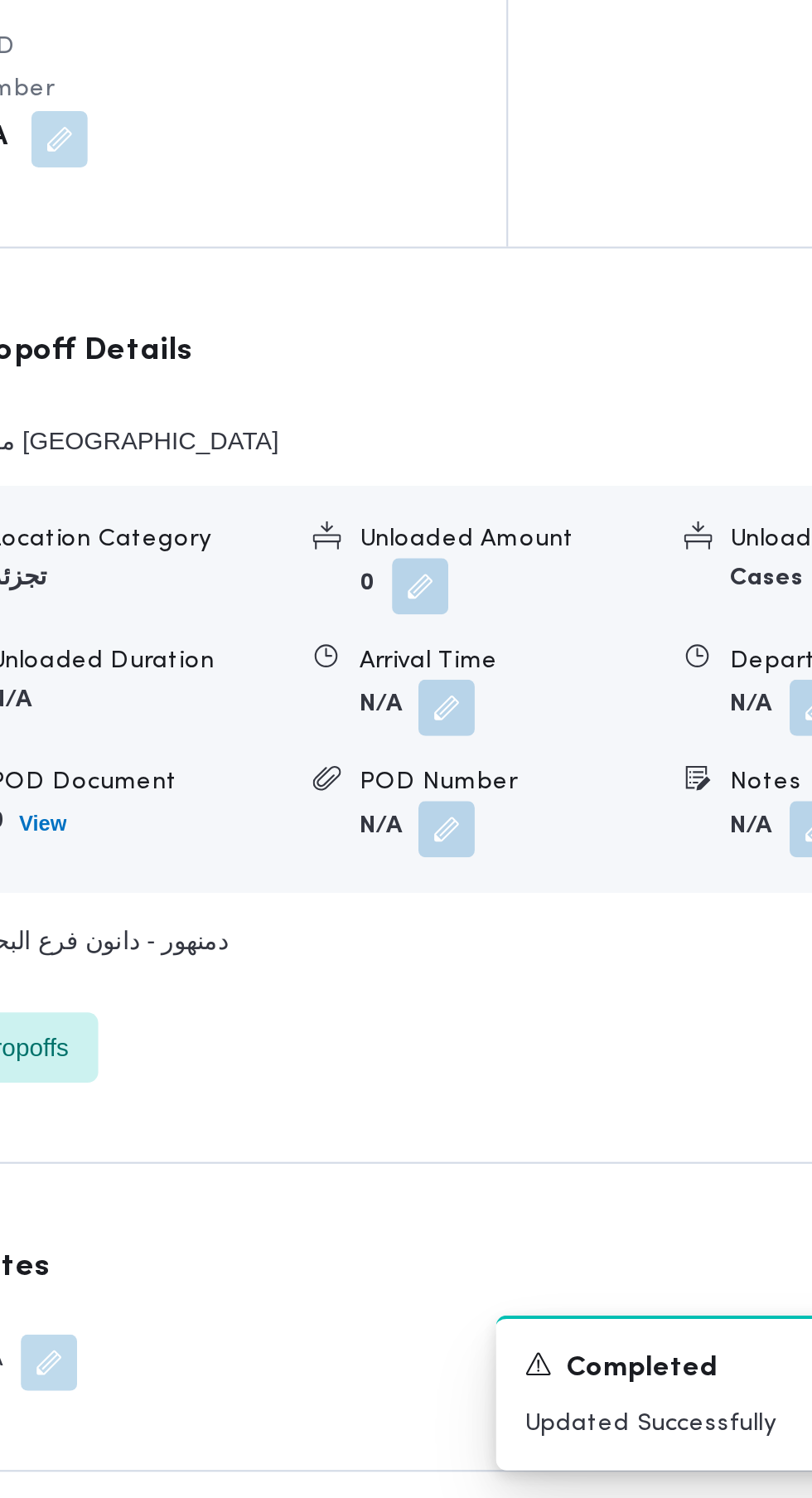
scroll to position [1434, 0]
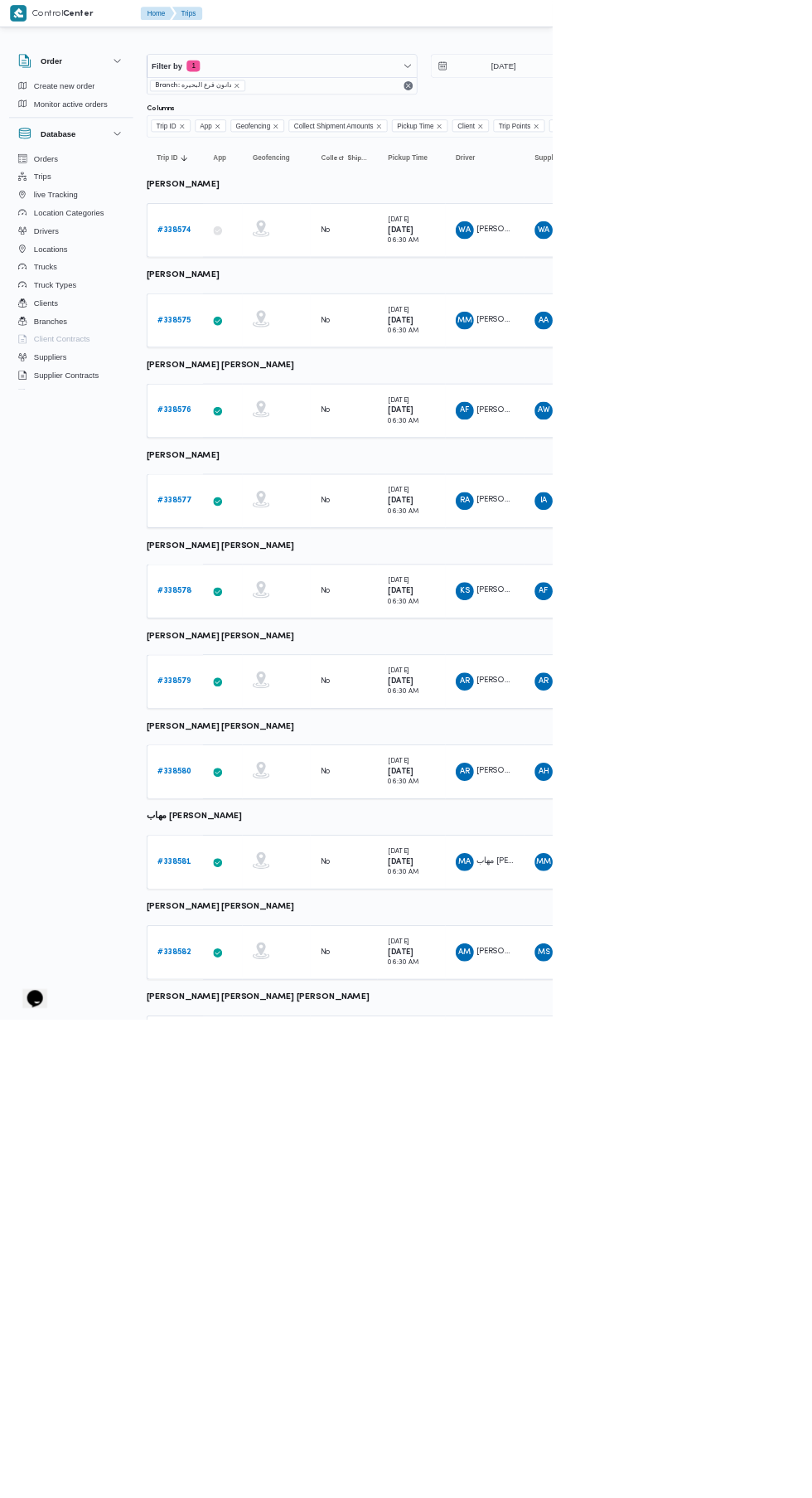
click at [260, 1264] on b "# 338581" at bounding box center [256, 1266] width 50 height 11
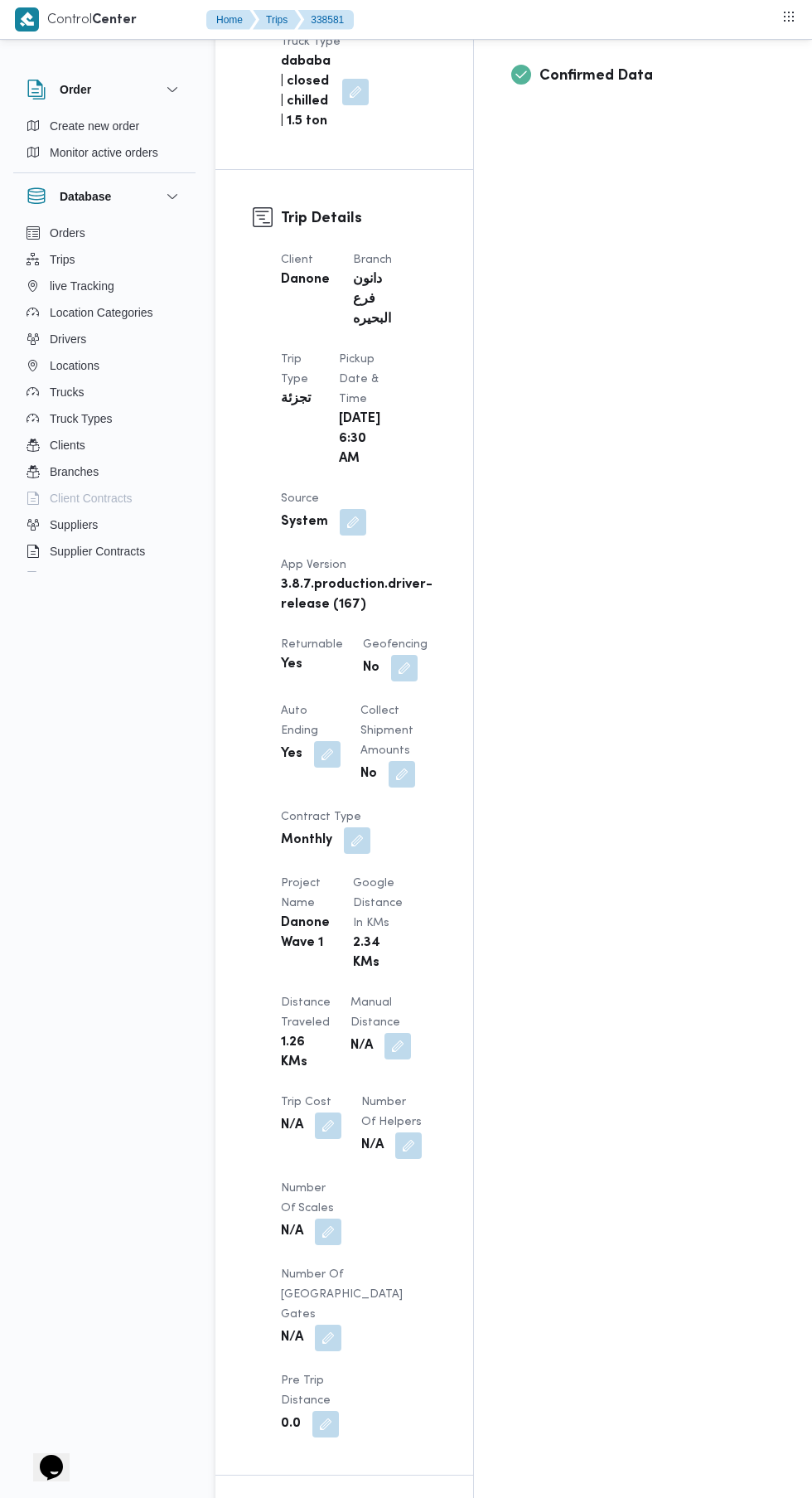
scroll to position [793, 0]
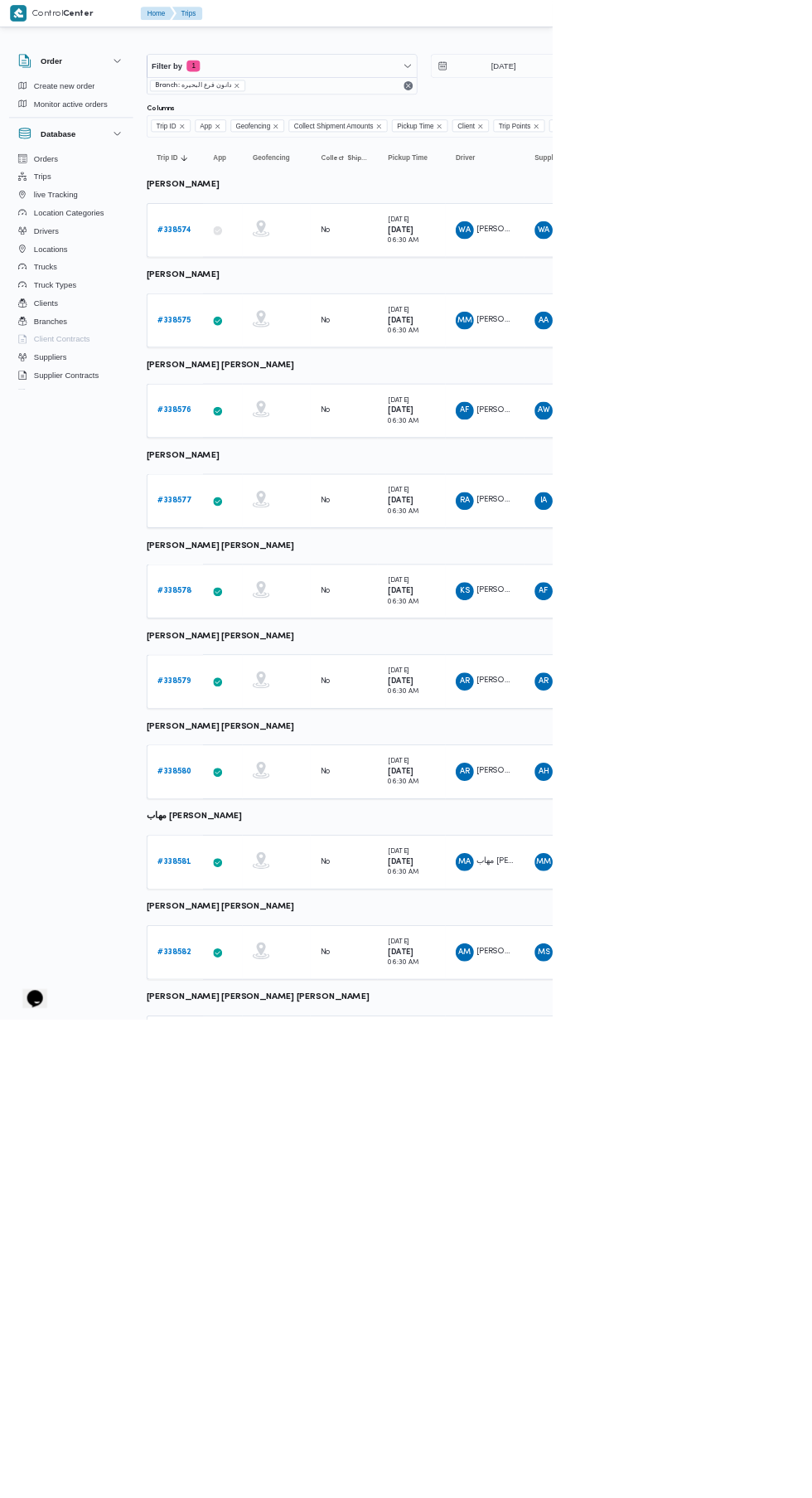
click at [259, 1389] on link "# 338582" at bounding box center [256, 1399] width 50 height 20
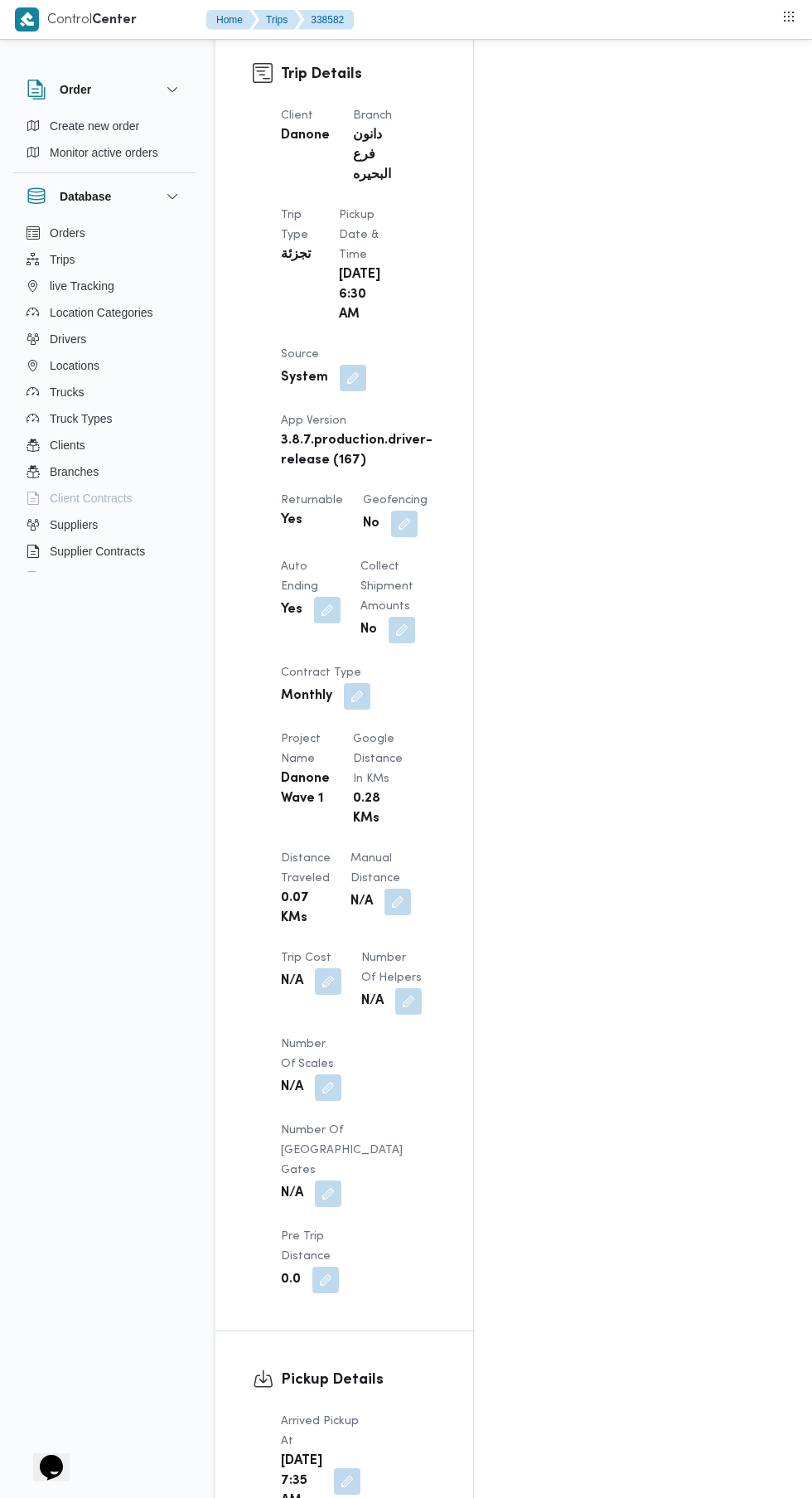
scroll to position [997, 0]
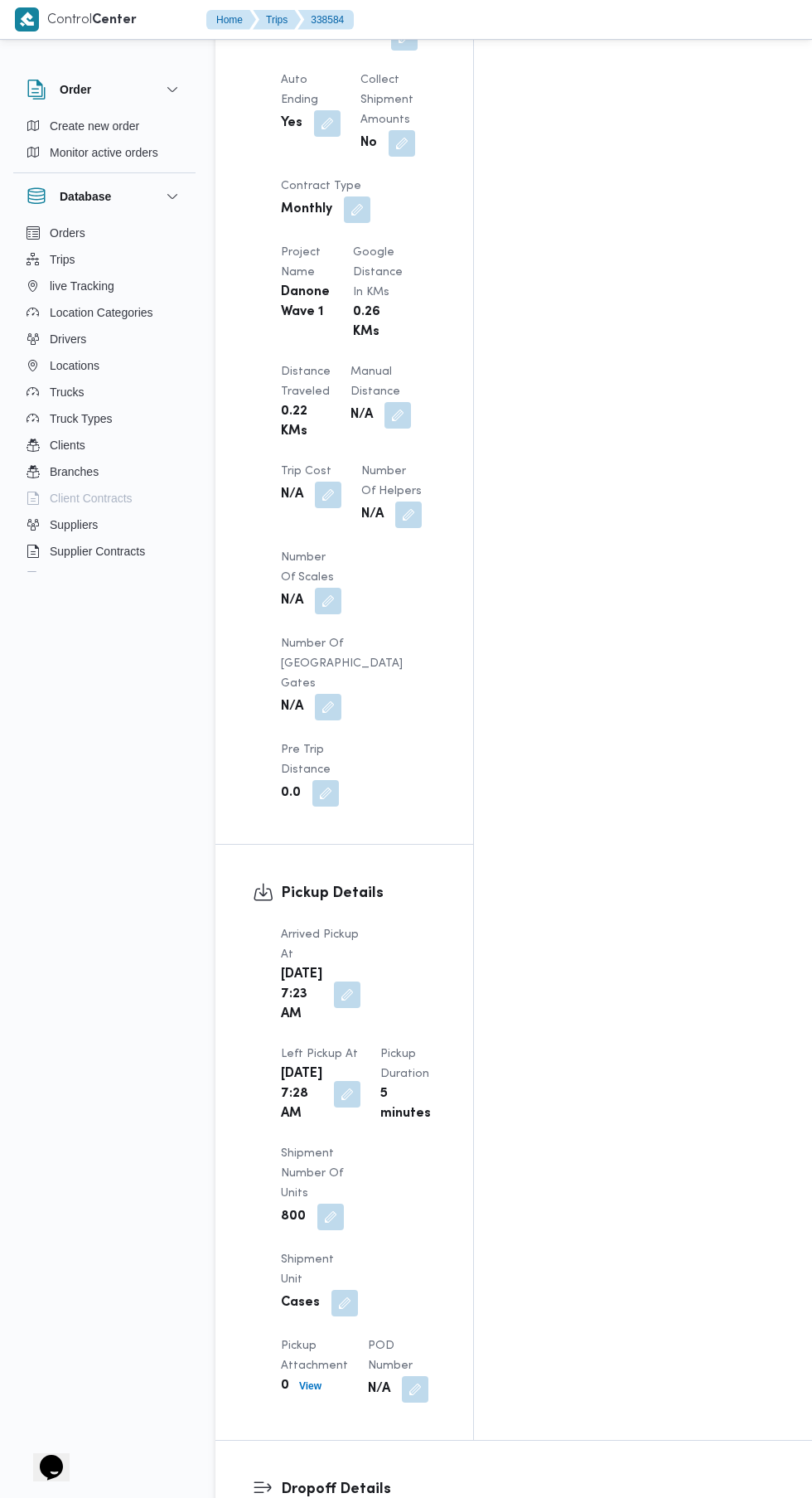
scroll to position [1347, 0]
click at [360, 1081] on button "button" at bounding box center [347, 1093] width 26 height 26
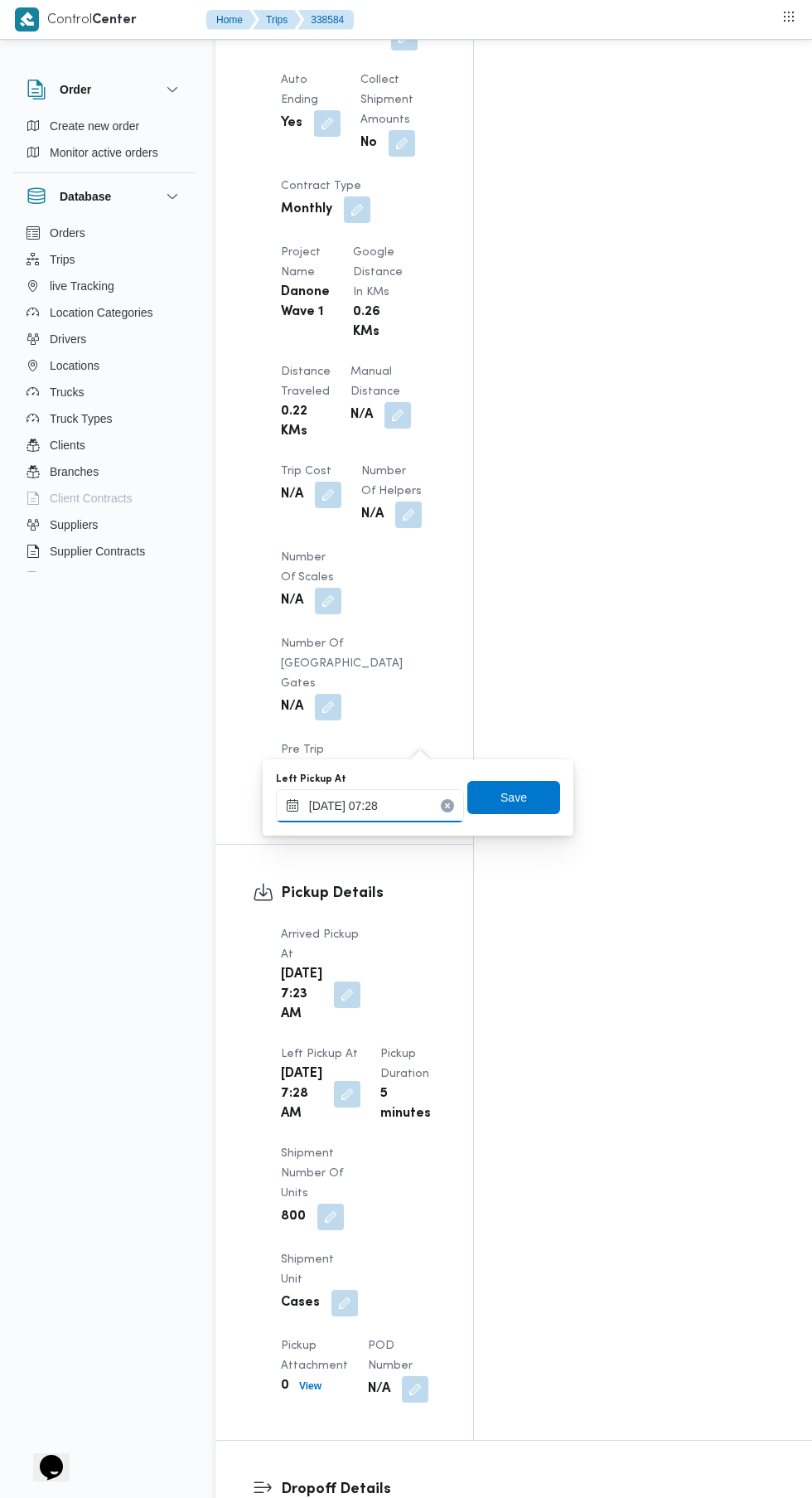
click at [385, 811] on input "[DATE] 07:28" at bounding box center [370, 805] width 188 height 33
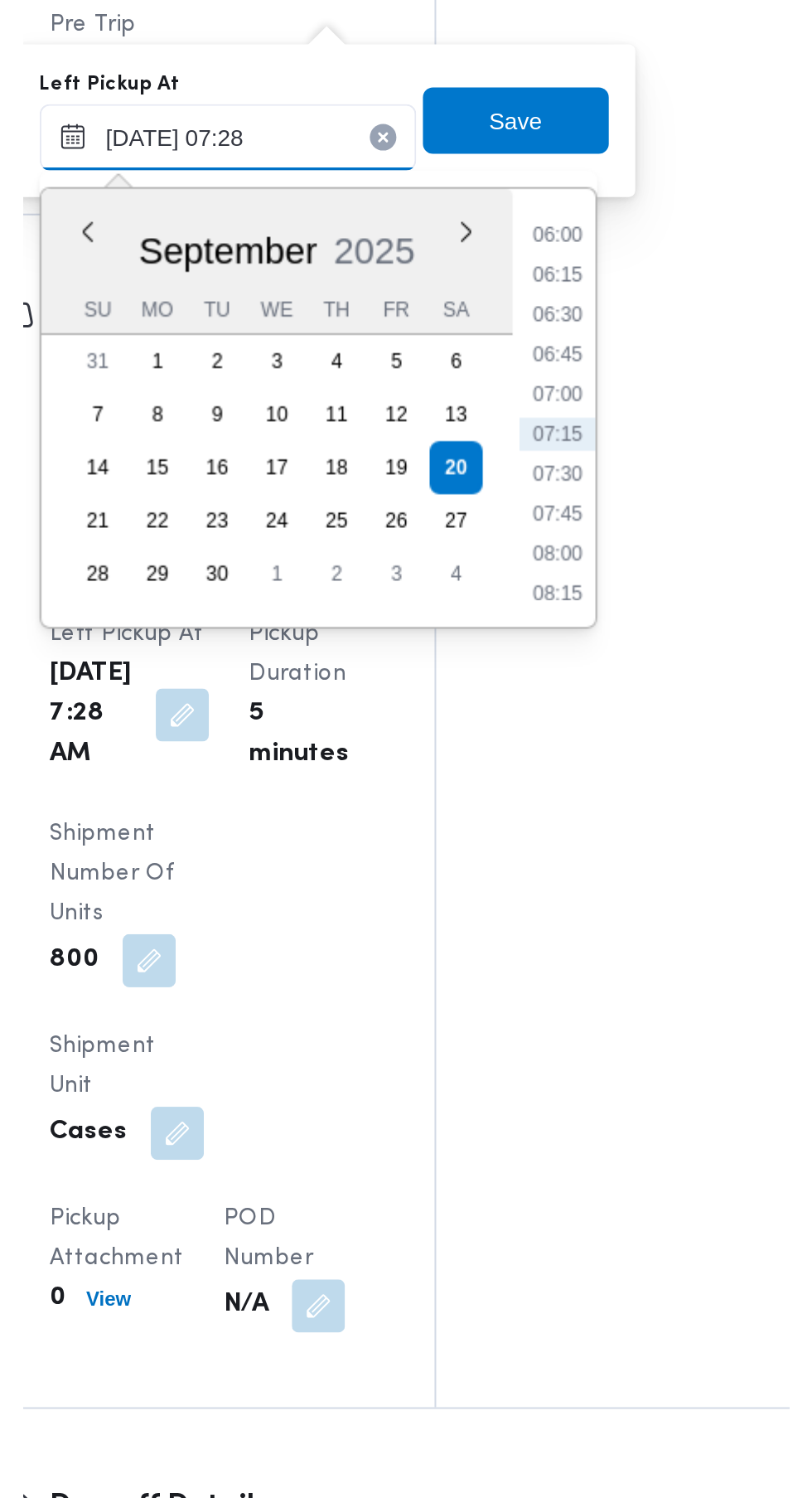
scroll to position [1473, 0]
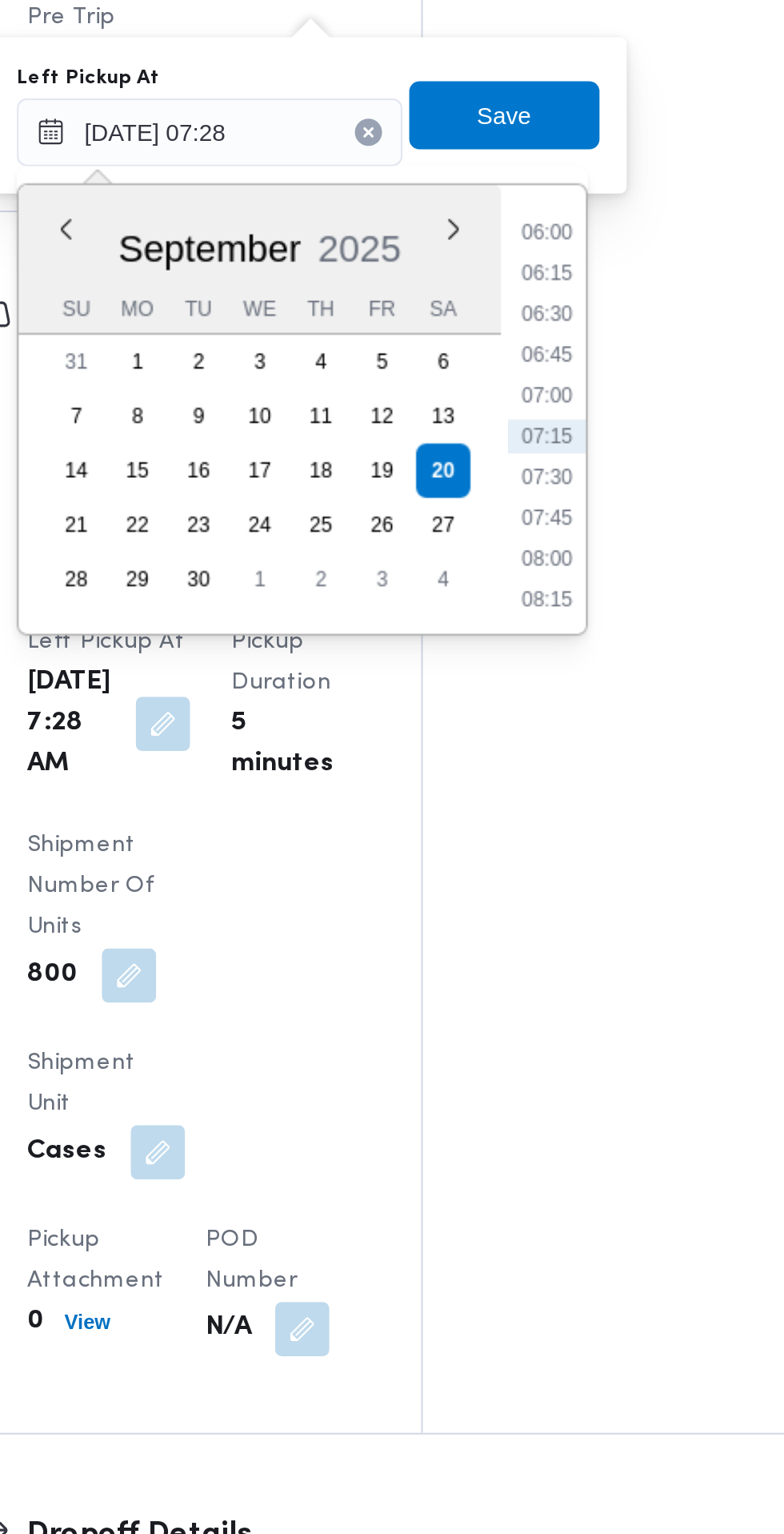
click at [519, 878] on li "08:15" at bounding box center [516, 876] width 37 height 16
type input "[DATE] 08:15"
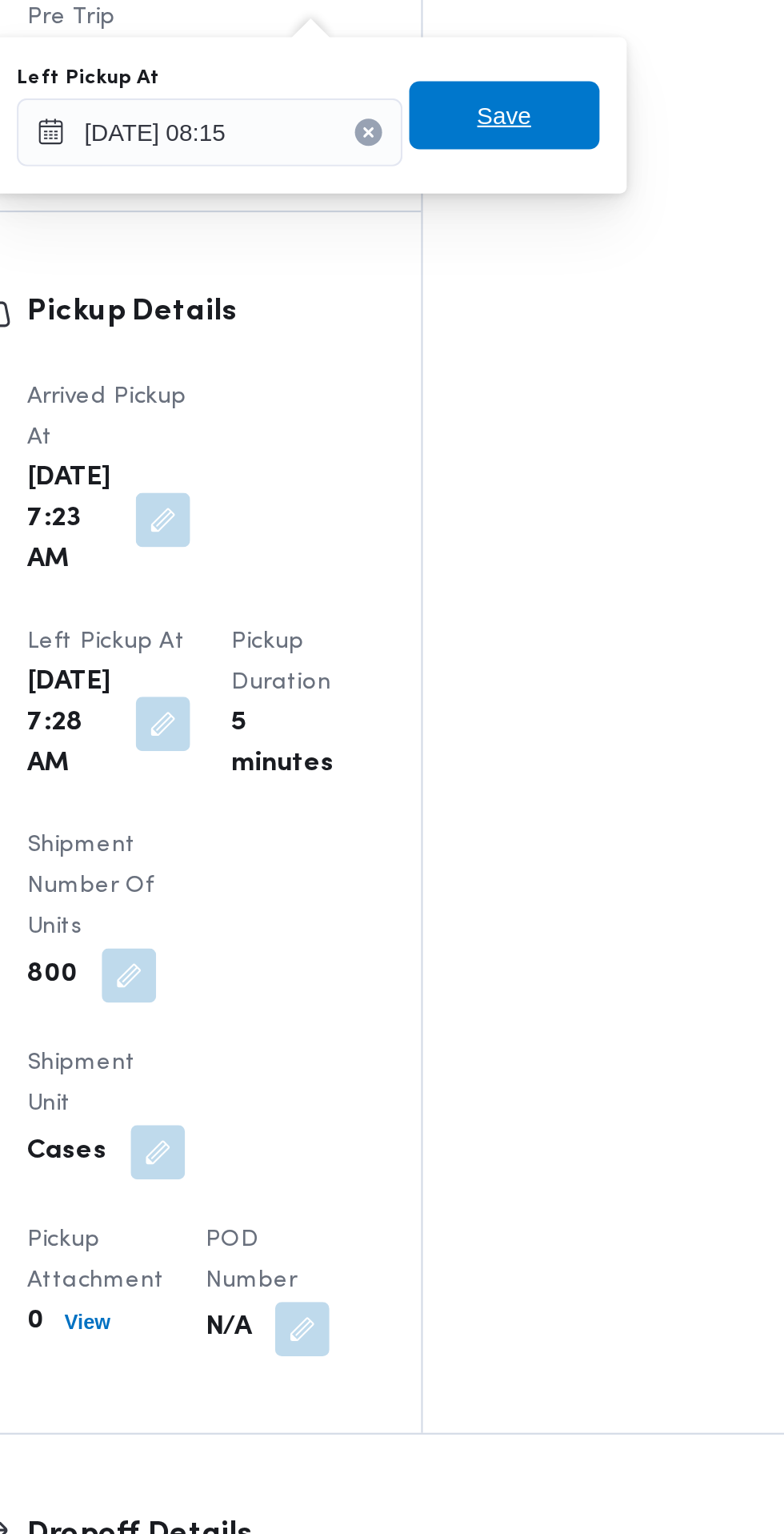
click at [506, 642] on span "Save" at bounding box center [495, 648] width 25 height 19
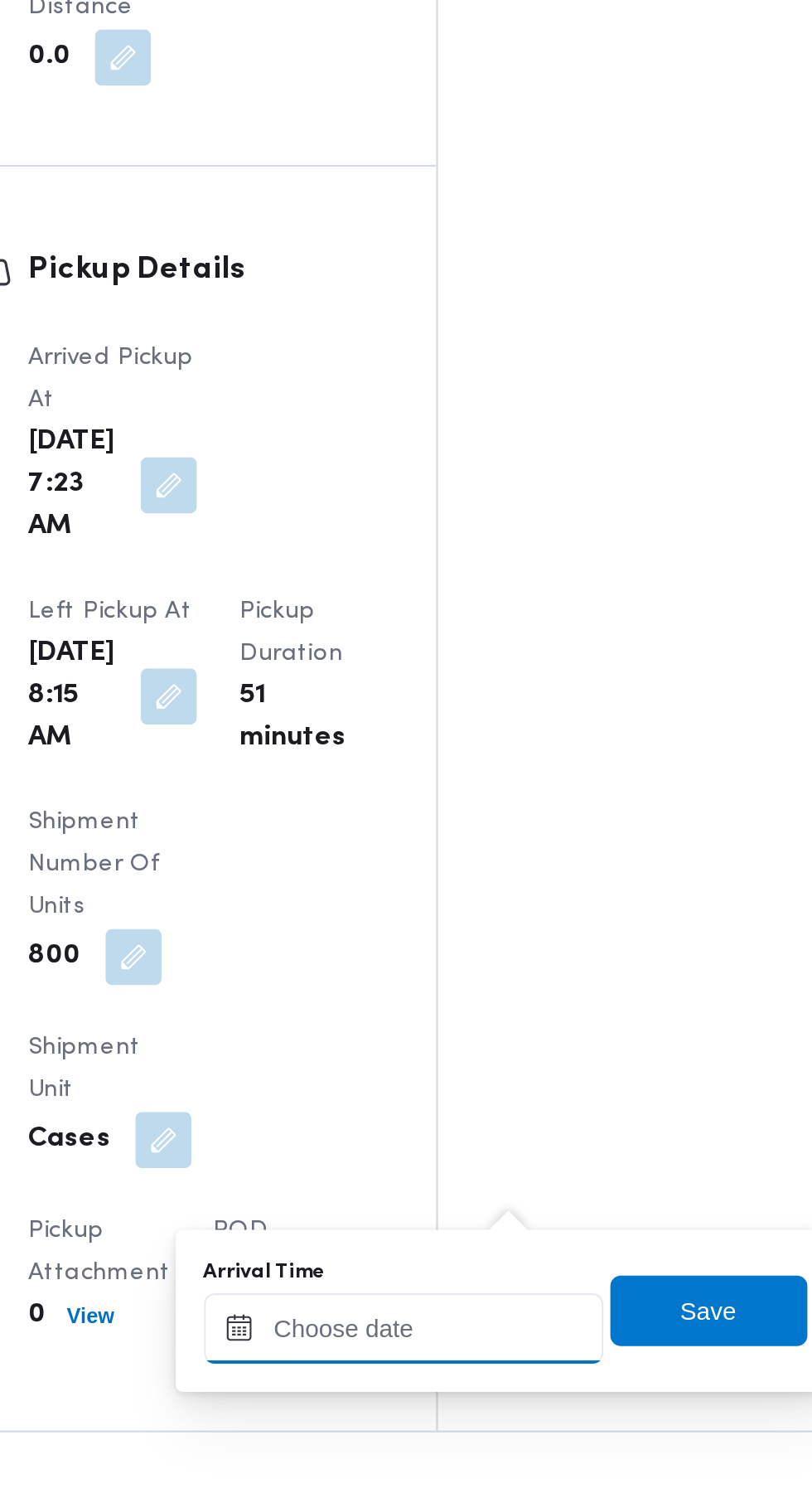
click at [466, 1264] on input "Arrival Time" at bounding box center [458, 1265] width 188 height 33
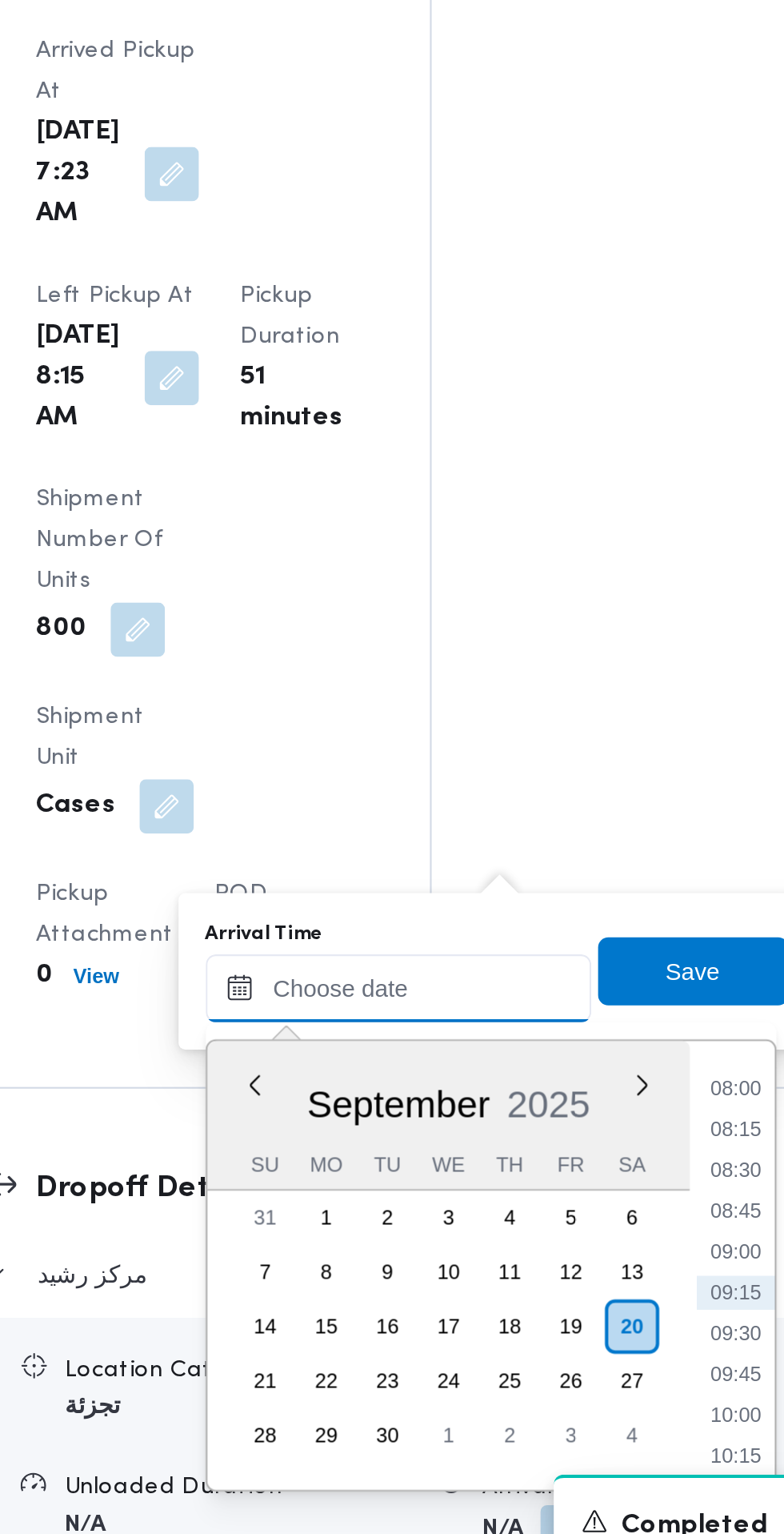
scroll to position [1423, 0]
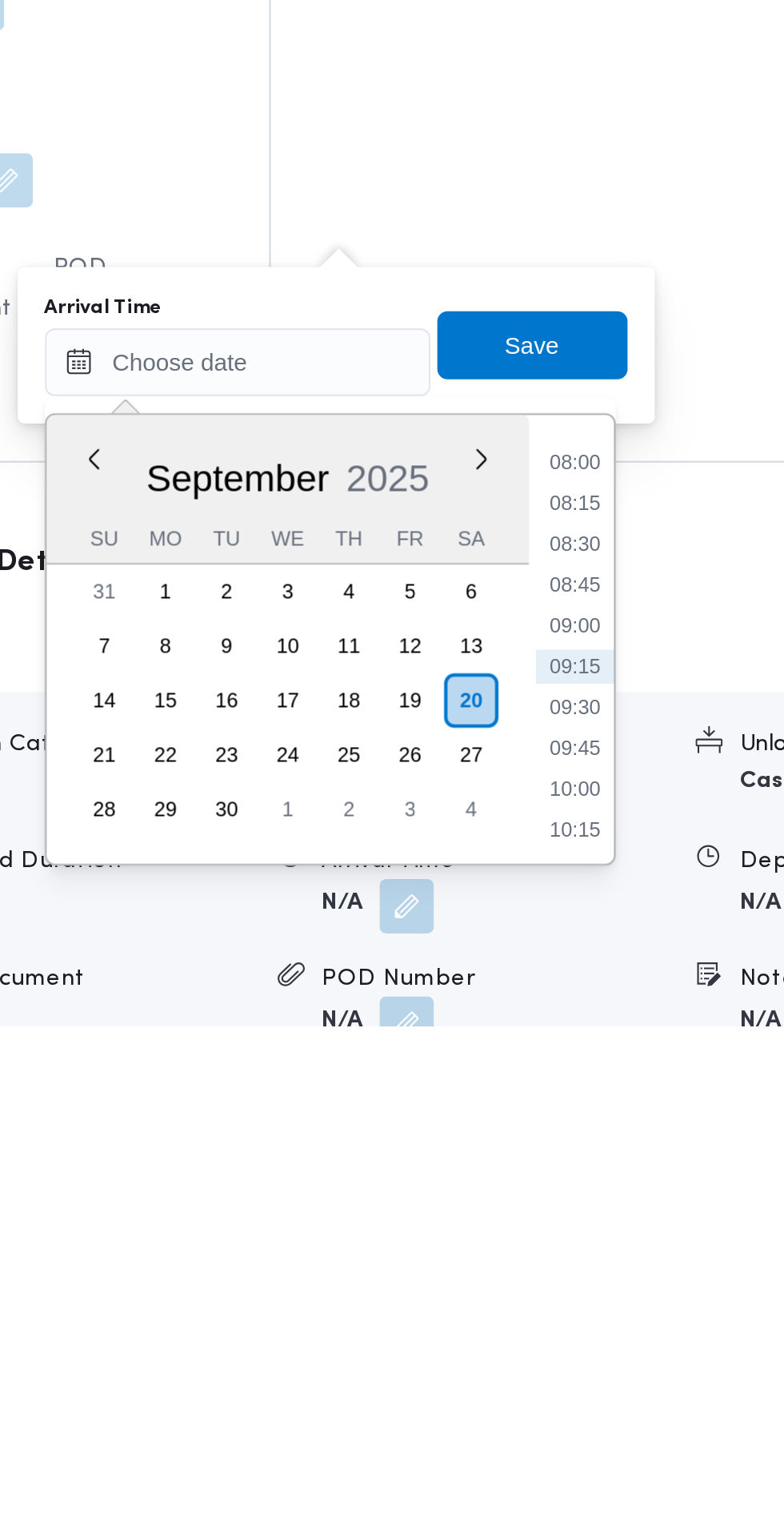
click at [604, 1325] on li "08:45" at bounding box center [600, 1326] width 37 height 16
type input "[DATE] 08:45"
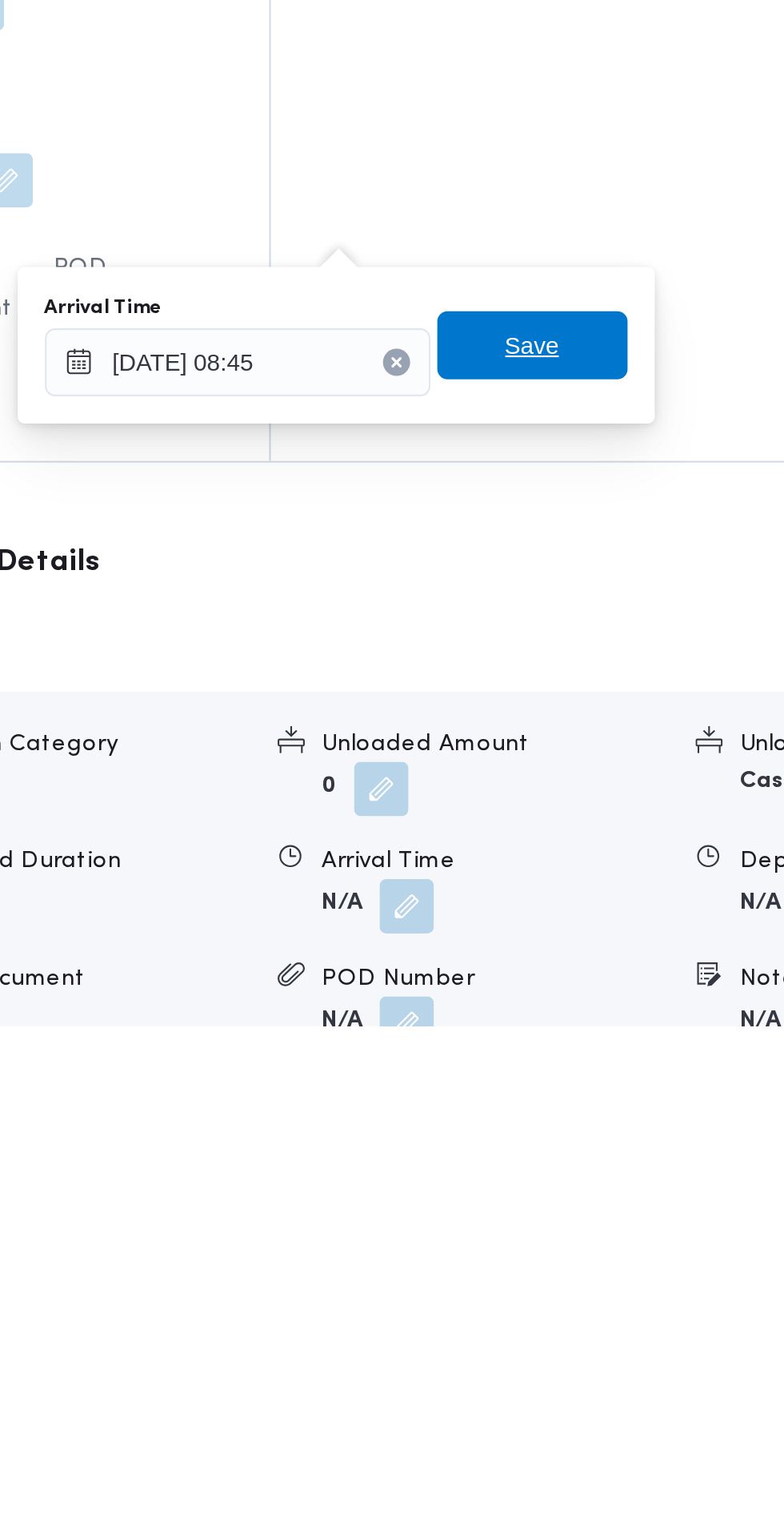
click at [593, 1208] on span "Save" at bounding box center [580, 1214] width 25 height 19
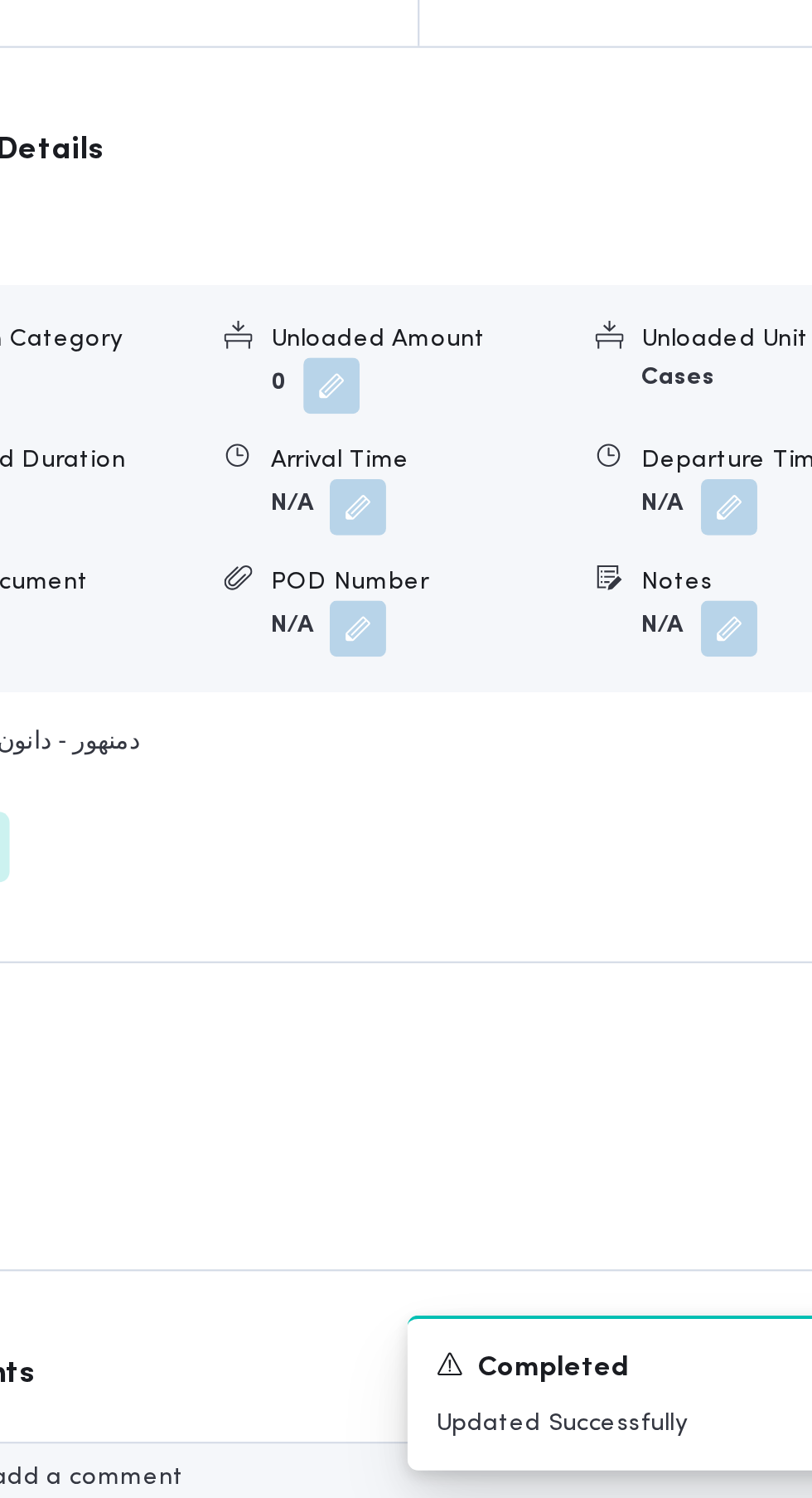
scroll to position [1502, 0]
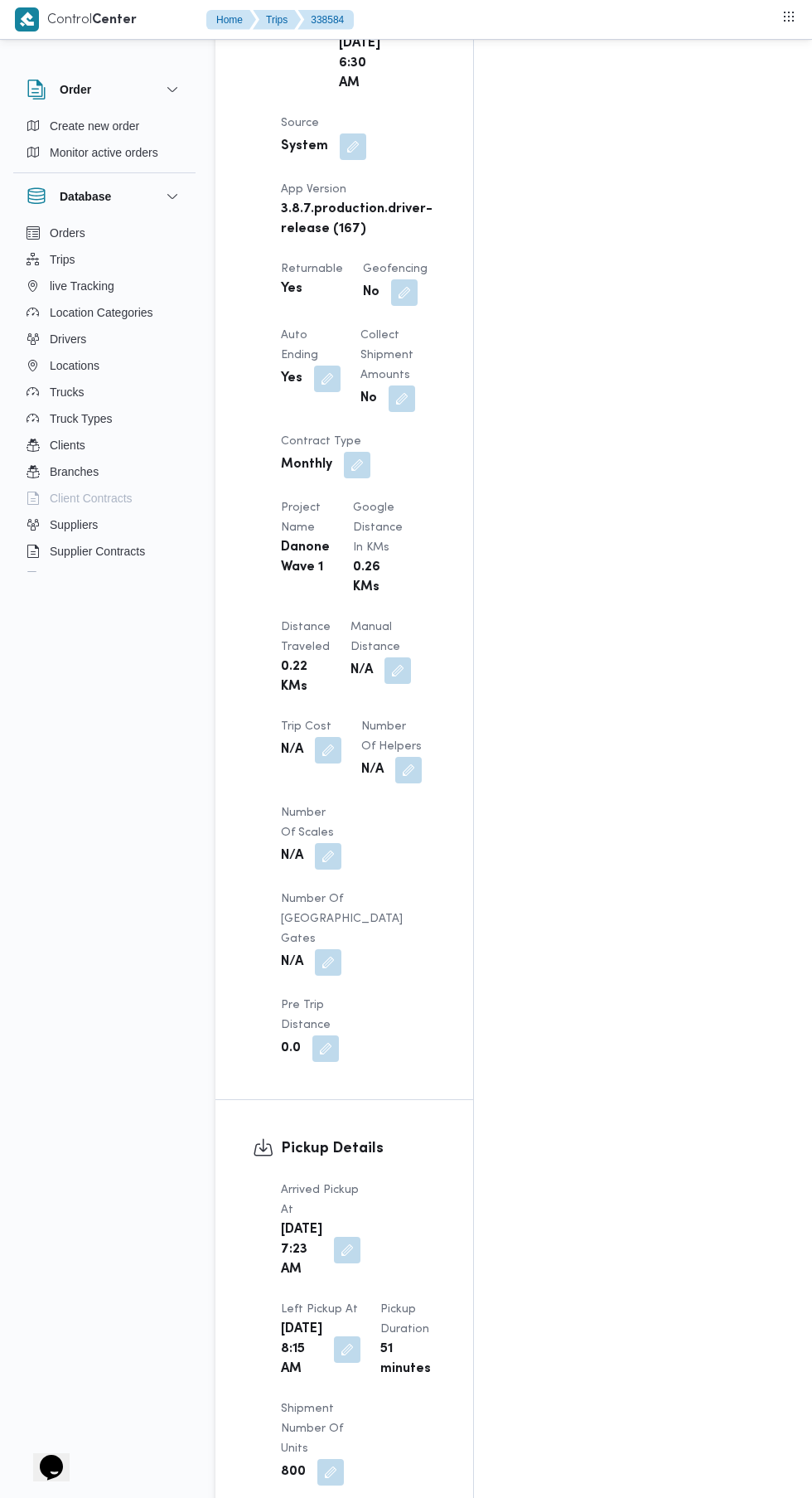
scroll to position [1147, 0]
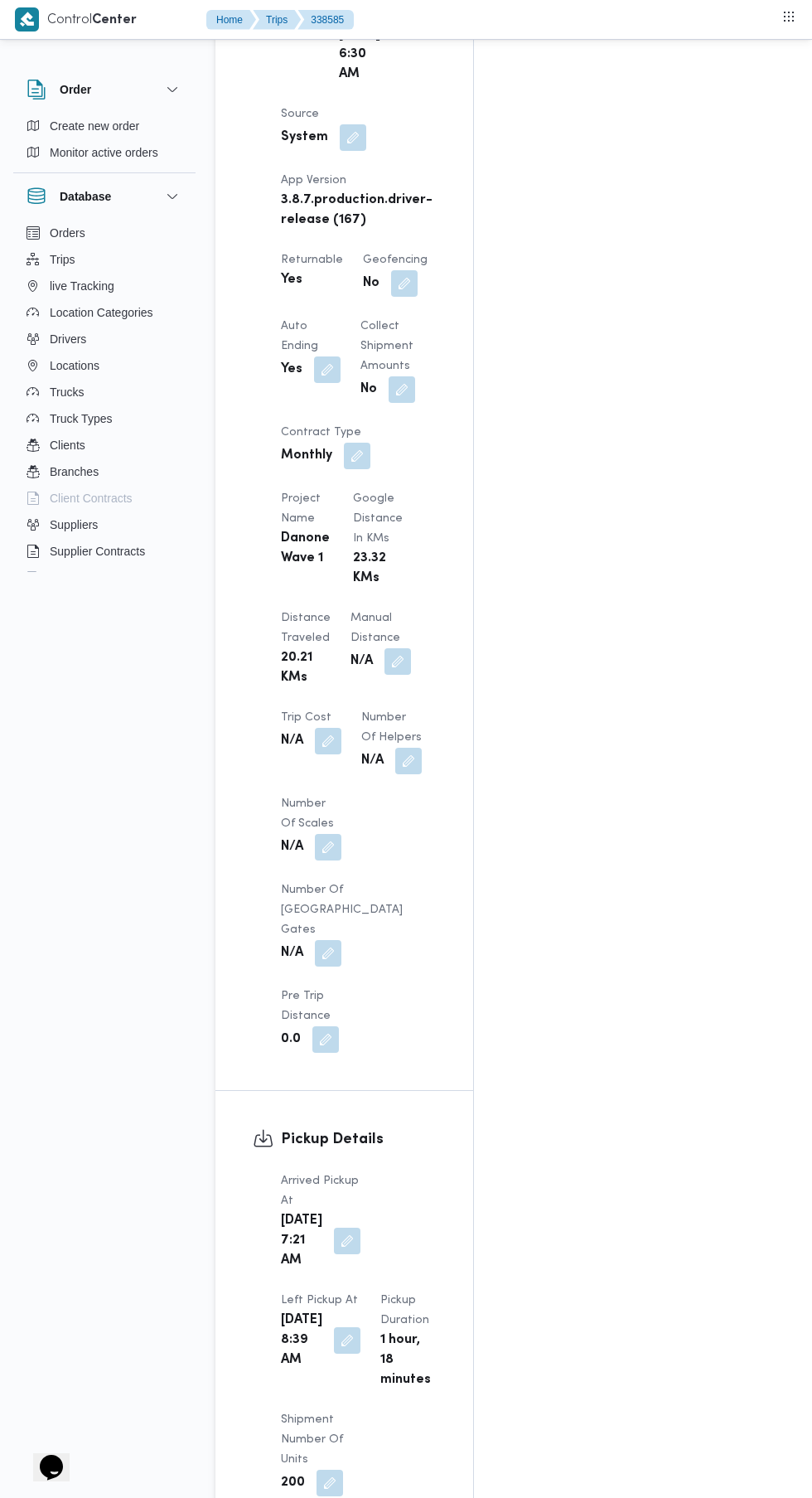
scroll to position [1157, 0]
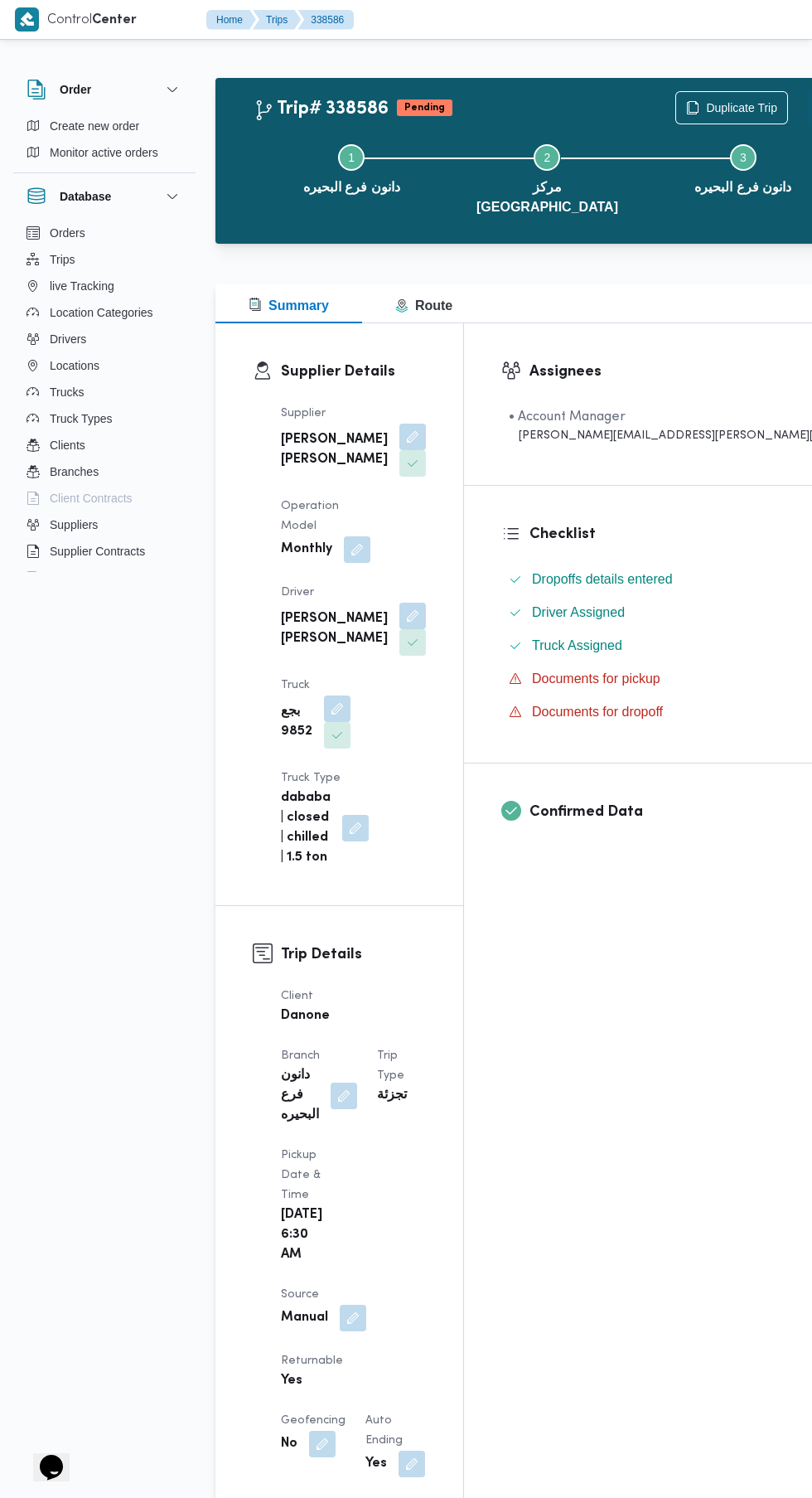
click at [808, 120] on button "Actions" at bounding box center [825, 107] width 33 height 33
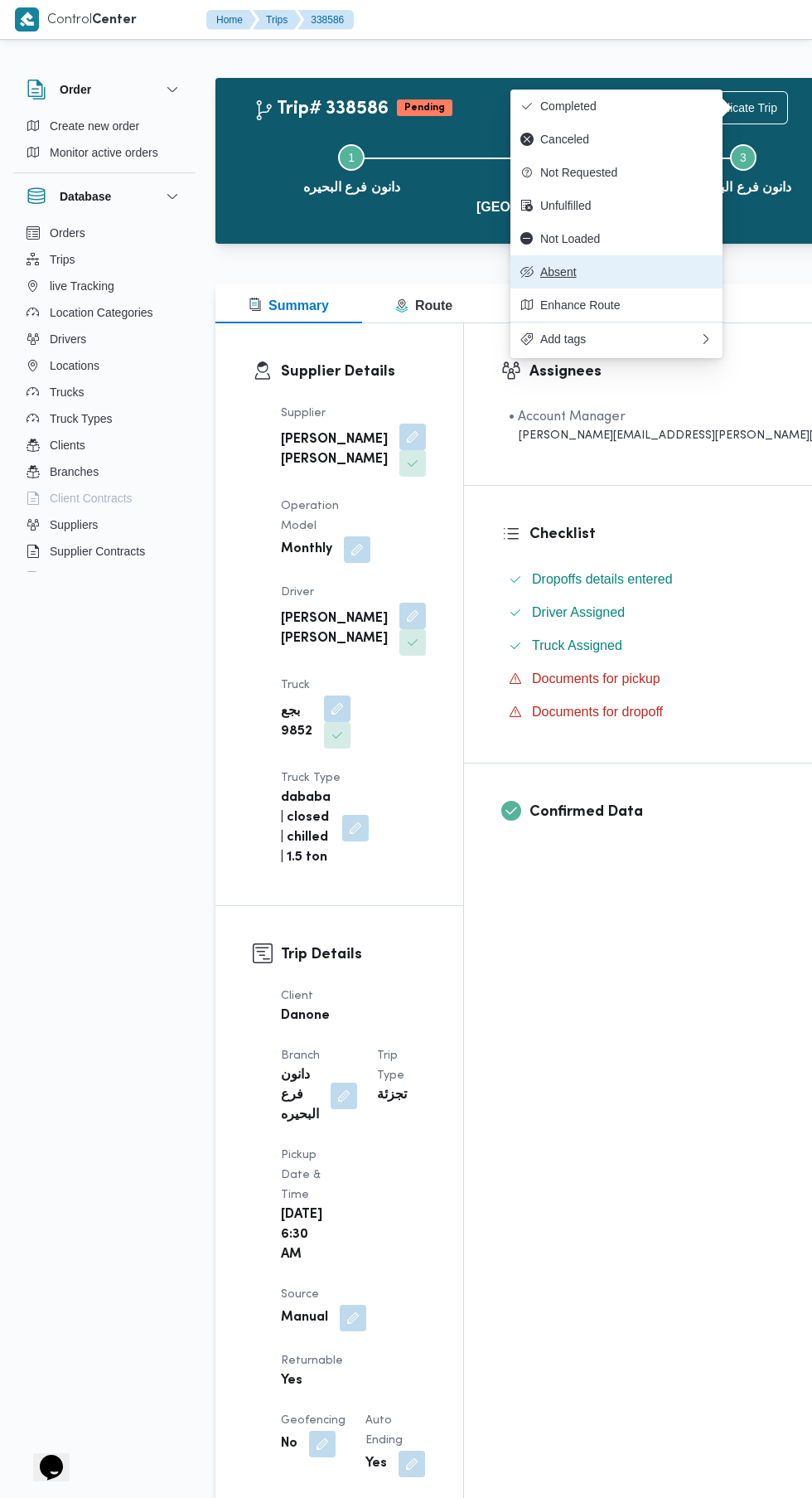
click at [602, 284] on button "Absent" at bounding box center [616, 271] width 212 height 33
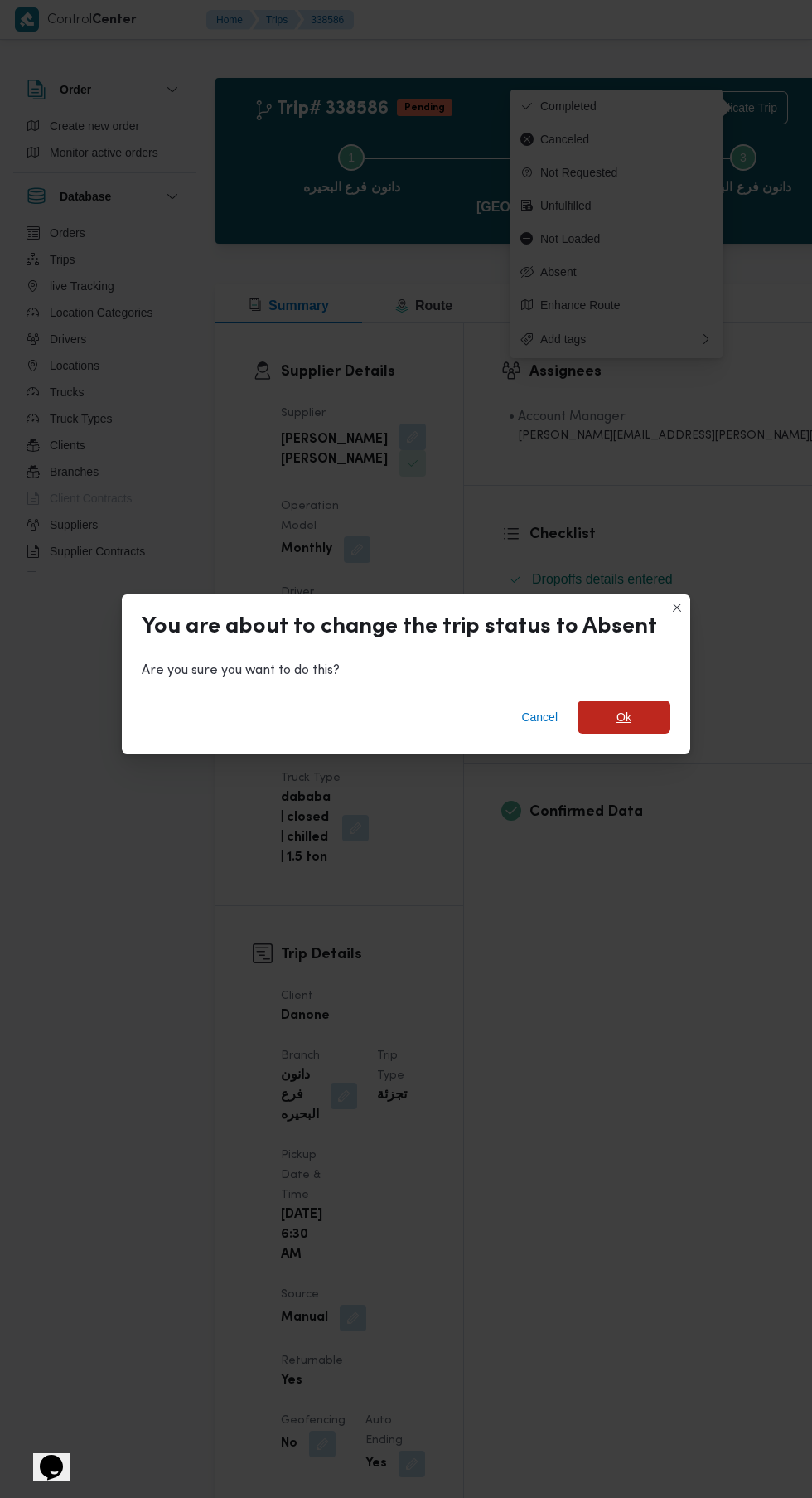
click at [626, 707] on span "Ok" at bounding box center [624, 717] width 15 height 20
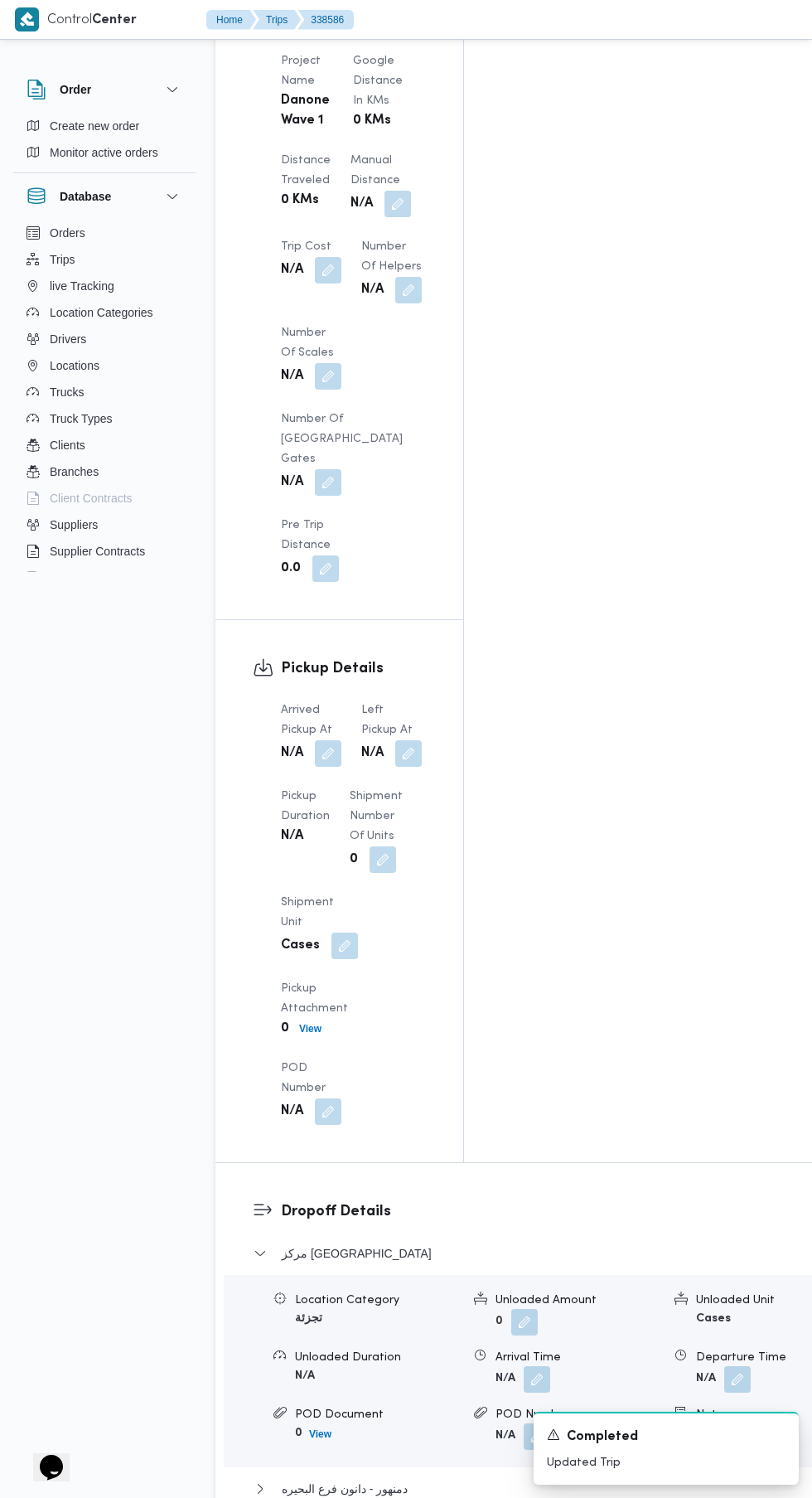
scroll to position [1566, 0]
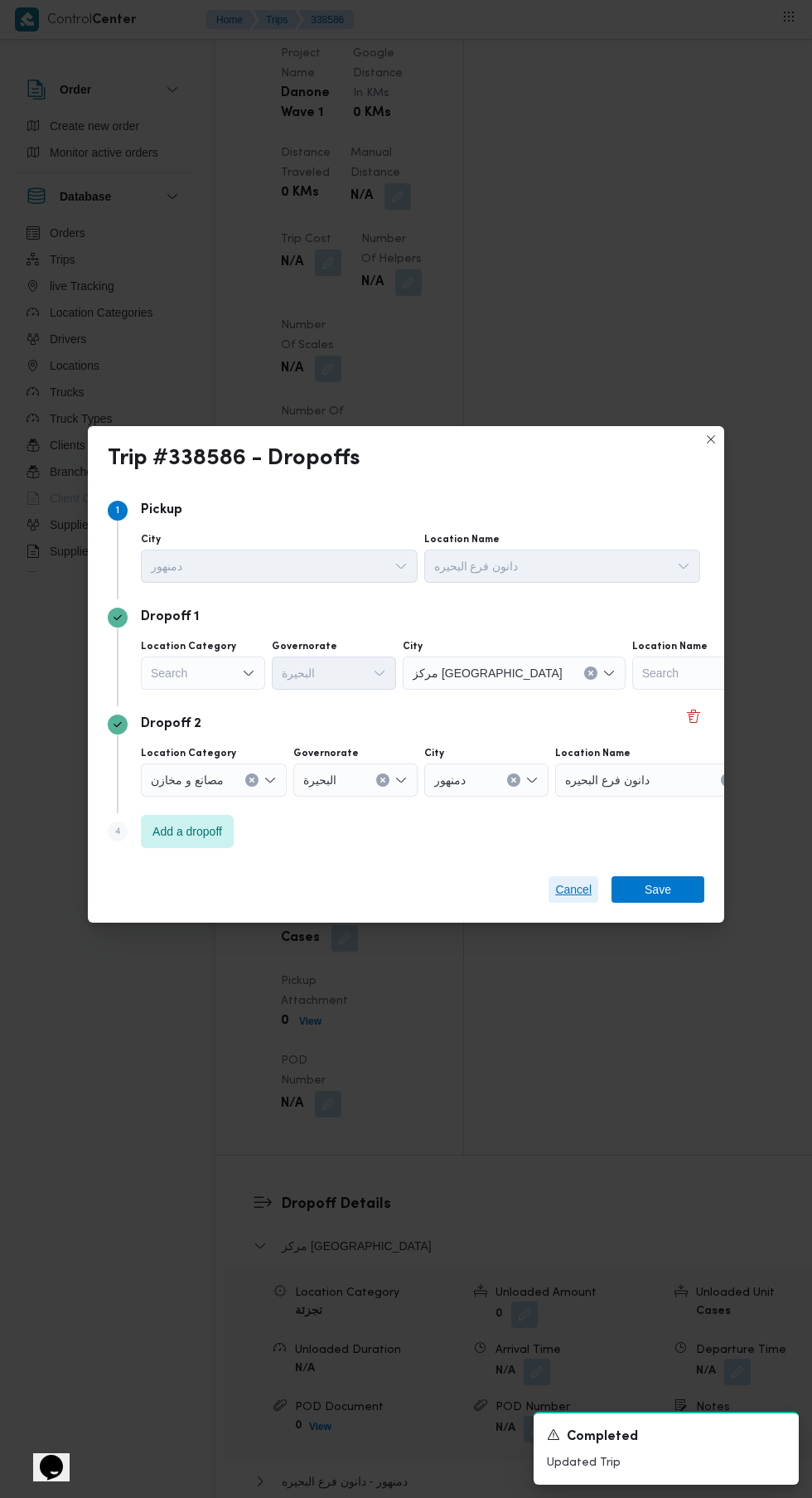
click at [572, 902] on span "Cancel" at bounding box center [573, 889] width 50 height 26
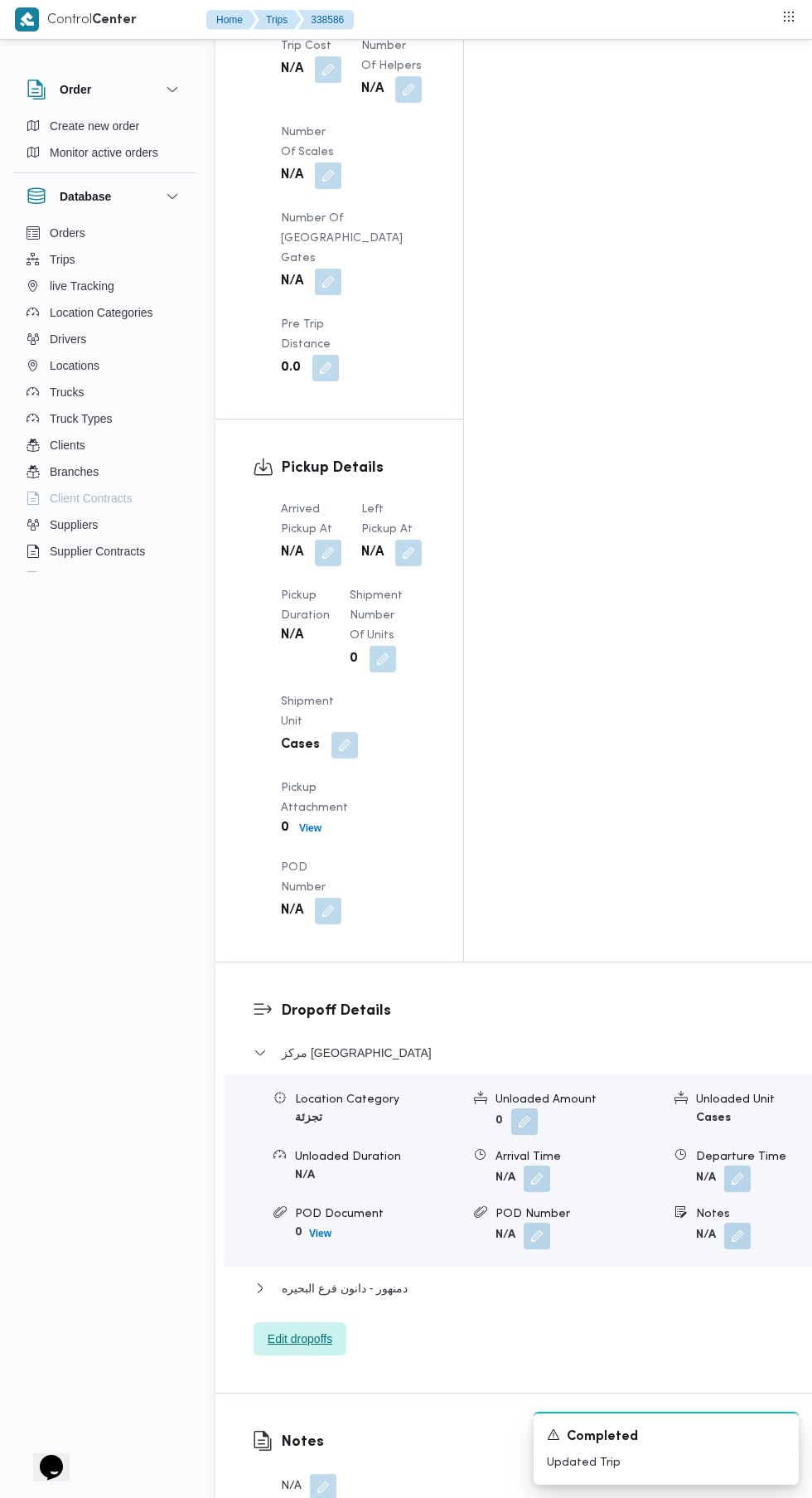
scroll to position [1758, 0]
click at [310, 1474] on button "button" at bounding box center [323, 1486] width 26 height 26
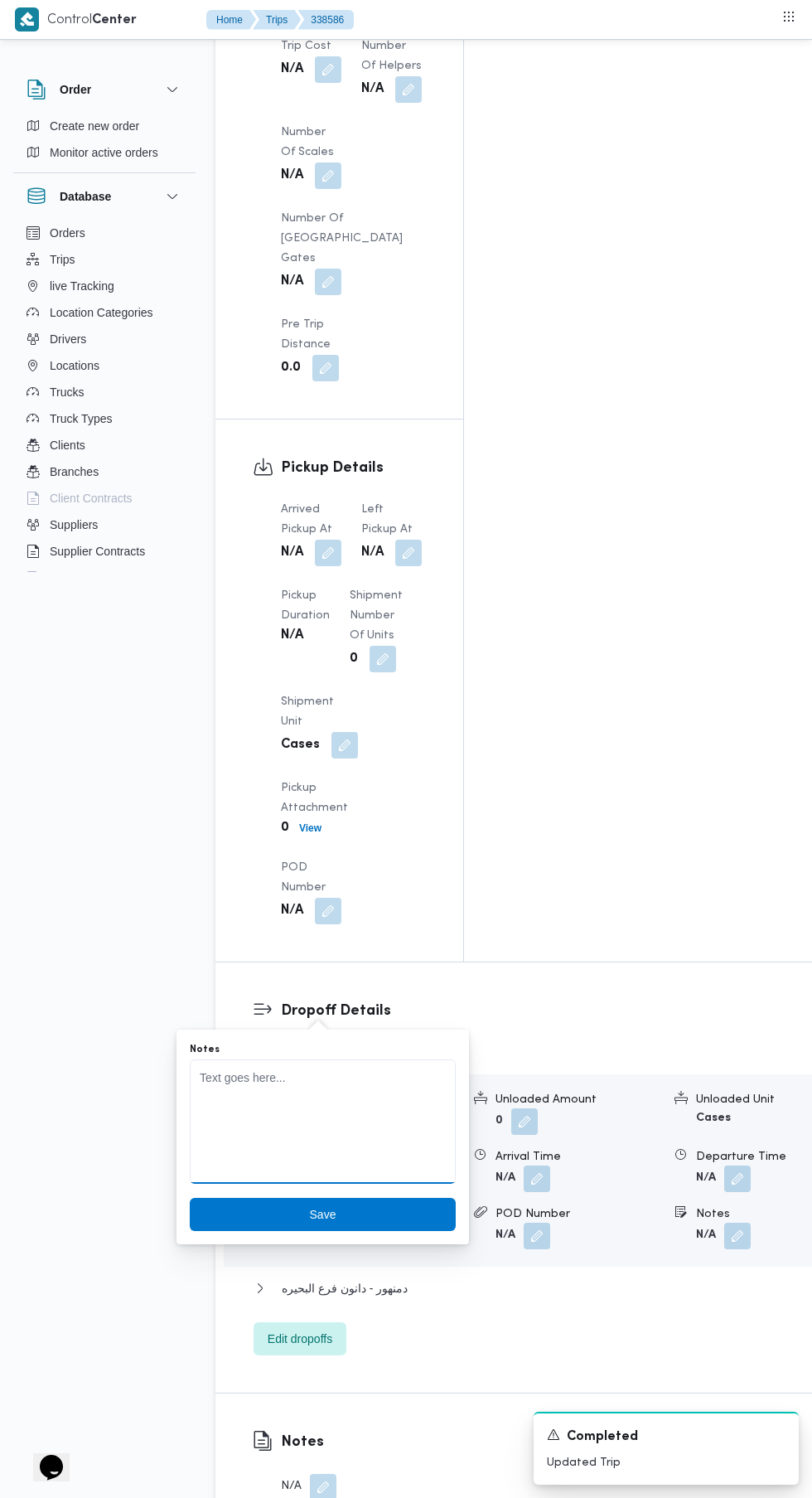
click at [399, 1128] on textarea "Notes" at bounding box center [323, 1121] width 266 height 124
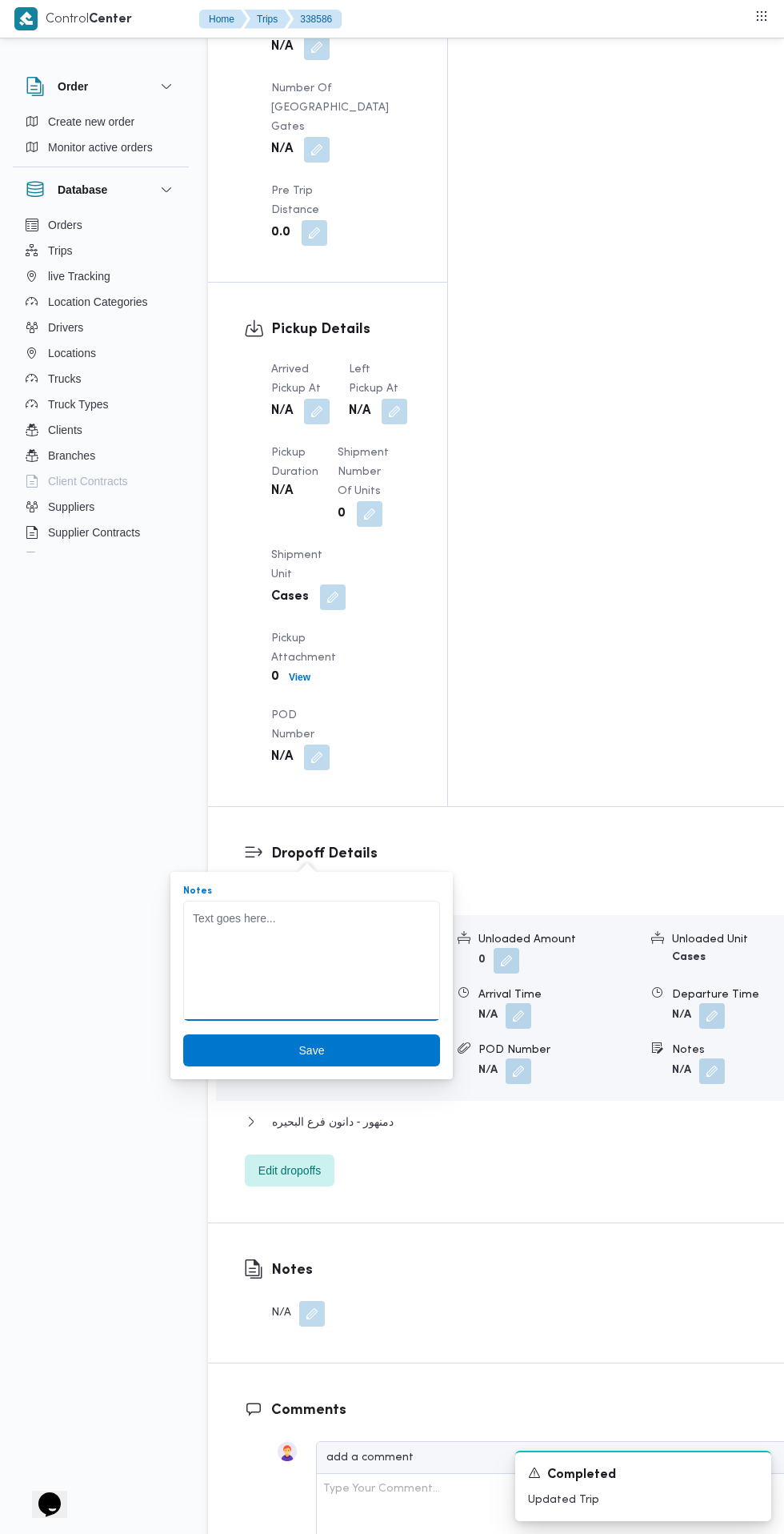
scroll to position [1821, 0]
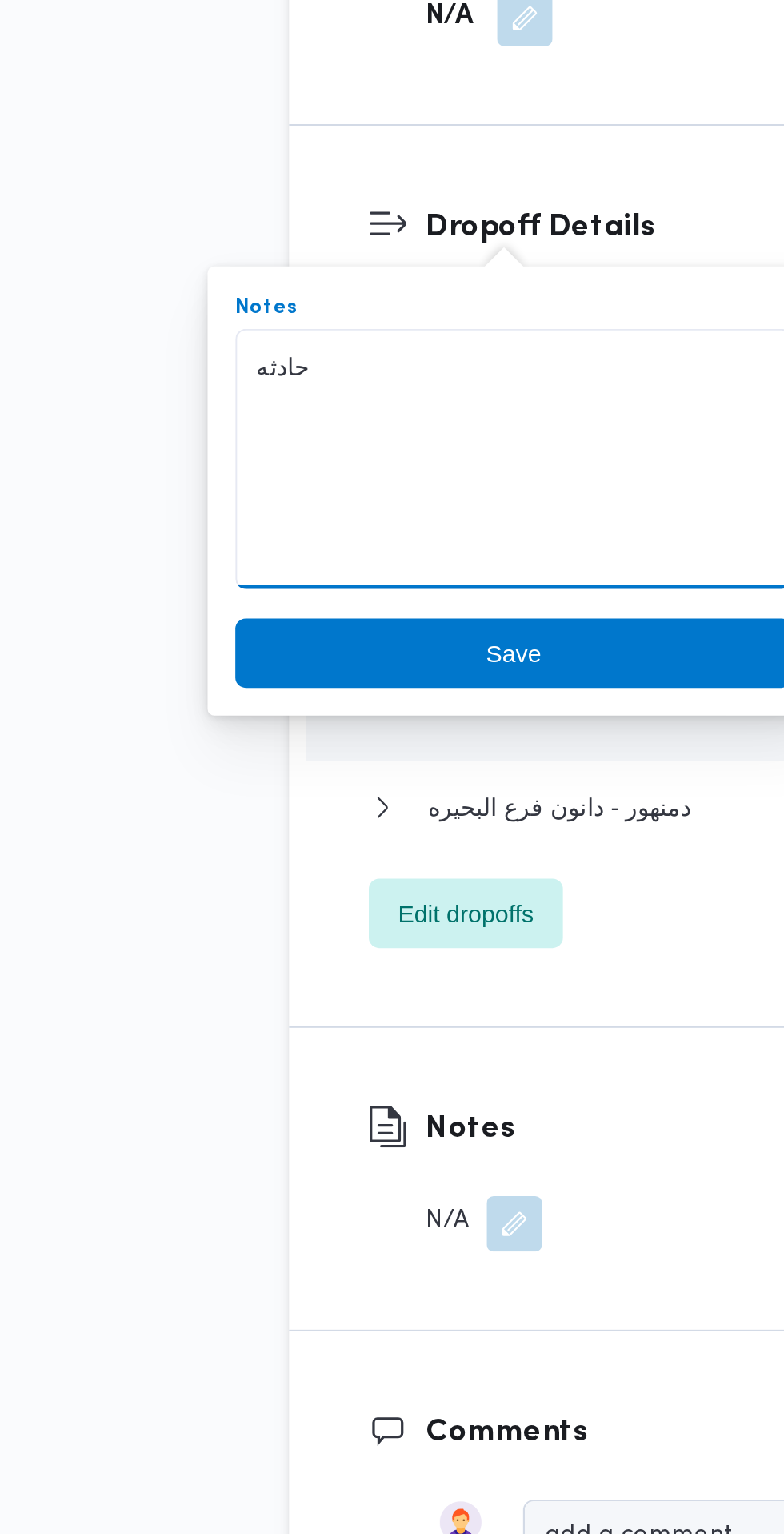
type textarea "حادثه"
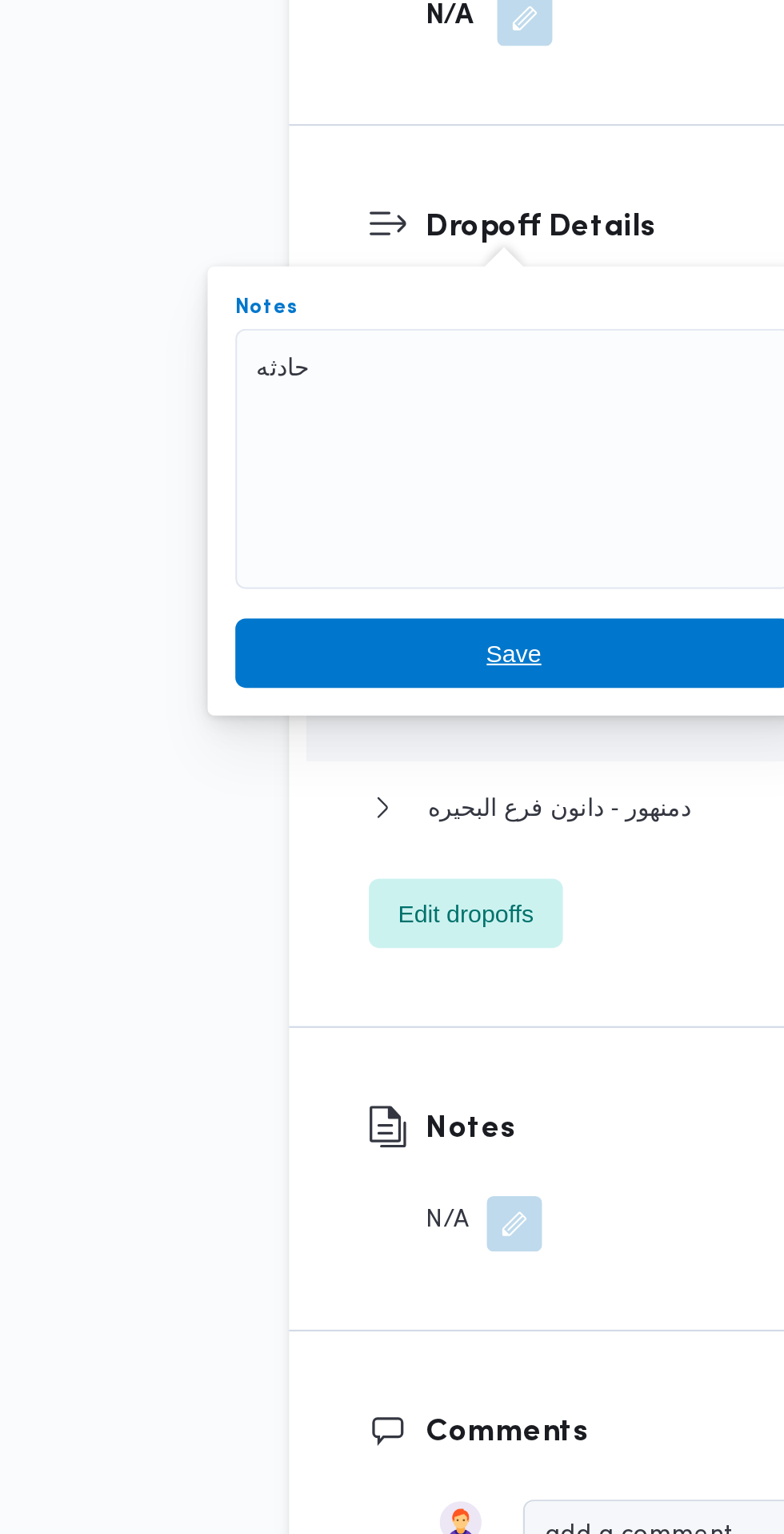
click at [361, 1039] on span "Save" at bounding box center [312, 1050] width 257 height 32
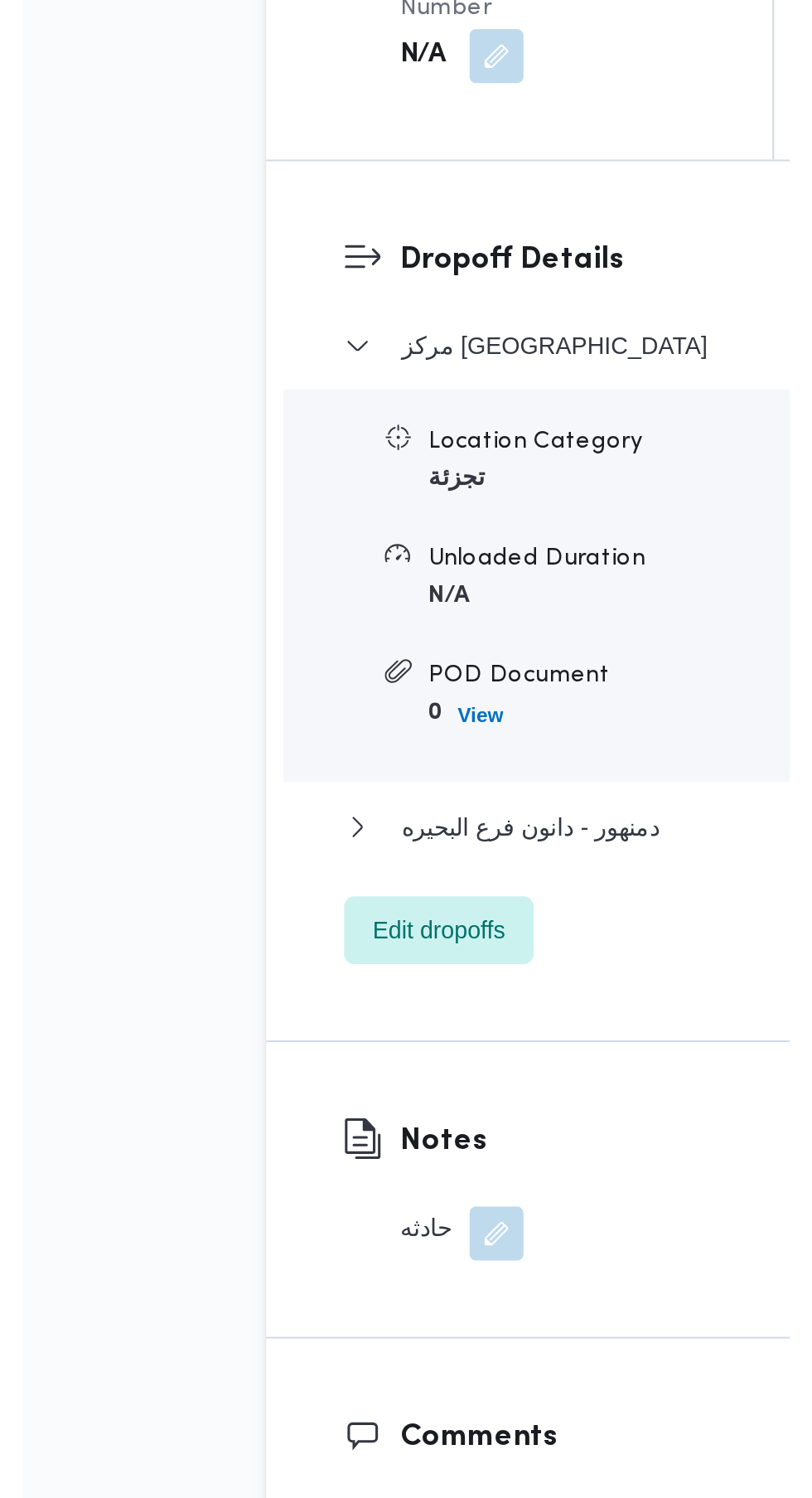
scroll to position [1890, 0]
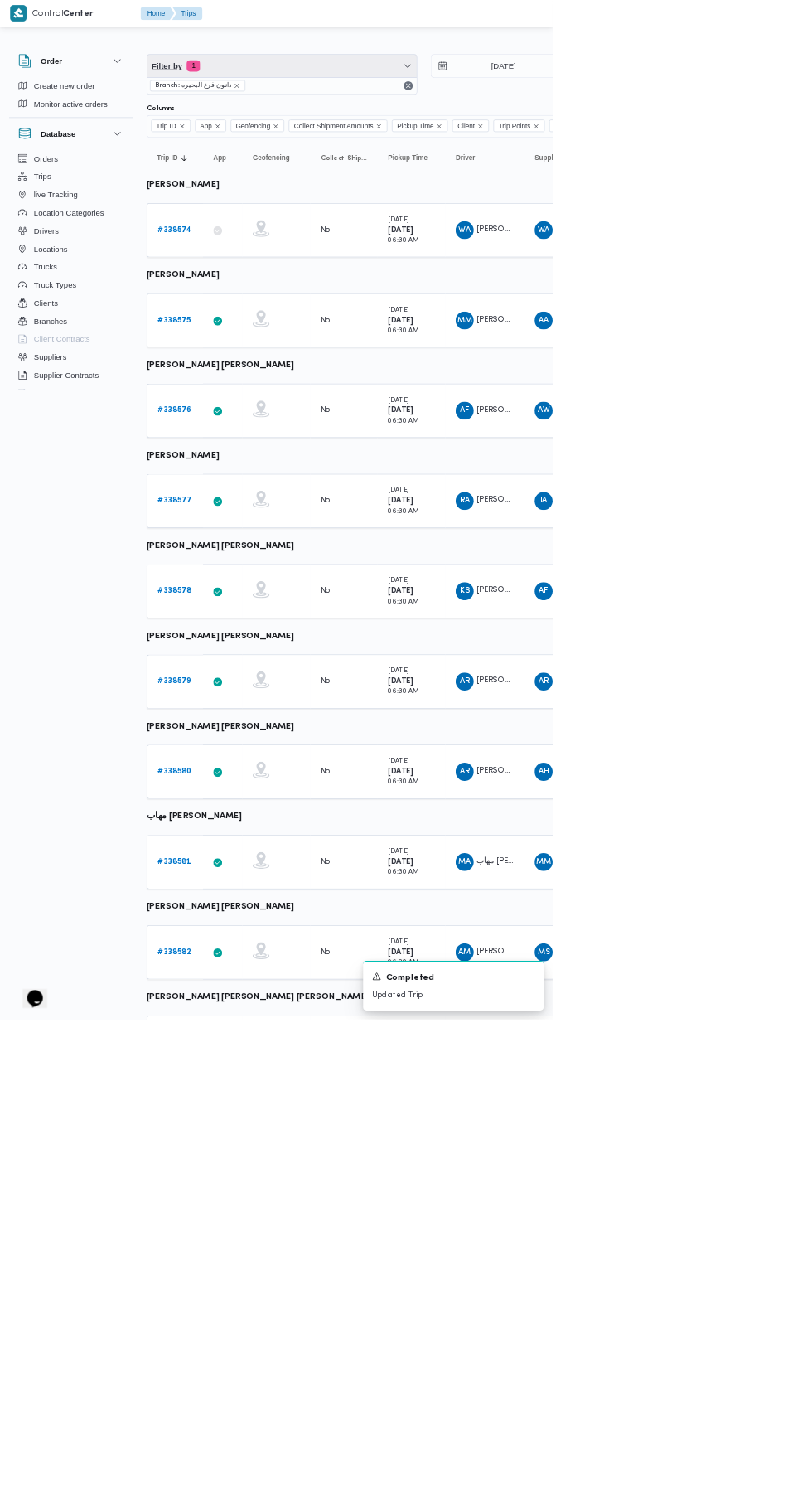
click at [499, 101] on span "Filter by 1" at bounding box center [415, 96] width 397 height 33
click at [320, 260] on button "Driver" at bounding box center [325, 276] width 212 height 33
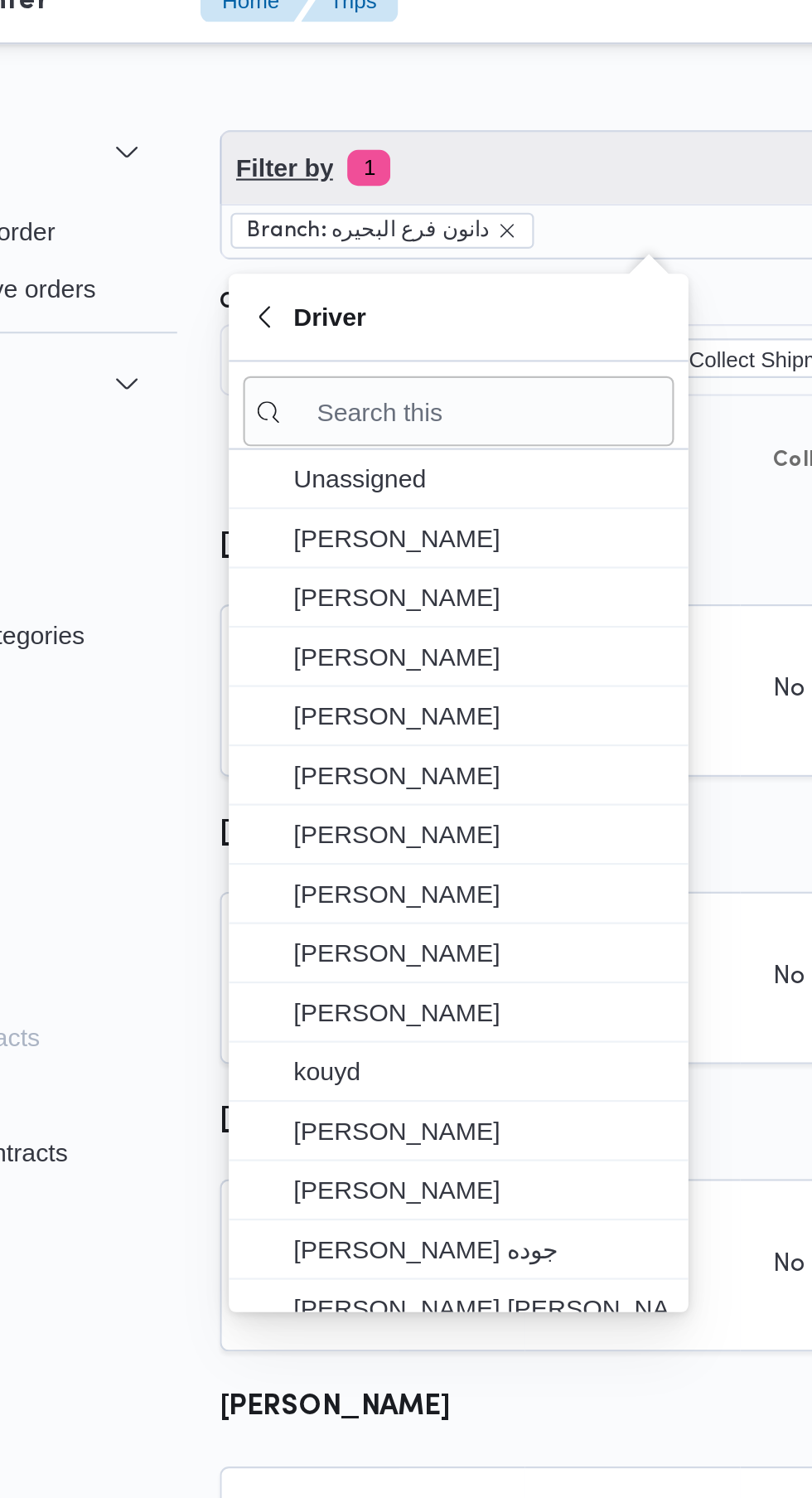
click at [285, 97] on span "1" at bounding box center [284, 96] width 20 height 16
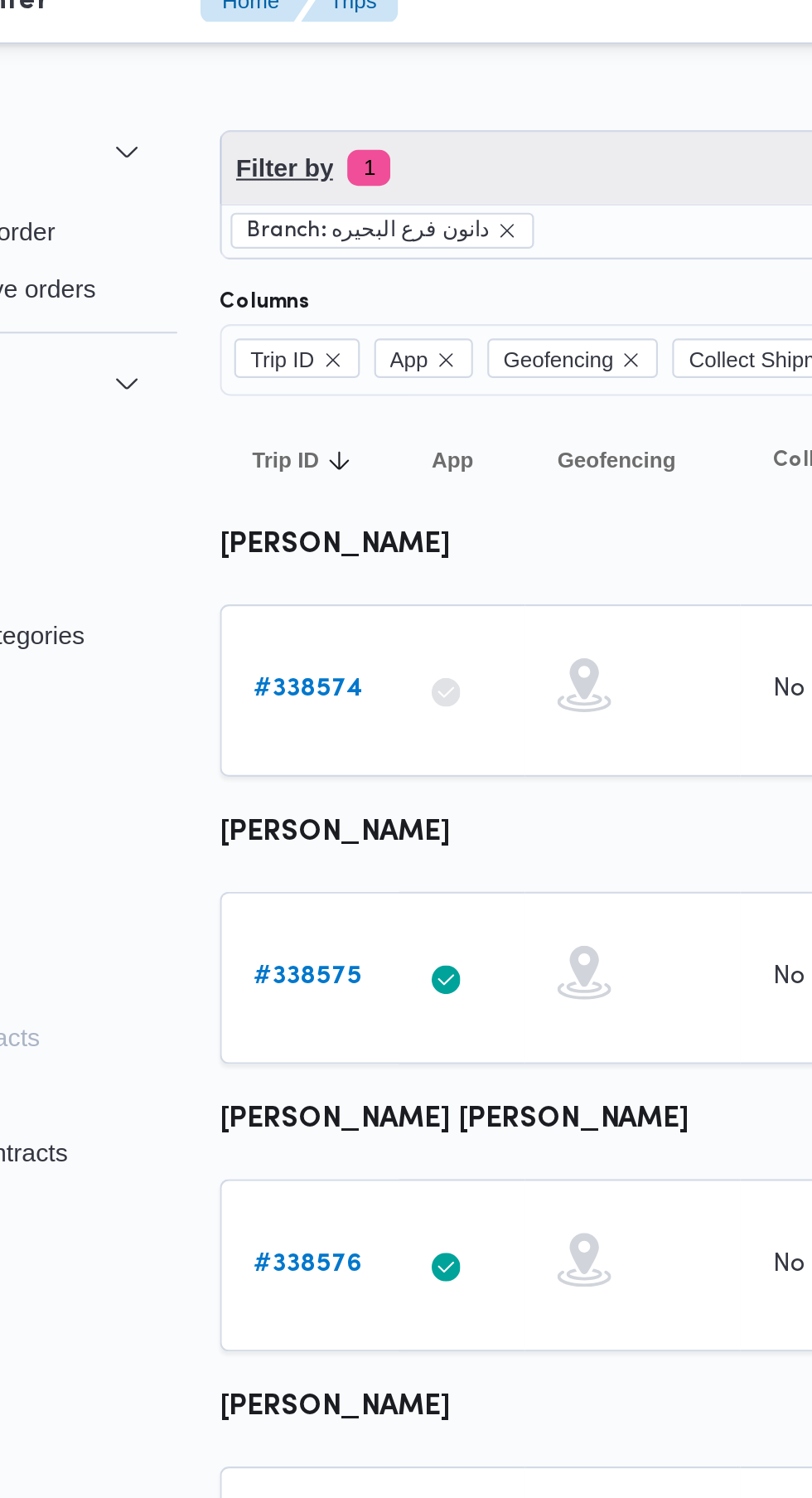
click at [294, 111] on span "Filter by 1" at bounding box center [415, 96] width 397 height 33
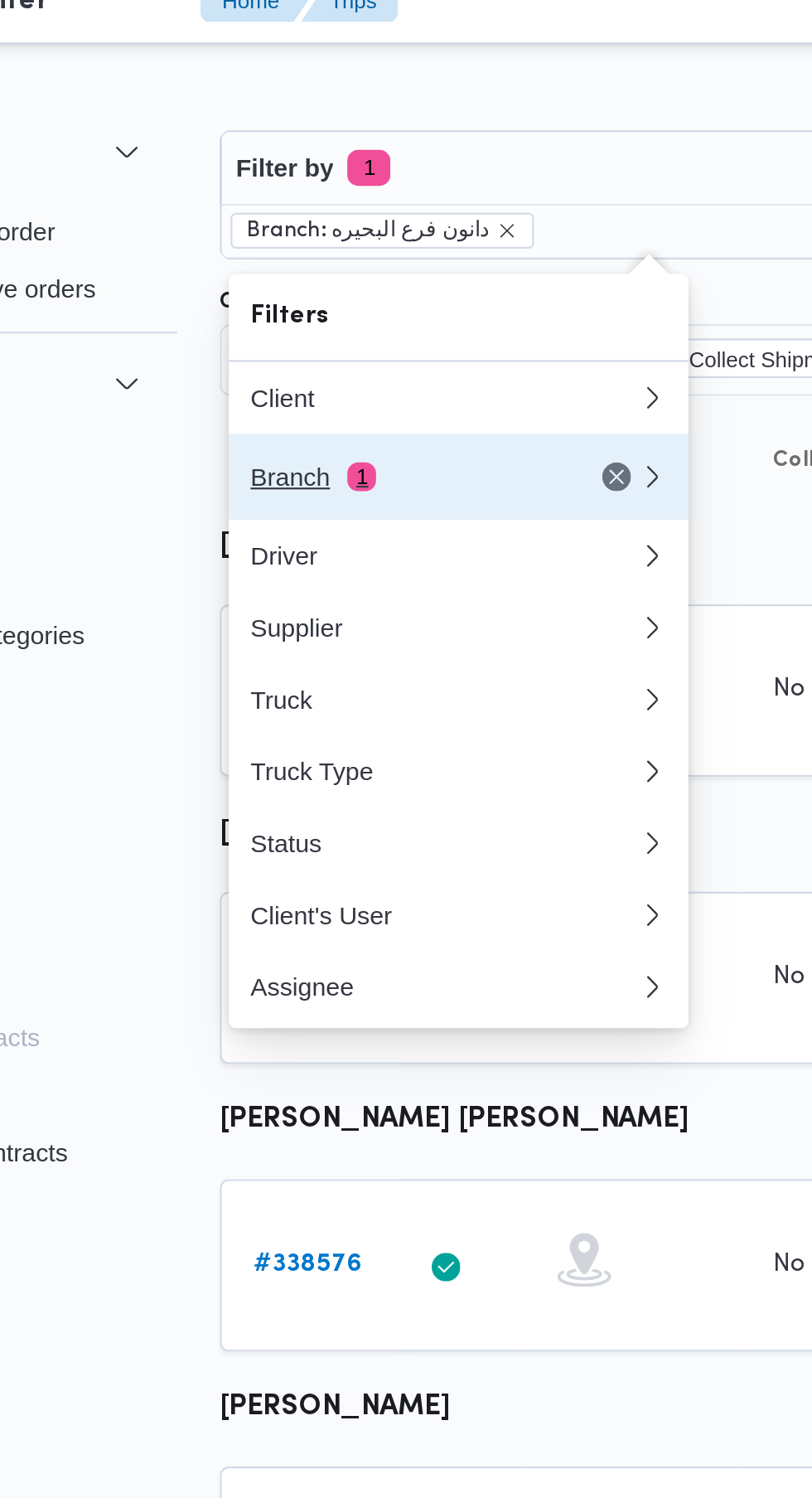
click at [273, 240] on div "Branch 1" at bounding box center [299, 239] width 139 height 14
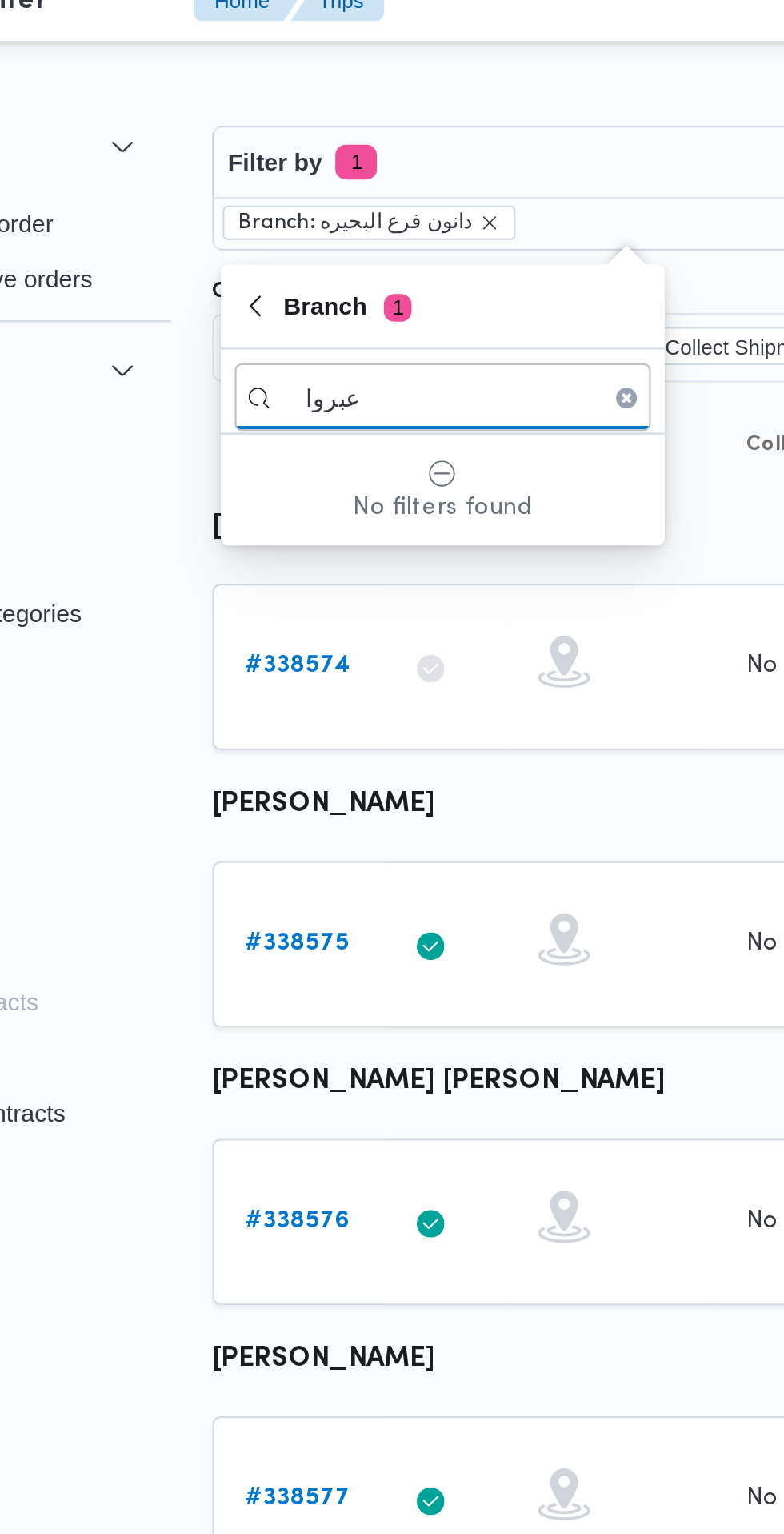
type input "عبروا"
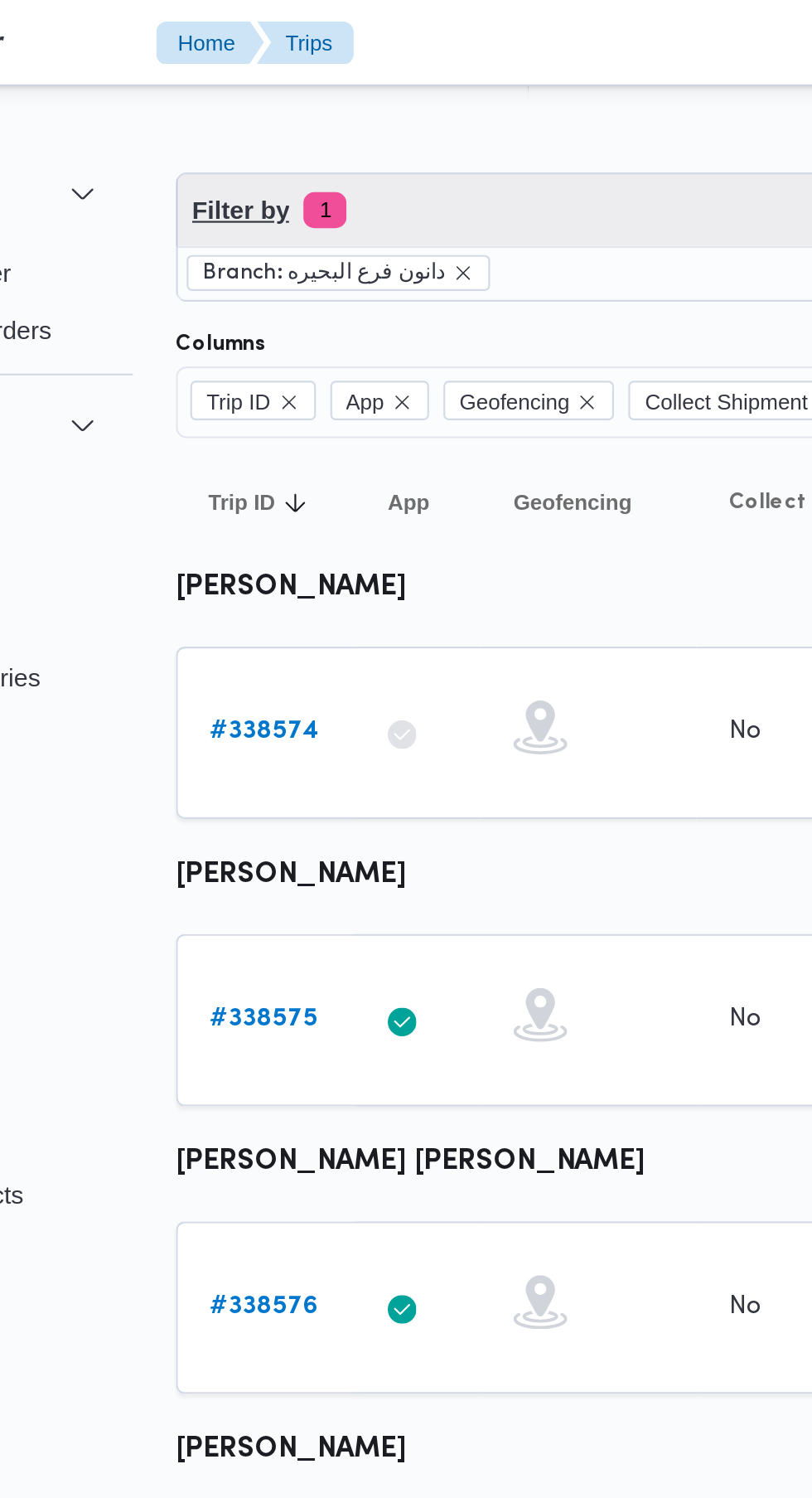
click at [301, 109] on span "Filter by 1" at bounding box center [415, 96] width 397 height 33
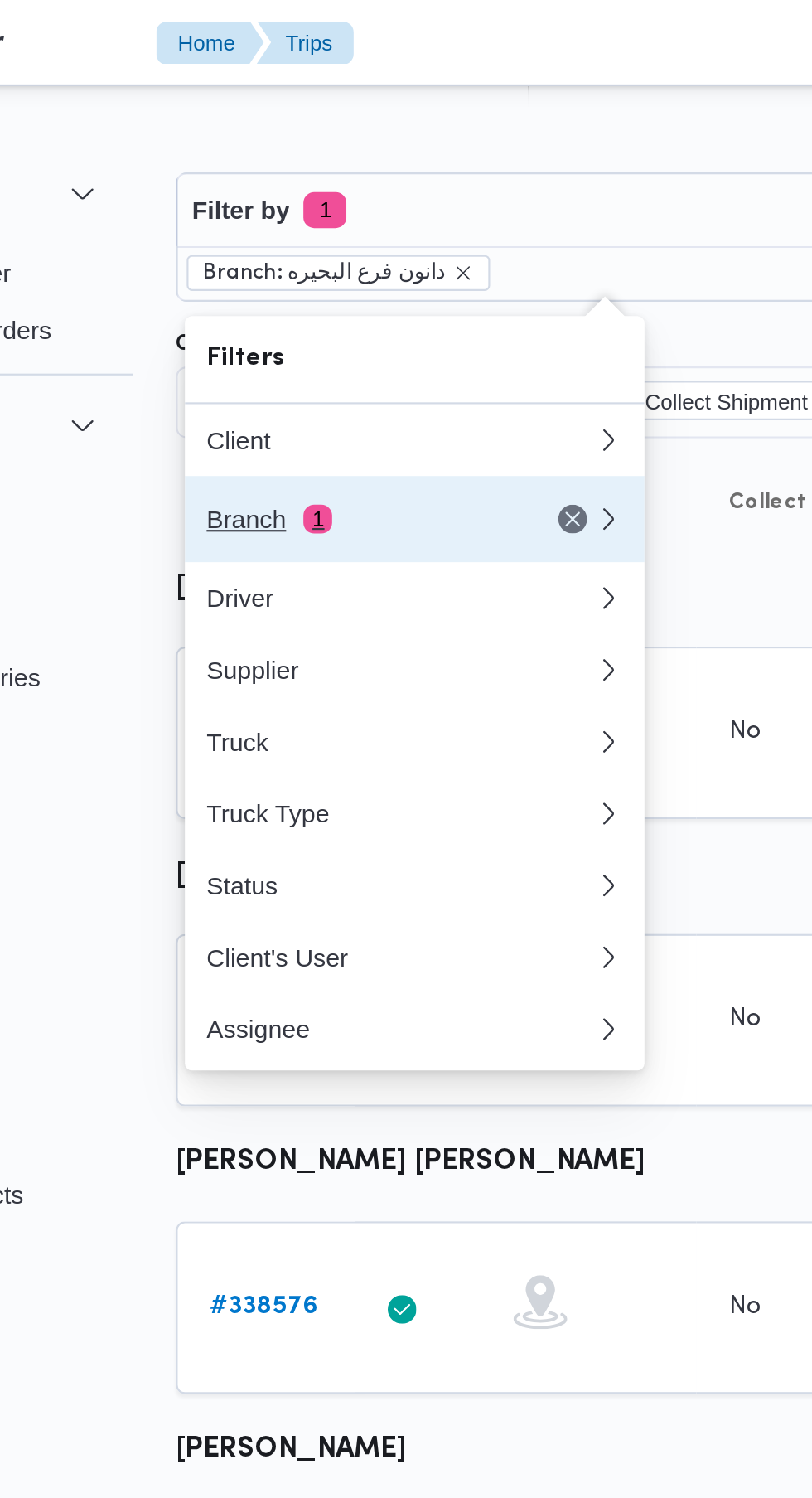
click at [257, 234] on div "Branch 1" at bounding box center [299, 239] width 139 height 14
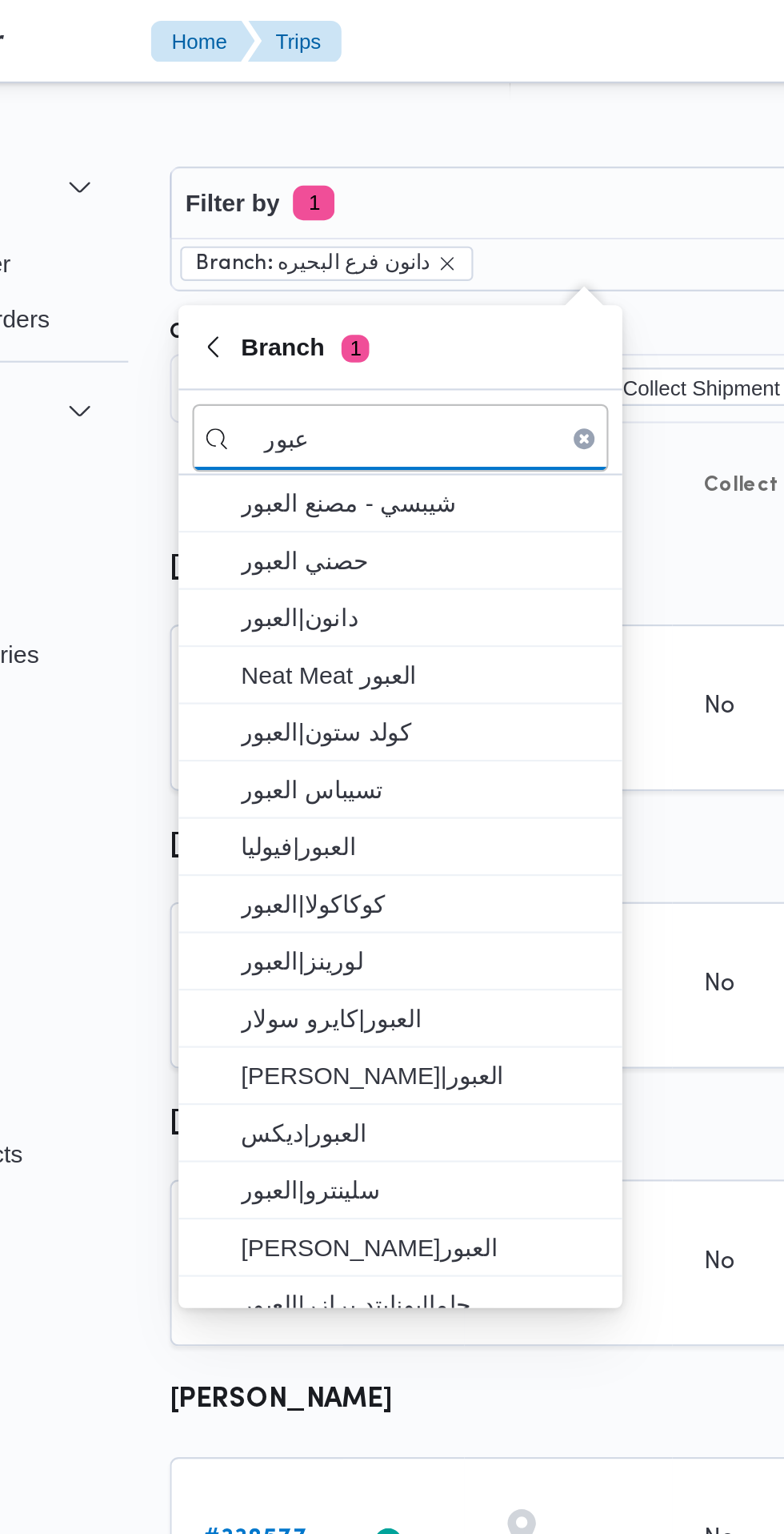
type input "عبور"
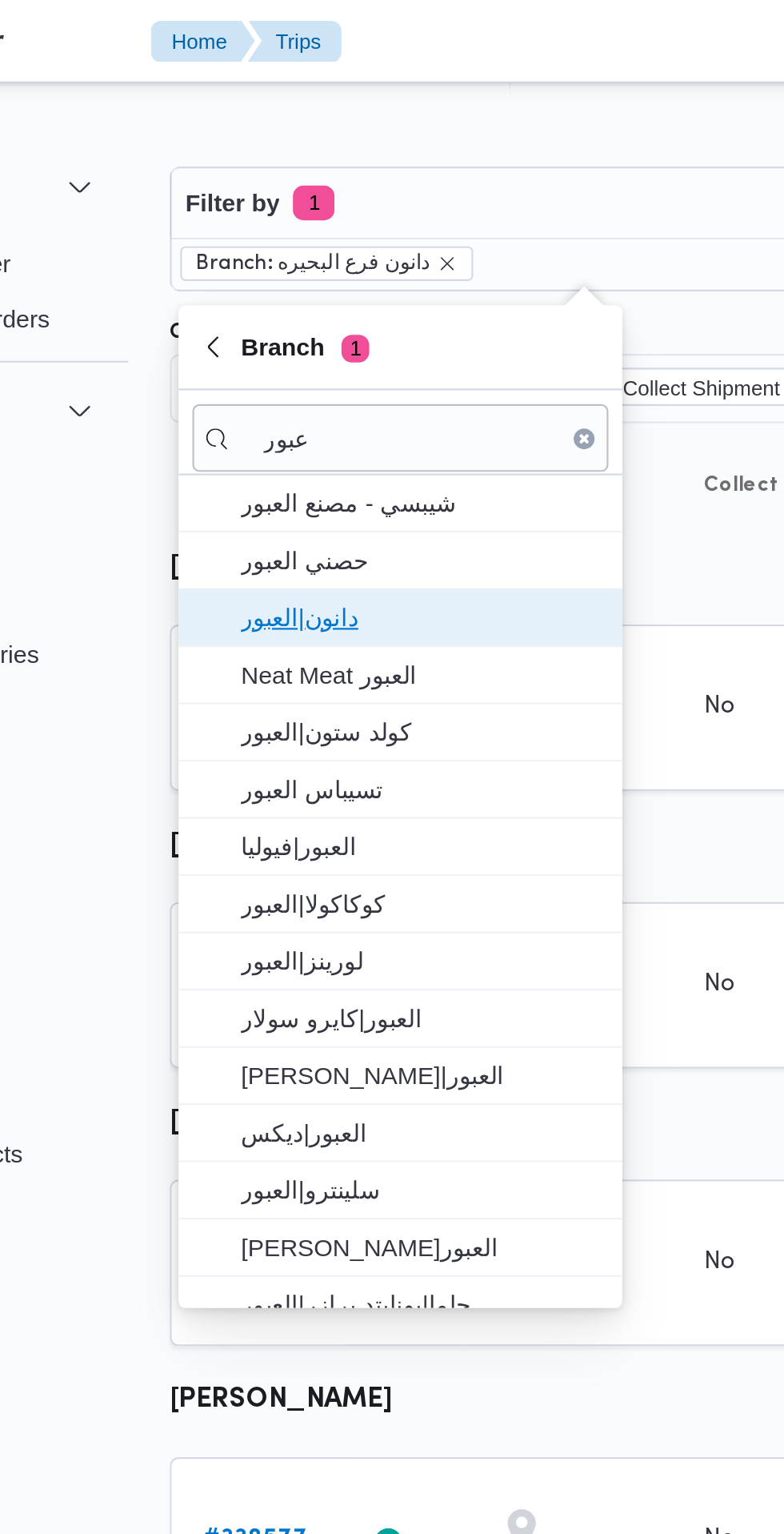
click at [321, 290] on span "دانون|العبور" at bounding box center [324, 285] width 166 height 19
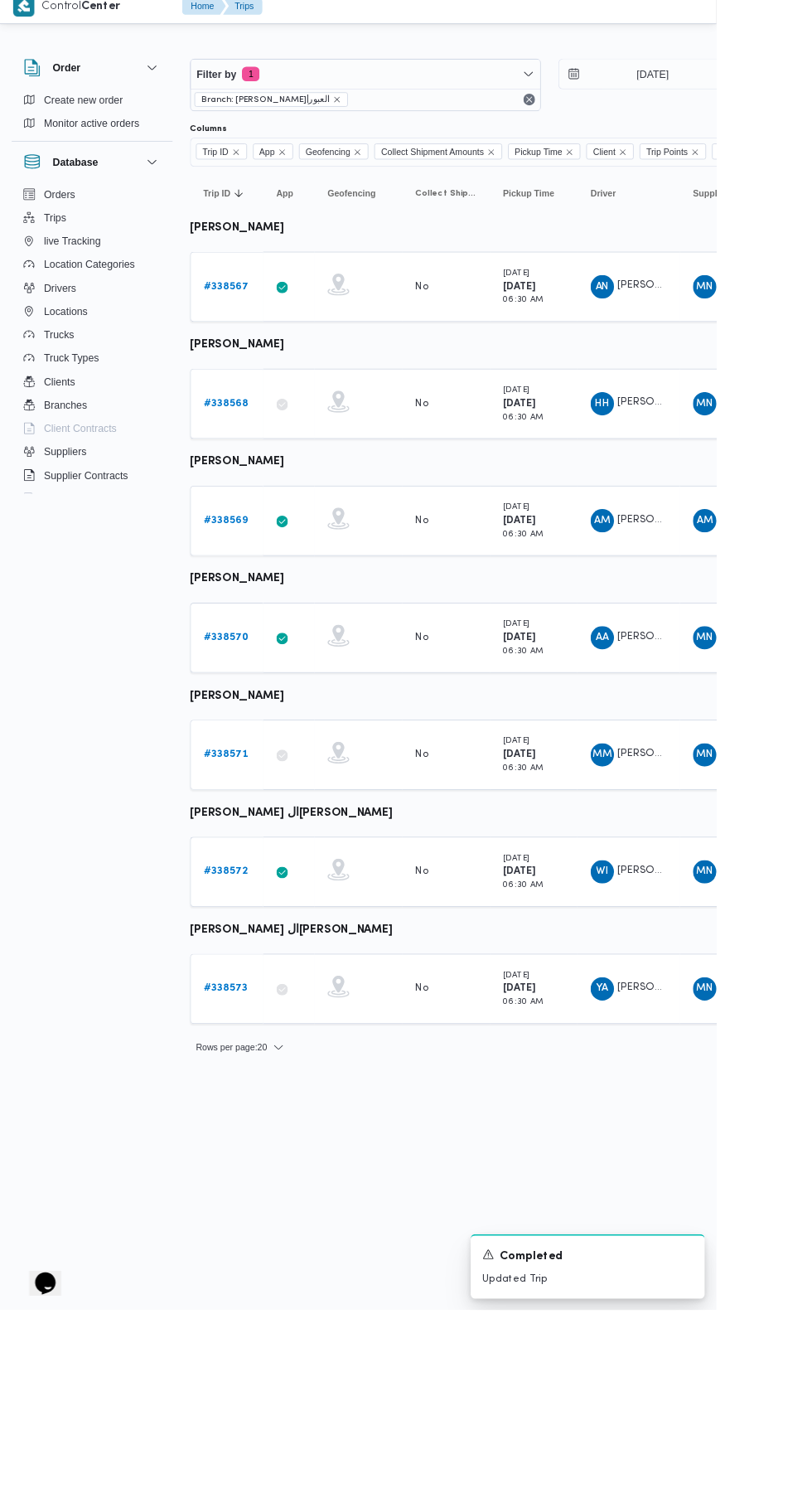
click at [277, 468] on b "# 338568" at bounding box center [257, 470] width 50 height 11
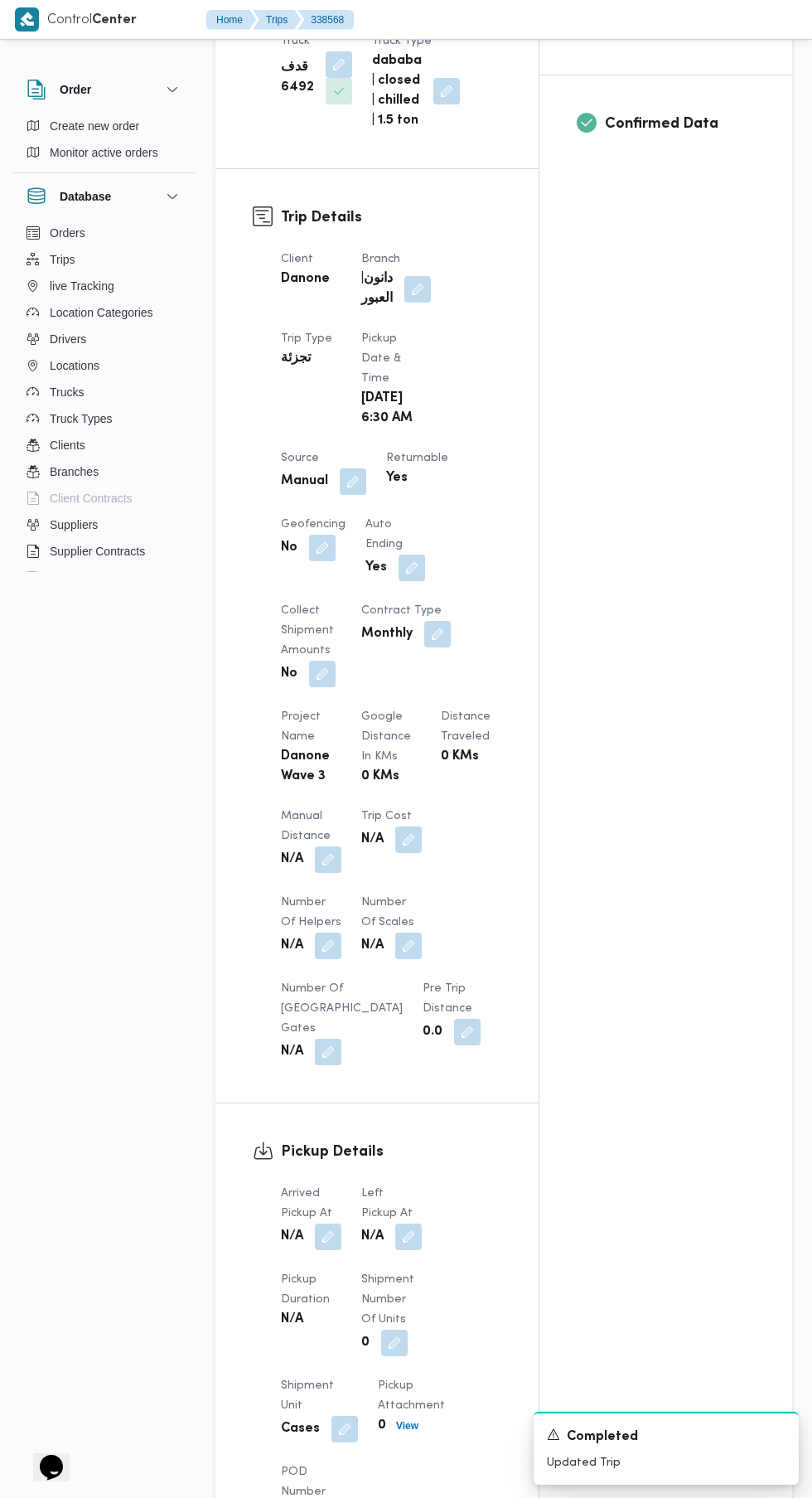
scroll to position [626, 0]
click at [321, 1229] on button "button" at bounding box center [327, 1234] width 26 height 26
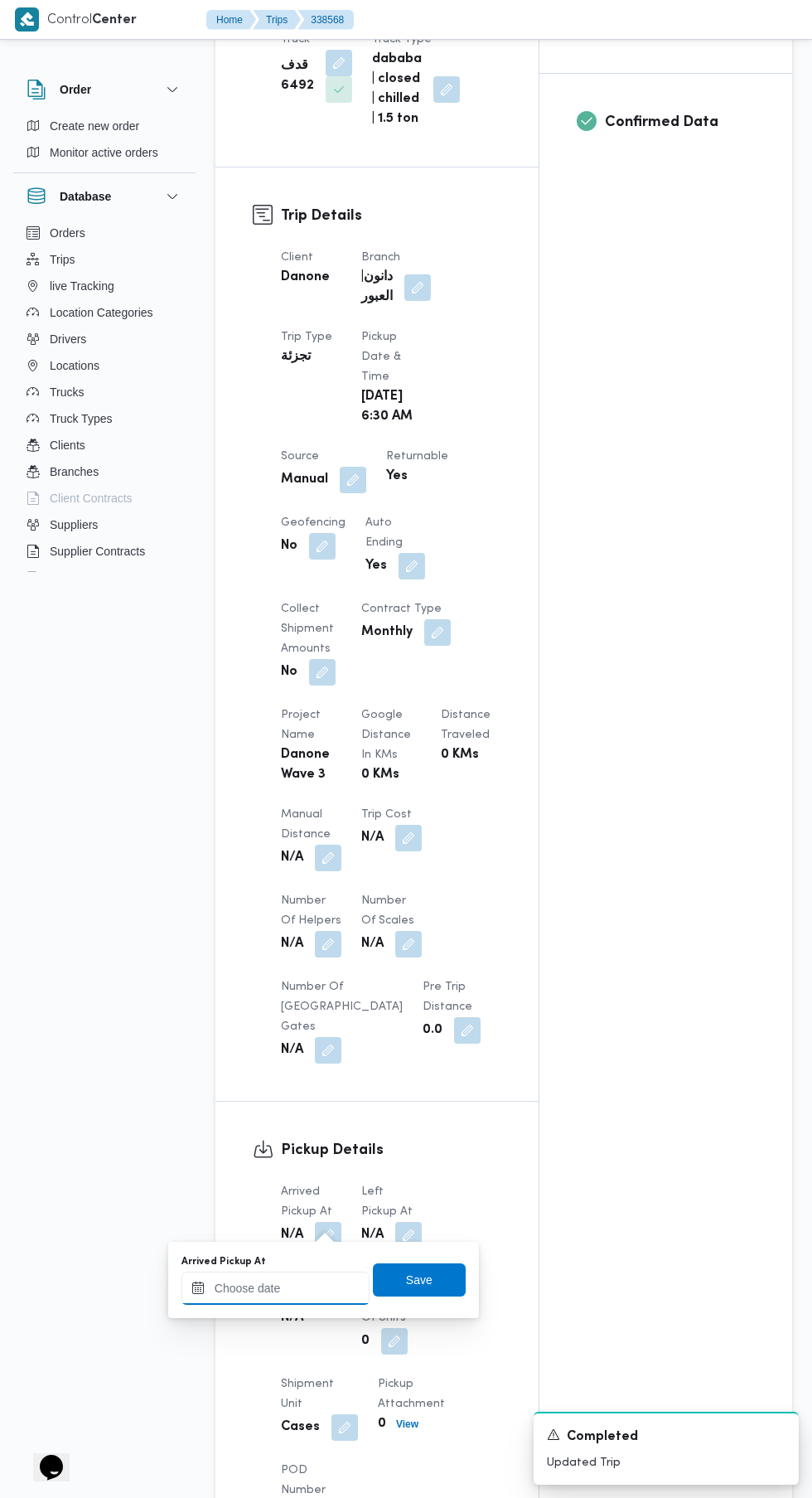
click at [301, 1287] on input "Arrived Pickup At" at bounding box center [275, 1288] width 188 height 33
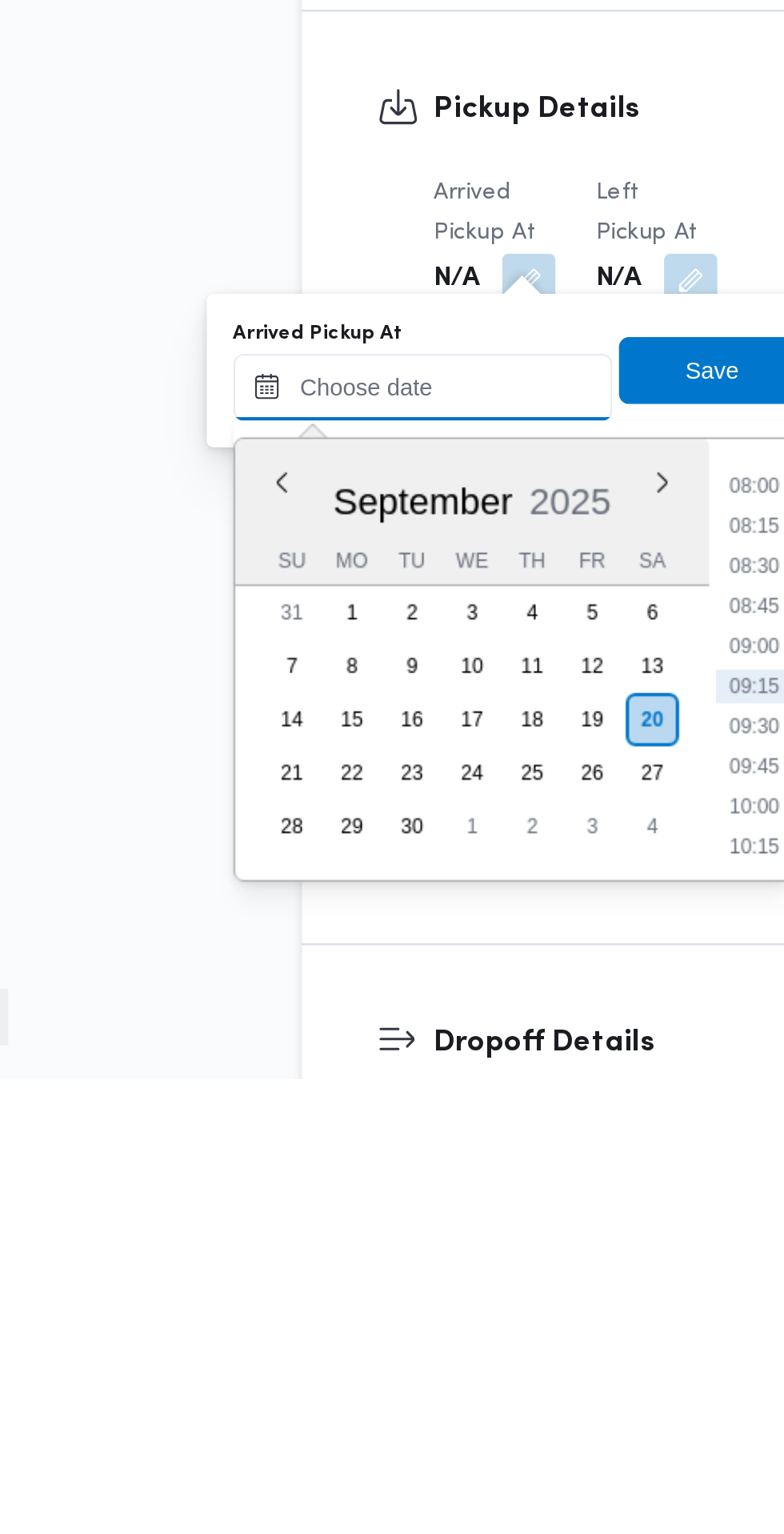
scroll to position [646, 0]
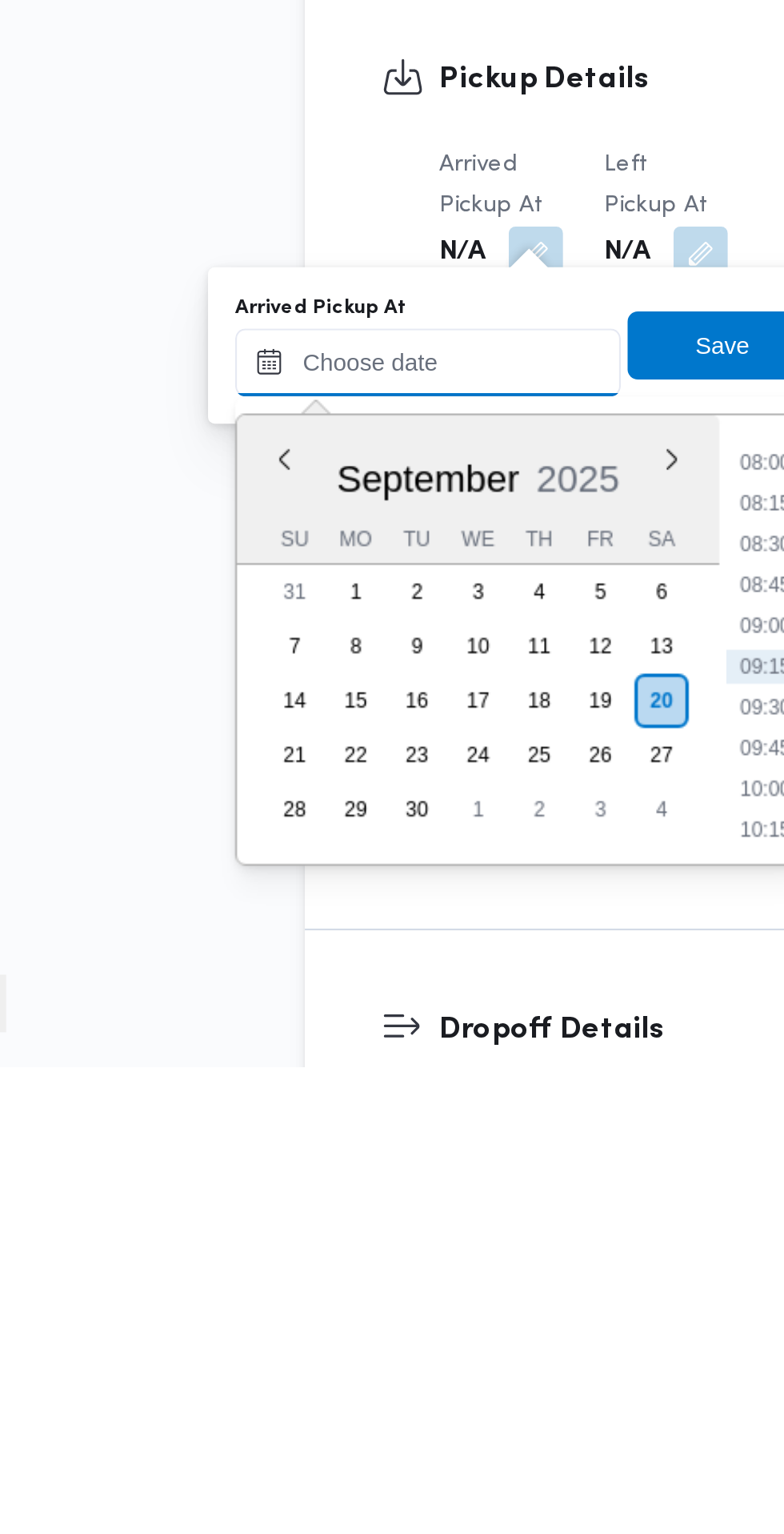
paste input "[DATE] 07:30"
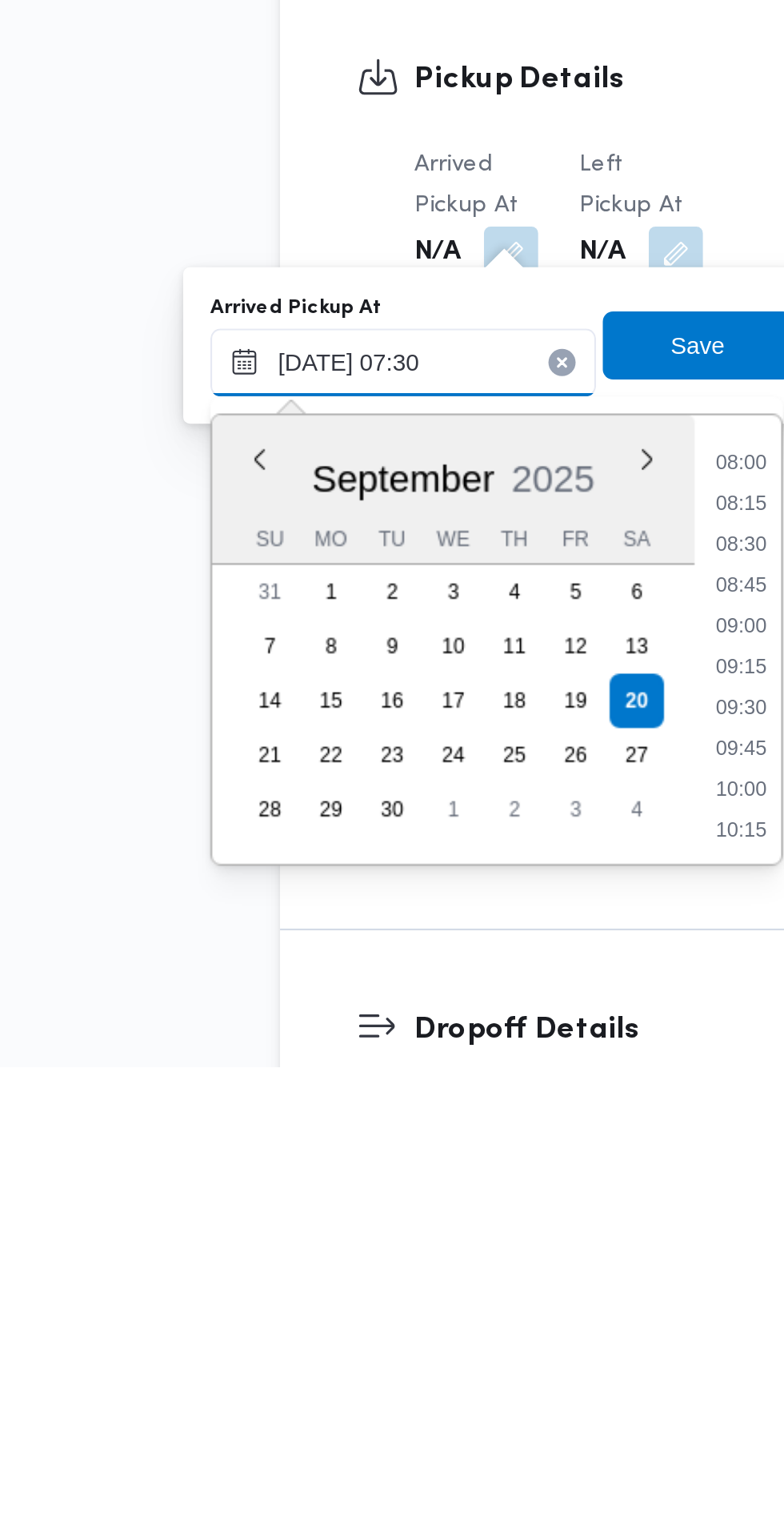
scroll to position [576, 0]
click at [284, 1205] on input "[DATE] 07:30" at bounding box center [265, 1202] width 182 height 32
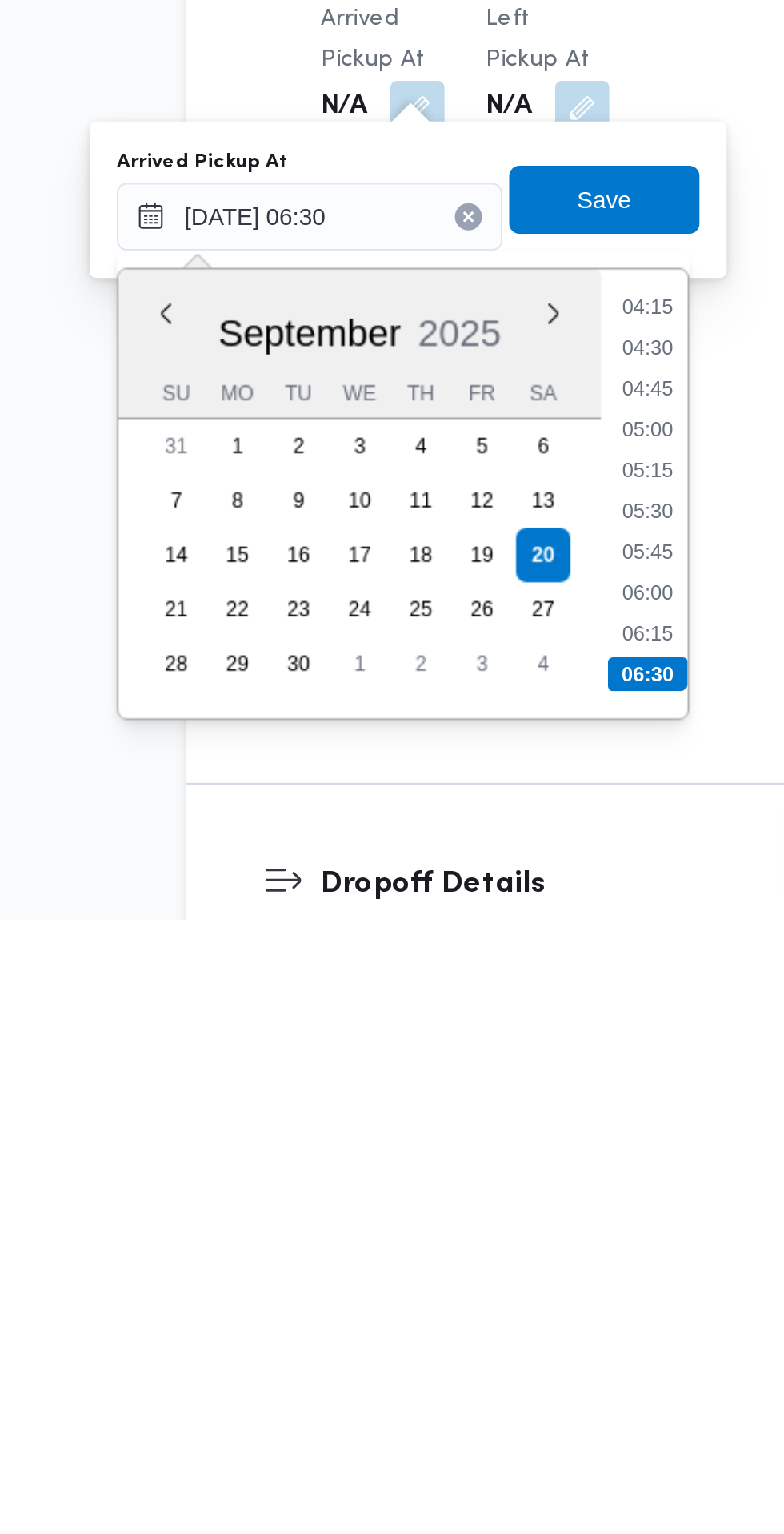
click at [421, 1416] on li "06:30" at bounding box center [425, 1418] width 37 height 16
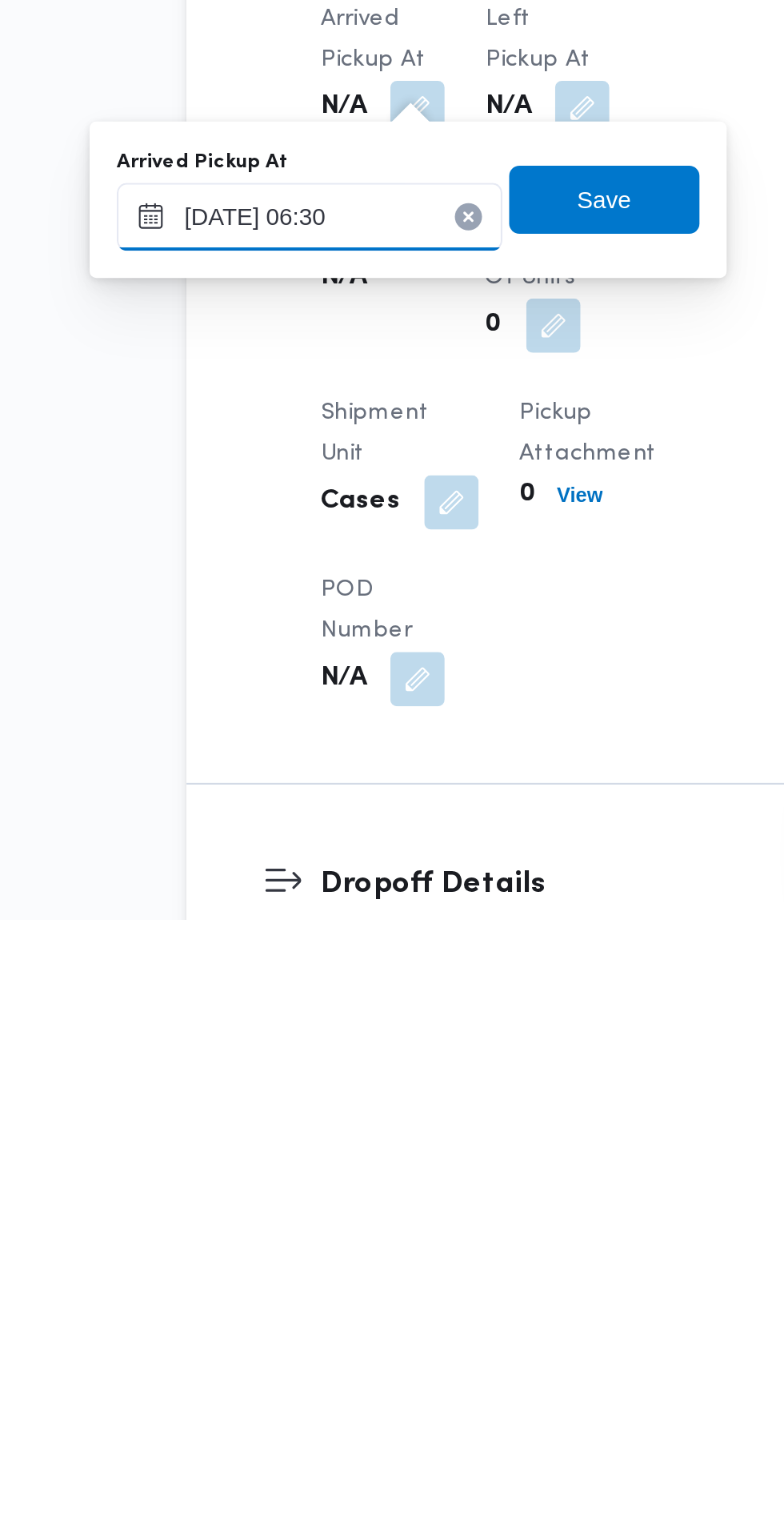
click at [298, 1200] on input "[DATE] 06:30" at bounding box center [265, 1203] width 182 height 32
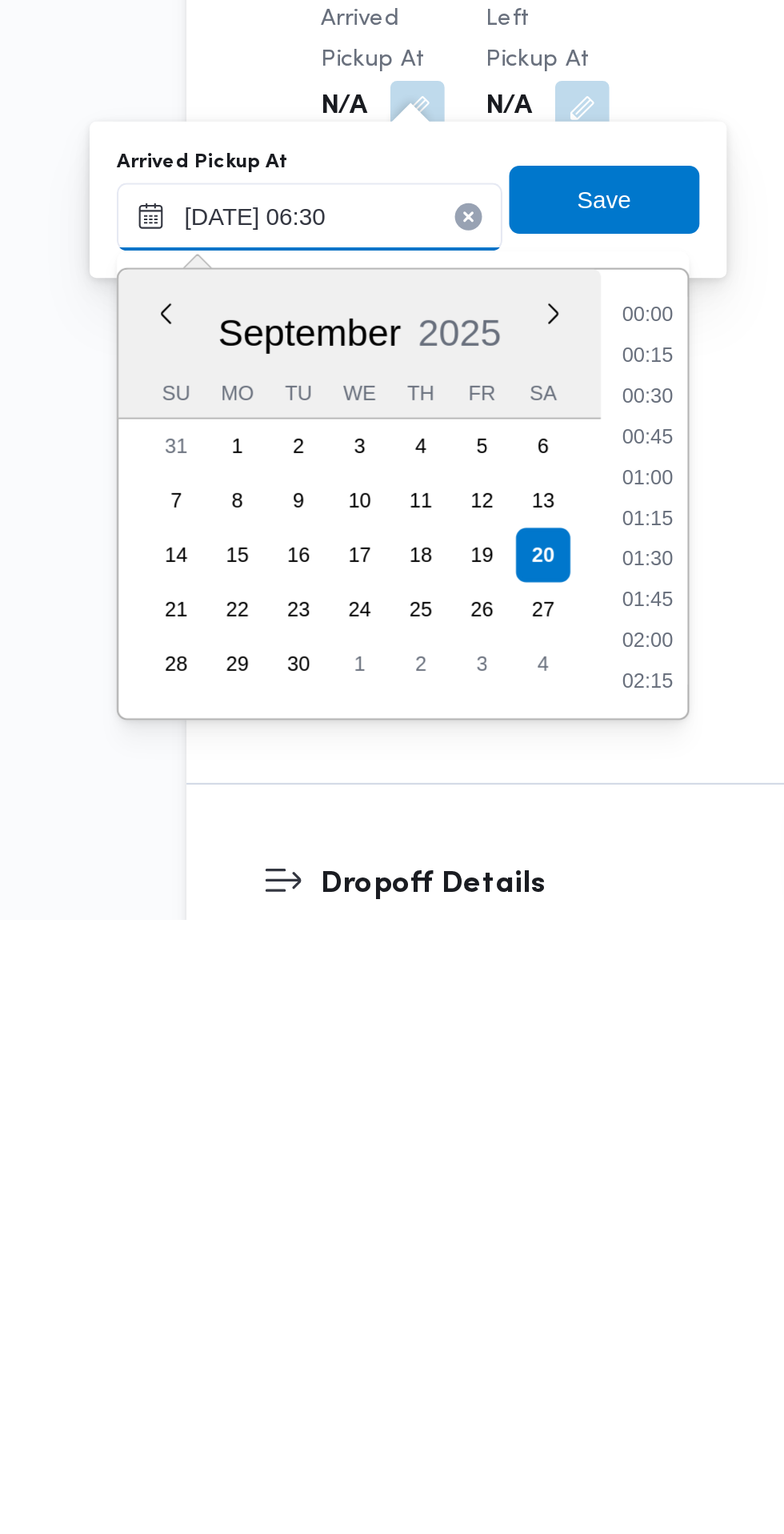
scroll to position [402, 0]
click at [426, 1365] on li "06:45" at bounding box center [425, 1365] width 37 height 16
type input "[DATE] 06:45"
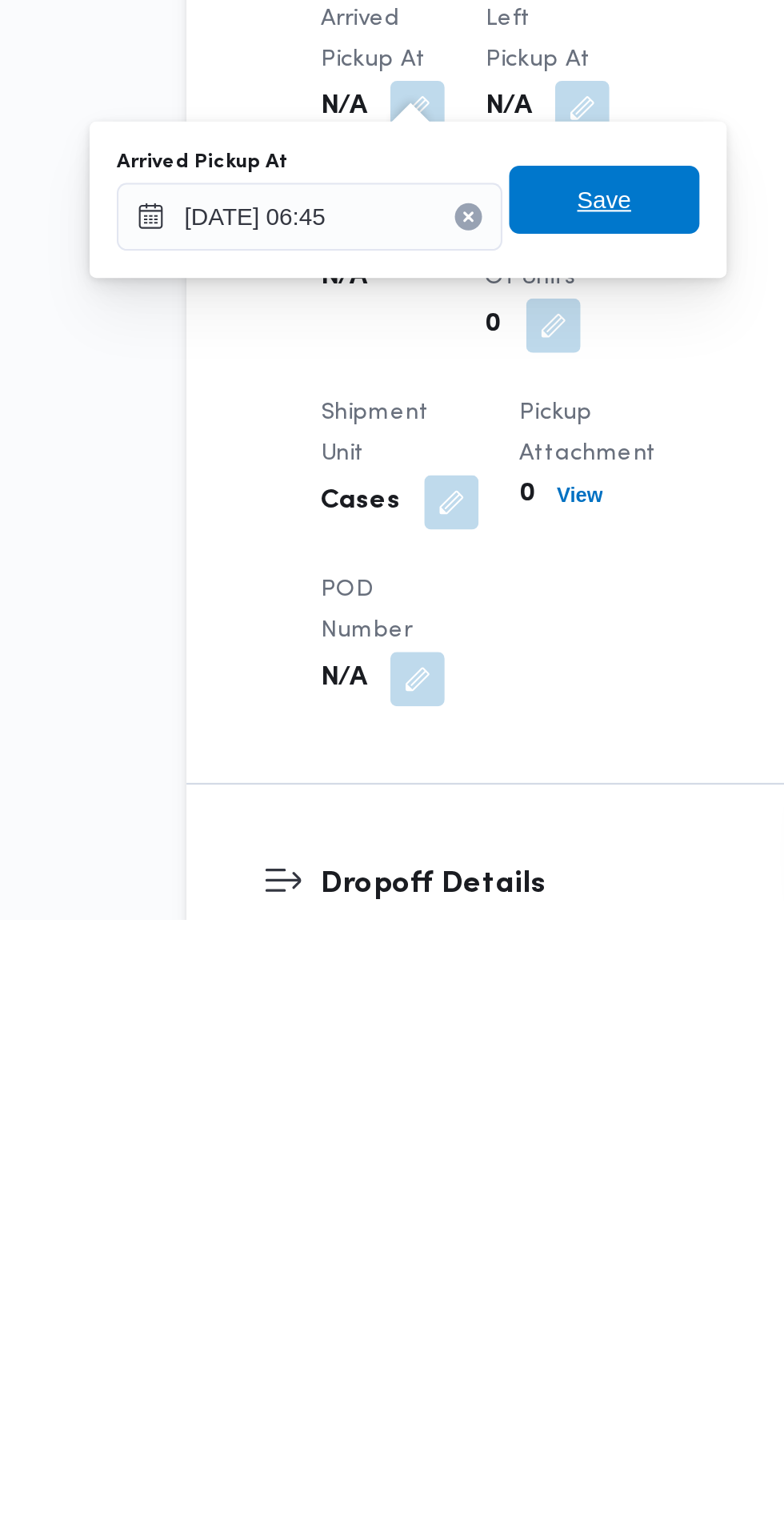
click at [414, 1194] on span "Save" at bounding box center [405, 1195] width 25 height 19
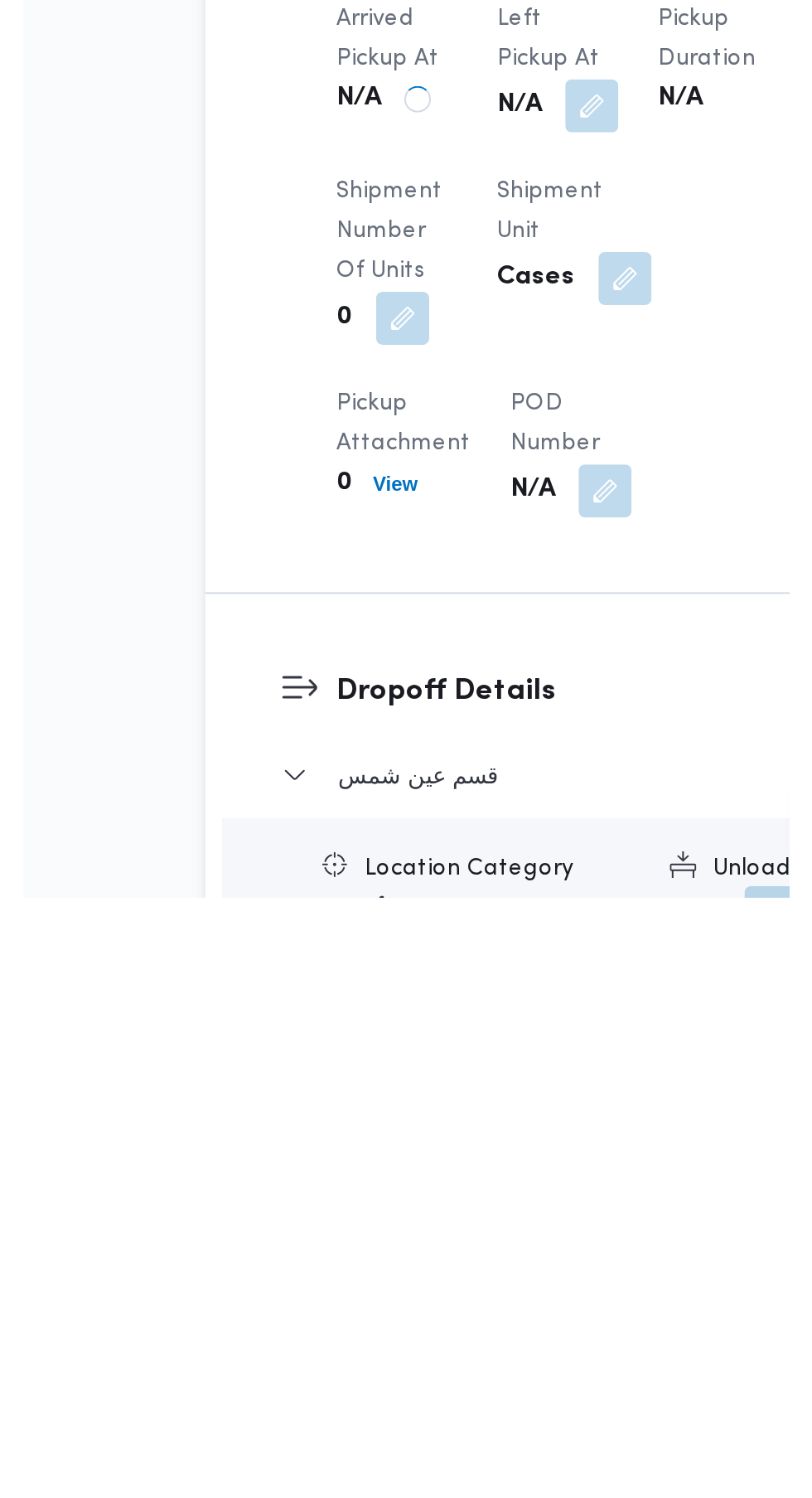
scroll to position [717, 0]
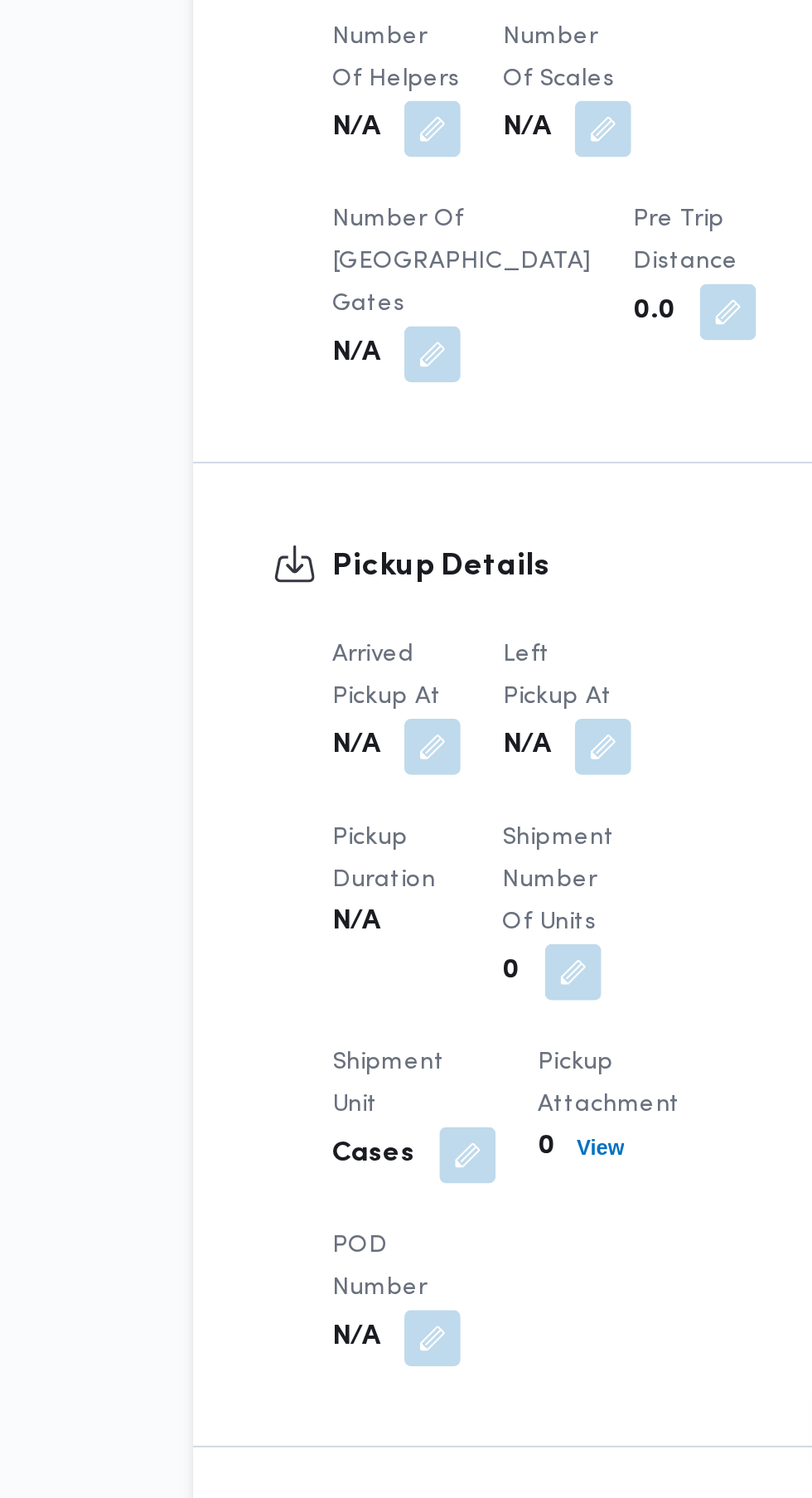
click at [406, 839] on button "button" at bounding box center [408, 852] width 26 height 26
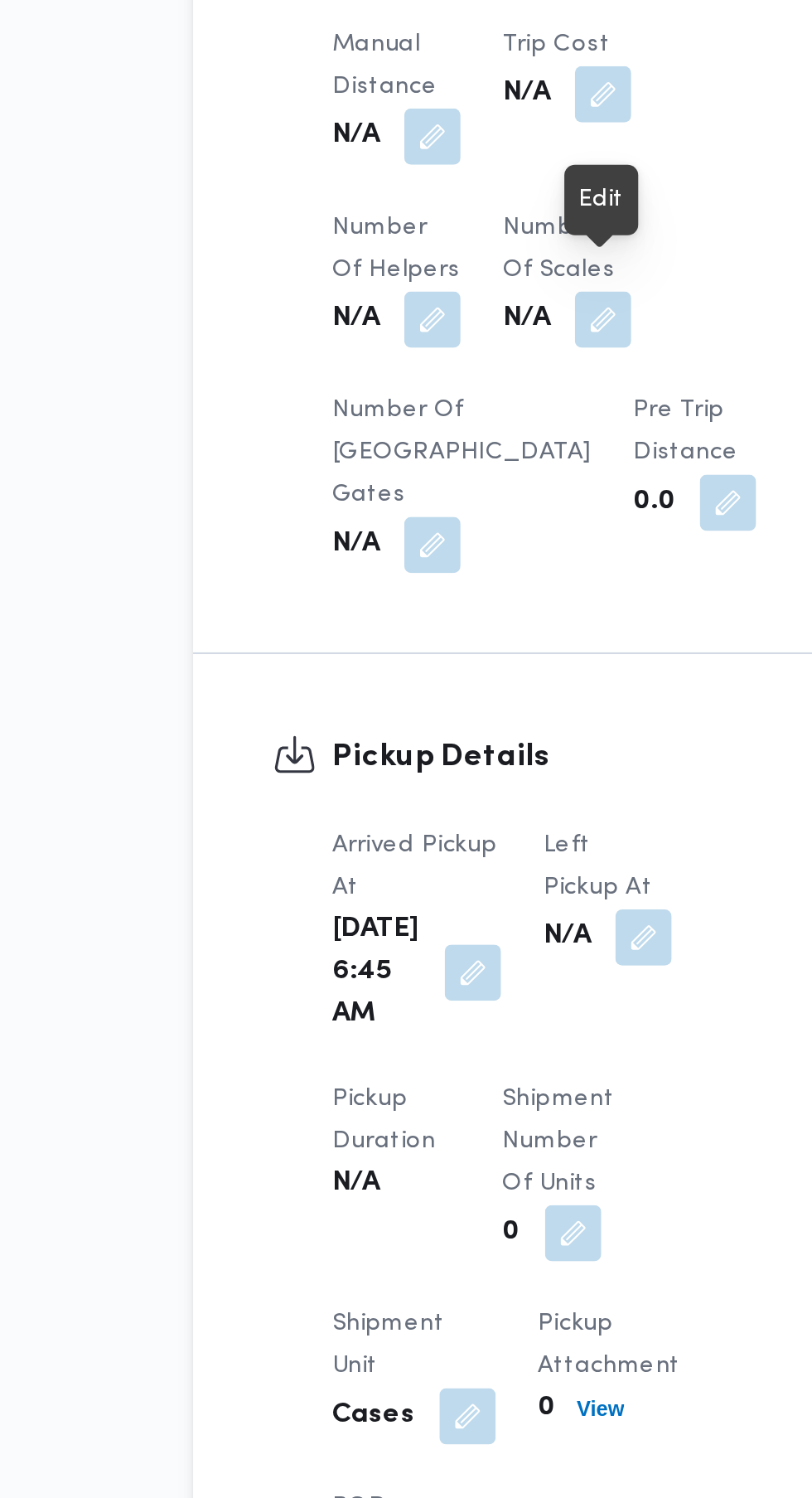
click at [415, 1141] on button "button" at bounding box center [427, 1143] width 26 height 26
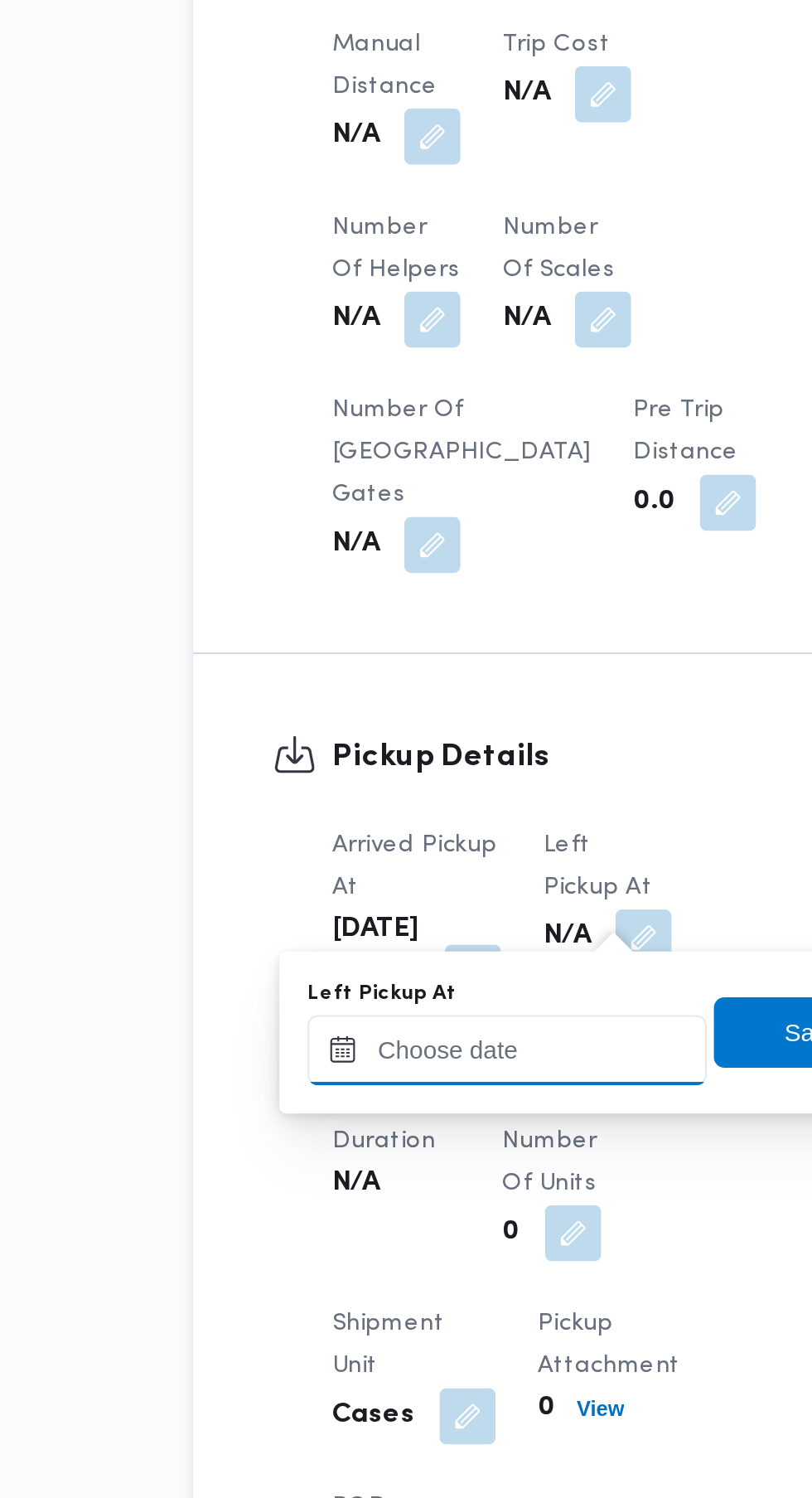
click at [388, 1197] on input "Left Pickup At" at bounding box center [363, 1196] width 188 height 33
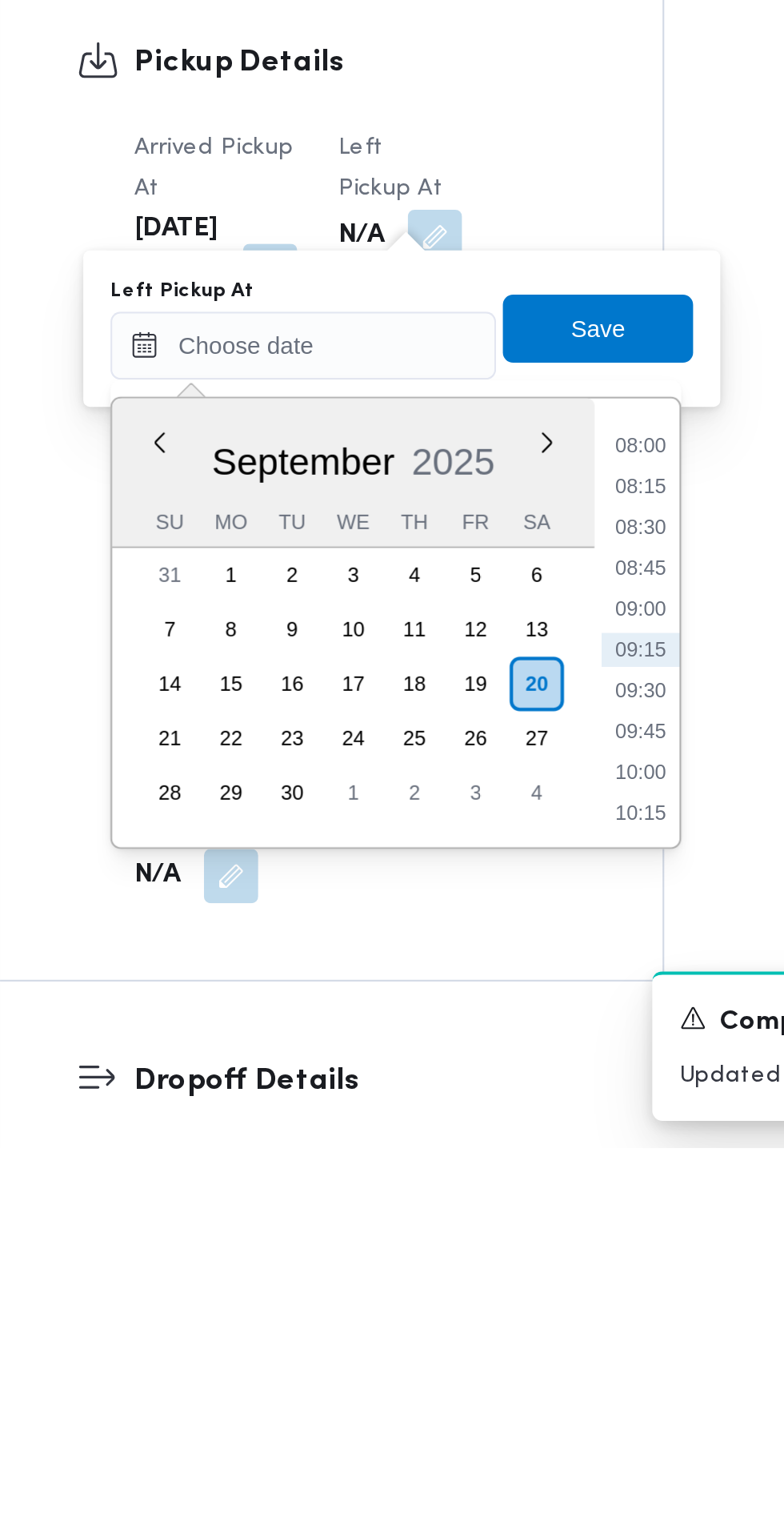
click at [510, 1260] on li "08:45" at bounding box center [510, 1261] width 37 height 16
type input "[DATE] 08:45"
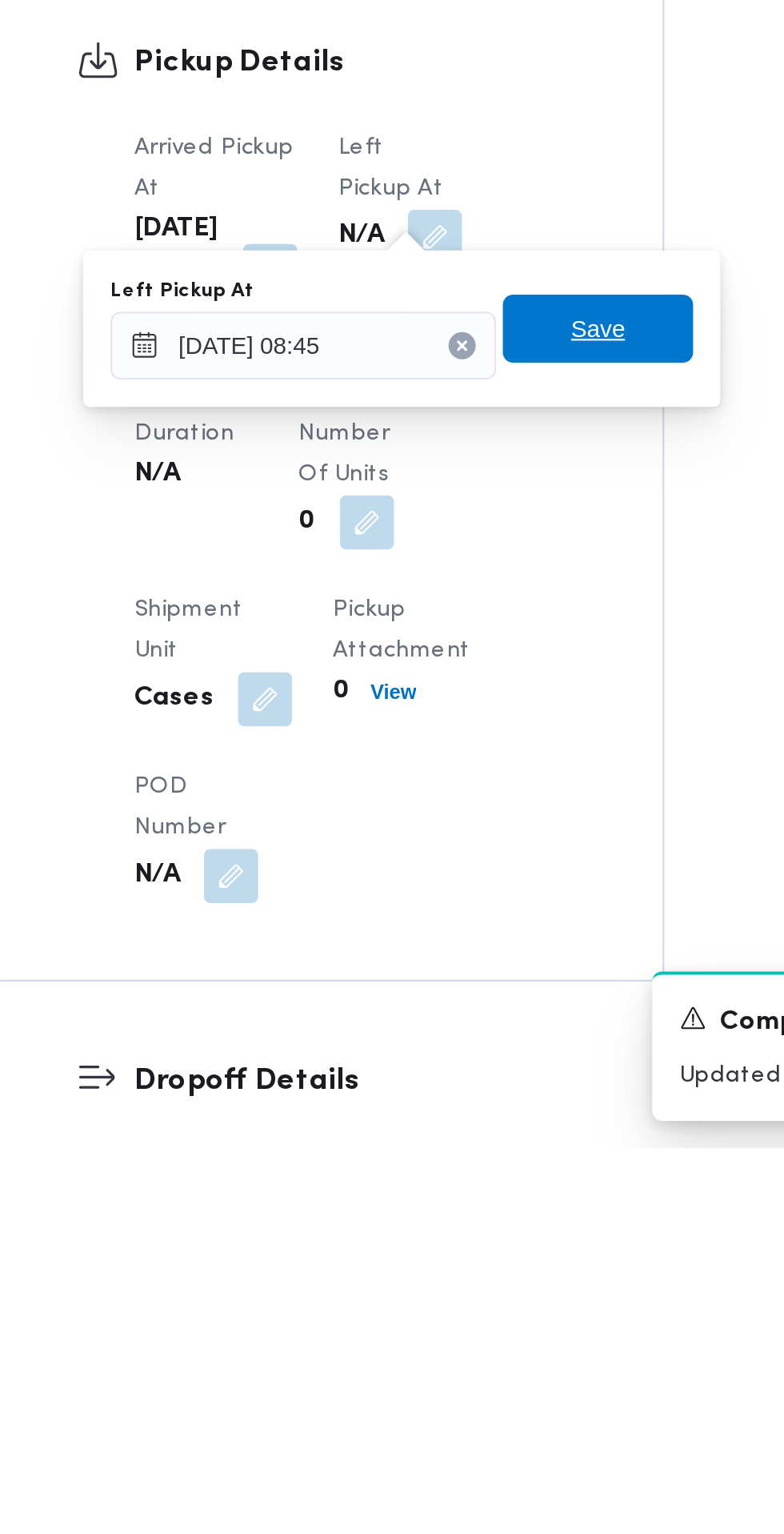
click at [502, 1148] on span "Save" at bounding box center [489, 1148] width 25 height 19
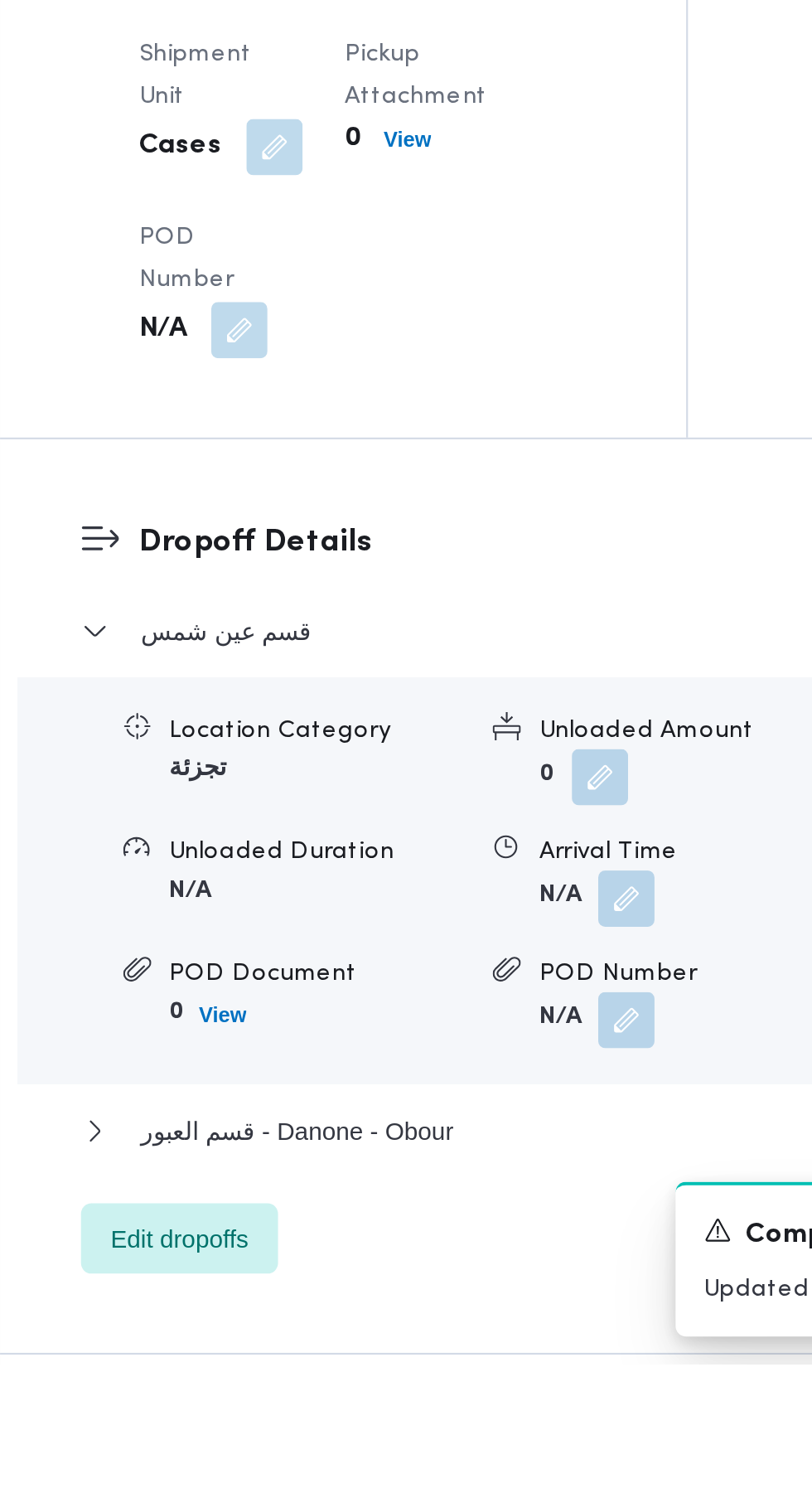
scroll to position [1162, 0]
click at [506, 1292] on button "button" at bounding box center [510, 1277] width 26 height 26
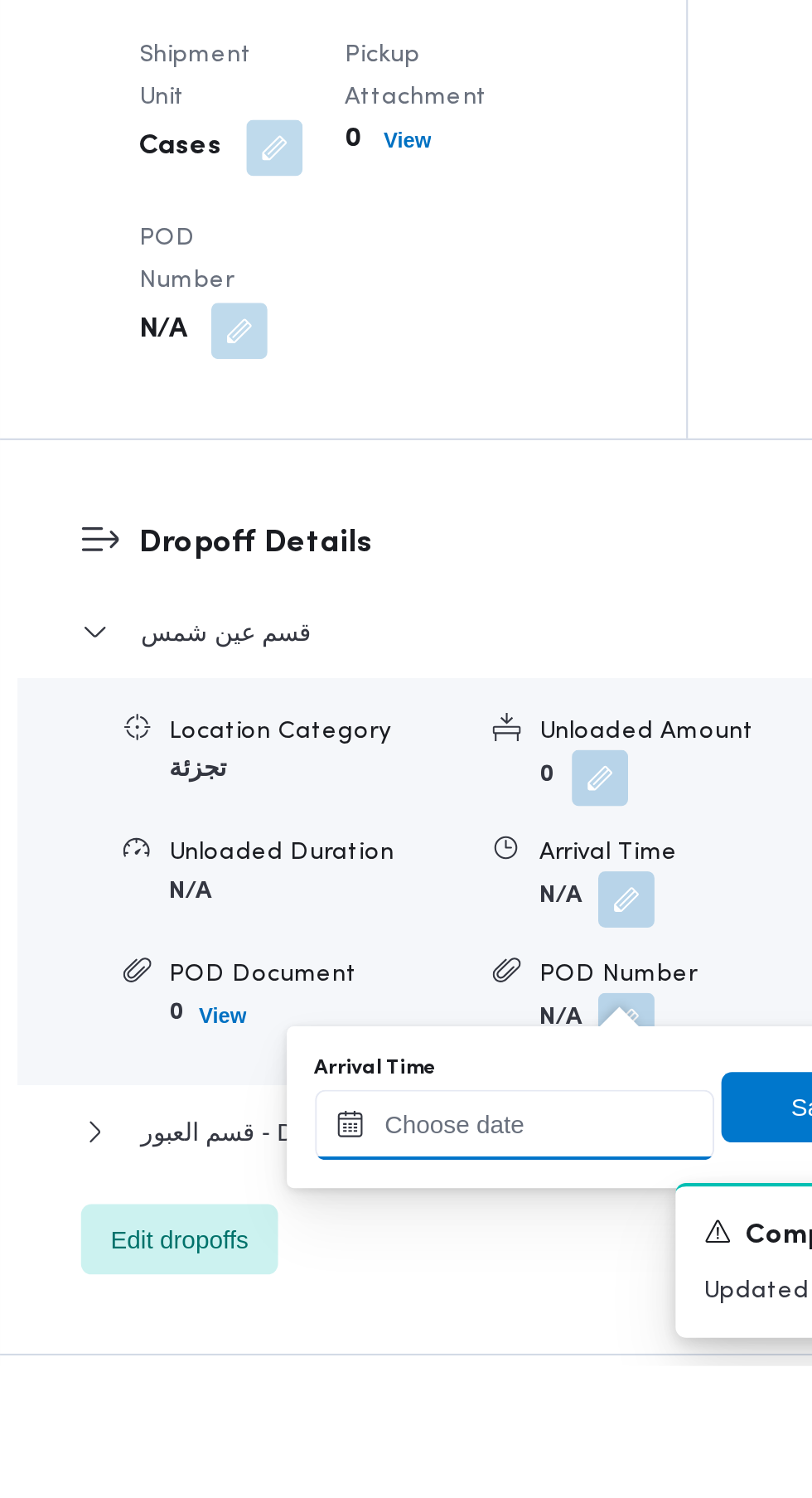
click at [439, 1385] on input "Arrival Time" at bounding box center [458, 1384] width 188 height 33
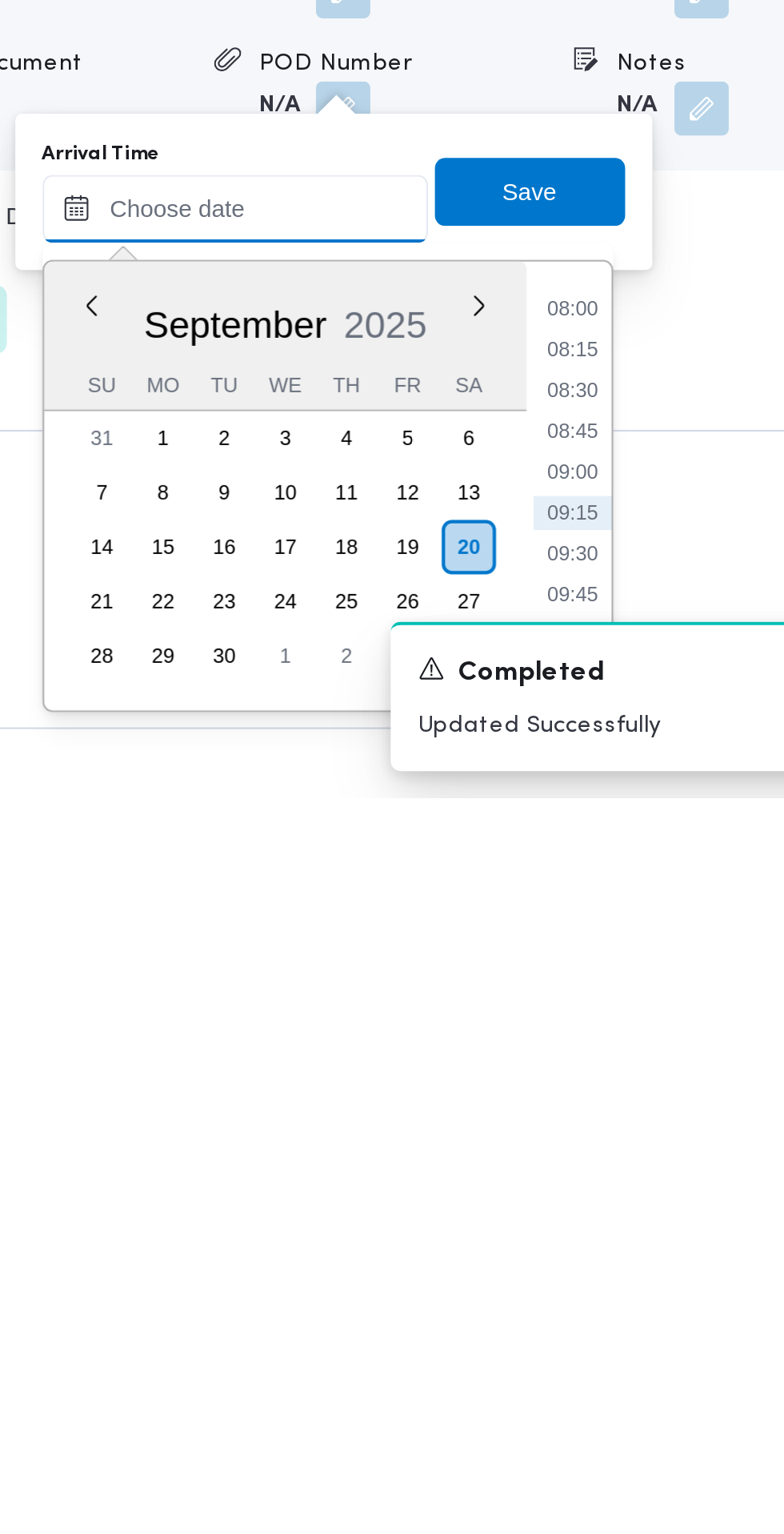
scroll to position [1203, 0]
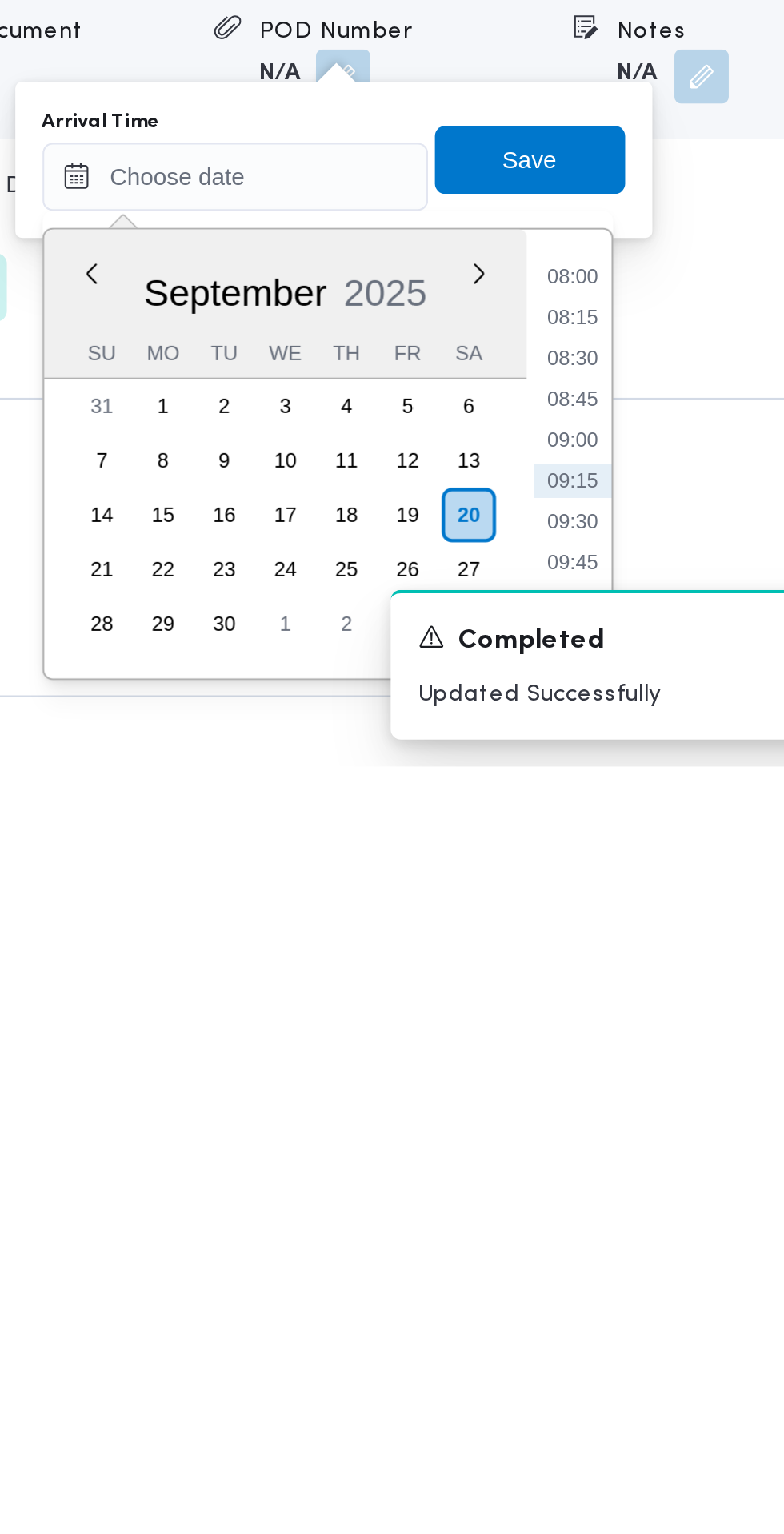
click at [601, 1420] on li "09:30" at bounding box center [600, 1418] width 37 height 16
type input "[DATE] 09:30"
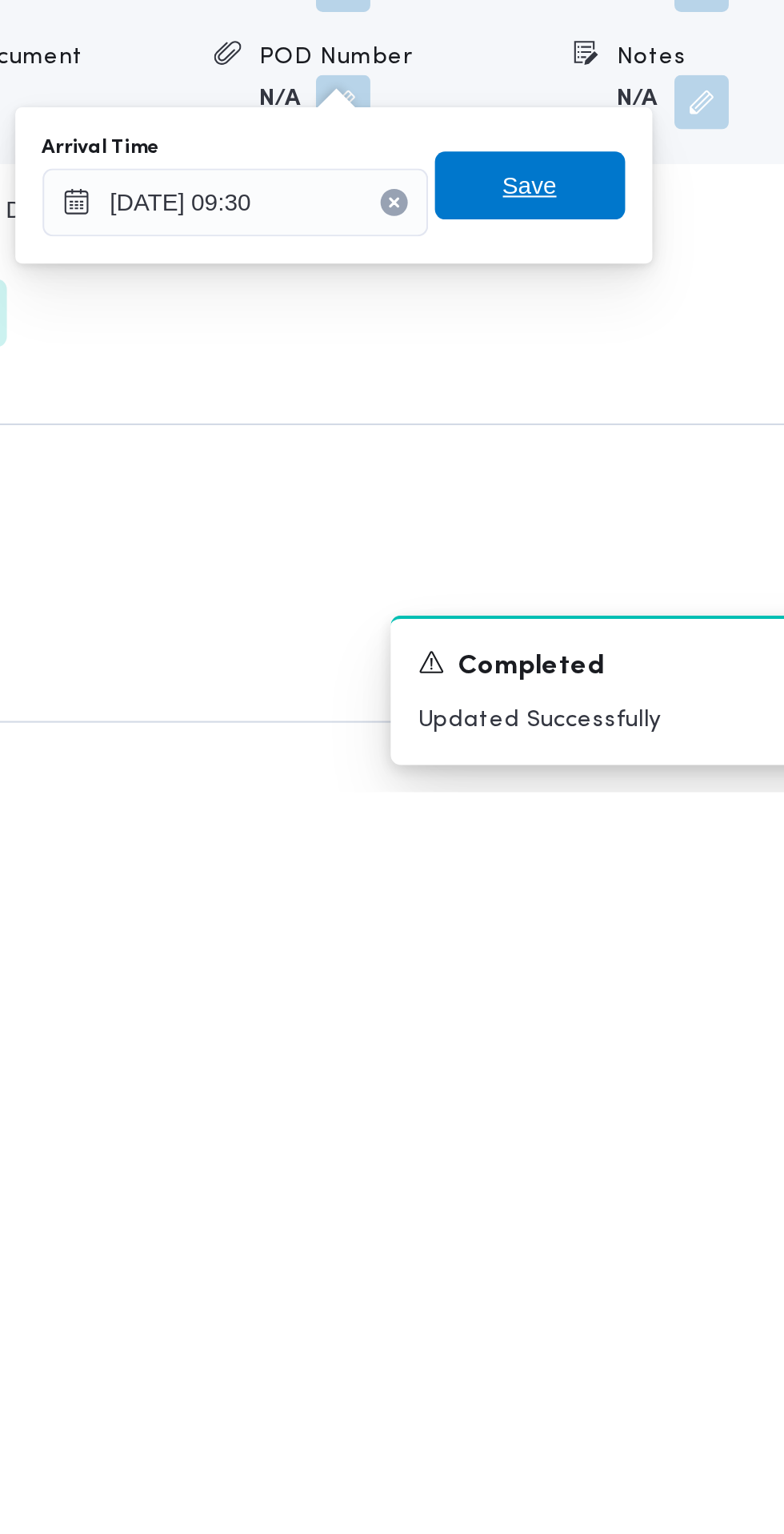
click at [605, 1249] on span "Save" at bounding box center [580, 1248] width 90 height 32
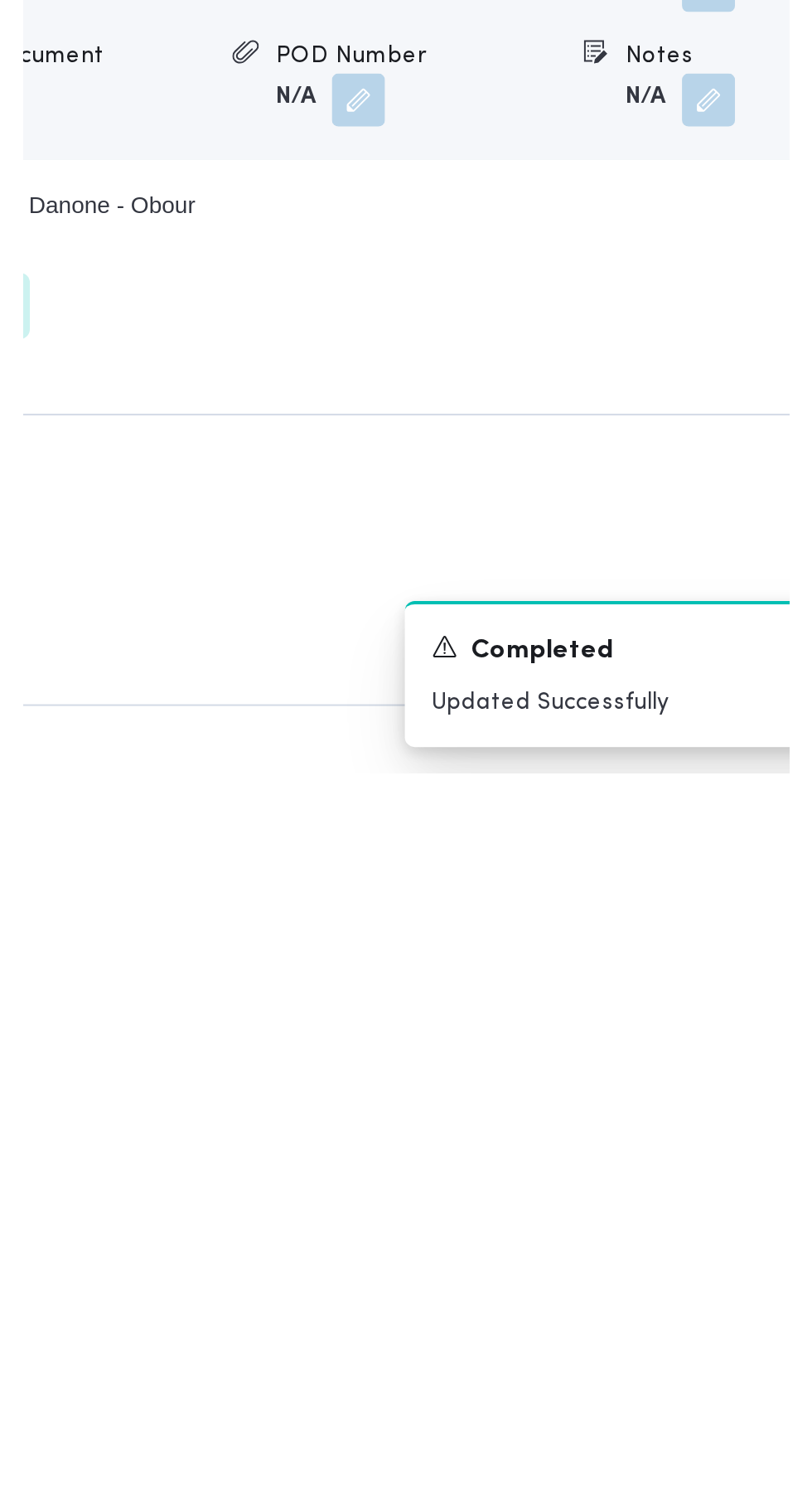
scroll to position [1293, 0]
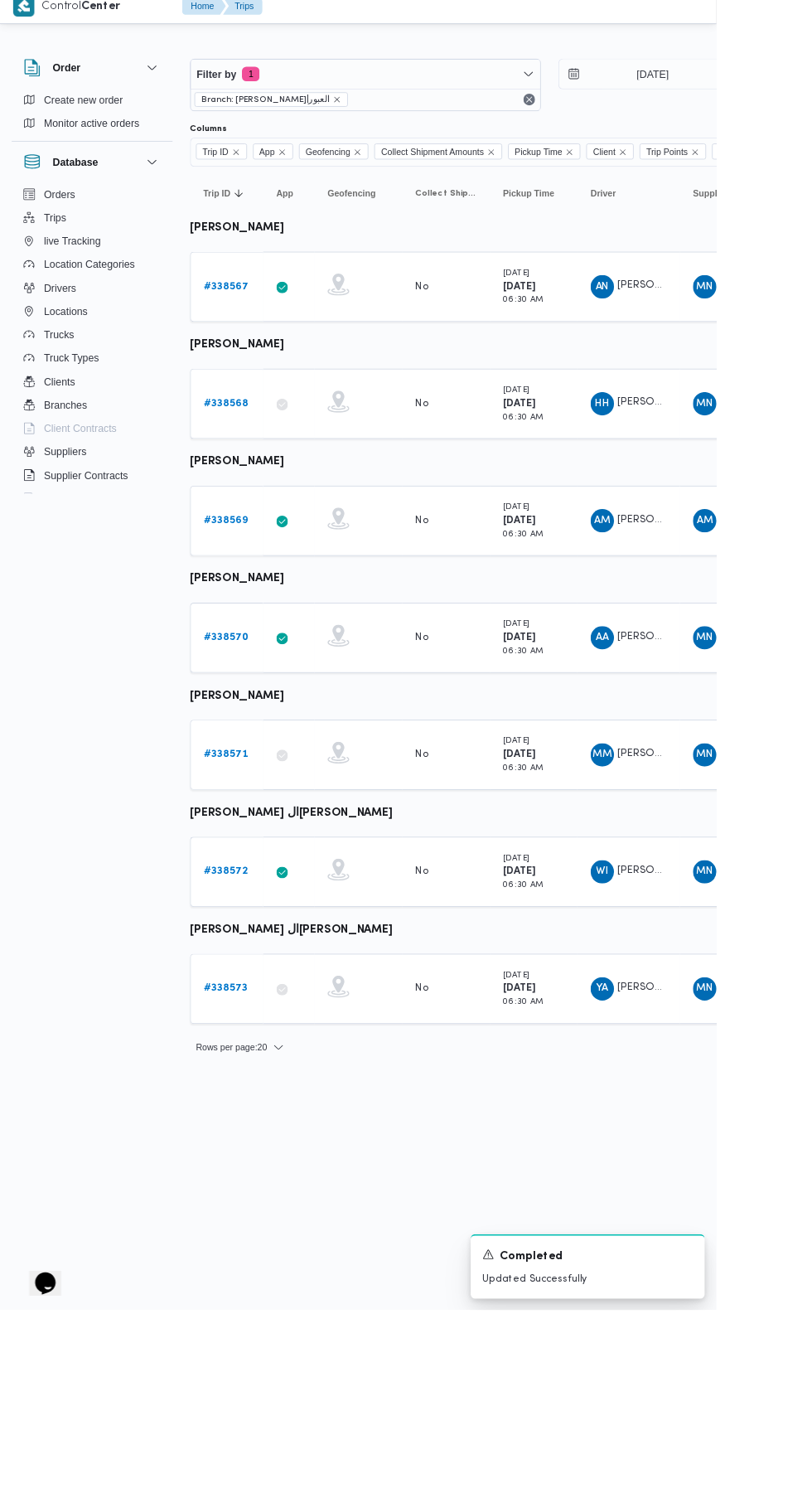
click at [249, 612] on link "# 338569" at bounding box center [256, 603] width 50 height 20
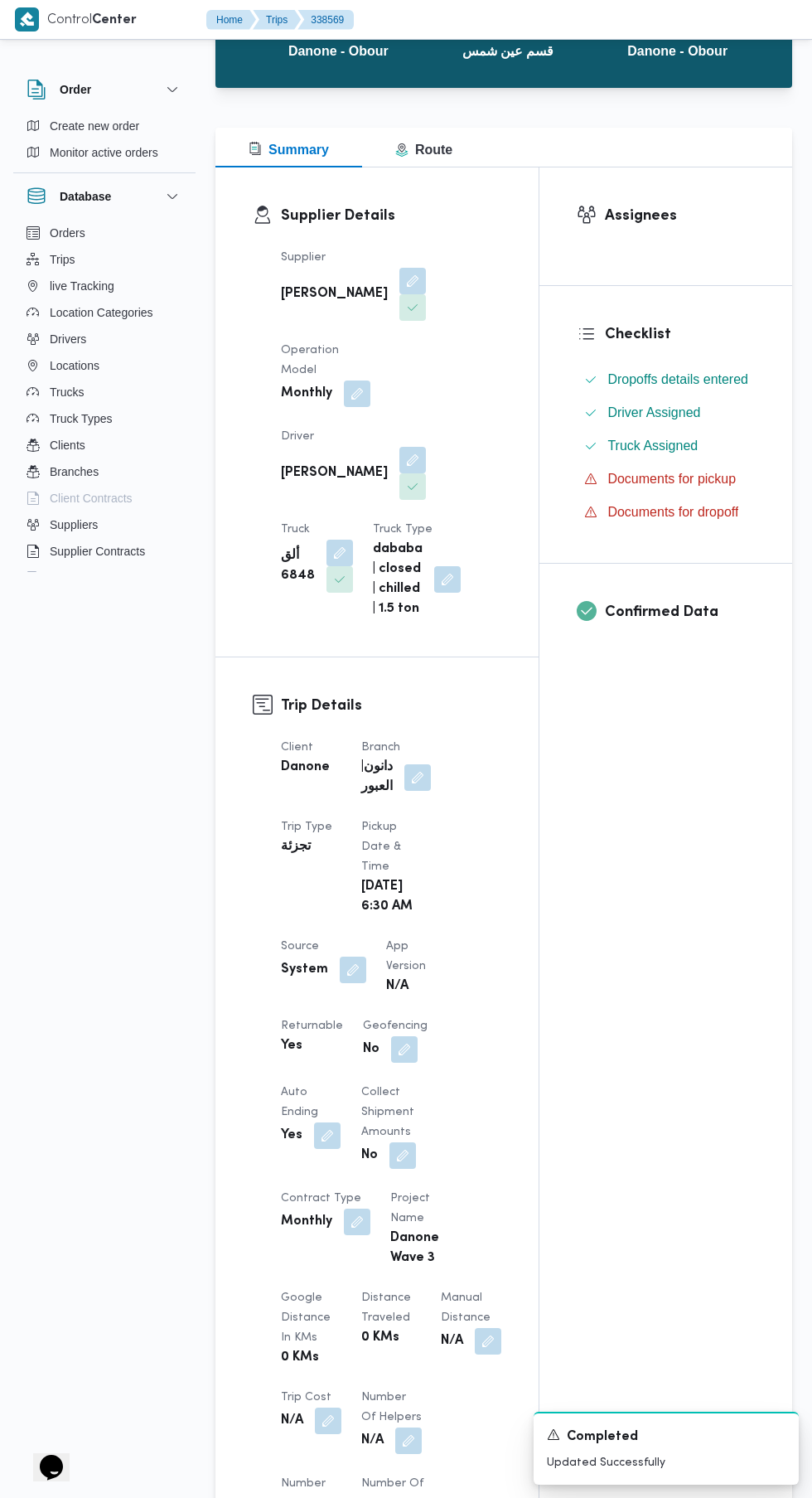
scroll to position [139, 0]
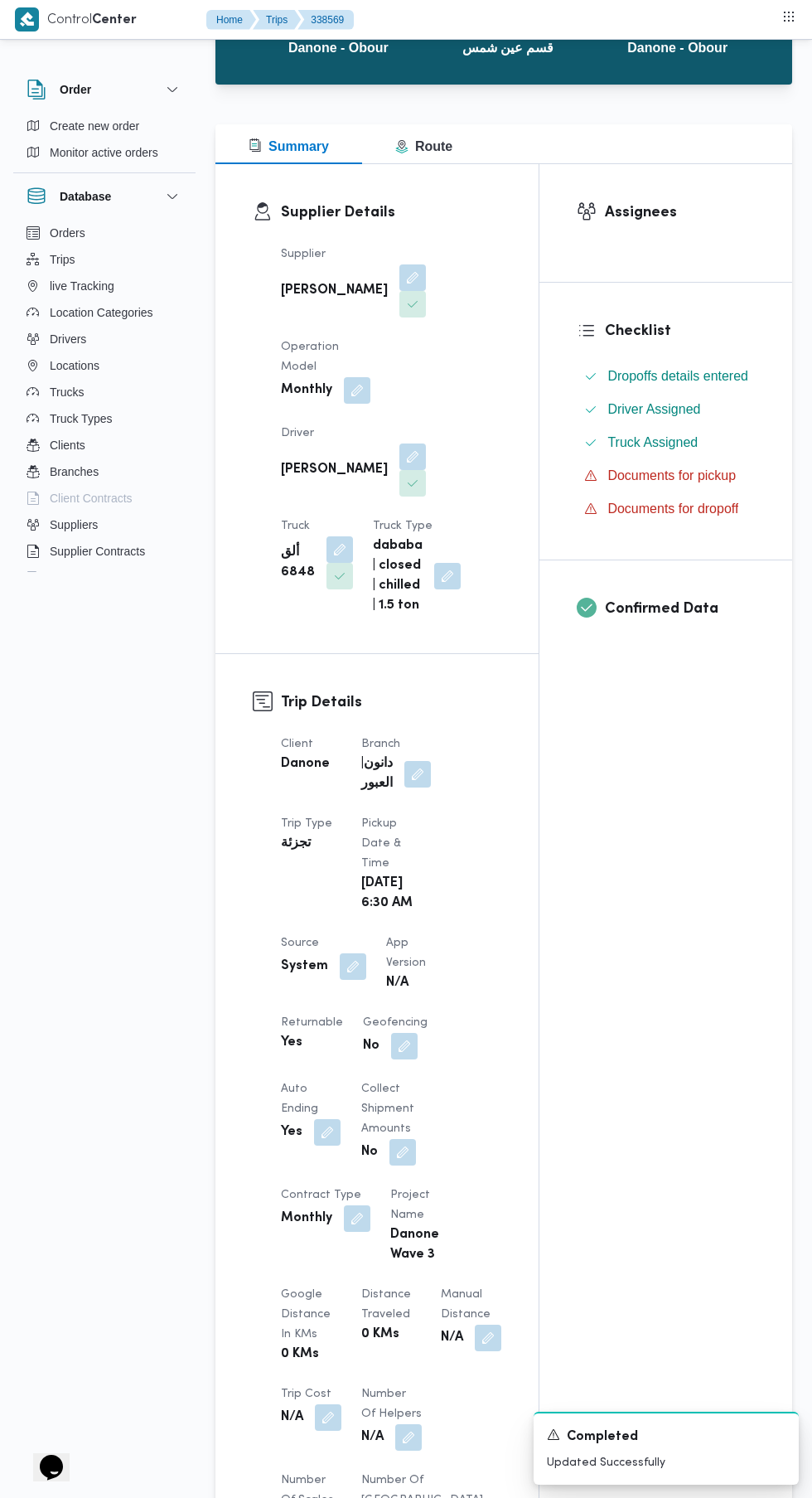
click at [359, 964] on button "button" at bounding box center [352, 965] width 26 height 26
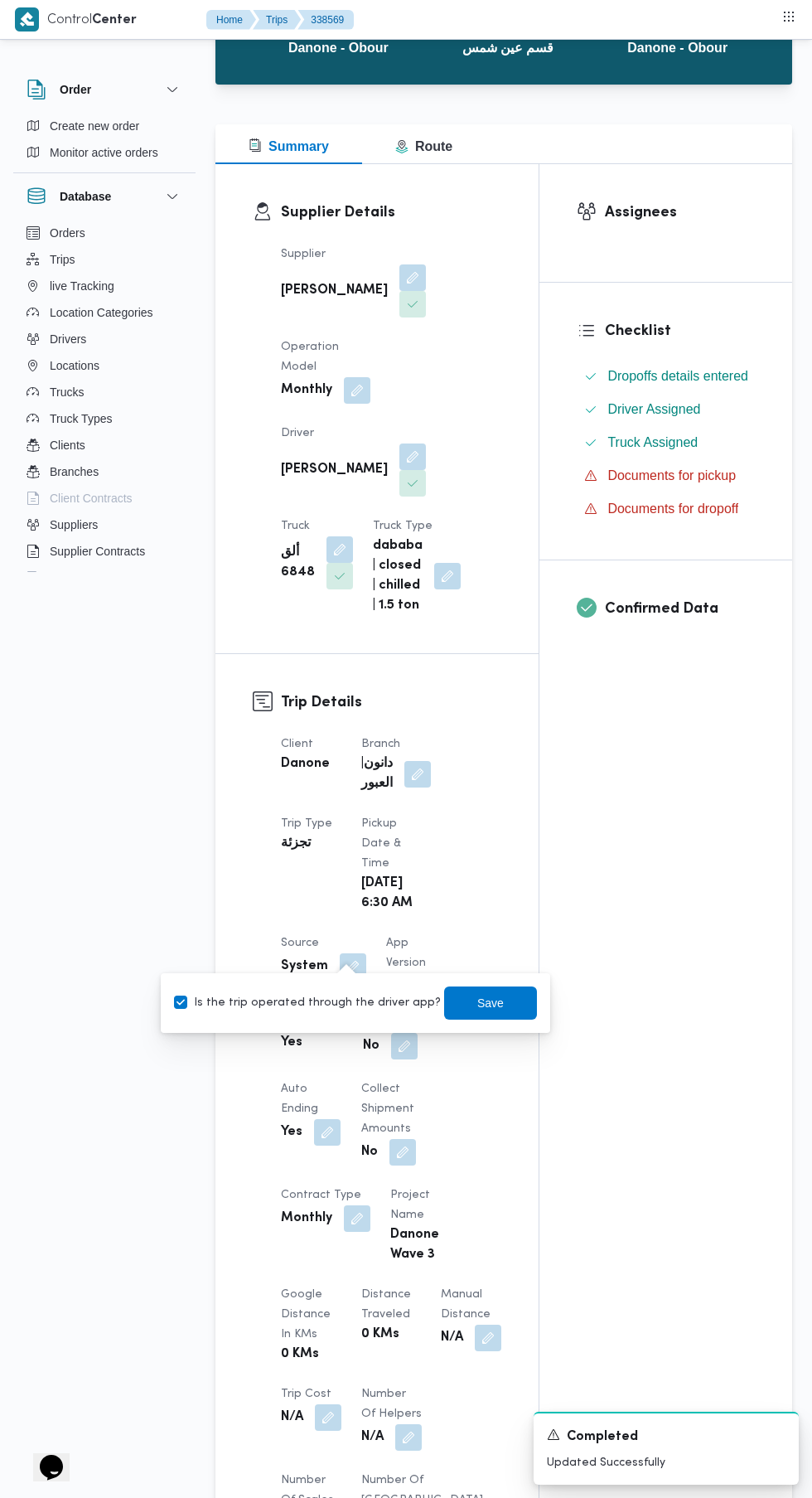
click at [324, 1002] on label "Is the trip operated through the driver app?" at bounding box center [307, 1003] width 267 height 20
checkbox input "false"
click at [483, 1007] on span "Save" at bounding box center [490, 1003] width 26 height 20
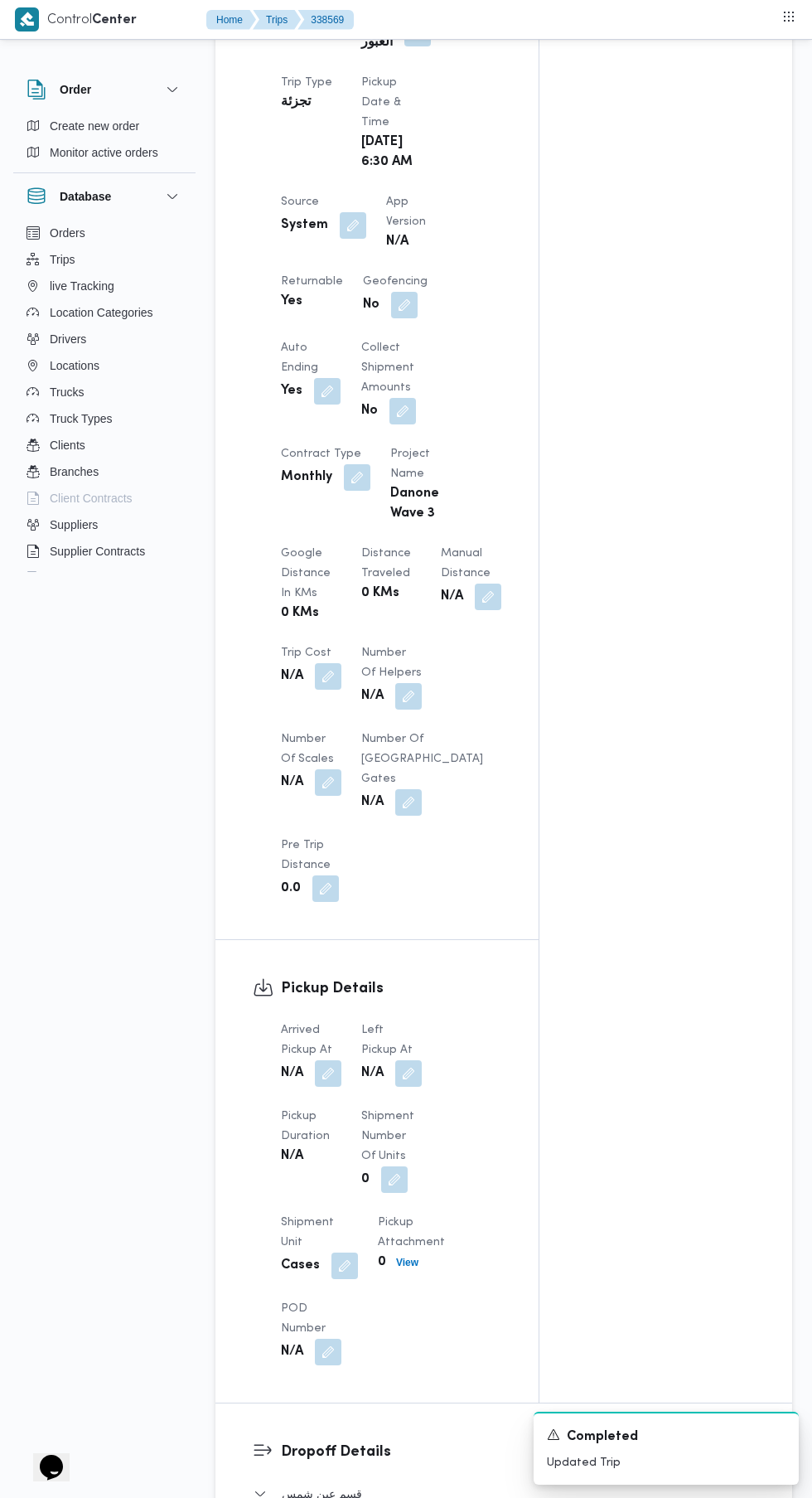
scroll to position [903, 0]
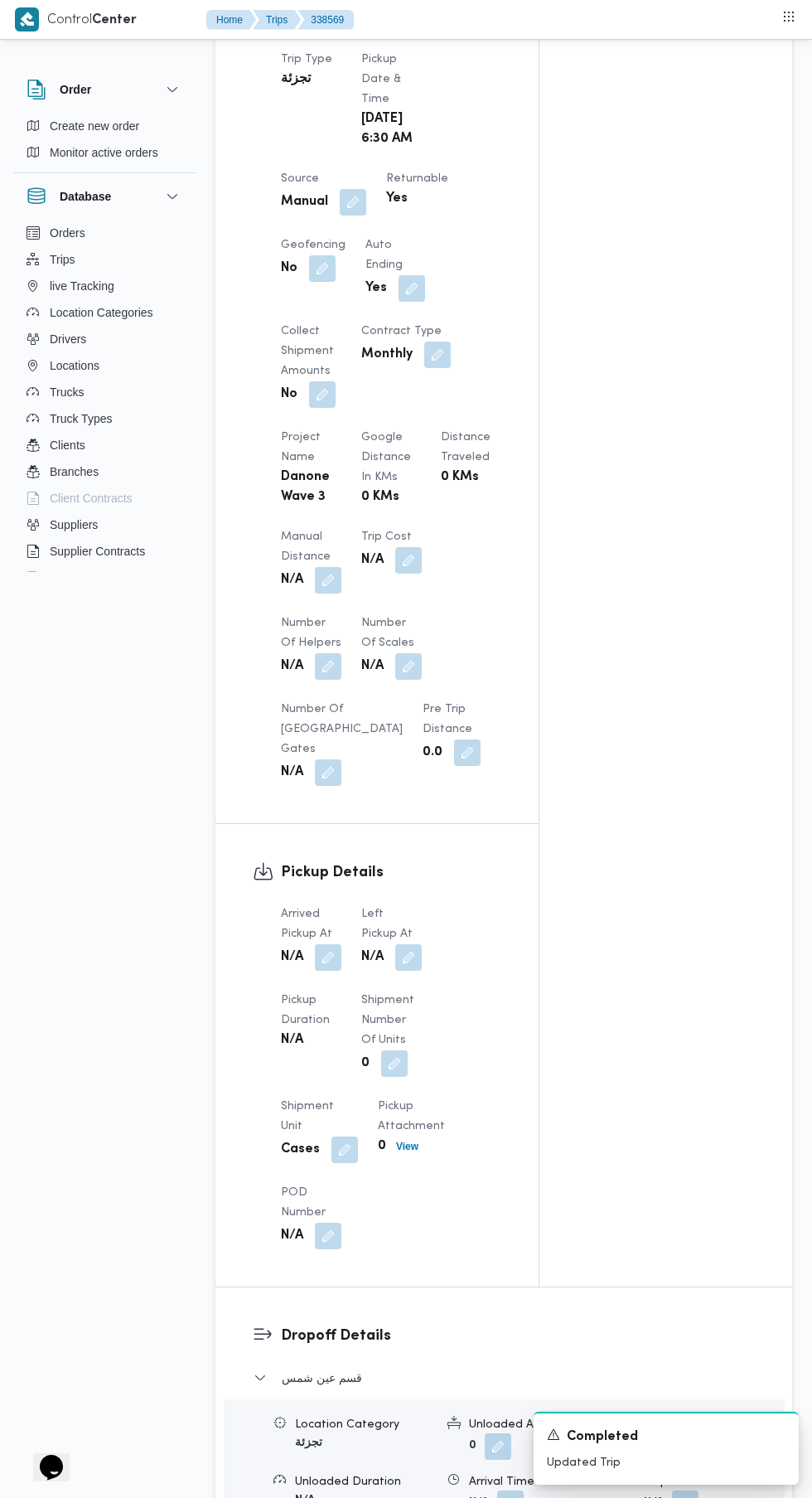
click at [322, 1029] on div "N/A" at bounding box center [311, 1040] width 64 height 23
click at [329, 944] on button "button" at bounding box center [327, 956] width 26 height 26
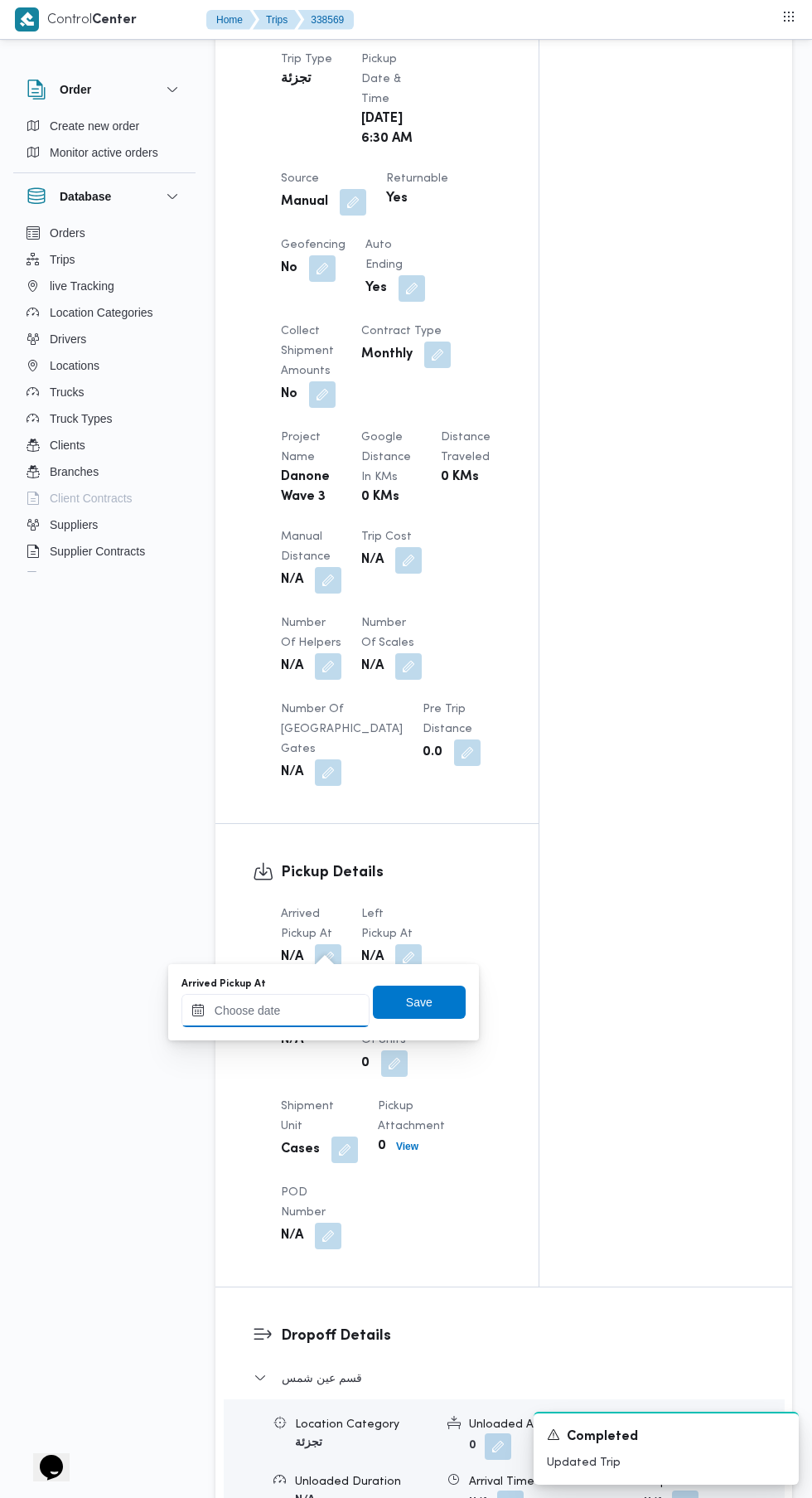
click at [309, 1008] on input "Arrived Pickup At" at bounding box center [275, 1009] width 188 height 33
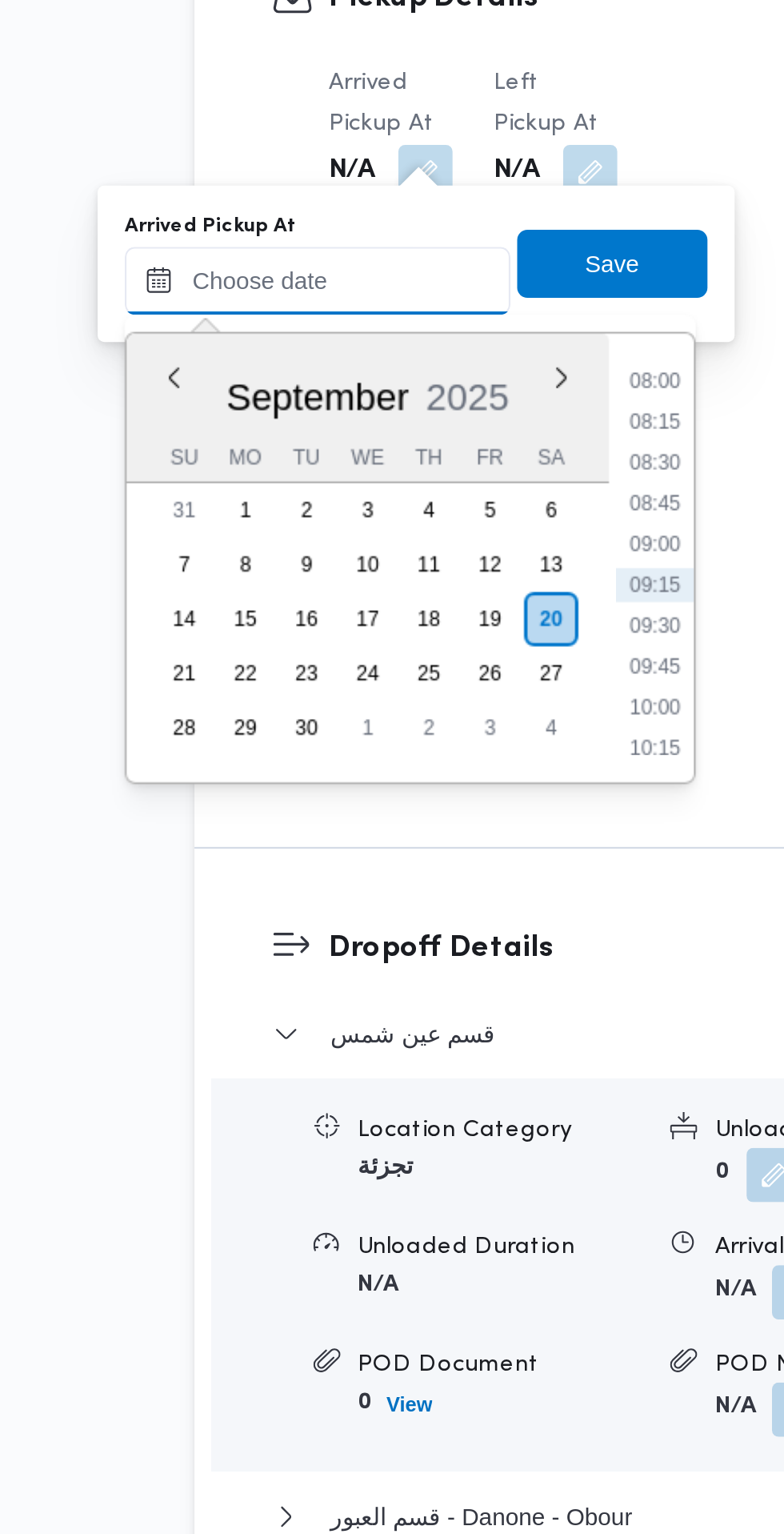
scroll to position [927, 0]
click at [426, 963] on li "08:00" at bounding box center [425, 968] width 37 height 16
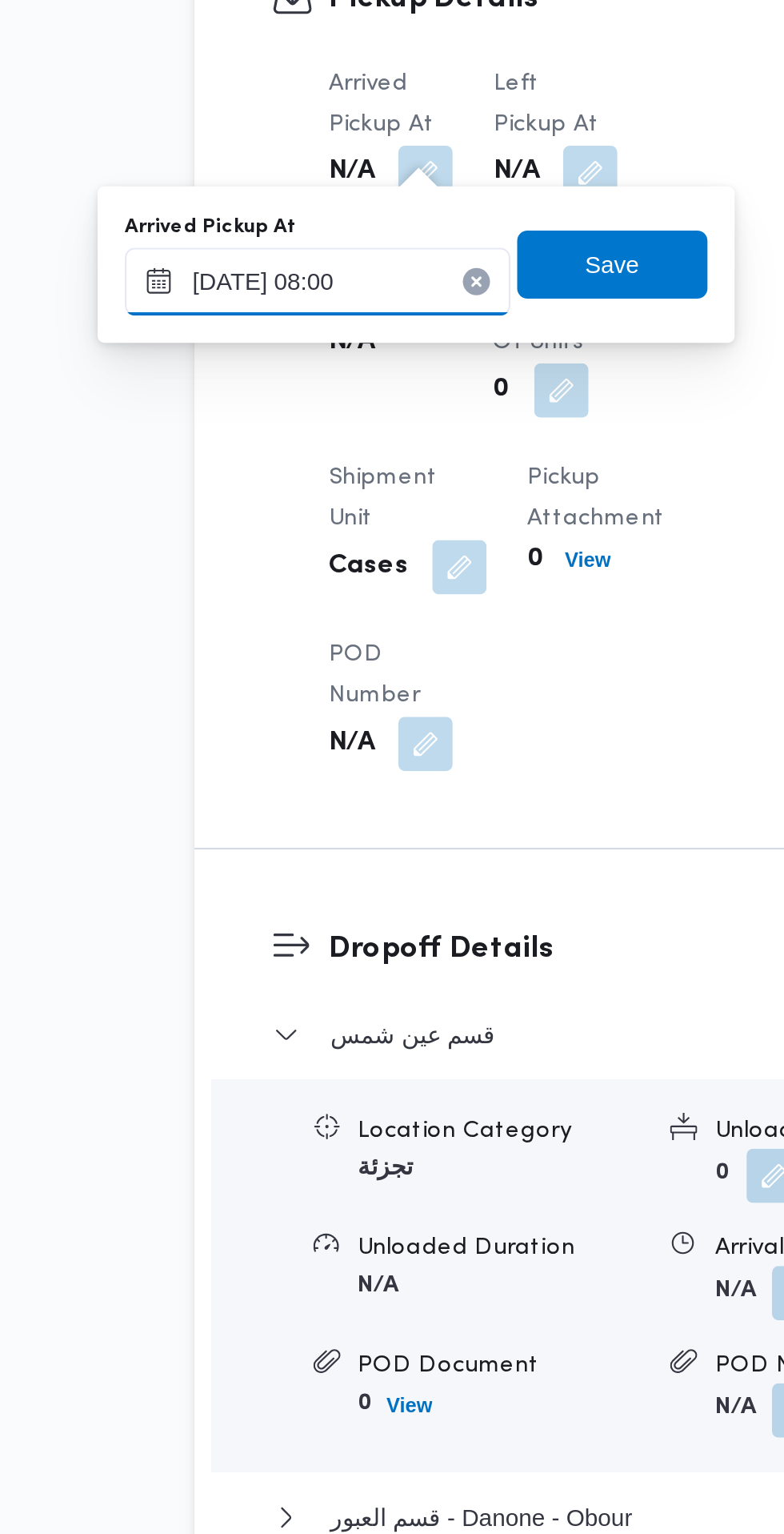
click at [302, 921] on input "[DATE] 08:00" at bounding box center [265, 921] width 182 height 32
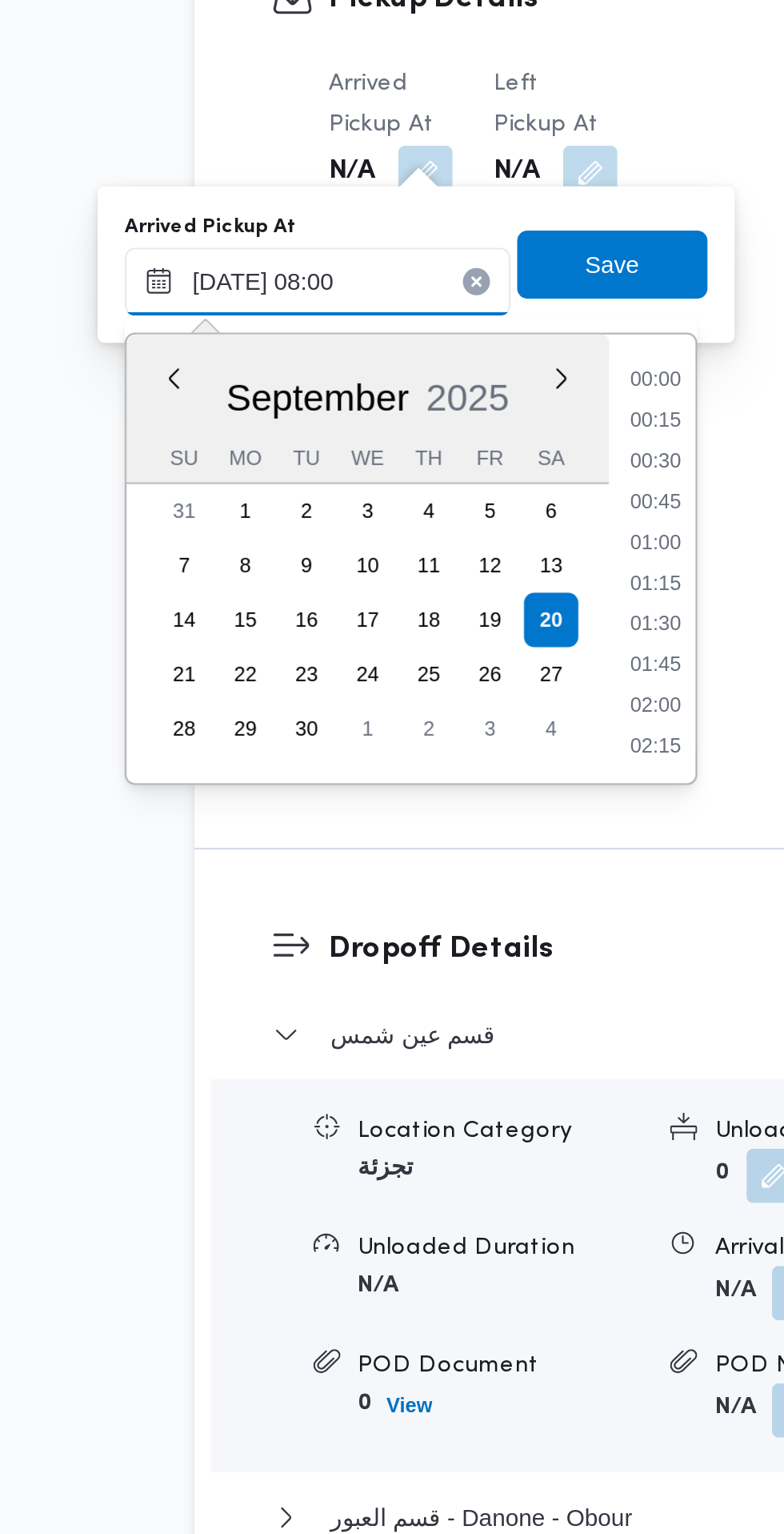
scroll to position [517, 0]
click at [426, 1006] on li "07:15" at bounding box center [425, 1007] width 37 height 16
type input "[DATE] 07:15"
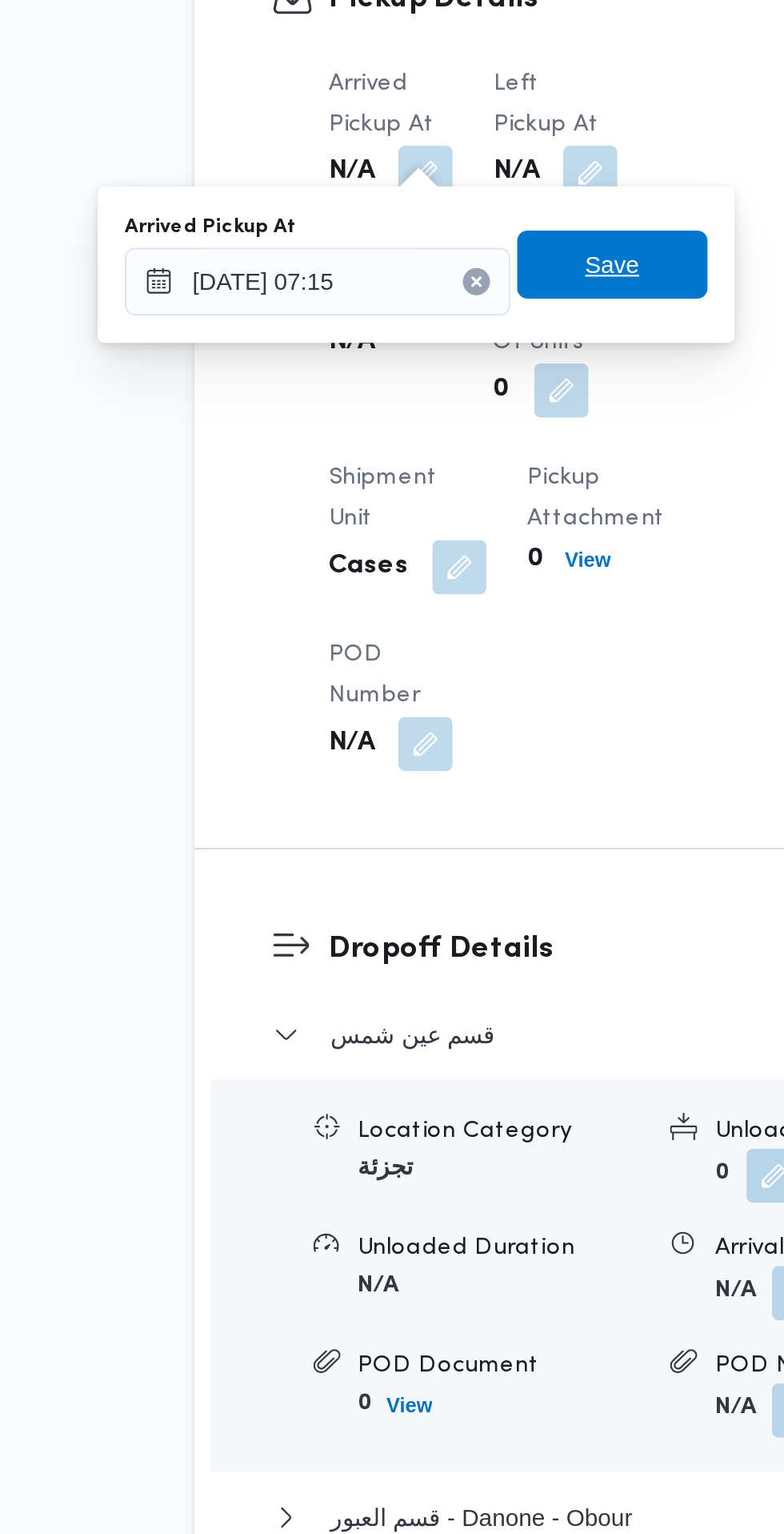
click at [422, 917] on span "Save" at bounding box center [405, 913] width 90 height 32
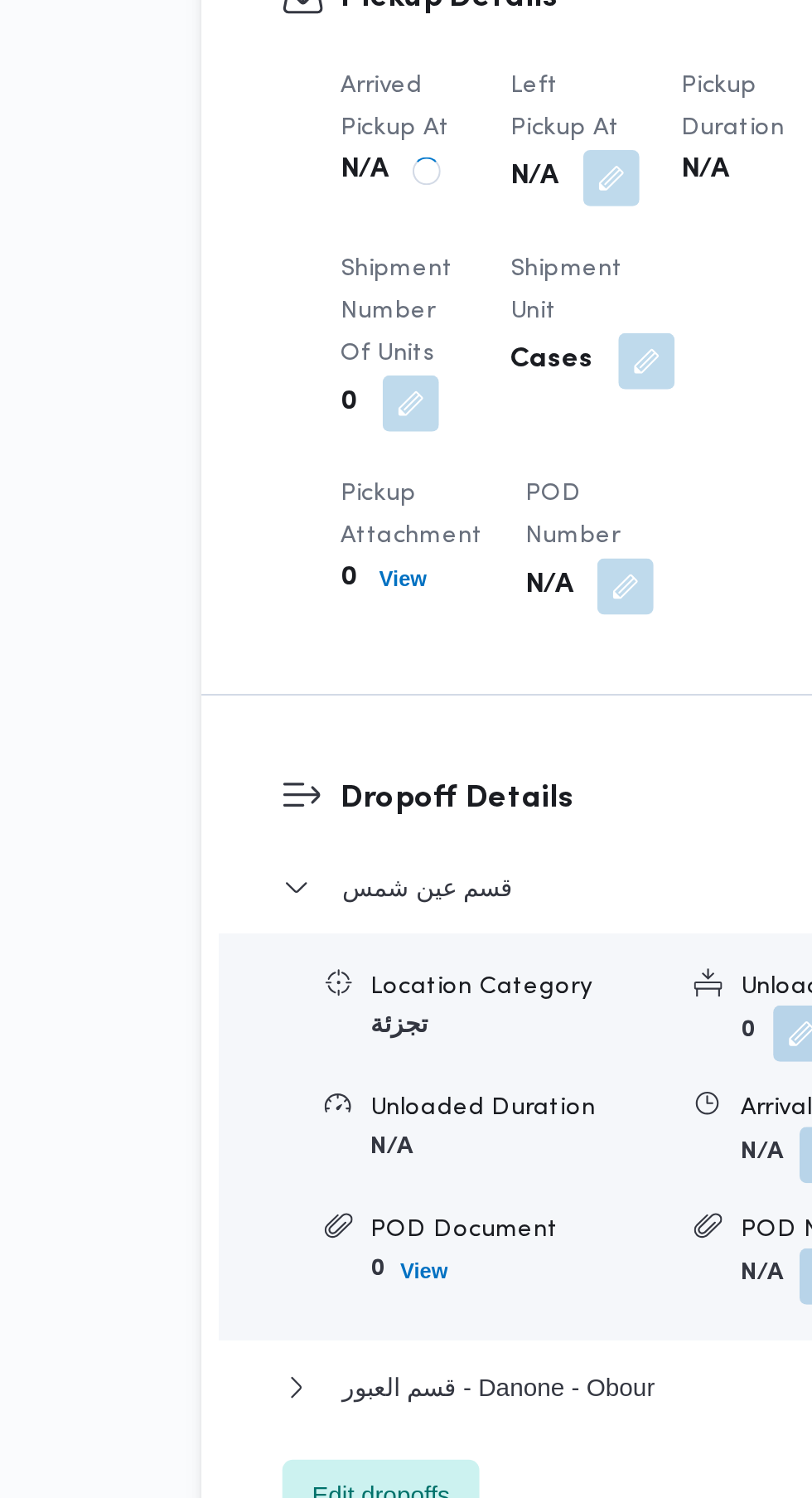
scroll to position [0, 0]
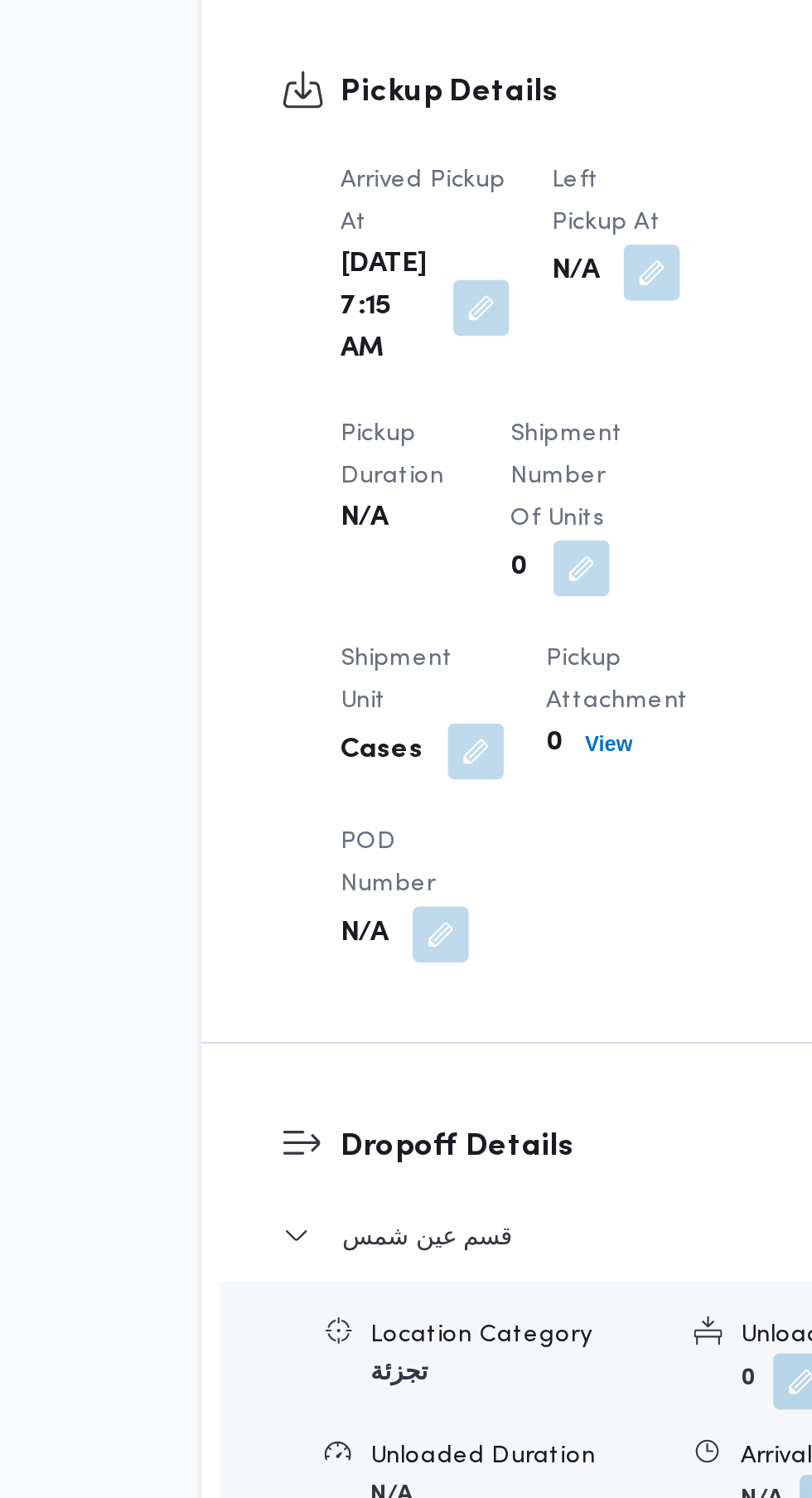
click at [415, 869] on button "button" at bounding box center [427, 875] width 26 height 26
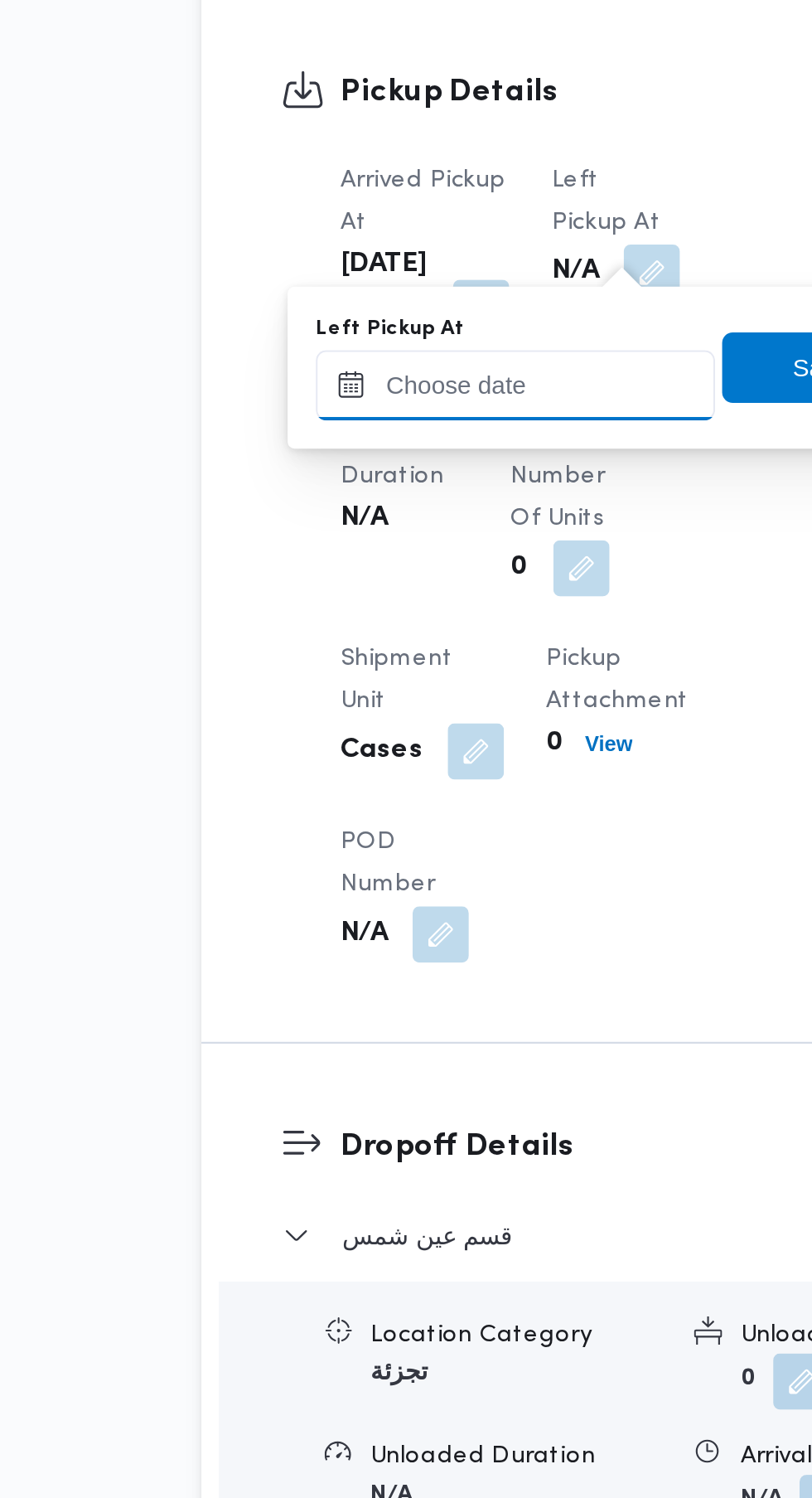
click at [377, 929] on input "Left Pickup At" at bounding box center [363, 928] width 188 height 33
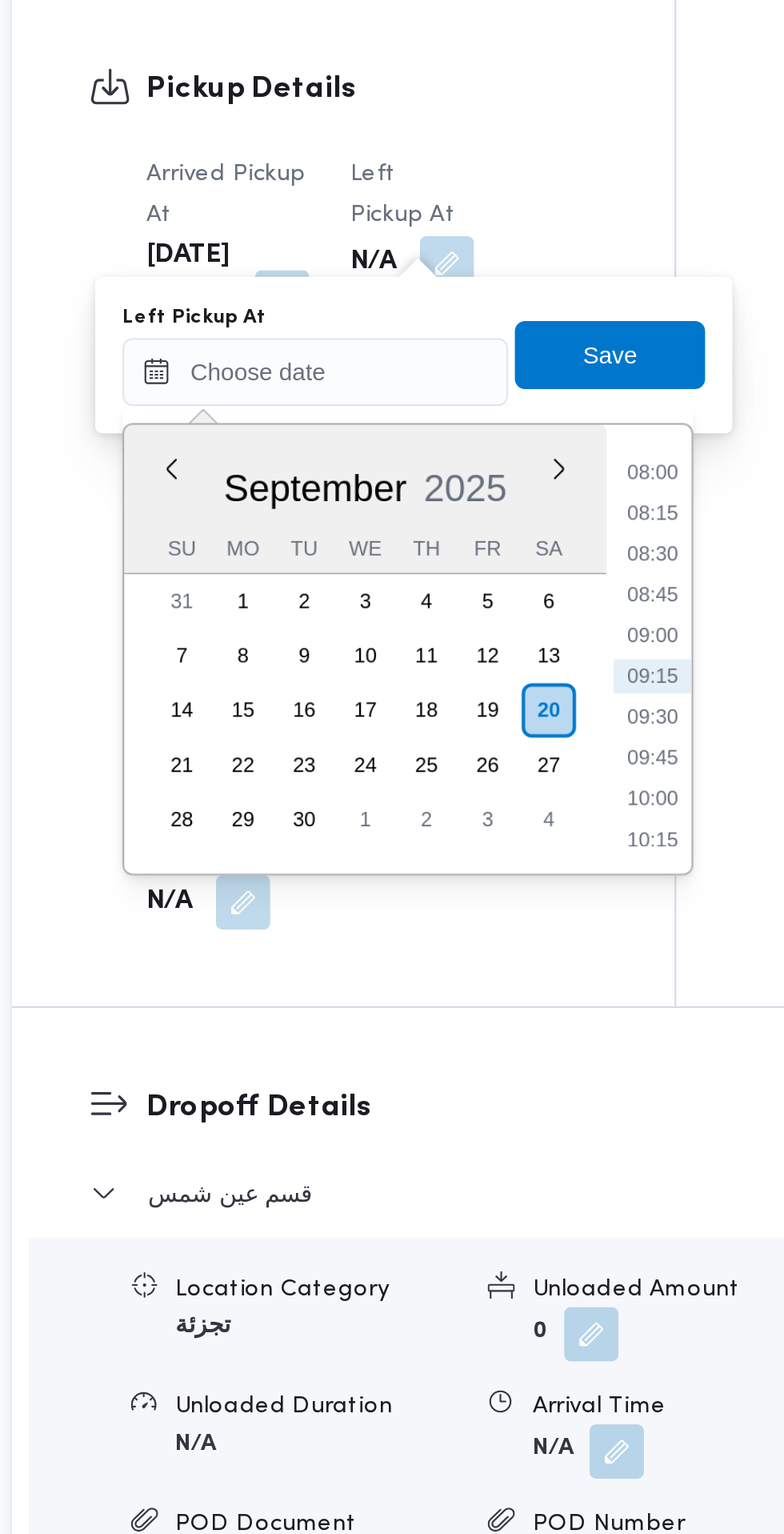
click at [509, 985] on li "08:30" at bounding box center [510, 983] width 37 height 16
type input "[DATE] 08:30"
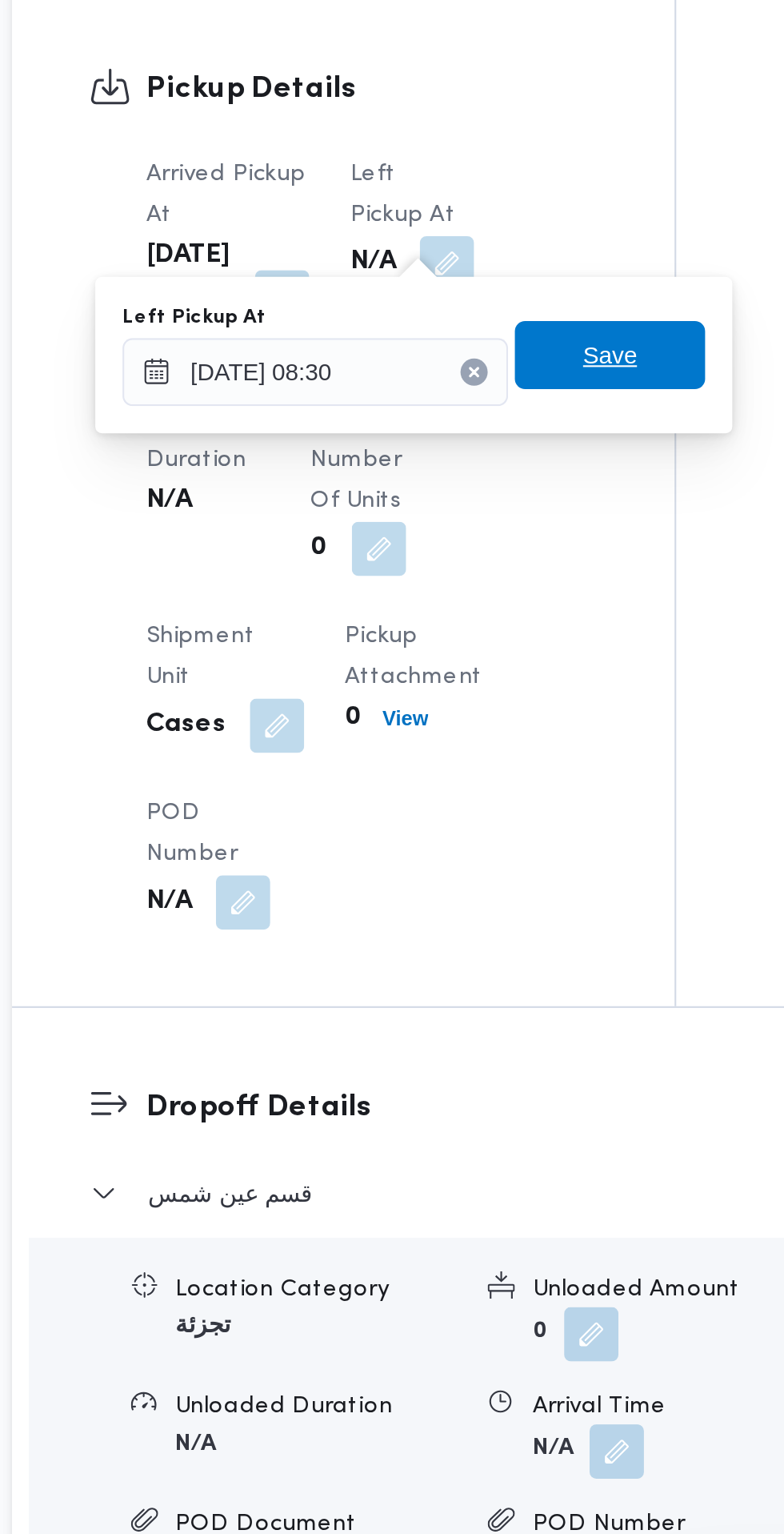
click at [506, 896] on span "Save" at bounding box center [489, 889] width 90 height 32
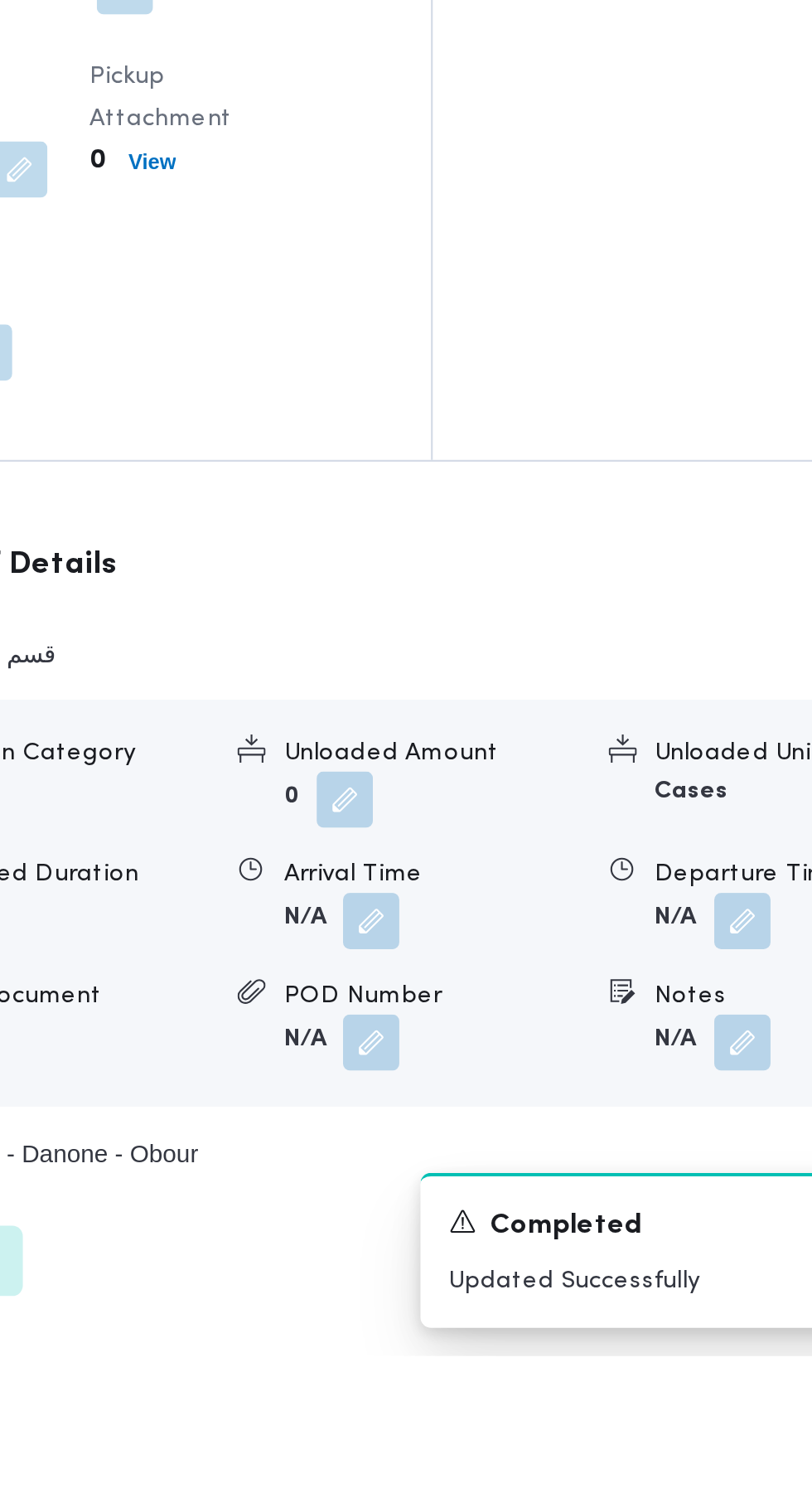
click at [507, 1306] on button "button" at bounding box center [510, 1292] width 26 height 26
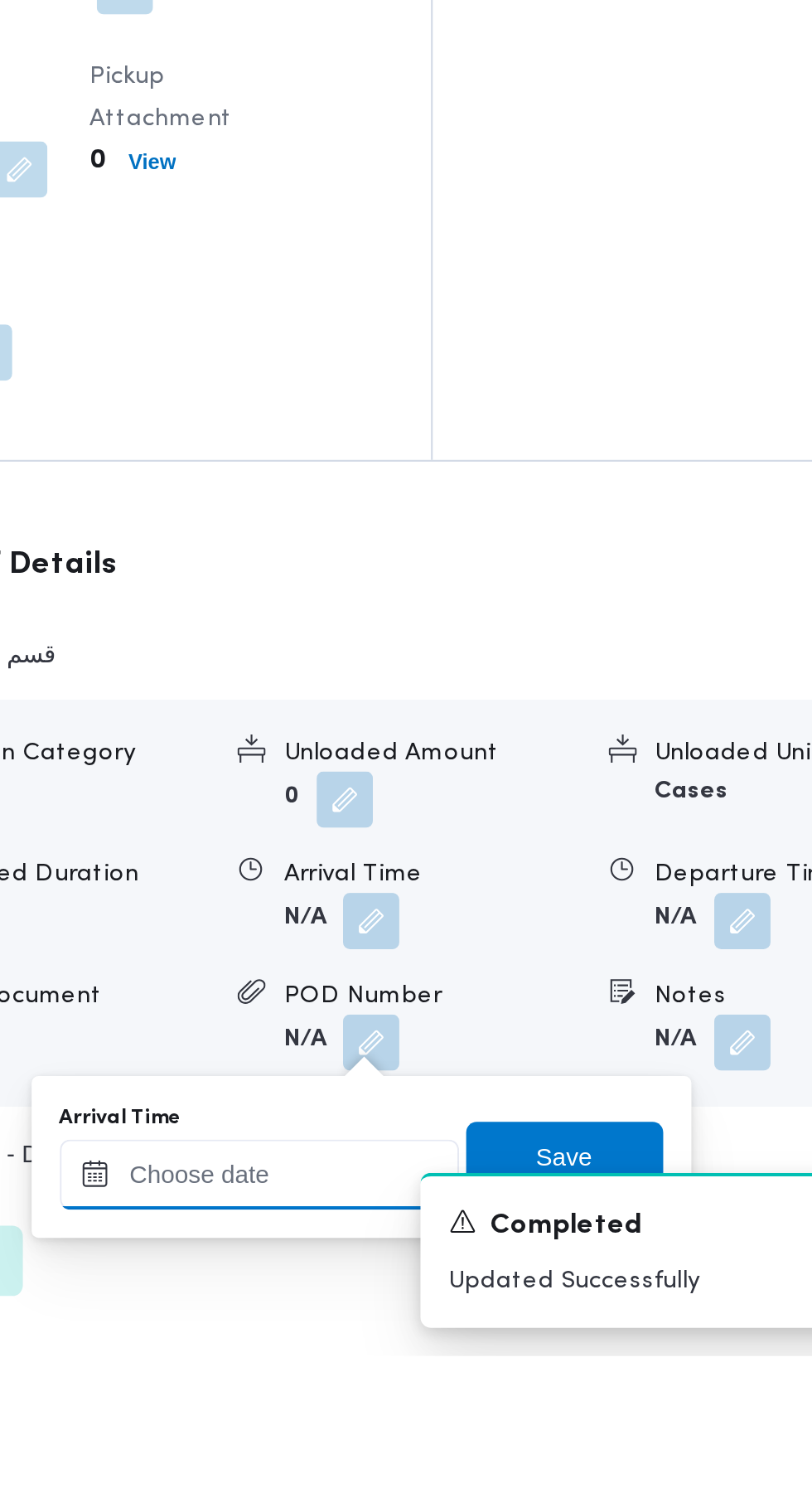
click at [479, 1409] on input "Arrival Time" at bounding box center [458, 1411] width 188 height 33
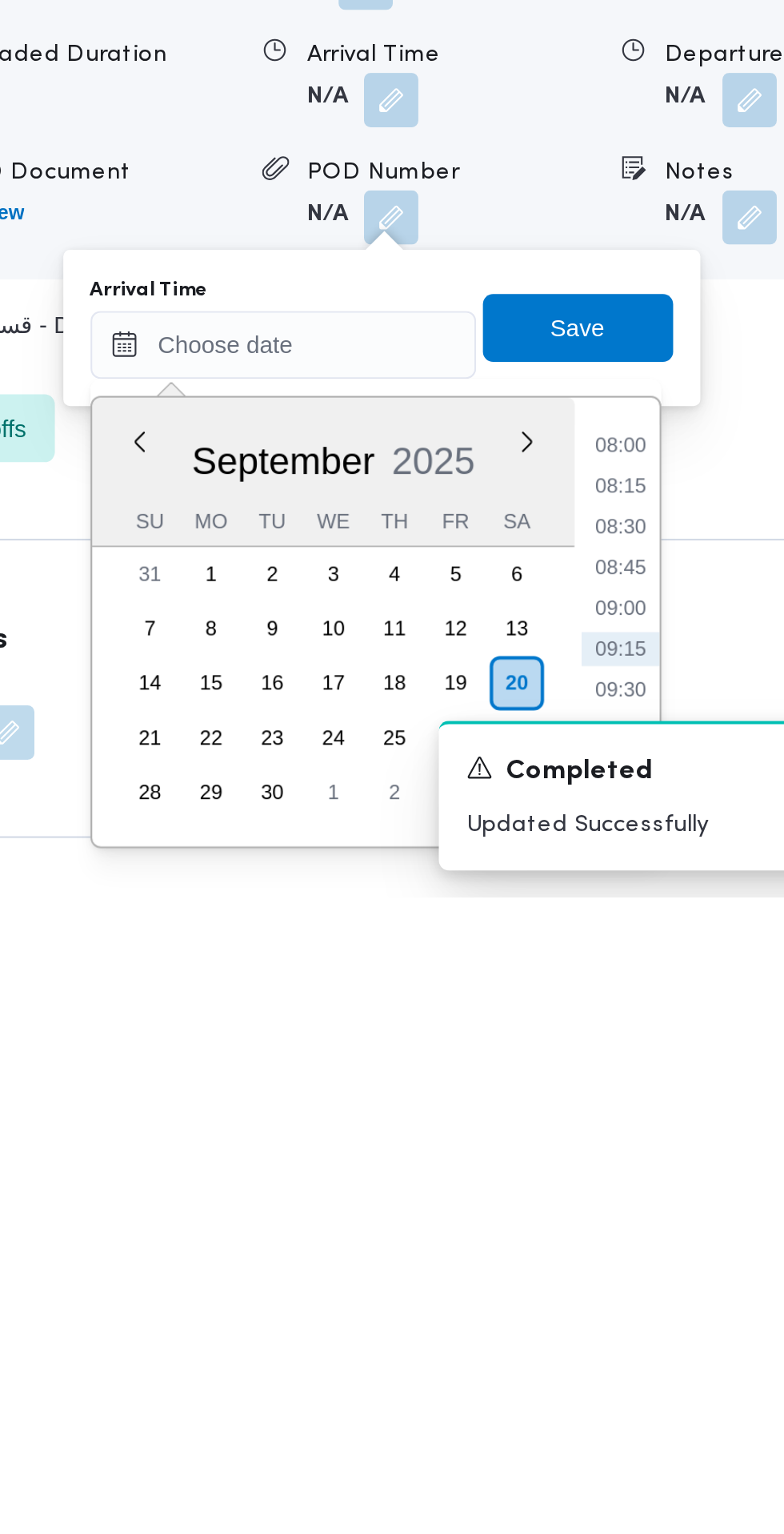
click at [607, 1392] on li "09:00" at bounding box center [600, 1397] width 37 height 16
type input "[DATE] 09:00"
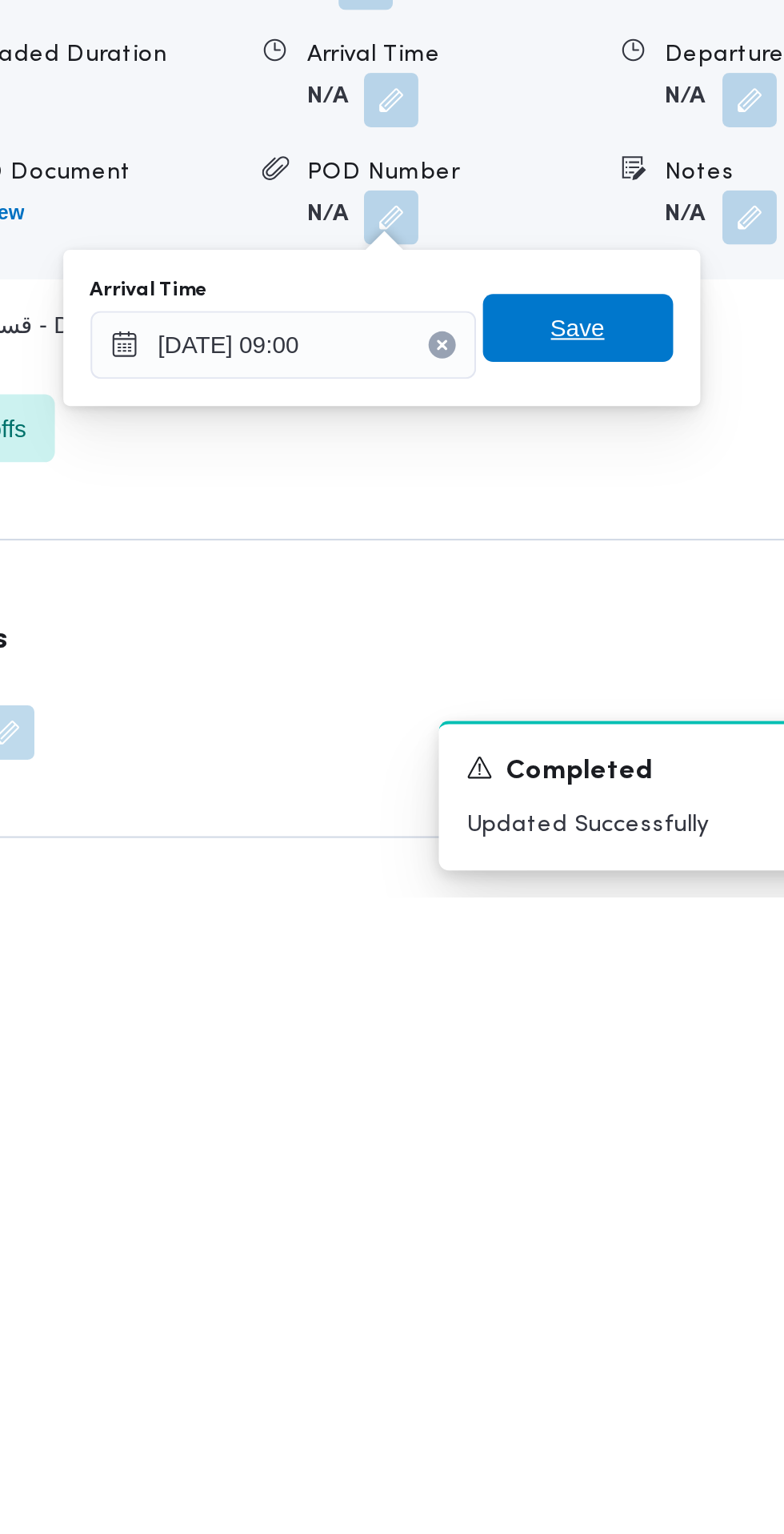
click at [602, 1274] on span "Save" at bounding box center [580, 1265] width 90 height 32
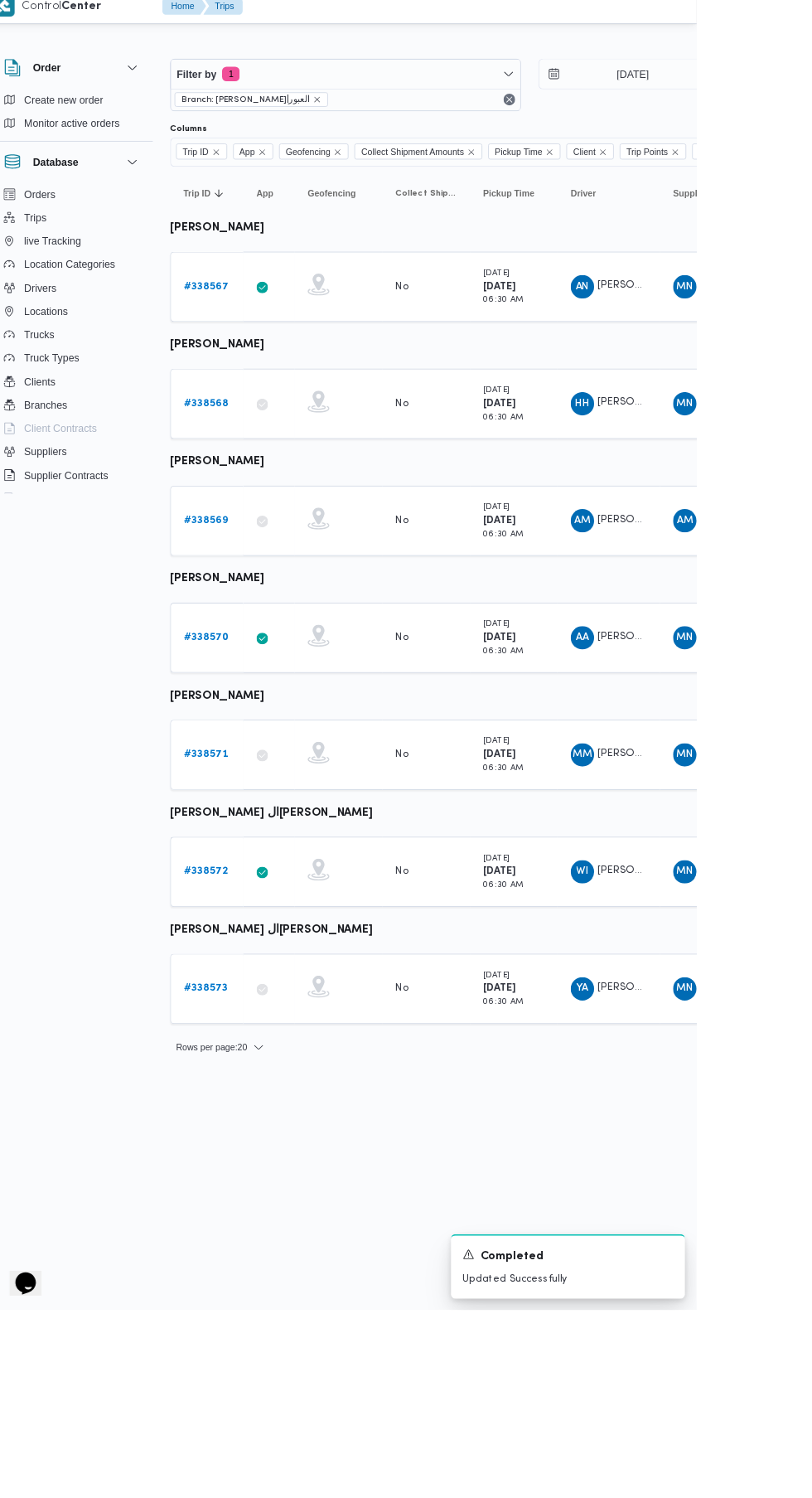
click at [254, 736] on b "# 338570" at bounding box center [257, 735] width 50 height 11
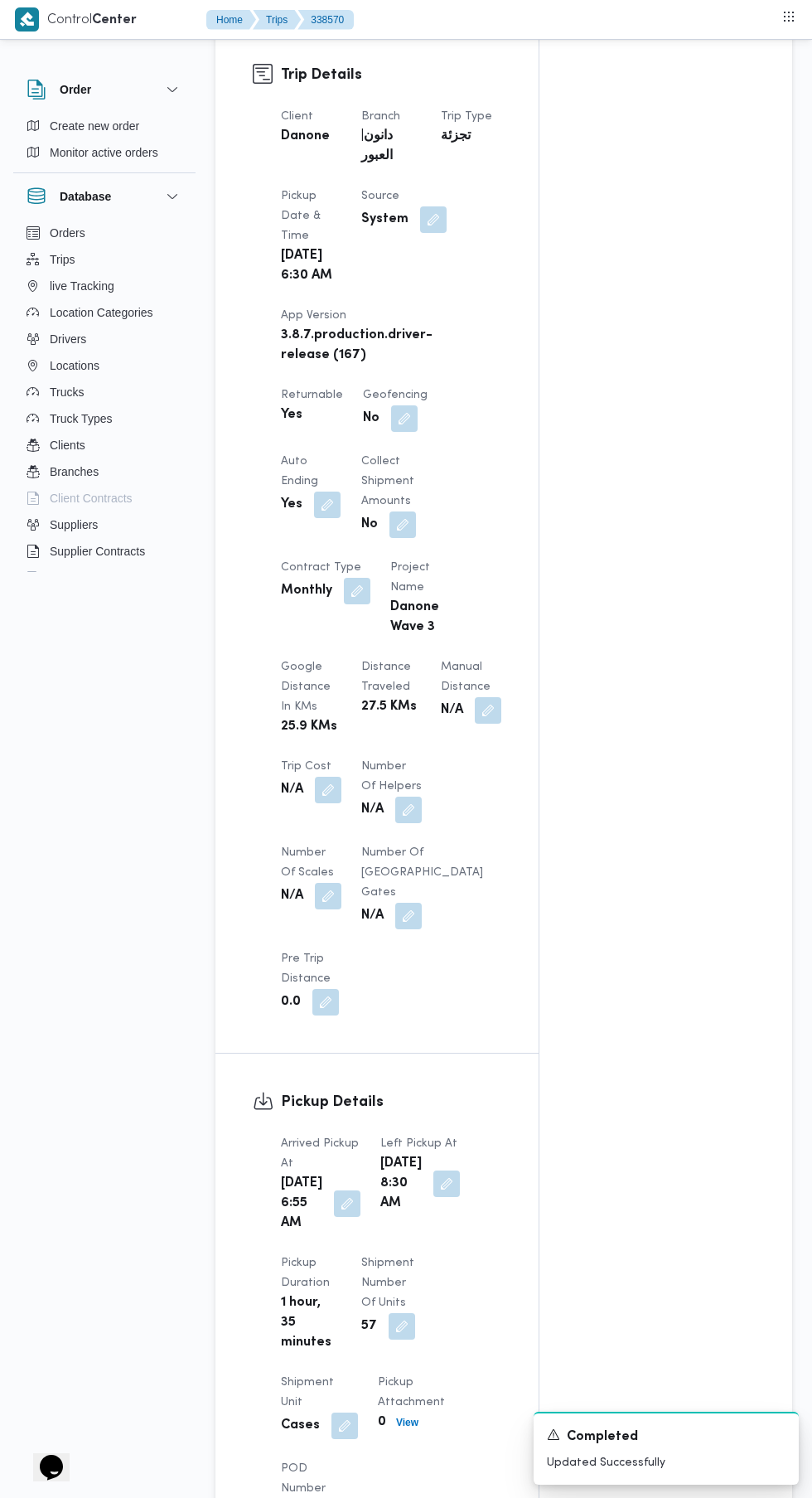
scroll to position [827, 0]
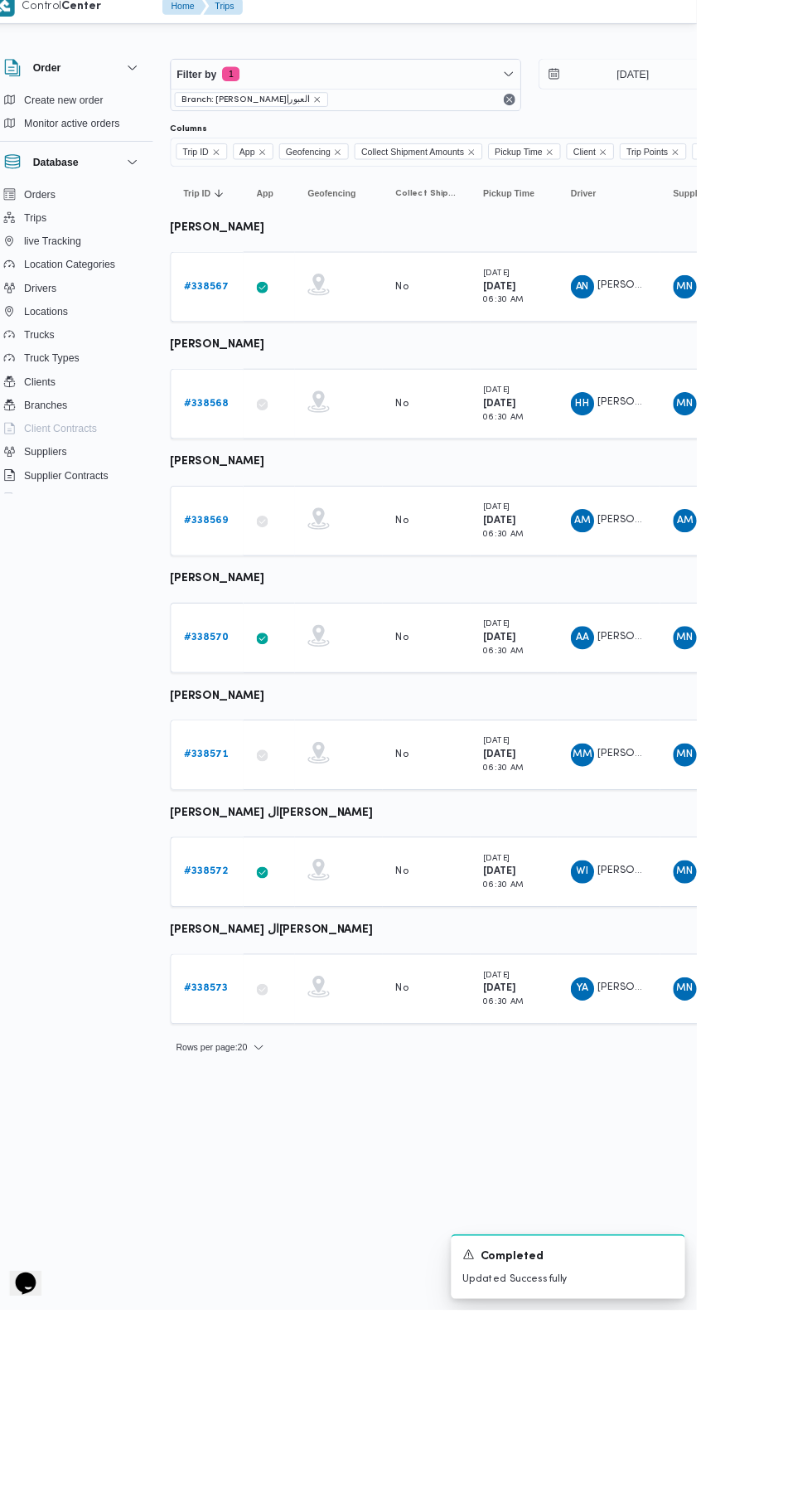
click at [268, 868] on b "# 338571" at bounding box center [256, 868] width 50 height 11
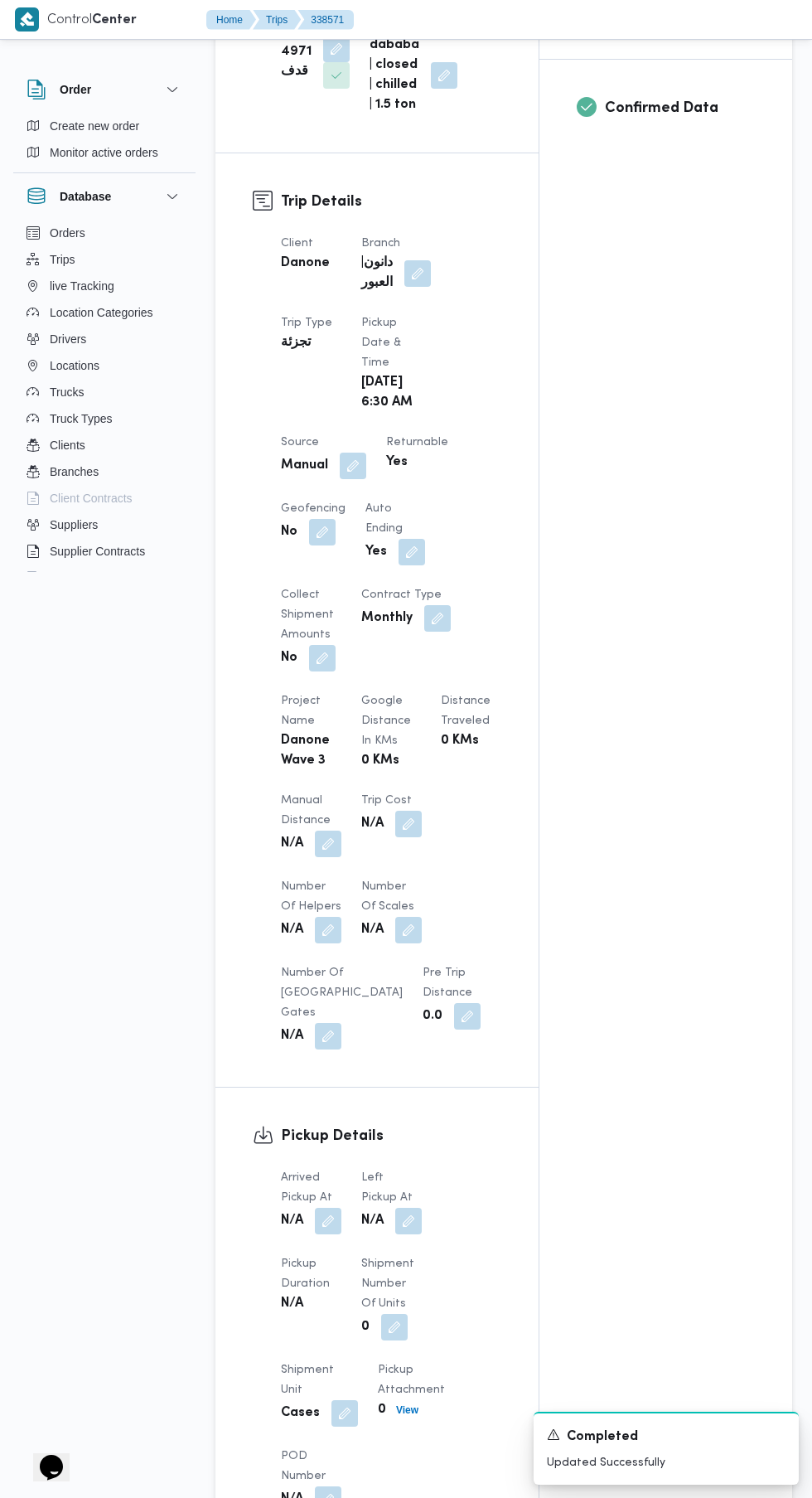
scroll to position [643, 0]
click at [329, 1205] on button "button" at bounding box center [327, 1218] width 26 height 26
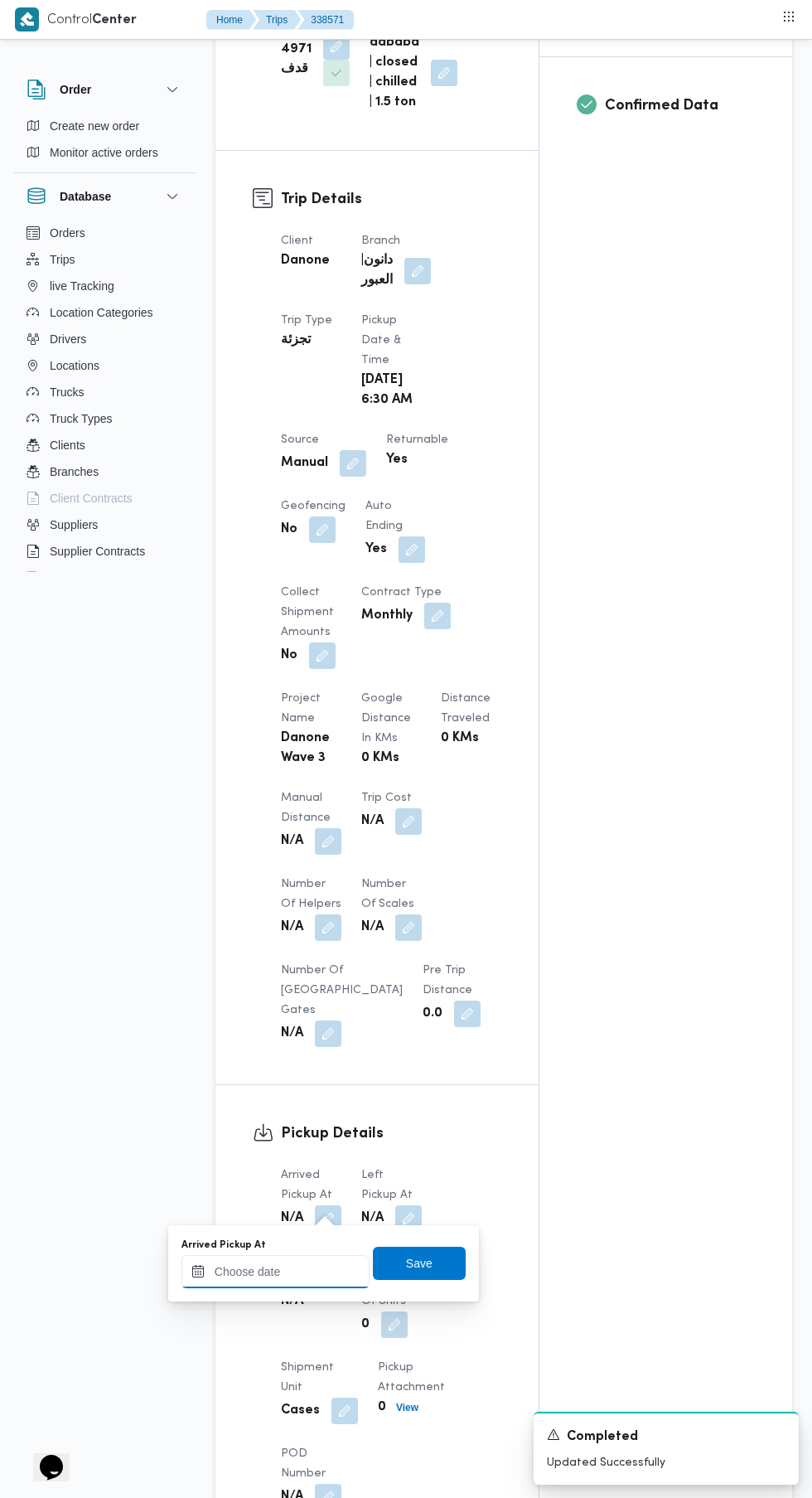
click at [306, 1271] on input "Arrived Pickup At" at bounding box center [275, 1271] width 188 height 33
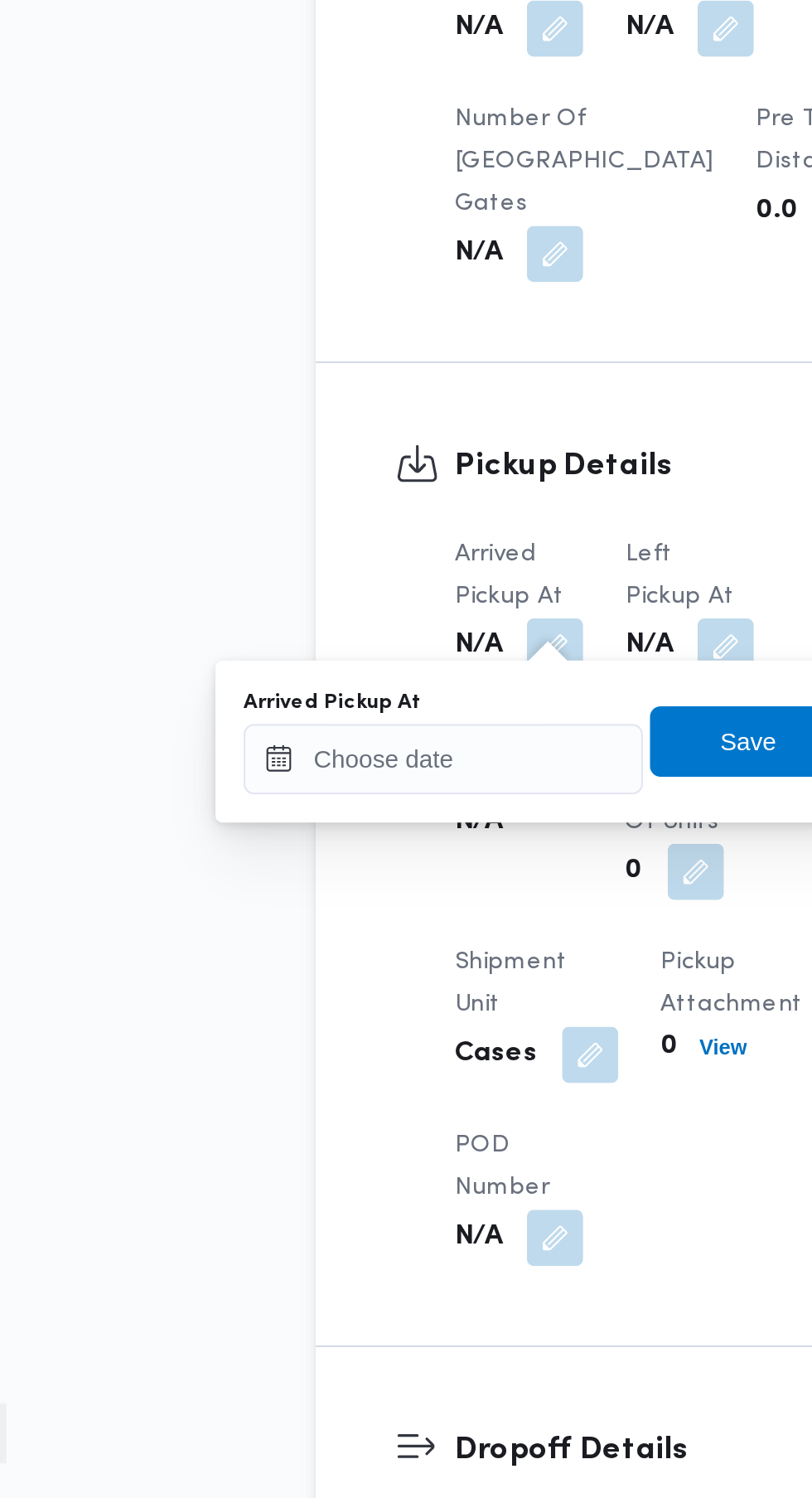
scroll to position [764, 0]
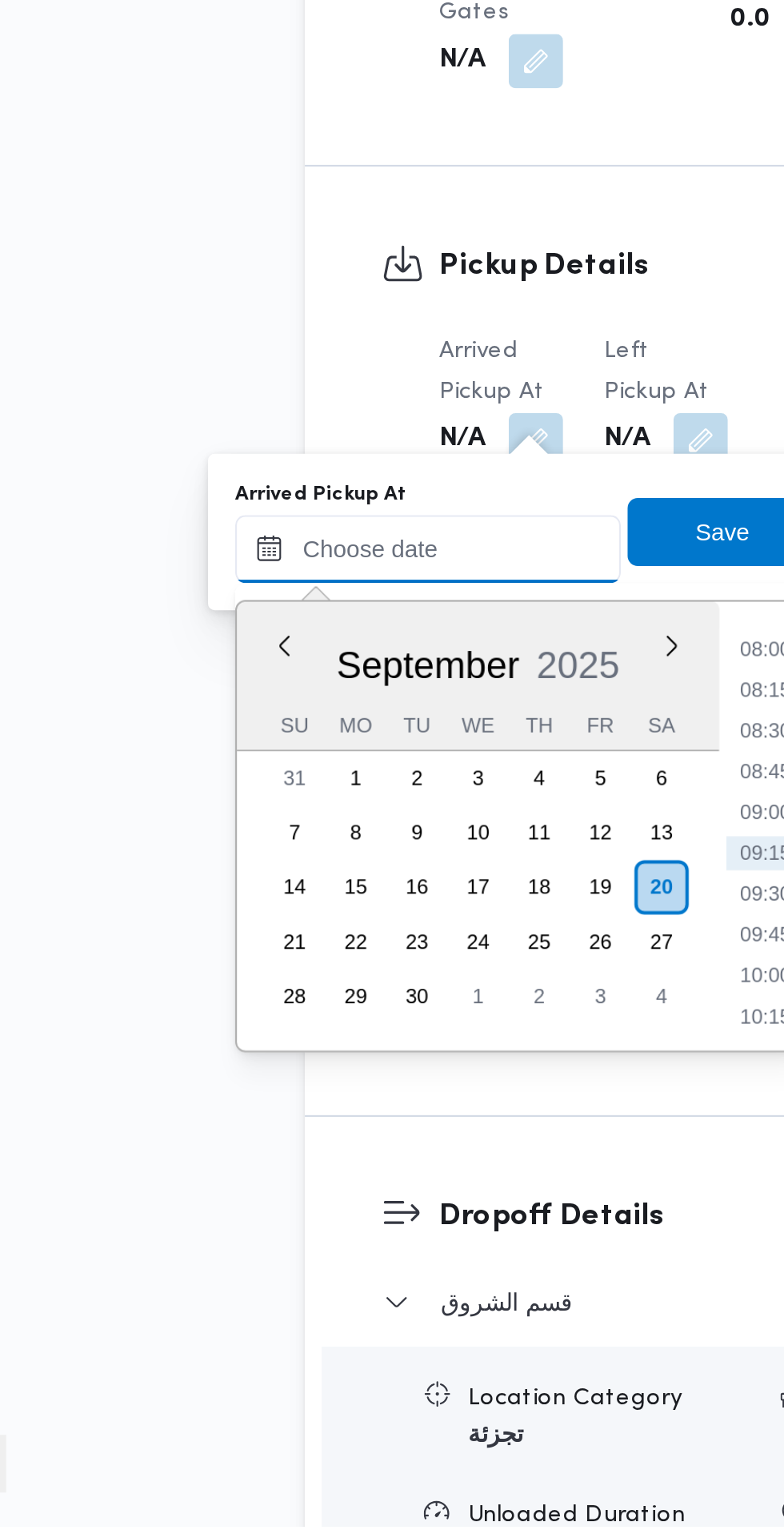
paste input "[DATE] 07:30"
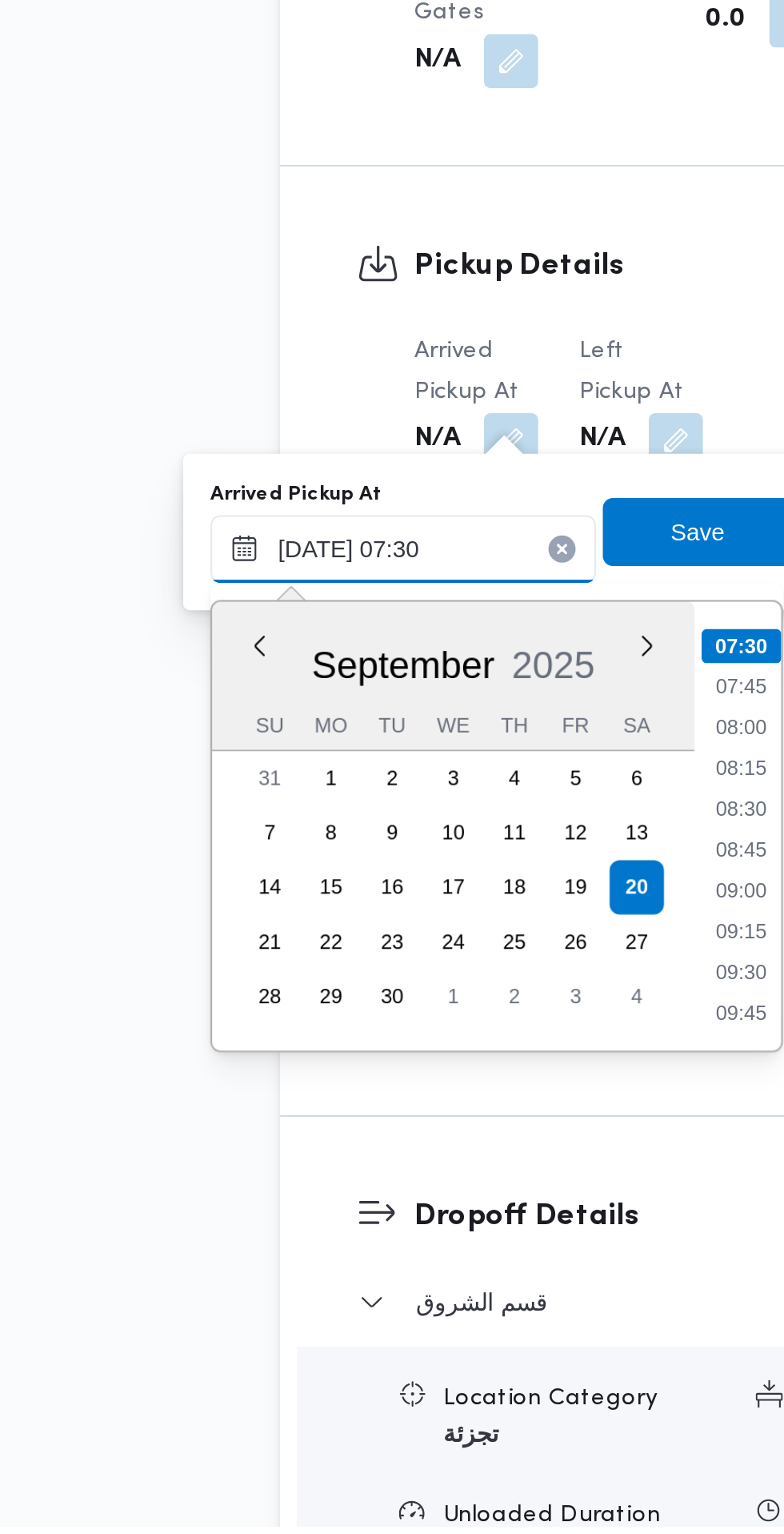
type input "[DATE] 07:30"
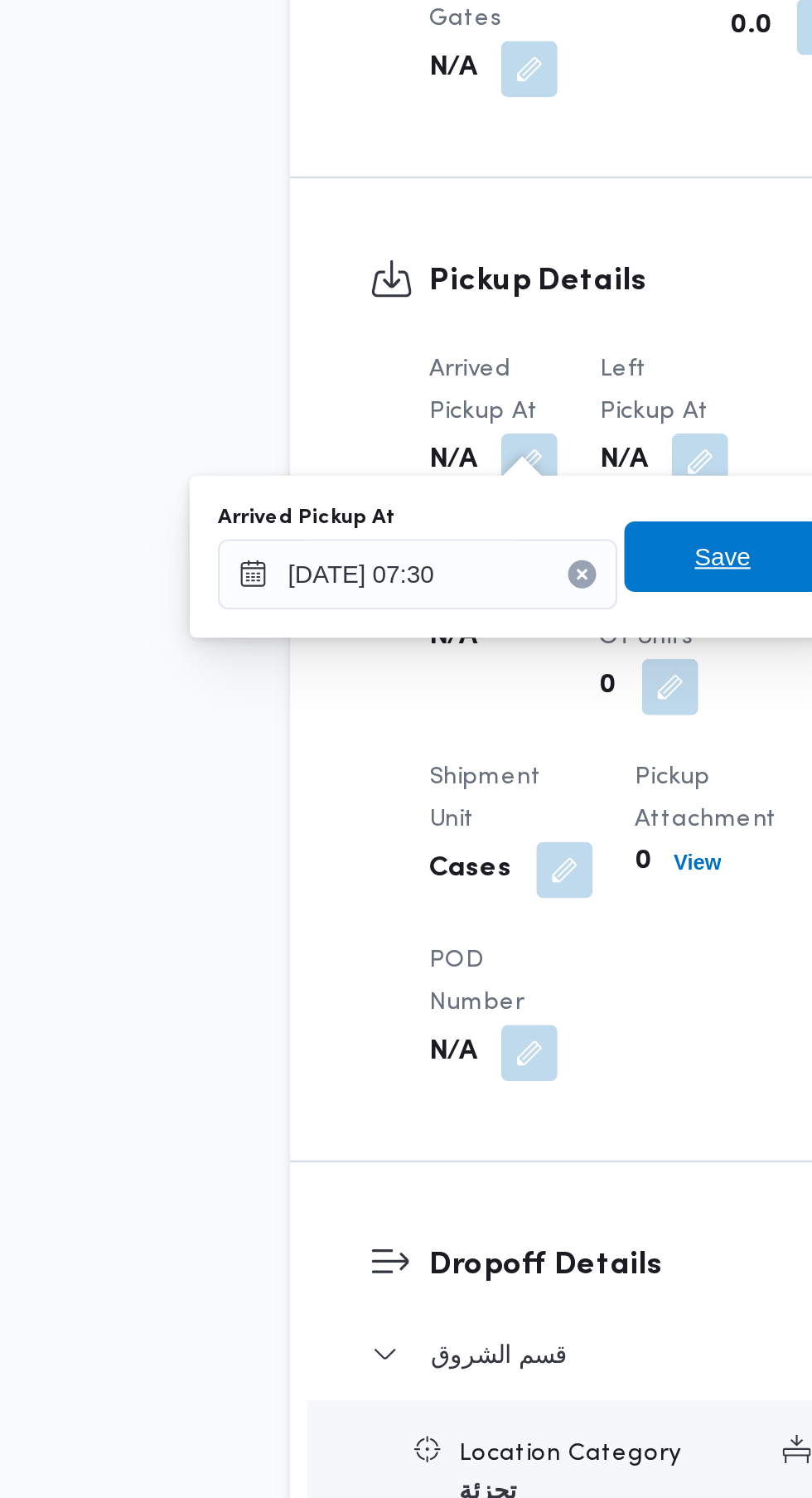
click at [428, 1052] on span "Save" at bounding box center [419, 1055] width 26 height 20
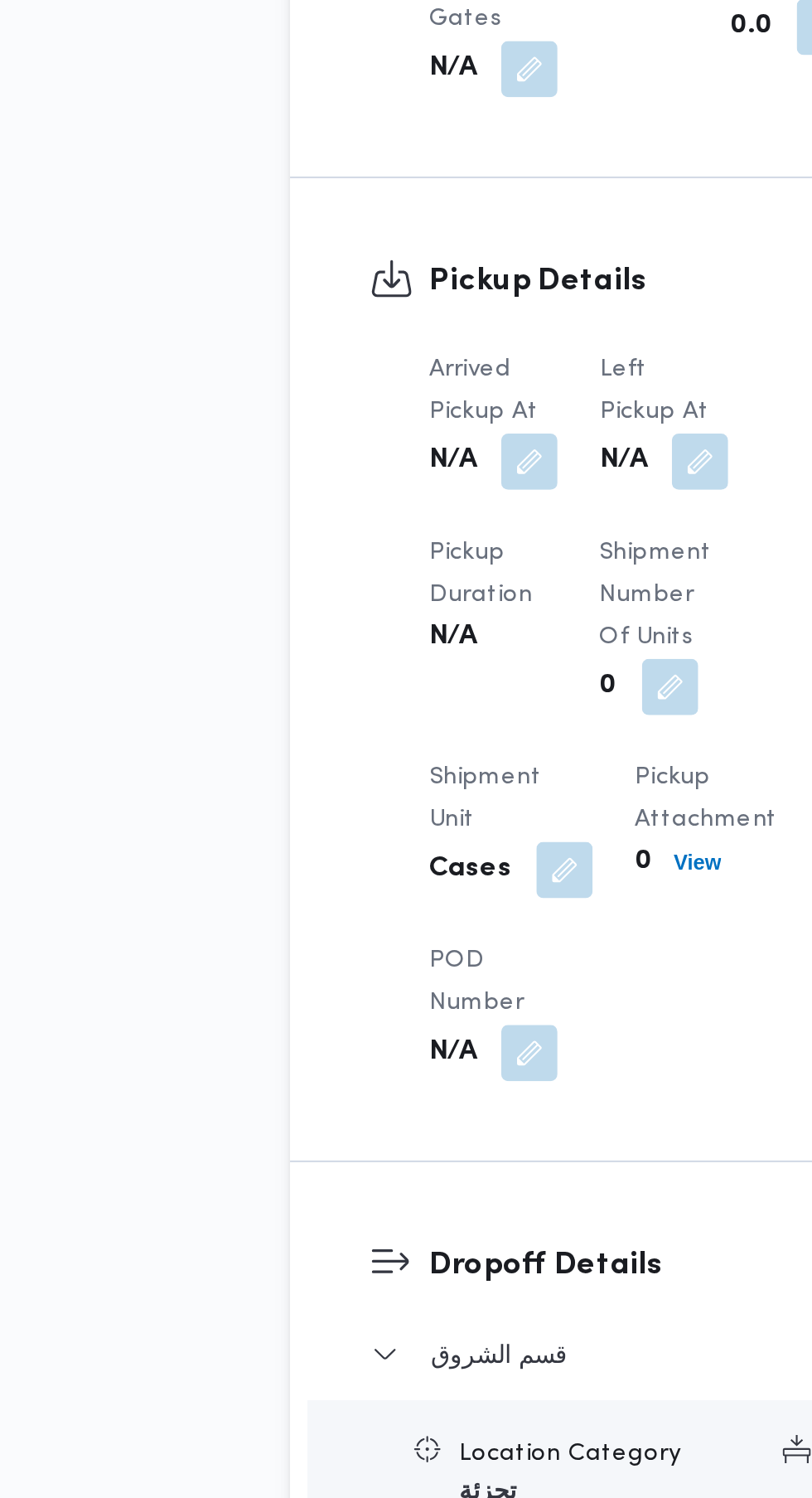
click at [411, 1000] on button "button" at bounding box center [408, 1009] width 26 height 26
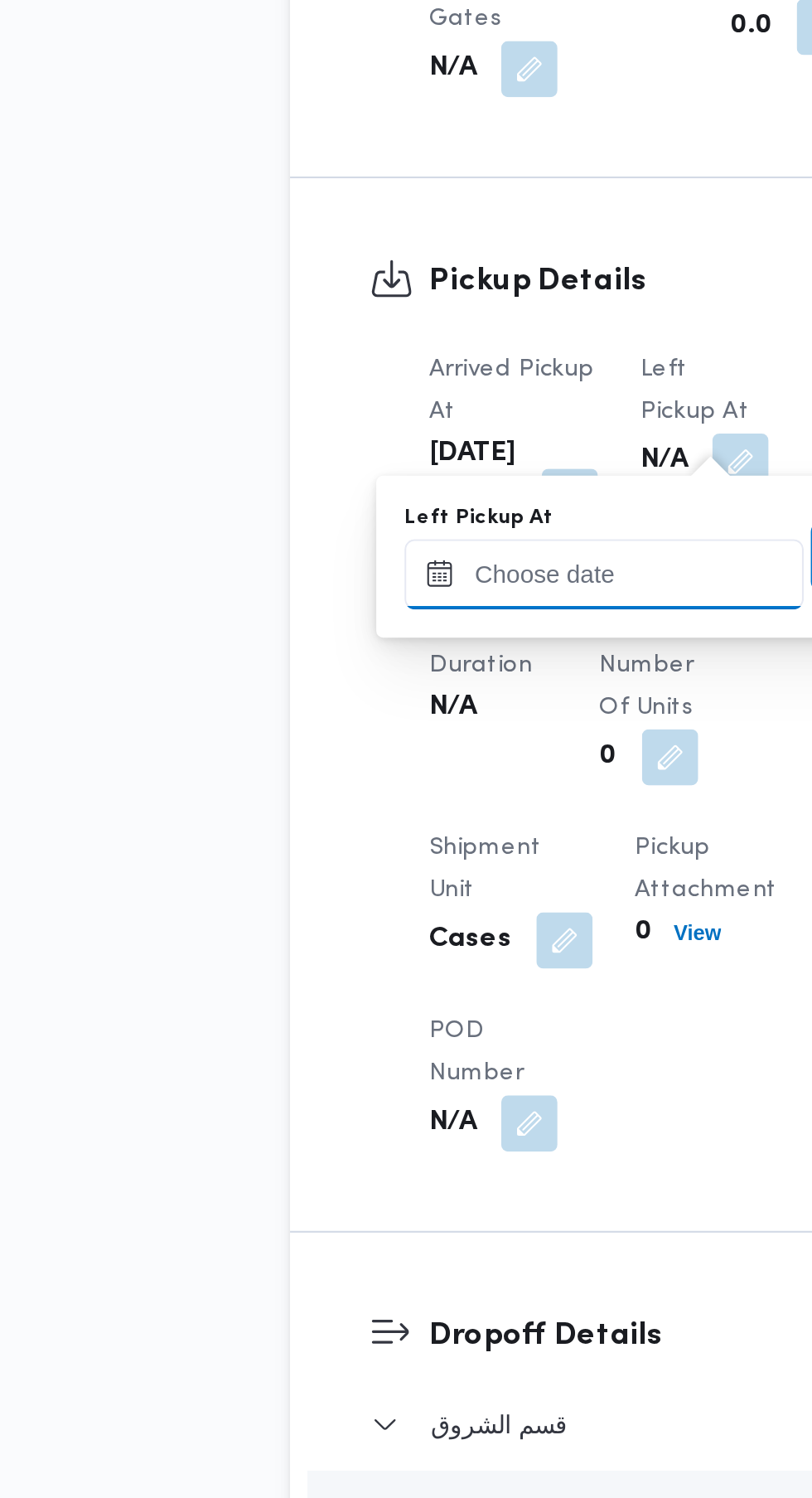
click at [360, 1061] on input "Left Pickup At" at bounding box center [363, 1062] width 188 height 33
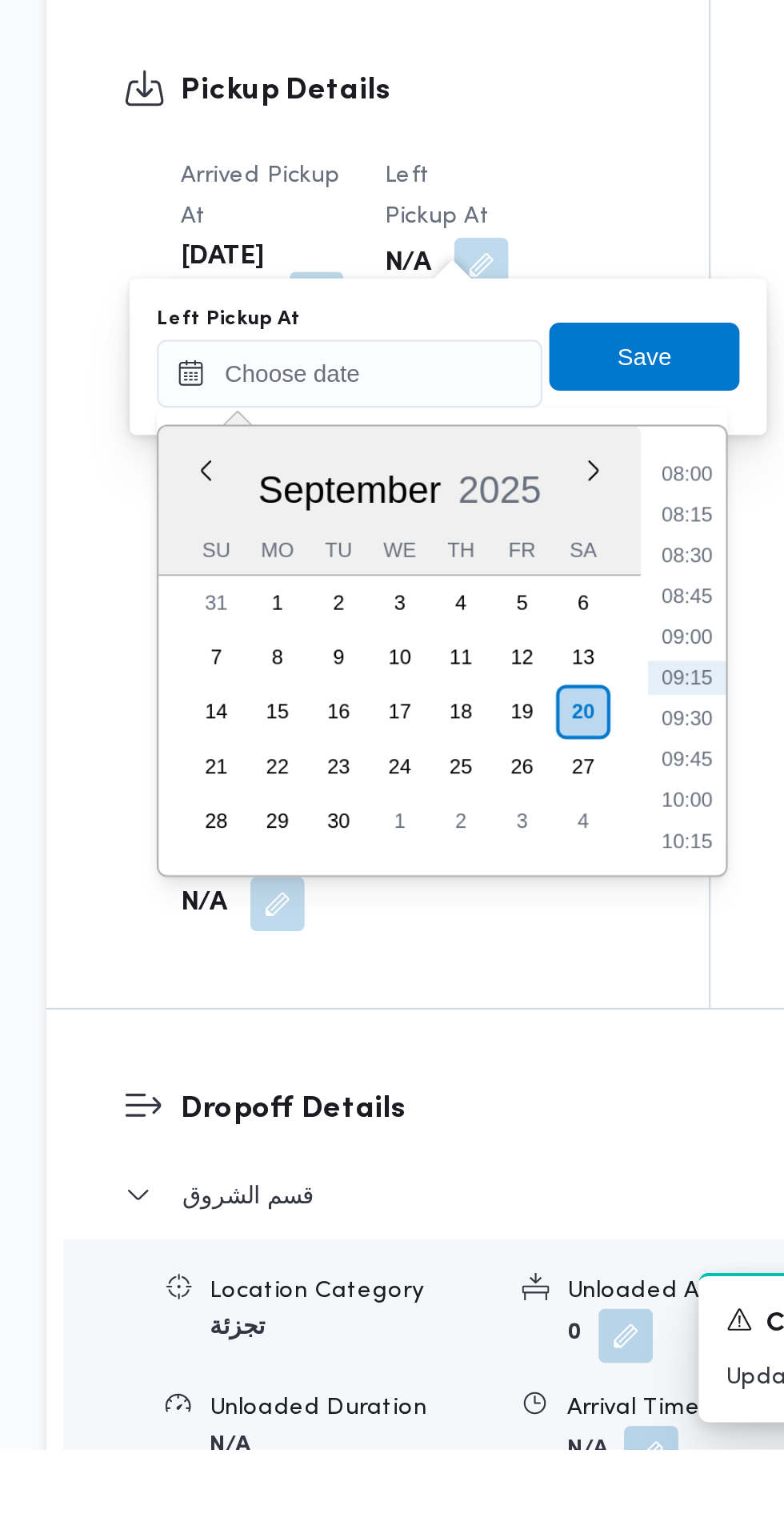
click at [510, 1137] on li "08:45" at bounding box center [510, 1132] width 37 height 16
type input "[DATE] 08:45"
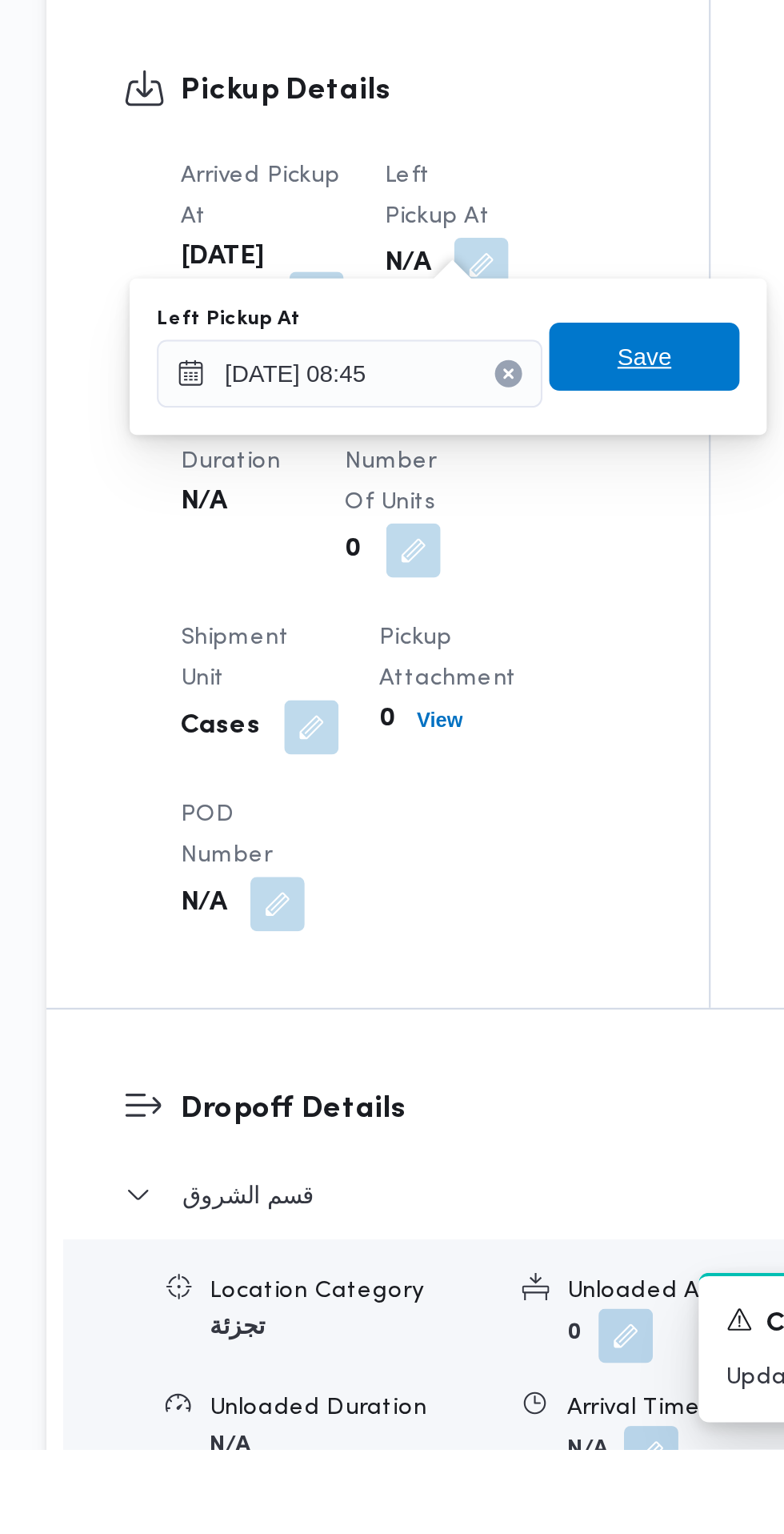
click at [507, 1020] on span "Save" at bounding box center [489, 1019] width 90 height 32
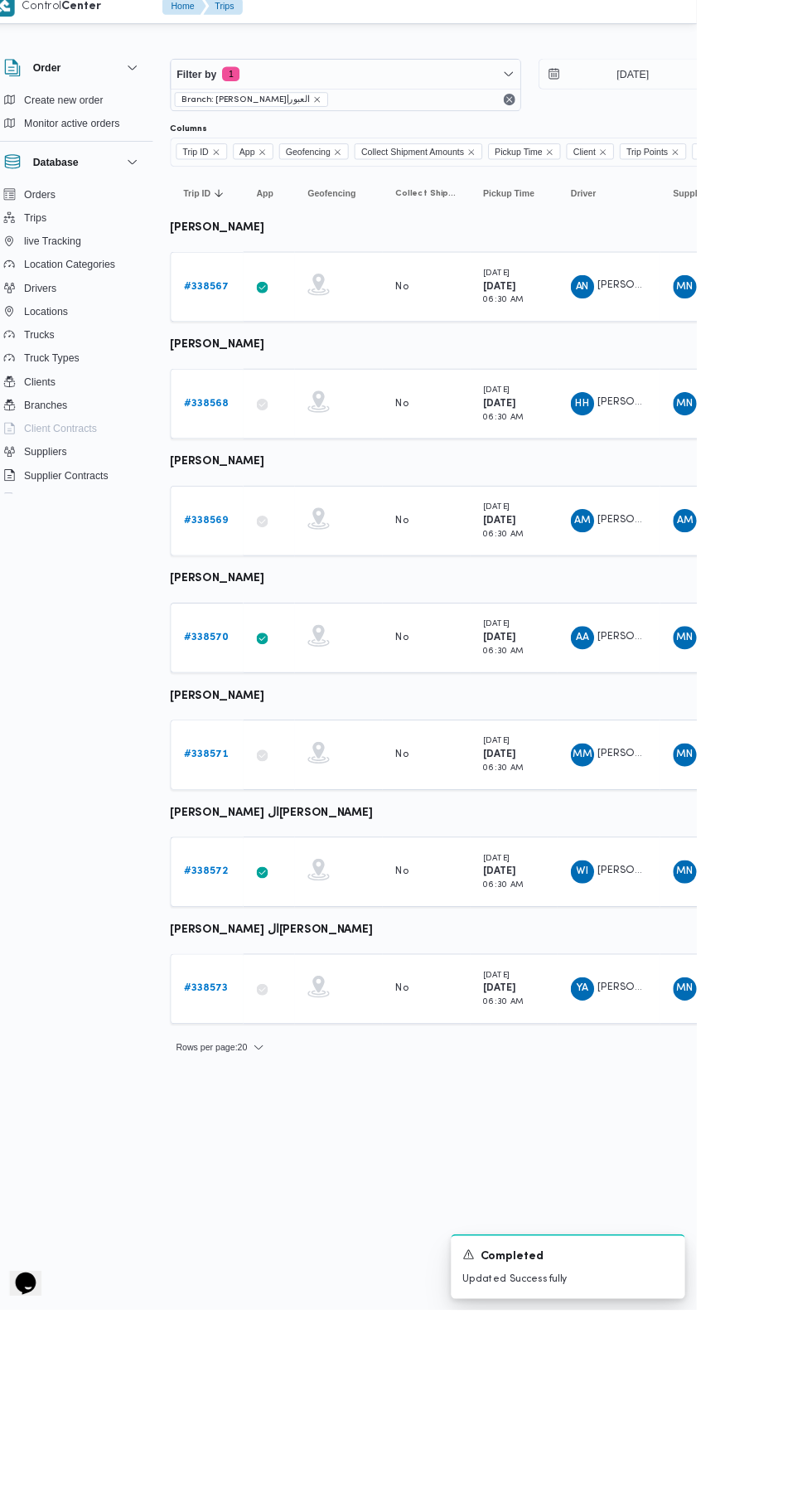
click at [255, 1132] on b "# 338573" at bounding box center [256, 1133] width 50 height 11
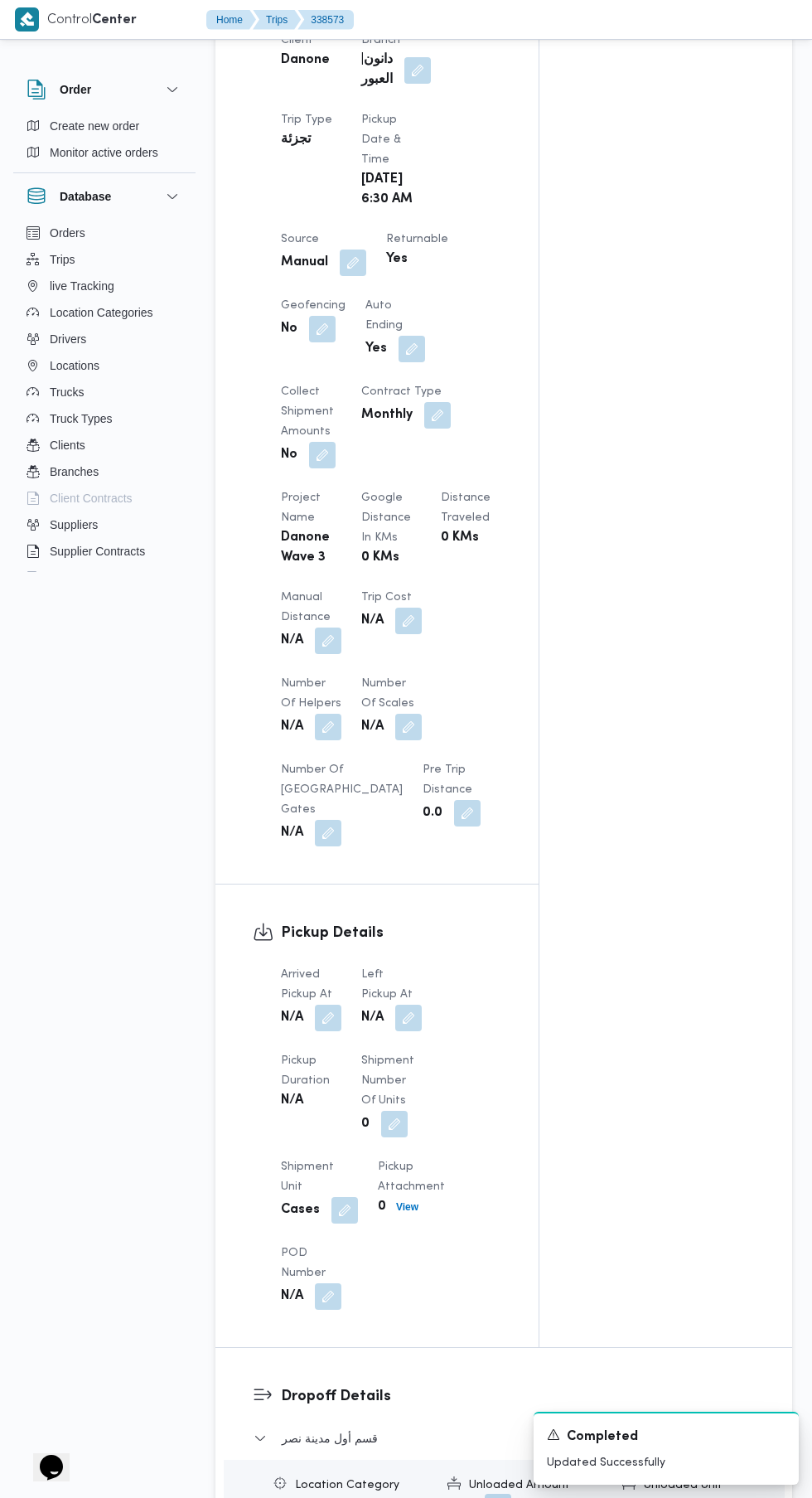
scroll to position [936, 0]
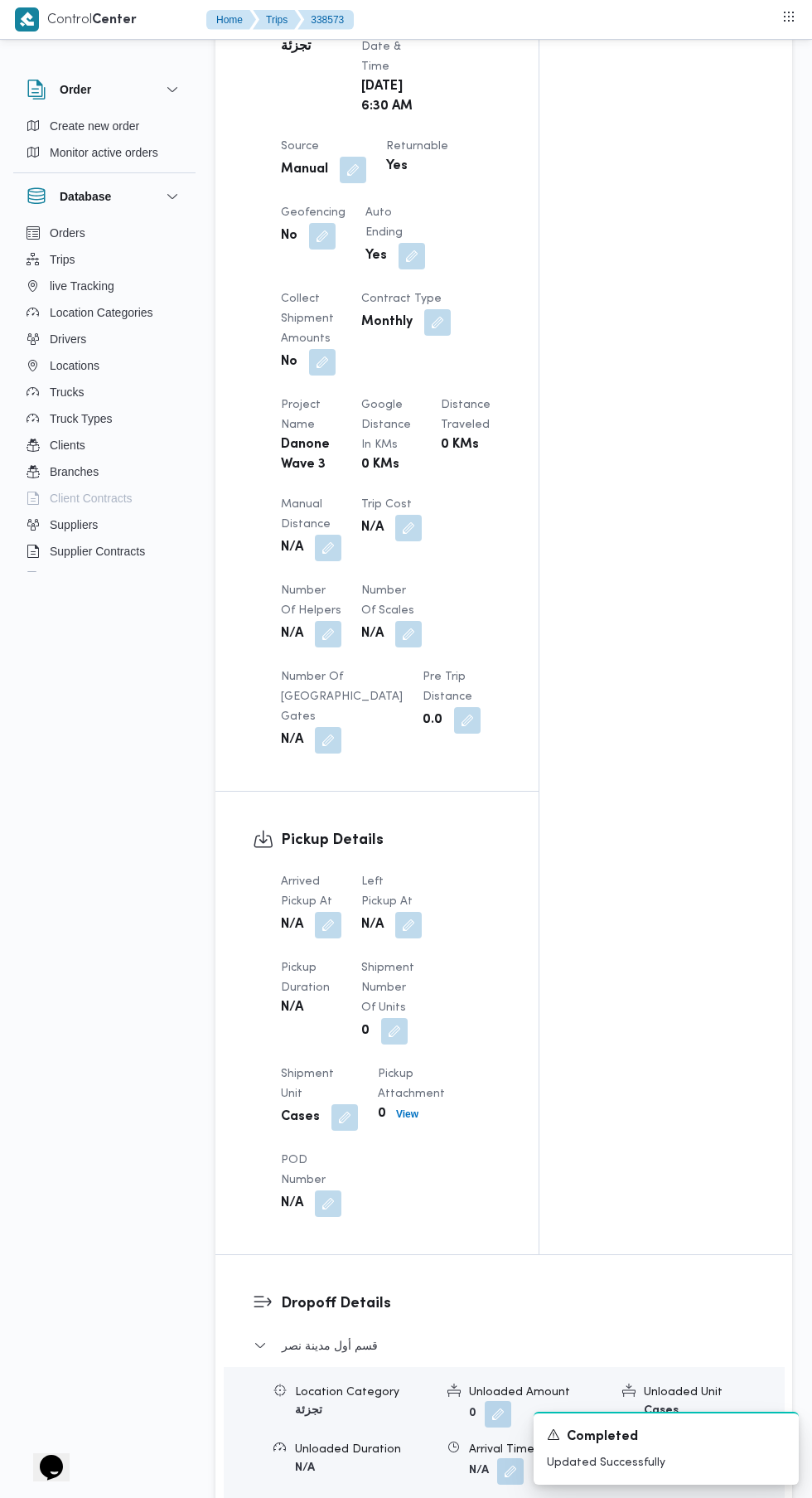
click at [318, 926] on button "button" at bounding box center [327, 924] width 26 height 26
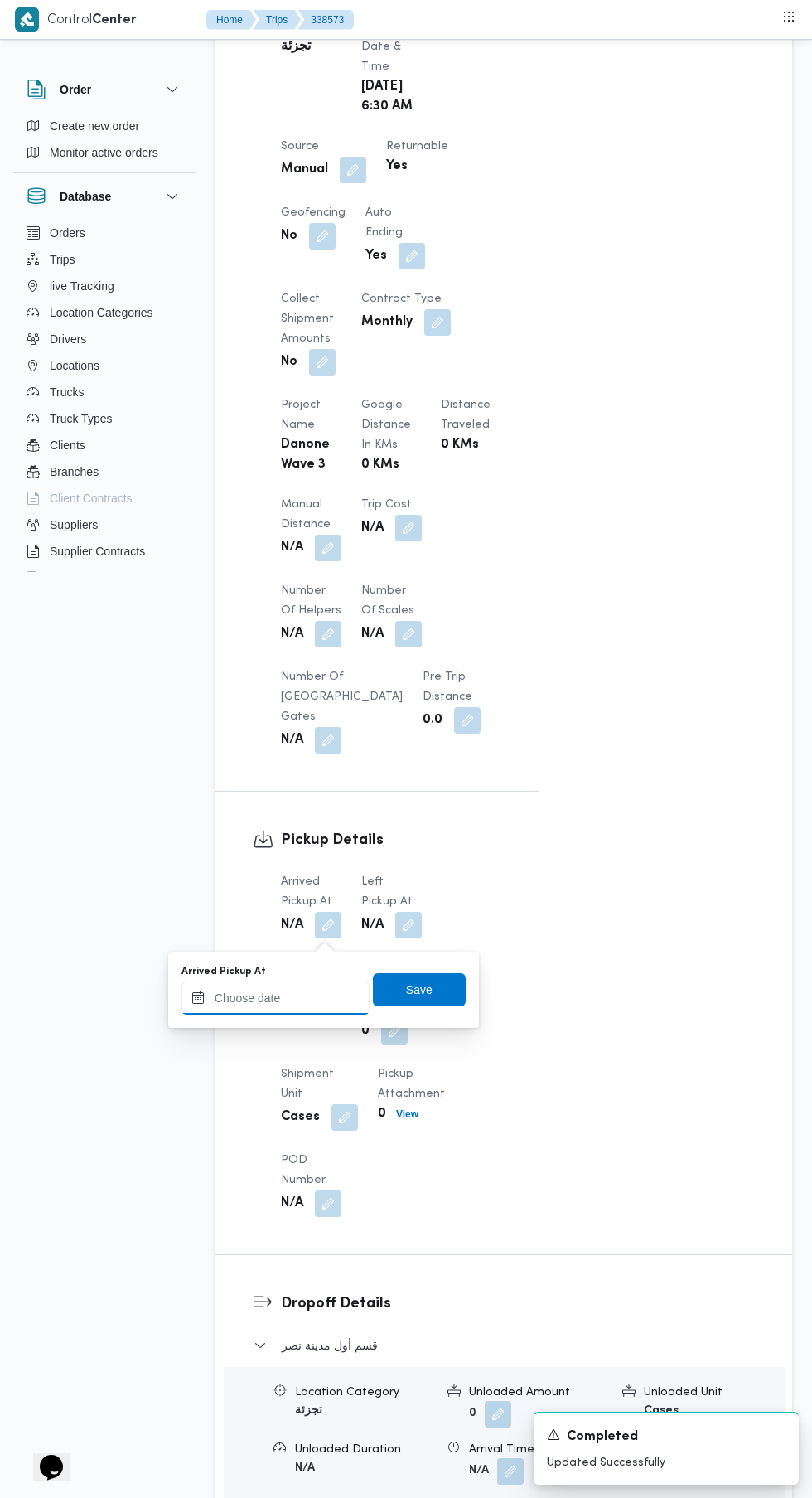
click at [278, 997] on input "Arrived Pickup At" at bounding box center [275, 998] width 188 height 33
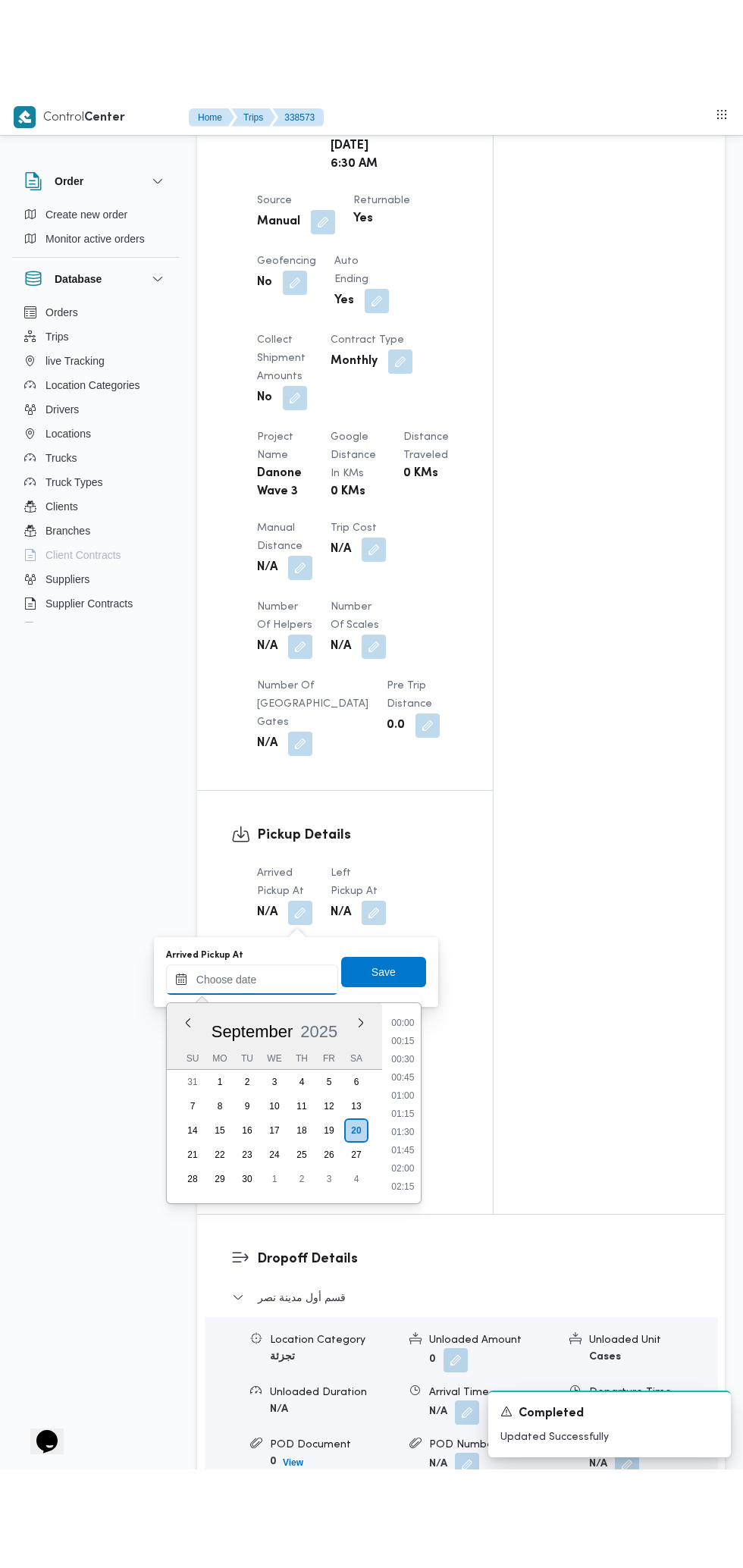
scroll to position [889, 0]
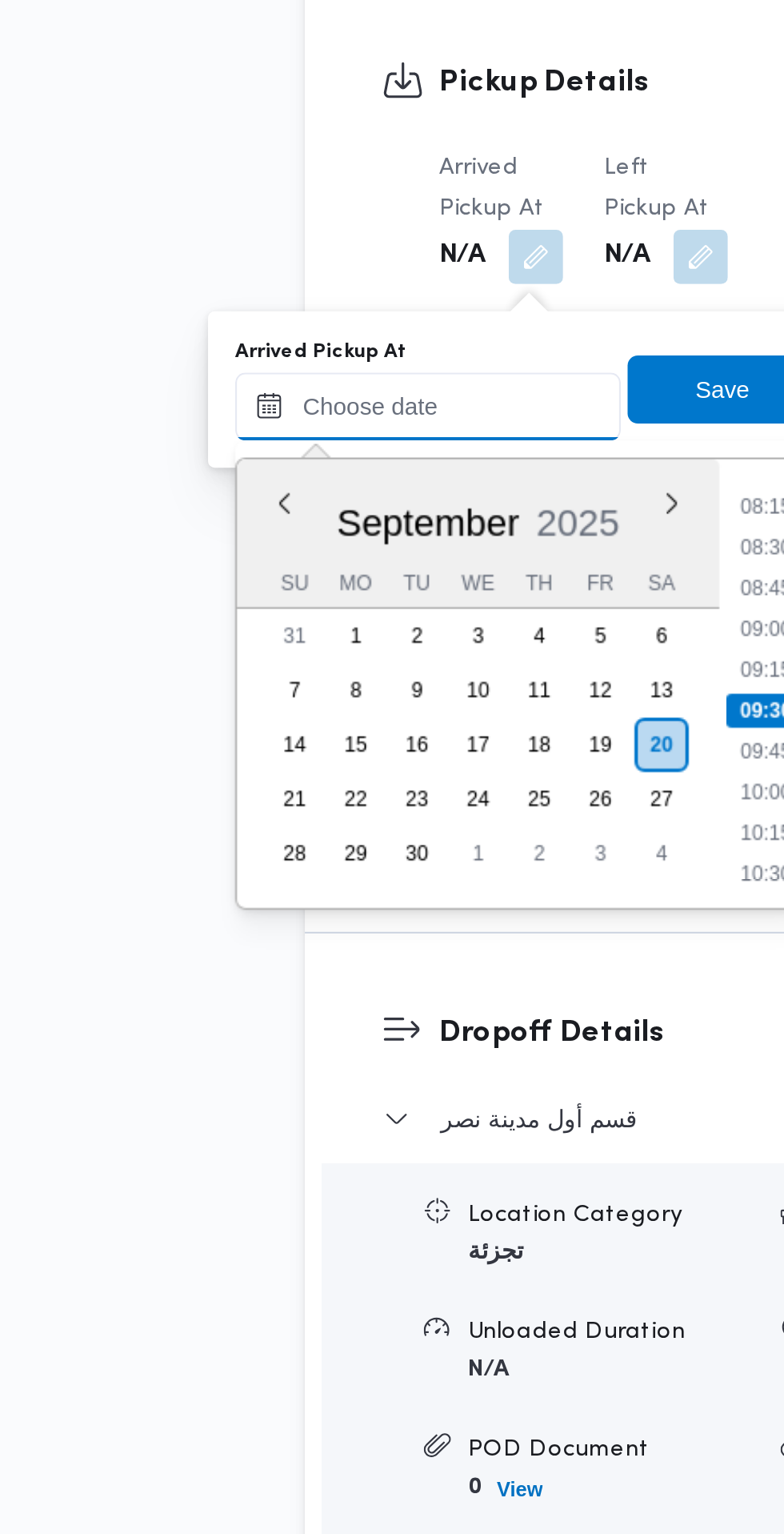
click at [294, 932] on input "Arrived Pickup At" at bounding box center [265, 929] width 182 height 32
paste input "[DATE] 07:30"
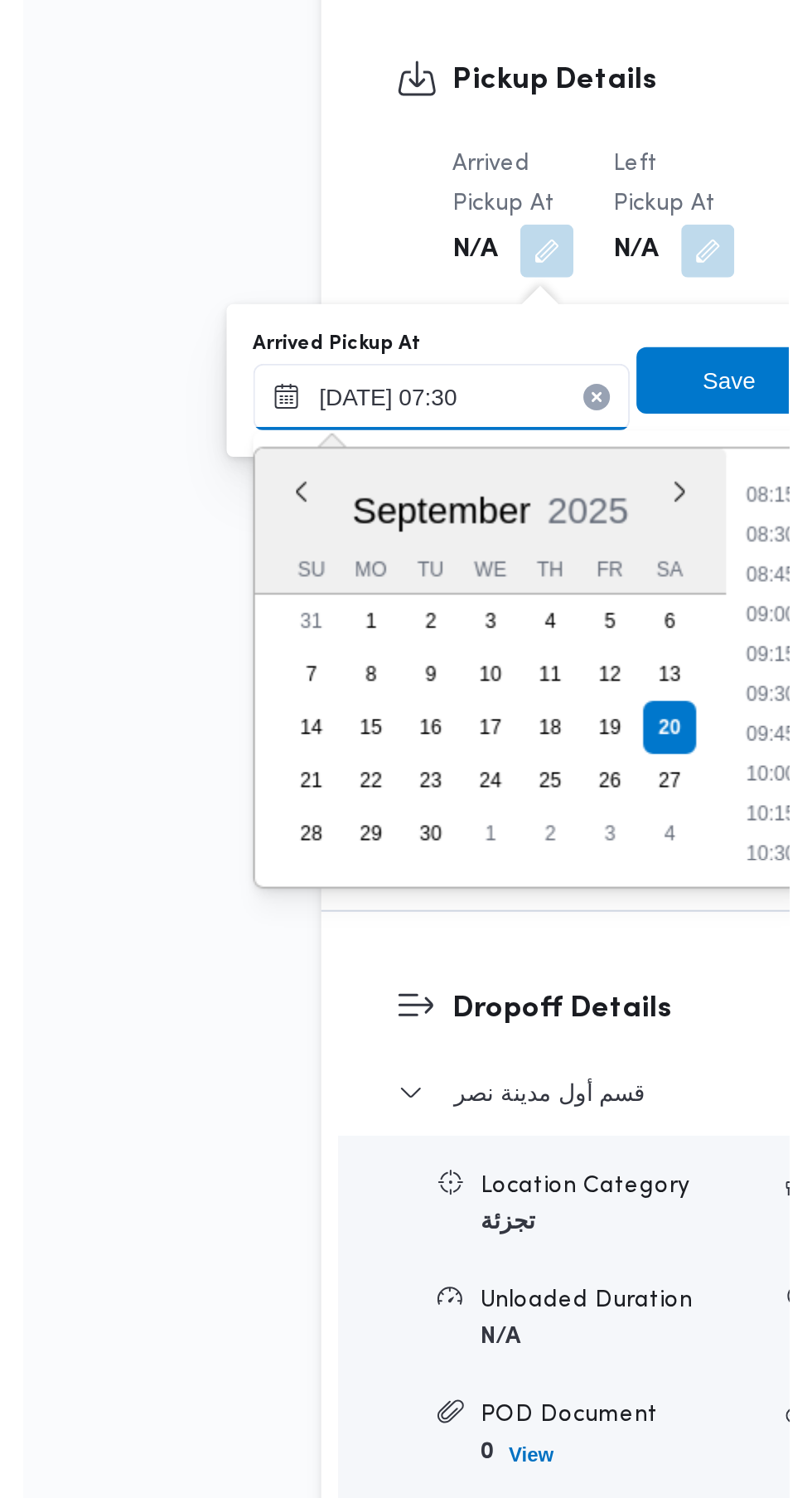
scroll to position [597, 0]
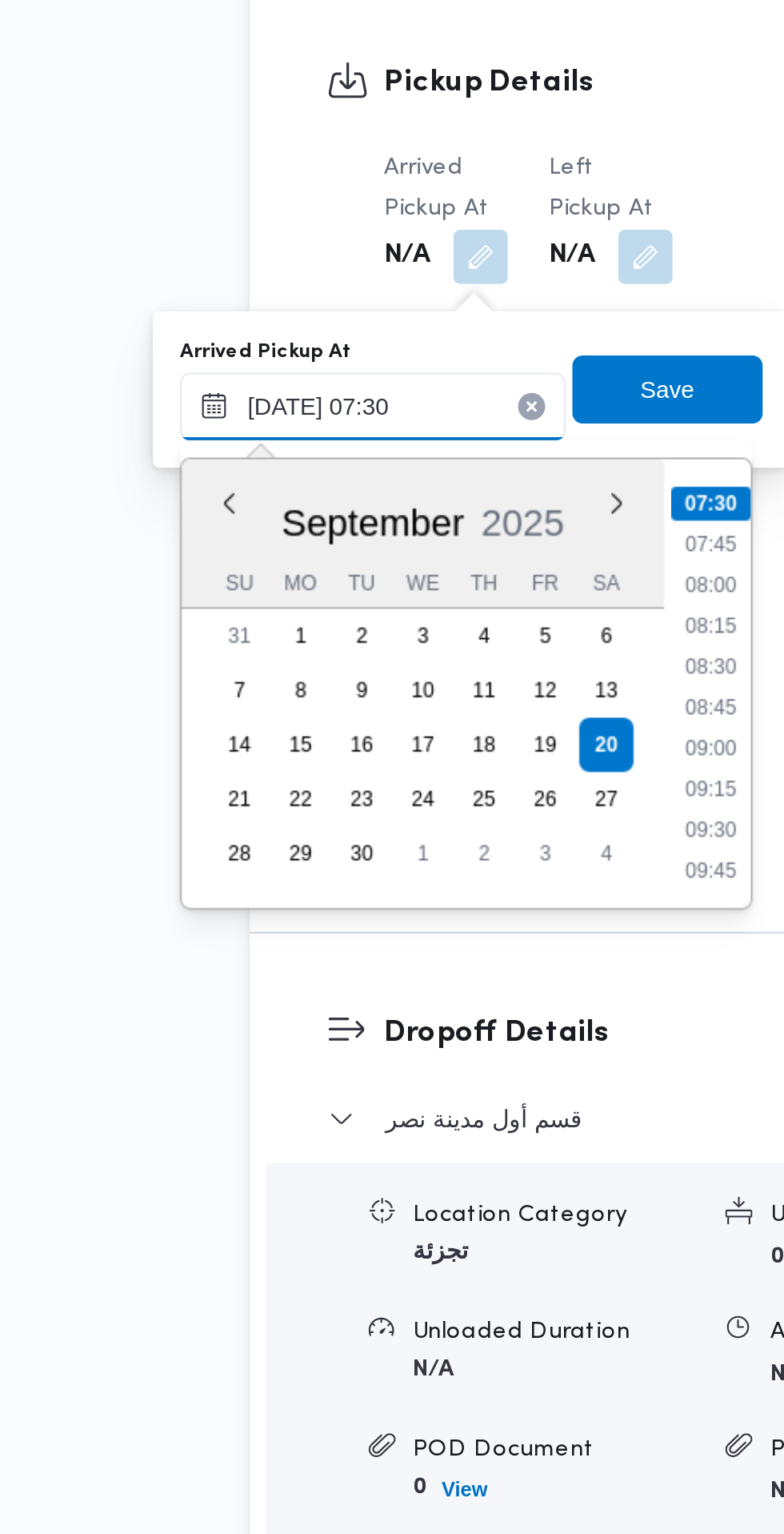
type input "[DATE] 07:30"
click at [426, 973] on li "07:30" at bounding box center [425, 975] width 37 height 16
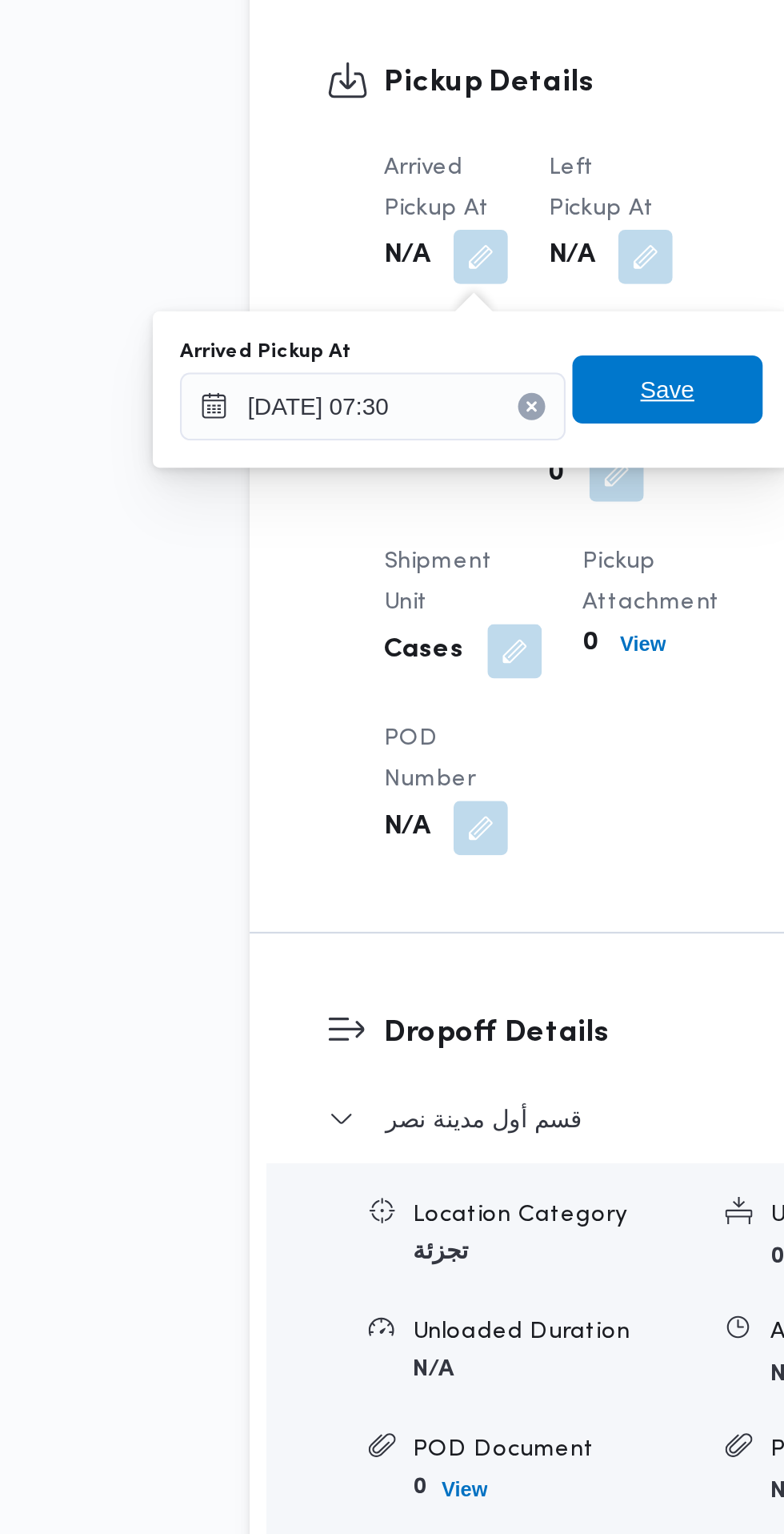
click at [414, 918] on span "Save" at bounding box center [405, 921] width 25 height 19
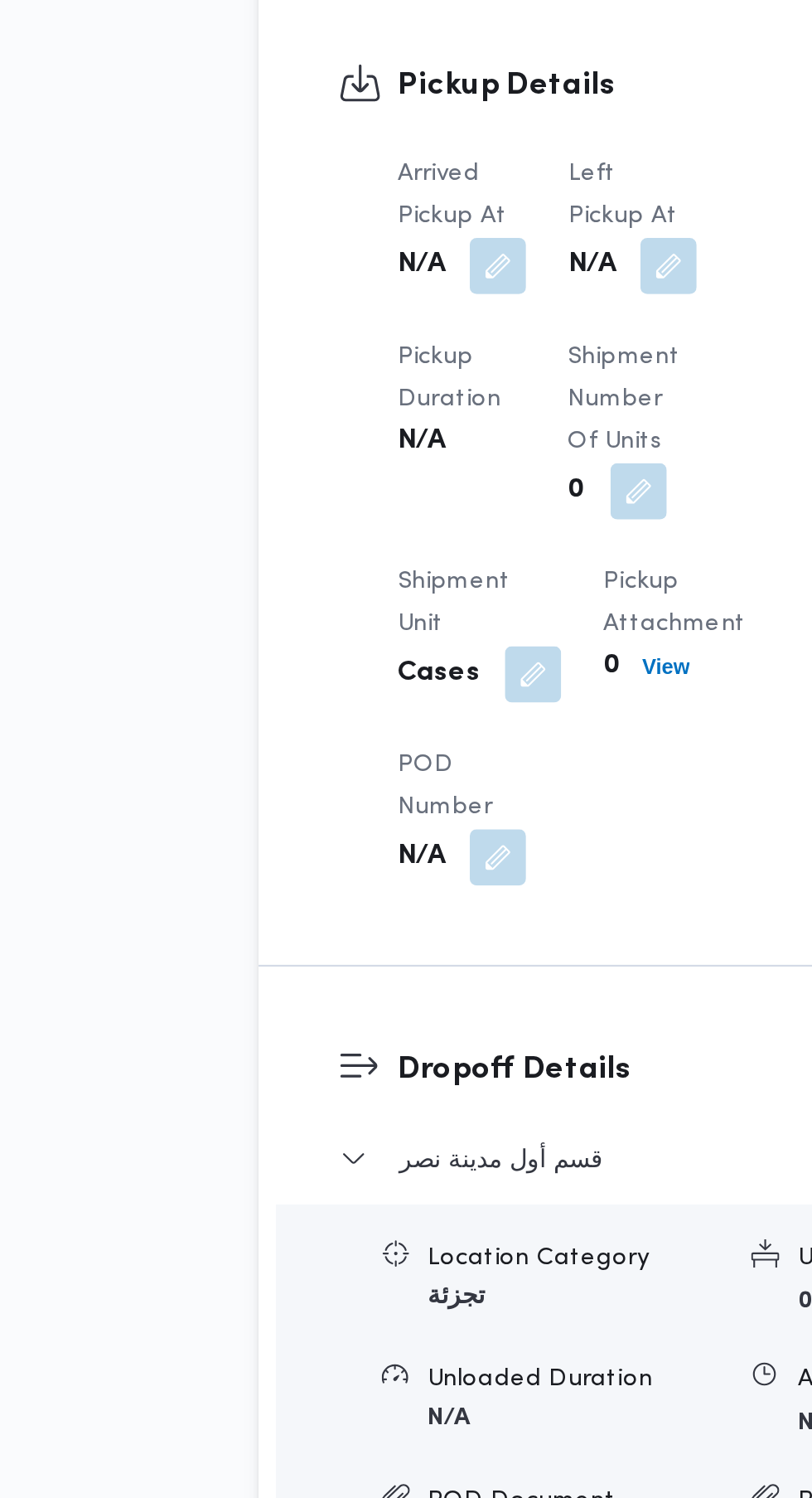
click at [409, 901] on button "button" at bounding box center [408, 889] width 26 height 26
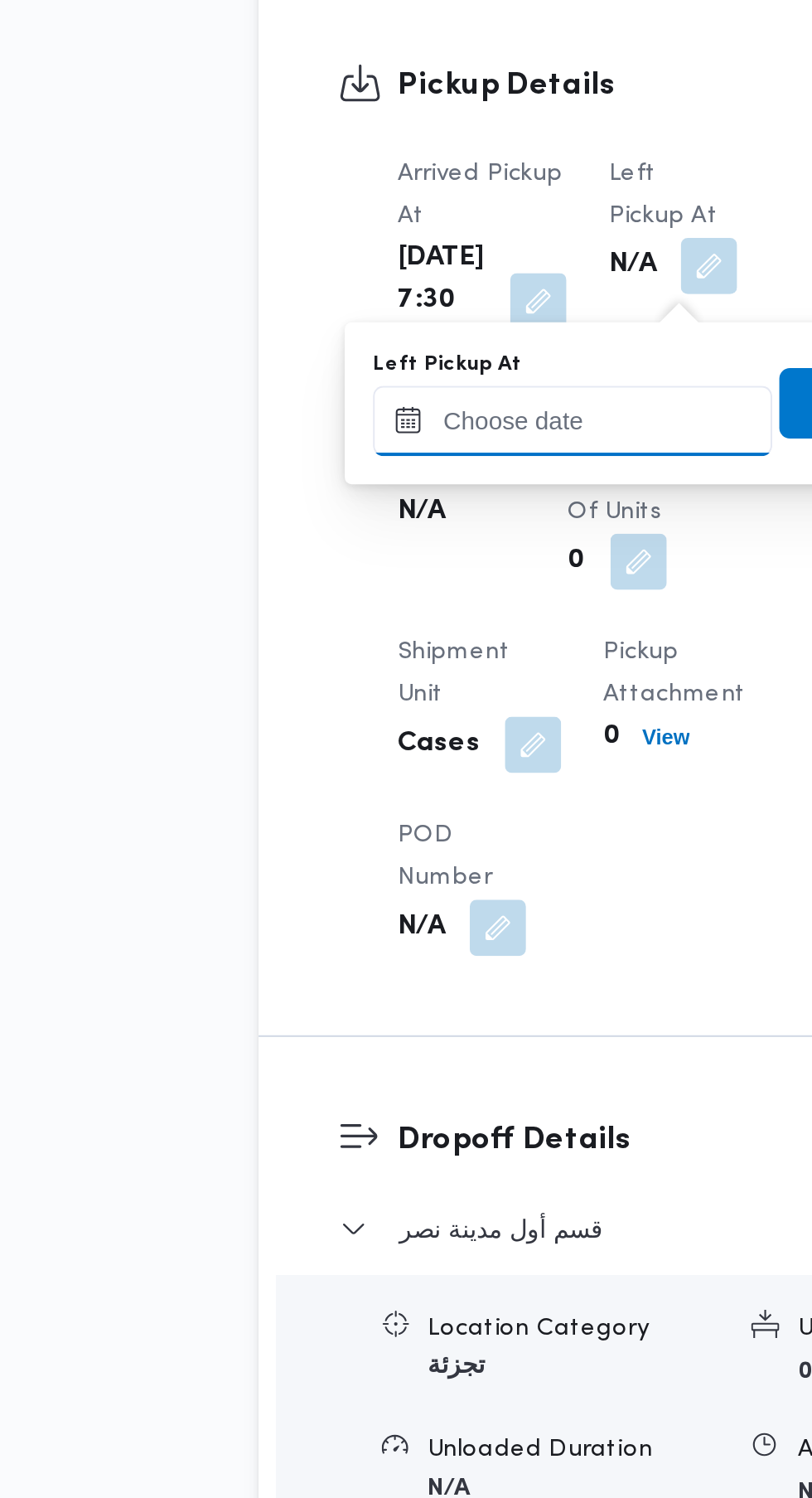
click at [376, 958] on input "Left Pickup At" at bounding box center [363, 962] width 188 height 33
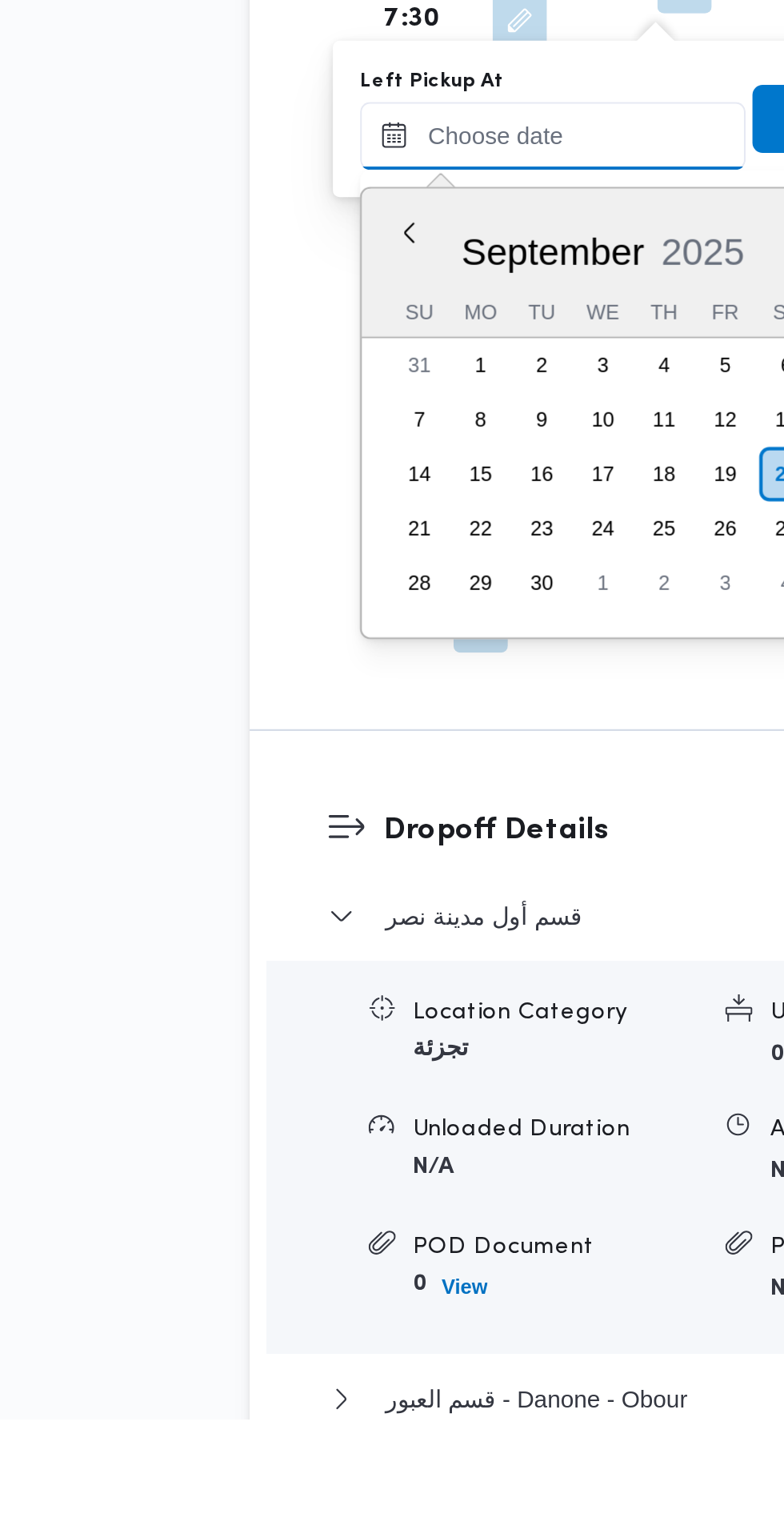
scroll to position [939, 0]
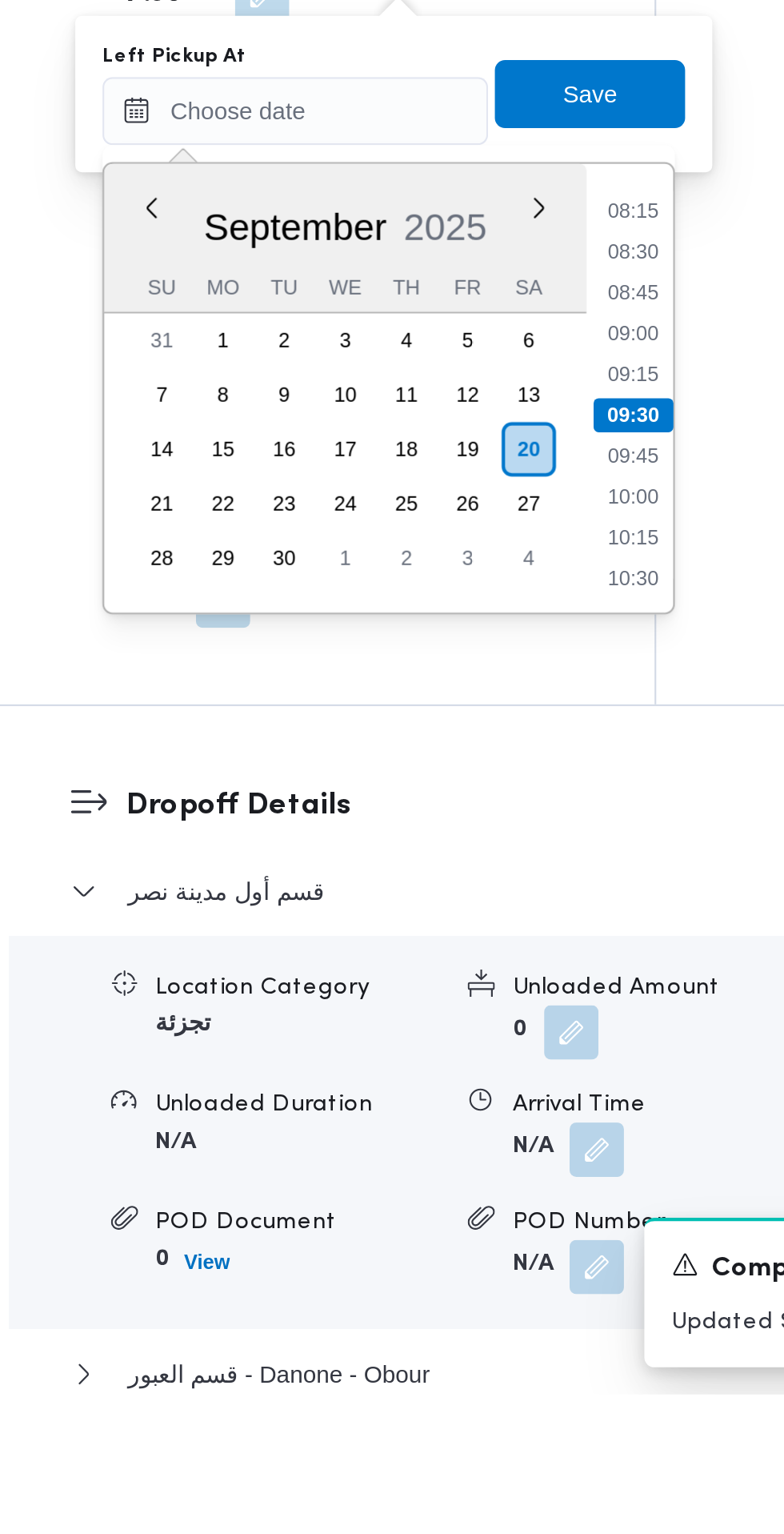
click at [517, 1019] on li "08:45" at bounding box center [510, 1015] width 37 height 16
type input "[DATE] 08:45"
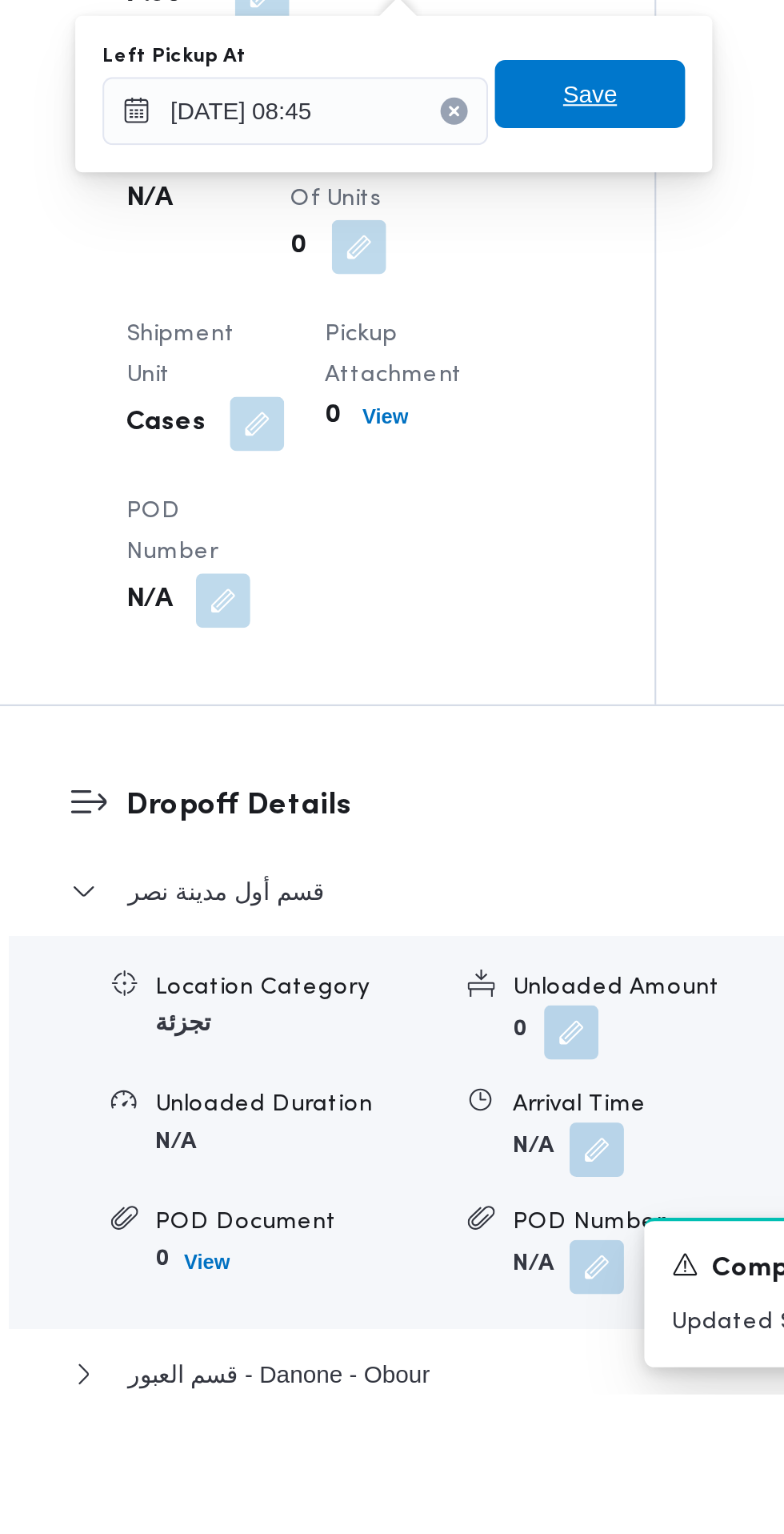
click at [522, 919] on span "Save" at bounding box center [489, 921] width 90 height 32
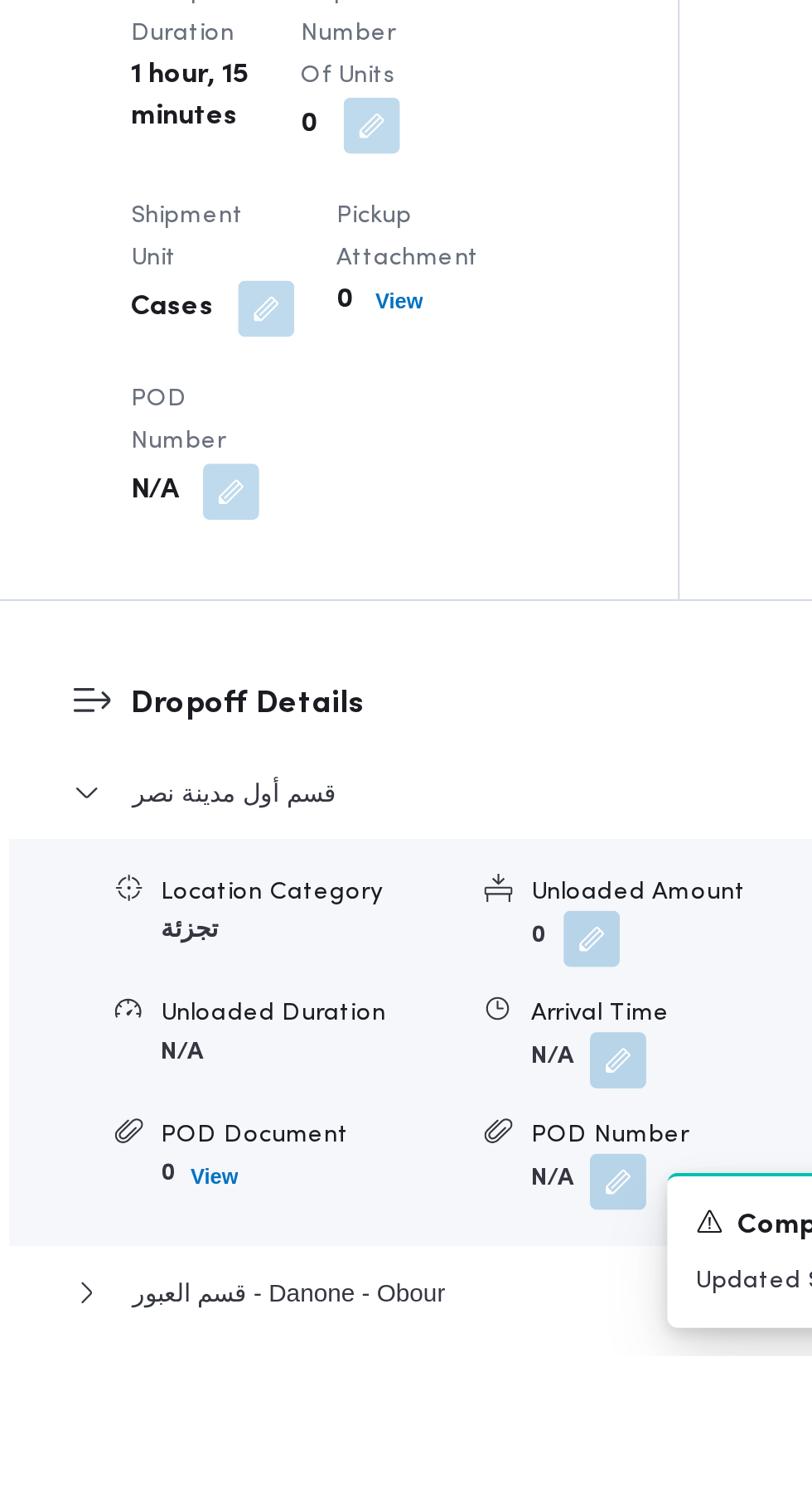
scroll to position [1458, 0]
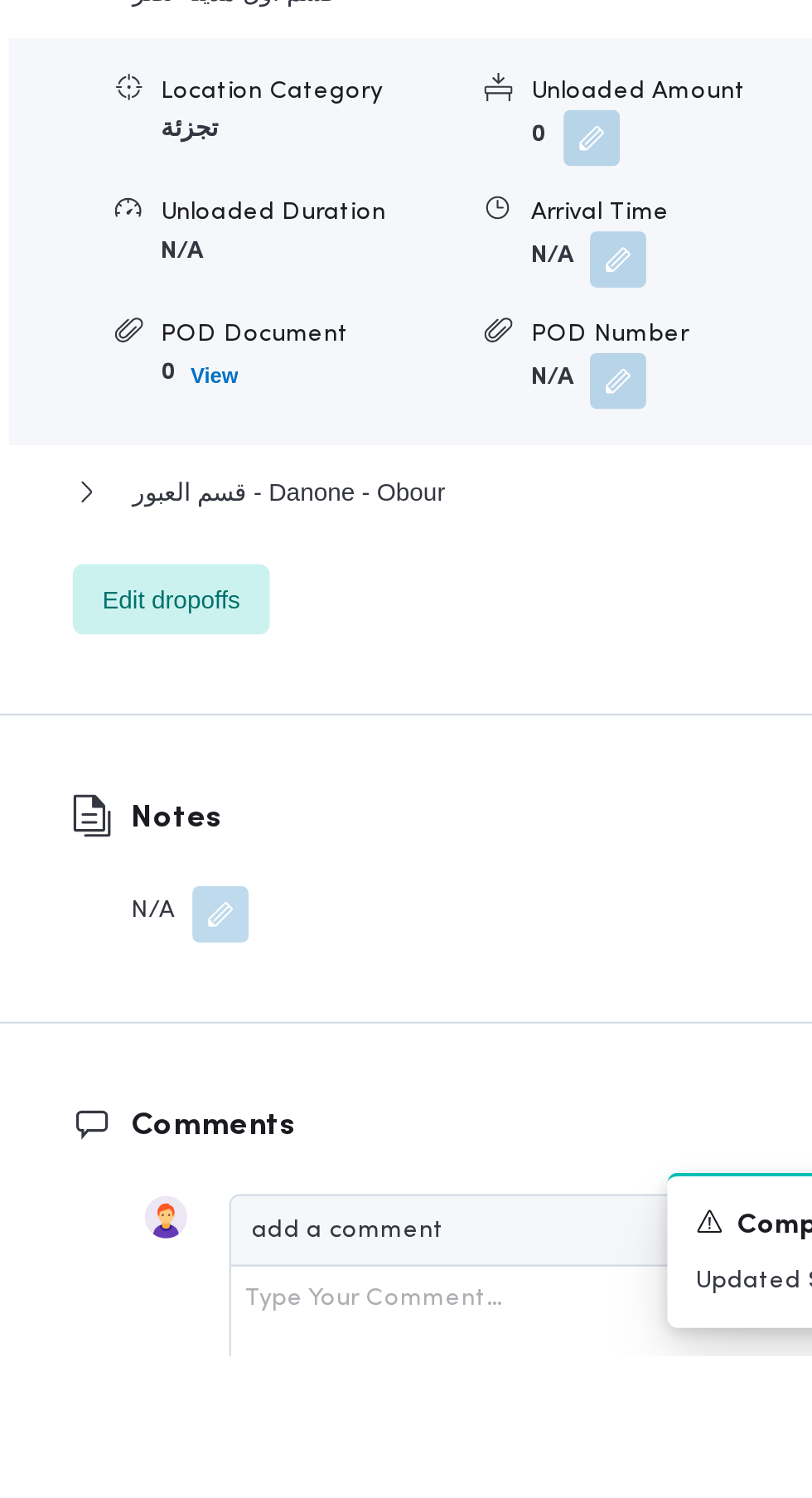
click at [505, 994] on span at bounding box center [506, 981] width 35 height 26
click at [448, 1066] on div "Location Category تجزئة Unloaded Amount 0 Unloaded Unit Cases Unloaded Duration…" at bounding box center [504, 973] width 573 height 188
click at [513, 994] on button "button" at bounding box center [510, 981] width 26 height 26
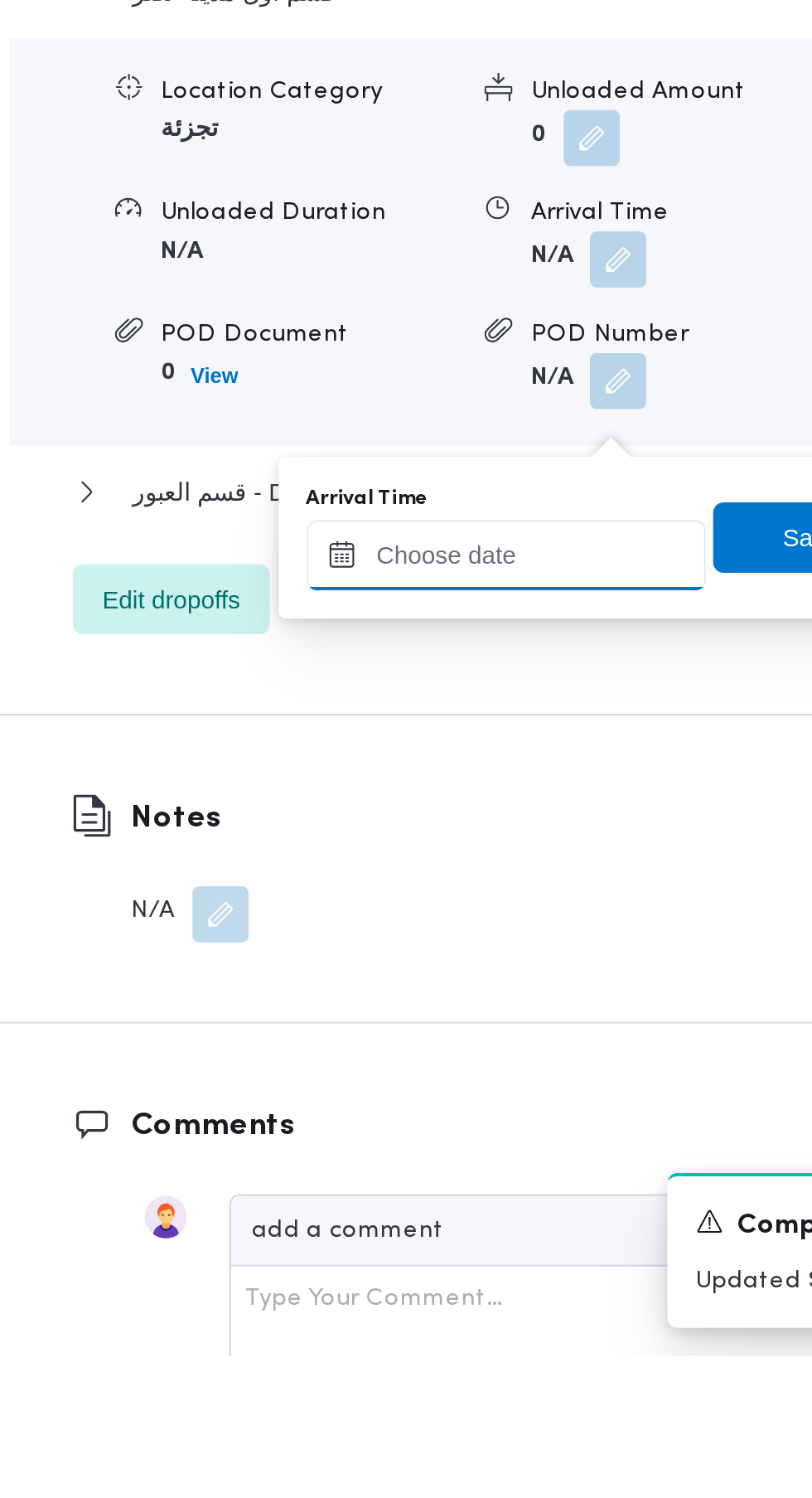
click at [465, 1119] on input "Arrival Time" at bounding box center [458, 1120] width 188 height 33
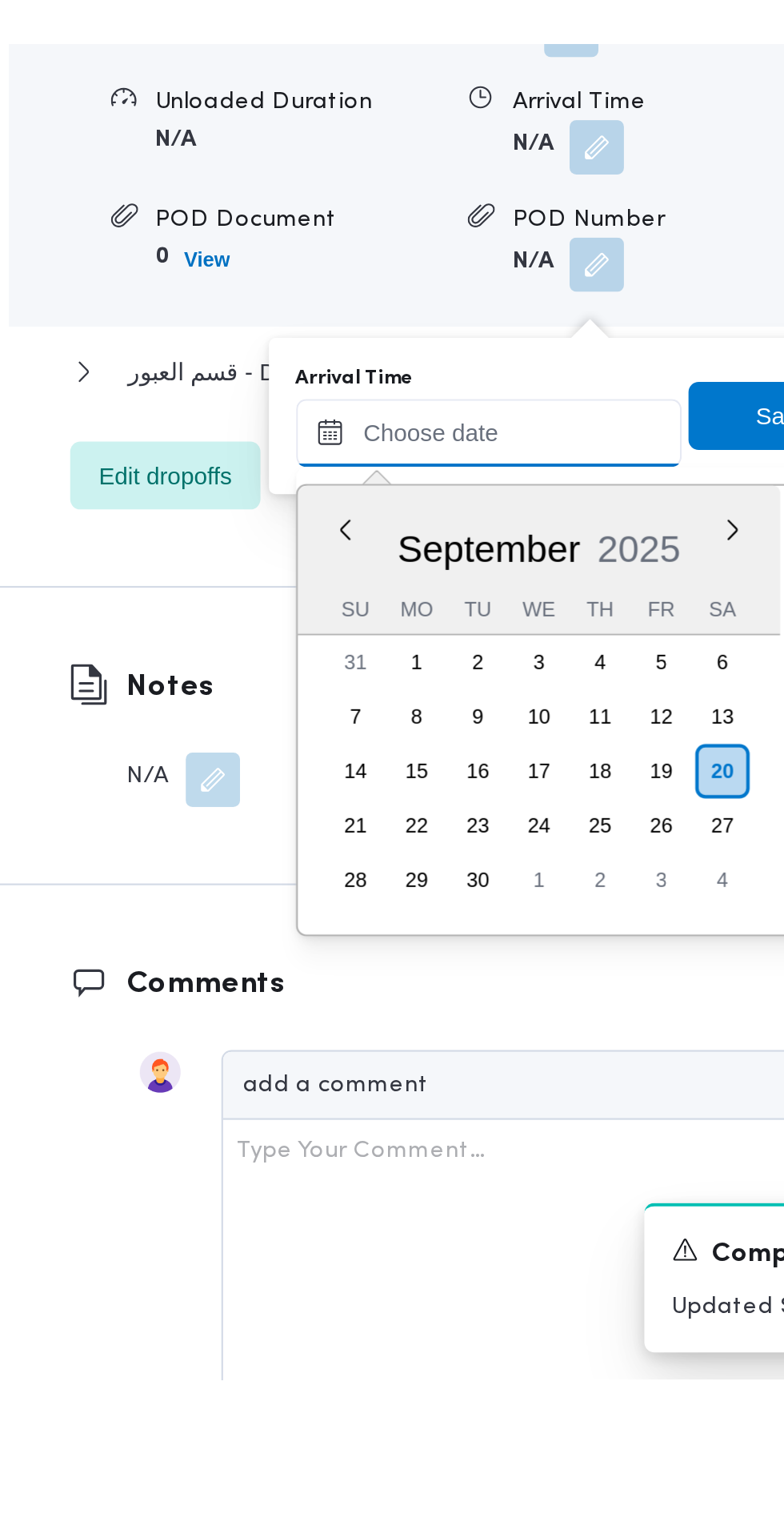
scroll to position [1497, 0]
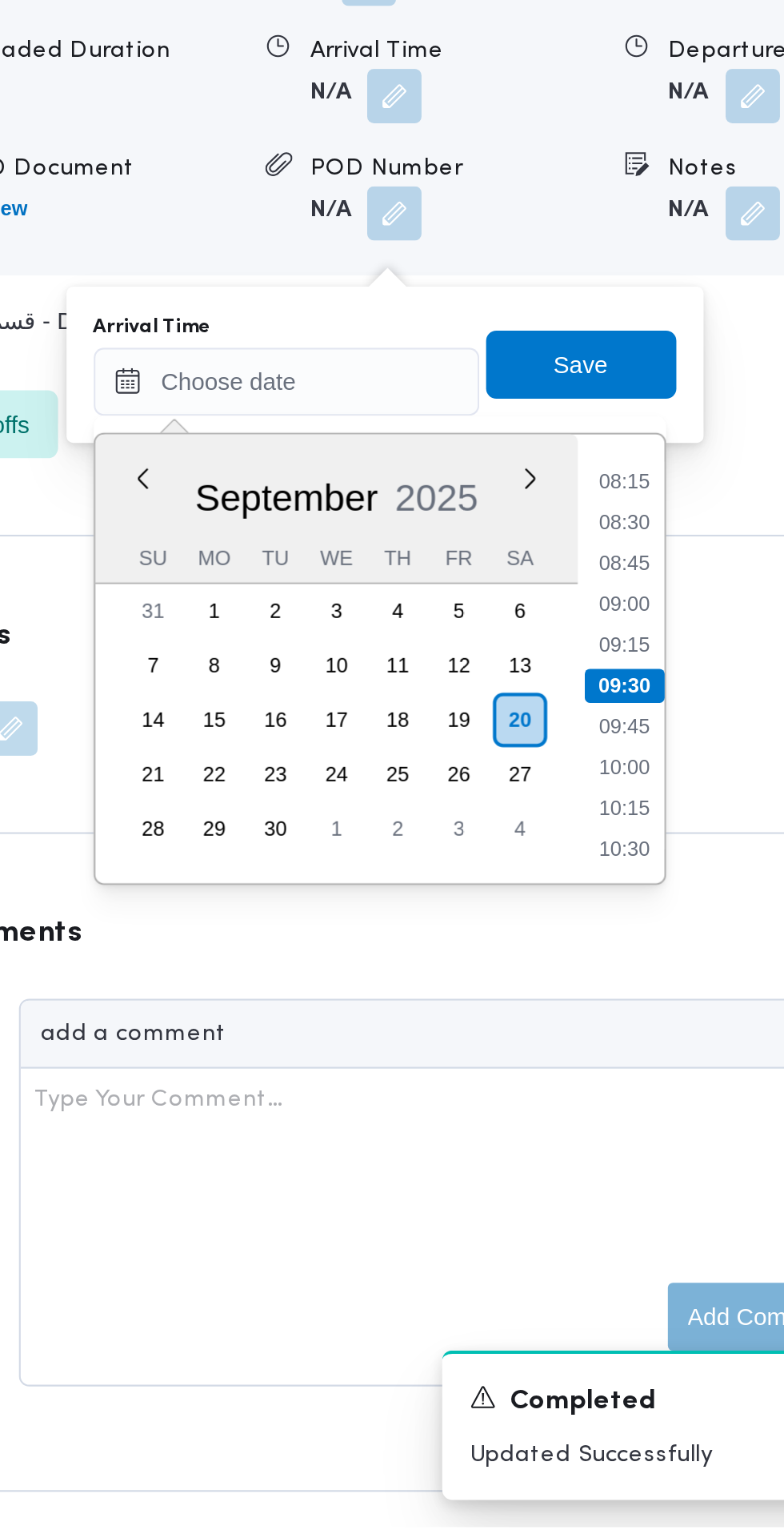
click at [600, 1107] on li "09:00" at bounding box center [600, 1099] width 37 height 16
type input "[DATE] 09:00"
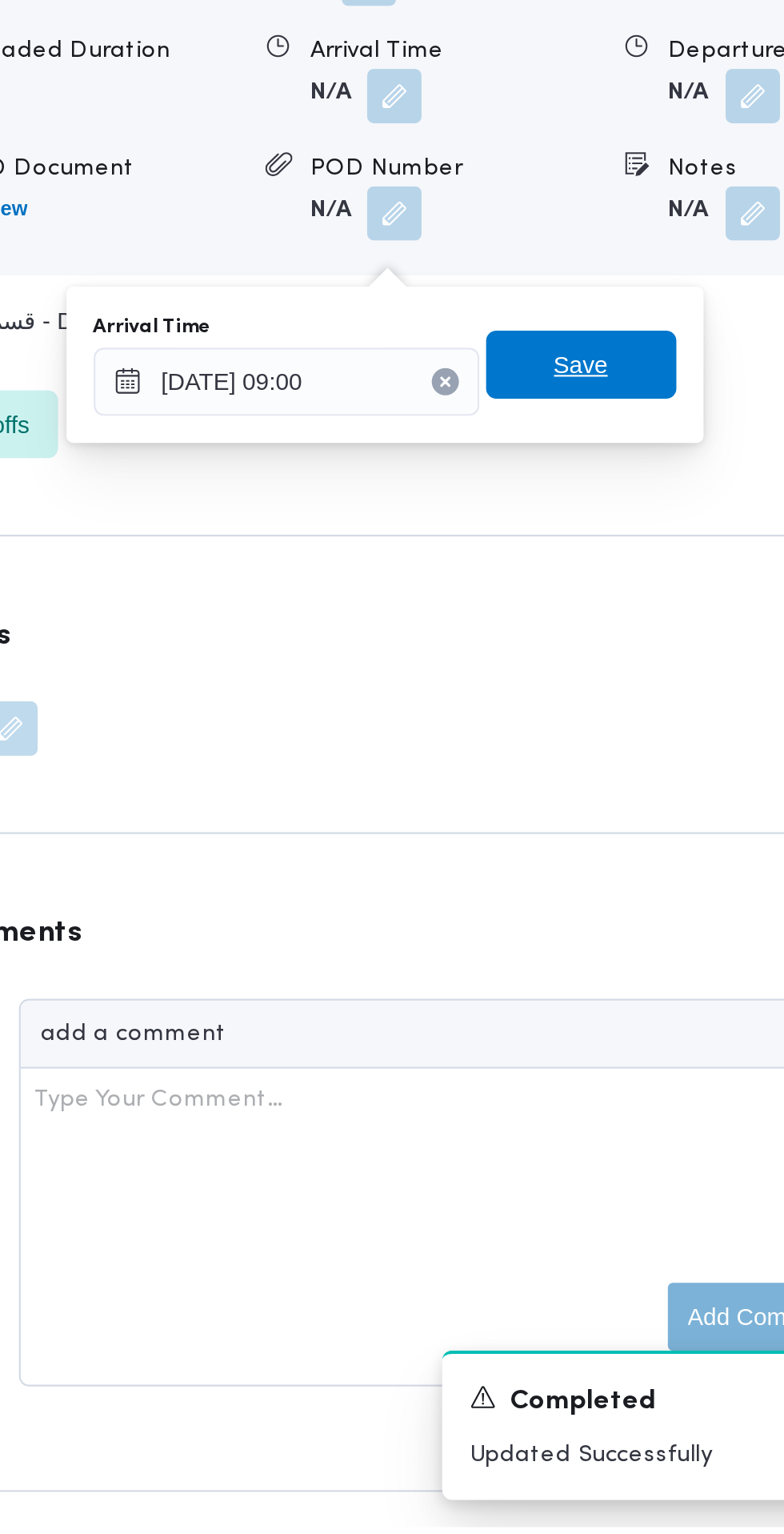
click at [586, 986] on span "Save" at bounding box center [580, 986] width 25 height 19
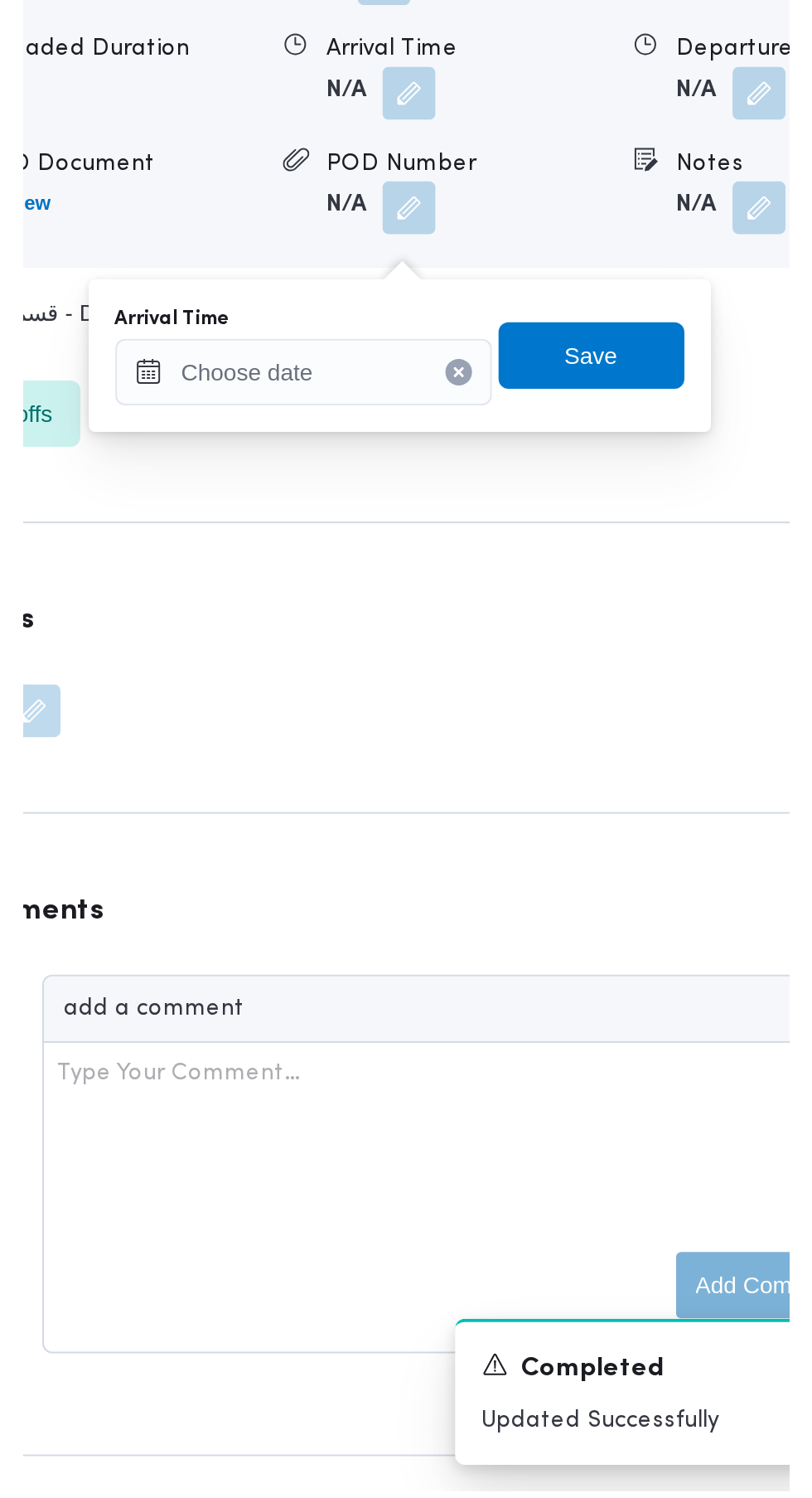
scroll to position [1598, 0]
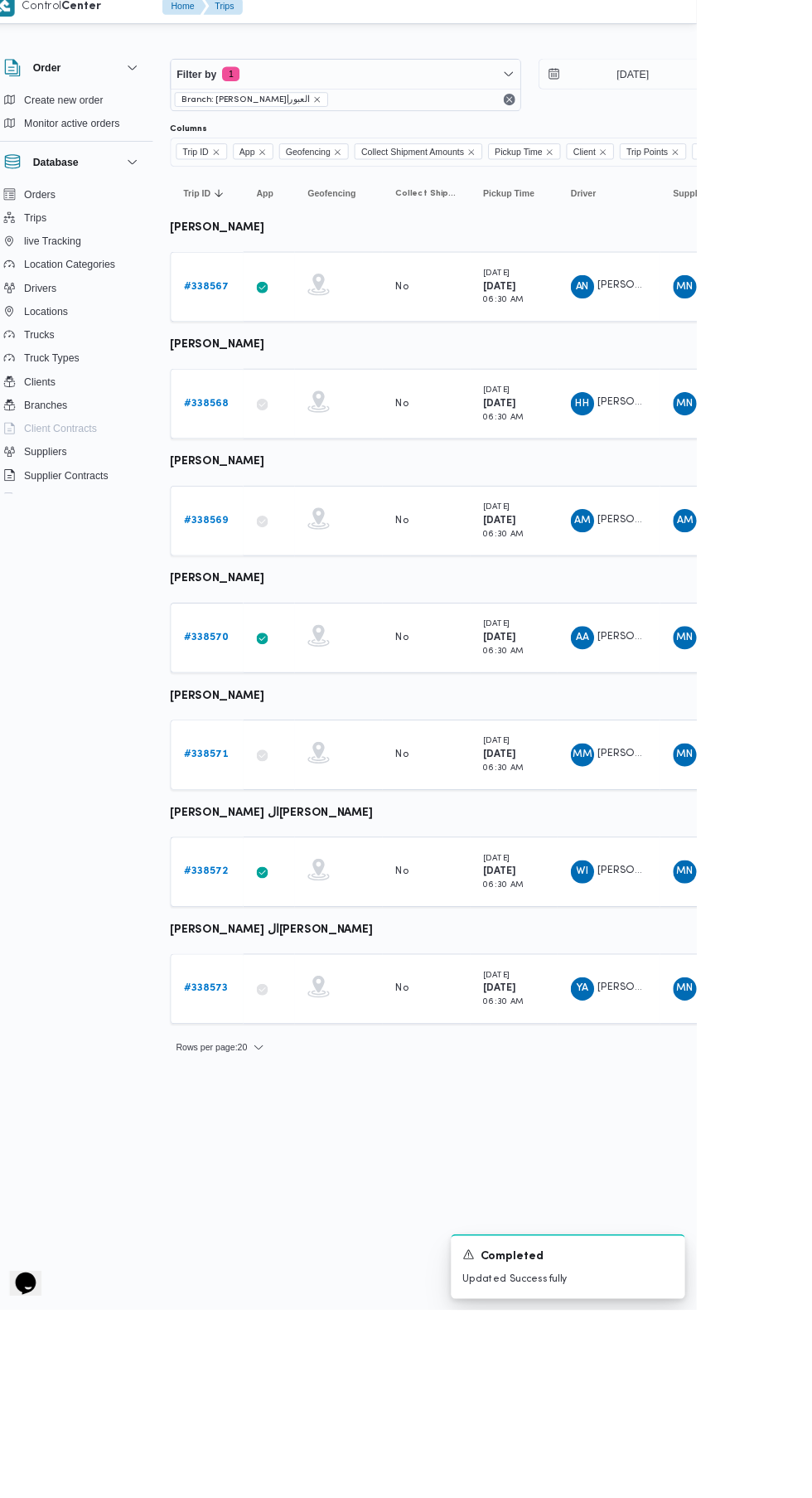
click at [255, 1000] on b "# 338572" at bounding box center [256, 1000] width 50 height 11
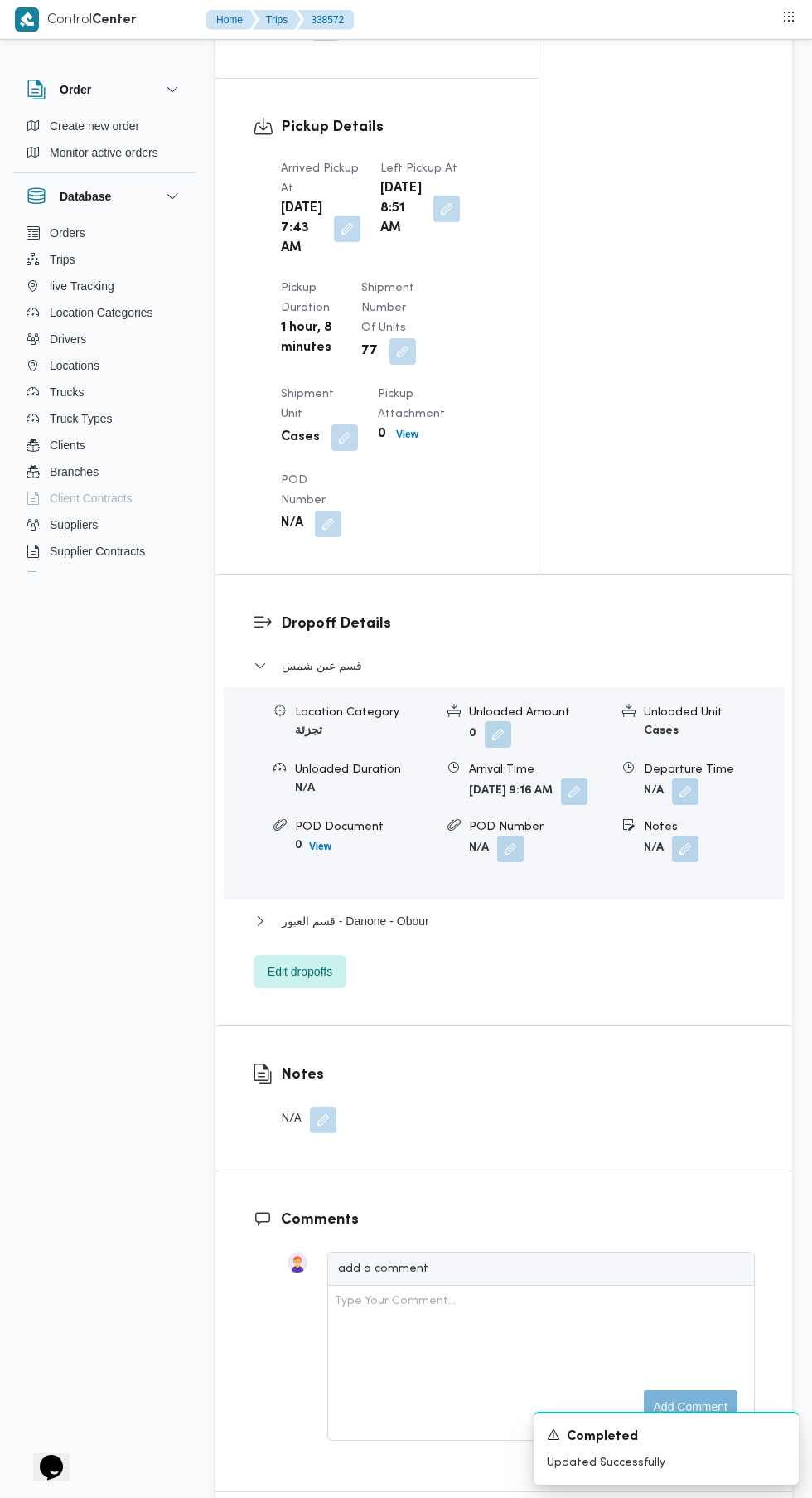
scroll to position [1817, 0]
